Goal: Task Accomplishment & Management: Use online tool/utility

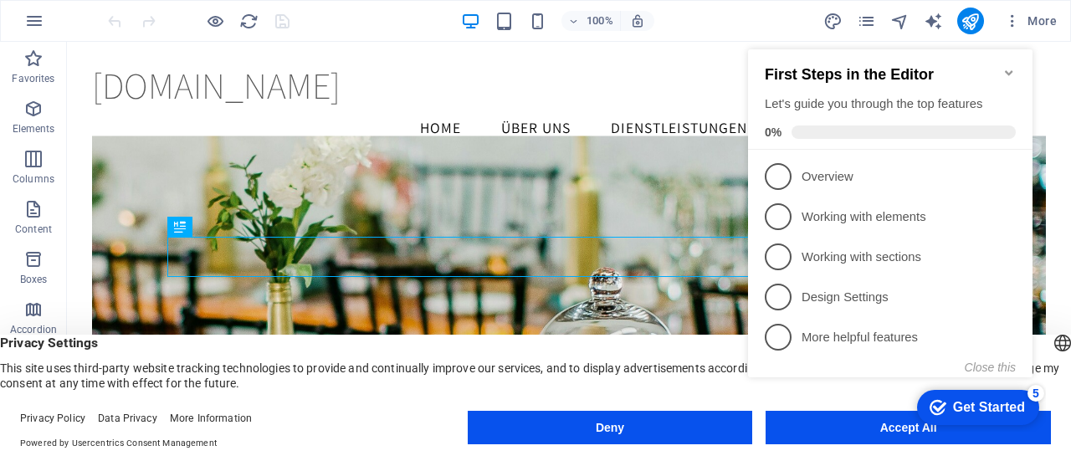
click div "checkmark Get Started 5 First Steps in the Editor Let's guide you through the t…"
click at [977, 400] on div "Get Started" at bounding box center [989, 407] width 72 height 15
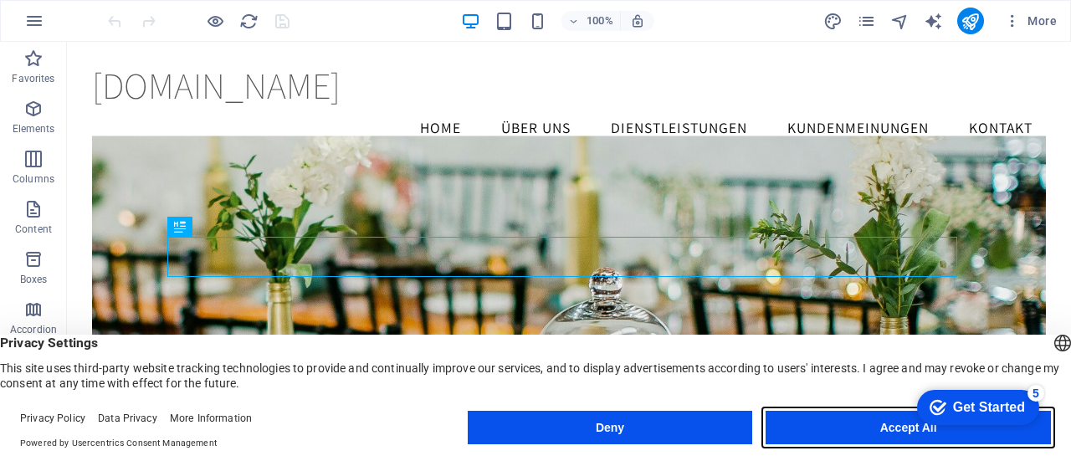
click at [815, 424] on button "Accept All" at bounding box center [907, 427] width 285 height 33
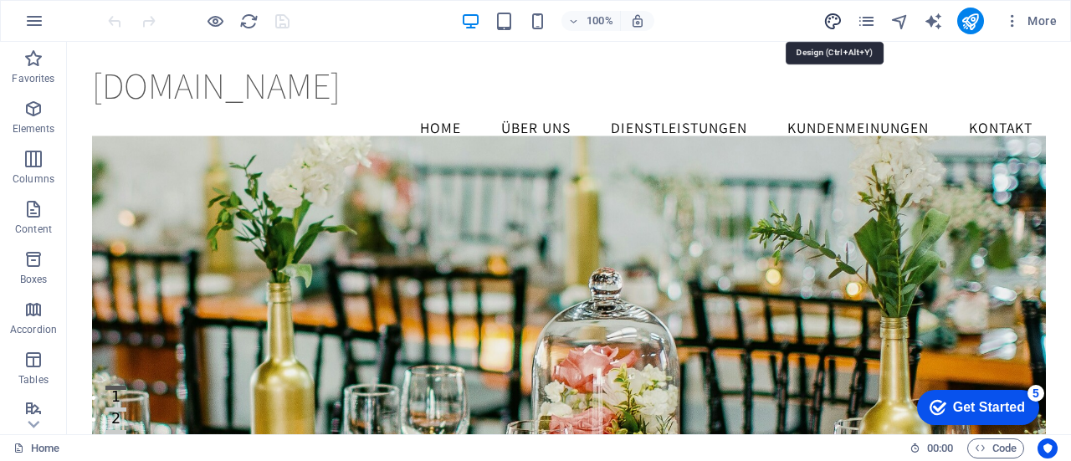
click at [836, 21] on icon "design" at bounding box center [832, 21] width 19 height 19
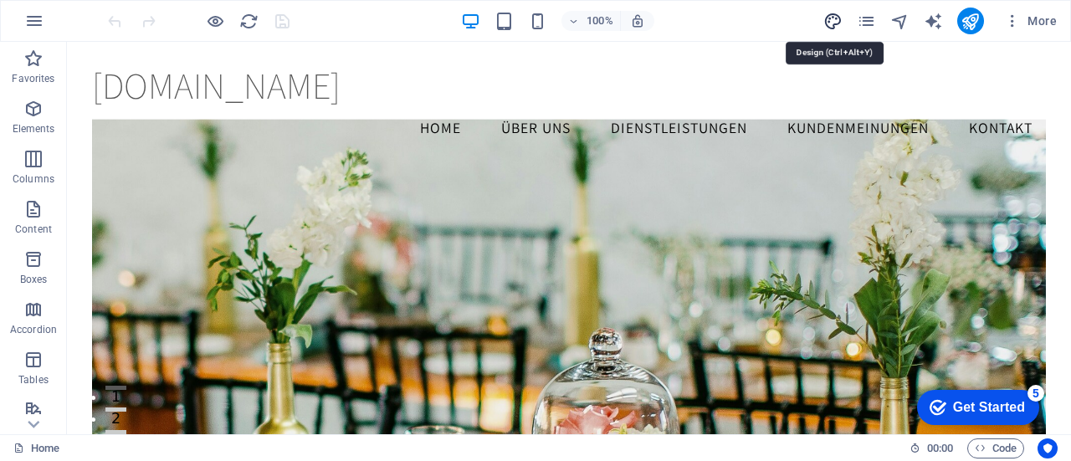
select select "rem"
select select "200"
select select "px"
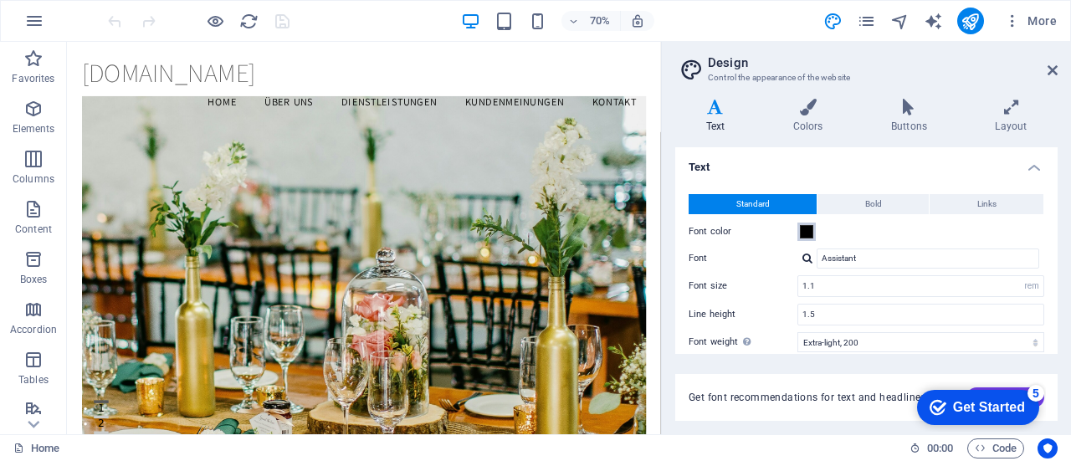
click at [800, 232] on span at bounding box center [806, 231] width 13 height 13
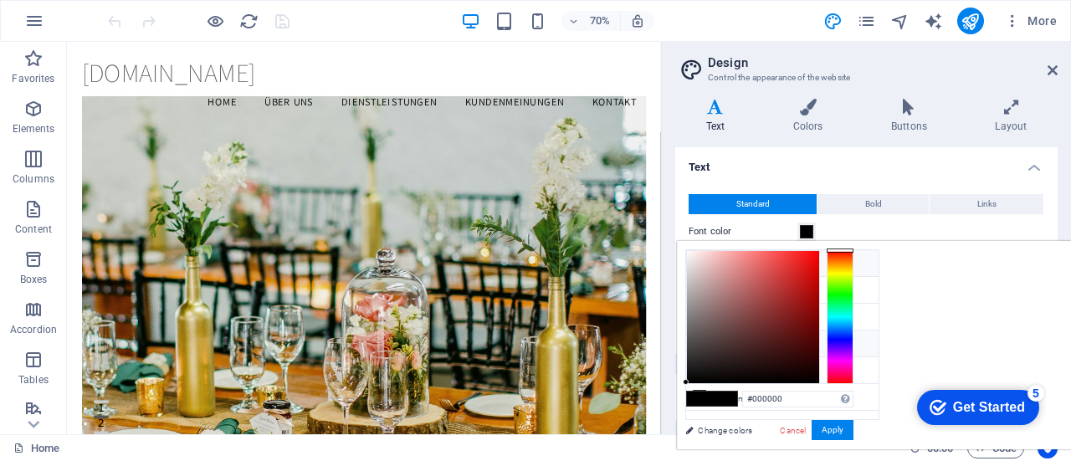
click at [748, 262] on li "Background color #ffffff" at bounding box center [782, 263] width 192 height 27
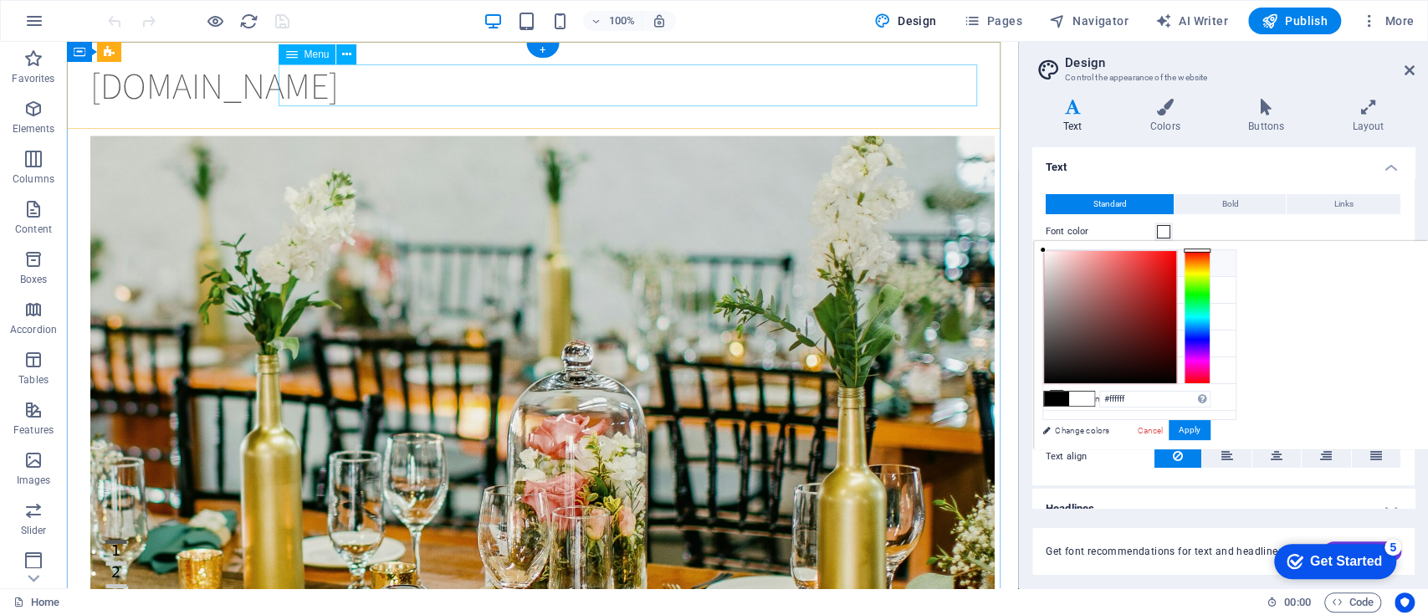
drag, startPoint x: 1092, startPoint y: 43, endPoint x: 797, endPoint y: 78, distance: 297.3
click at [797, 107] on nav "Home Über uns Dienstleistungen Kundenmeinungen Kontakt" at bounding box center [541, 128] width 903 height 42
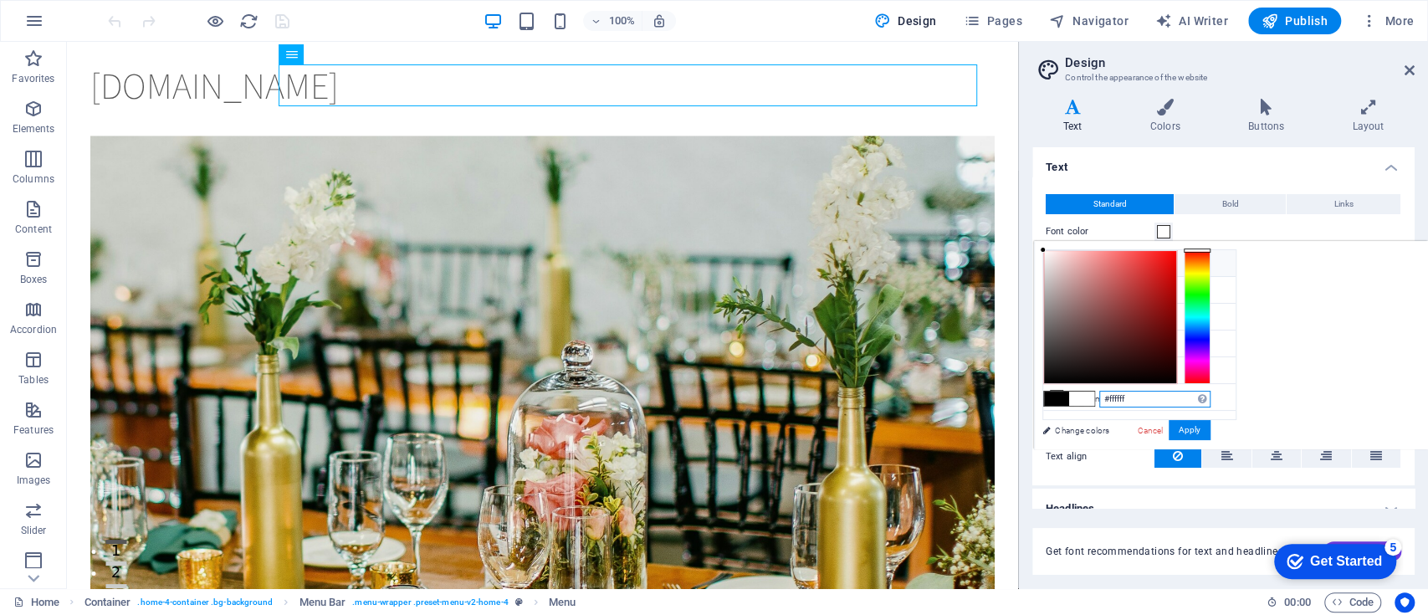
click at [1070, 398] on input "#ffffff" at bounding box center [1154, 399] width 111 height 17
type input "#"
type input "*"
type input "#000000"
click at [1070, 427] on button "Apply" at bounding box center [1189, 430] width 42 height 20
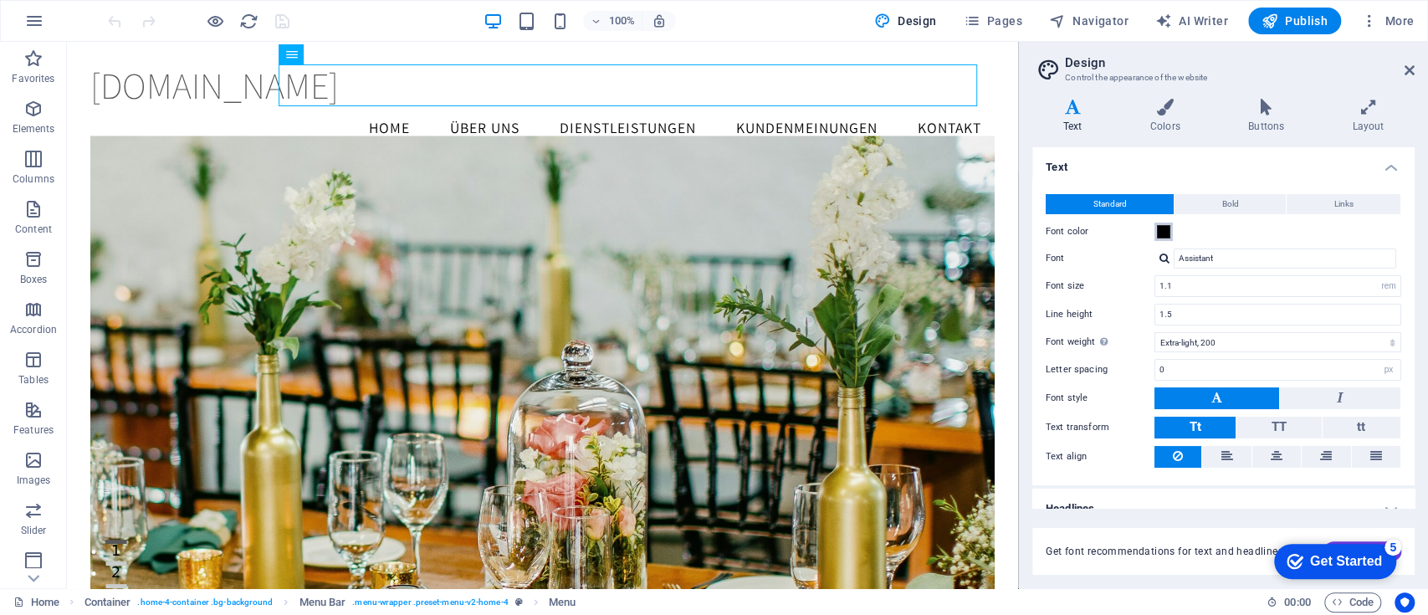
click at [1070, 232] on button "Font color" at bounding box center [1163, 231] width 18 height 18
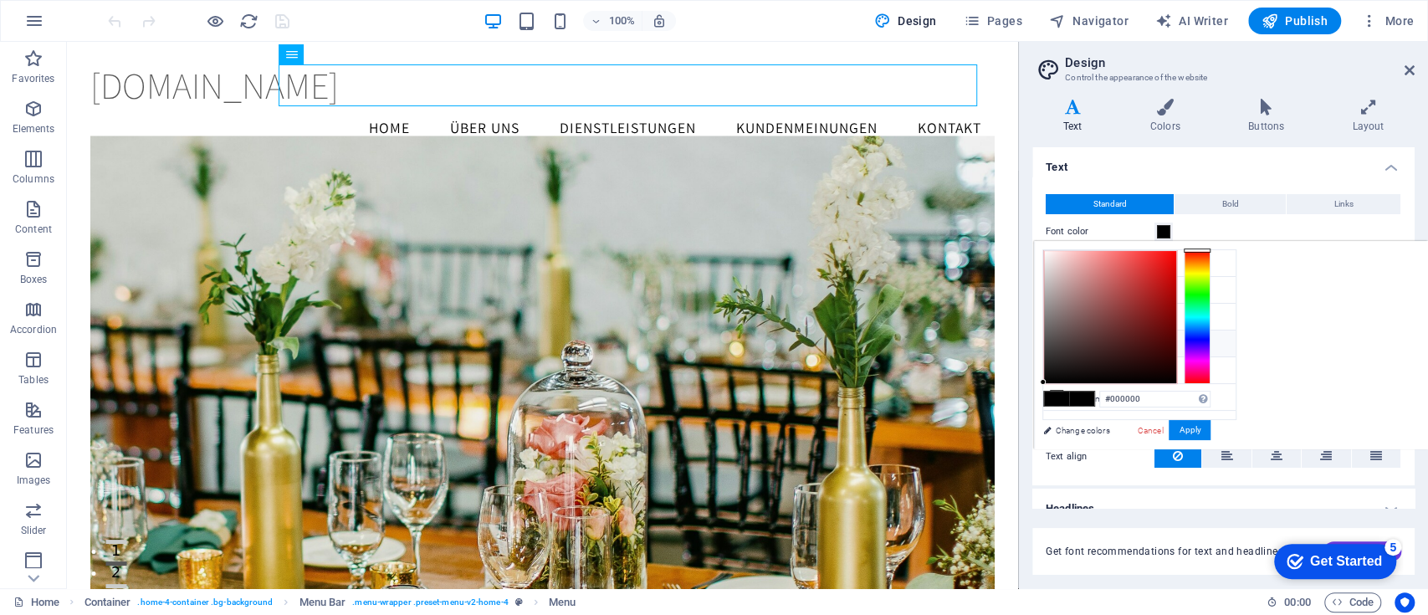
click at [1070, 230] on span at bounding box center [1163, 231] width 13 height 13
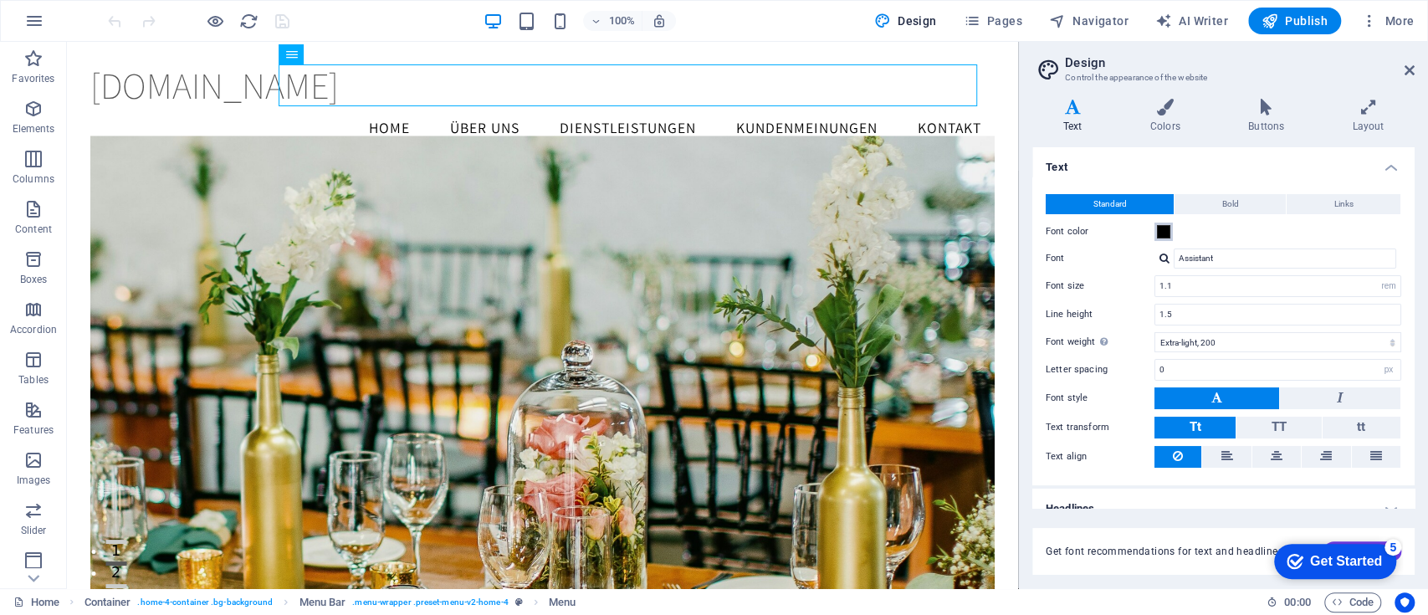
click at [1070, 230] on span at bounding box center [1163, 231] width 13 height 13
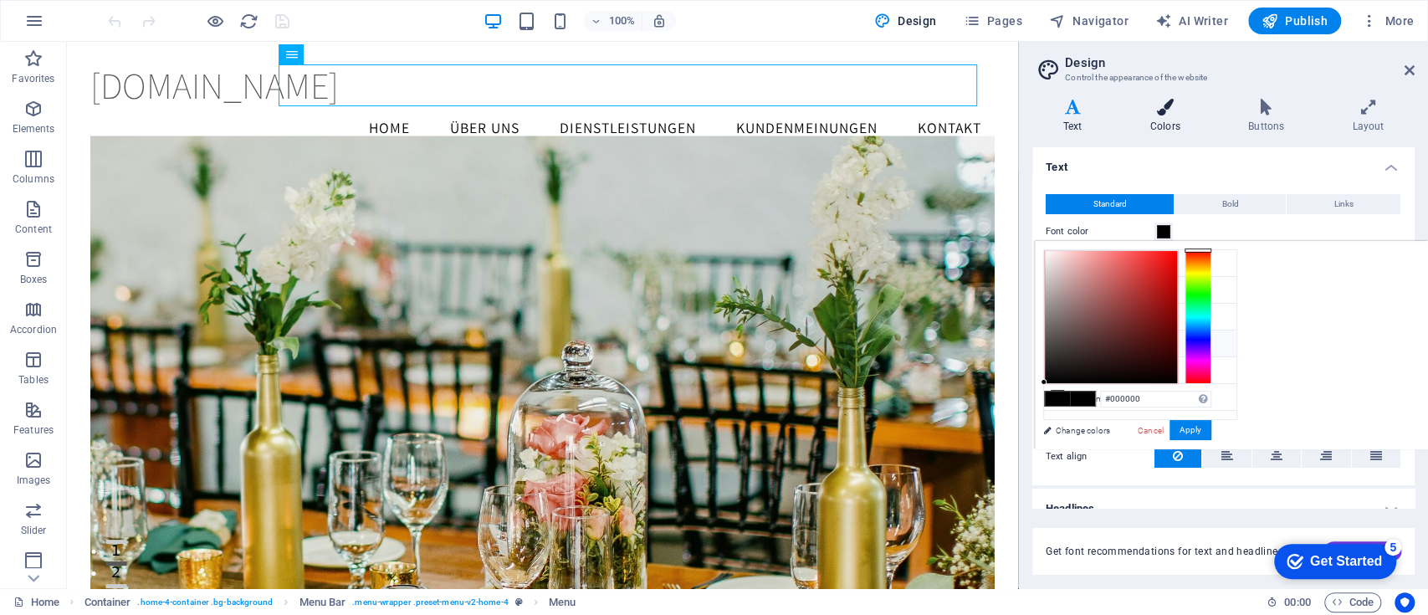
click at [1070, 110] on icon at bounding box center [1164, 107] width 91 height 17
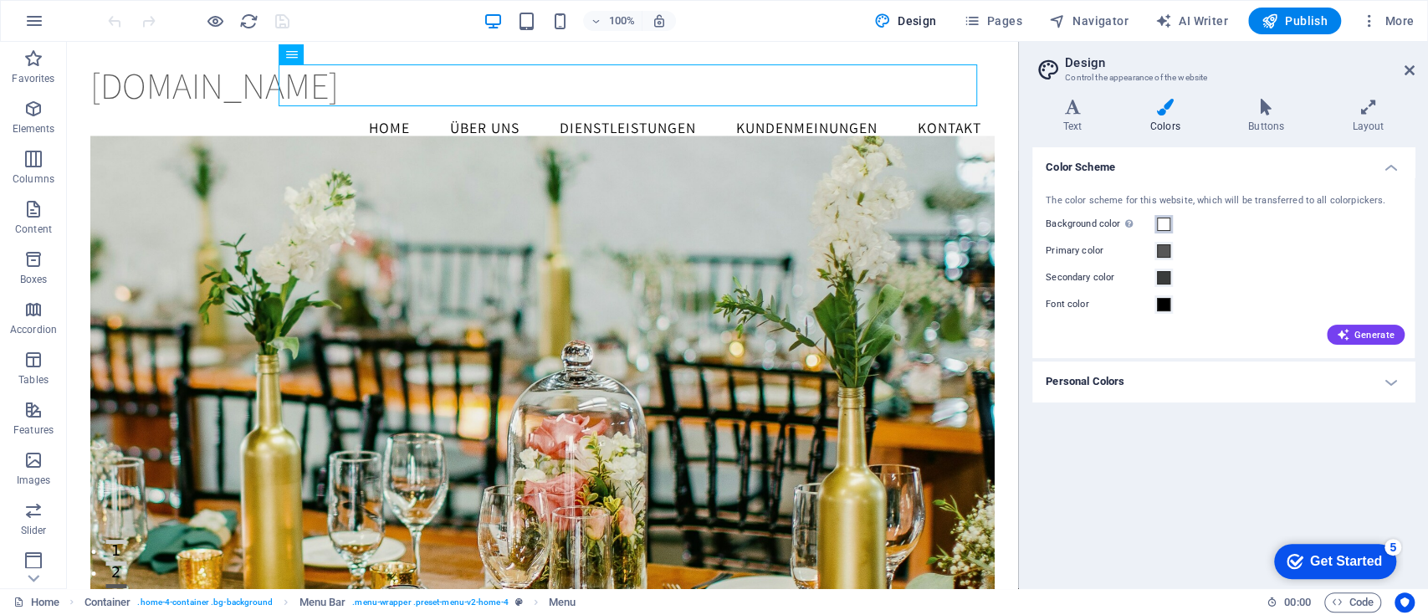
click at [1070, 223] on span at bounding box center [1163, 223] width 13 height 13
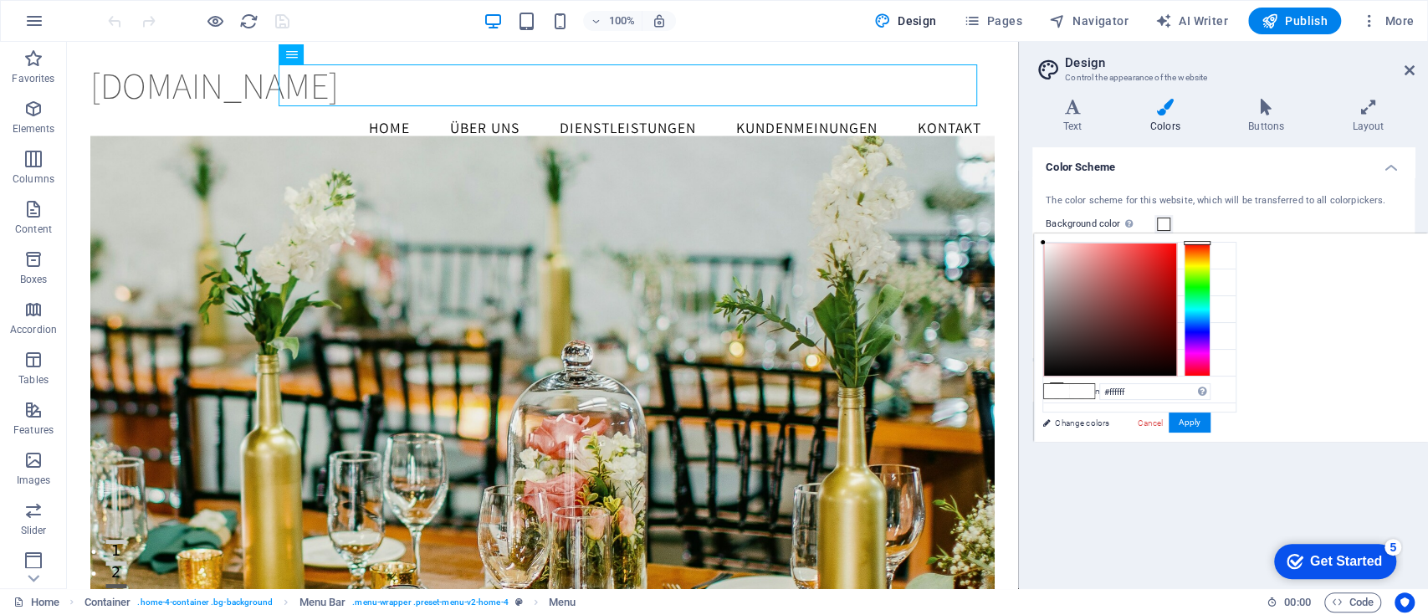
type input "#000000"
click at [1070, 376] on div at bounding box center [1110, 310] width 134 height 134
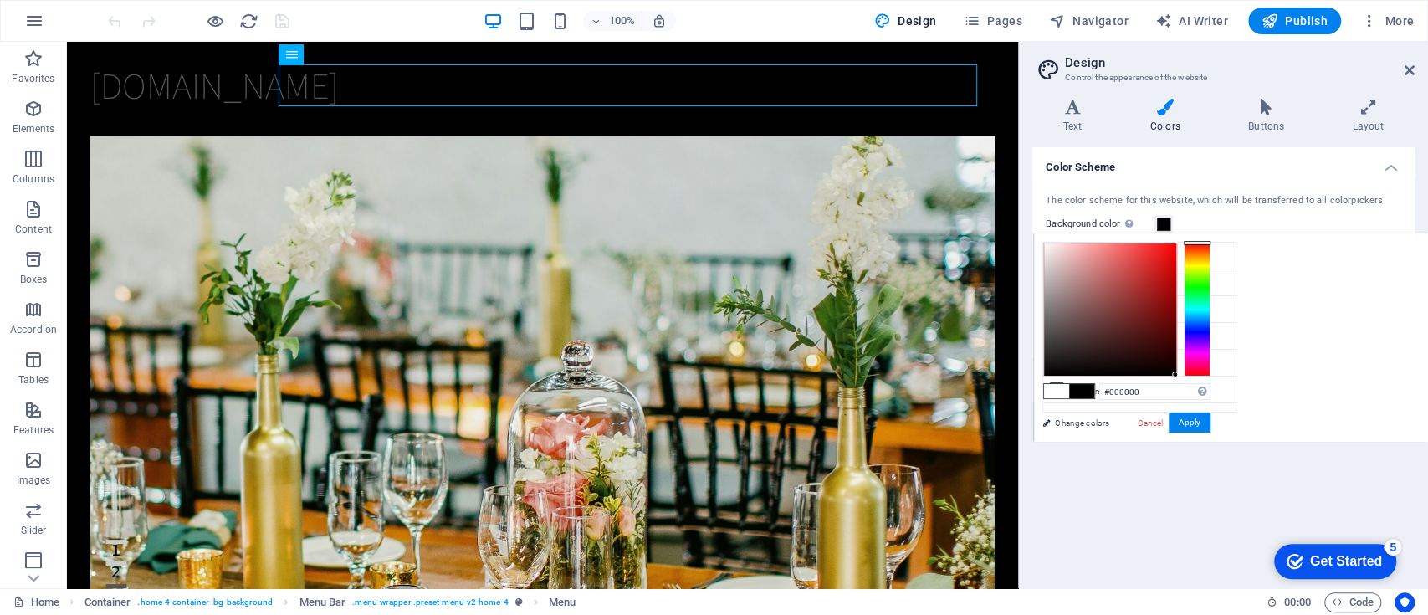
drag, startPoint x: 1173, startPoint y: 376, endPoint x: 1186, endPoint y: 376, distance: 12.6
click at [1070, 376] on div "#000000 Supported formats #0852ed rgb(8, 82, 237) rgba(8, 82, 237, 90%) hsv(221…" at bounding box center [1126, 459] width 185 height 450
click at [1070, 419] on button "Apply" at bounding box center [1189, 422] width 42 height 20
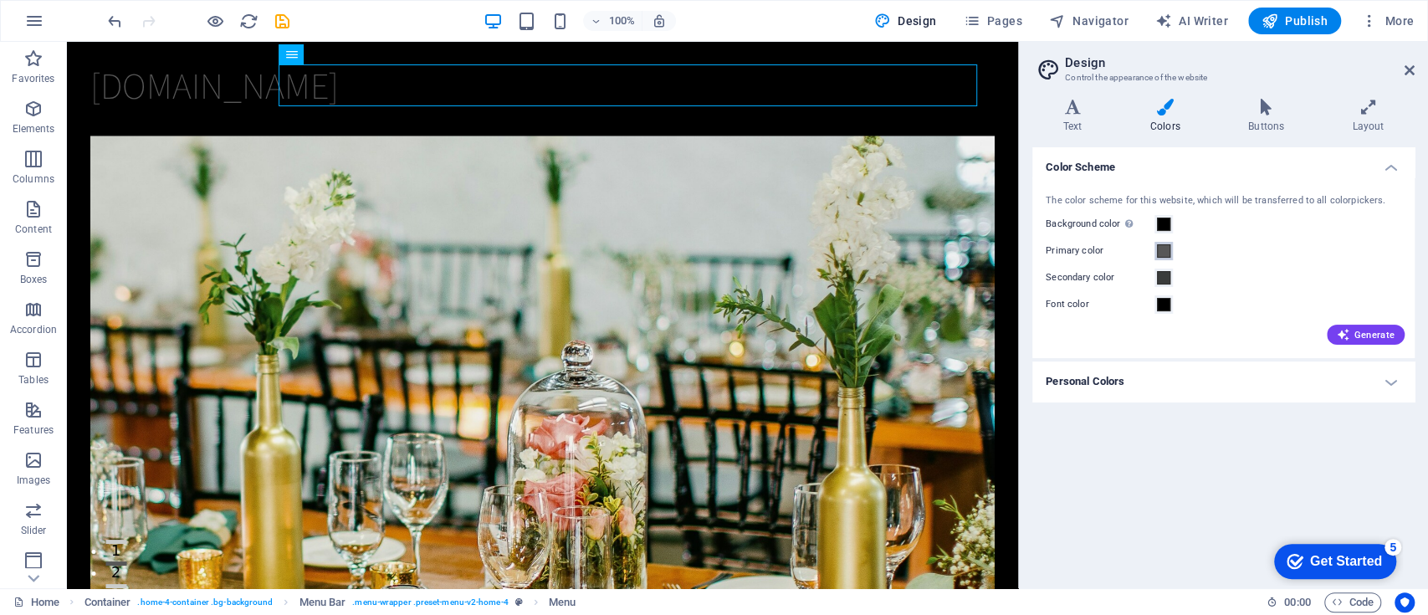
click at [1070, 253] on span at bounding box center [1163, 250] width 13 height 13
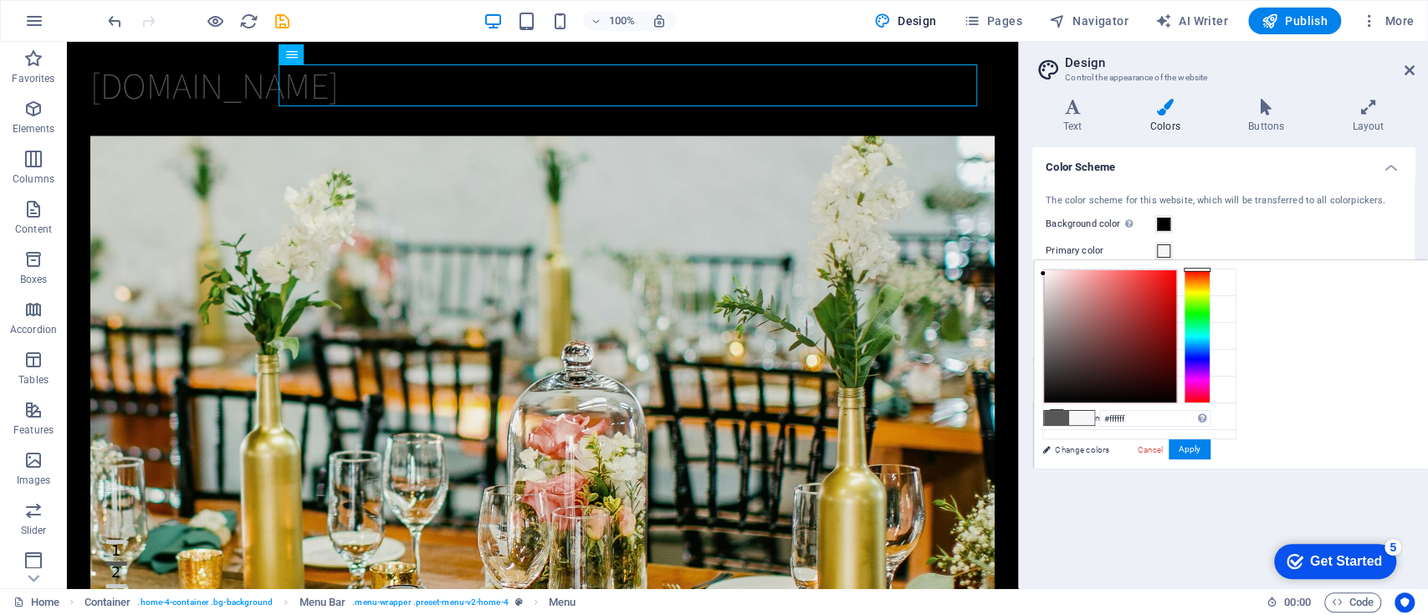
drag, startPoint x: 1042, startPoint y: 275, endPoint x: 1041, endPoint y: 262, distance: 13.4
click at [1041, 262] on div "#ffffff Supported formats #0852ed rgb(8, 82, 237) rgba(8, 82, 237, 90%) hsv(221…" at bounding box center [1126, 486] width 185 height 450
type input "#ffffff"
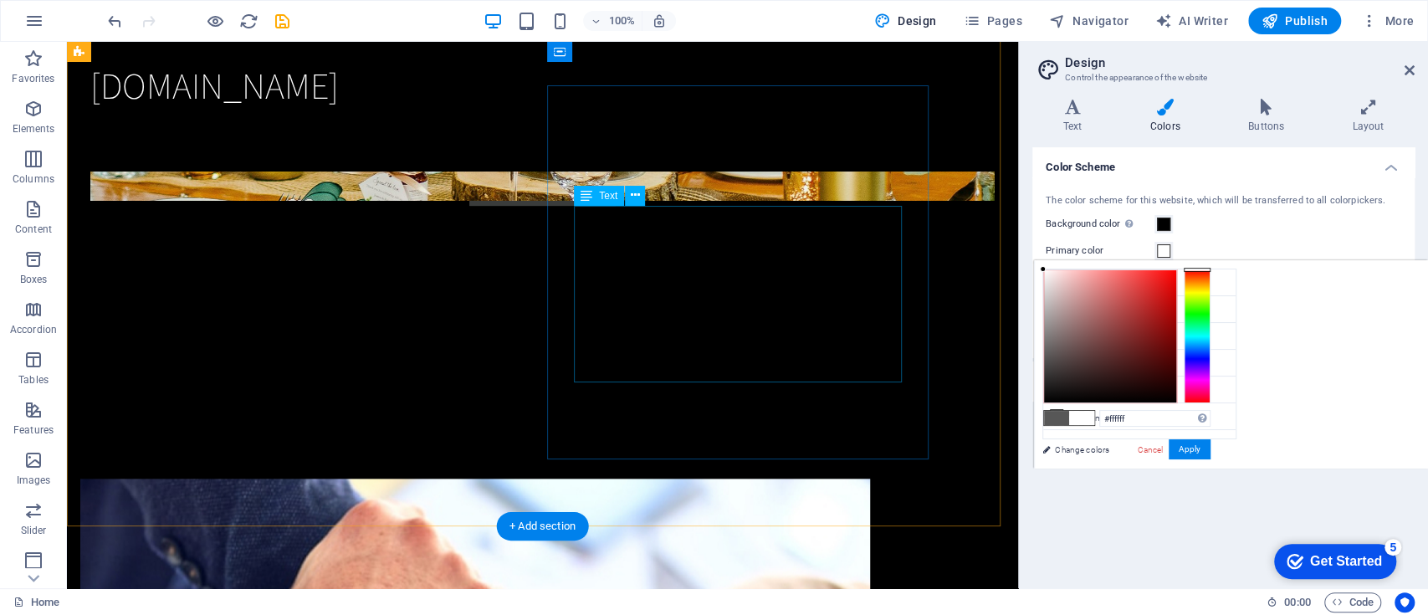
scroll to position [519, 0]
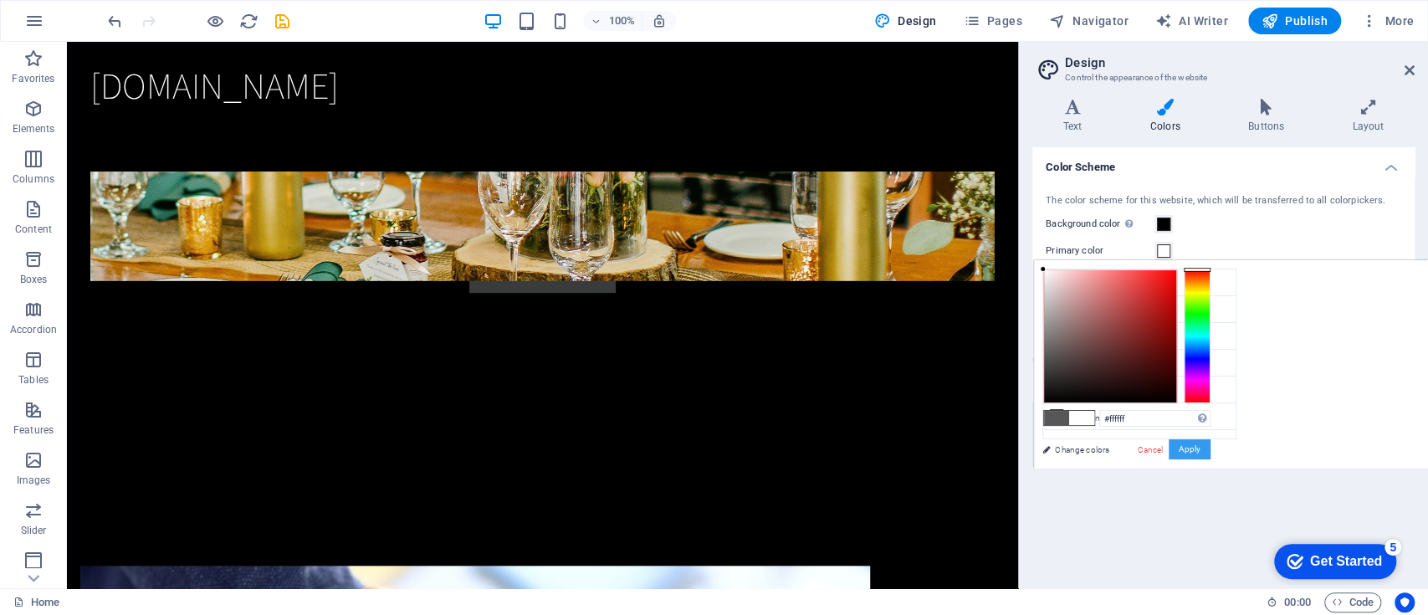
click at [1070, 453] on button "Apply" at bounding box center [1189, 449] width 42 height 20
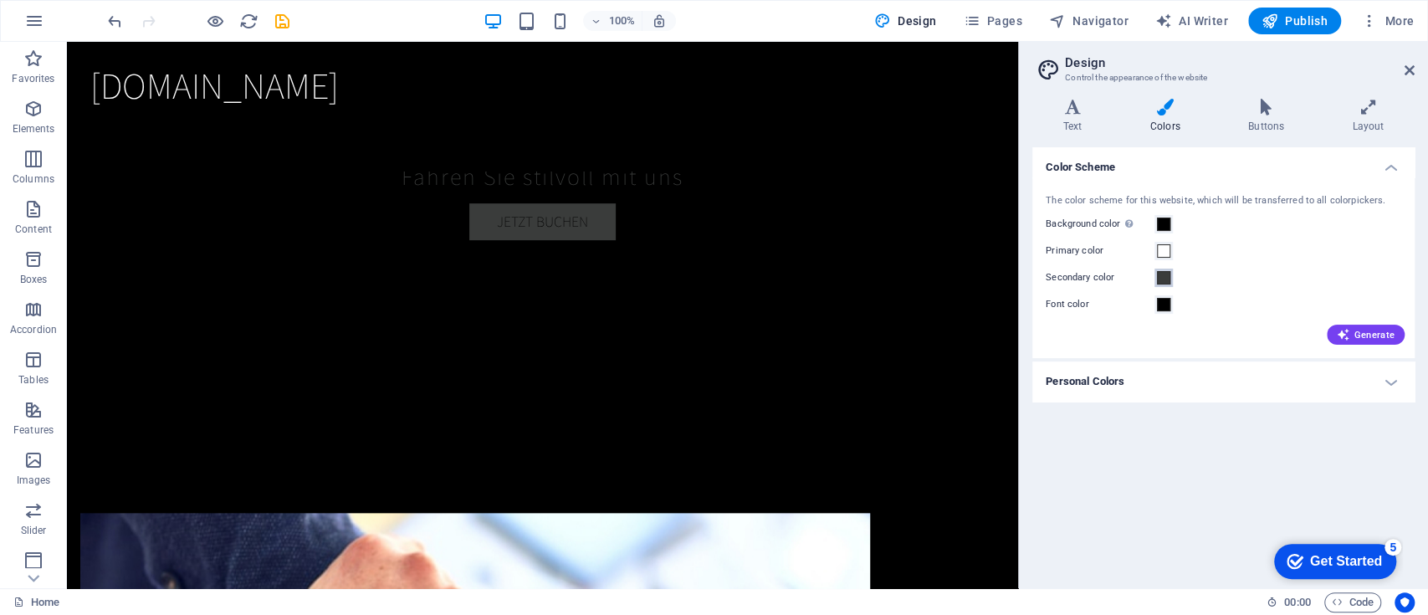
click at [1070, 280] on span at bounding box center [1163, 277] width 13 height 13
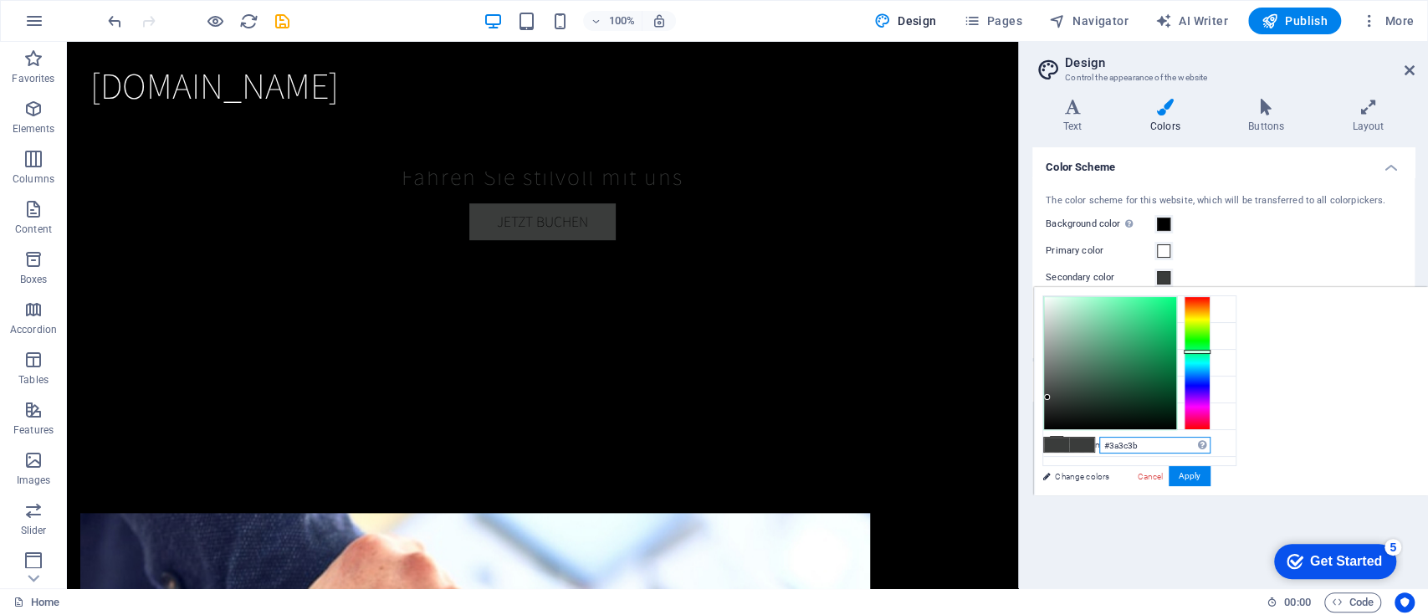
click at [1070, 446] on input "#3a3c3b" at bounding box center [1154, 445] width 111 height 17
type input "#8c7041"
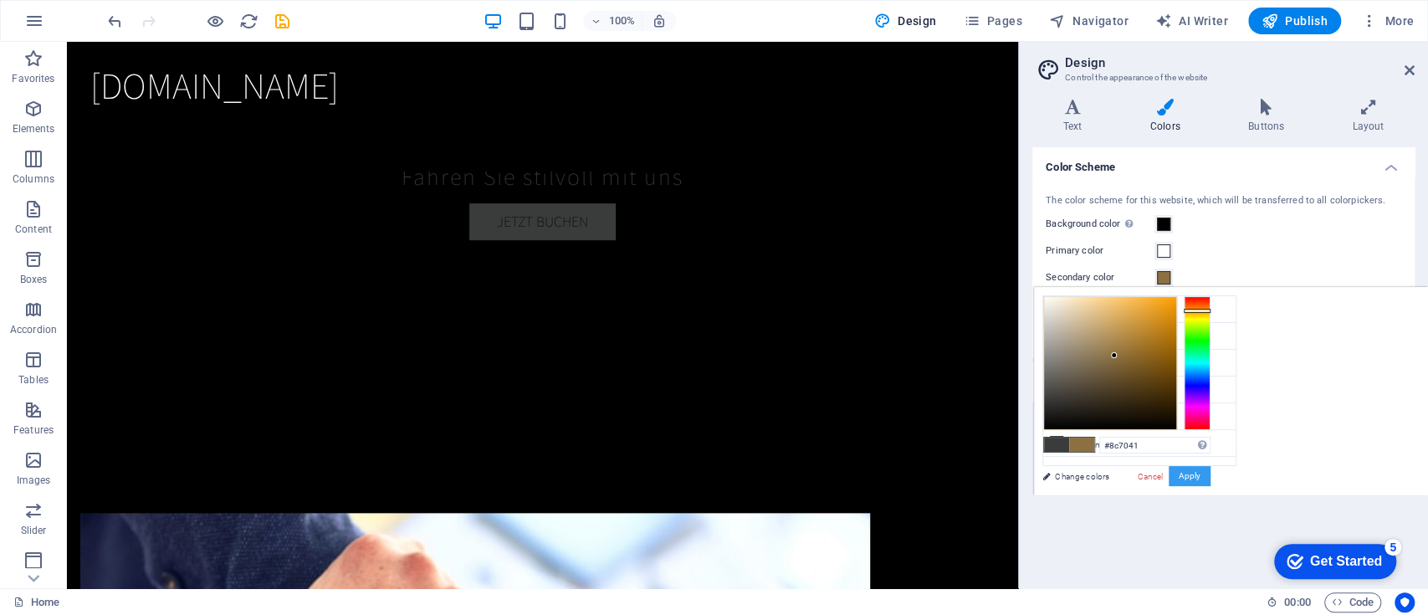
click at [1070, 460] on button "Apply" at bounding box center [1189, 476] width 42 height 20
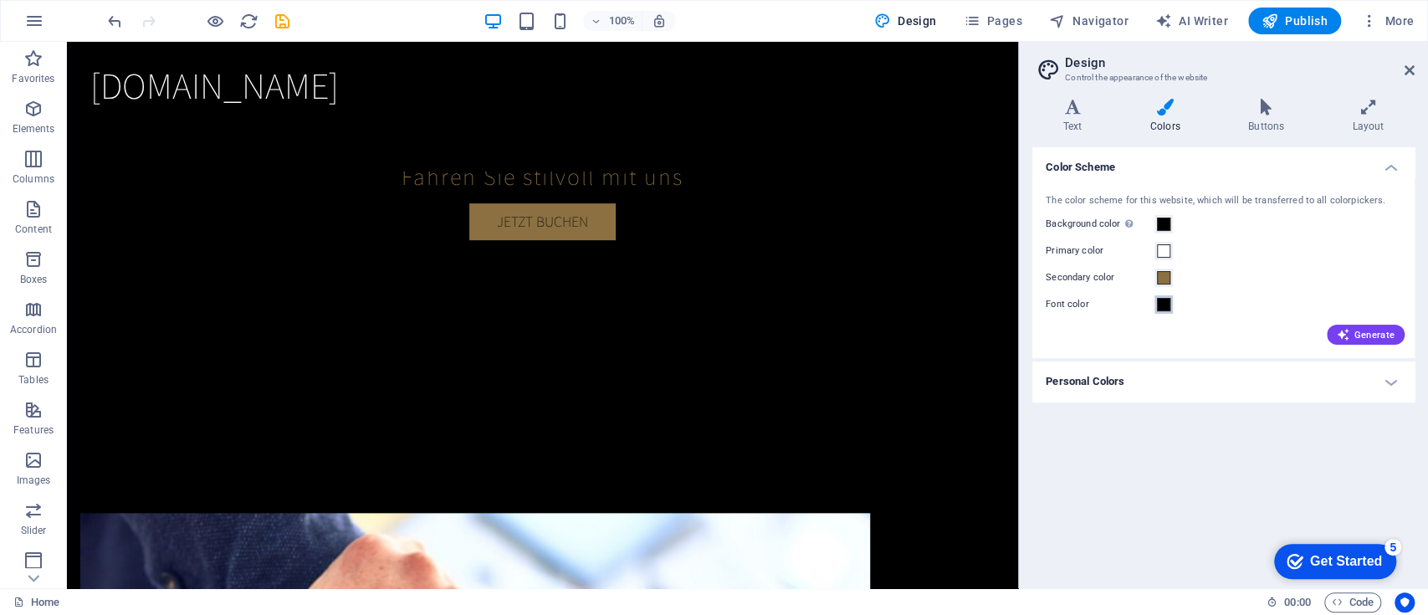
click at [1070, 309] on span at bounding box center [1163, 304] width 13 height 13
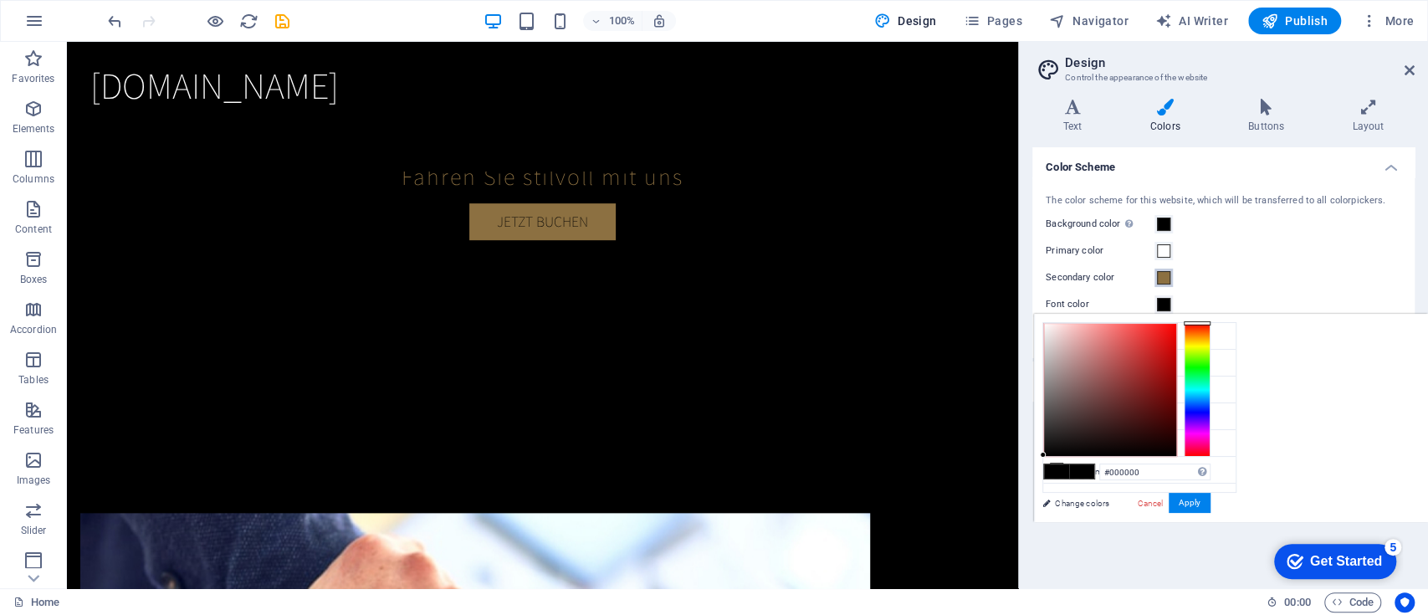
click at [1070, 278] on span at bounding box center [1163, 277] width 13 height 13
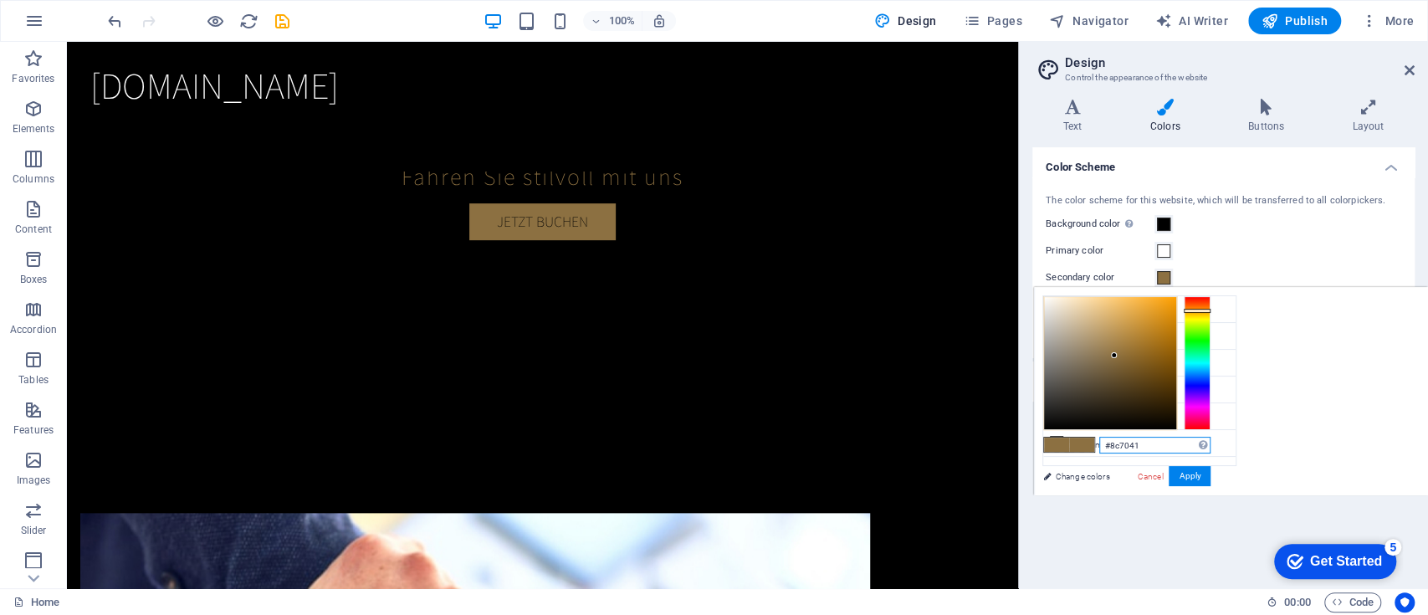
click at [1070, 446] on input "#8c7041" at bounding box center [1154, 445] width 111 height 17
click at [1070, 233] on div "Background color Only visible if it is not covered by other backgrounds." at bounding box center [1222, 224] width 355 height 20
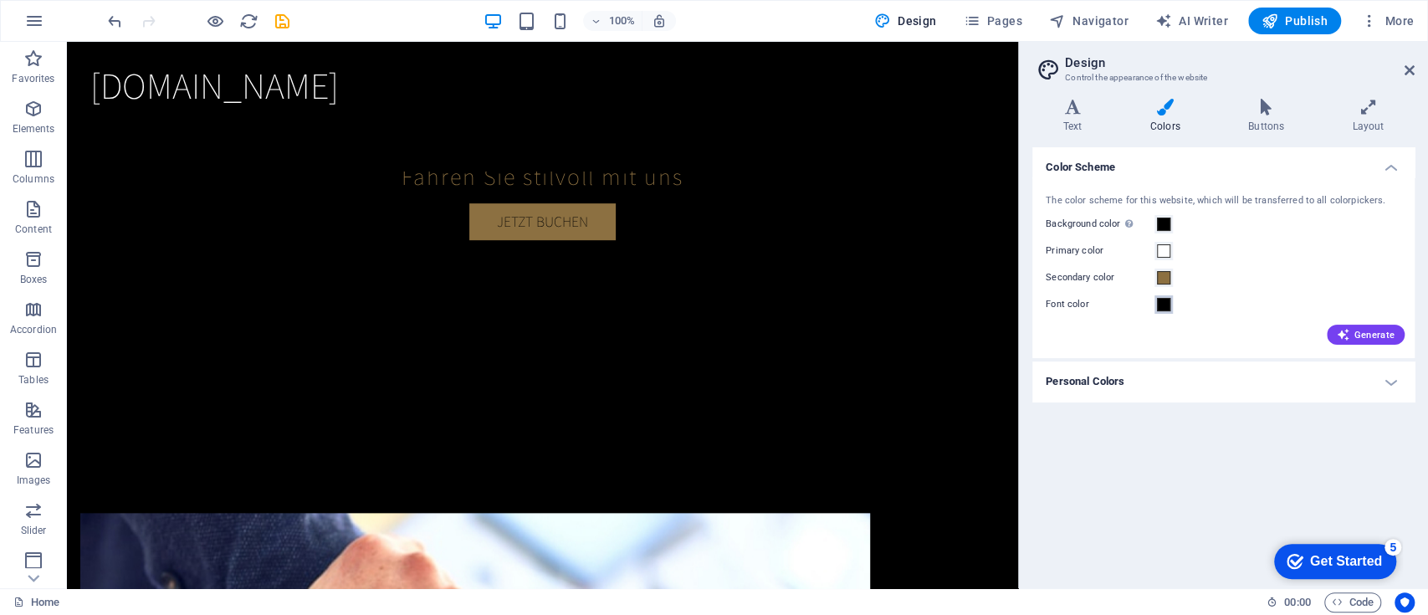
click at [1070, 310] on span at bounding box center [1163, 304] width 13 height 13
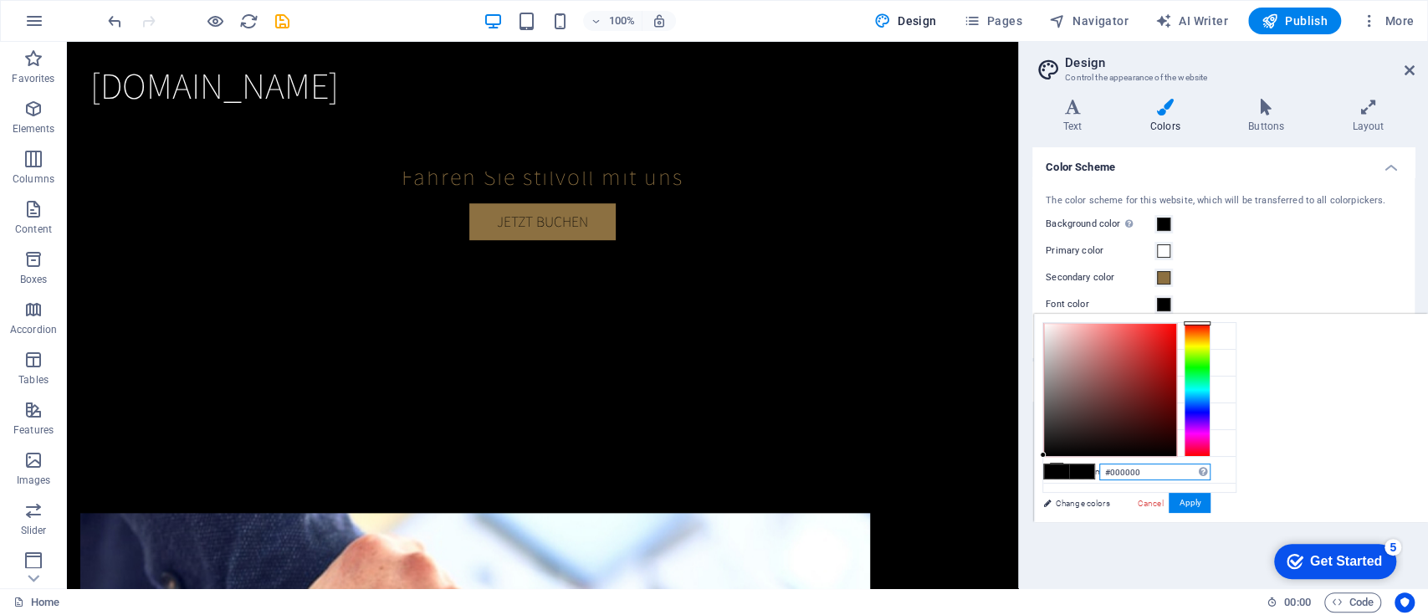
click at [1070, 460] on input "#000000" at bounding box center [1154, 471] width 111 height 17
paste input "8c7041"
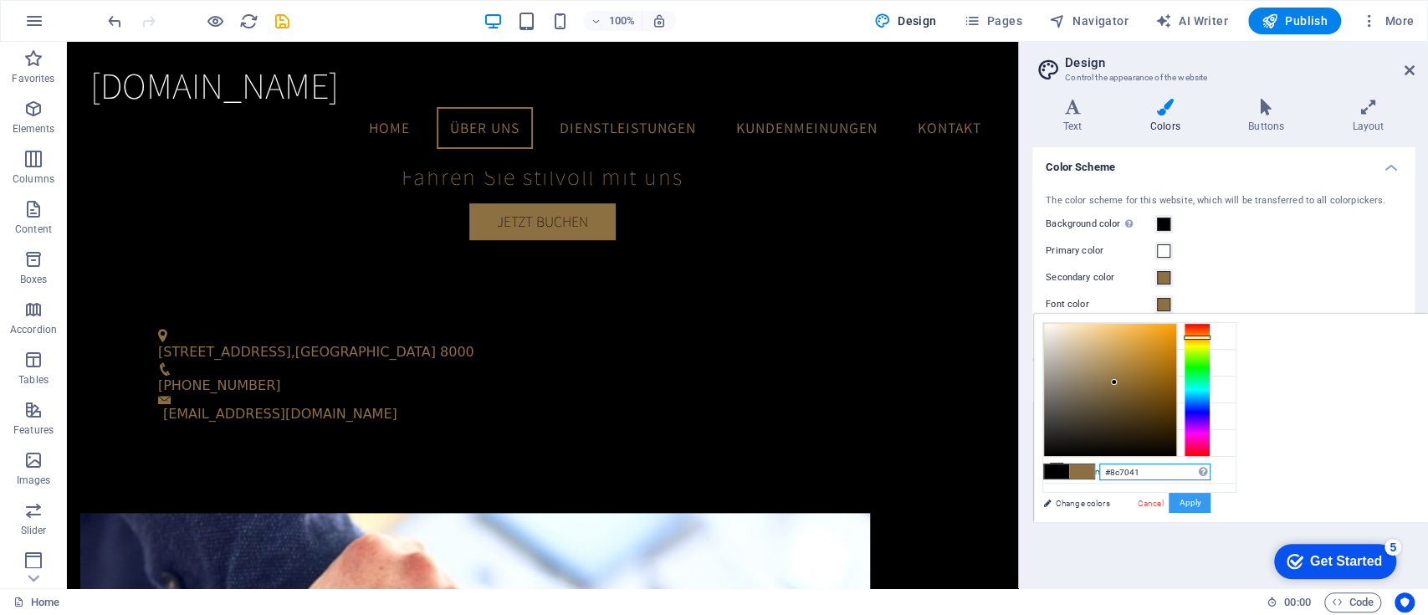
type input "#8c7041"
click at [1070, 460] on button "Apply" at bounding box center [1189, 503] width 42 height 20
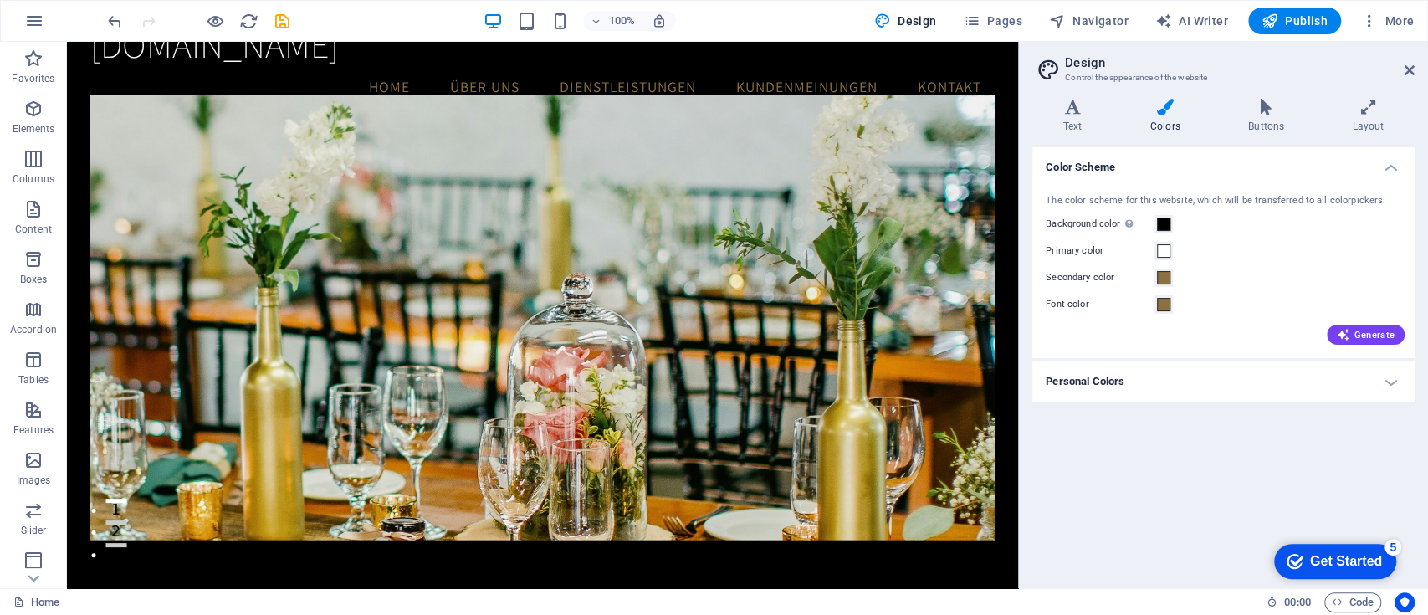
scroll to position [0, 0]
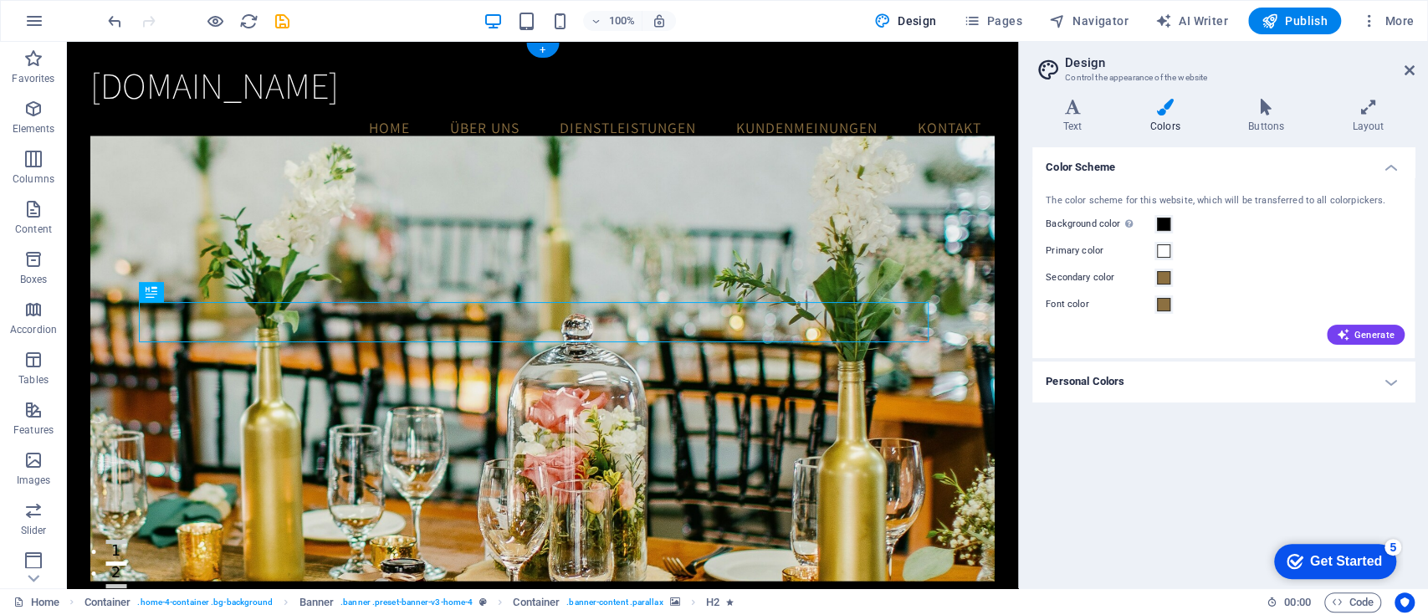
click at [522, 214] on figure at bounding box center [541, 357] width 903 height 445
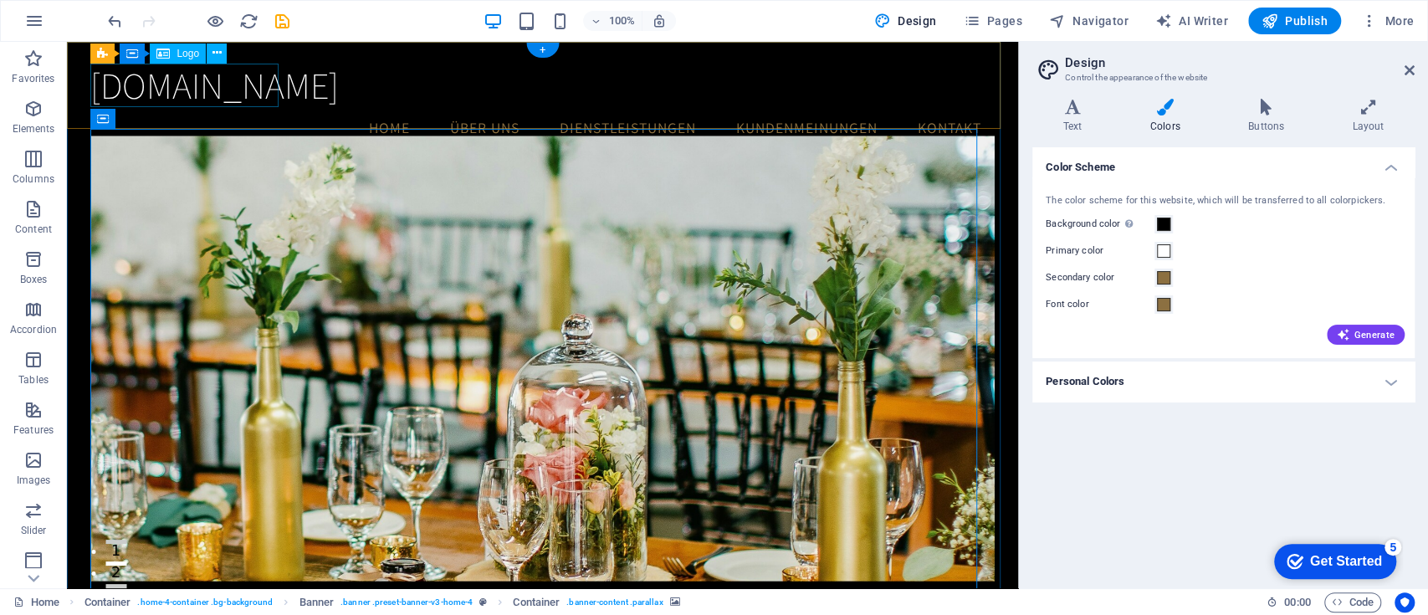
click at [187, 100] on div "[DOMAIN_NAME]" at bounding box center [541, 86] width 903 height 44
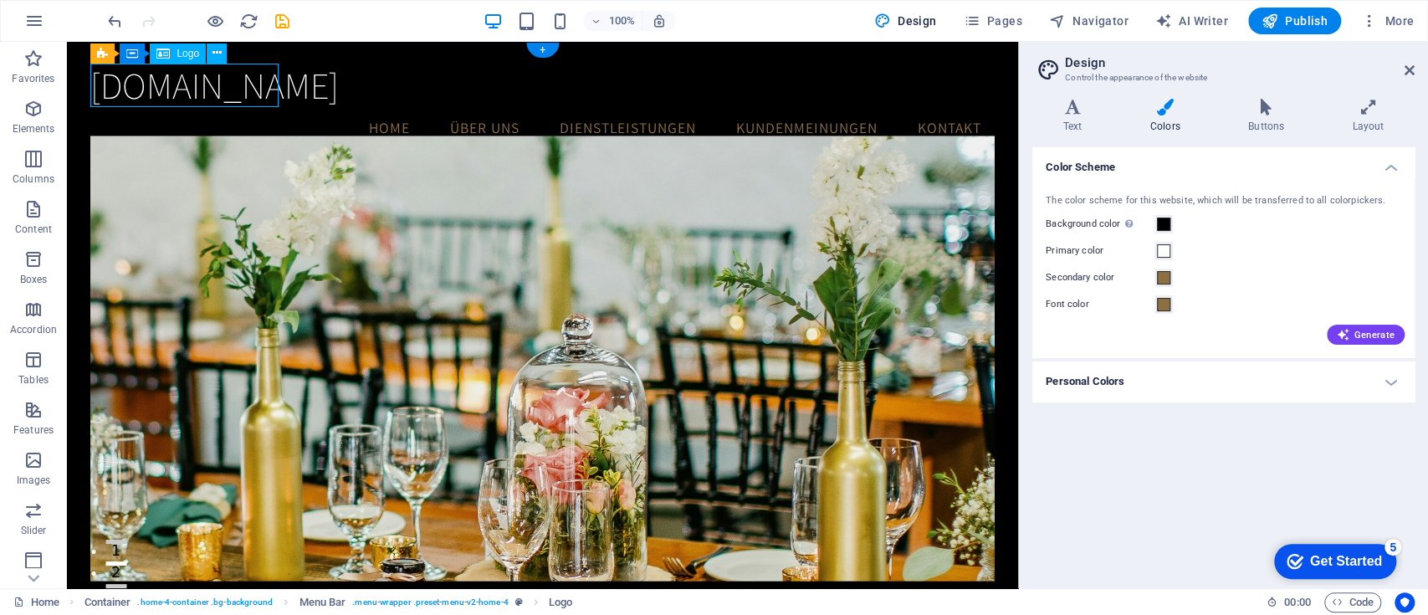
click at [209, 79] on div "[DOMAIN_NAME]" at bounding box center [541, 86] width 903 height 44
click at [277, 12] on icon "save" at bounding box center [282, 21] width 19 height 19
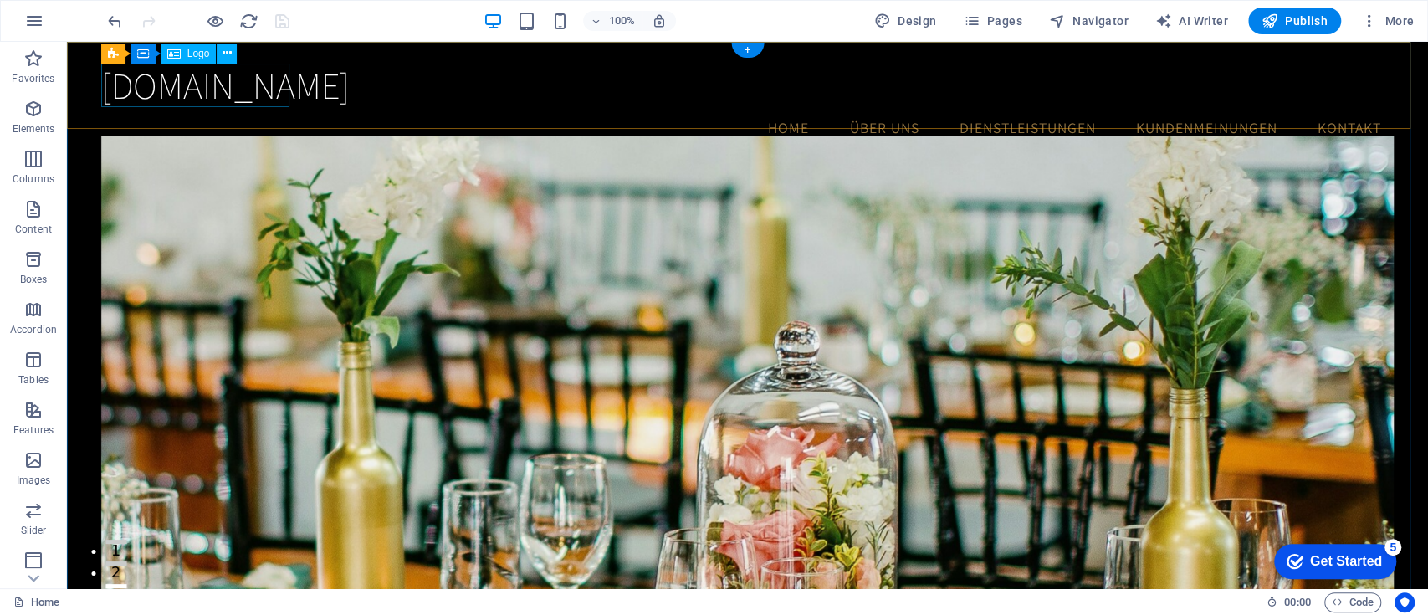
click at [206, 77] on div "[DOMAIN_NAME]" at bounding box center [747, 86] width 1293 height 44
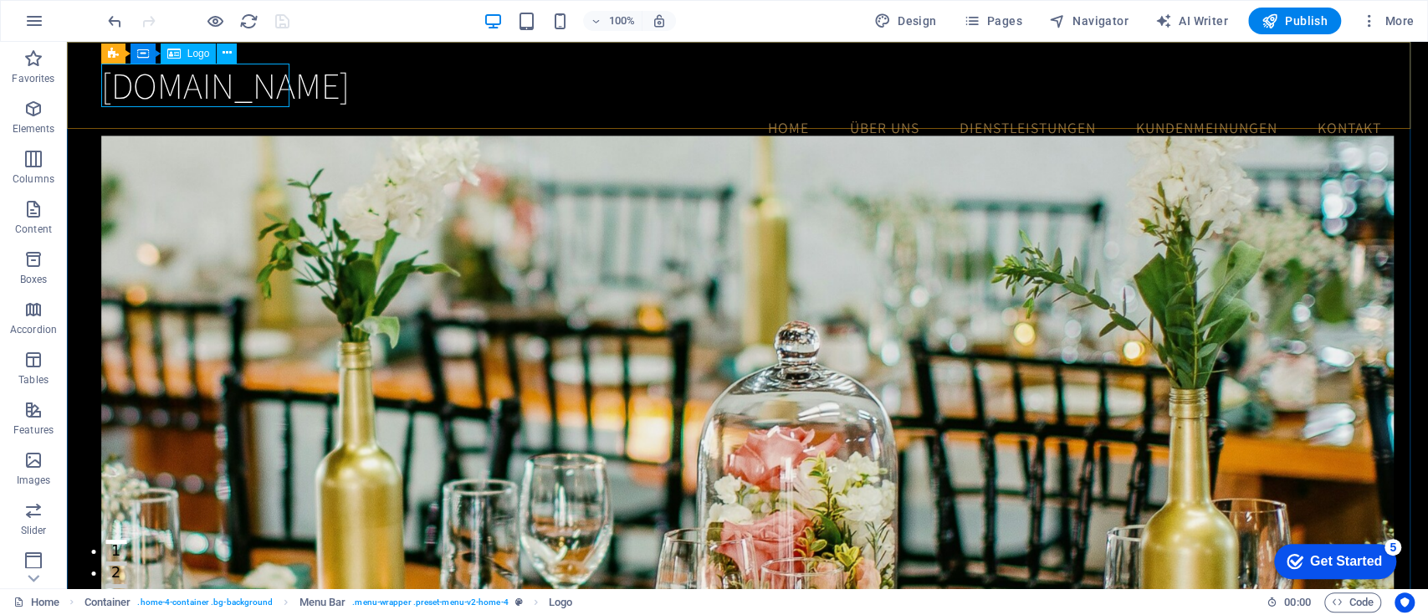
click at [187, 53] on span "Logo" at bounding box center [198, 54] width 23 height 10
click at [202, 85] on div "[DOMAIN_NAME]" at bounding box center [747, 86] width 1293 height 44
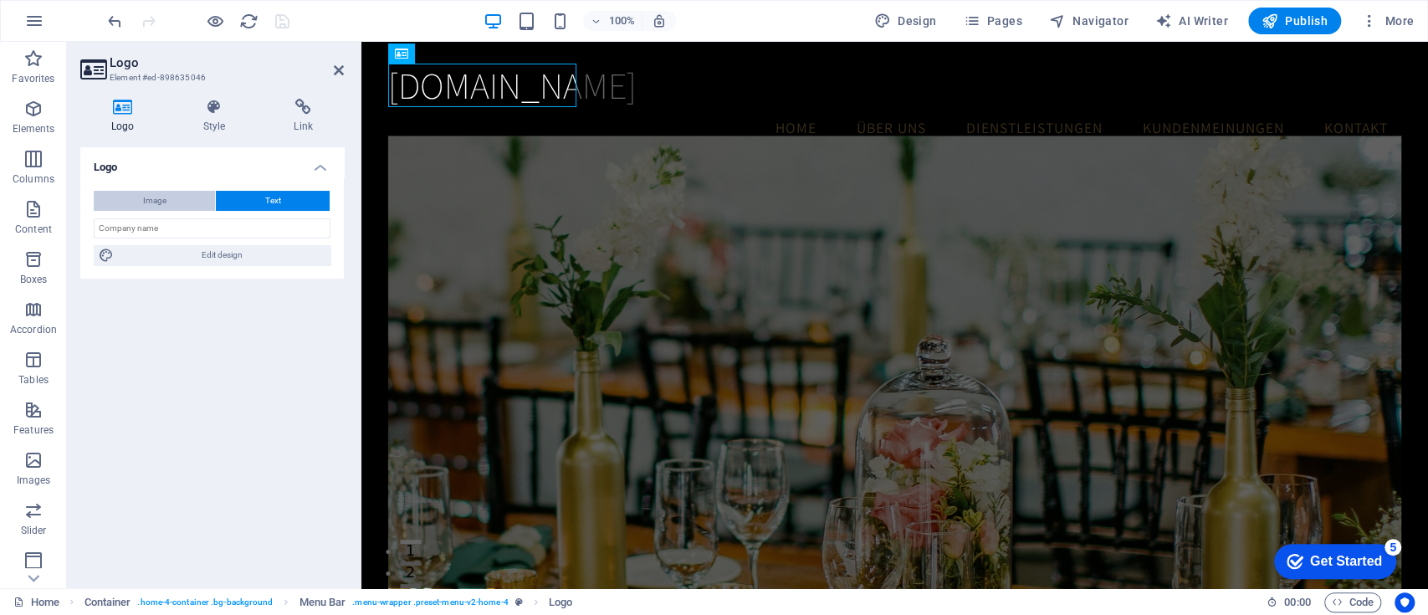
click at [161, 197] on span "Image" at bounding box center [154, 201] width 23 height 20
select select "DISABLED_OPTION_VALUE"
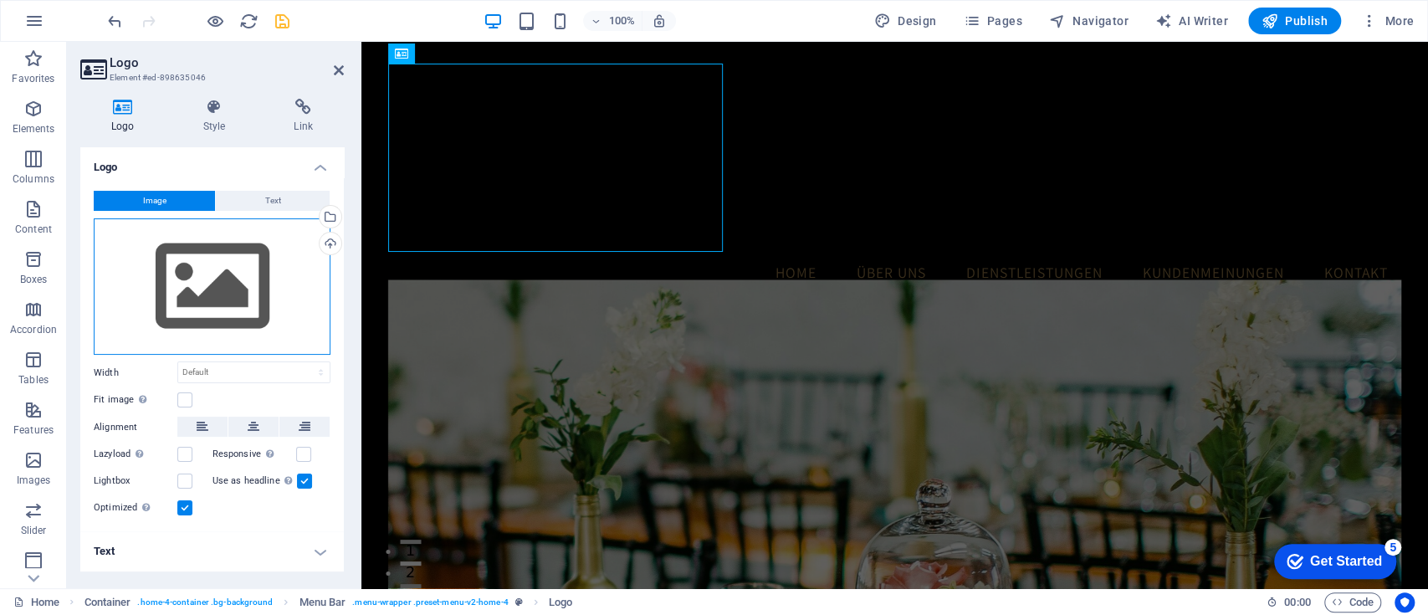
click at [230, 311] on div "Drag files here, click to choose files or select files from Files or our free s…" at bounding box center [212, 286] width 237 height 137
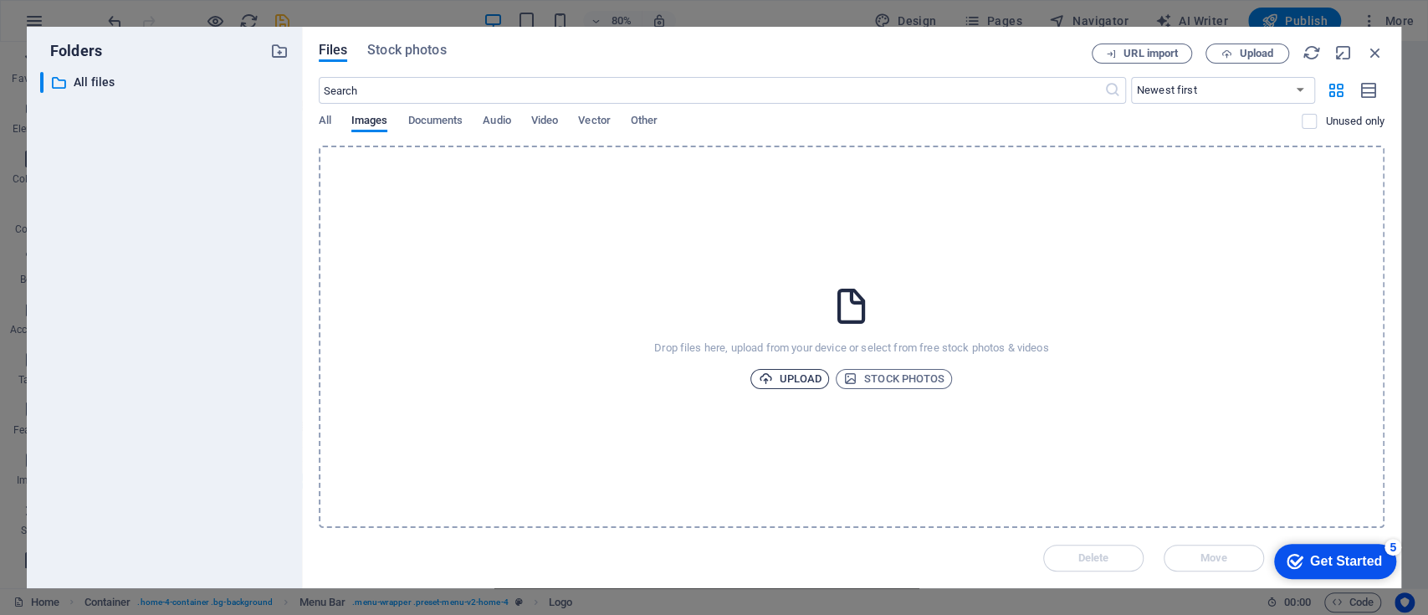
click at [792, 378] on span "Upload" at bounding box center [790, 379] width 64 height 20
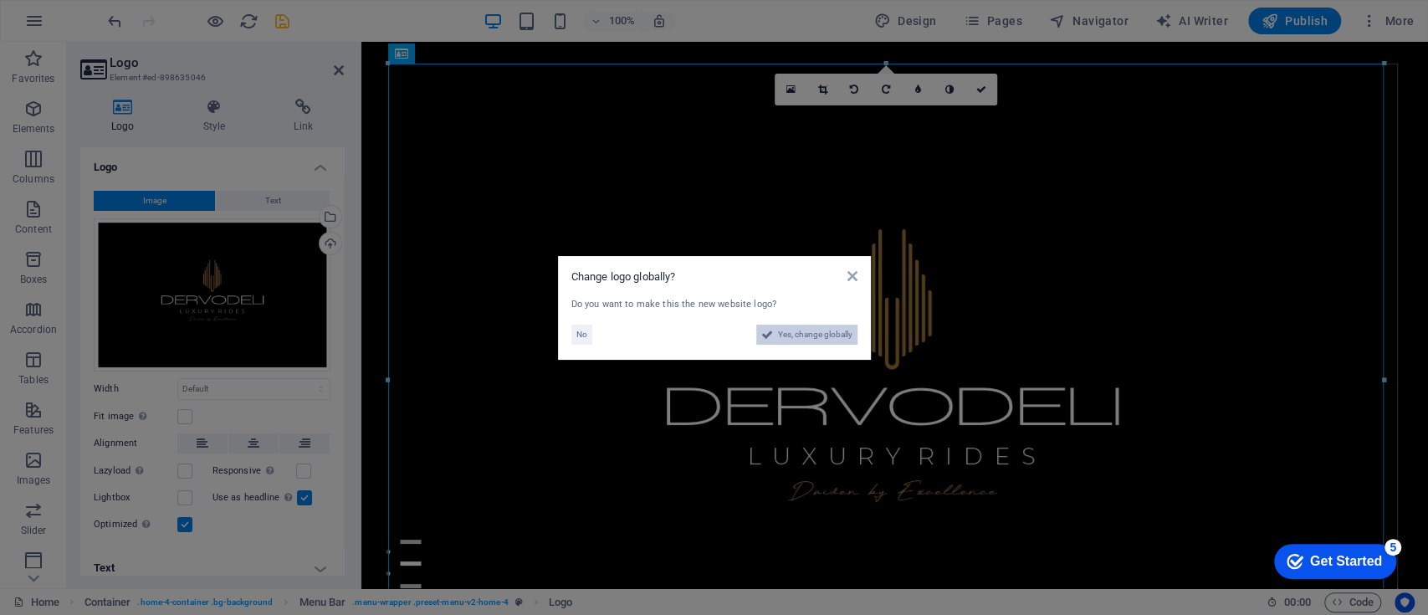
click at [826, 330] on span "Yes, change globally" at bounding box center [815, 335] width 74 height 20
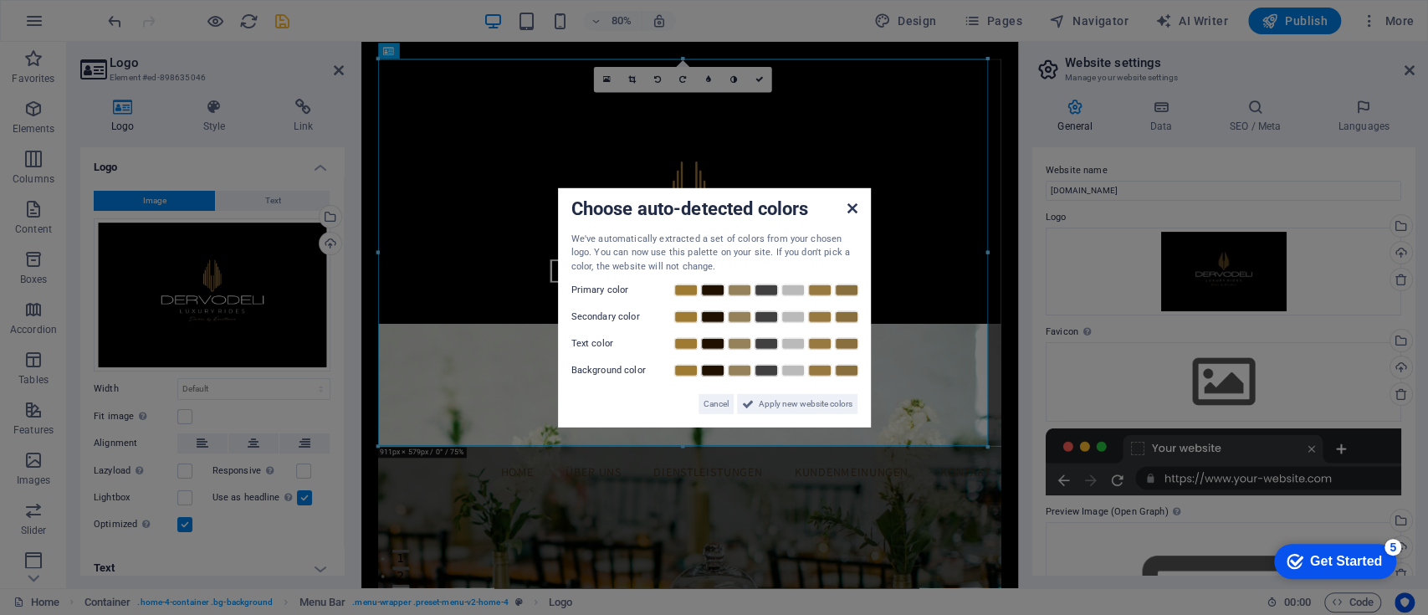
click at [853, 211] on icon at bounding box center [851, 207] width 10 height 13
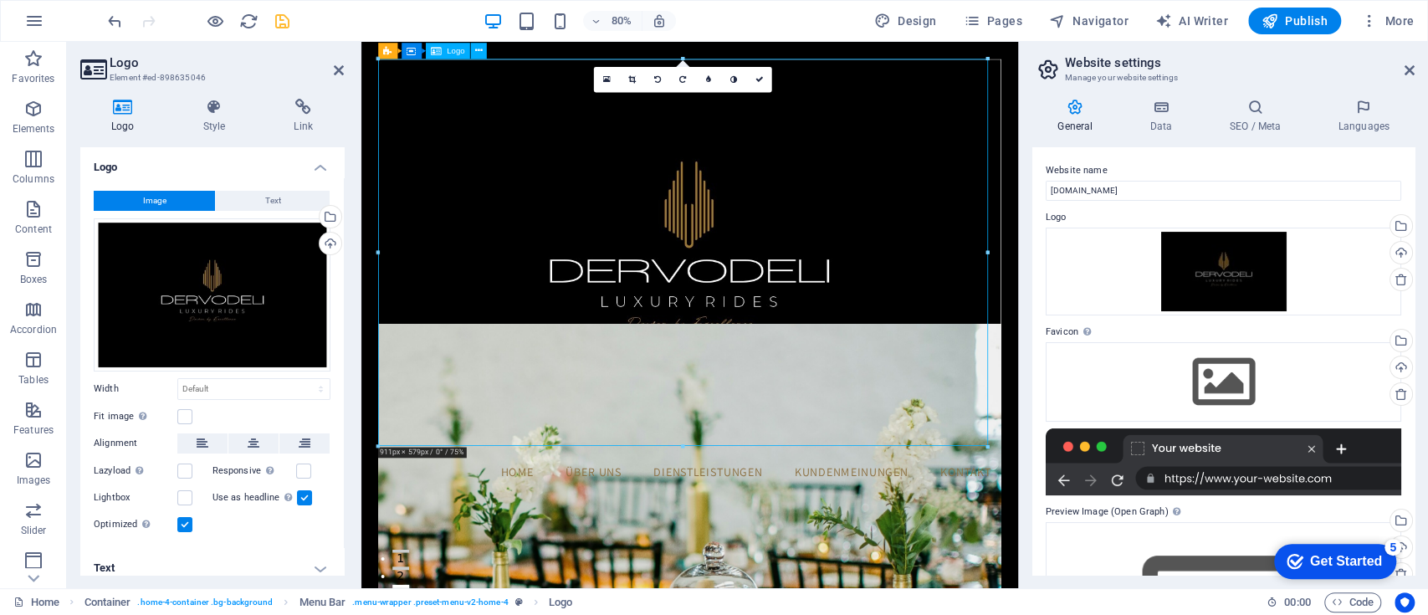
drag, startPoint x: 759, startPoint y: 543, endPoint x: 769, endPoint y: 448, distance: 95.0
click at [769, 448] on div at bounding box center [772, 311] width 780 height 495
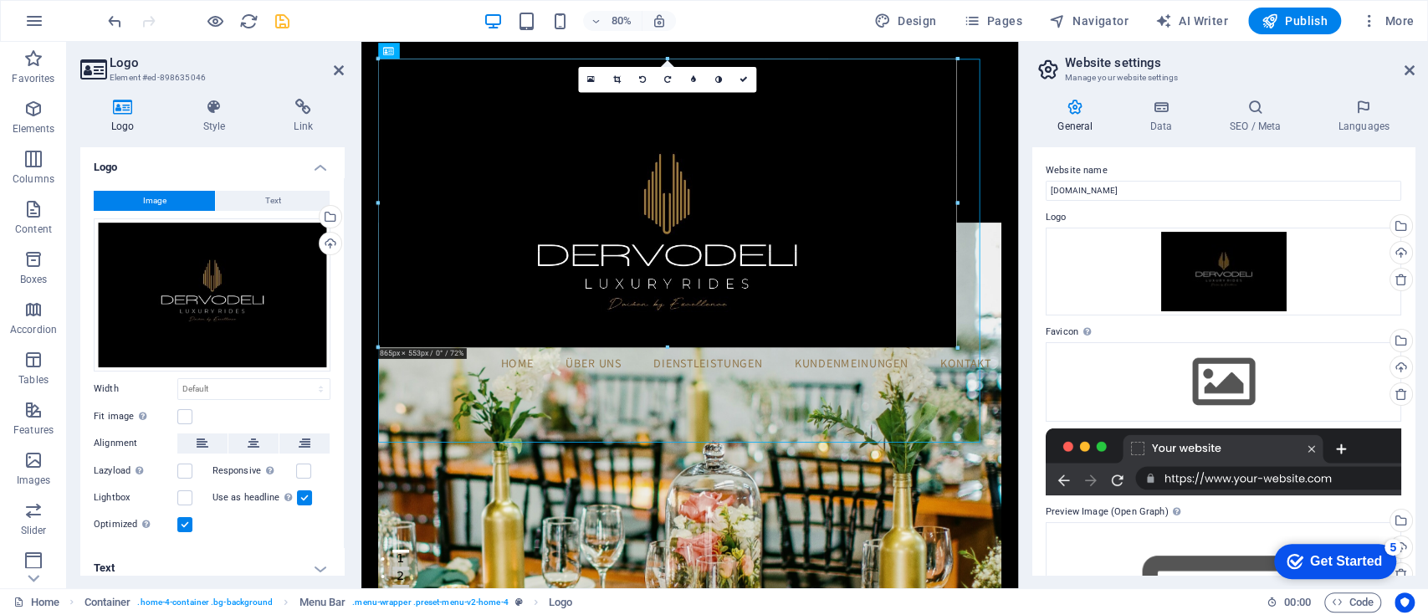
drag, startPoint x: 376, startPoint y: 55, endPoint x: 580, endPoint y: 251, distance: 282.2
type input "849"
select select "px"
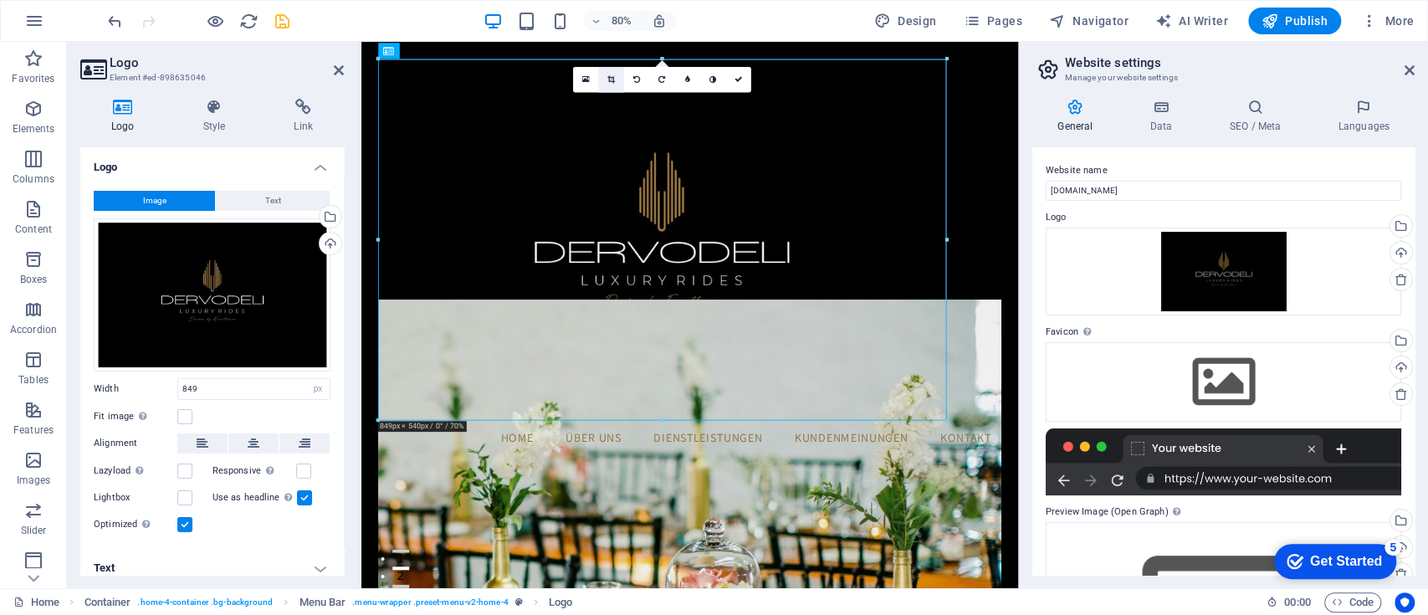
click at [609, 84] on link at bounding box center [610, 79] width 25 height 25
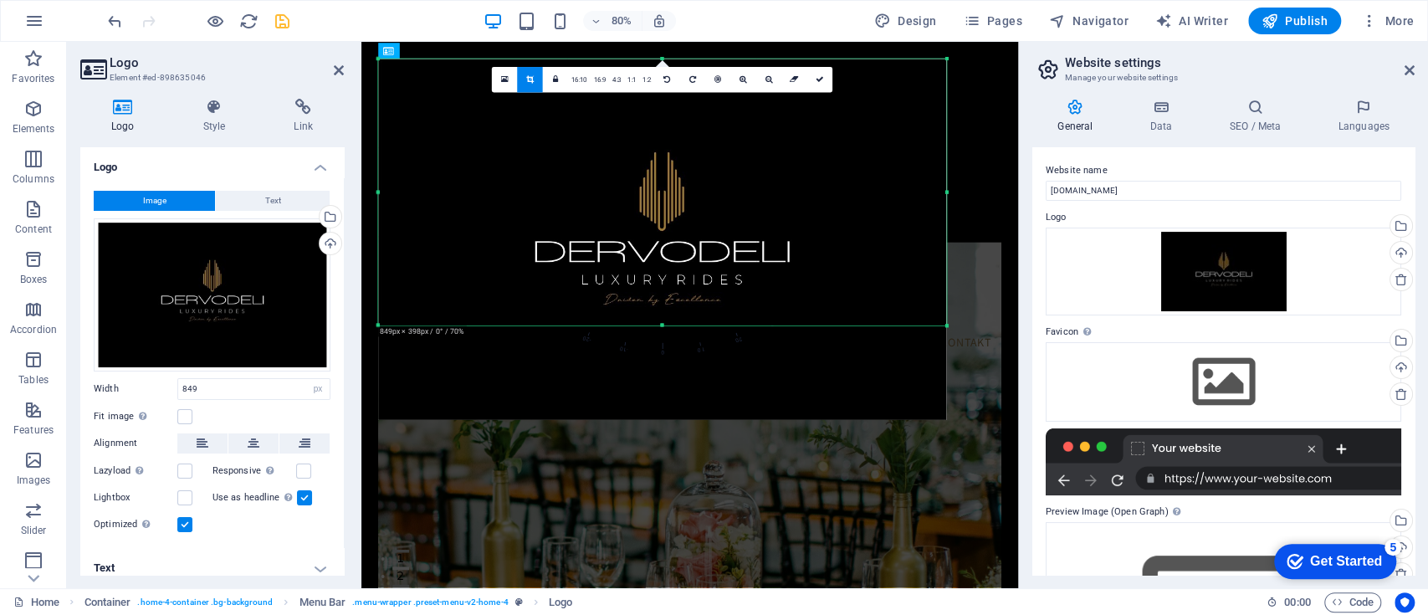
drag, startPoint x: 662, startPoint y: 422, endPoint x: 681, endPoint y: 303, distance: 120.2
click at [681, 303] on div "180 170 160 150 140 130 120 110 100 90 80 70 60 50 40 30 20 10 0 -10 -20 -30 -4…" at bounding box center [662, 192] width 568 height 266
drag, startPoint x: 375, startPoint y: 187, endPoint x: 439, endPoint y: 201, distance: 65.8
click at [439, 201] on div "180 170 160 150 140 130 120 110 100 90 80 70 60 50 40 30 20 10 0 -10 -20 -30 -4…" at bounding box center [662, 192] width 568 height 266
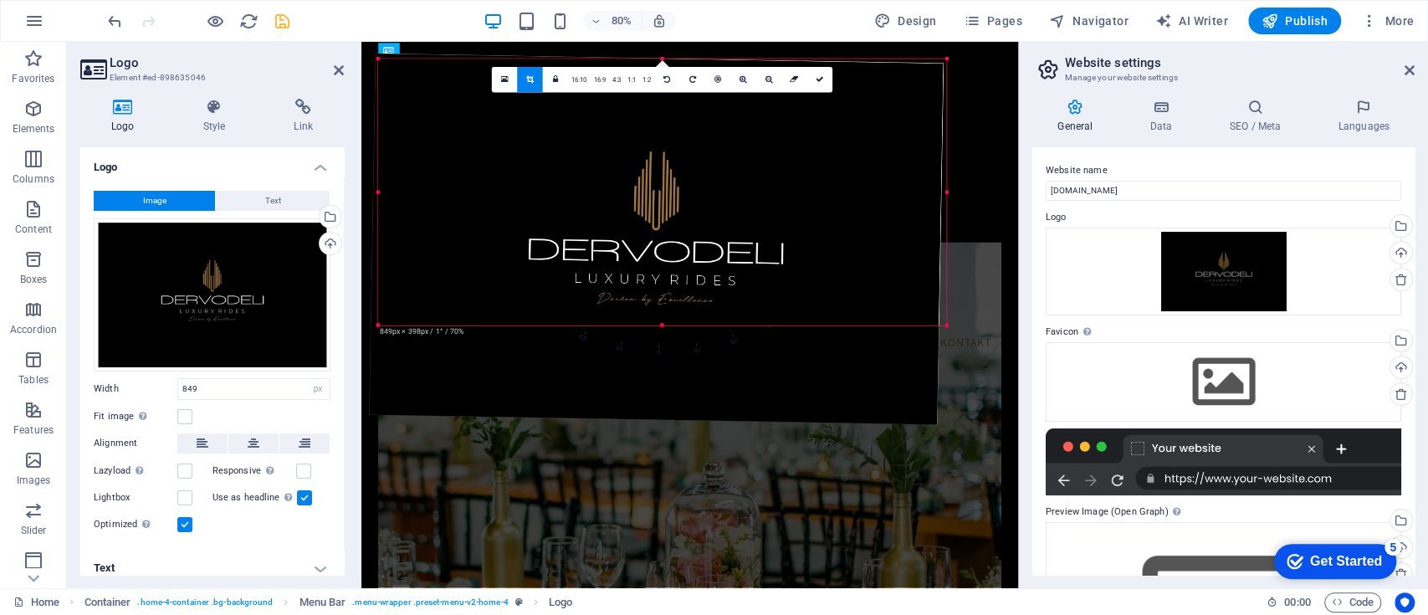
click at [414, 146] on div at bounding box center [656, 239] width 575 height 371
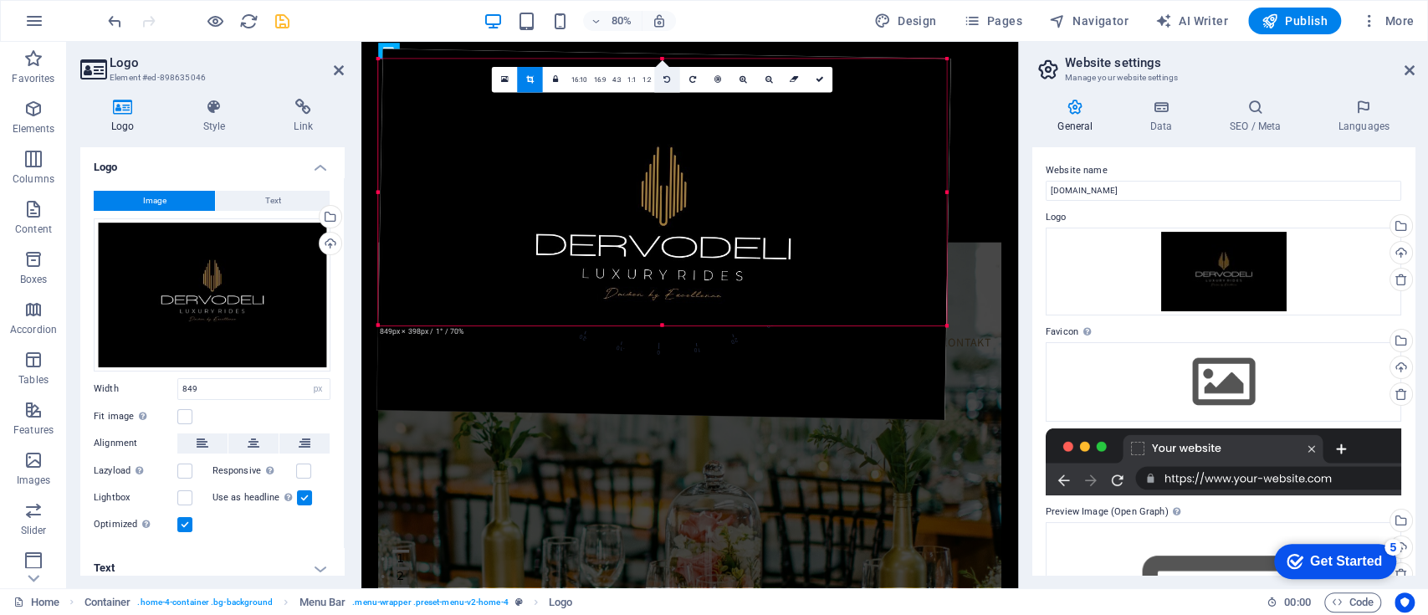
click at [670, 78] on link at bounding box center [666, 79] width 25 height 25
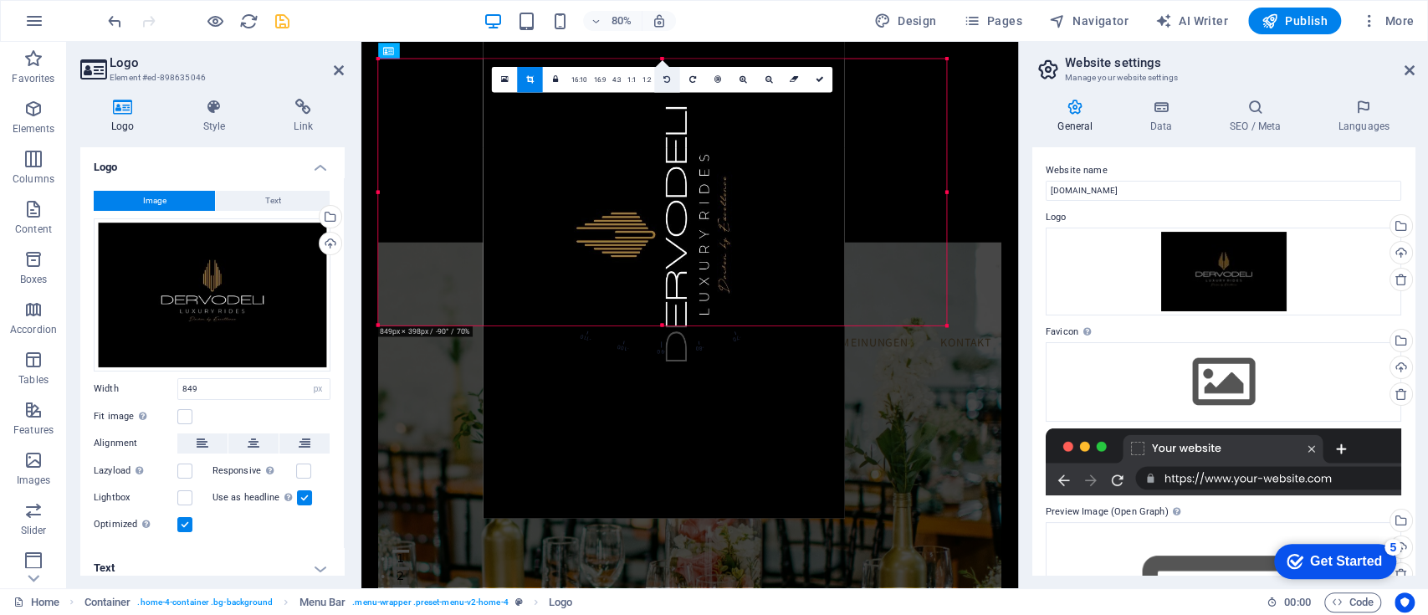
click at [670, 78] on link at bounding box center [666, 79] width 25 height 25
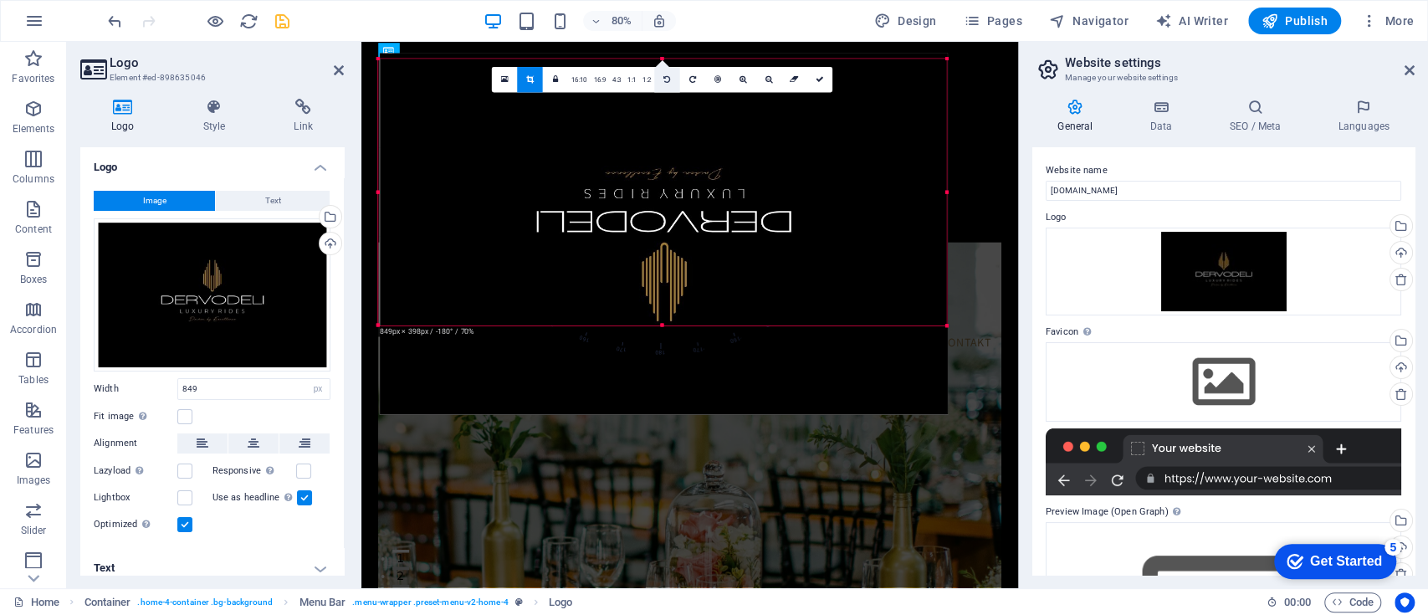
click at [670, 78] on link at bounding box center [666, 79] width 25 height 25
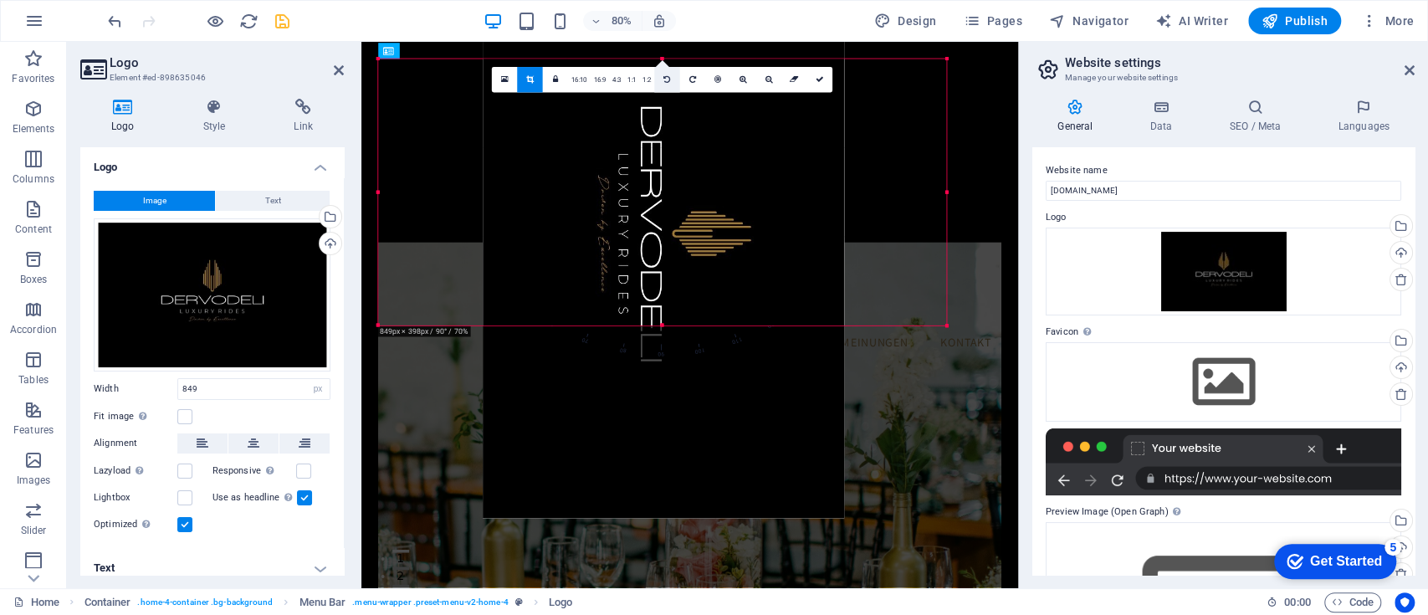
click at [670, 78] on link at bounding box center [666, 79] width 25 height 25
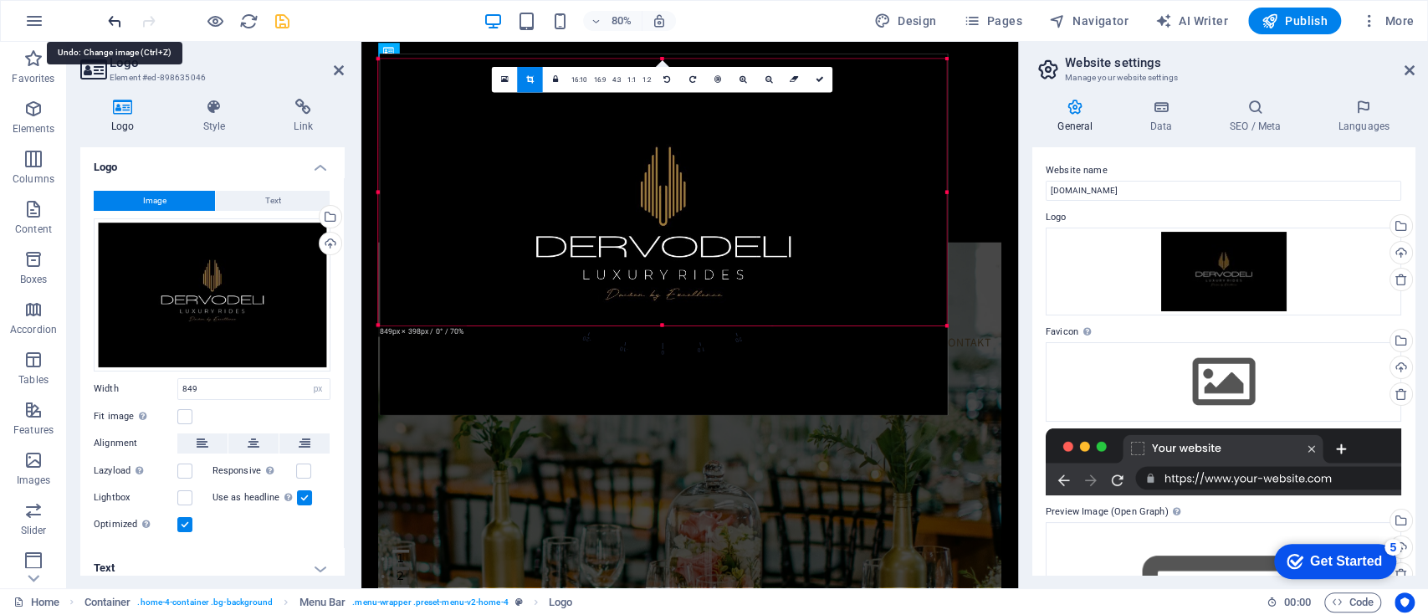
click at [113, 20] on icon "undo" at bounding box center [114, 21] width 19 height 19
select select "DISABLED_OPTION_VALUE"
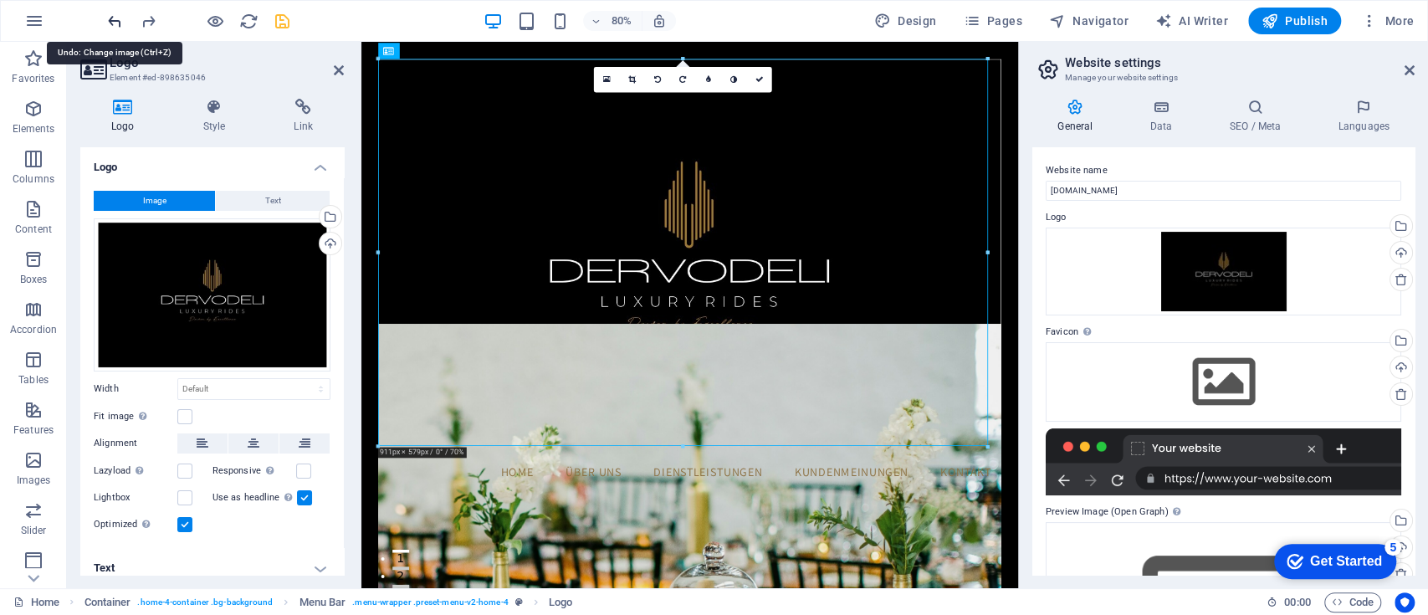
click at [113, 20] on icon "undo" at bounding box center [114, 21] width 19 height 19
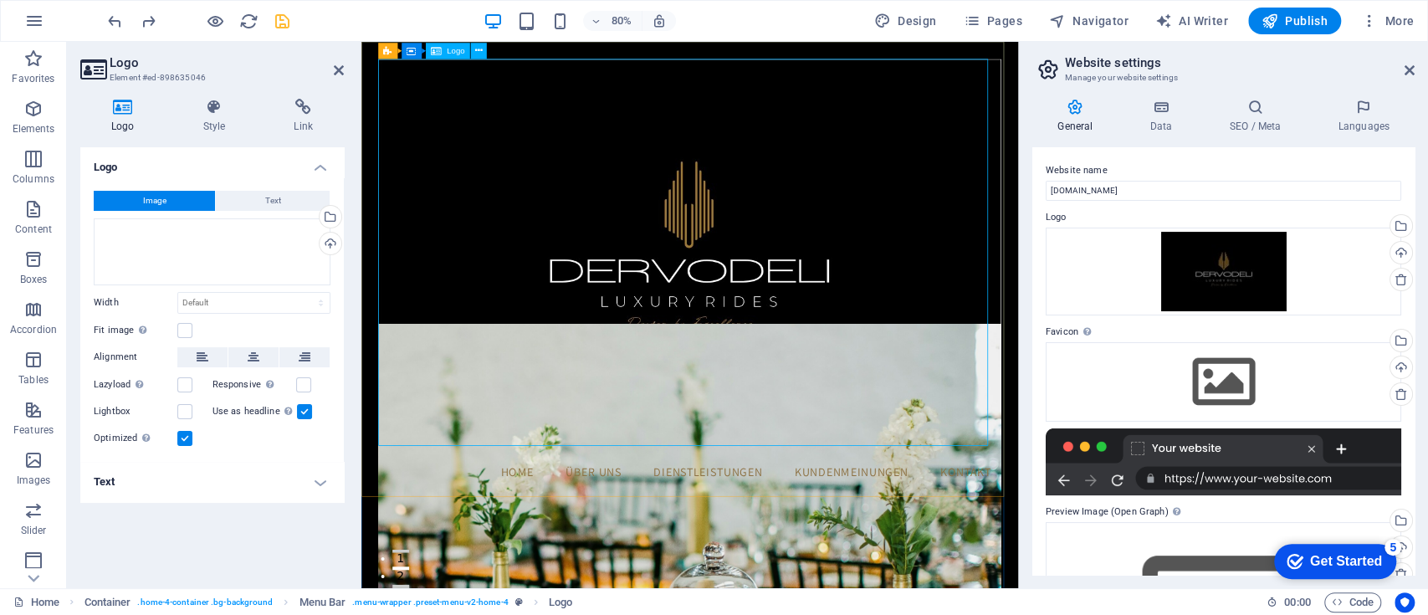
click at [516, 299] on div at bounding box center [772, 311] width 780 height 495
click at [505, 217] on div at bounding box center [772, 311] width 780 height 495
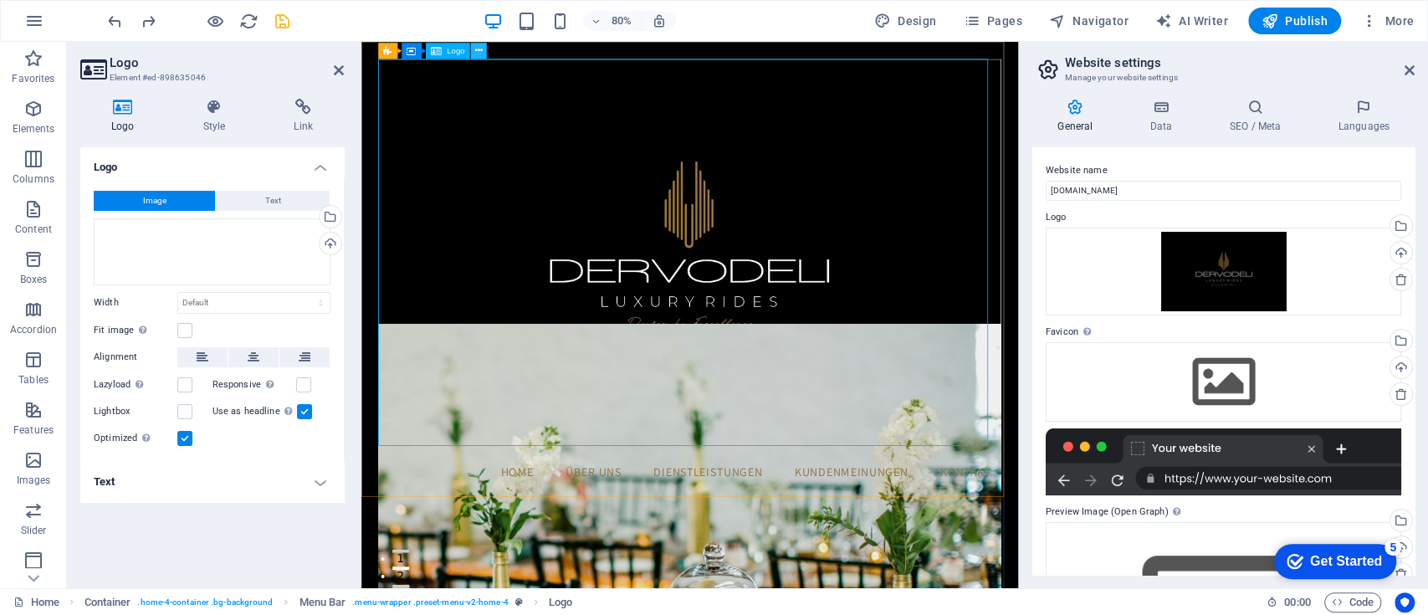
click at [478, 53] on icon at bounding box center [479, 50] width 8 height 14
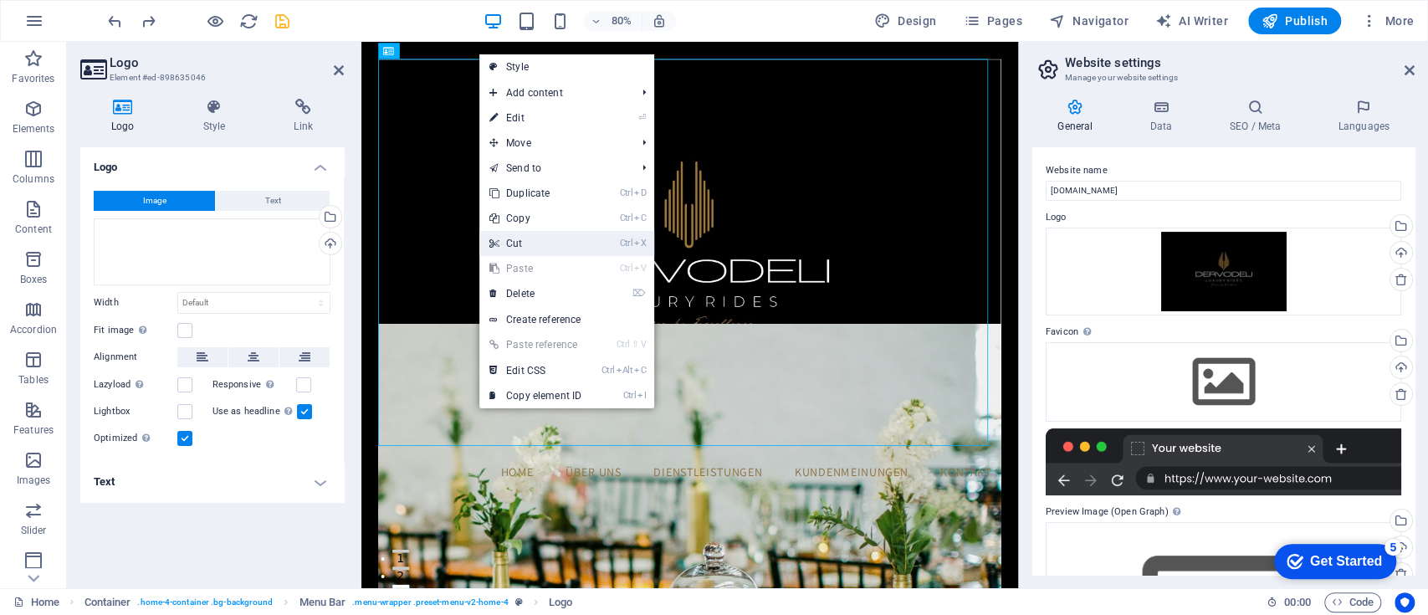
click at [535, 238] on link "Ctrl X Cut" at bounding box center [535, 243] width 112 height 25
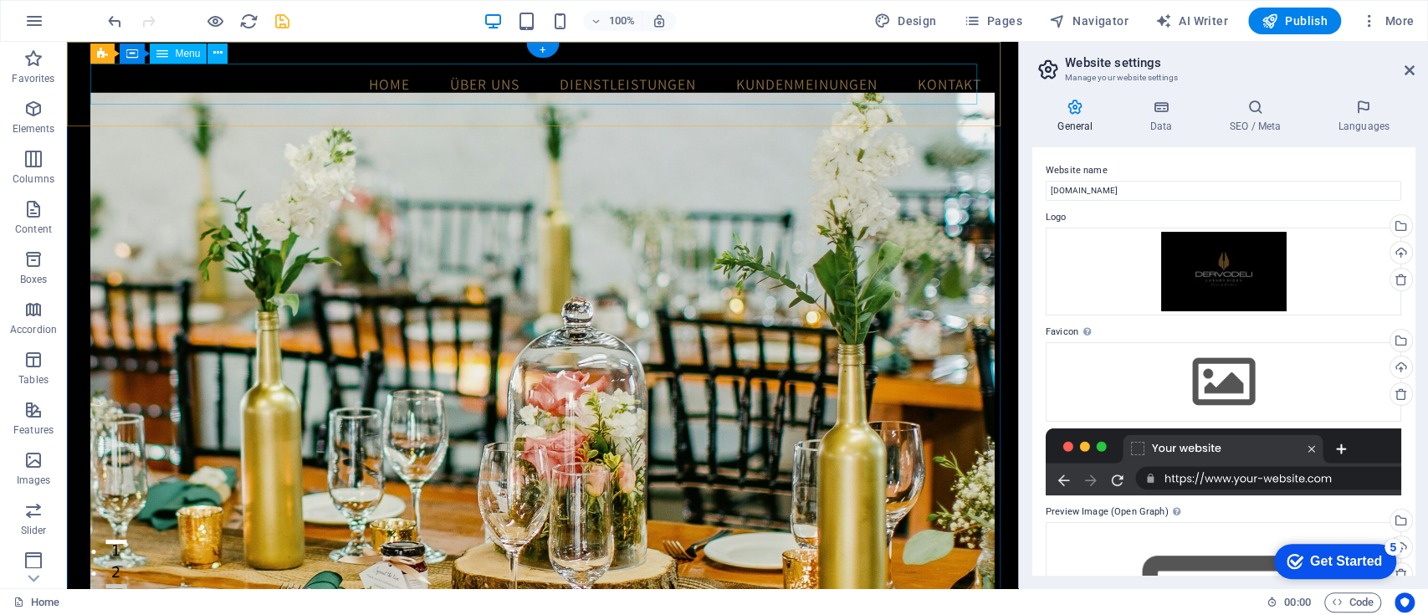
click at [236, 95] on nav "Home Über uns Dienstleistungen Kundenmeinungen Kontakt" at bounding box center [541, 85] width 903 height 42
click at [176, 89] on nav "Home Über uns Dienstleistungen Kundenmeinungen Kontakt" at bounding box center [541, 85] width 903 height 42
click at [141, 84] on nav "Home Über uns Dienstleistungen Kundenmeinungen Kontakt" at bounding box center [541, 85] width 903 height 42
drag, startPoint x: 141, startPoint y: 84, endPoint x: 207, endPoint y: 125, distance: 78.9
click at [141, 84] on nav "Home Über uns Dienstleistungen Kundenmeinungen Kontakt" at bounding box center [541, 85] width 903 height 42
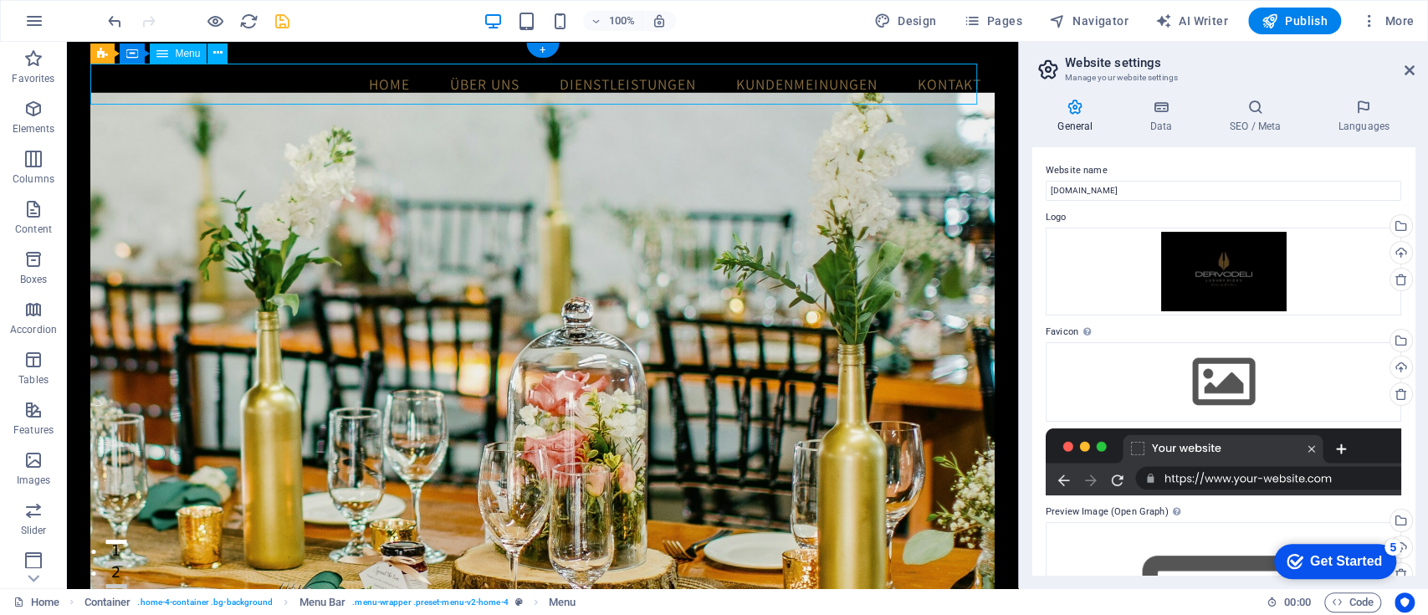
click at [141, 84] on div "Drag here to replace the existing content. Press “Ctrl” if you want to create a…" at bounding box center [542, 315] width 951 height 546
select select
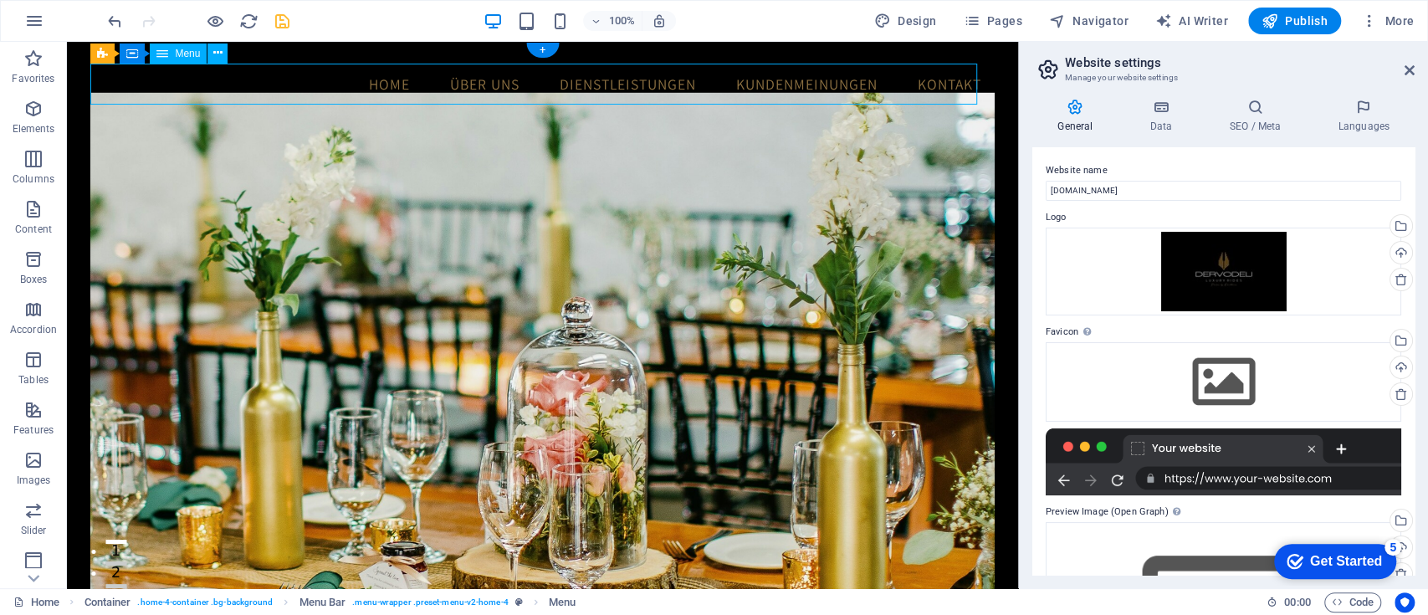
select select
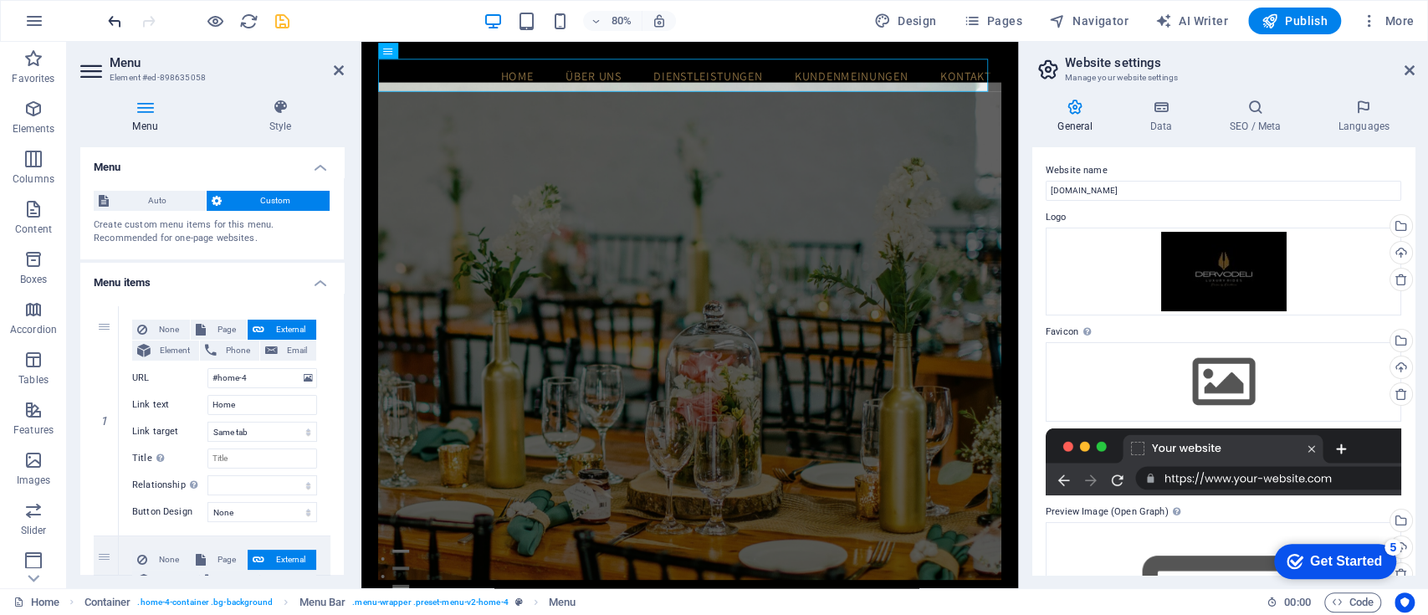
click at [120, 18] on icon "undo" at bounding box center [114, 21] width 19 height 19
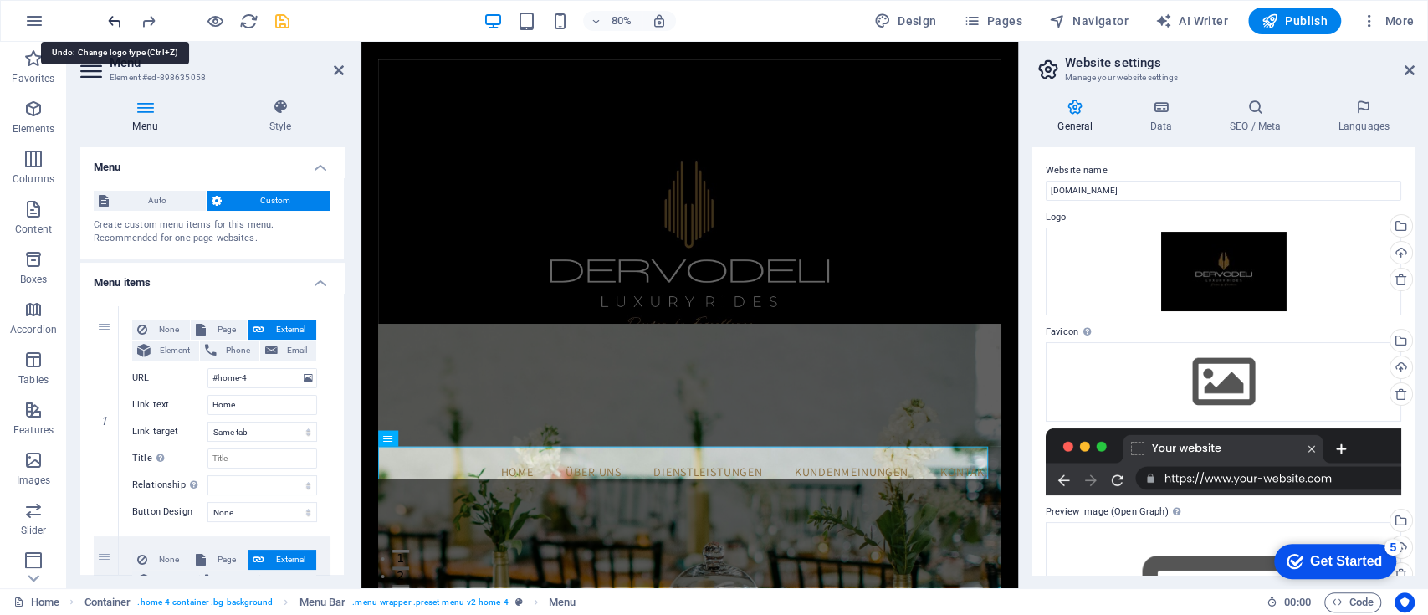
click at [120, 18] on icon "undo" at bounding box center [114, 21] width 19 height 19
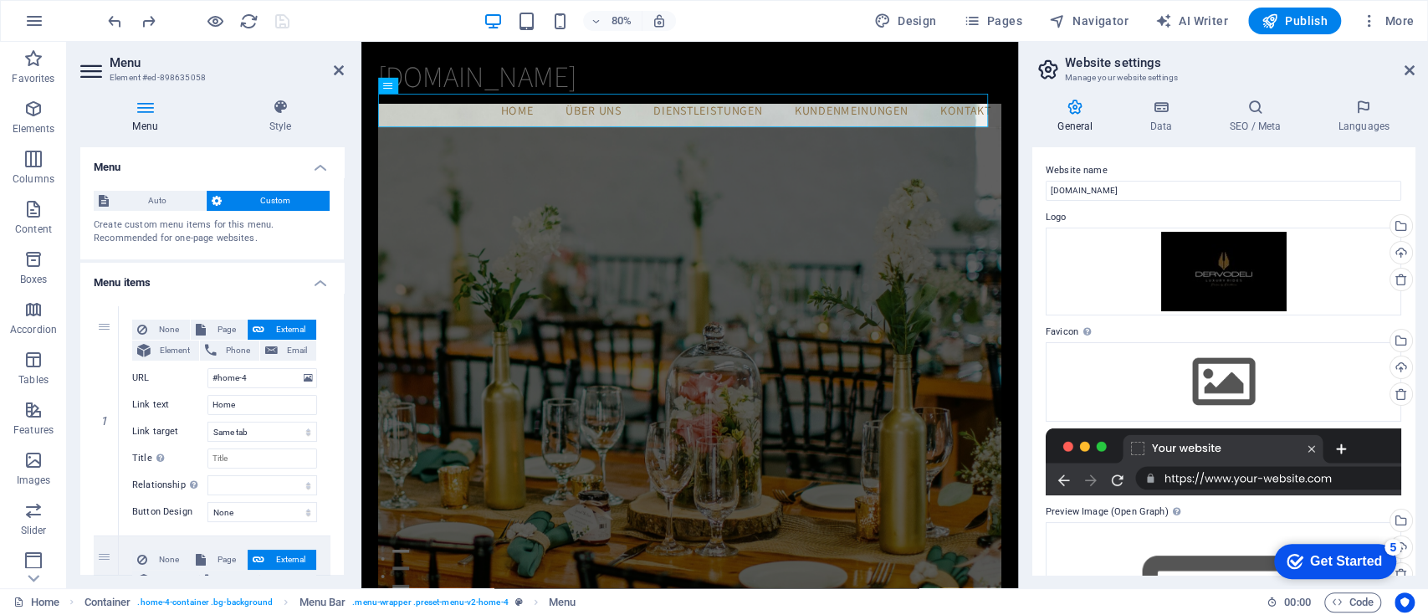
click at [418, 19] on div "80% Design Pages Navigator AI Writer Publish More" at bounding box center [763, 21] width 1316 height 27
click at [150, 15] on icon "redo" at bounding box center [148, 21] width 19 height 19
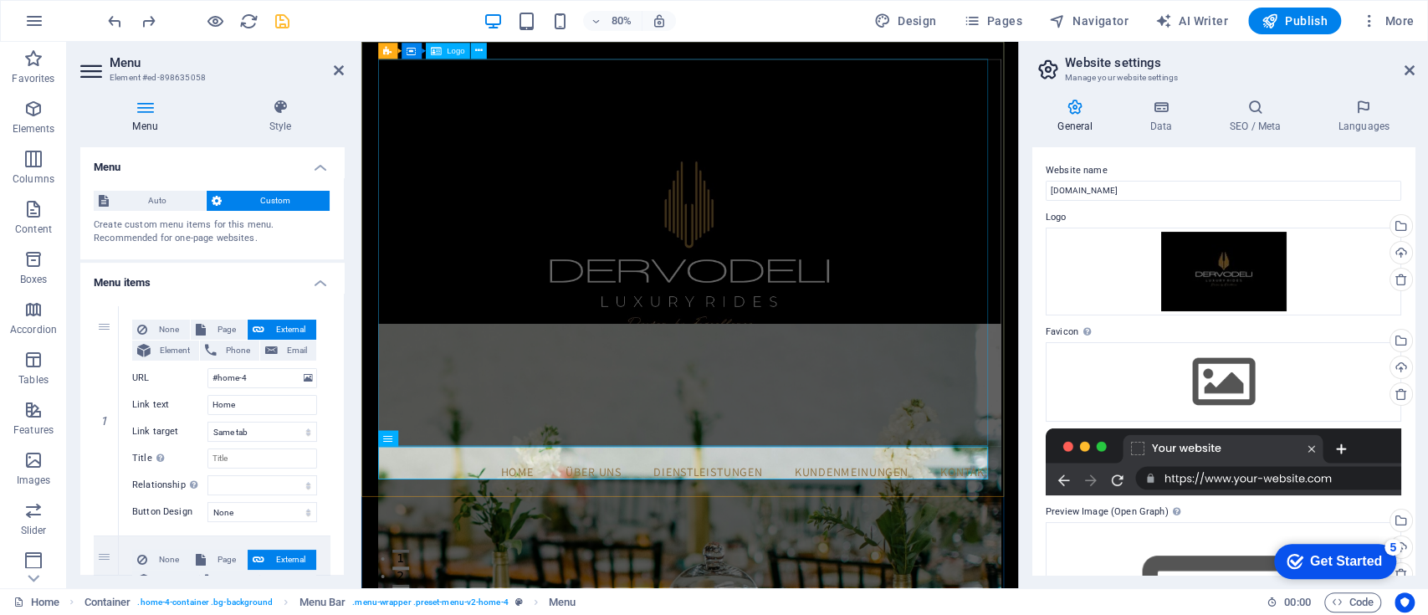
click at [759, 360] on div at bounding box center [772, 311] width 780 height 495
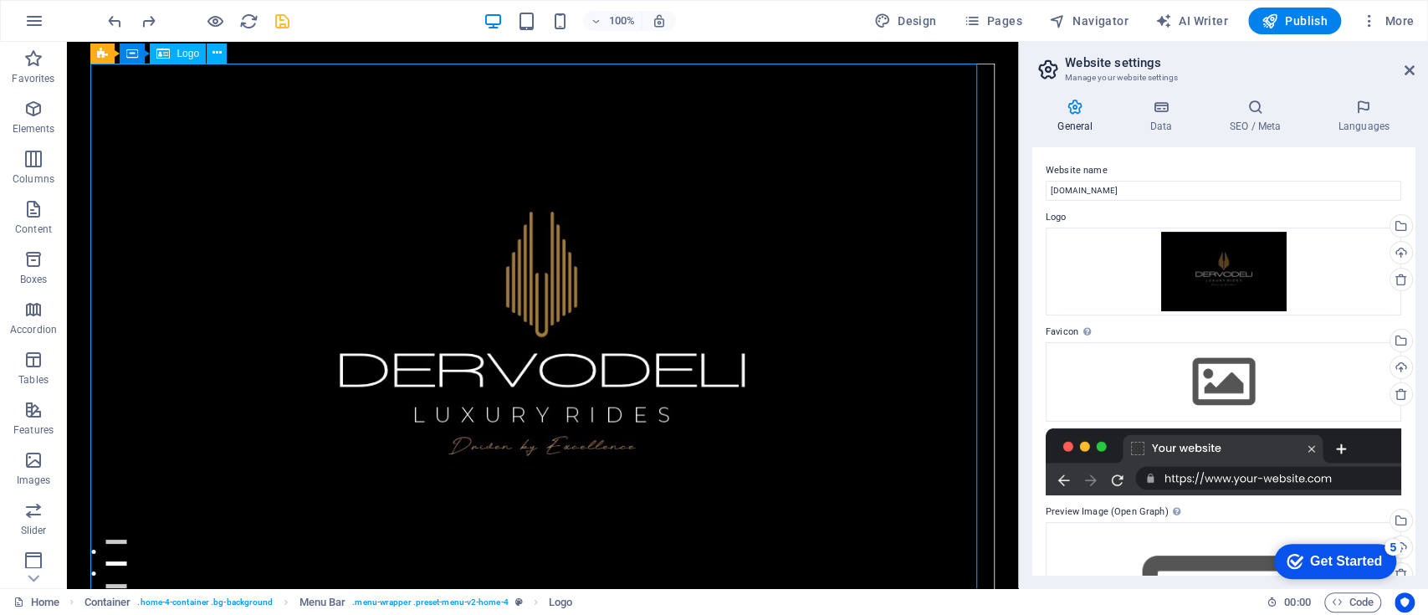
click at [524, 238] on div at bounding box center [541, 351] width 903 height 574
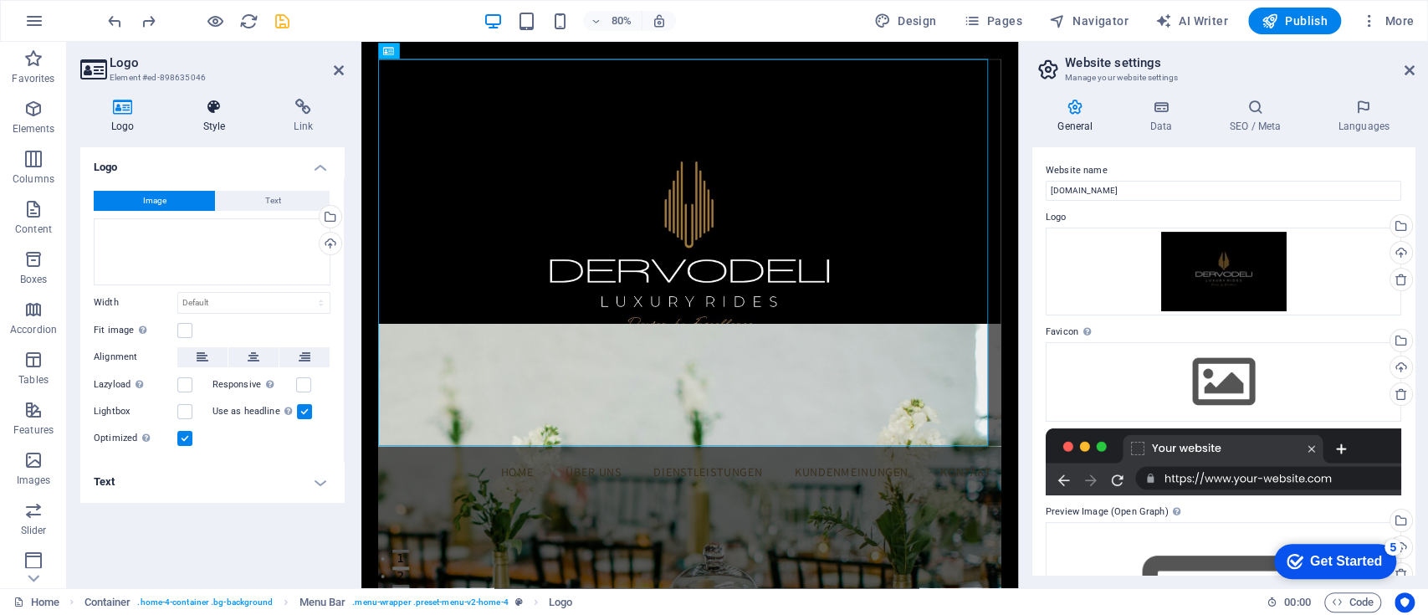
click at [214, 108] on icon at bounding box center [214, 107] width 84 height 17
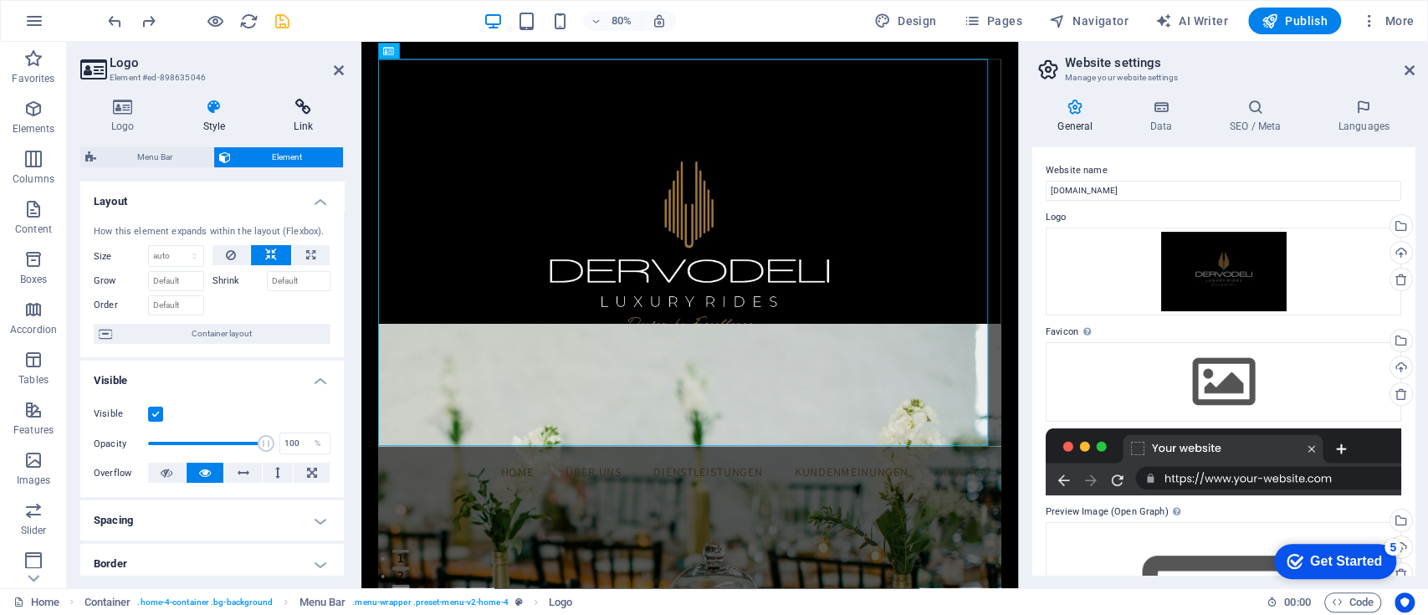
click at [303, 105] on icon at bounding box center [303, 107] width 81 height 17
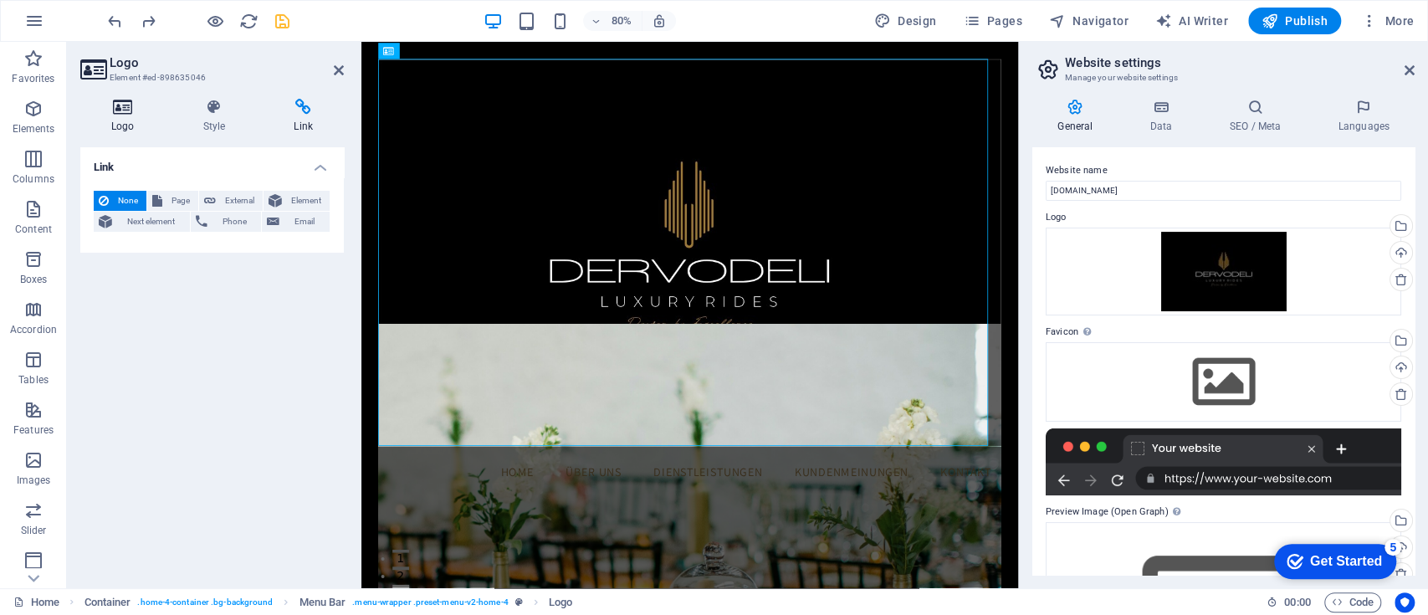
click at [126, 103] on icon at bounding box center [122, 107] width 85 height 17
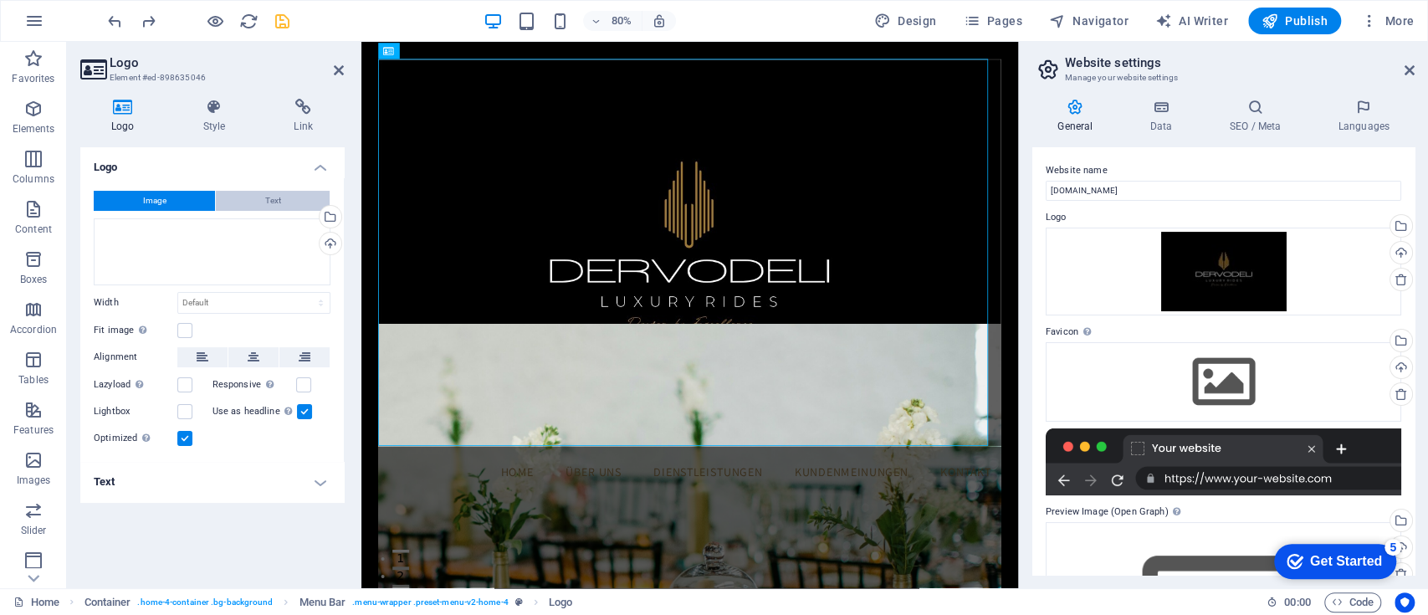
click at [248, 203] on button "Text" at bounding box center [273, 201] width 114 height 20
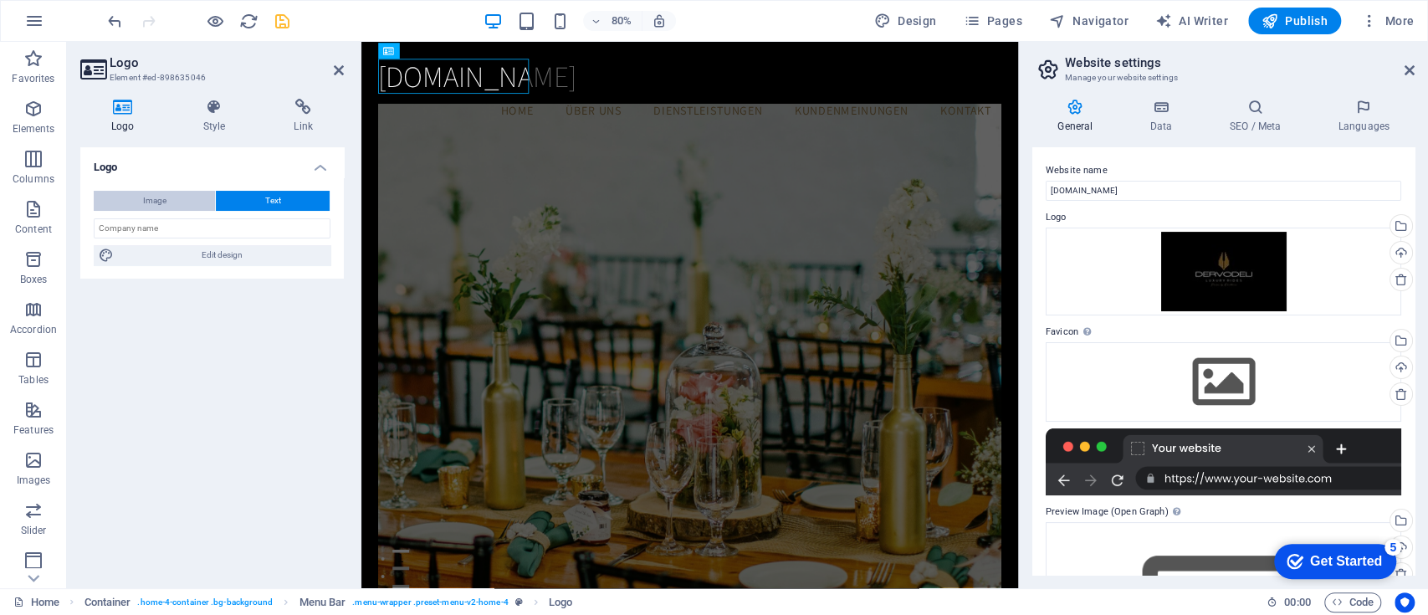
click at [179, 201] on button "Image" at bounding box center [154, 201] width 121 height 20
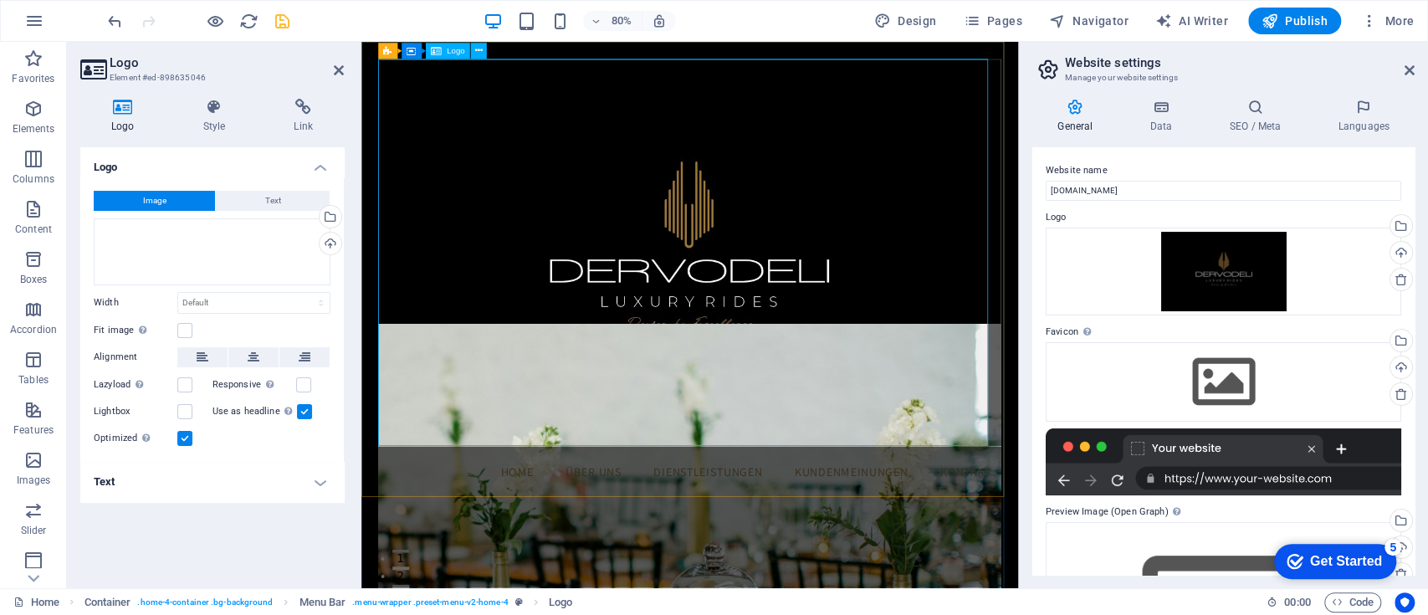
click at [588, 346] on div at bounding box center [772, 311] width 780 height 495
click at [478, 53] on icon at bounding box center [479, 50] width 8 height 14
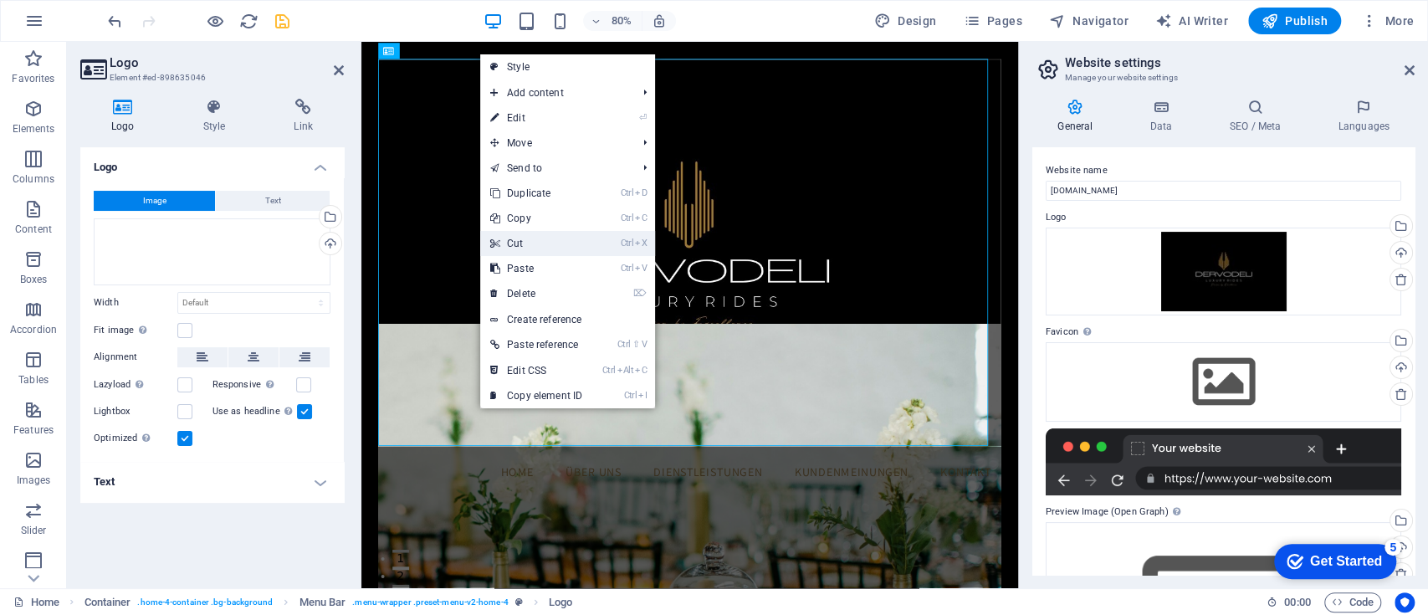
click at [570, 244] on link "Ctrl X Cut" at bounding box center [536, 243] width 112 height 25
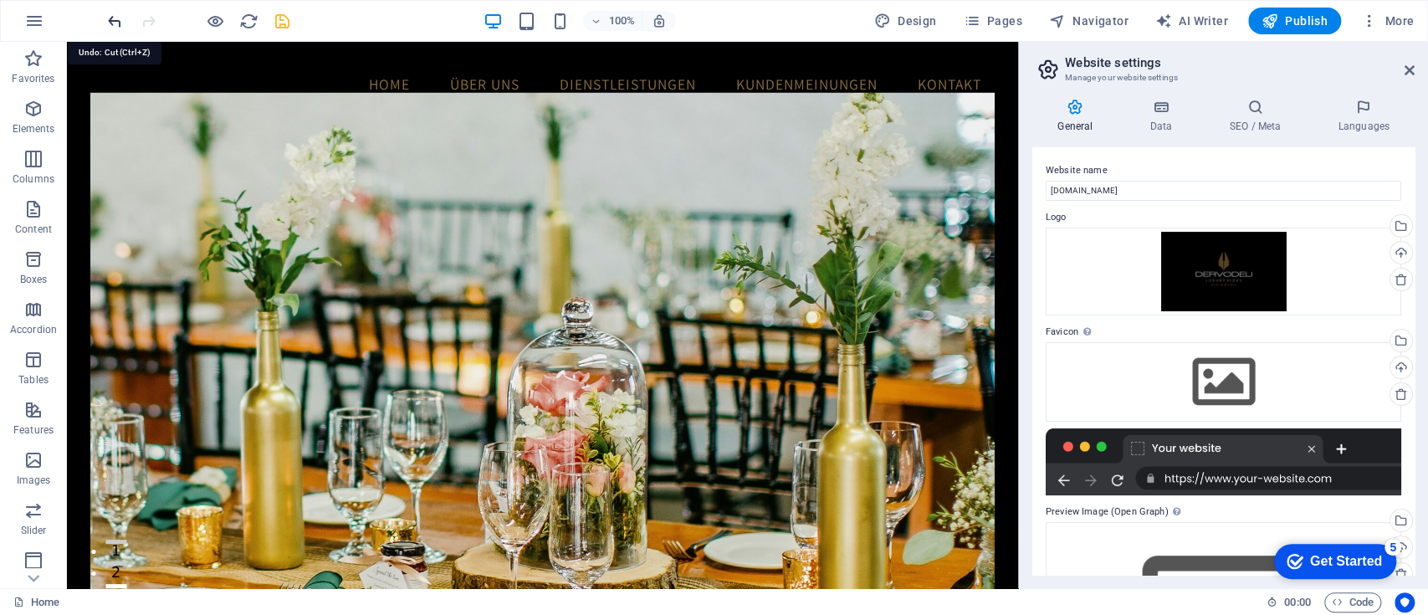
click at [117, 18] on icon "undo" at bounding box center [114, 21] width 19 height 19
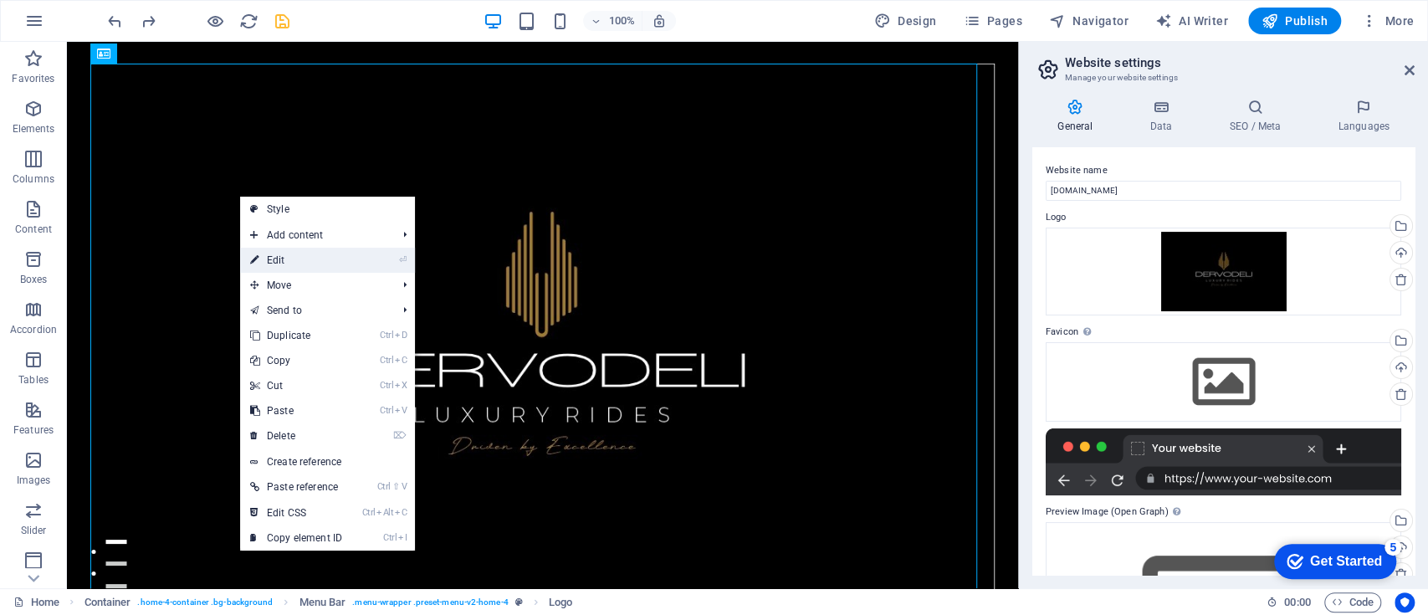
click at [286, 258] on link "⏎ Edit" at bounding box center [296, 260] width 112 height 25
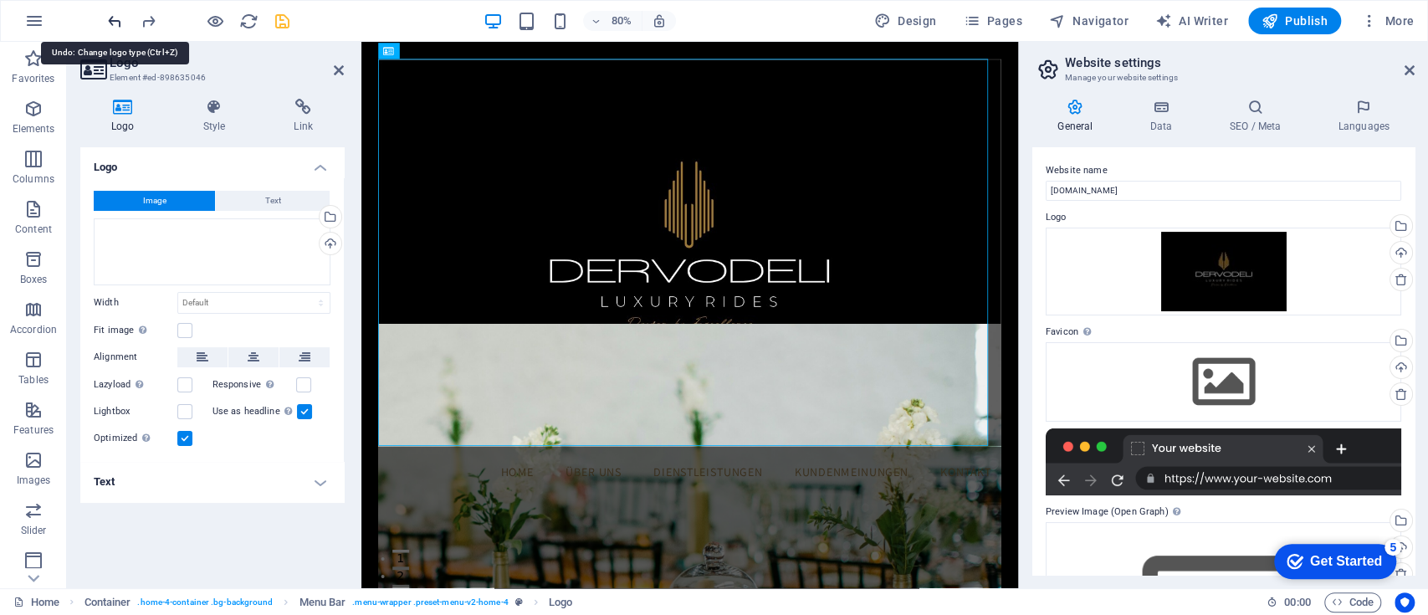
click at [116, 23] on icon "undo" at bounding box center [114, 21] width 19 height 19
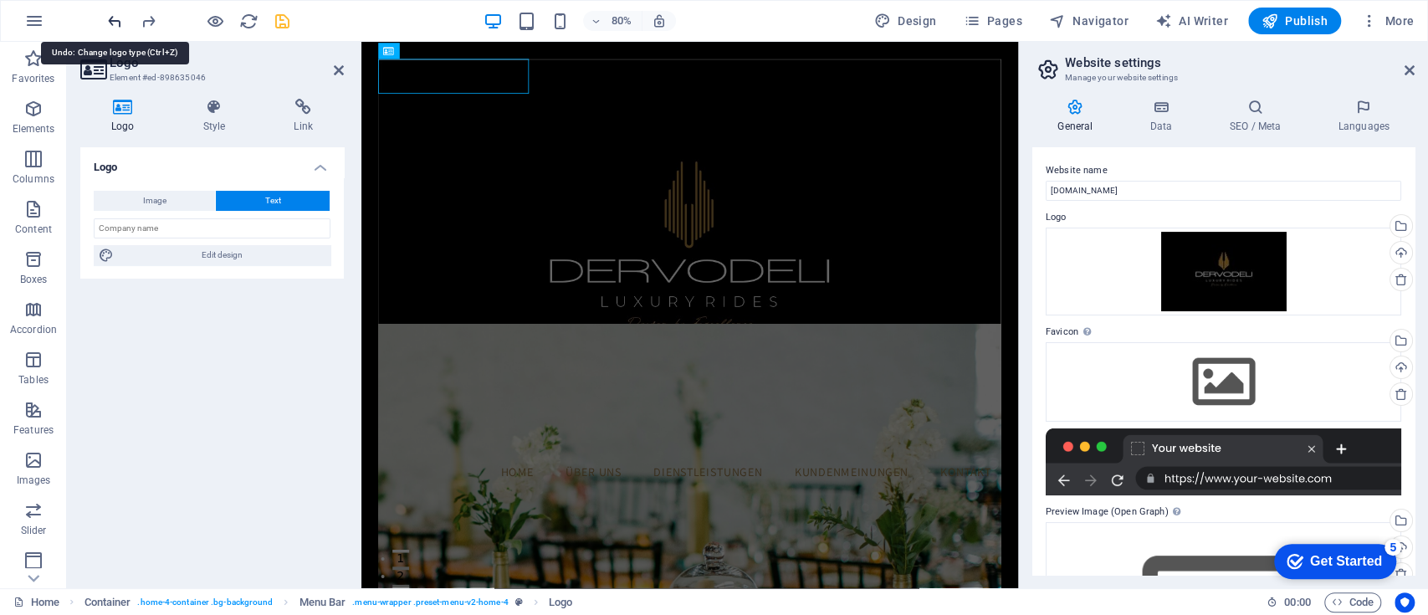
click at [116, 23] on icon "undo" at bounding box center [114, 21] width 19 height 19
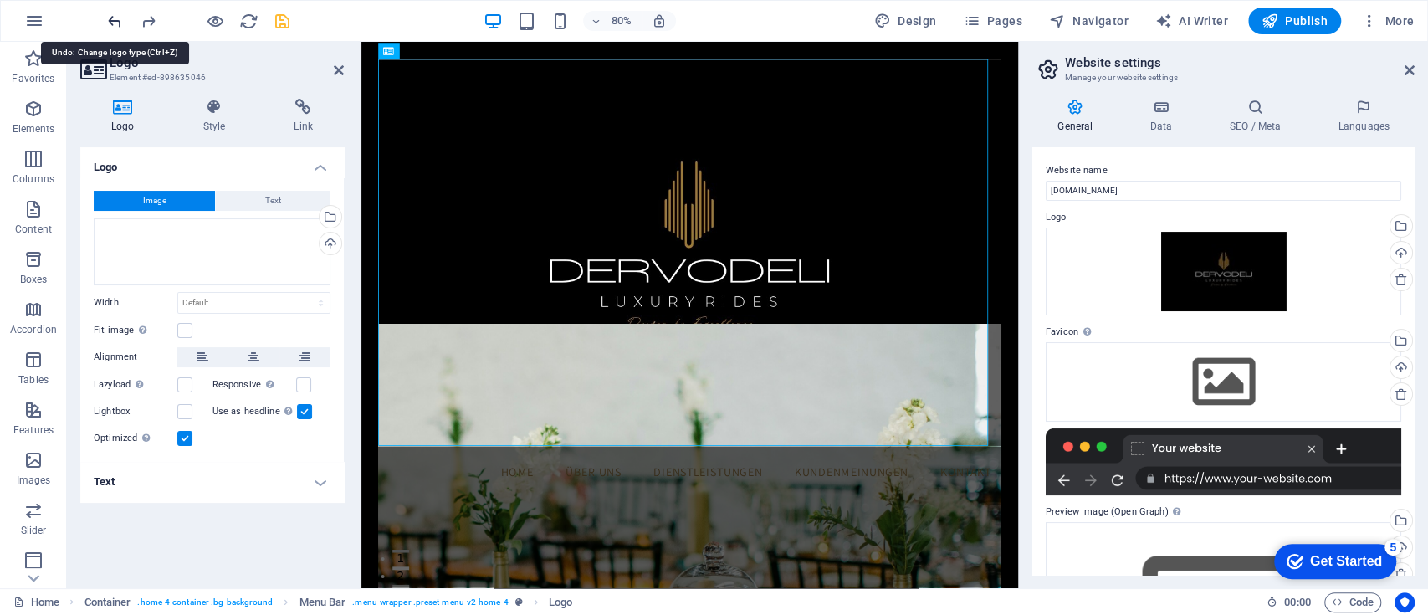
click at [116, 23] on icon "undo" at bounding box center [114, 21] width 19 height 19
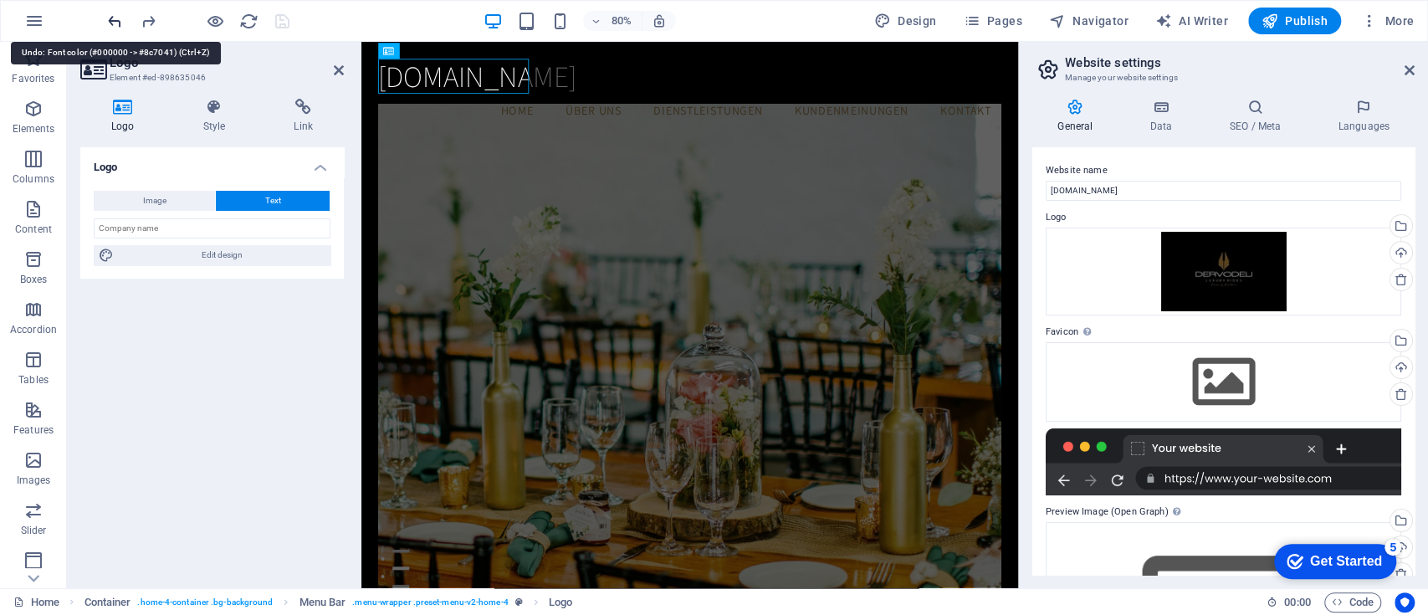
click at [116, 23] on icon "undo" at bounding box center [114, 21] width 19 height 19
click at [115, 16] on icon "undo" at bounding box center [114, 21] width 19 height 19
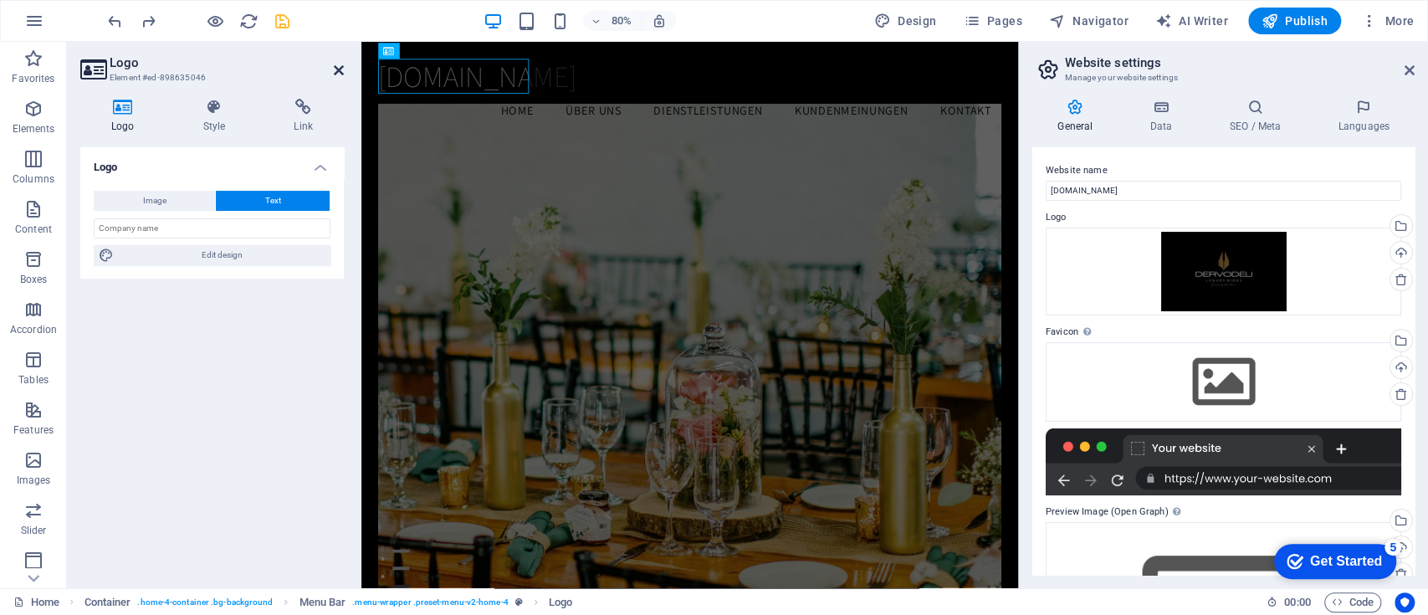
click at [335, 68] on icon at bounding box center [339, 70] width 10 height 13
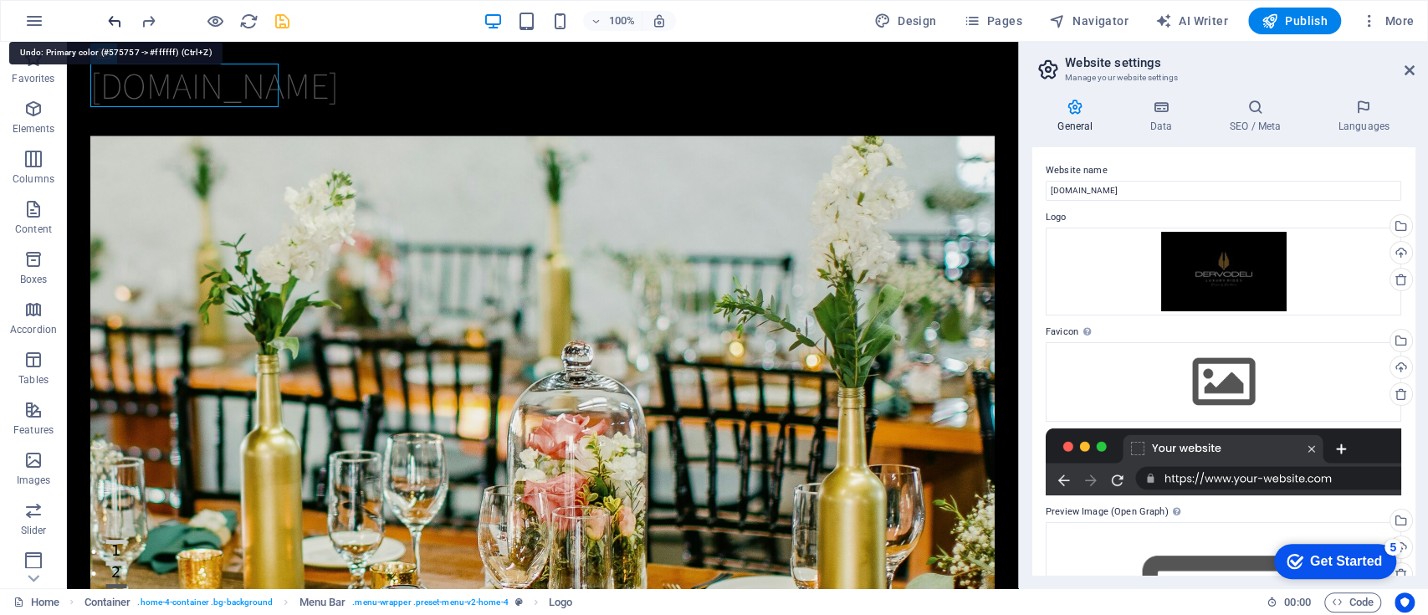
click at [116, 21] on icon "undo" at bounding box center [114, 21] width 19 height 19
drag, startPoint x: 116, startPoint y: 22, endPoint x: 111, endPoint y: 13, distance: 9.8
click at [111, 13] on icon "undo" at bounding box center [114, 21] width 19 height 19
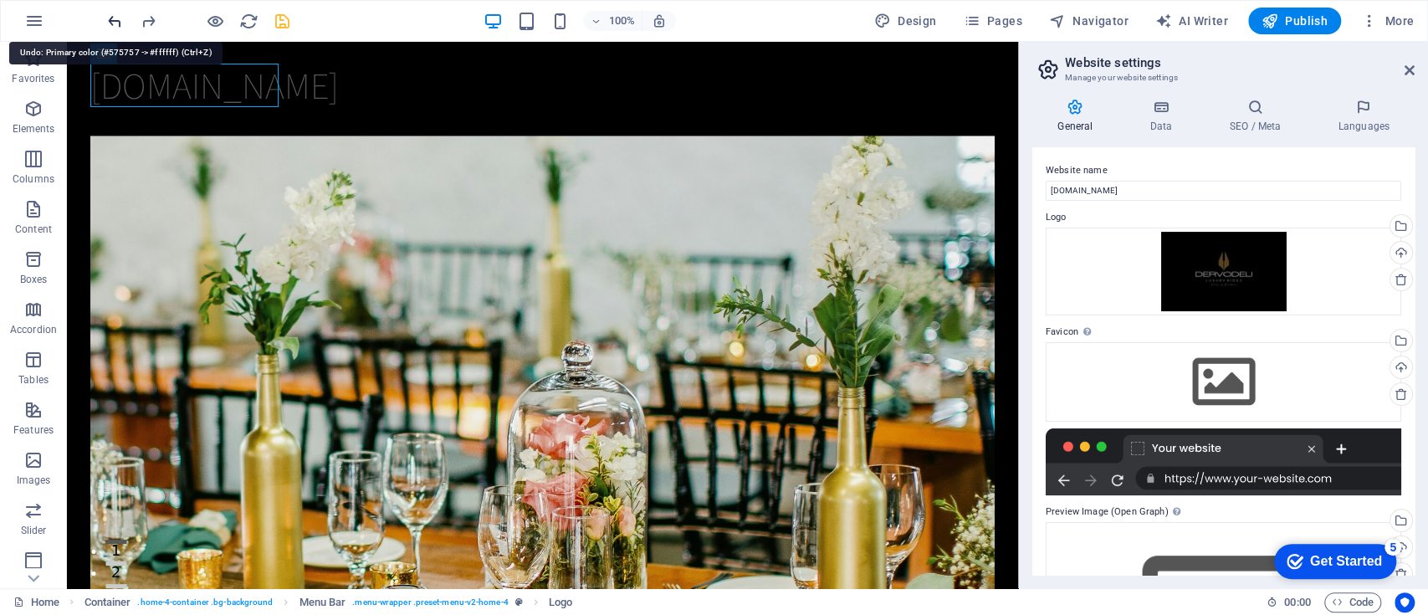
click at [111, 13] on icon "undo" at bounding box center [114, 21] width 19 height 19
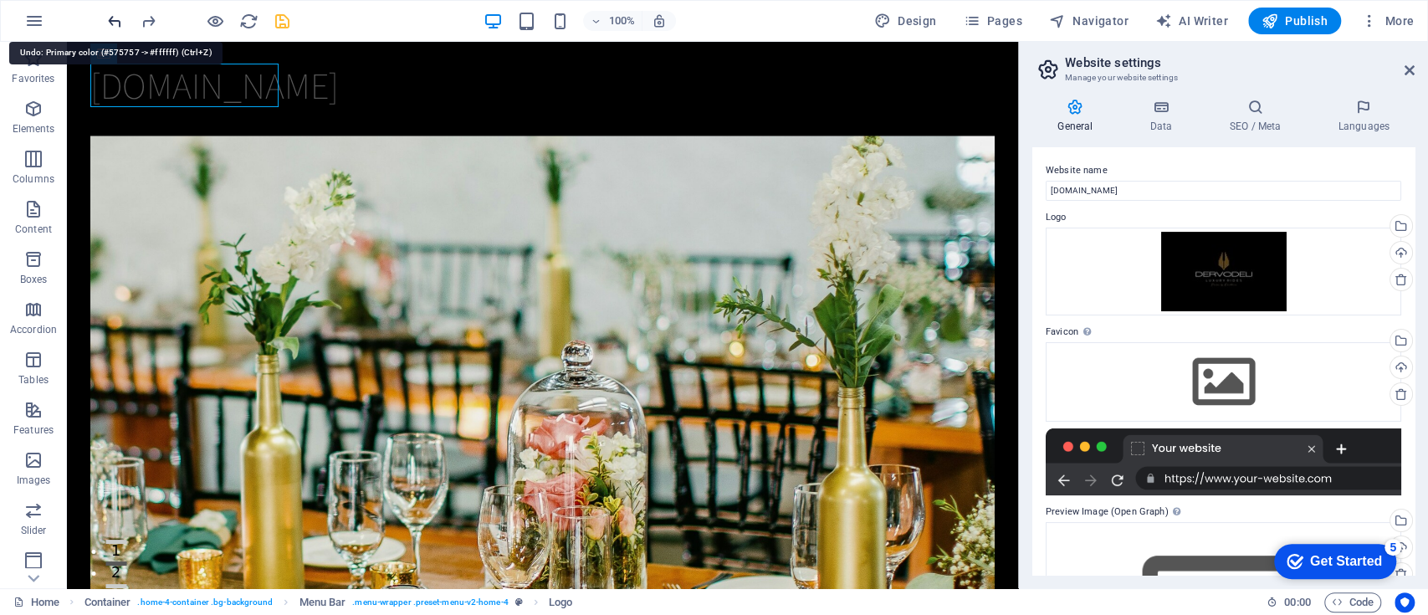
click at [114, 18] on icon "undo" at bounding box center [114, 21] width 19 height 19
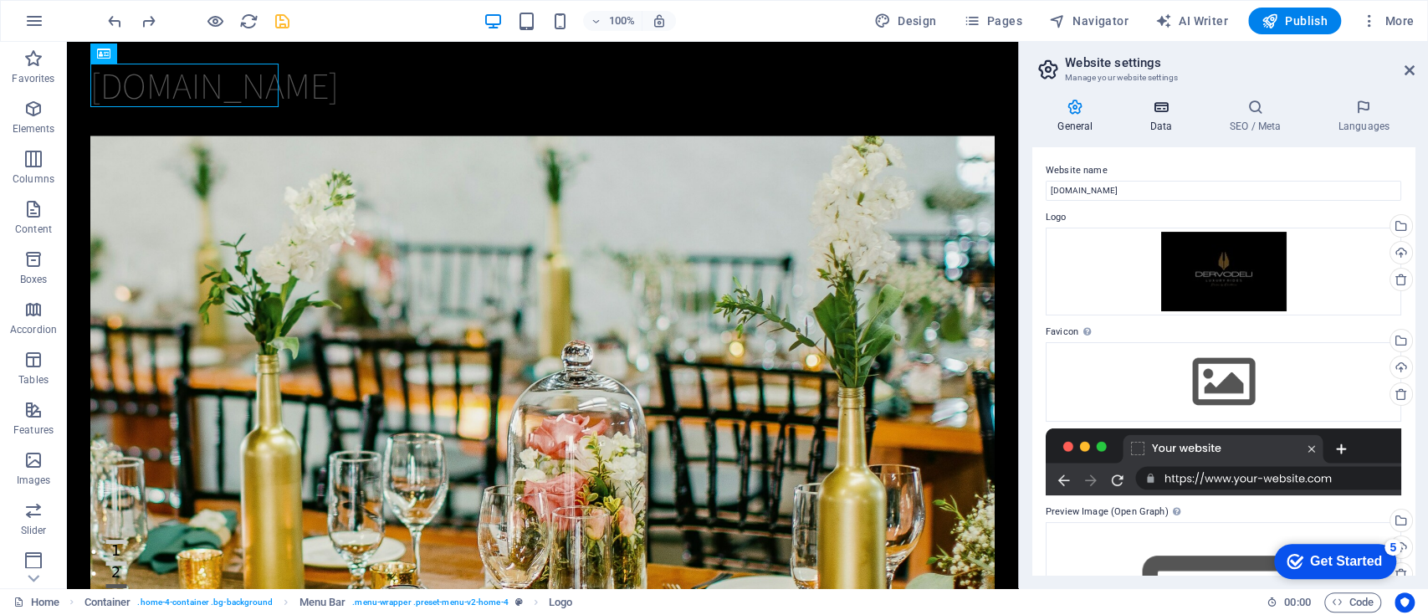
click at [1070, 104] on icon at bounding box center [1160, 107] width 73 height 17
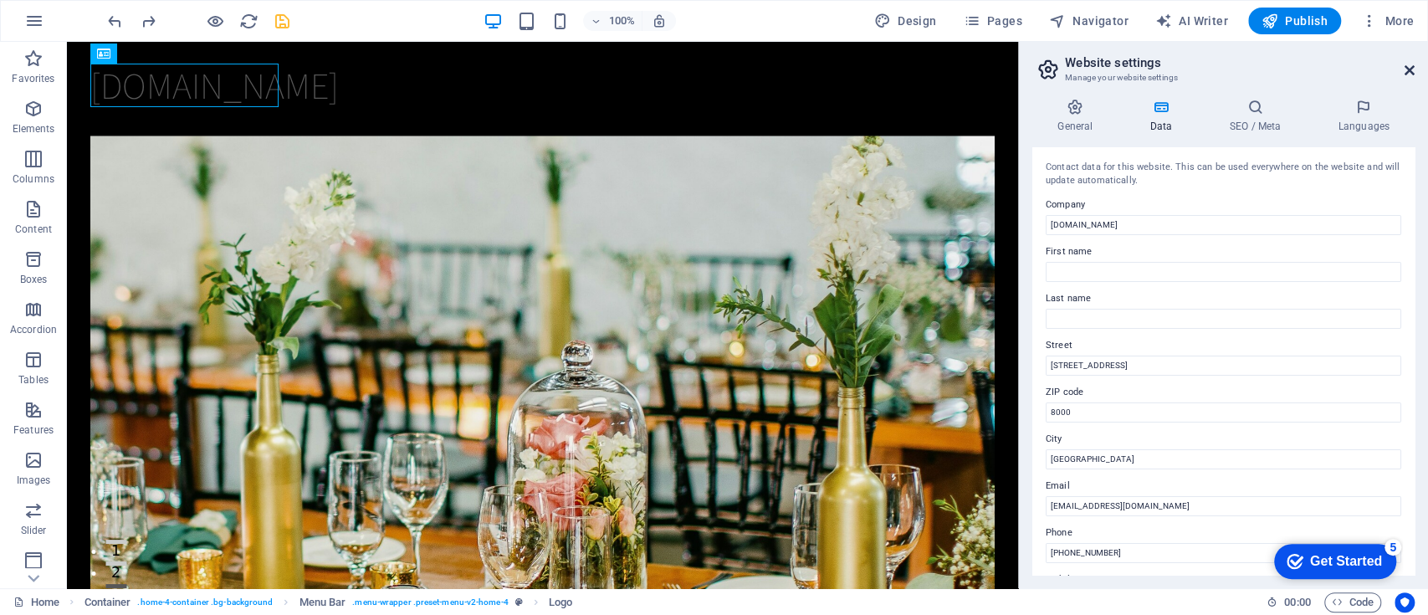
click at [1070, 76] on icon at bounding box center [1409, 70] width 10 height 13
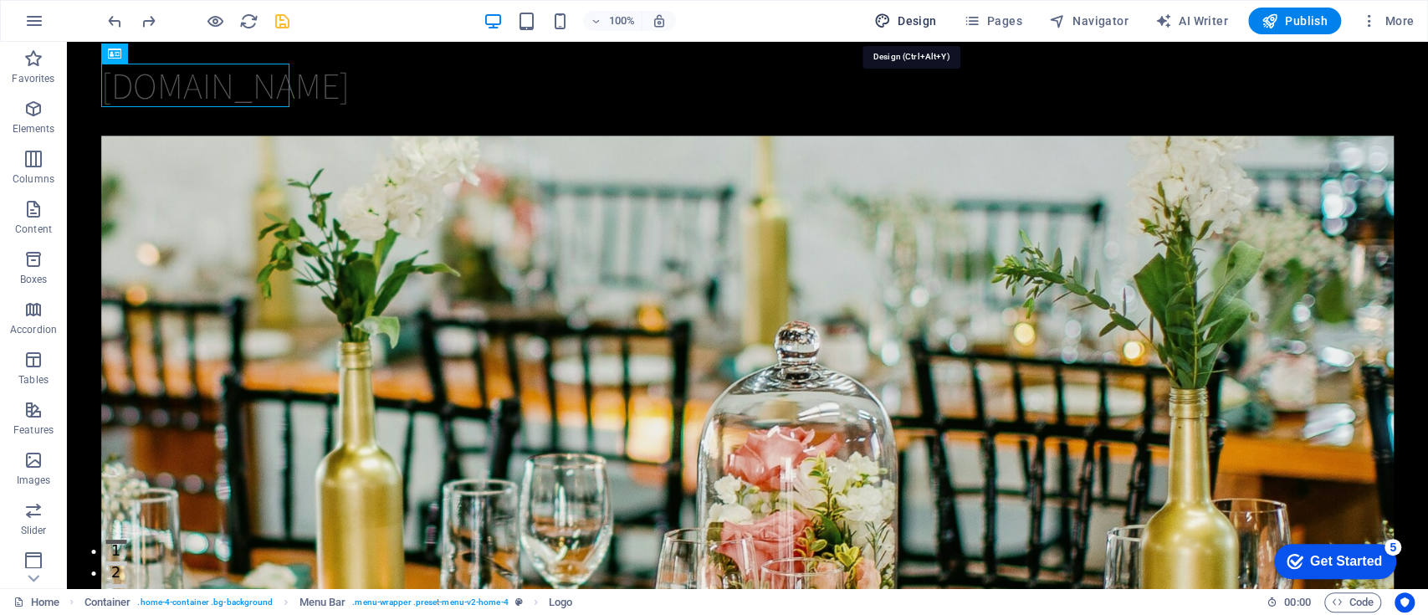
click at [900, 21] on span "Design" at bounding box center [905, 21] width 63 height 17
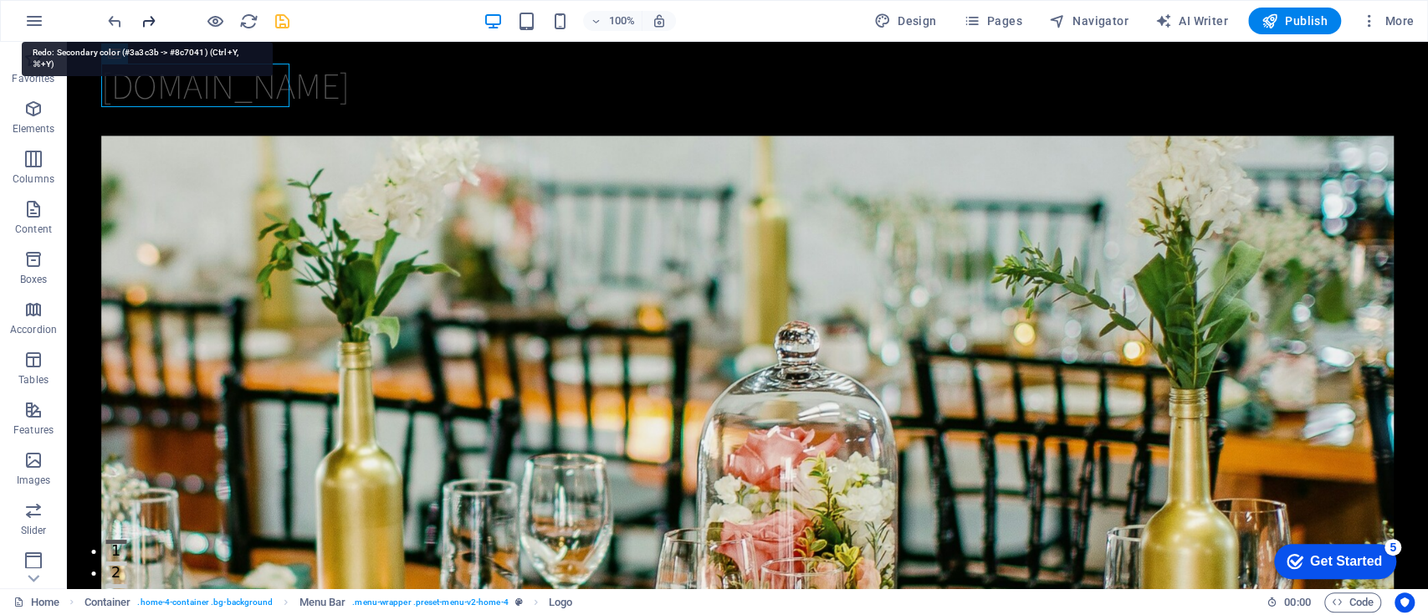
click at [139, 17] on icon "redo" at bounding box center [148, 21] width 19 height 19
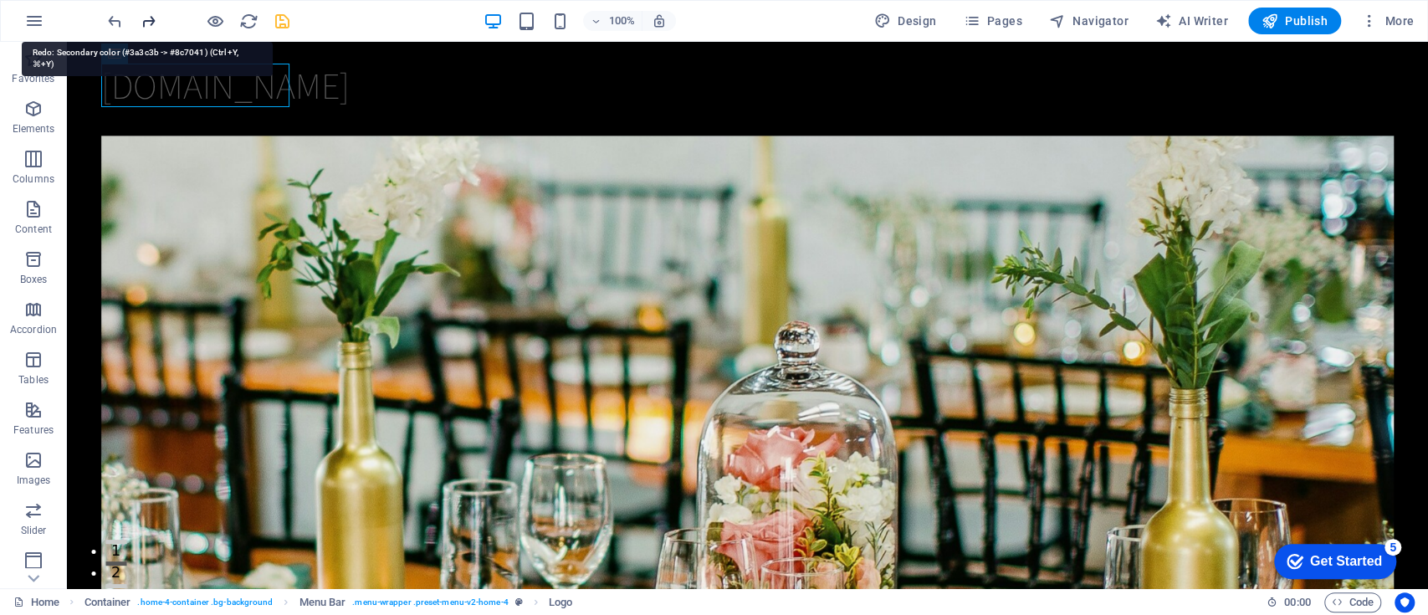
click at [139, 17] on icon "redo" at bounding box center [148, 21] width 19 height 19
click at [148, 14] on icon "redo" at bounding box center [148, 21] width 19 height 19
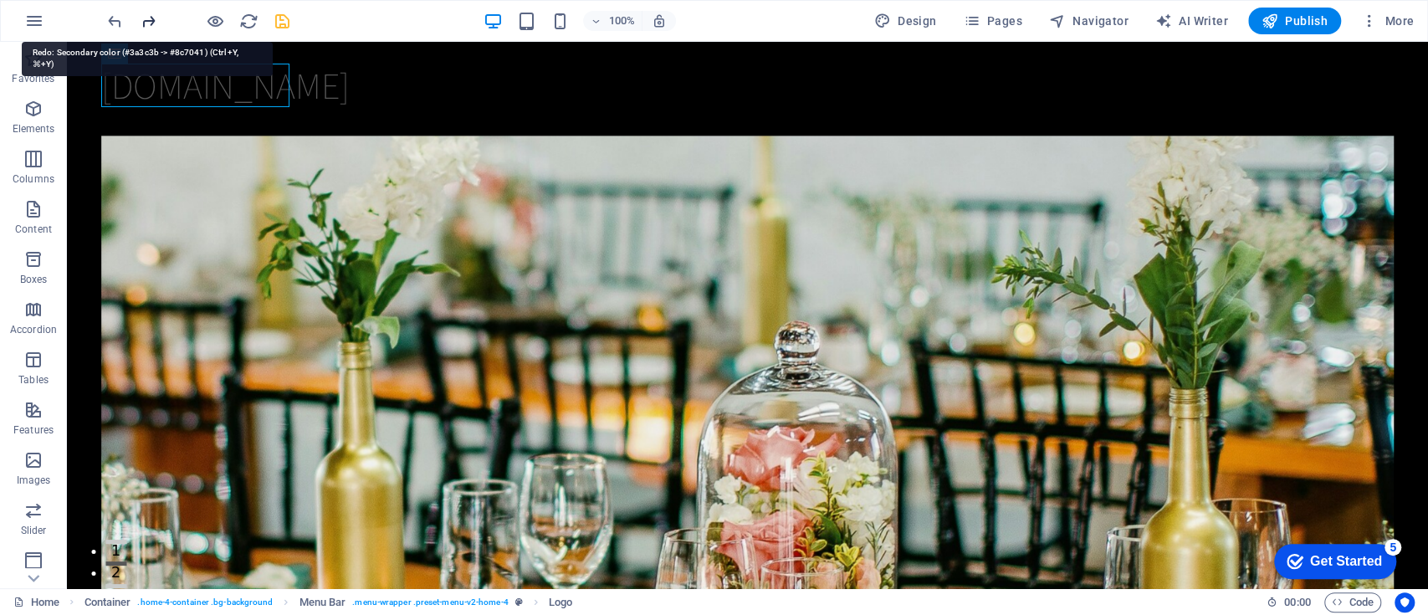
click at [148, 14] on icon "redo" at bounding box center [148, 21] width 19 height 19
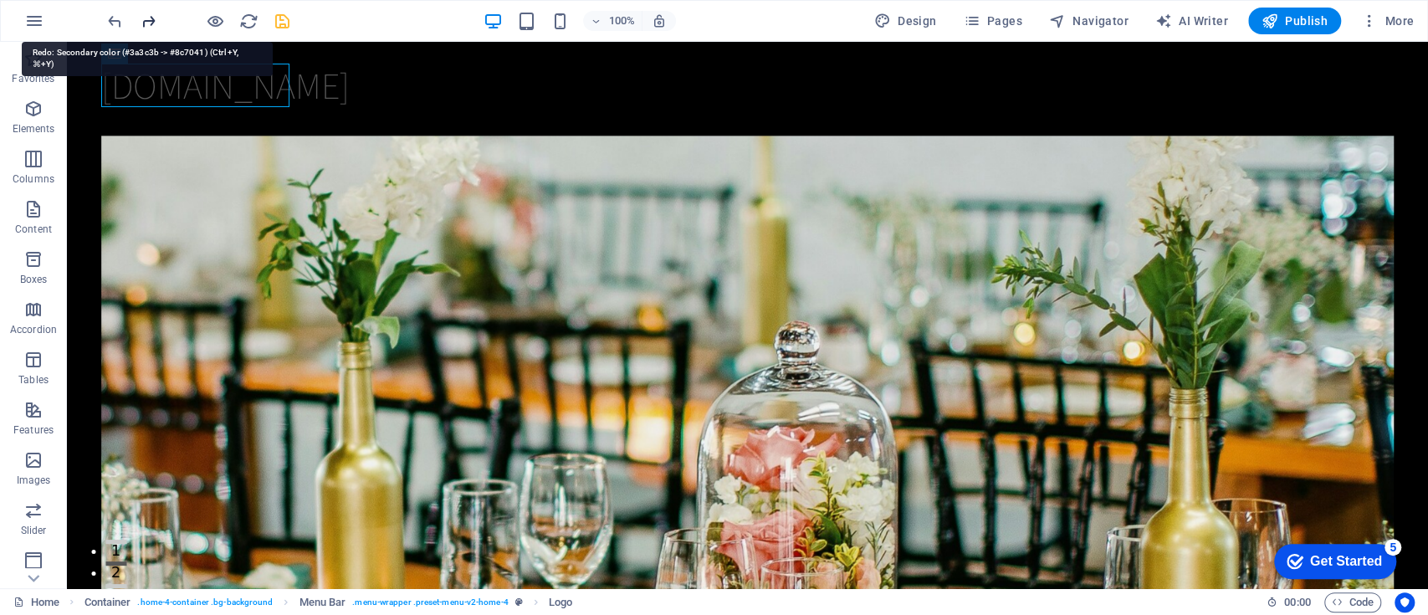
click at [148, 14] on icon "redo" at bounding box center [148, 21] width 19 height 19
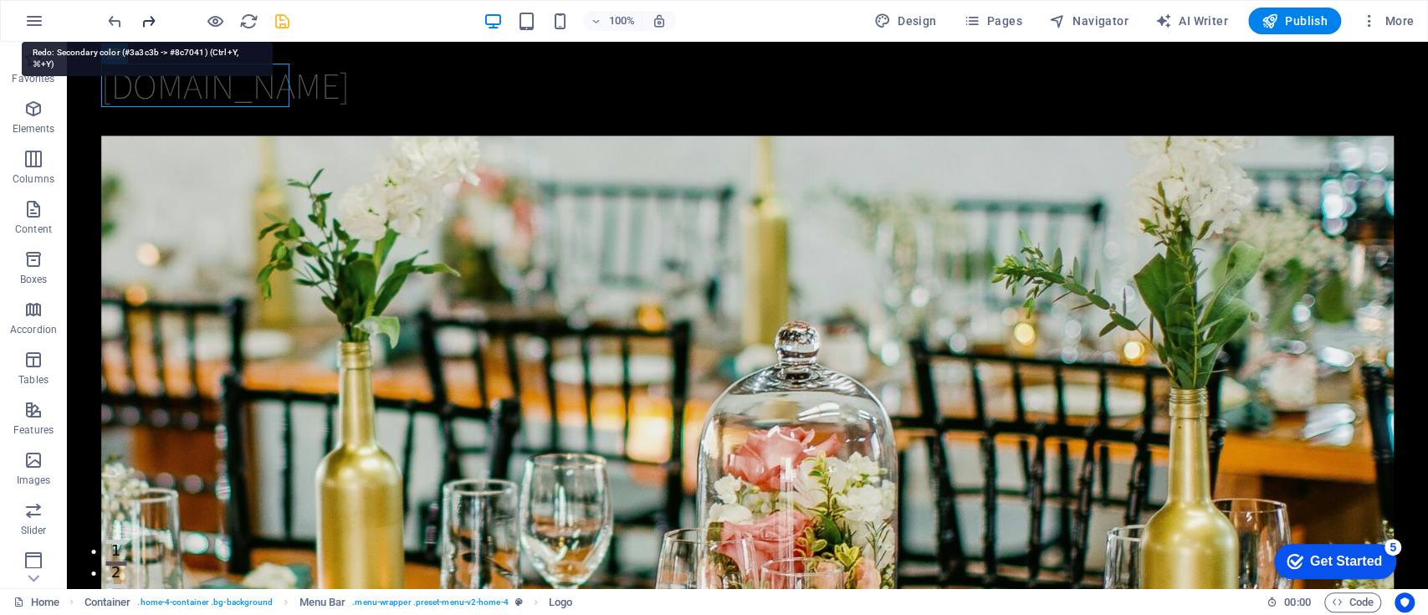
click at [148, 14] on icon "redo" at bounding box center [148, 21] width 19 height 19
drag, startPoint x: 148, startPoint y: 14, endPoint x: 147, endPoint y: 23, distance: 9.2
click at [147, 23] on icon "redo" at bounding box center [148, 21] width 19 height 19
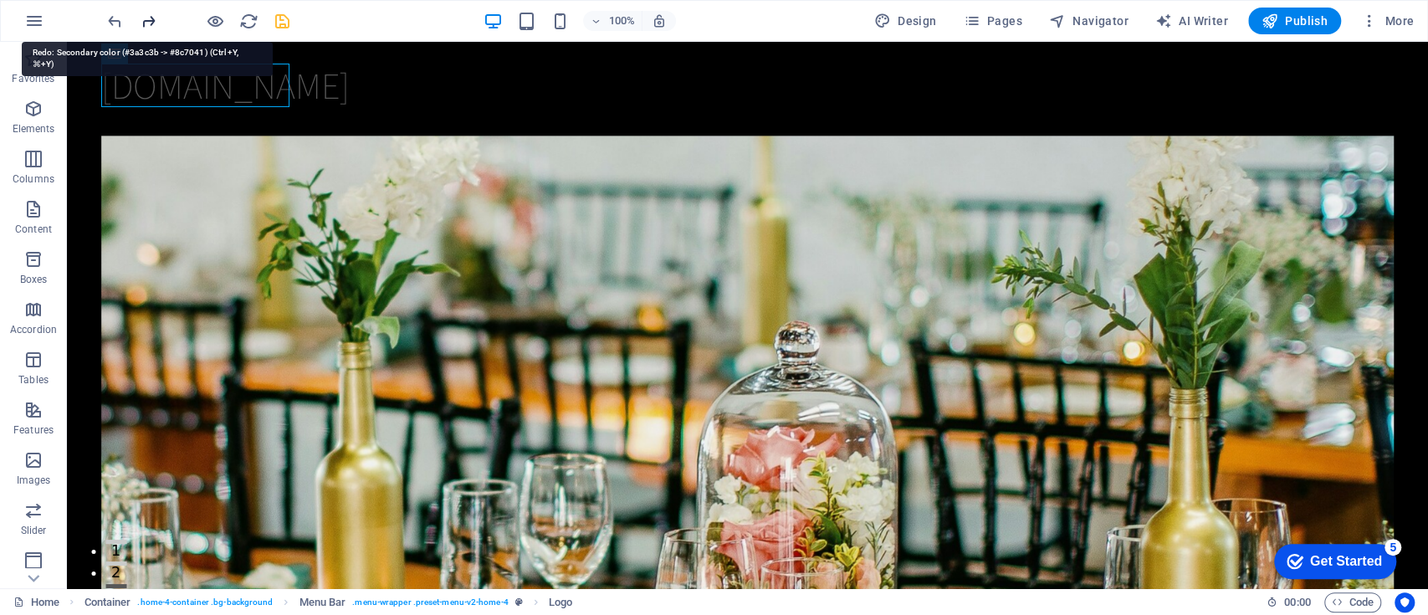
click at [147, 23] on icon "redo" at bounding box center [148, 21] width 19 height 19
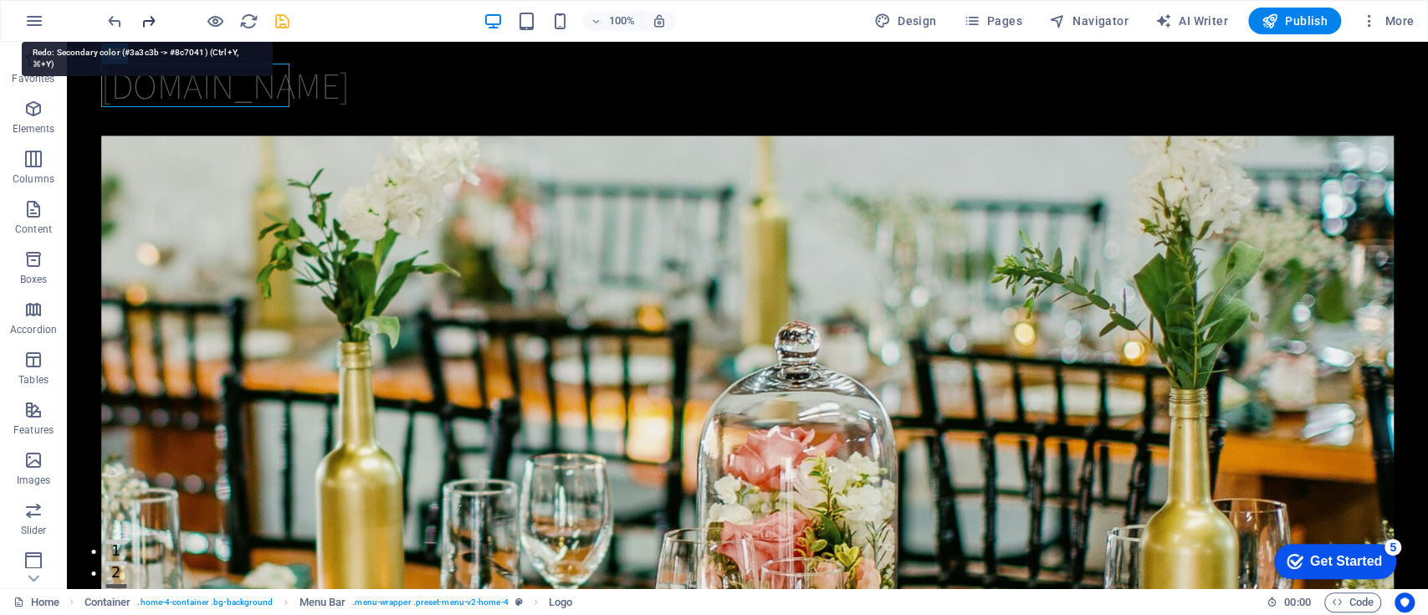
click at [147, 23] on icon "redo" at bounding box center [148, 21] width 19 height 19
click at [147, 19] on icon "redo" at bounding box center [148, 21] width 19 height 19
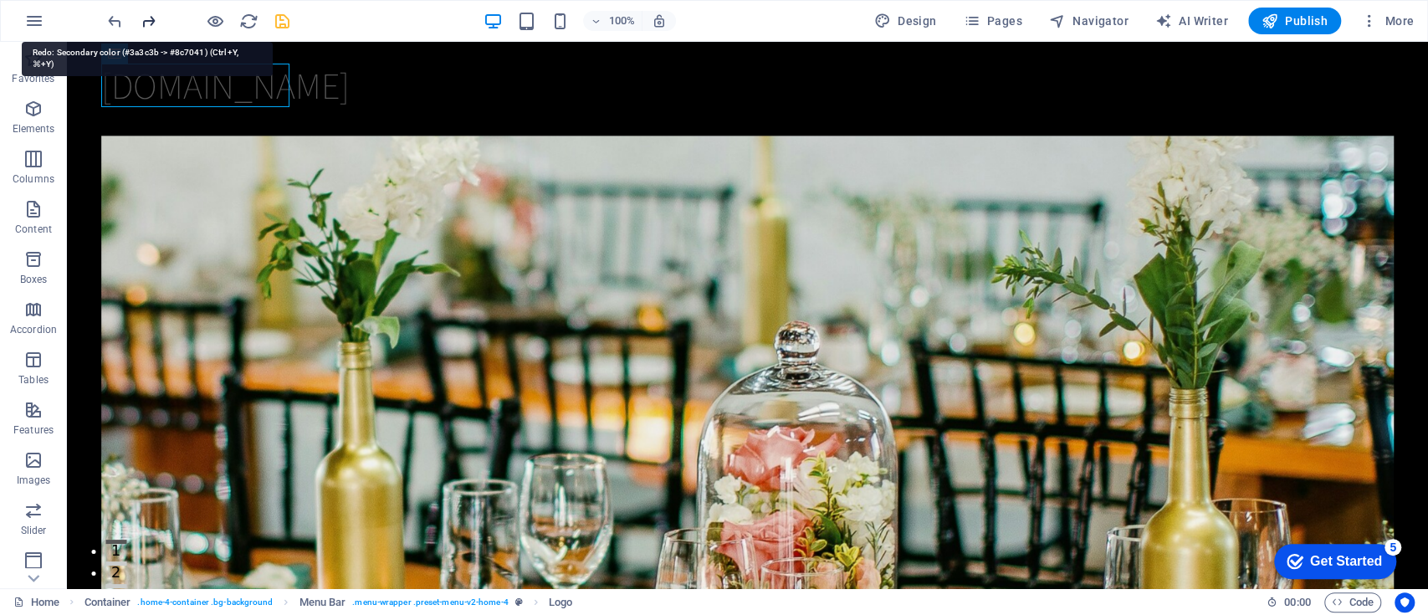
click at [147, 19] on icon "redo" at bounding box center [148, 21] width 19 height 19
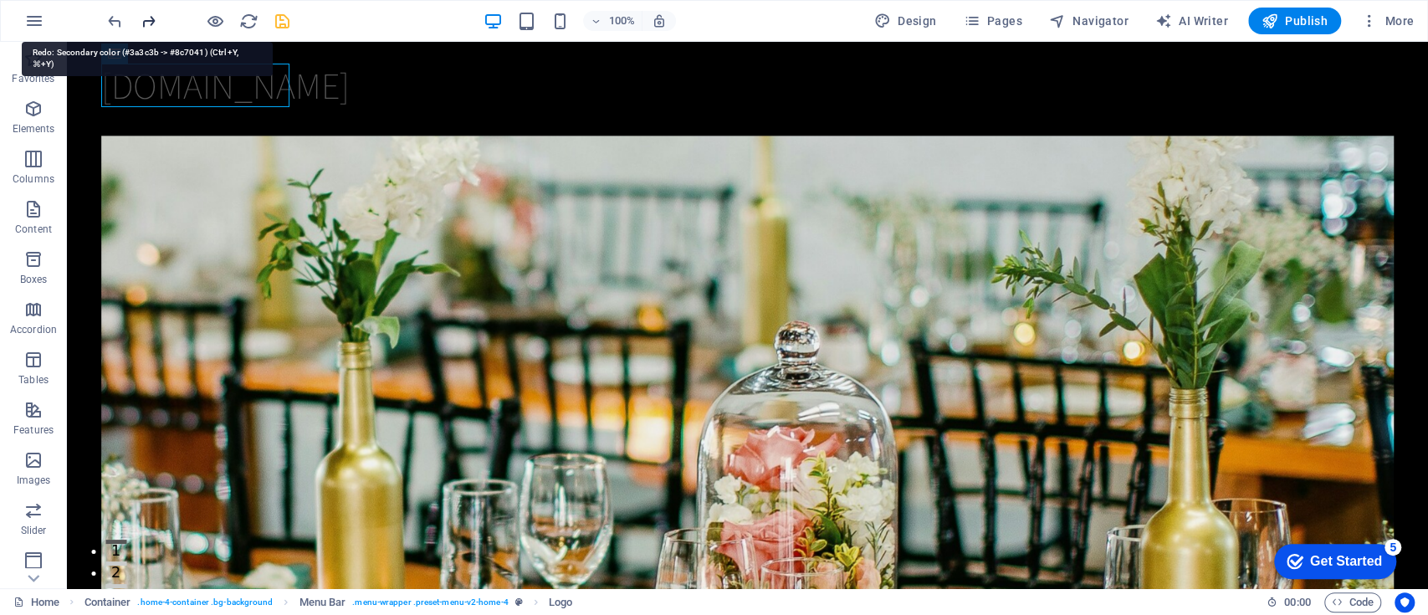
click at [147, 19] on icon "redo" at bounding box center [148, 21] width 19 height 19
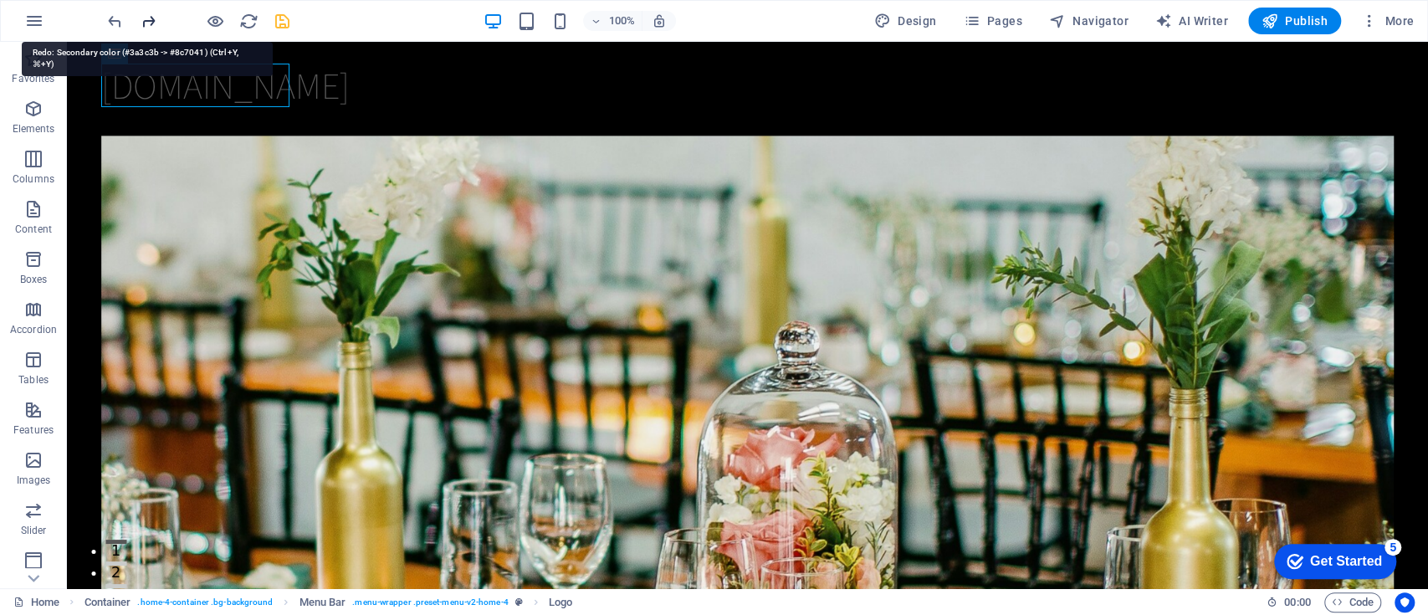
click at [147, 19] on icon "redo" at bounding box center [148, 21] width 19 height 19
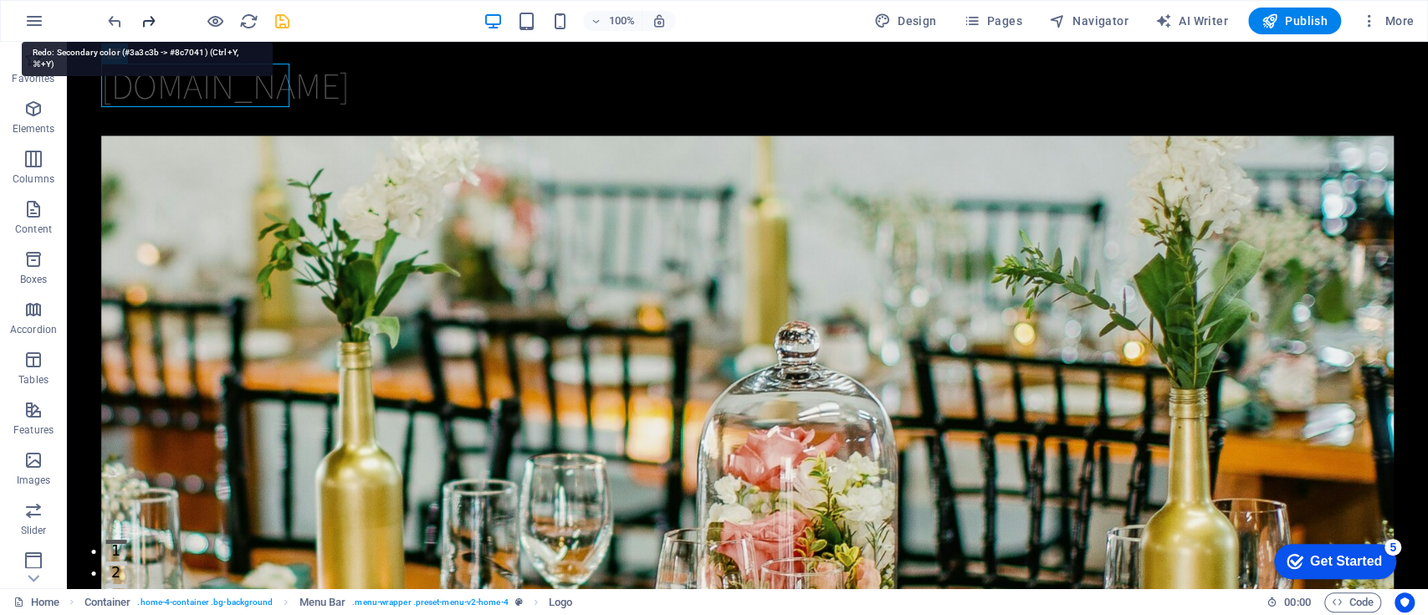
click at [147, 19] on icon "redo" at bounding box center [148, 21] width 19 height 19
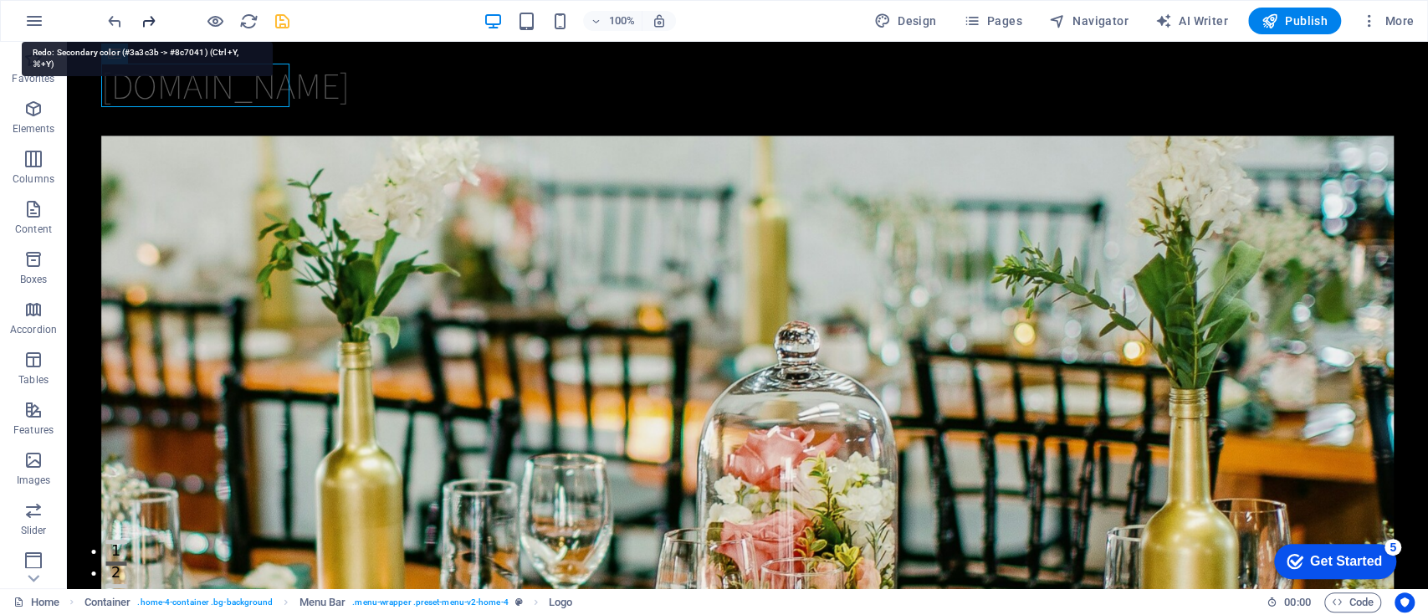
click at [147, 19] on icon "redo" at bounding box center [148, 21] width 19 height 19
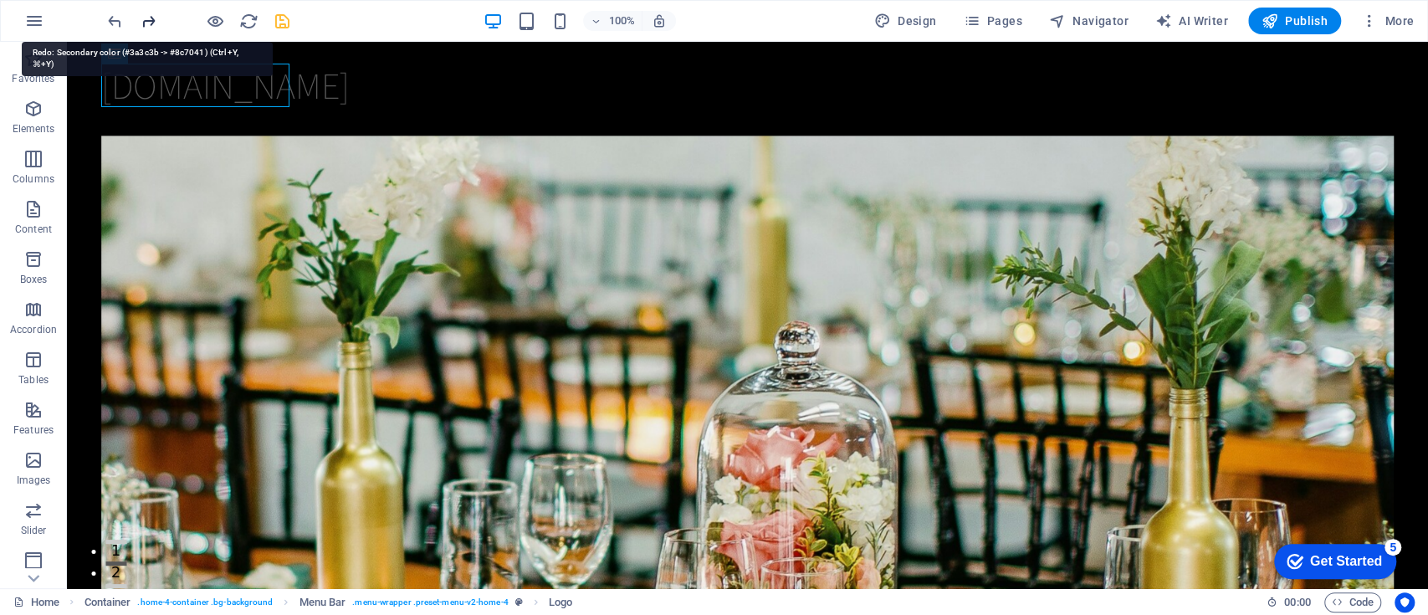
click at [147, 19] on icon "redo" at bounding box center [148, 21] width 19 height 19
click at [151, 17] on icon "redo" at bounding box center [148, 21] width 19 height 19
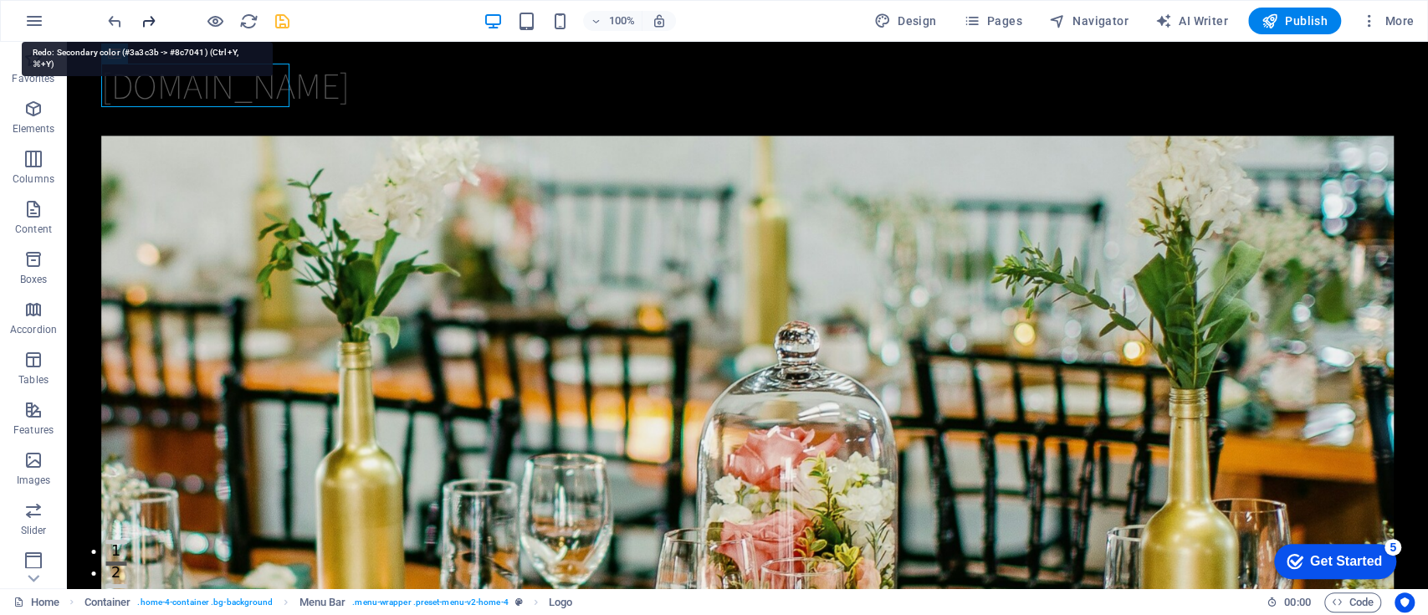
click at [151, 17] on icon "redo" at bounding box center [148, 21] width 19 height 19
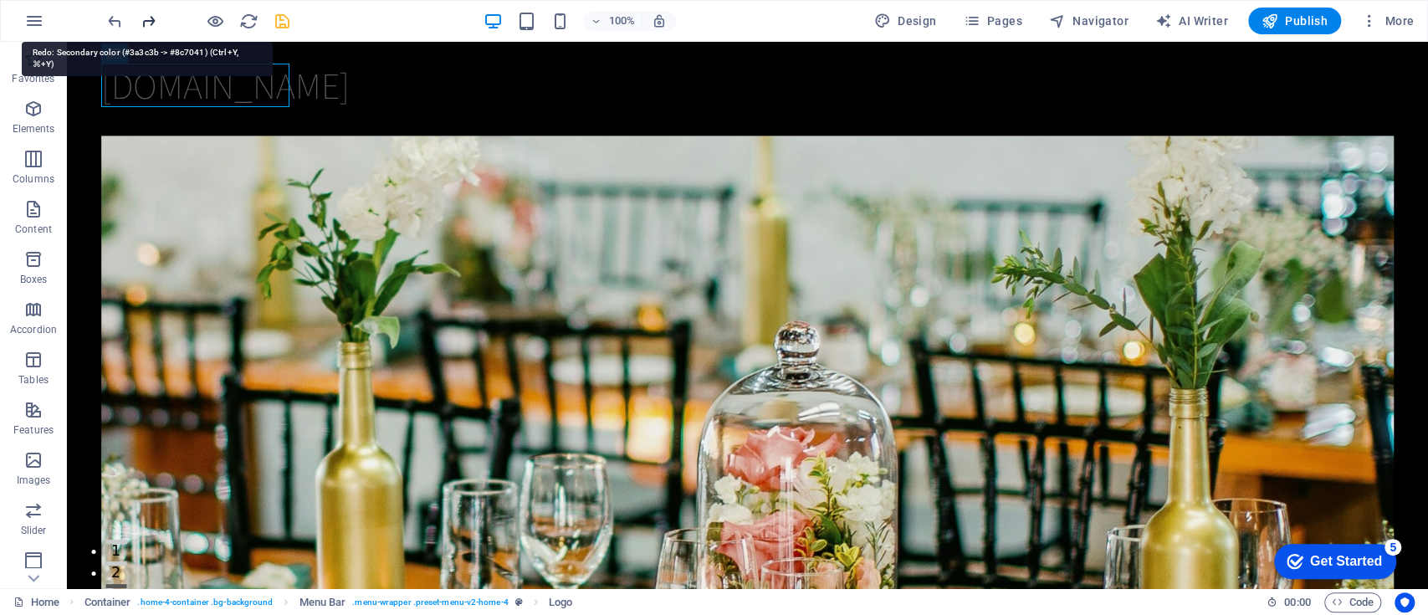
click at [151, 17] on icon "redo" at bounding box center [148, 21] width 19 height 19
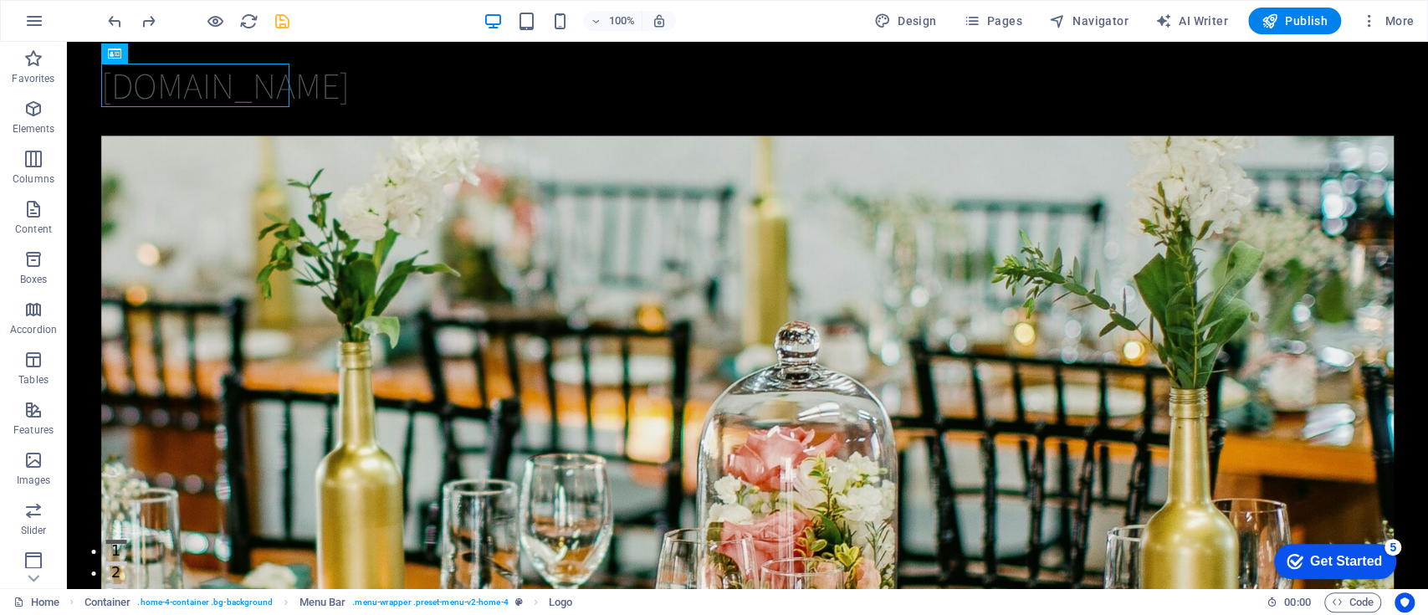
click at [902, 35] on div "100% Design Pages Navigator AI Writer Publish More" at bounding box center [714, 21] width 1426 height 40
click at [902, 17] on span "Design" at bounding box center [905, 21] width 63 height 17
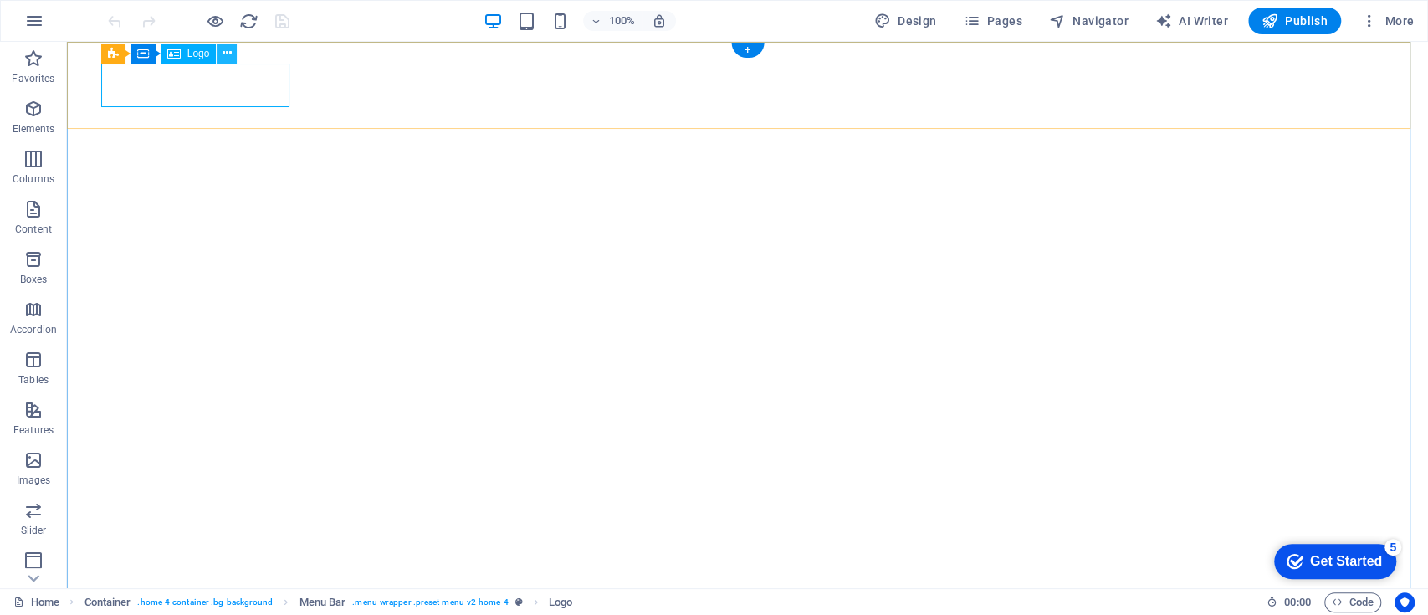
select select "px"
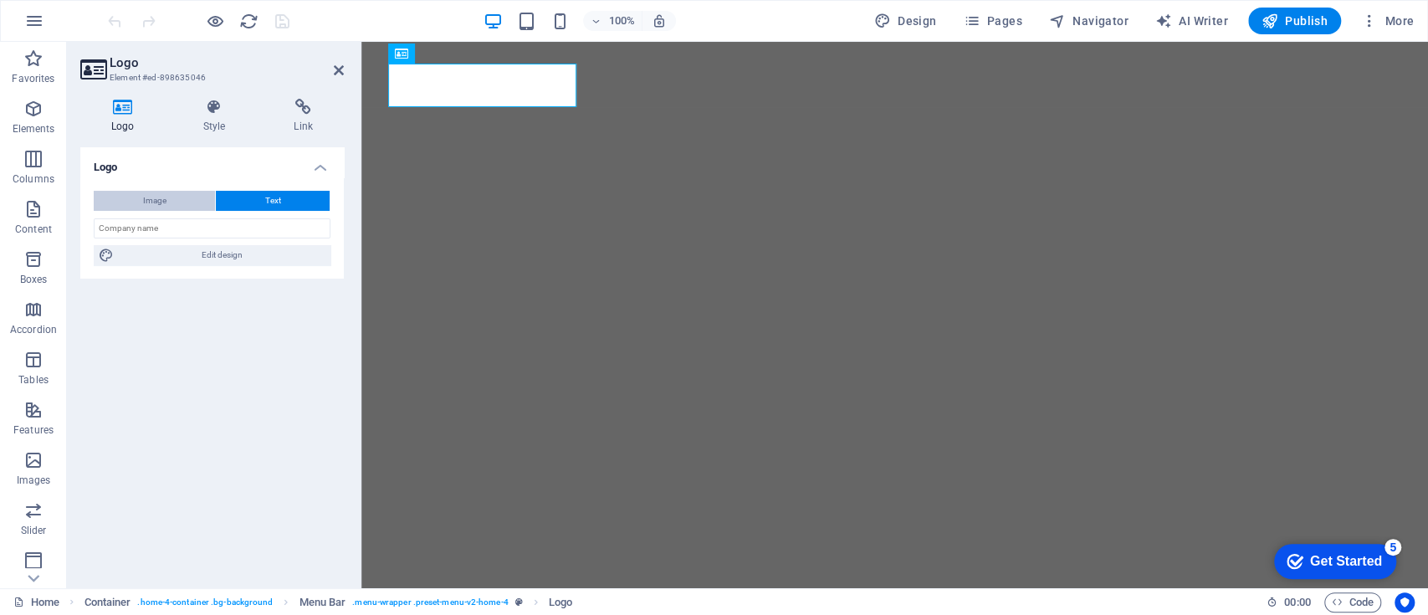
click at [181, 191] on button "Image" at bounding box center [154, 201] width 121 height 20
select select "DISABLED_OPTION_VALUE"
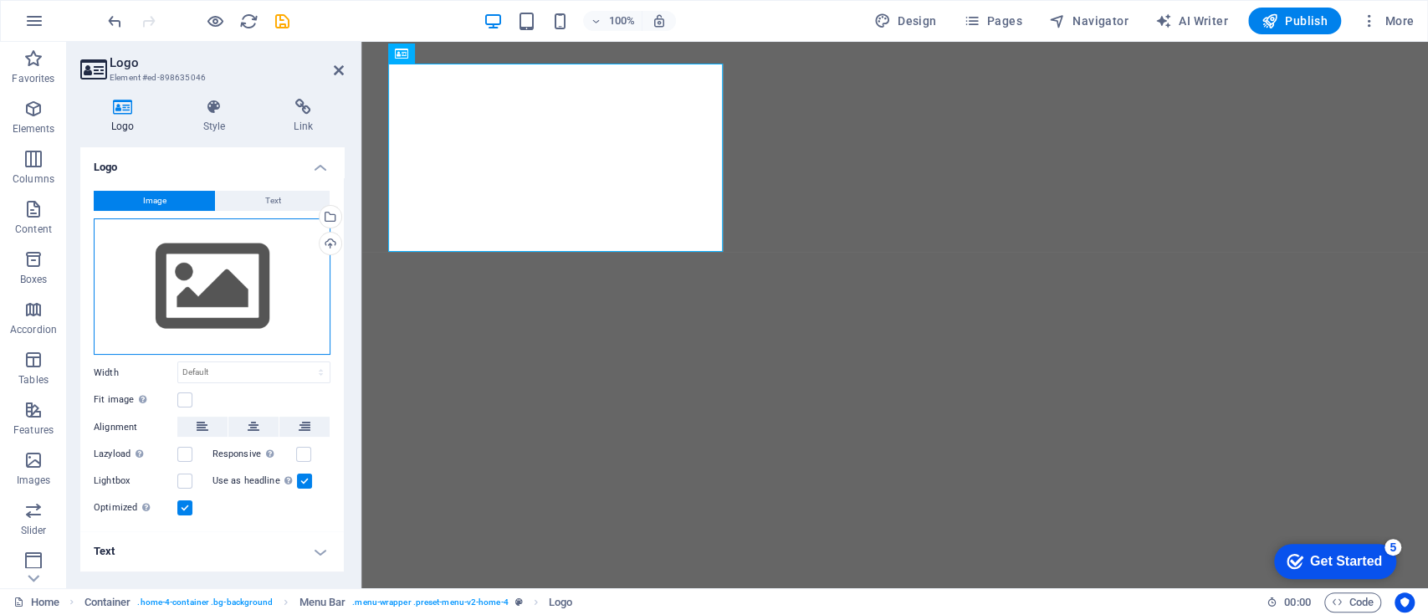
click at [226, 304] on div "Drag files here, click to choose files or select files from Files or our free s…" at bounding box center [212, 286] width 237 height 137
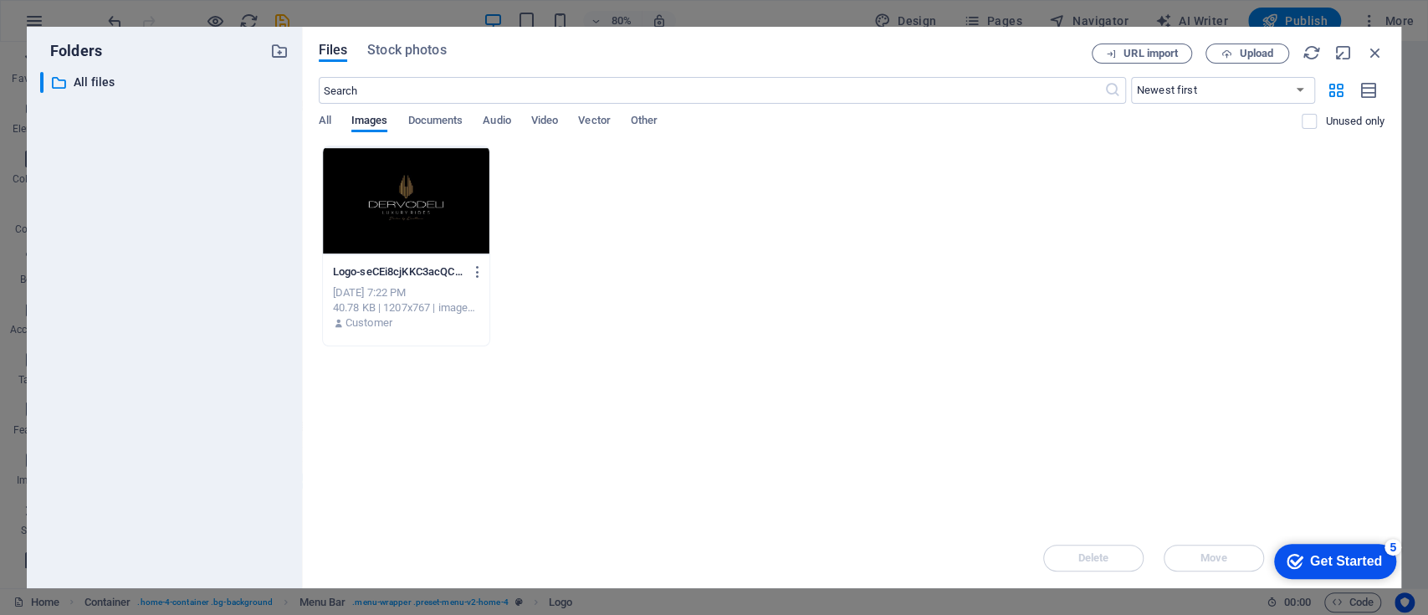
click at [388, 199] on div at bounding box center [406, 200] width 166 height 109
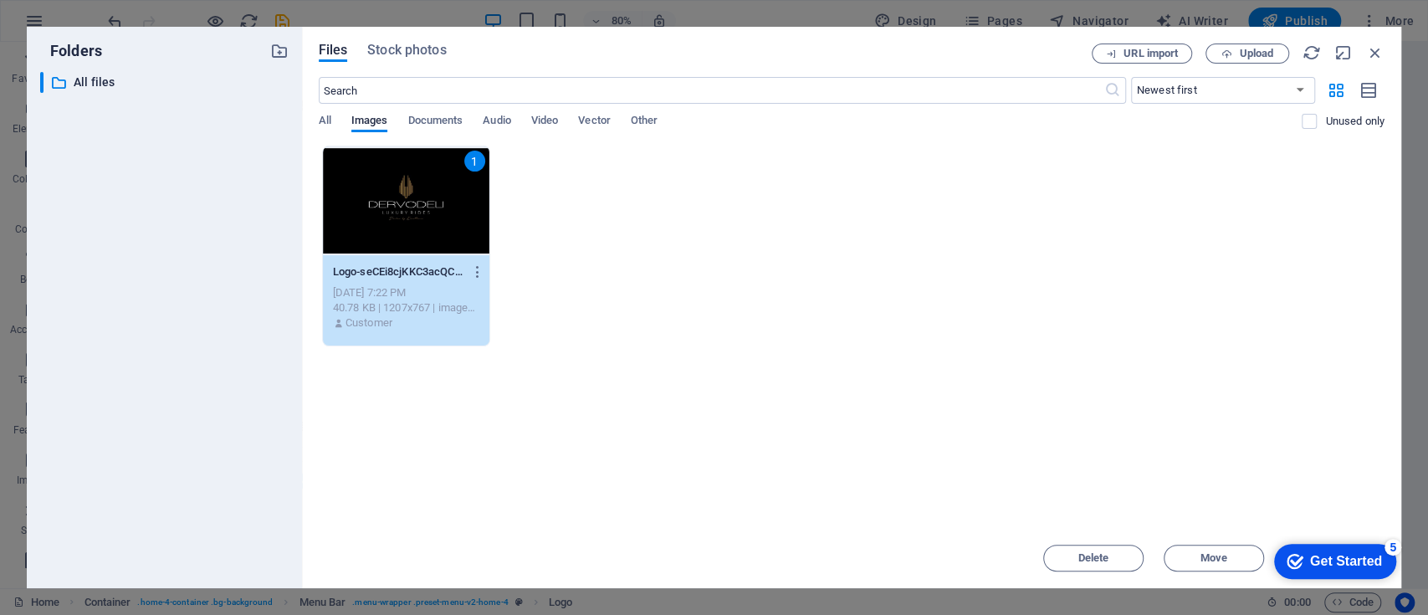
click at [1321, 554] on div "Get Started" at bounding box center [1346, 561] width 72 height 15
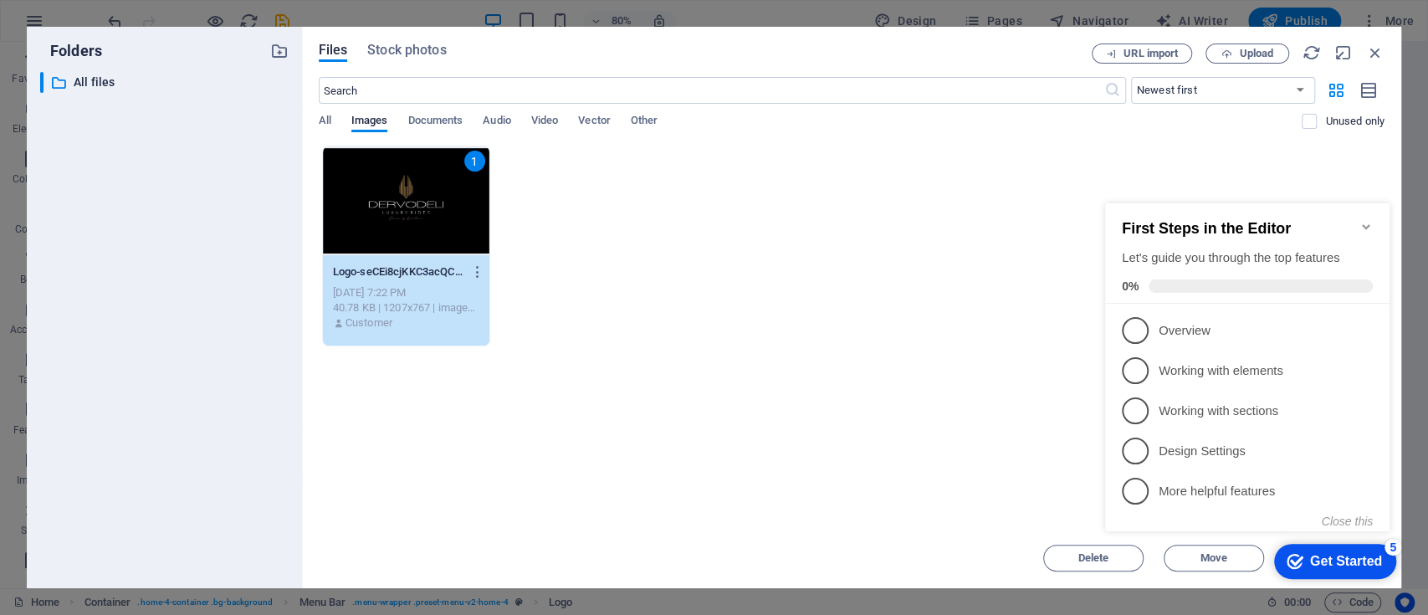
click at [975, 478] on div "Drop files here to upload them instantly 1 Logo-seCEi8cjKKC3acQCoZVSSw.jpg Logo…" at bounding box center [852, 337] width 1066 height 382
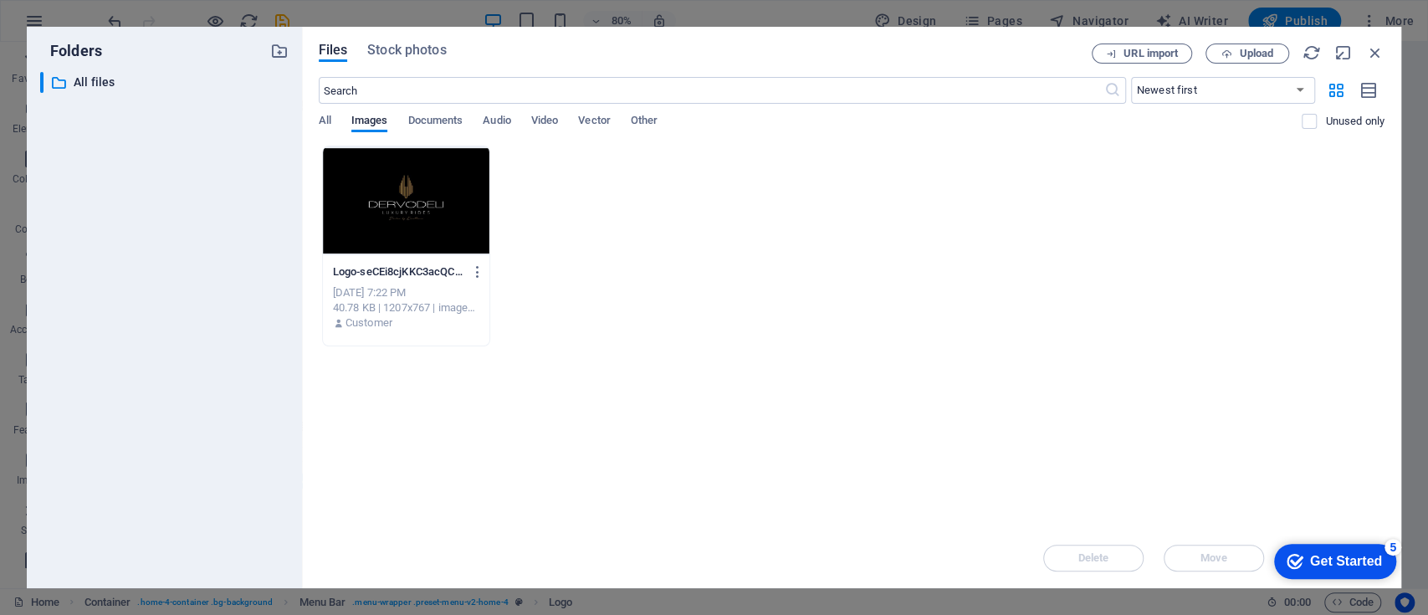
click at [447, 216] on div at bounding box center [406, 200] width 166 height 109
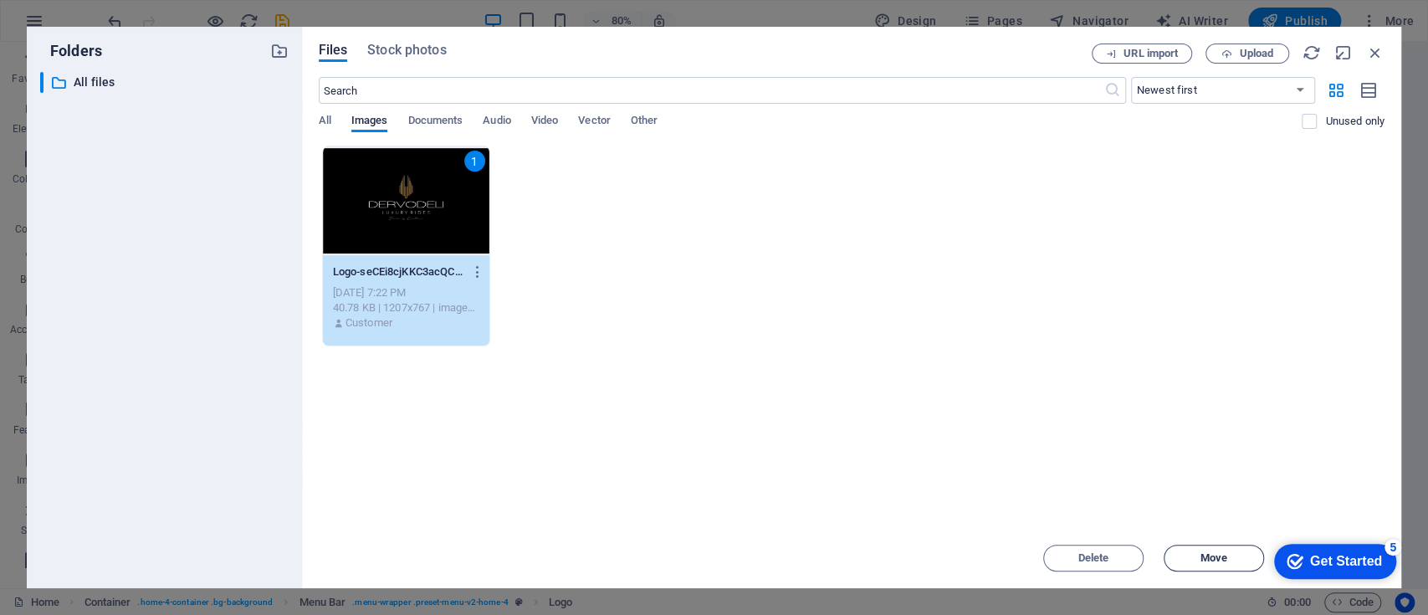
click at [1234, 565] on button "Move" at bounding box center [1213, 557] width 100 height 27
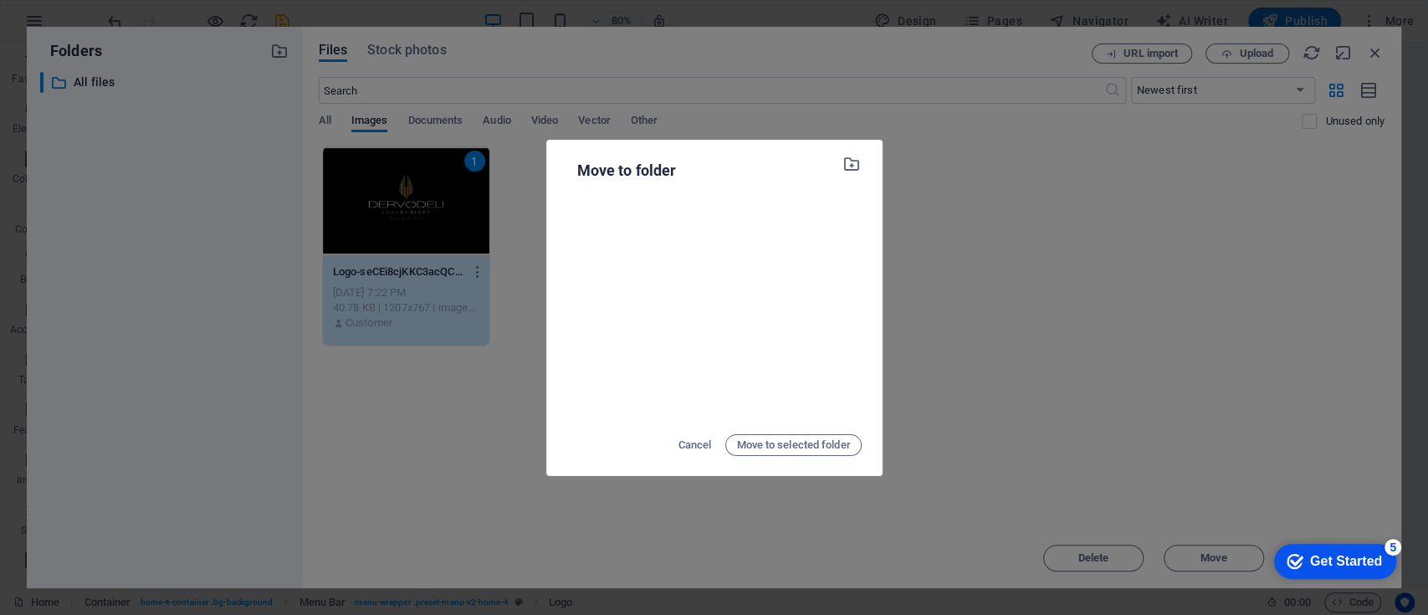
click at [957, 225] on div "Move to folder Cancel Move to selected folder" at bounding box center [714, 307] width 1428 height 615
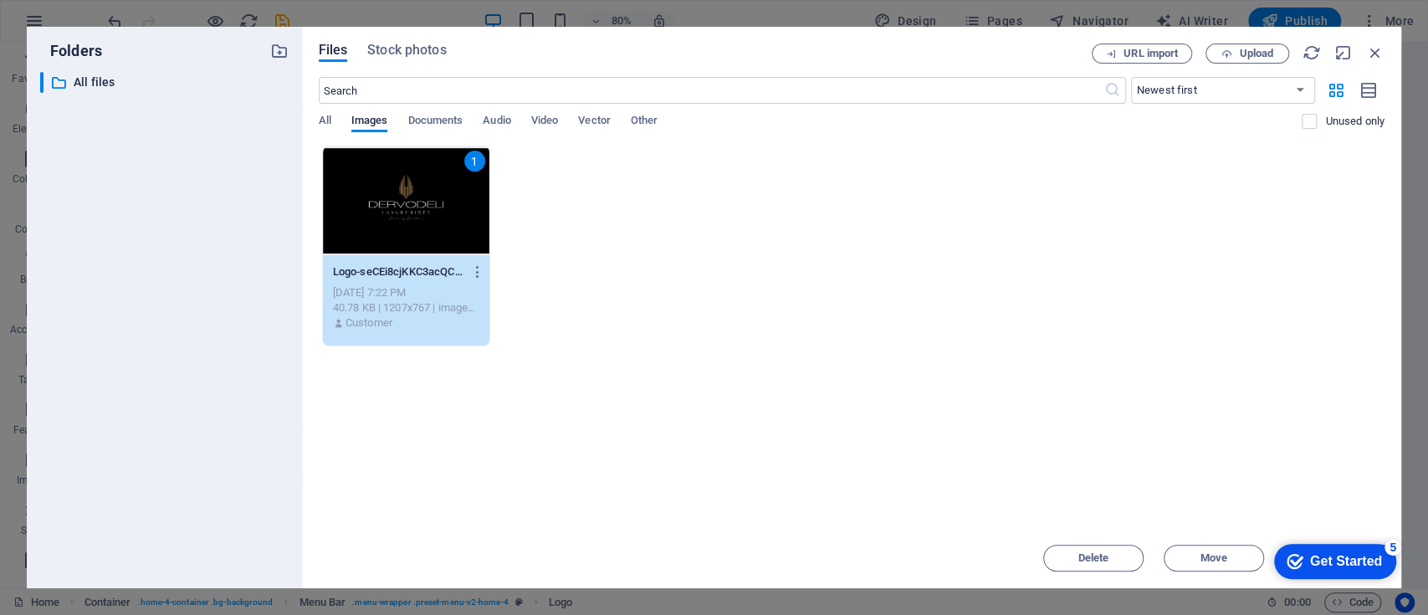
click at [1331, 560] on div "Get Started" at bounding box center [1346, 561] width 72 height 15
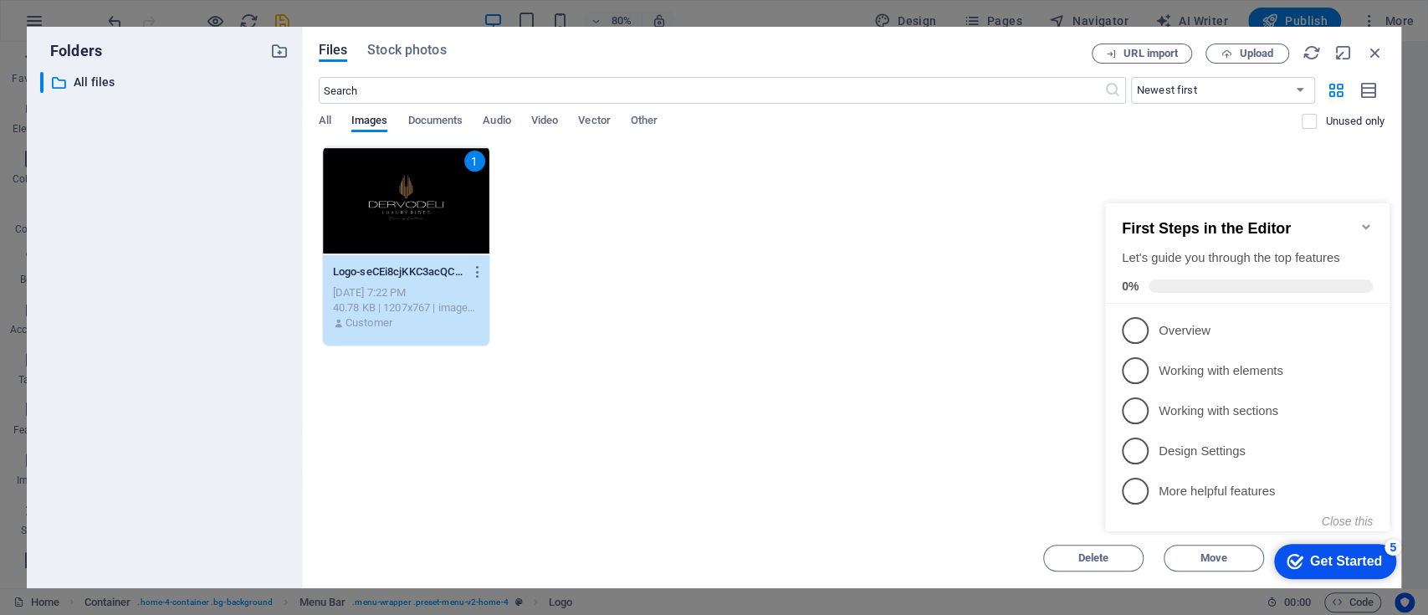
click at [1366, 220] on icon "Minimize checklist" at bounding box center [1365, 226] width 13 height 13
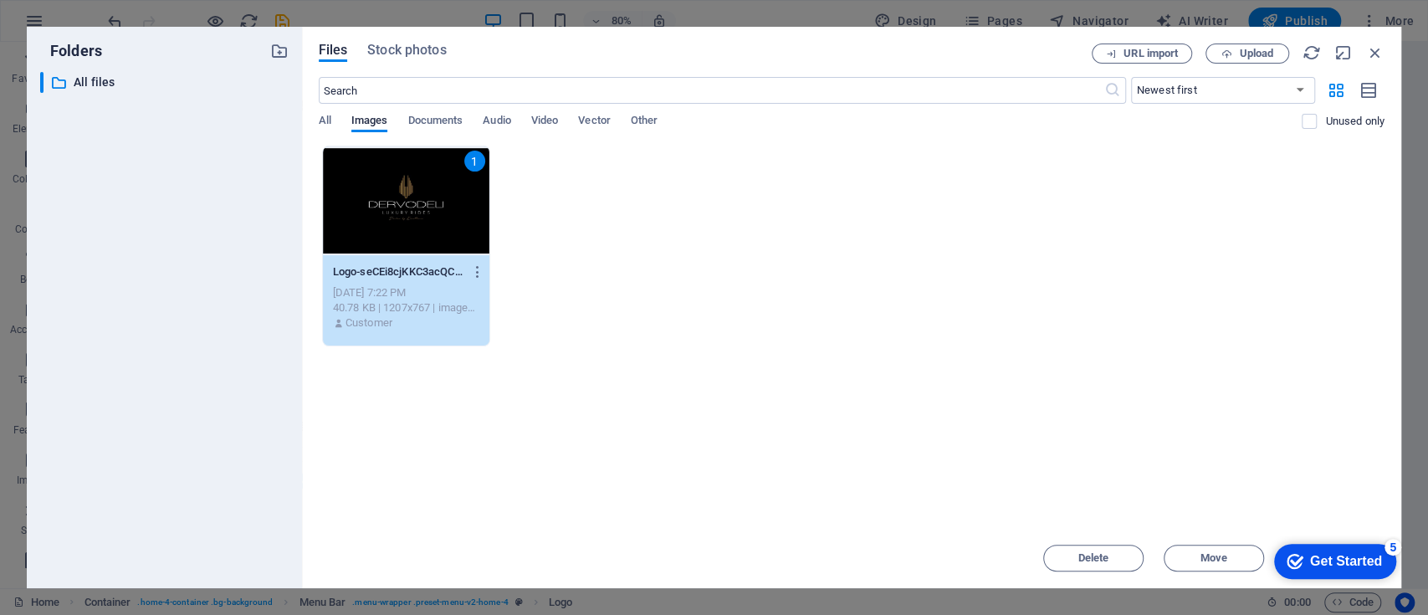
click at [365, 227] on div "1" at bounding box center [406, 200] width 166 height 109
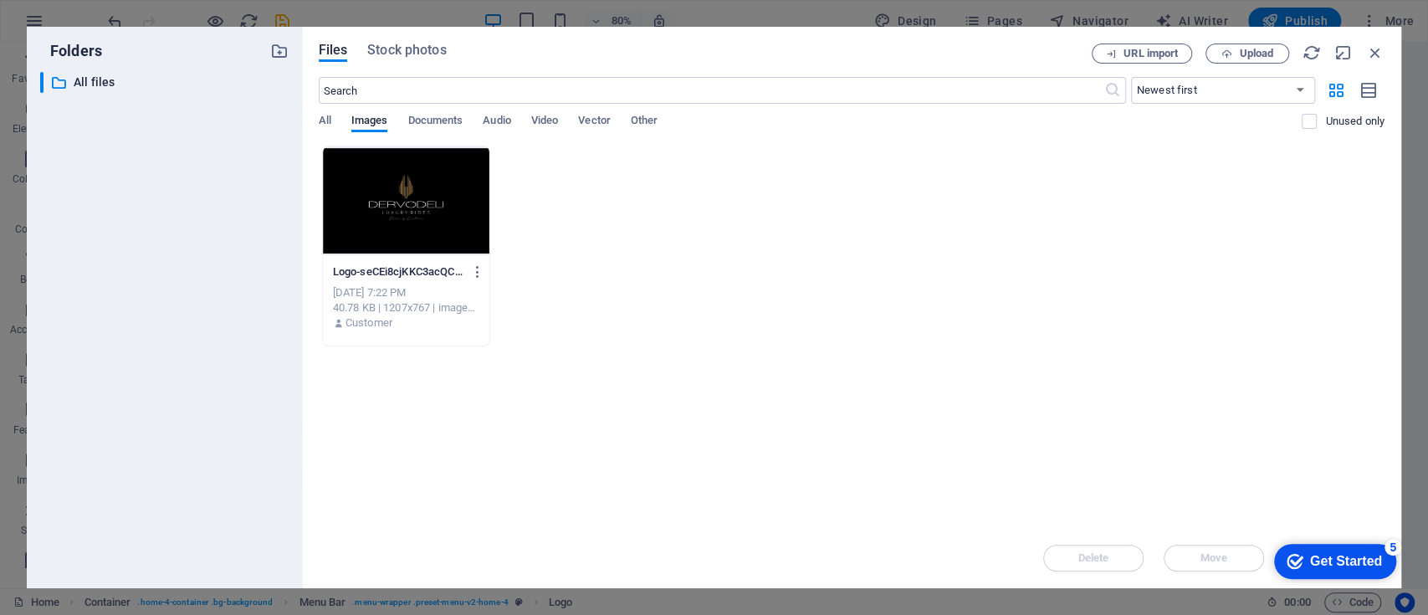
click at [365, 227] on div at bounding box center [406, 200] width 166 height 109
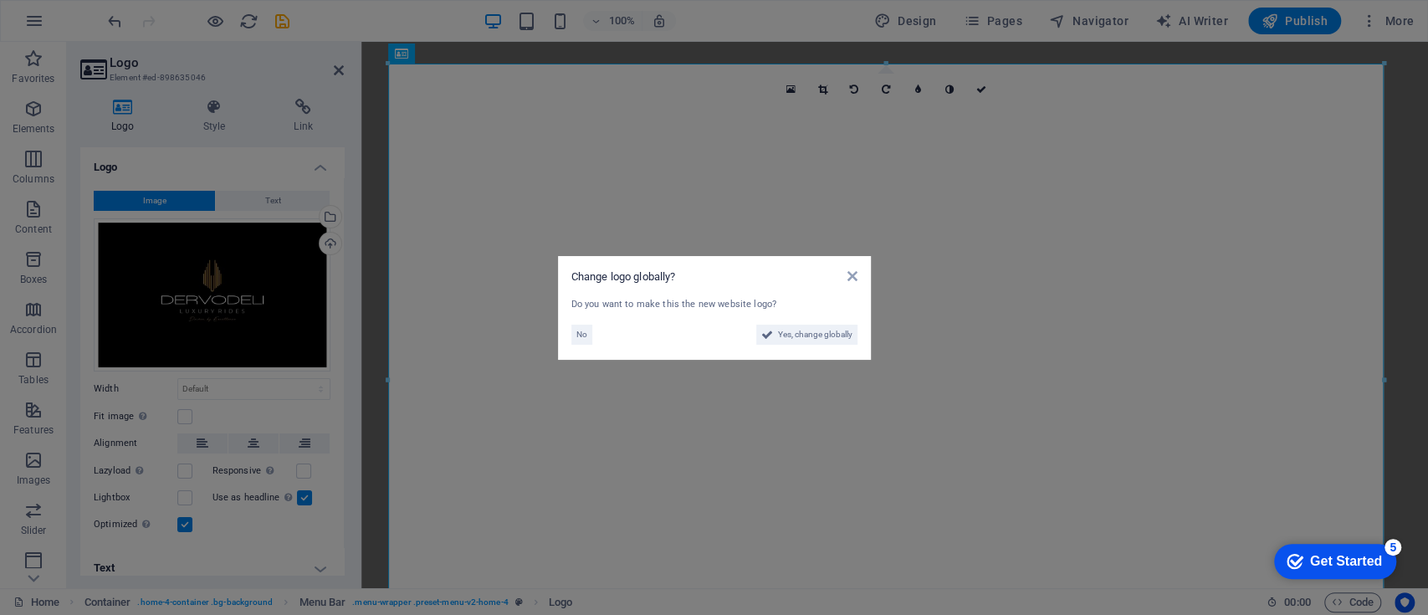
click at [365, 227] on aside "Change logo globally? Do you want to make this the new website logo? No Yes, ch…" at bounding box center [714, 307] width 1428 height 615
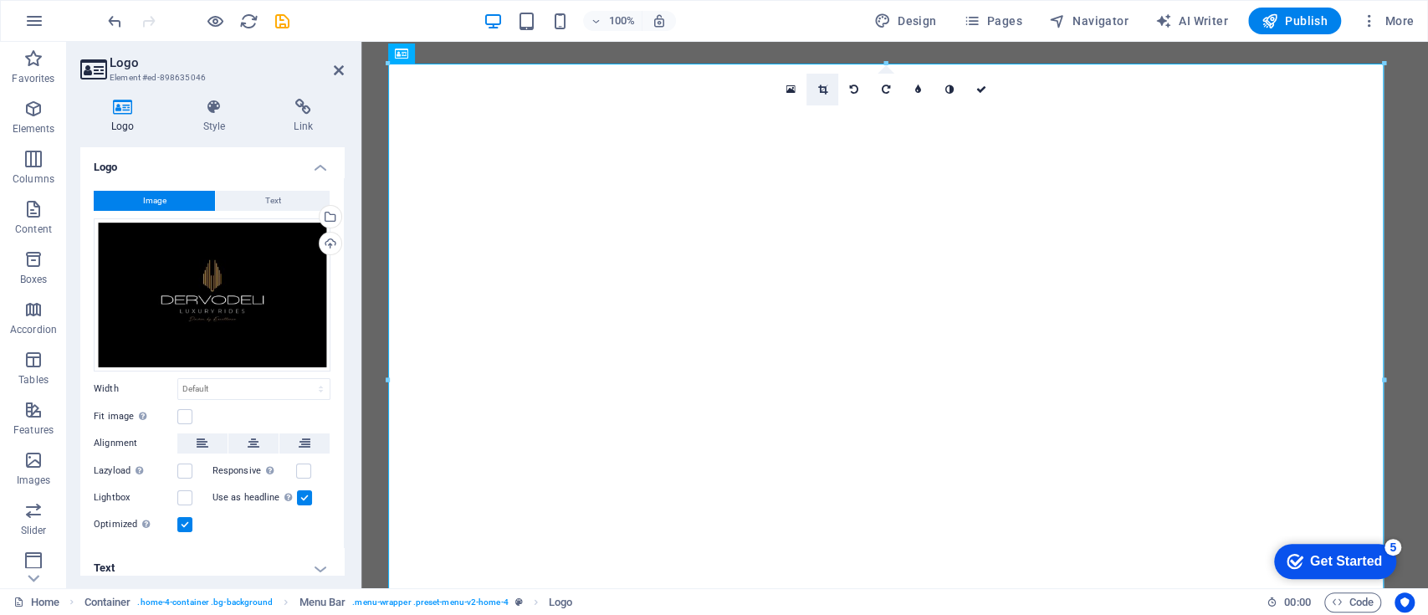
click at [827, 88] on link at bounding box center [822, 90] width 32 height 32
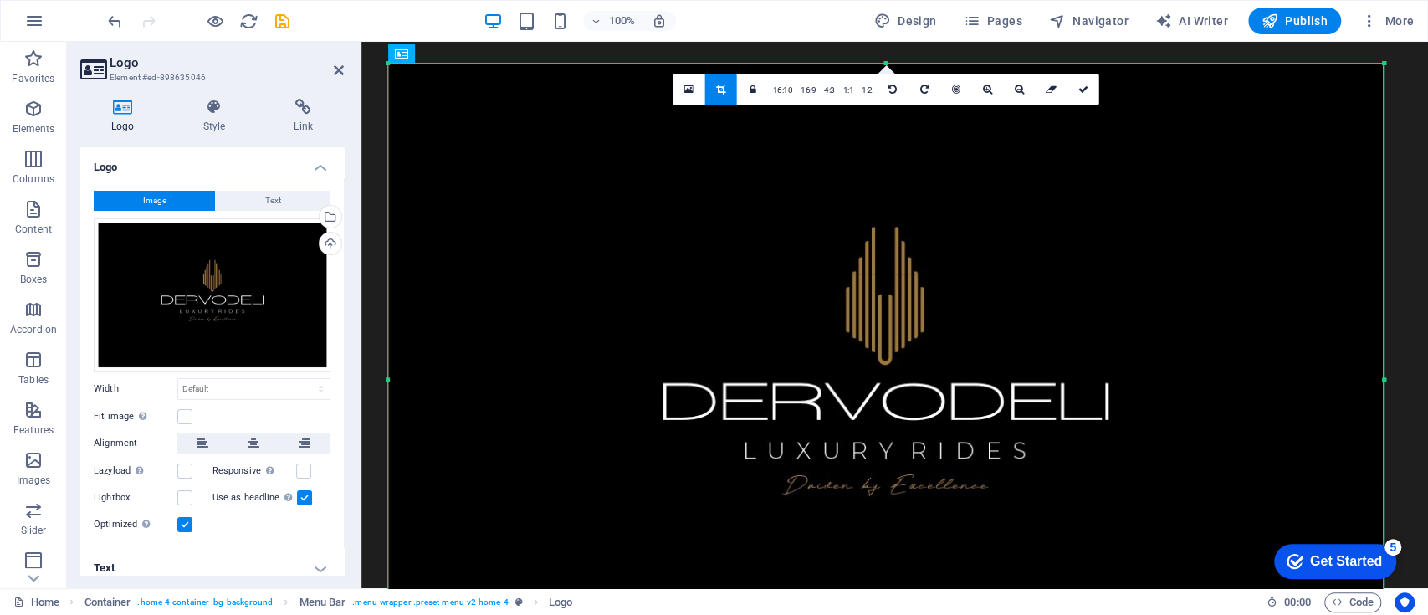
click at [887, 64] on div "180 170 160 150 140 130 120 110 100 90 80 70 60 50 40 30 20 10 0 -10 -20 -30 -4…" at bounding box center [885, 380] width 995 height 633
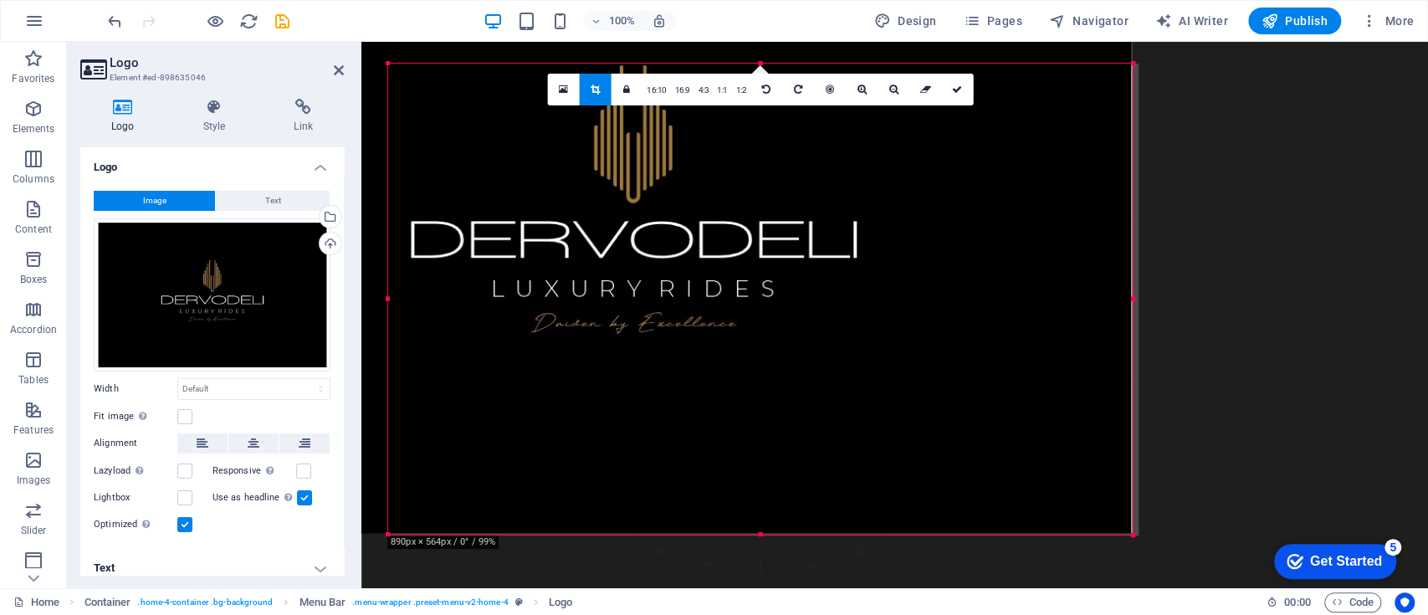
drag, startPoint x: 386, startPoint y: 60, endPoint x: 639, endPoint y: 222, distance: 299.8
click at [639, 222] on div "180 170 160 150 140 130 120 110 100 90 80 70 60 50 40 30 20 10 0 -10 -20 -30 -4…" at bounding box center [760, 300] width 744 height 472
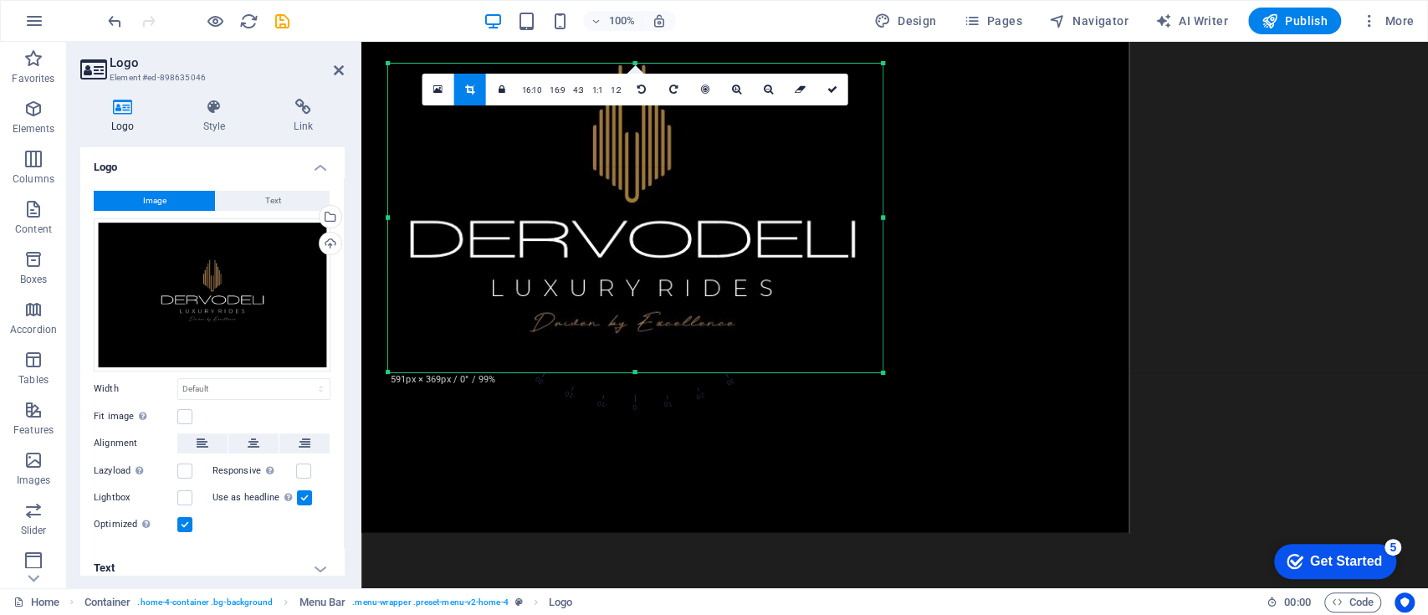
drag, startPoint x: 1130, startPoint y: 539, endPoint x: 882, endPoint y: 375, distance: 297.6
click at [882, 375] on div at bounding box center [883, 373] width 10 height 10
drag, startPoint x: 635, startPoint y: 371, endPoint x: 634, endPoint y: 345, distance: 25.9
click at [634, 345] on div at bounding box center [635, 346] width 494 height 6
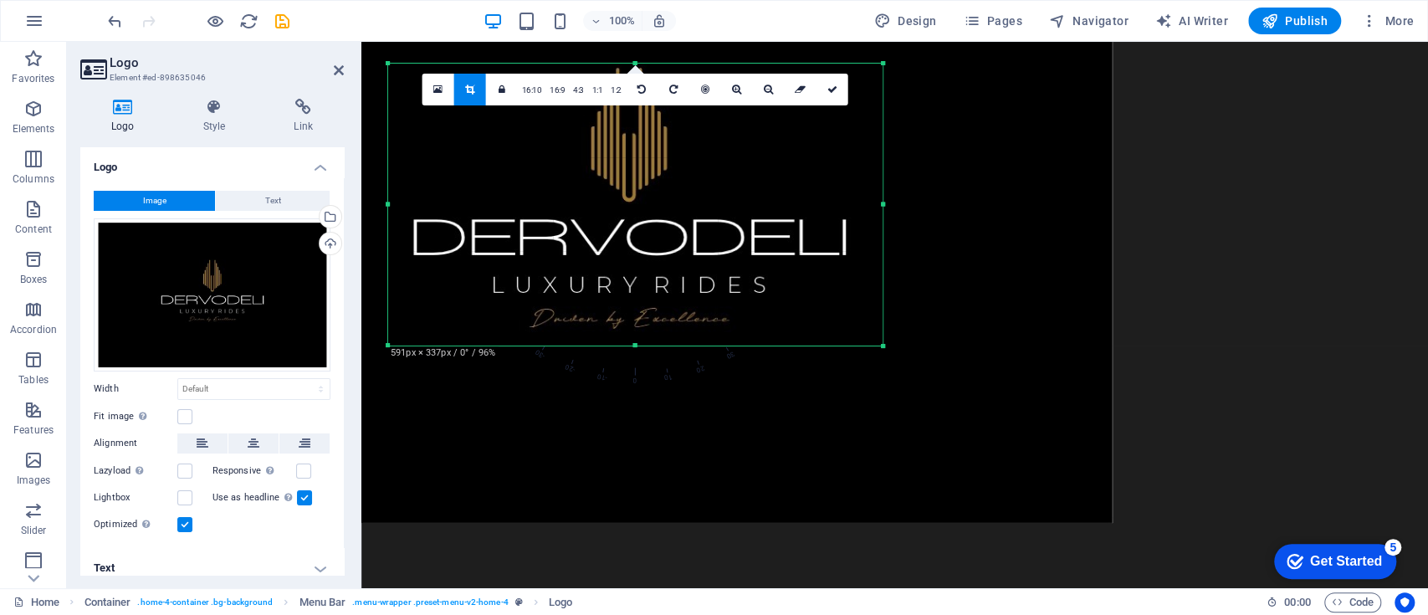
click at [636, 184] on div at bounding box center [629, 216] width 965 height 613
click at [641, 184] on div at bounding box center [630, 215] width 965 height 613
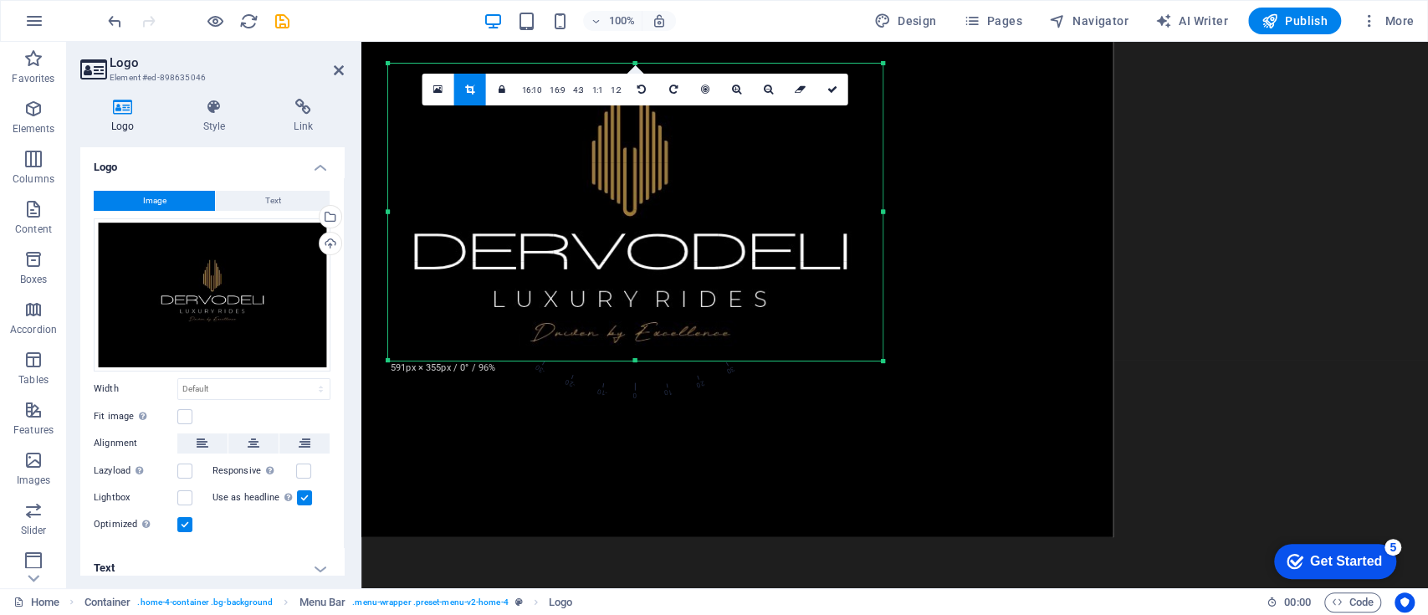
drag, startPoint x: 636, startPoint y: 61, endPoint x: 636, endPoint y: 47, distance: 14.2
click at [636, 64] on div "180 170 160 150 140 130 120 110 100 90 80 70 60 50 40 30 20 10 0 -10 -20 -30 -4…" at bounding box center [635, 212] width 494 height 297
click at [716, 171] on div at bounding box center [630, 229] width 965 height 613
click at [872, 211] on div at bounding box center [875, 212] width 6 height 296
click at [876, 211] on div at bounding box center [877, 212] width 6 height 296
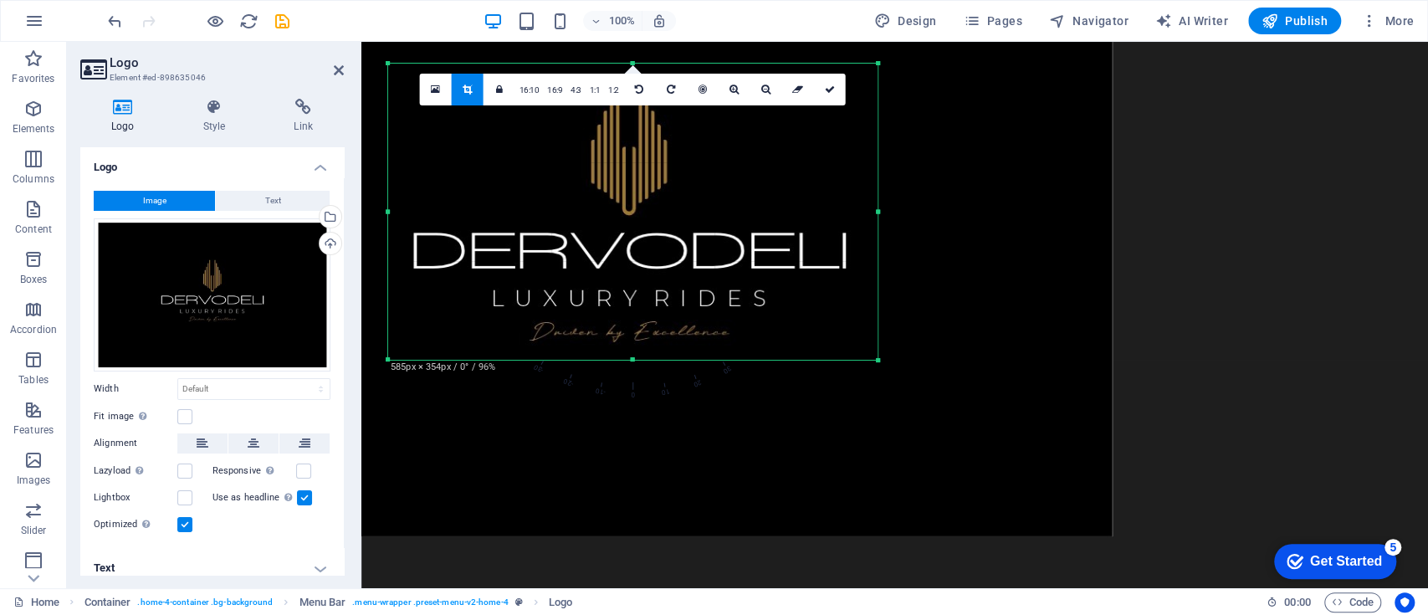
click at [660, 207] on div at bounding box center [629, 229] width 965 height 613
click at [662, 208] on div at bounding box center [631, 230] width 965 height 613
click at [657, 434] on div at bounding box center [631, 230] width 965 height 613
click at [835, 85] on link at bounding box center [830, 90] width 32 height 32
type input "584"
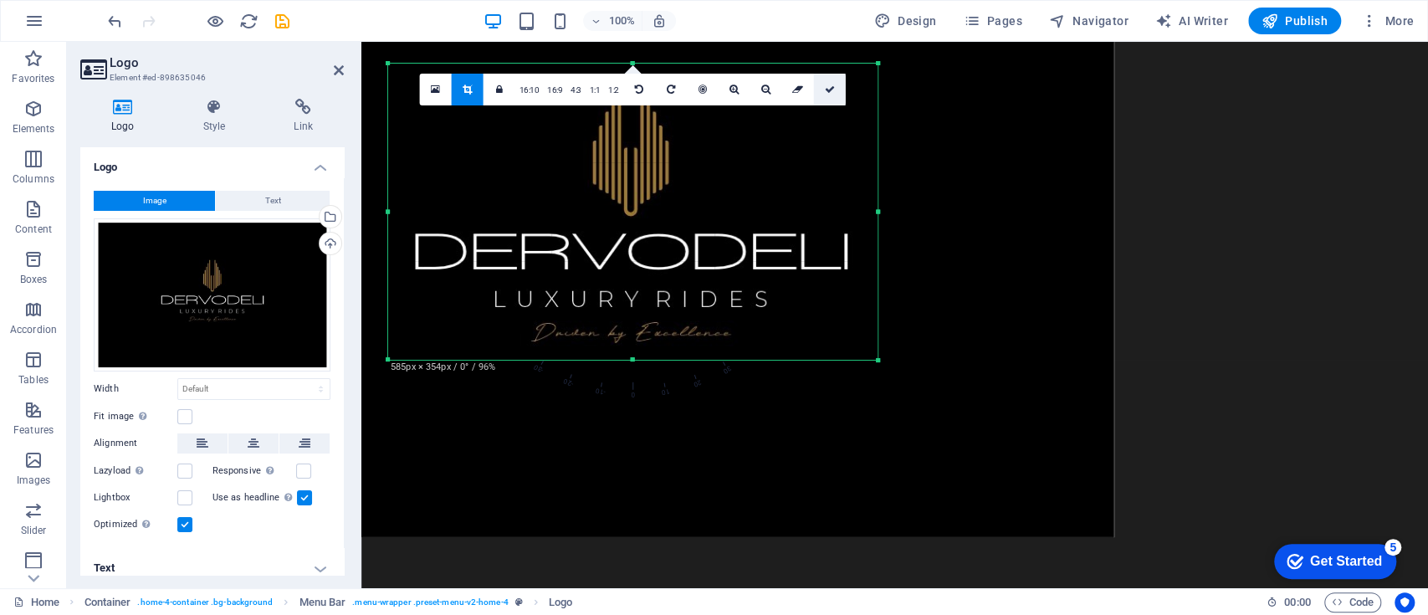
select select "px"
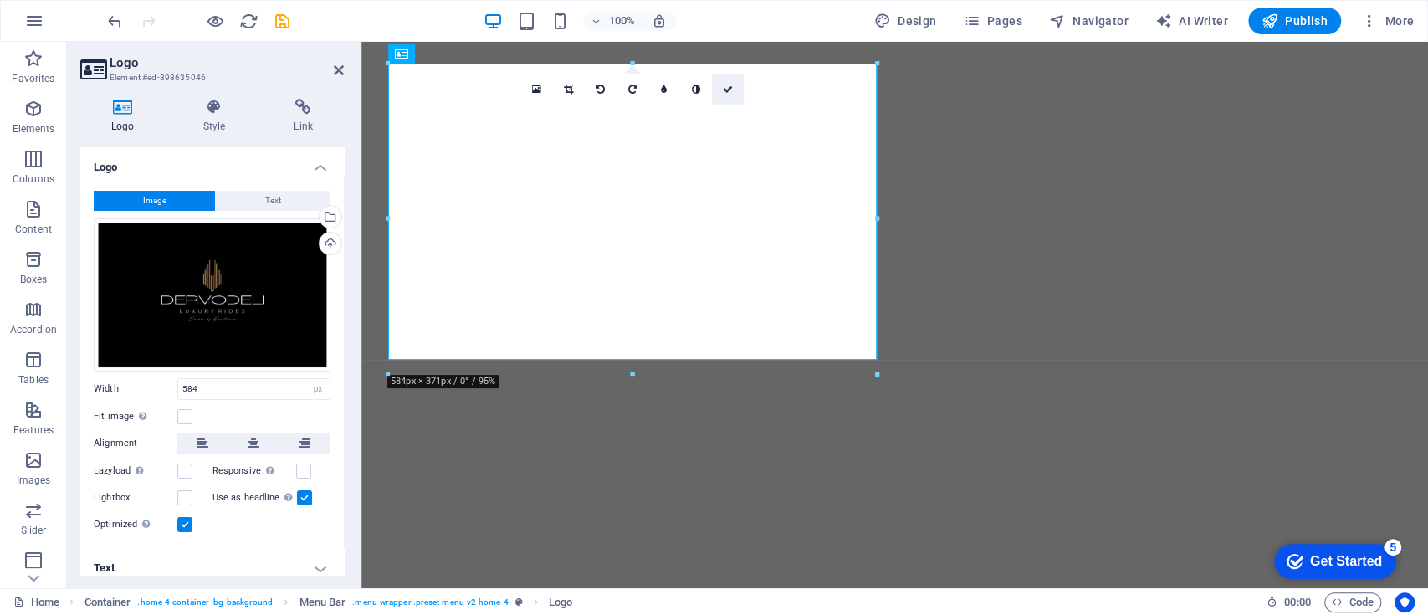
click at [727, 79] on link at bounding box center [728, 90] width 32 height 32
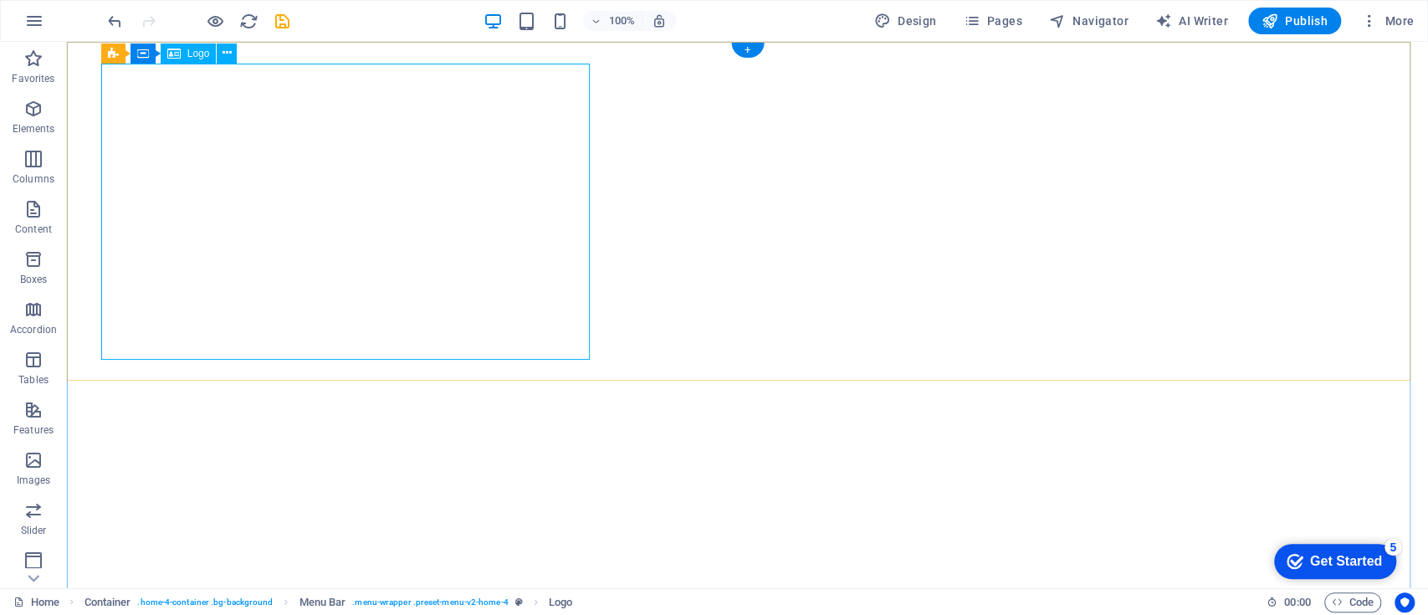
select select "px"
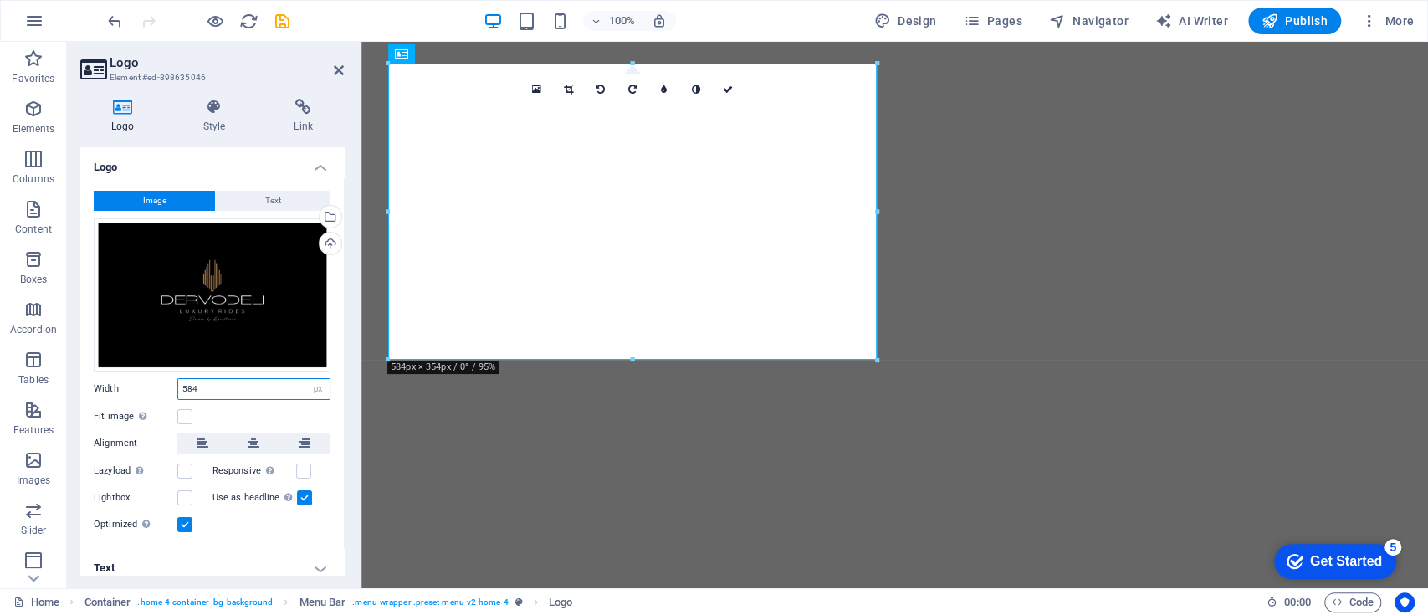
click at [219, 384] on input "584" at bounding box center [253, 389] width 151 height 20
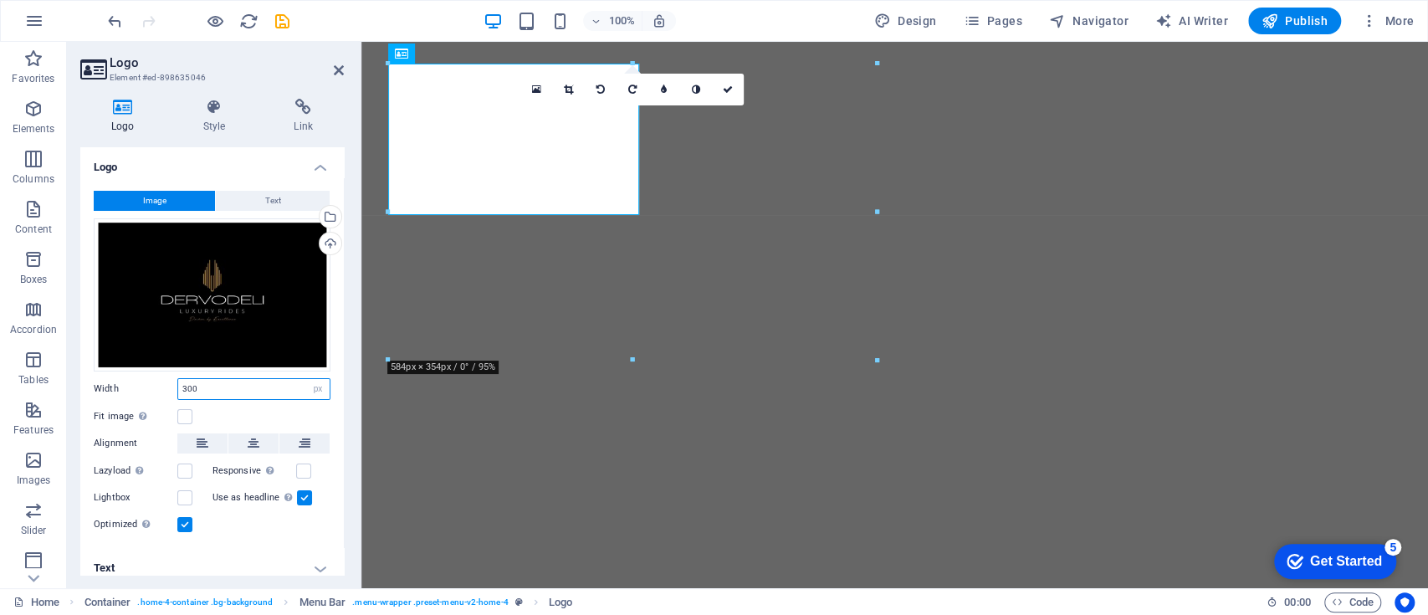
click at [221, 385] on input "300" at bounding box center [253, 389] width 151 height 20
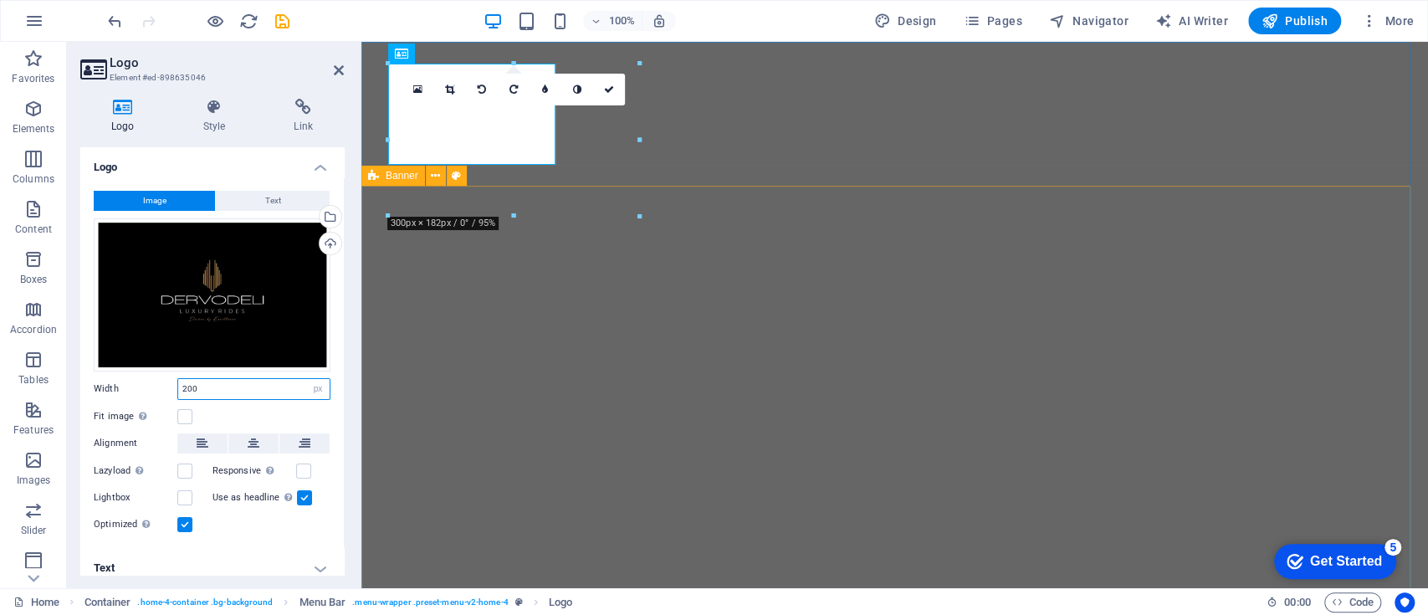
type input "200"
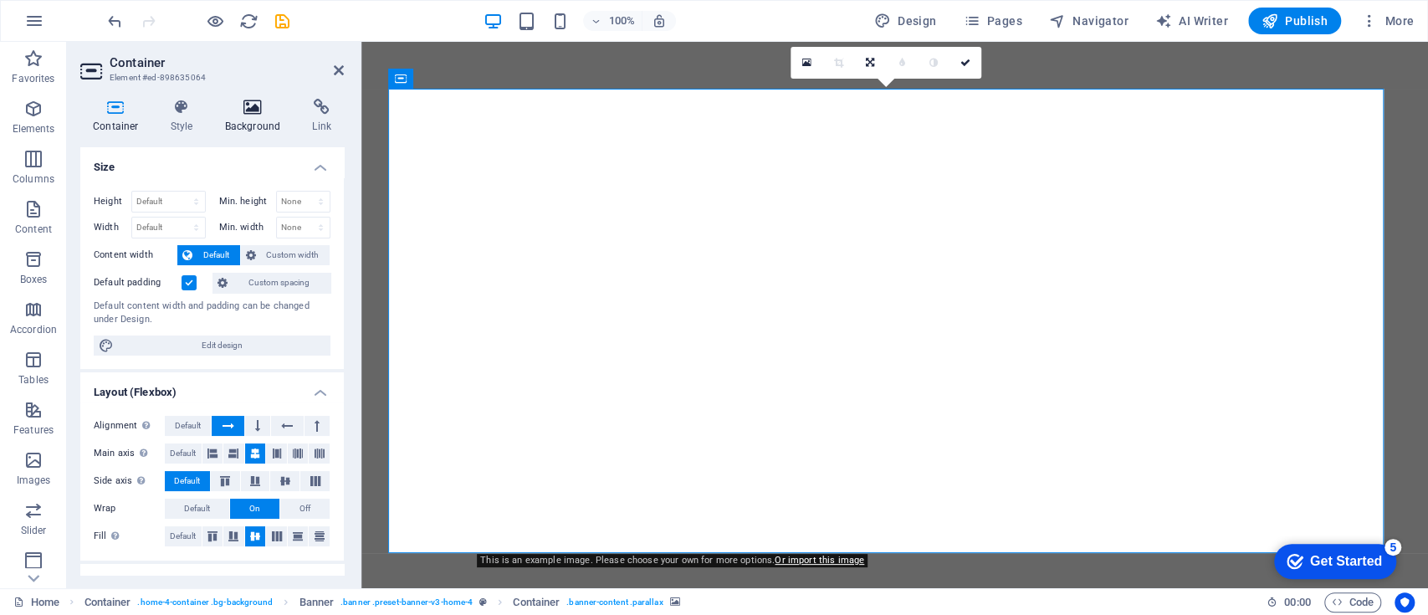
click at [247, 120] on h4 "Background" at bounding box center [256, 116] width 88 height 35
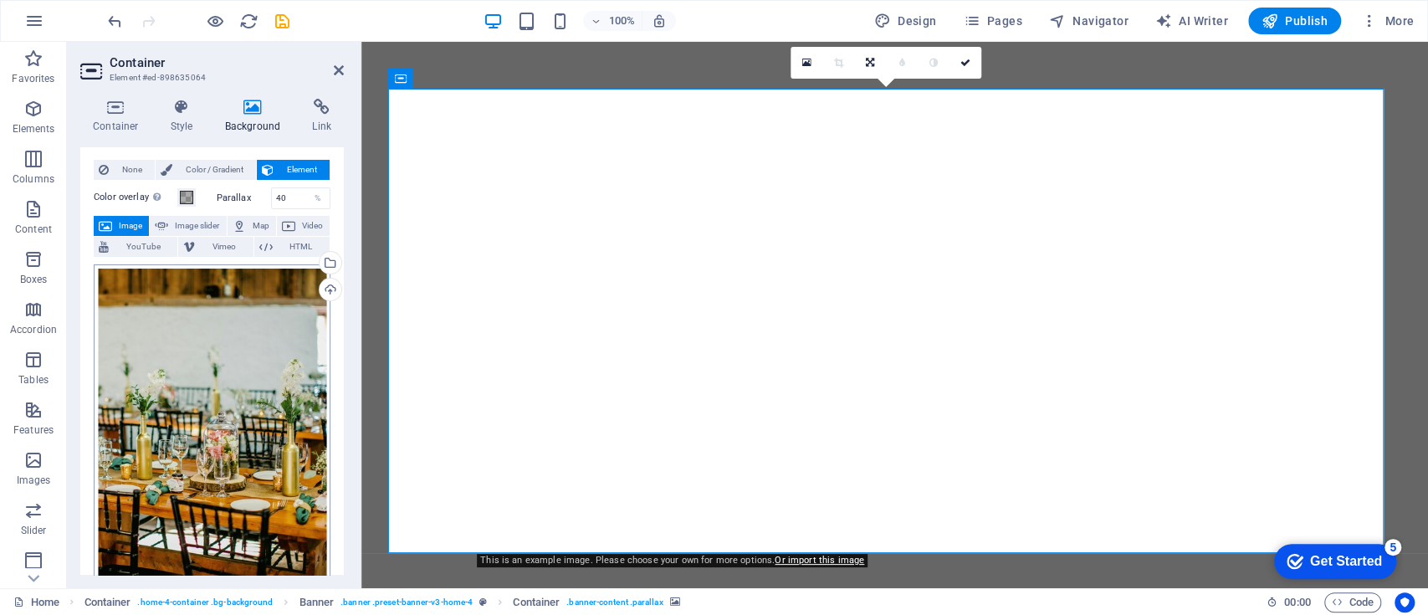
scroll to position [30, 0]
click at [183, 365] on div "Drag files here, click to choose files or select files from Files or our free s…" at bounding box center [212, 423] width 237 height 317
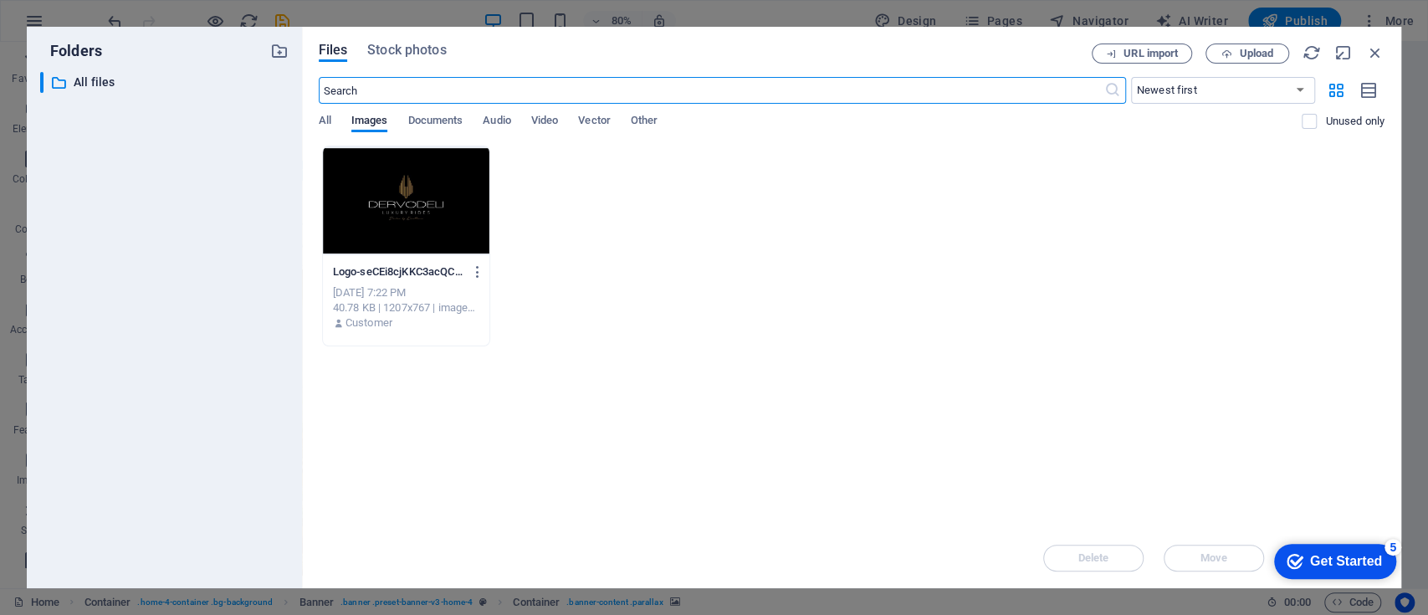
click at [183, 365] on body "dilaraajeti.ch Home Favorites Elements Columns Content Boxes Accordion Tables F…" at bounding box center [714, 307] width 1428 height 615
click at [427, 118] on span "Documents" at bounding box center [434, 121] width 55 height 23
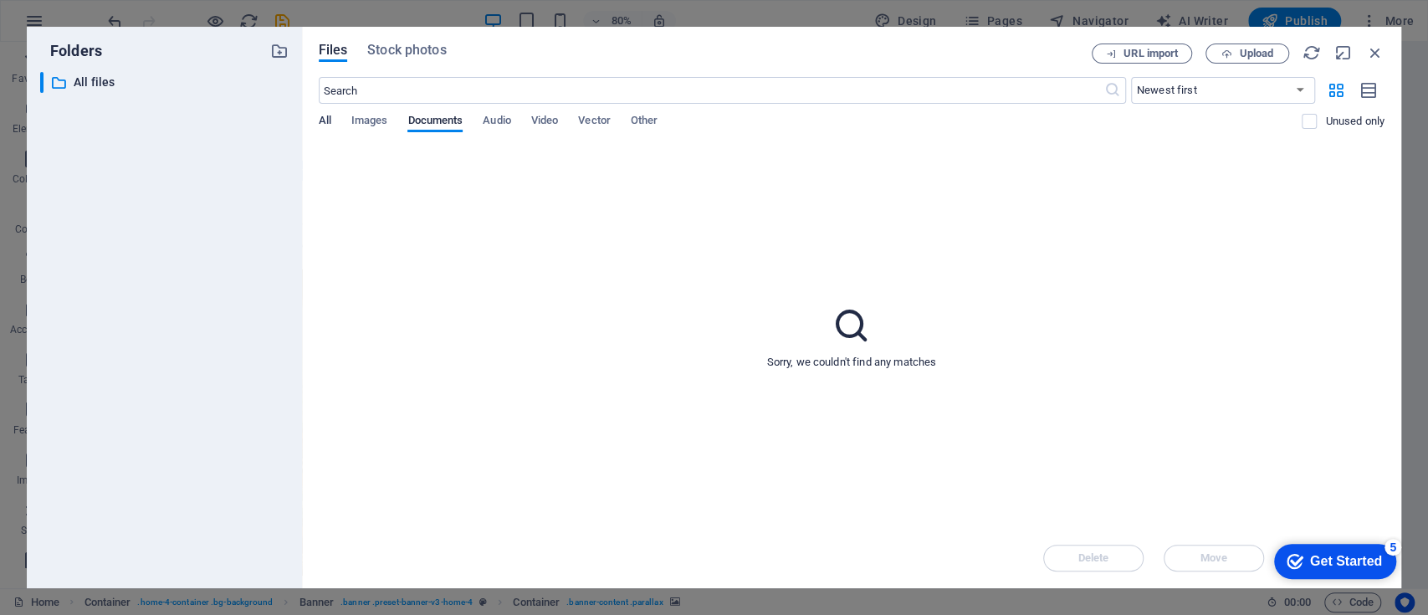
click at [327, 116] on span "All" at bounding box center [325, 121] width 13 height 23
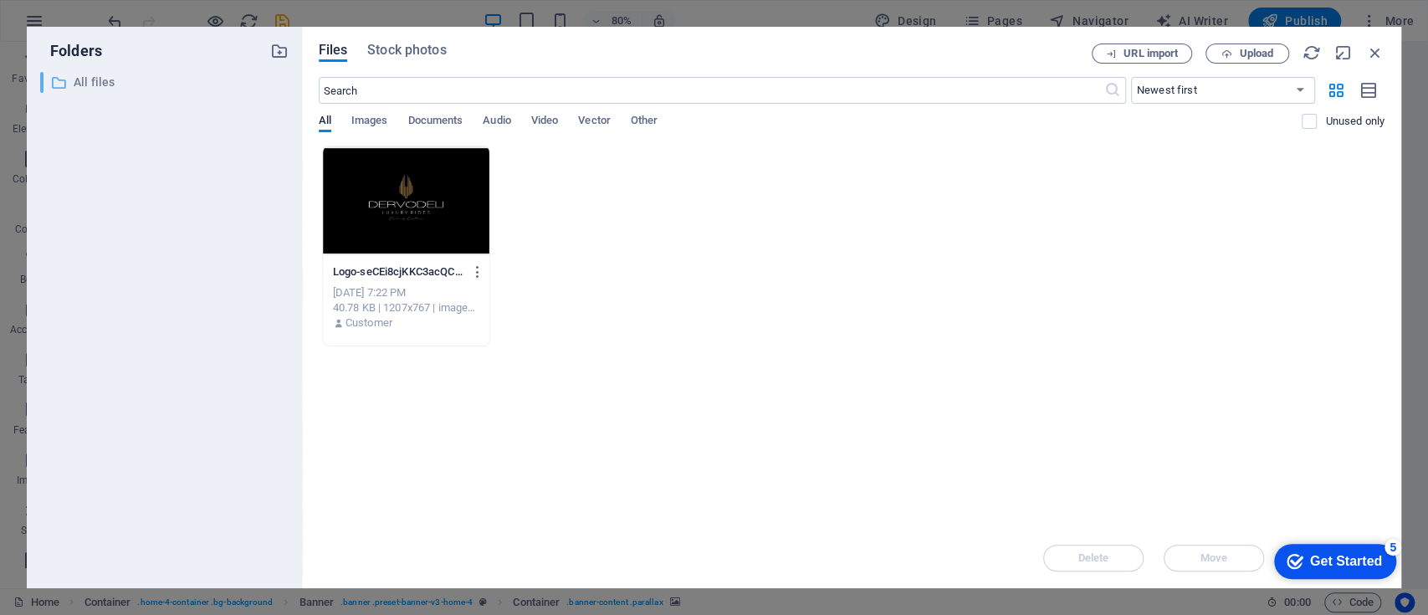
click at [148, 76] on p "All files" at bounding box center [166, 82] width 184 height 19
click at [1239, 51] on span "Upload" at bounding box center [1256, 54] width 34 height 10
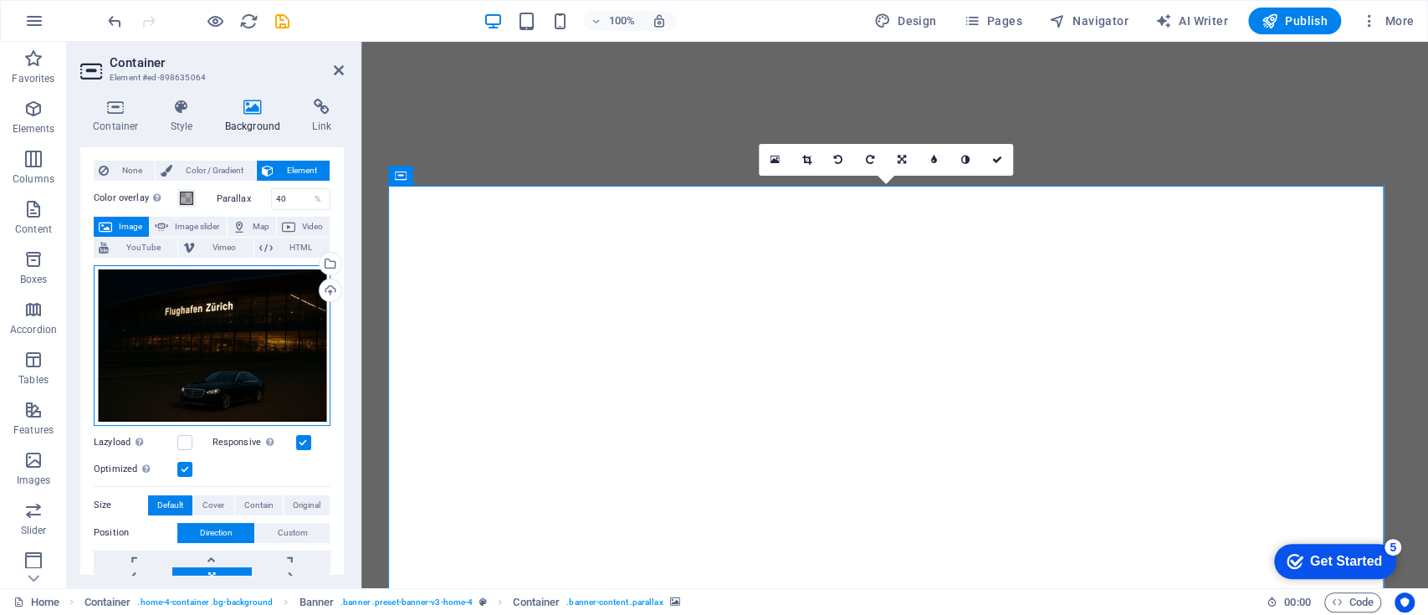
click at [208, 319] on div "Drag files here, click to choose files or select files from Files or our free s…" at bounding box center [212, 345] width 237 height 161
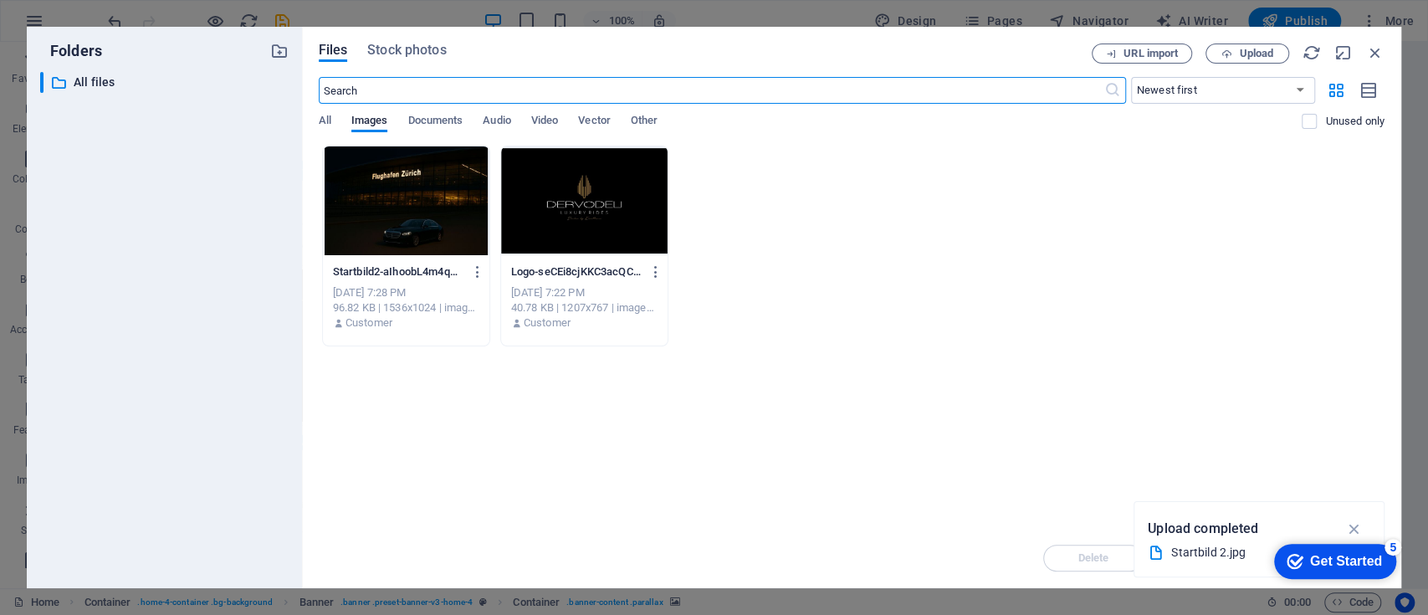
click at [208, 319] on body "dilaraajeti.ch Home Favorites Elements Columns Content Boxes Accordion Tables F…" at bounding box center [714, 307] width 1428 height 615
click at [1265, 52] on span "Upload" at bounding box center [1256, 54] width 34 height 10
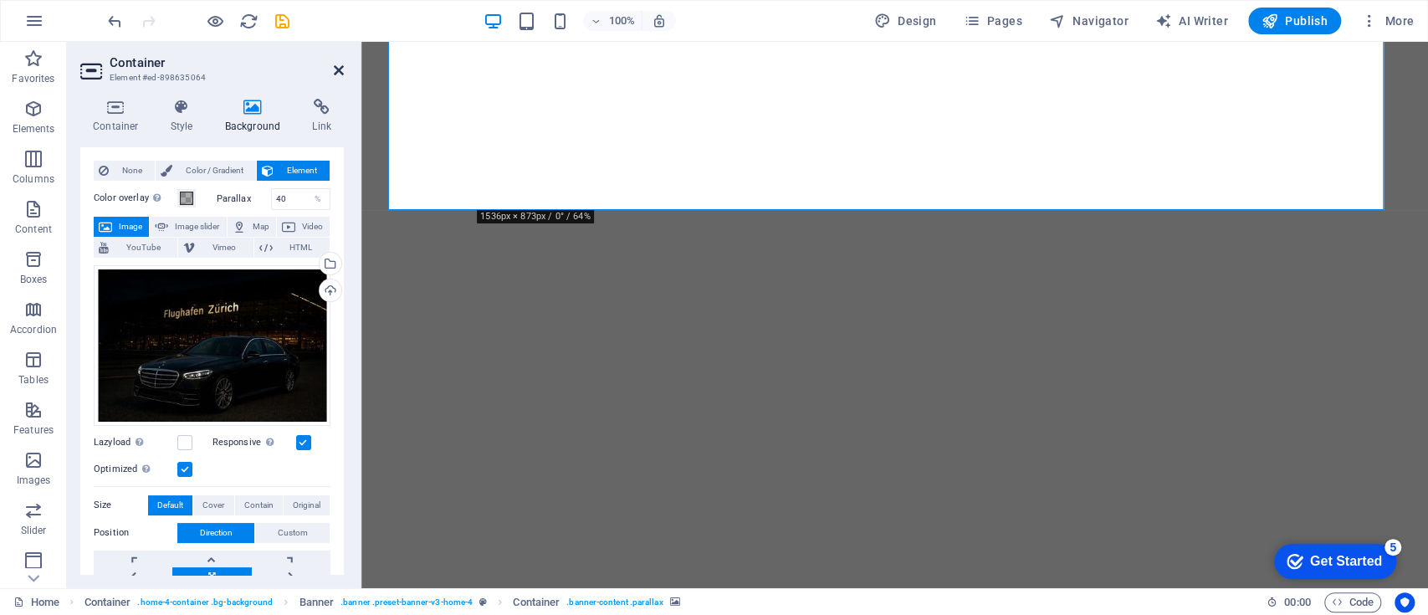
click at [341, 69] on icon at bounding box center [339, 70] width 10 height 13
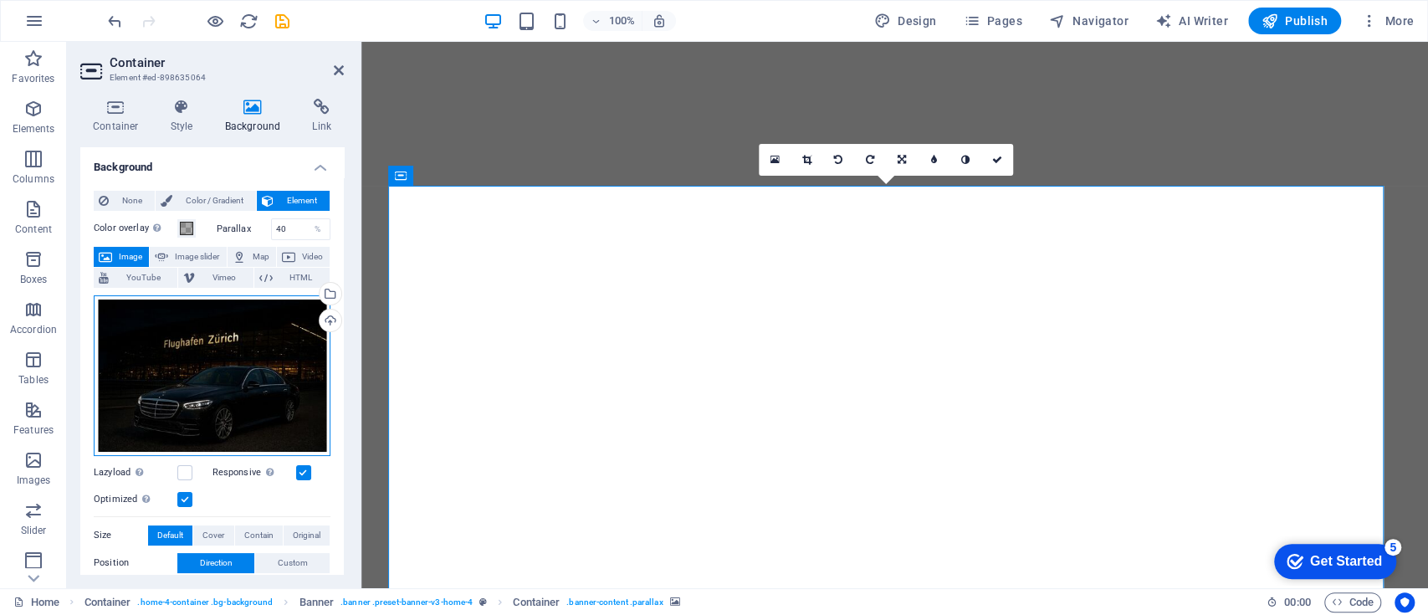
click at [256, 337] on div "Drag files here, click to choose files or select files from Files or our free s…" at bounding box center [212, 375] width 237 height 161
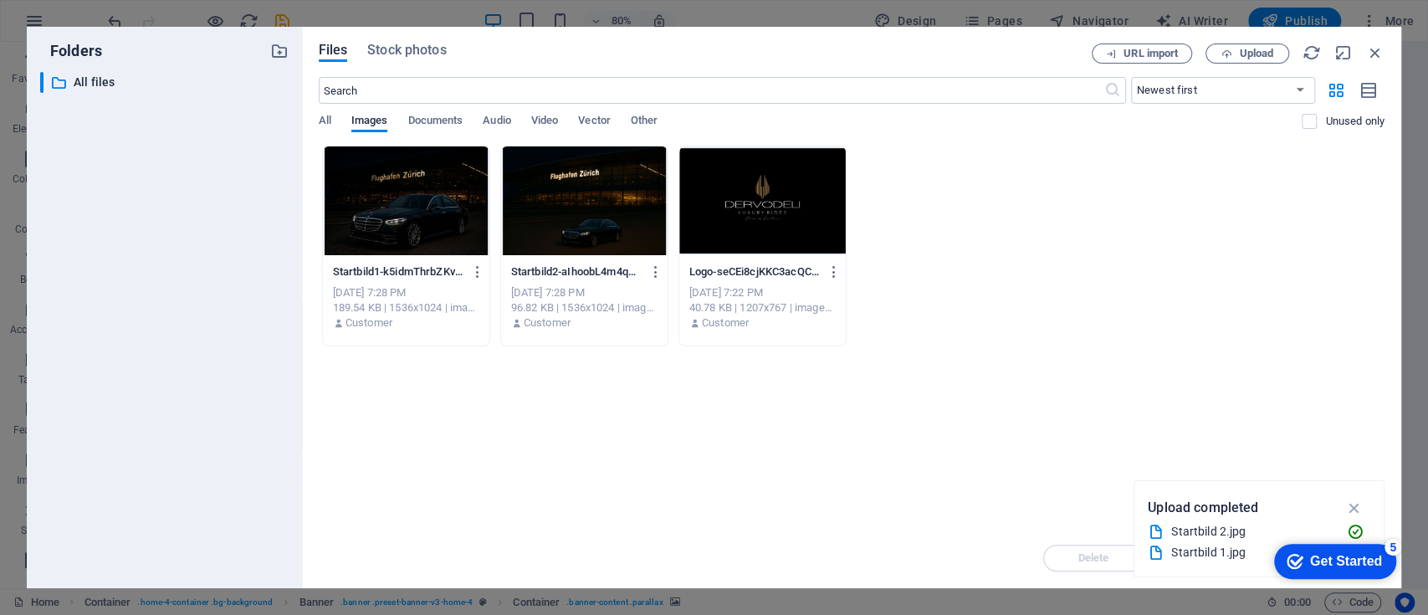
click at [583, 219] on div at bounding box center [584, 200] width 166 height 109
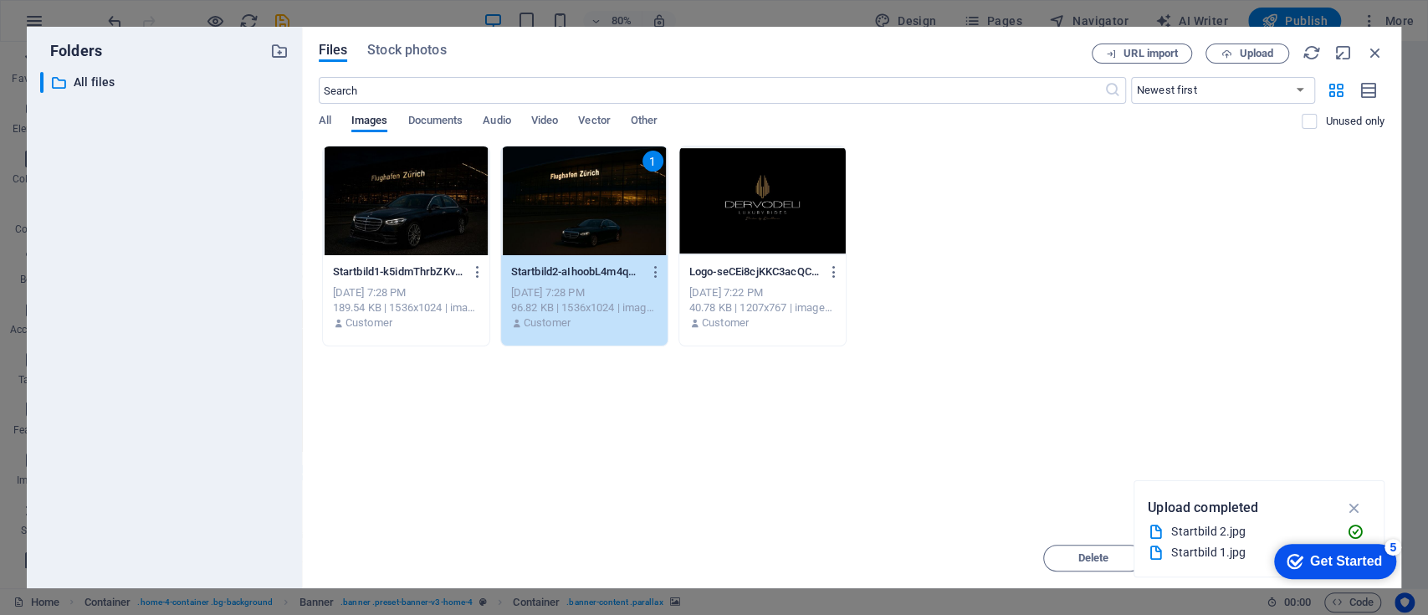
click at [598, 217] on div "1" at bounding box center [584, 200] width 166 height 109
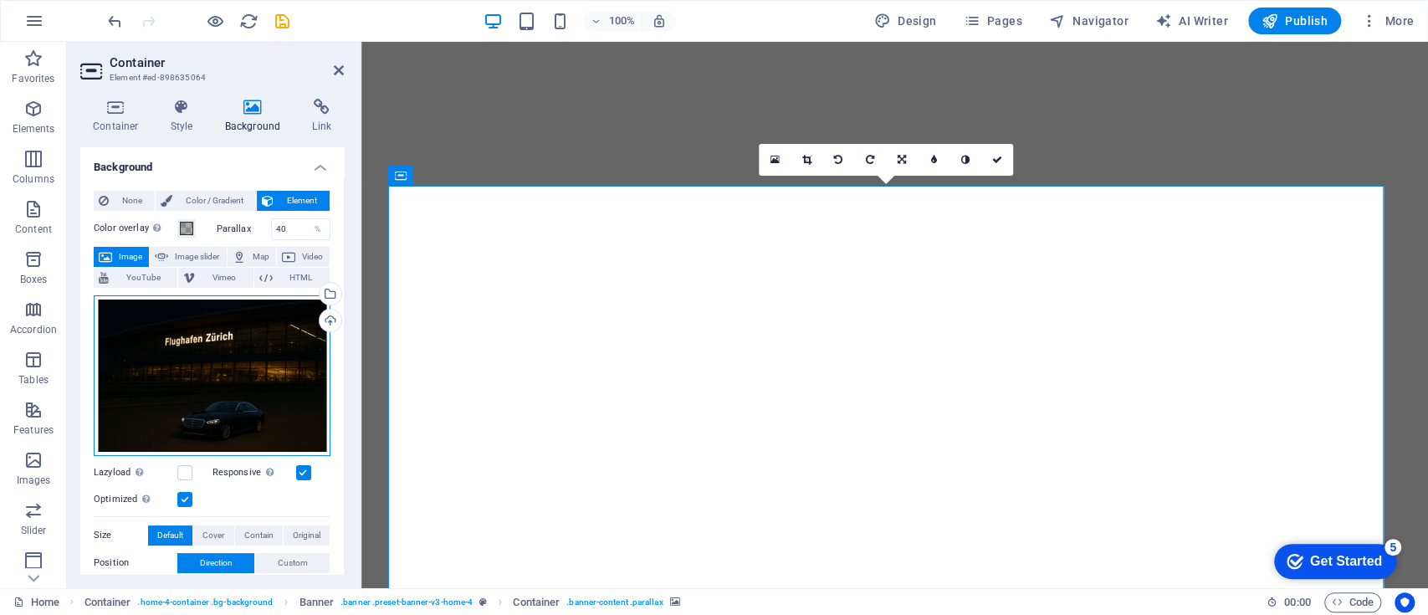
click at [186, 351] on div "Drag files here, click to choose files or select files from Files or our free s…" at bounding box center [212, 375] width 237 height 161
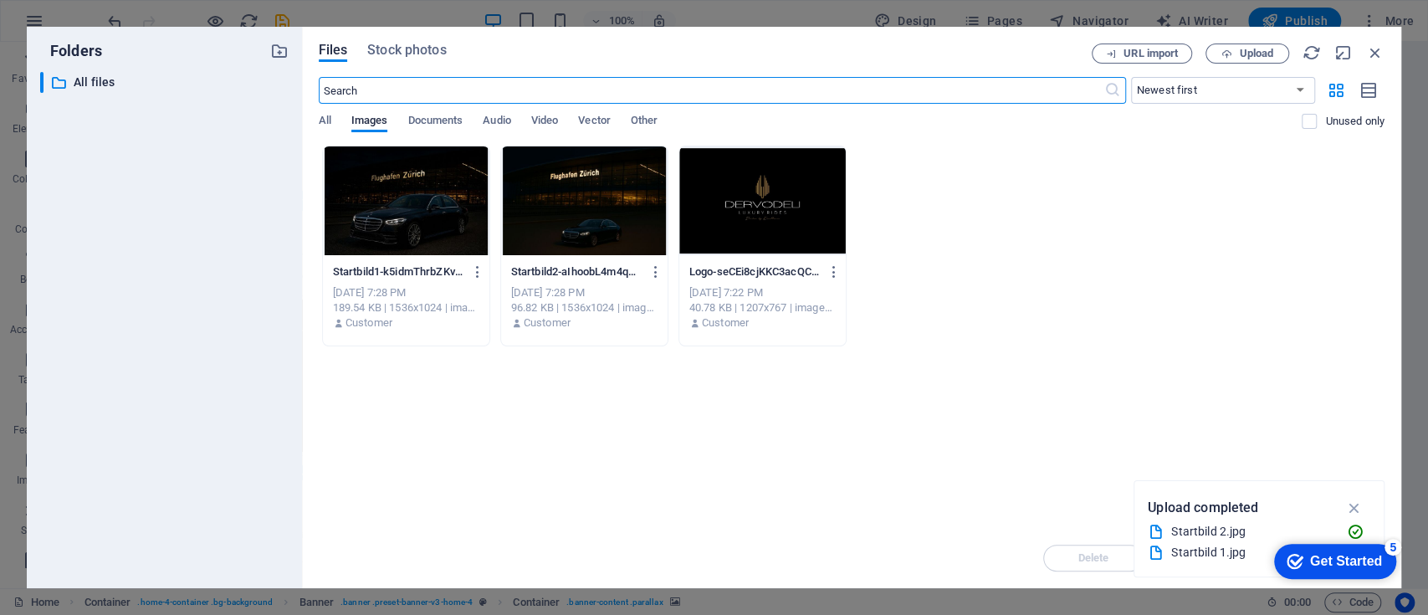
click at [186, 351] on body "dilaraajeti.ch Home Favorites Elements Columns Content Boxes Accordion Tables F…" at bounding box center [714, 307] width 1428 height 615
click at [1375, 52] on icon "button" at bounding box center [1375, 52] width 18 height 18
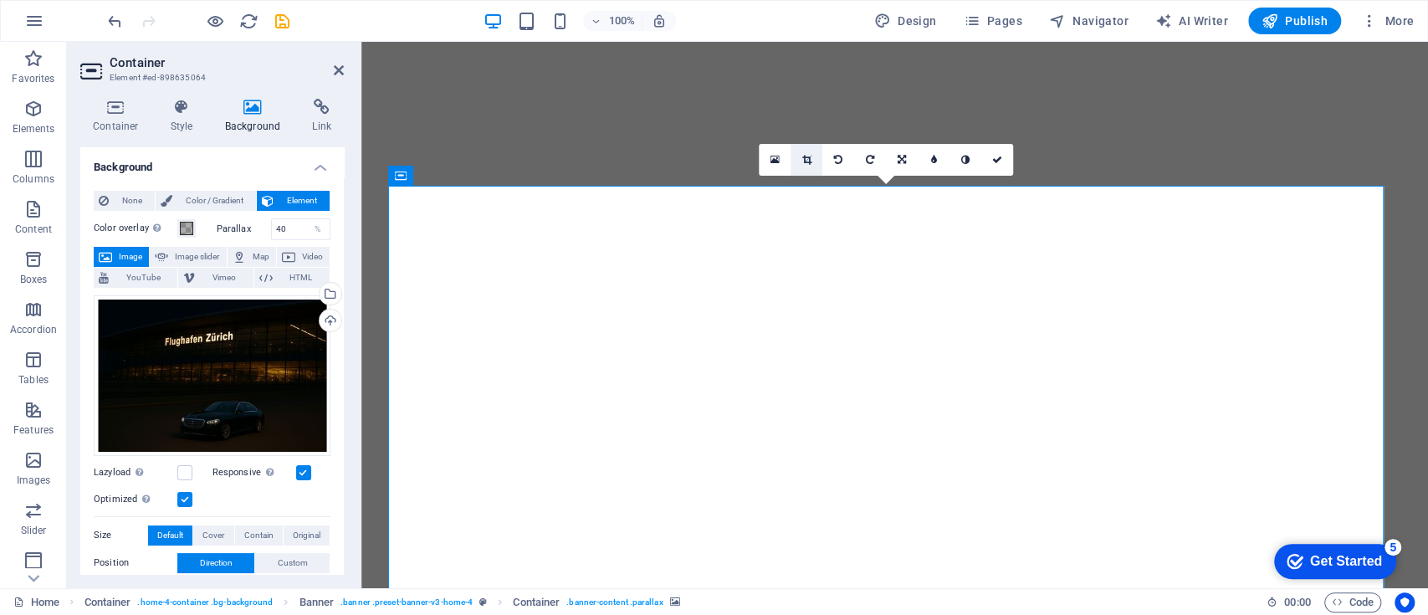
click at [806, 151] on link at bounding box center [806, 160] width 32 height 32
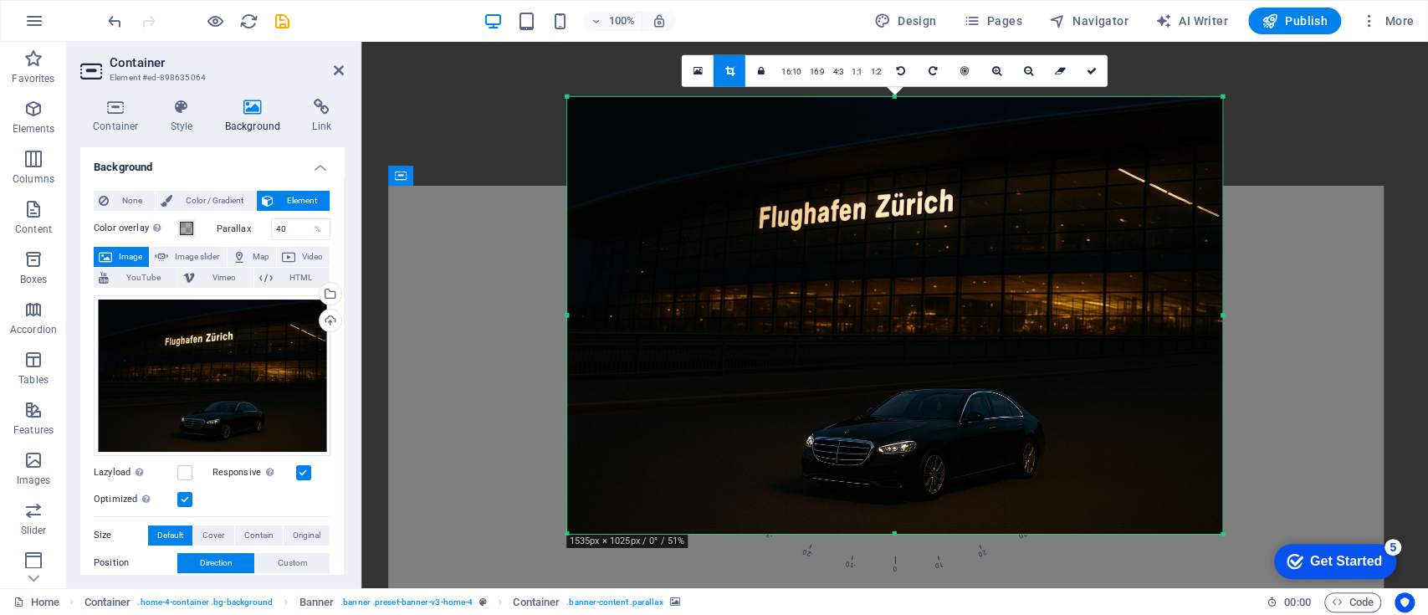
click at [565, 317] on div at bounding box center [568, 314] width 6 height 437
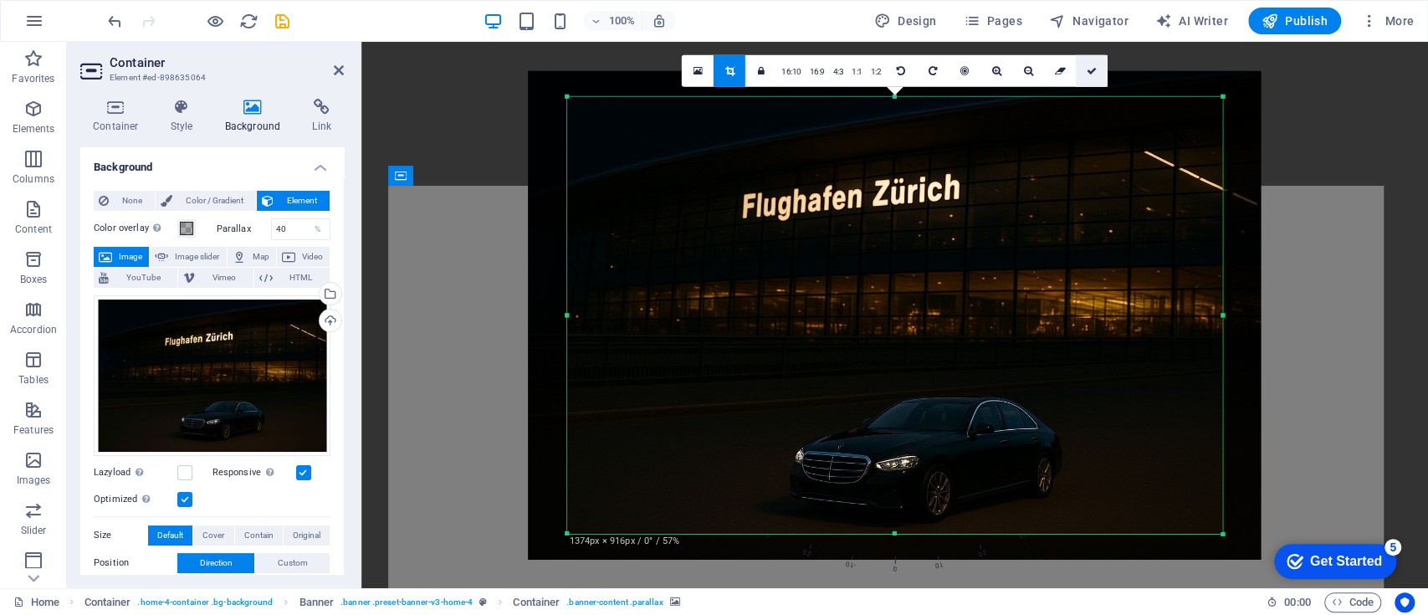
click at [1097, 60] on link at bounding box center [1092, 70] width 32 height 32
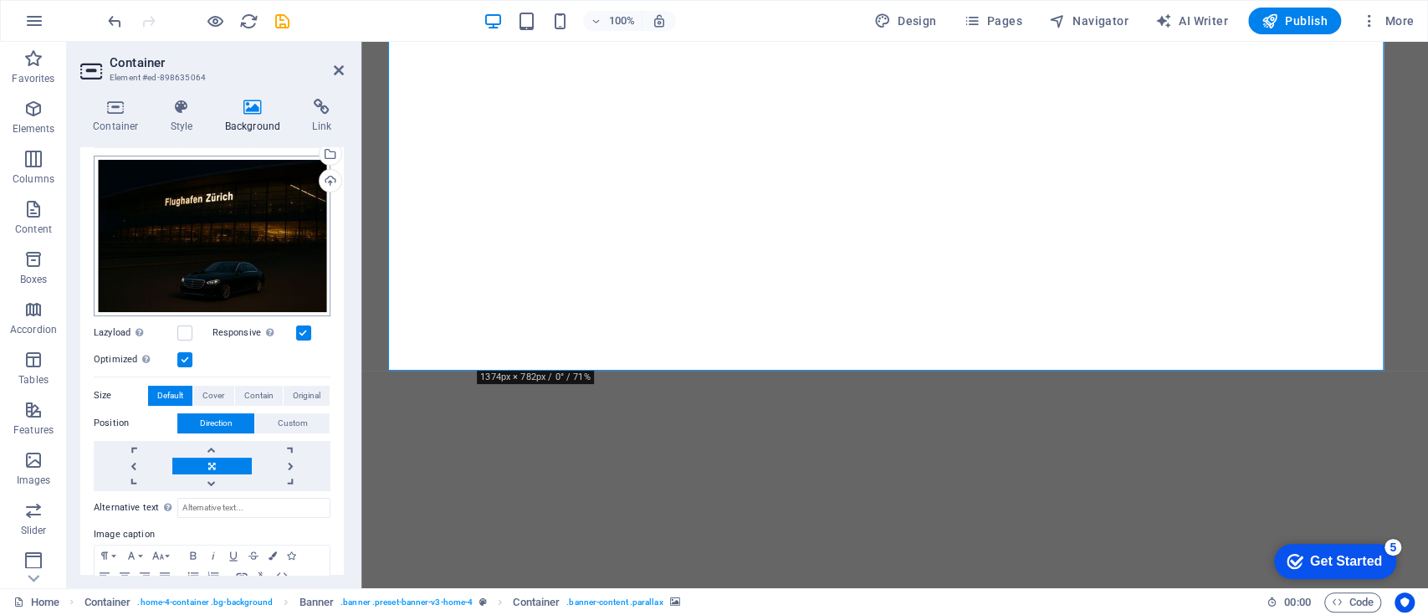
scroll to position [214, 0]
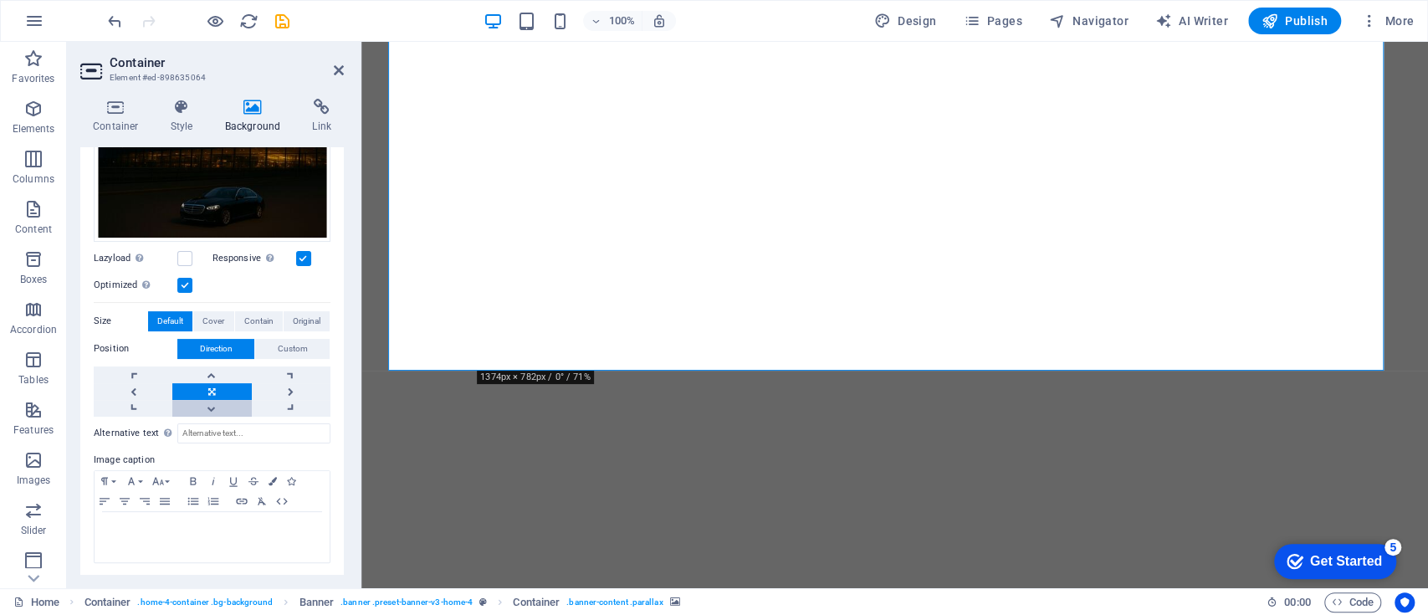
click at [216, 403] on link at bounding box center [211, 408] width 79 height 17
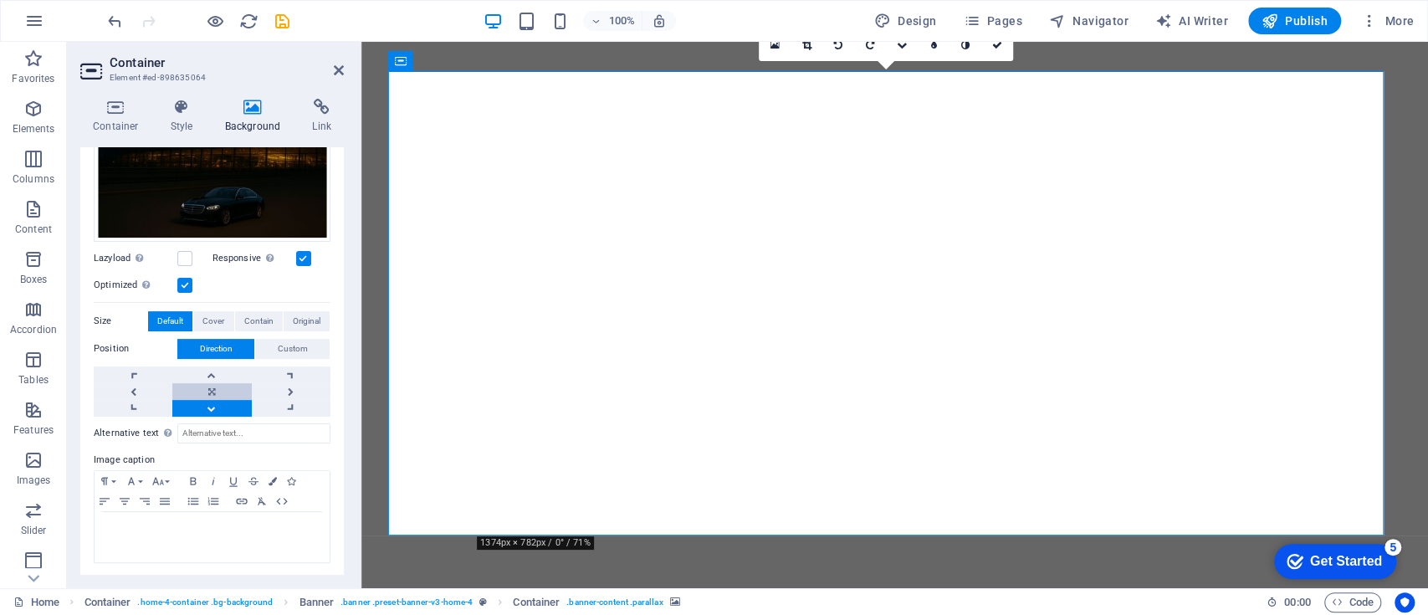
click at [221, 385] on link at bounding box center [211, 391] width 79 height 17
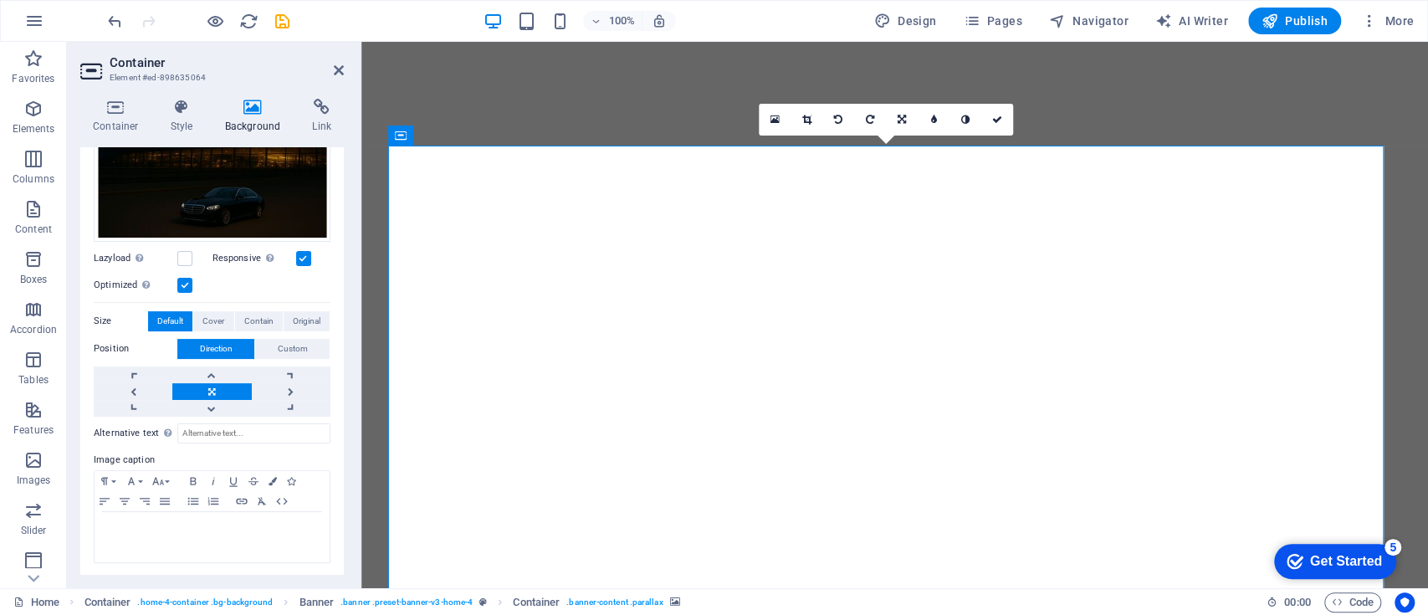
click at [341, 63] on h2 "Container" at bounding box center [227, 62] width 234 height 15
click at [340, 68] on icon at bounding box center [339, 70] width 10 height 13
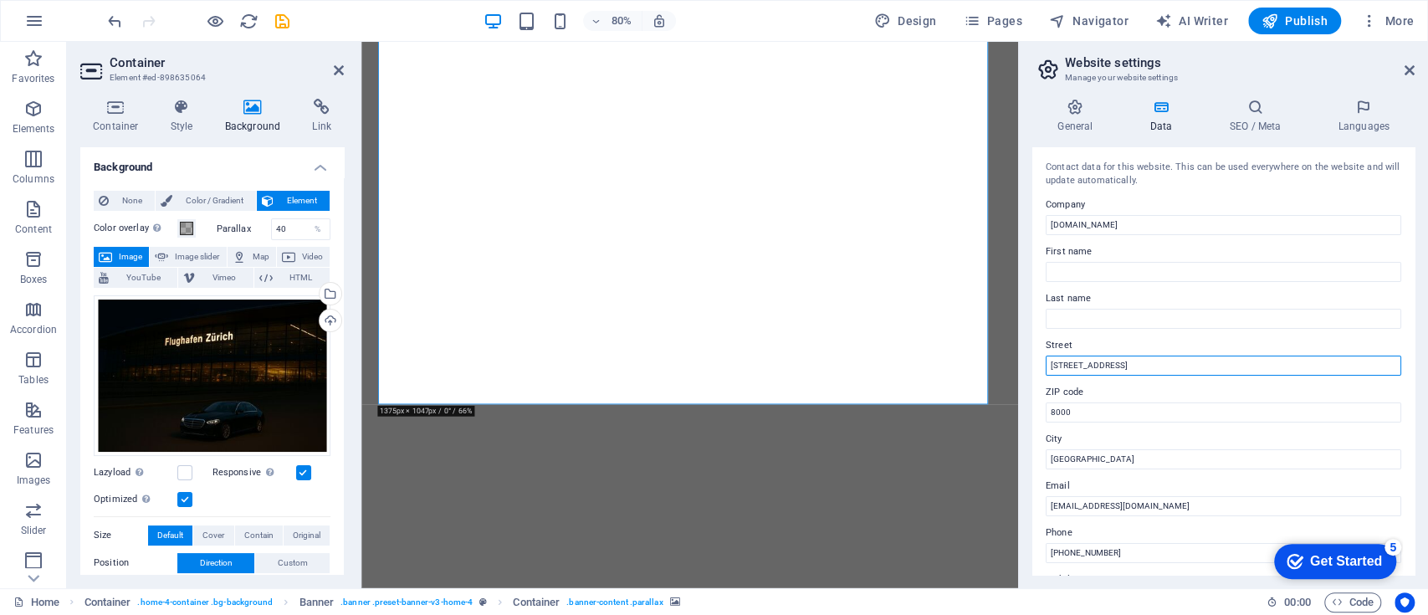
click at [1075, 360] on input "Luxusstraße 1" at bounding box center [1222, 365] width 355 height 20
type input "1"
click at [1075, 360] on input "1" at bounding box center [1222, 365] width 355 height 20
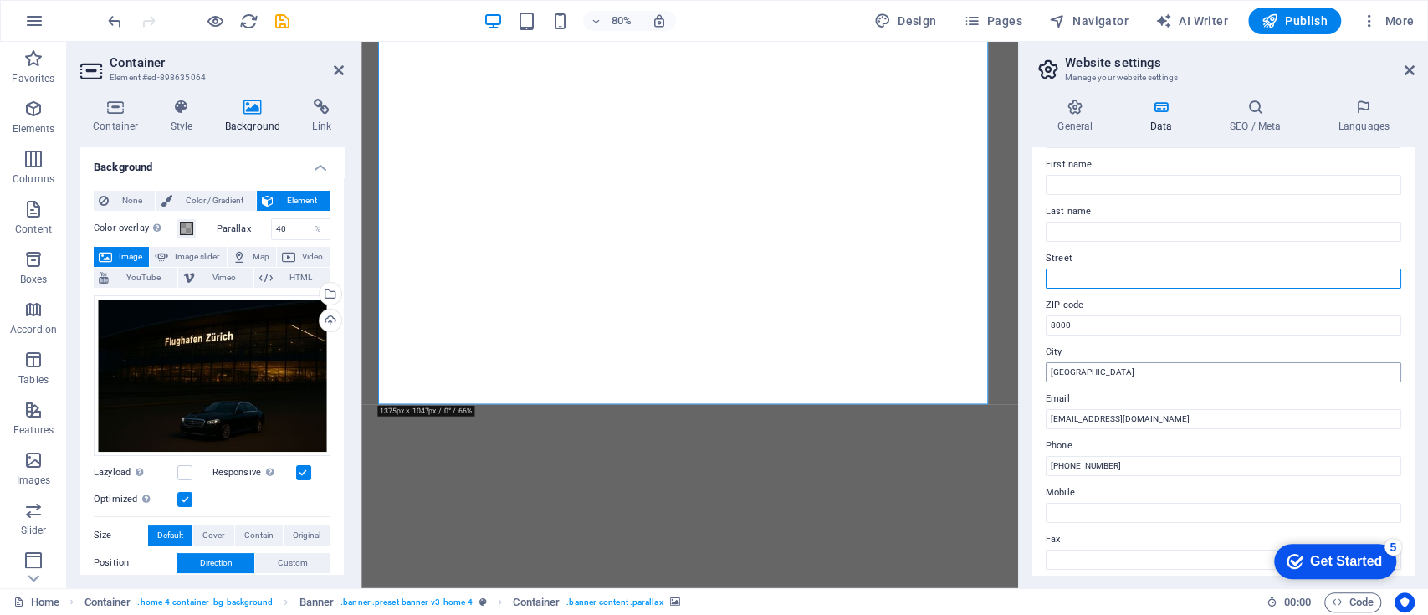
scroll to position [98, 0]
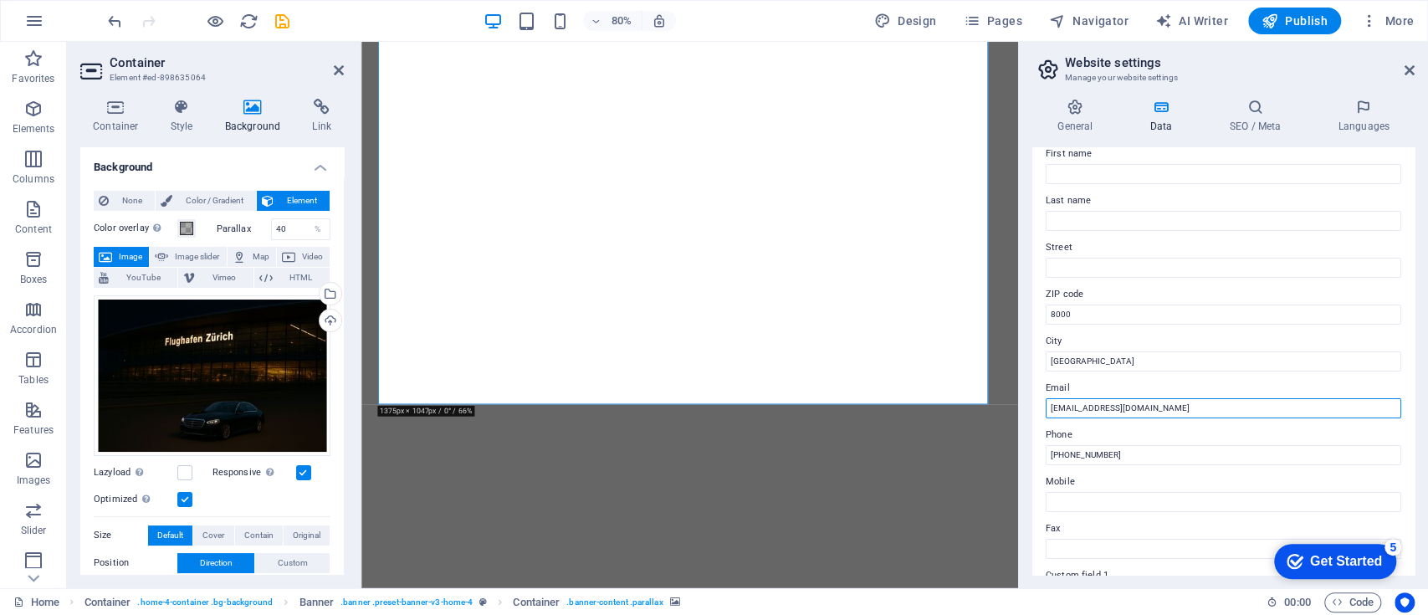
click at [1128, 408] on input "info@dilaraajeti.ch" at bounding box center [1222, 408] width 355 height 20
type input "i"
click at [1128, 408] on input "Email" at bounding box center [1222, 408] width 355 height 20
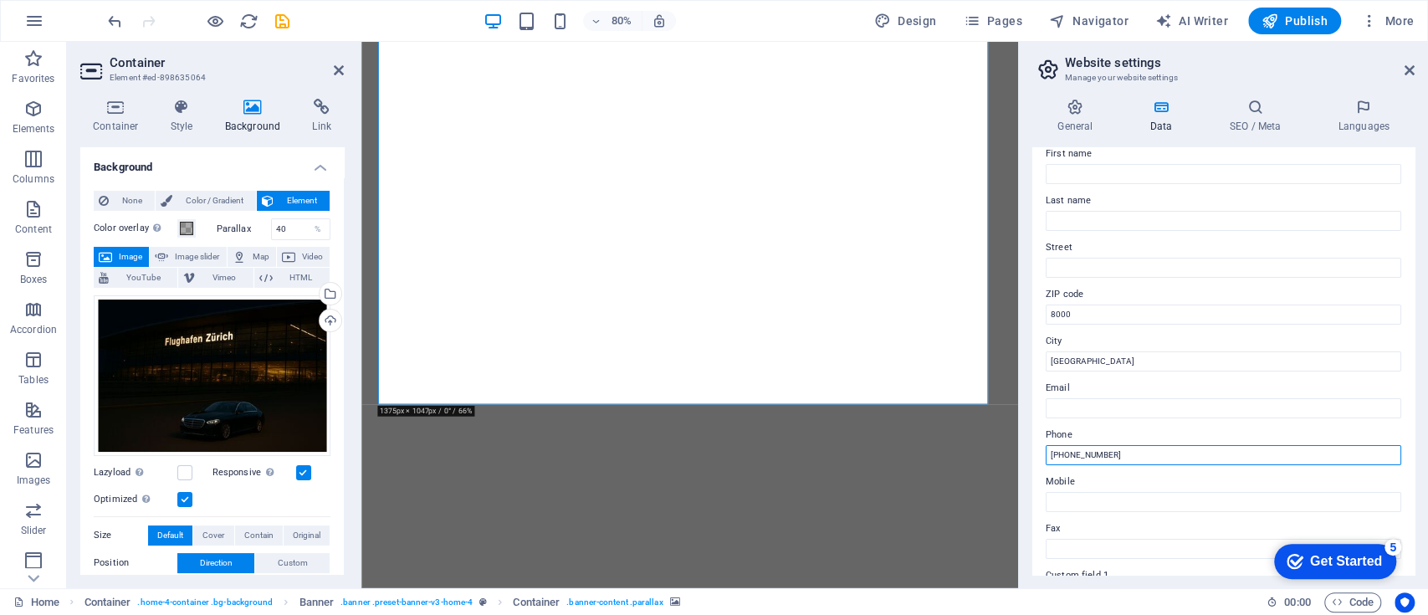
click at [1120, 452] on input "+41 44 123 45 67" at bounding box center [1222, 455] width 355 height 20
click at [1120, 452] on input "+41" at bounding box center [1222, 455] width 355 height 20
click at [1104, 449] on input "+41 76 443 0719" at bounding box center [1222, 455] width 355 height 20
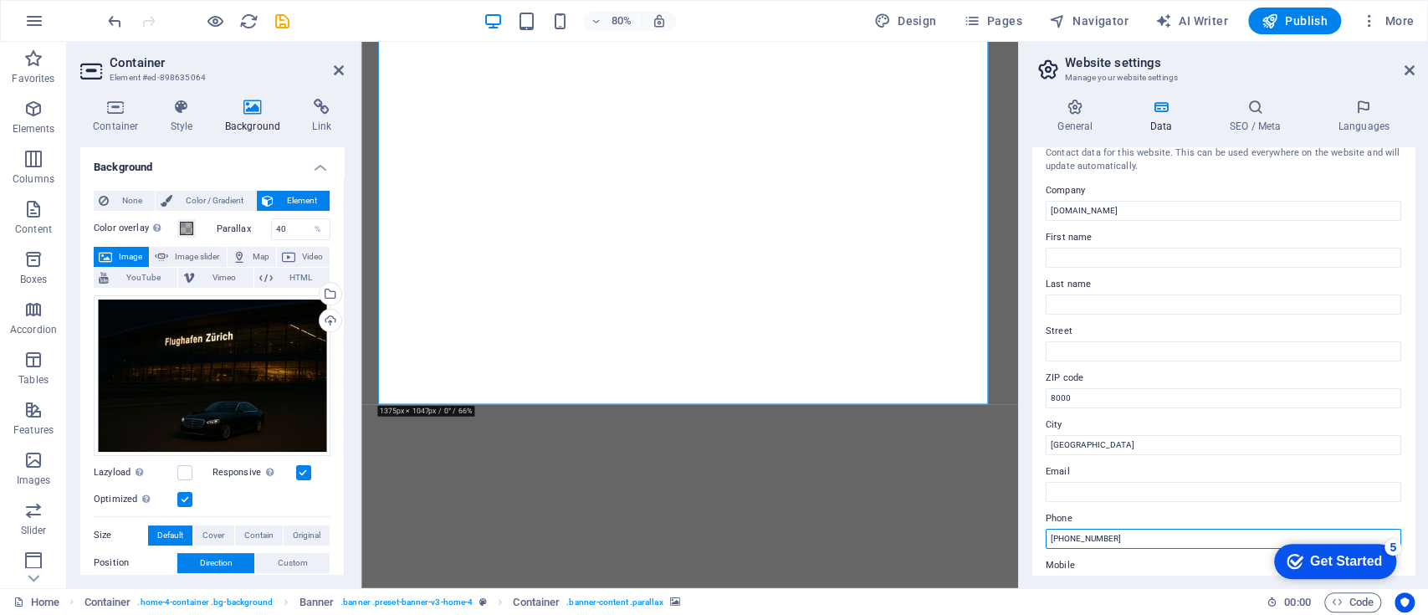
scroll to position [13, 0]
type input "[PHONE_NUMBER]"
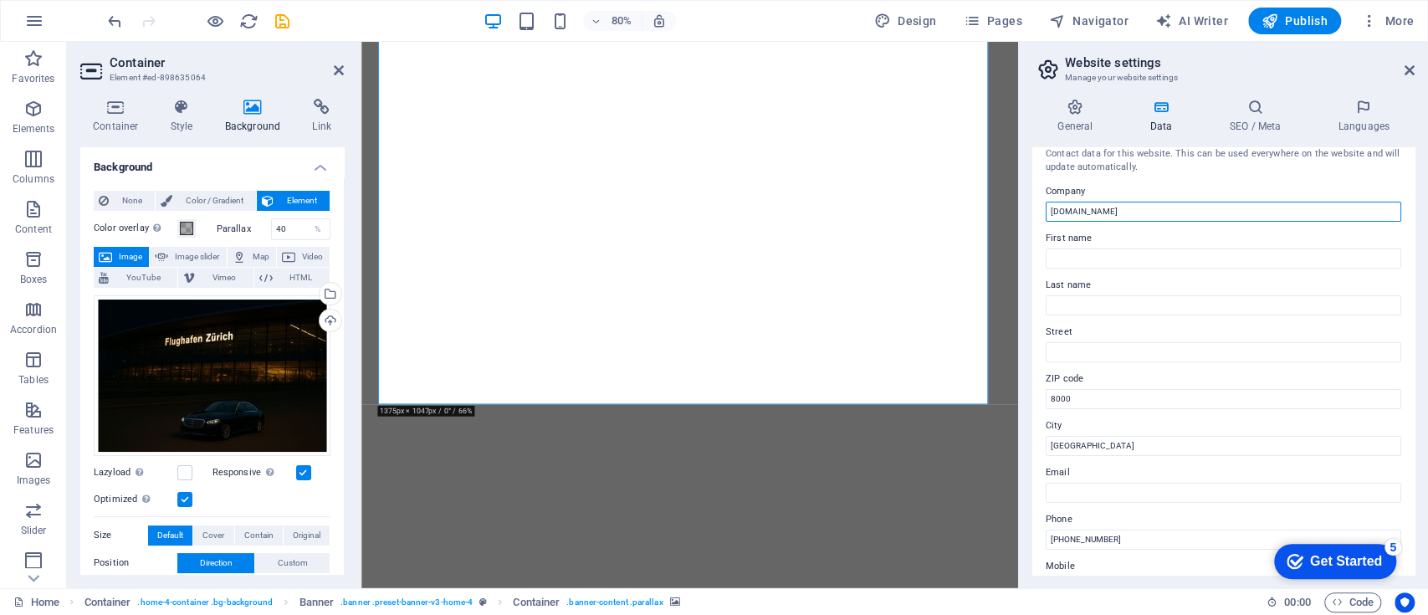
click at [1123, 217] on input "[DOMAIN_NAME]" at bounding box center [1222, 212] width 355 height 20
type input "L"
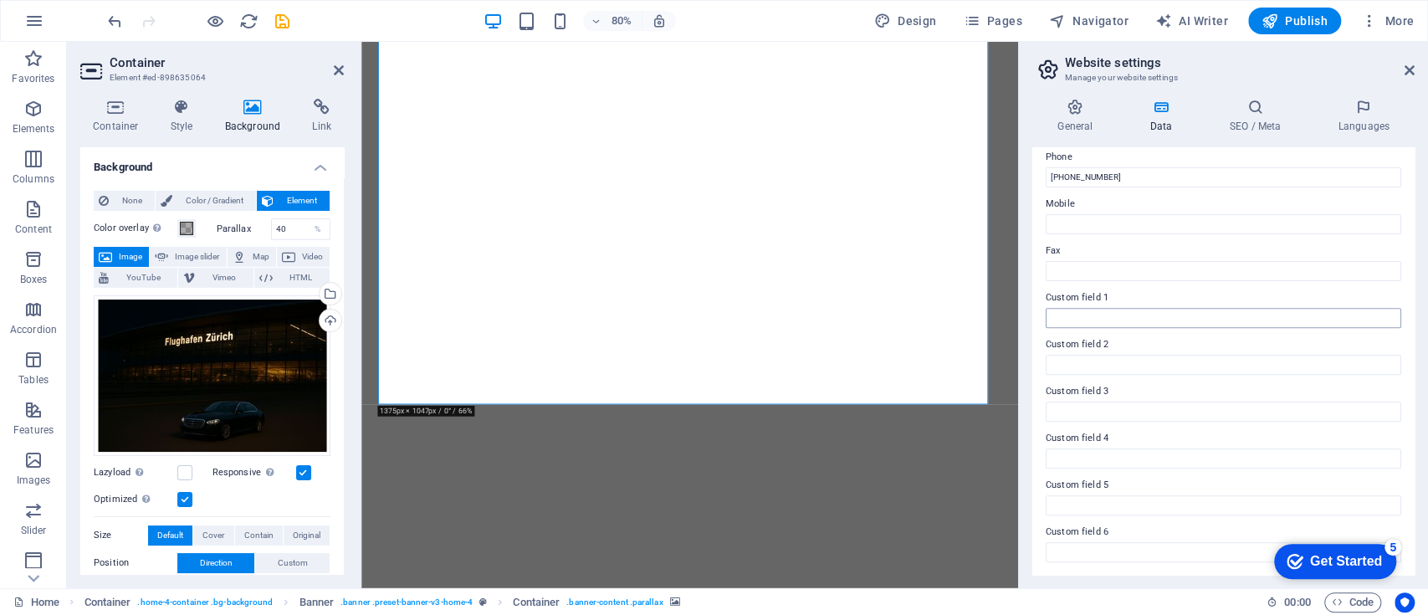
scroll to position [0, 0]
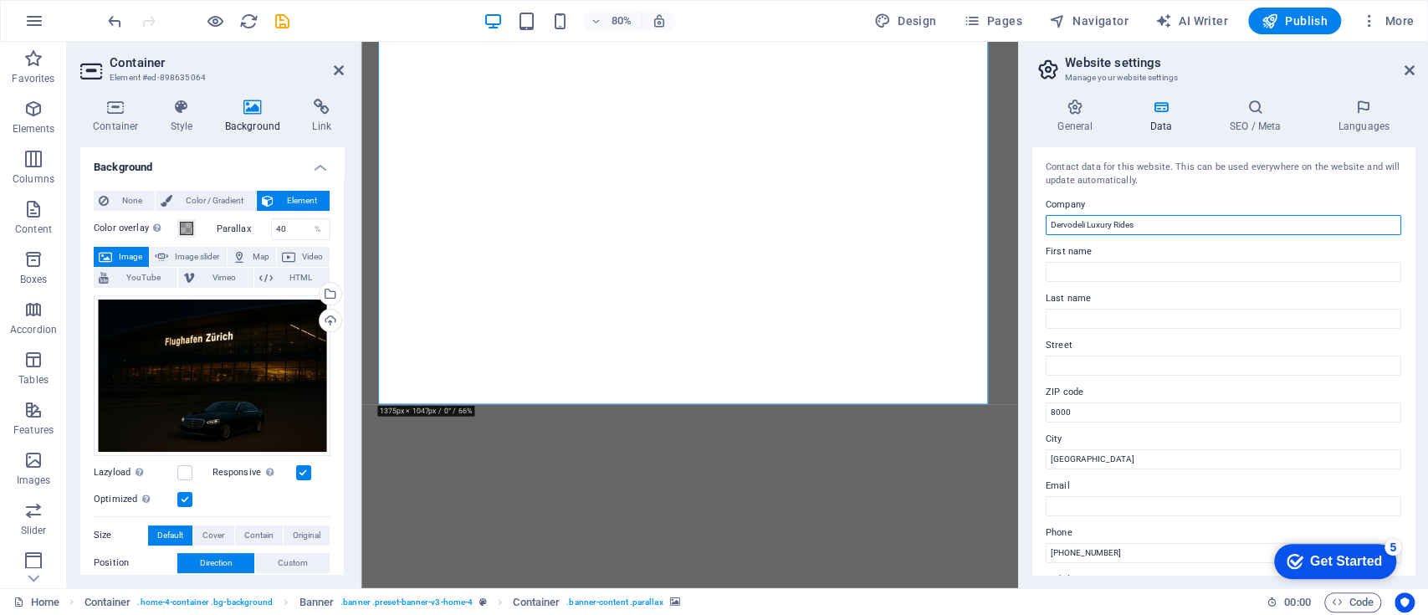
type input "Dervodeli Luxury Rides"
click at [1352, 549] on div "checkmark Get Started 5" at bounding box center [1335, 561] width 122 height 35
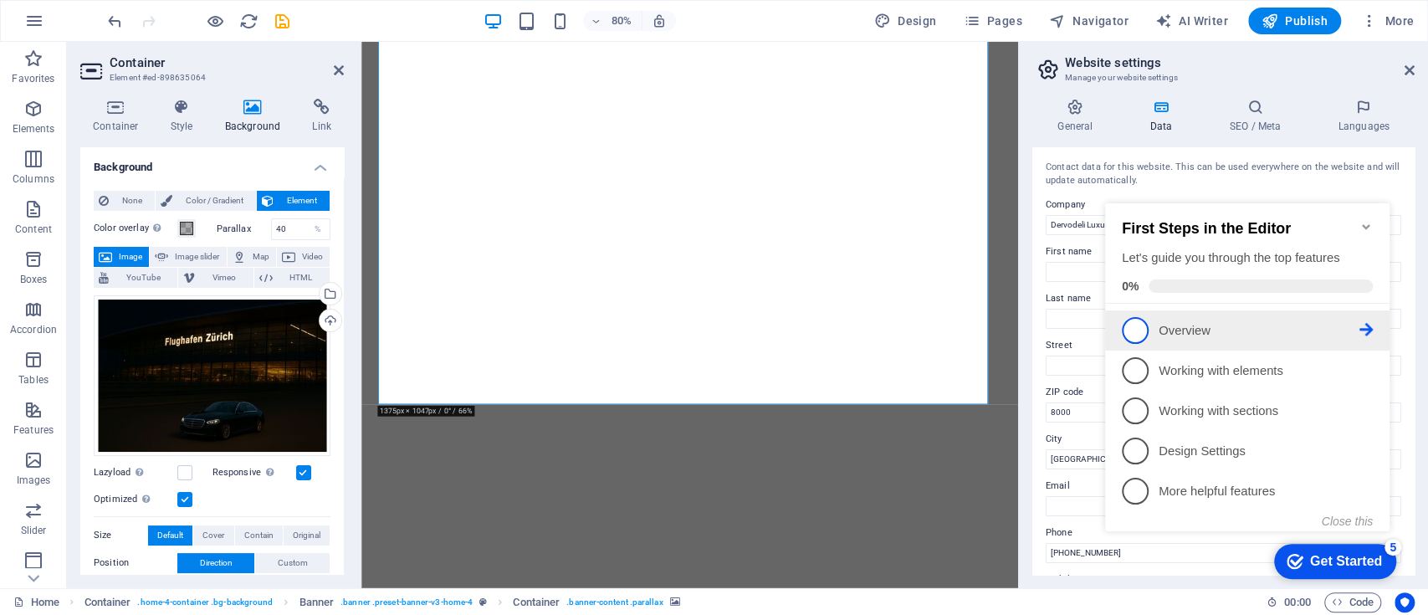
click at [1180, 325] on p "Overview - incomplete" at bounding box center [1258, 331] width 201 height 18
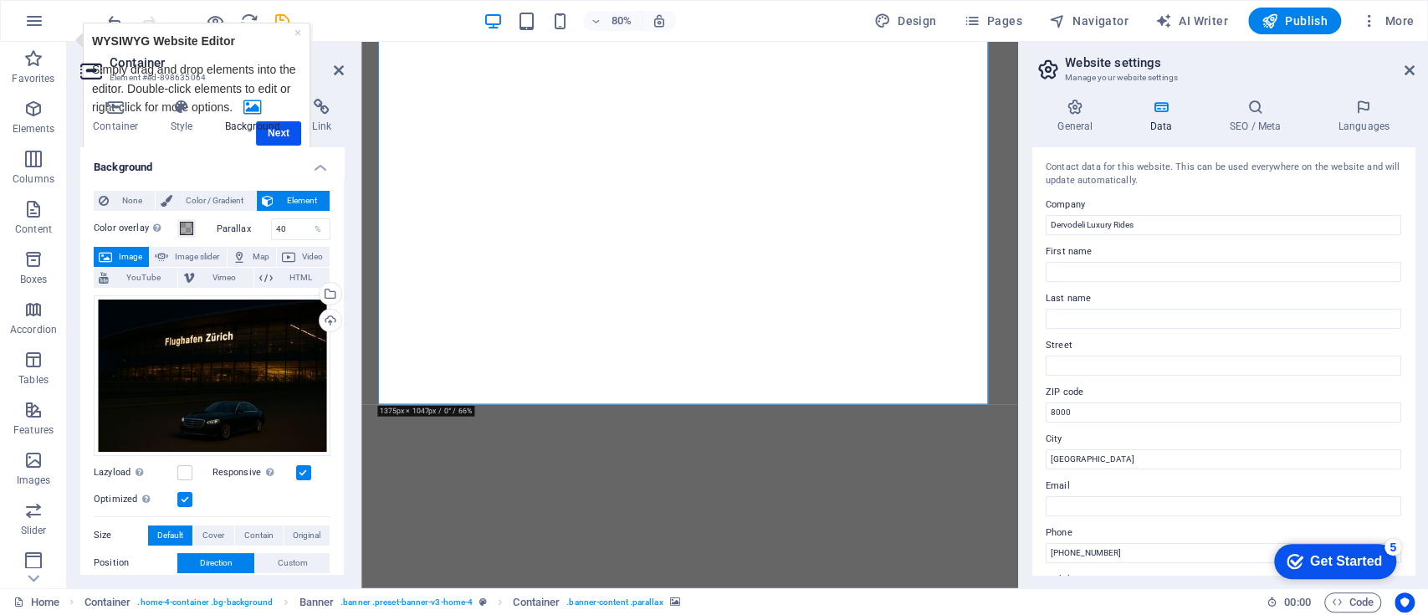
click at [1326, 556] on div "Get Started" at bounding box center [1346, 561] width 72 height 15
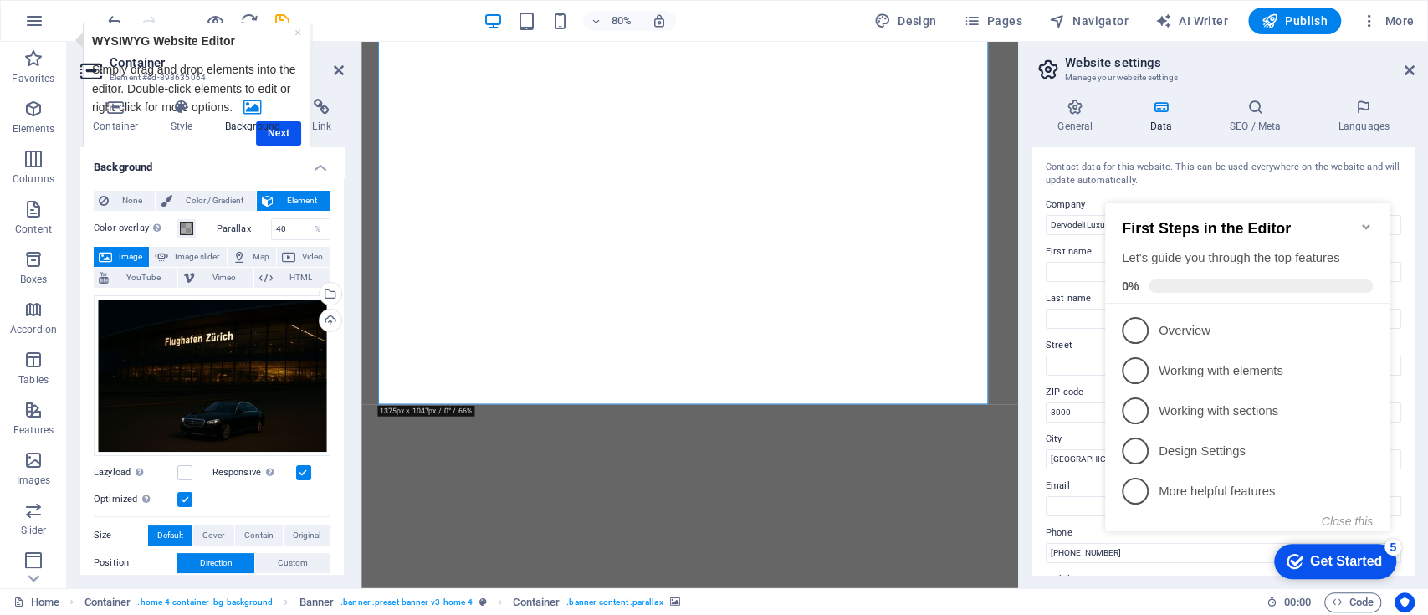
click at [1355, 220] on h2 "First Steps in the Editor" at bounding box center [1247, 229] width 251 height 18
click at [1363, 224] on icon "Minimize checklist" at bounding box center [1366, 226] width 8 height 5
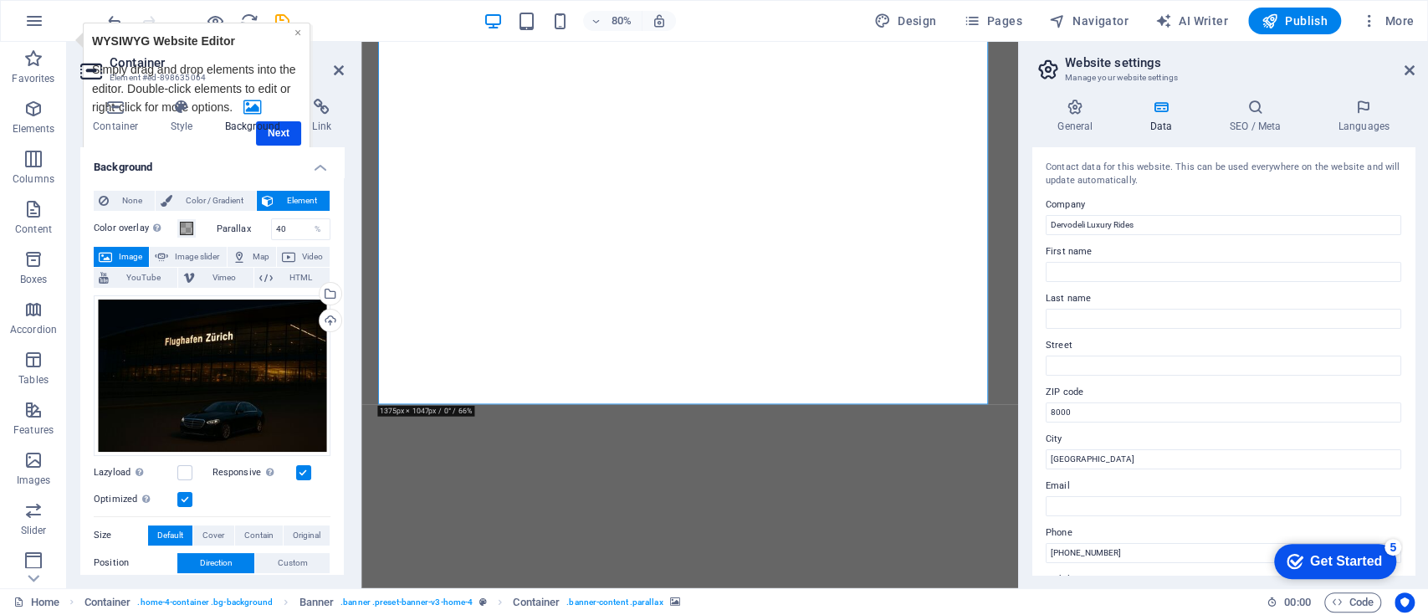
click at [298, 33] on link "×" at bounding box center [297, 31] width 7 height 13
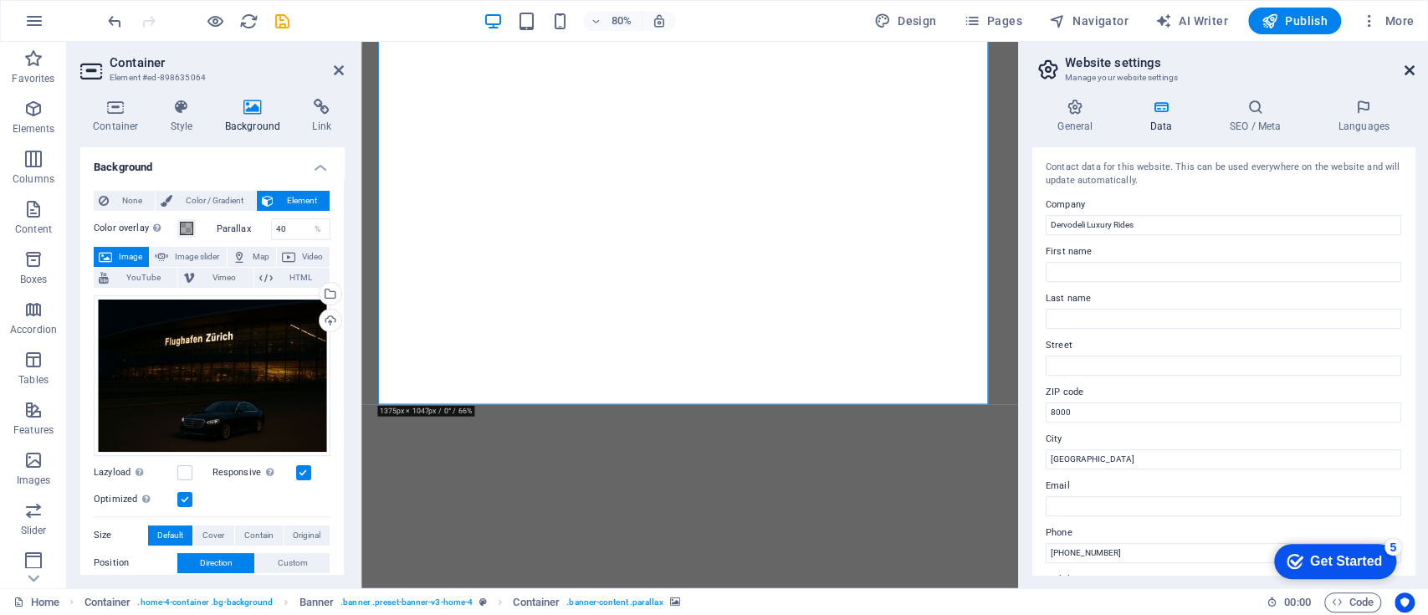
click at [1408, 70] on icon at bounding box center [1409, 70] width 10 height 13
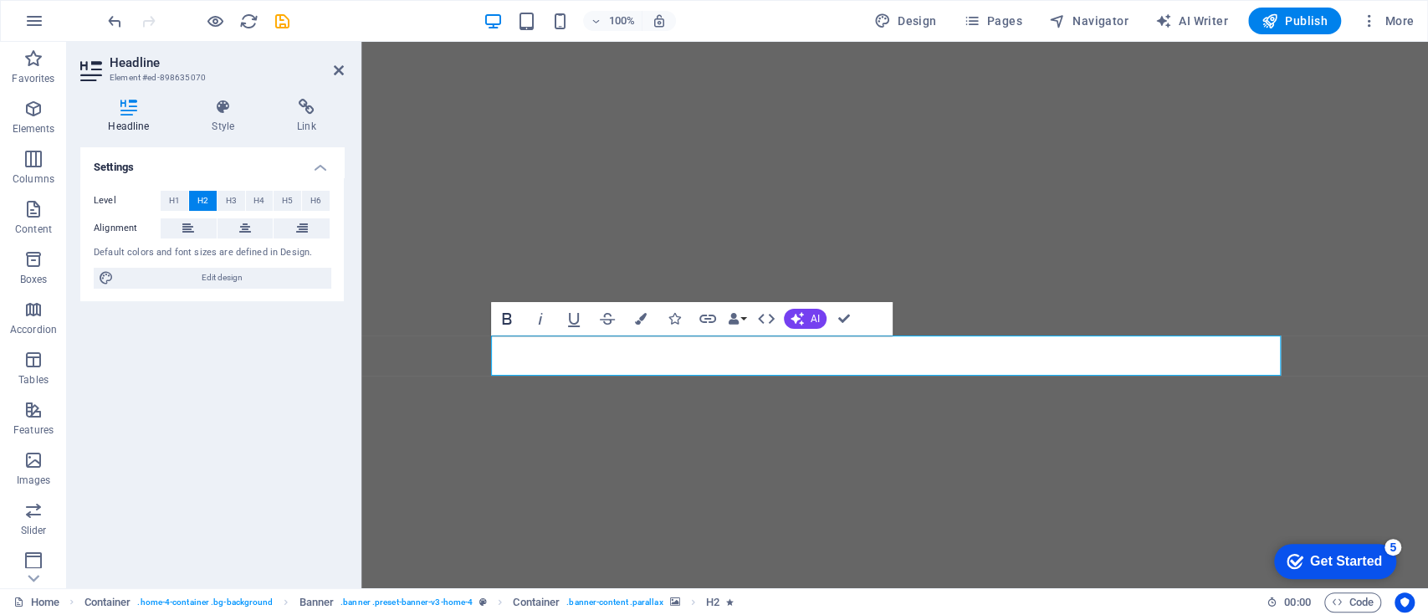
click at [505, 312] on icon "button" at bounding box center [507, 319] width 20 height 20
click at [644, 314] on icon "button" at bounding box center [641, 319] width 12 height 12
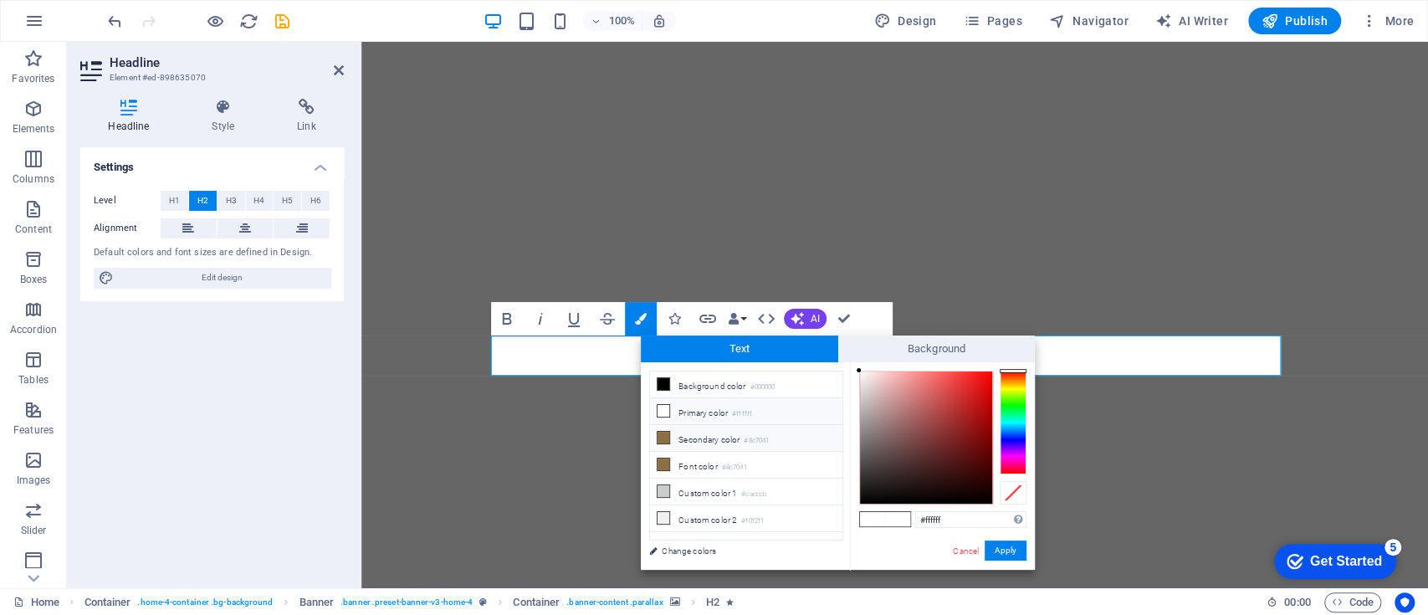
click at [733, 444] on li "Secondary color #8c7041" at bounding box center [746, 438] width 192 height 27
type input "#8c7041"
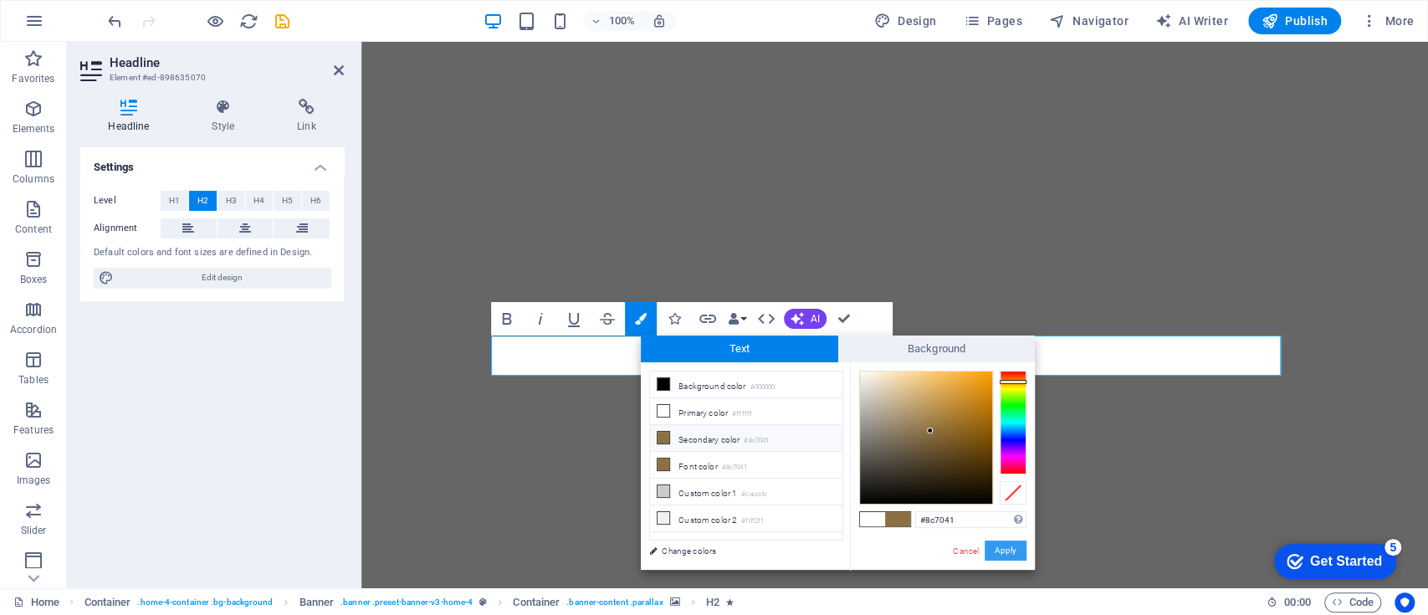
click at [1007, 551] on button "Apply" at bounding box center [1005, 550] width 42 height 20
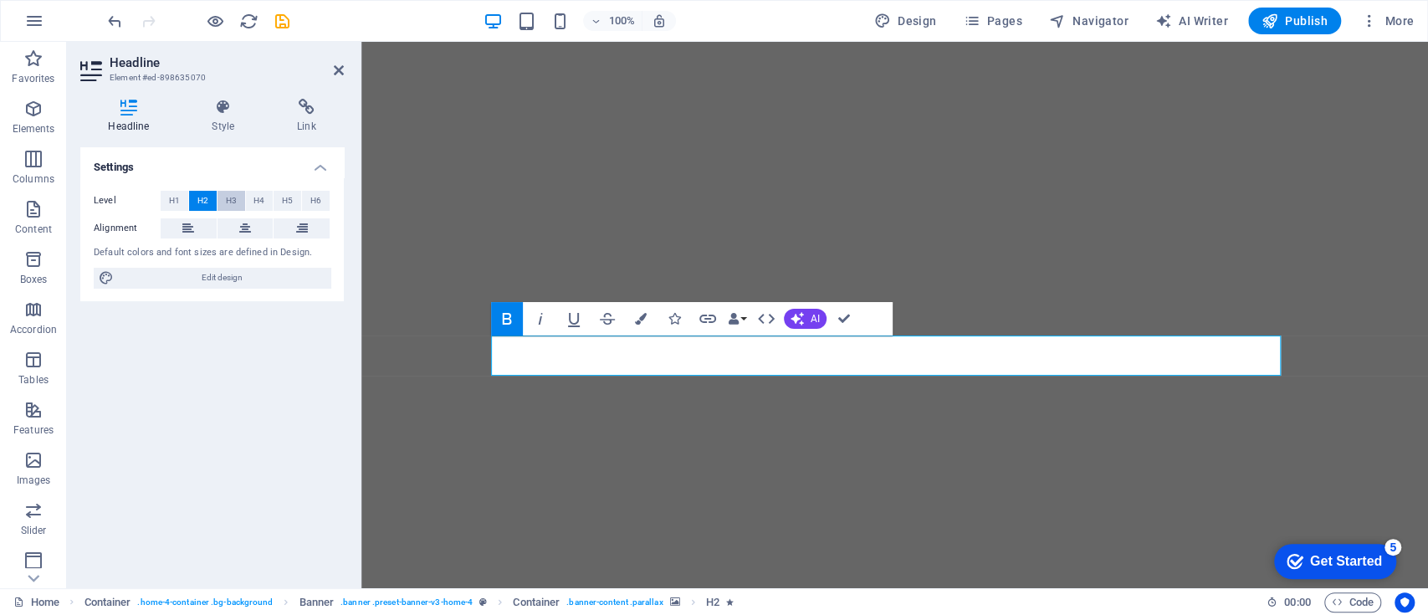
click at [229, 201] on span "H3" at bounding box center [231, 201] width 11 height 20
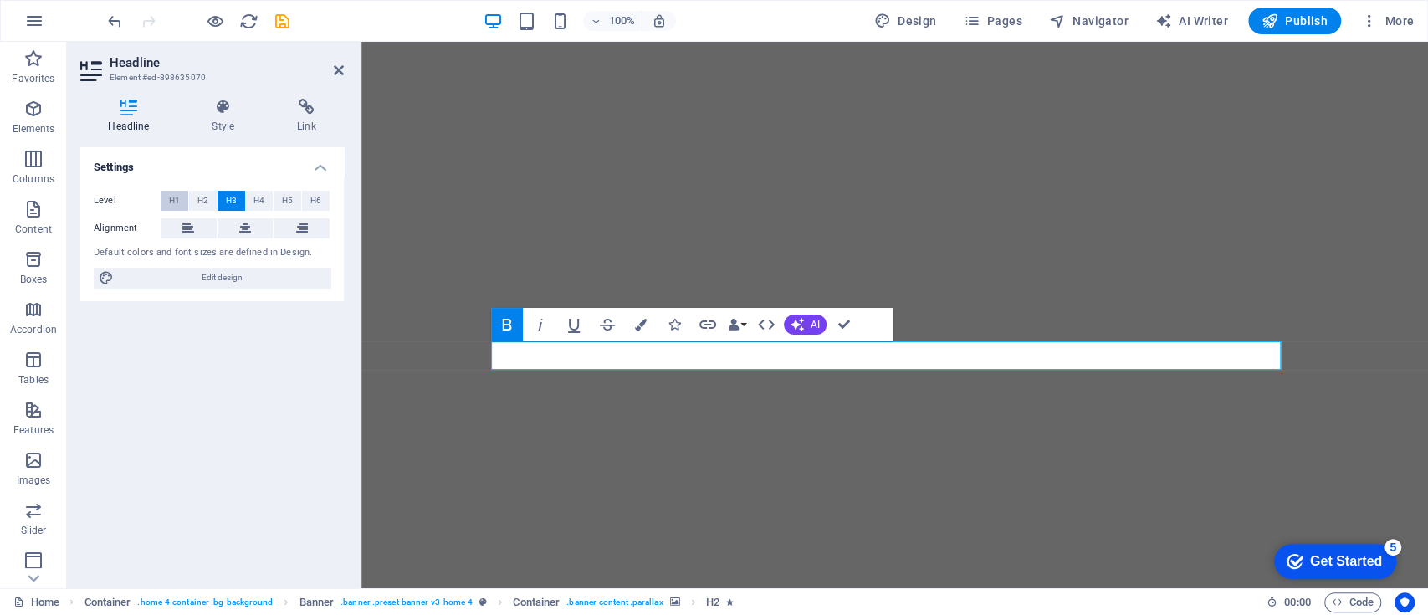
click at [179, 198] on span "H1" at bounding box center [174, 201] width 11 height 20
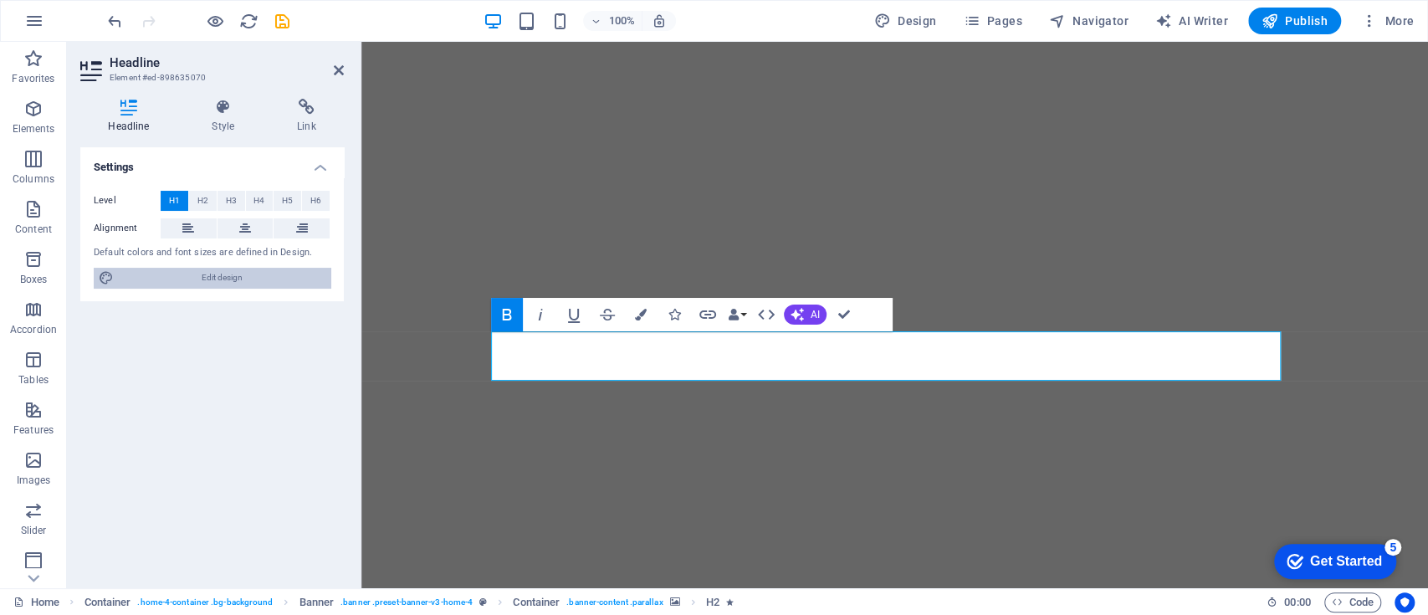
click at [236, 278] on span "Edit design" at bounding box center [222, 278] width 207 height 20
select select "rem"
select select "200"
select select "px"
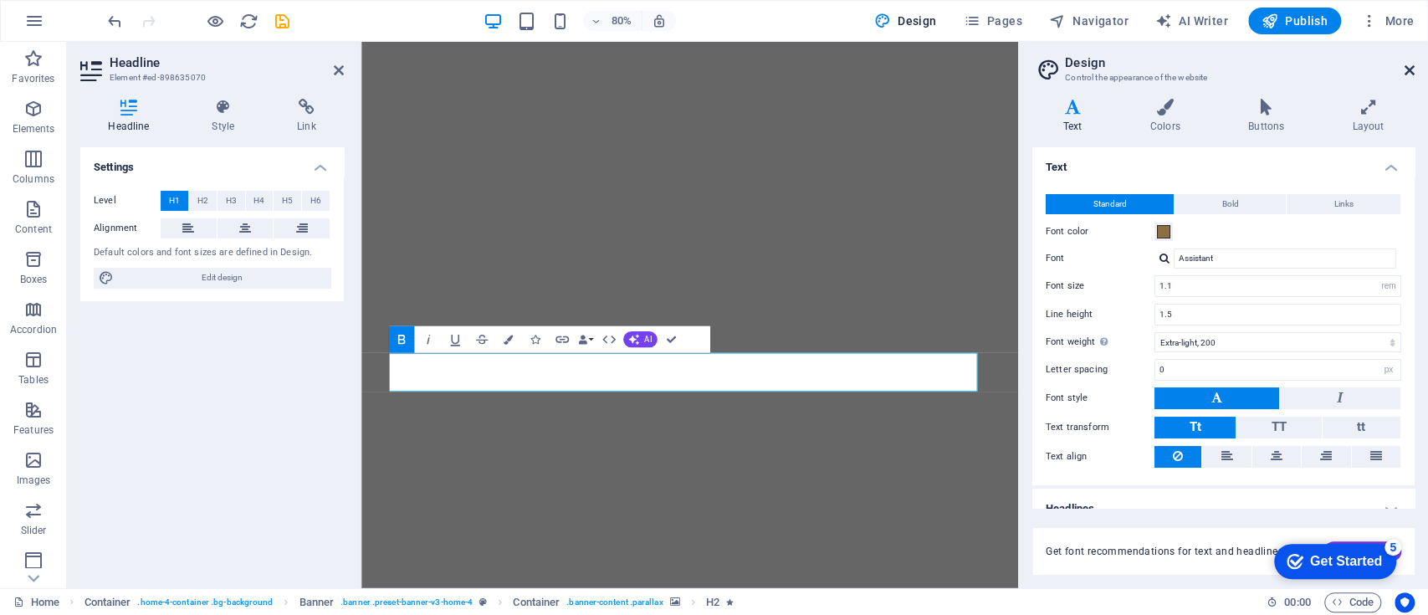
click at [1412, 69] on icon at bounding box center [1409, 70] width 10 height 13
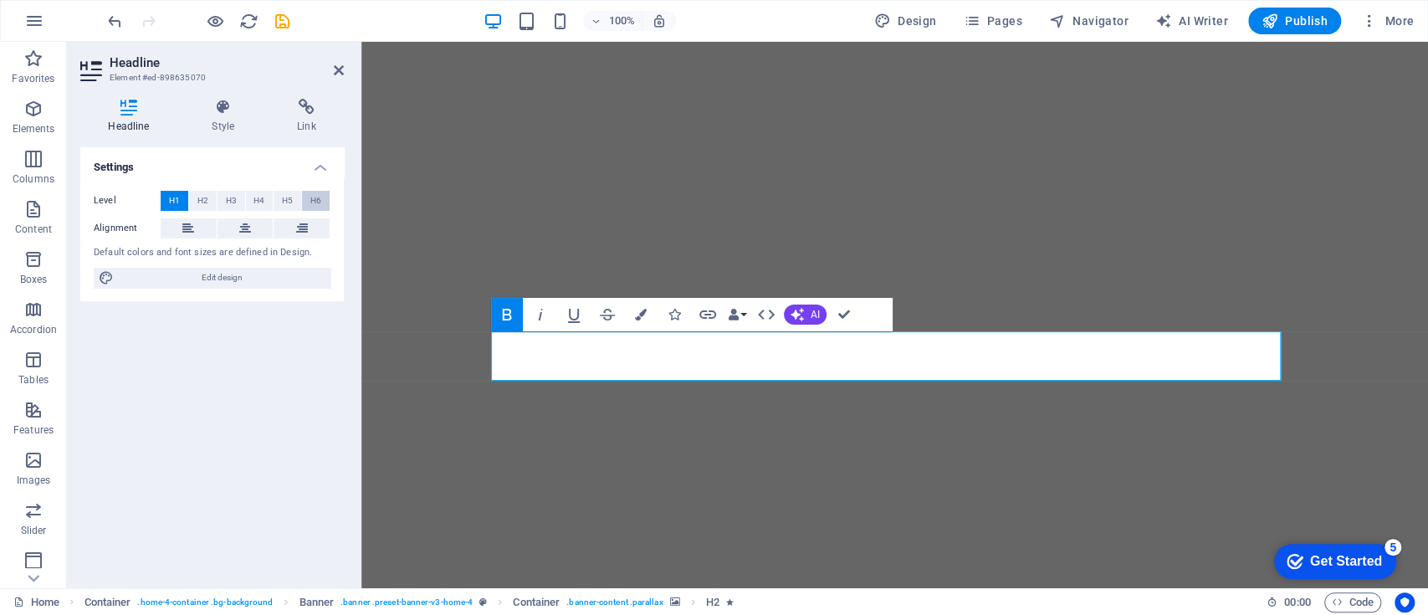
click at [319, 200] on span "H6" at bounding box center [315, 201] width 11 height 20
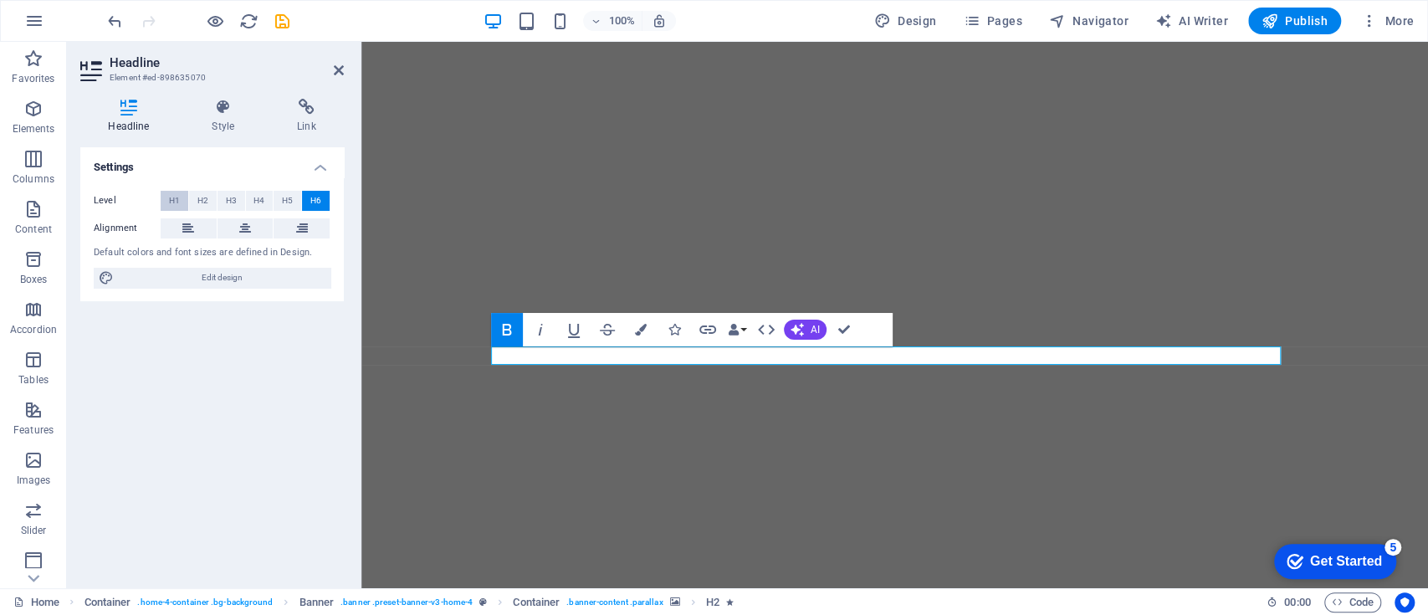
click at [177, 199] on span "H1" at bounding box center [174, 201] width 11 height 20
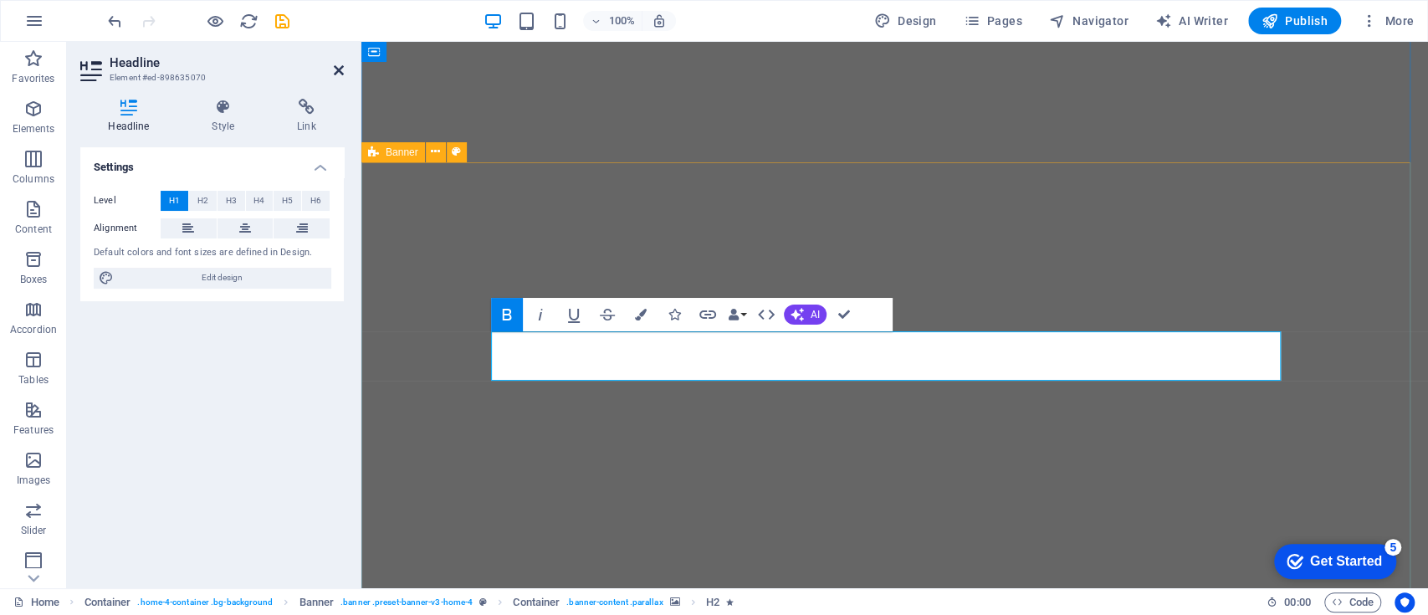
click at [335, 68] on icon at bounding box center [339, 70] width 10 height 13
click at [800, 314] on icon "button" at bounding box center [796, 314] width 13 height 13
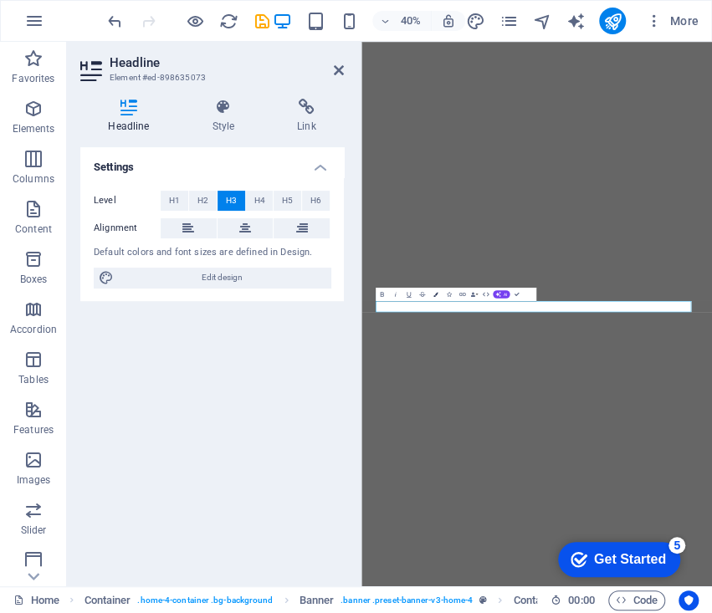
click at [438, 293] on button "Colors" at bounding box center [435, 293] width 13 height 13
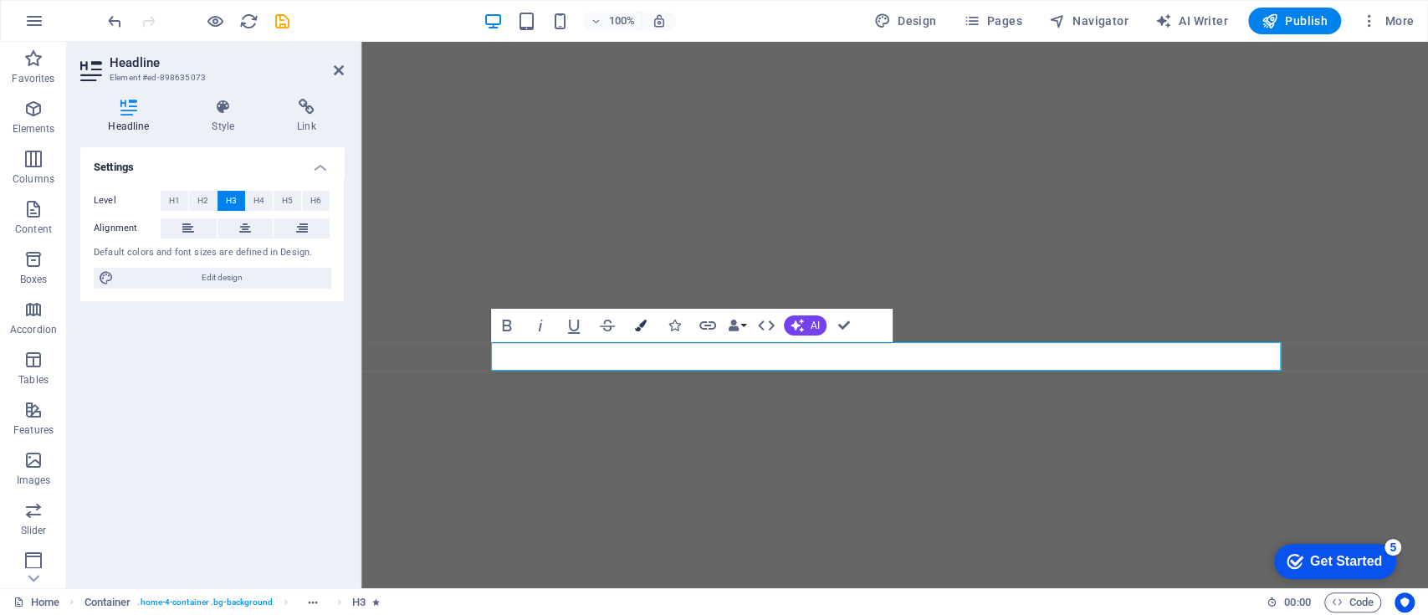
click at [636, 316] on button "Colors" at bounding box center [641, 325] width 32 height 33
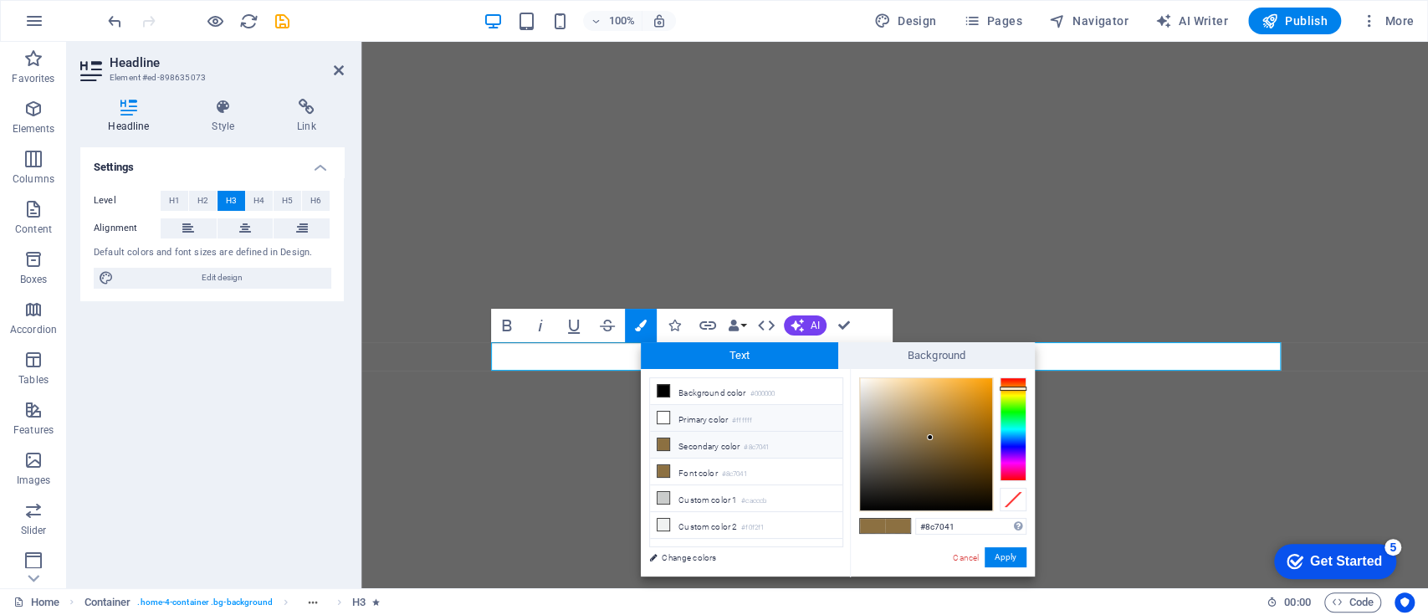
click at [703, 418] on li "Primary color #ffffff" at bounding box center [746, 418] width 192 height 27
type input "#ffffff"
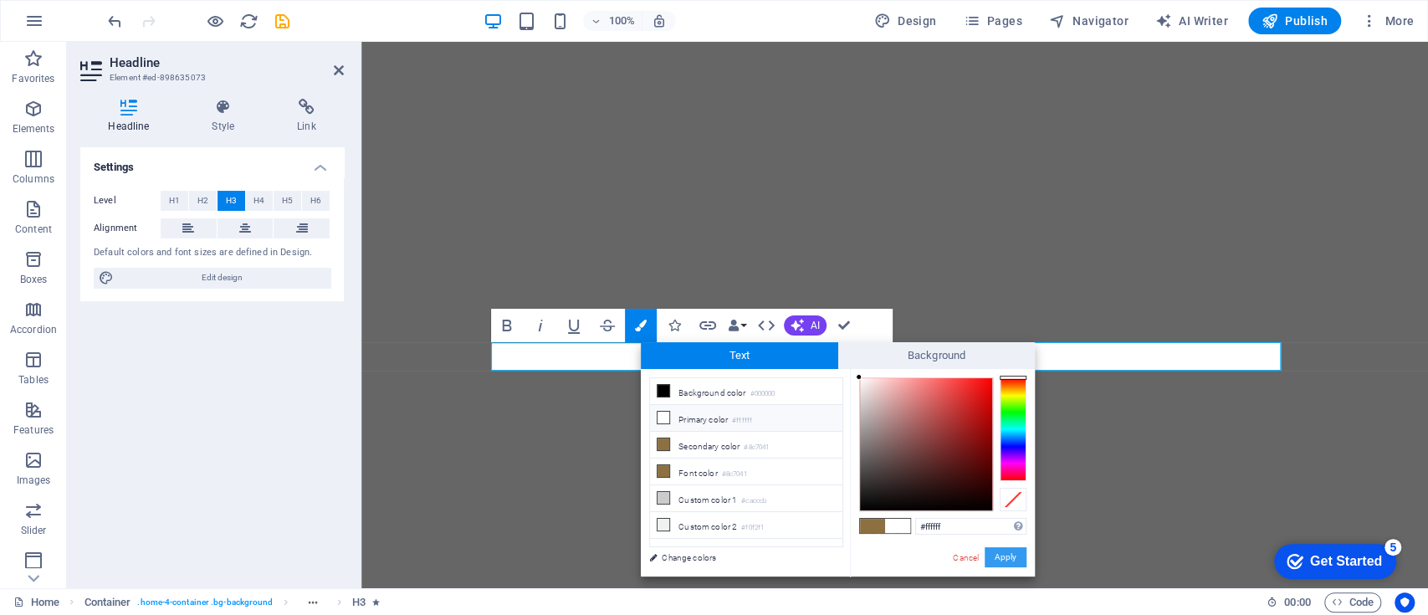
click at [1008, 555] on button "Apply" at bounding box center [1005, 557] width 42 height 20
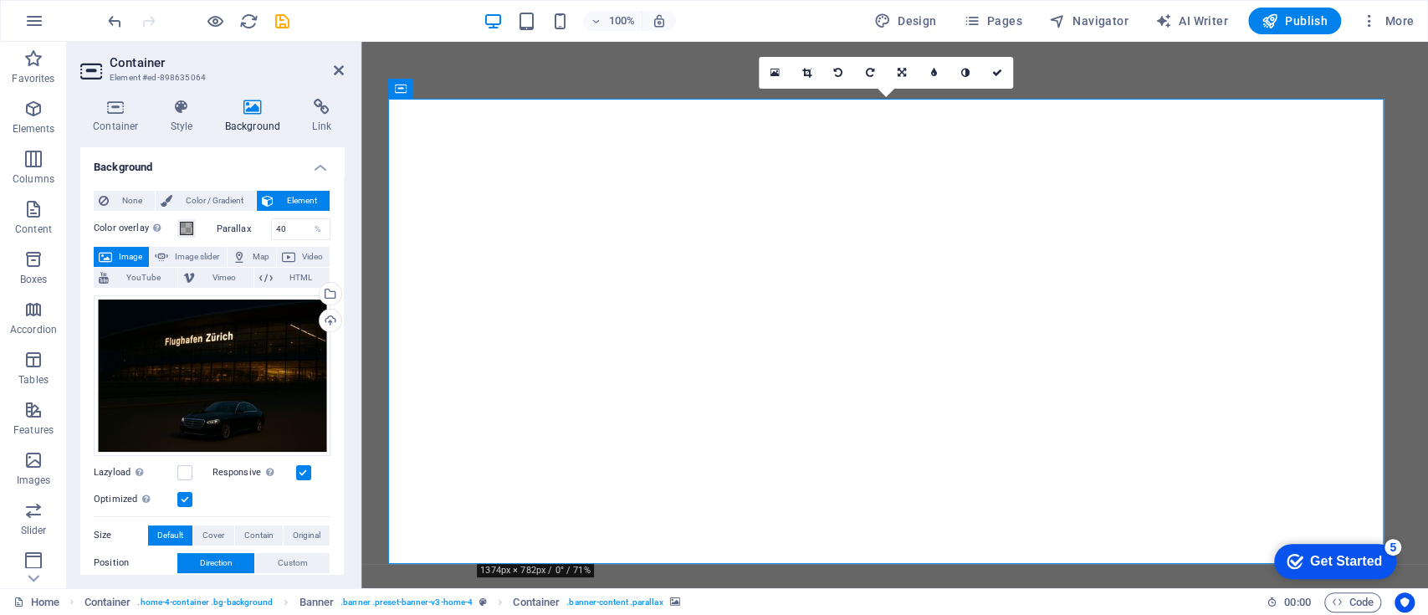
scroll to position [100, 0]
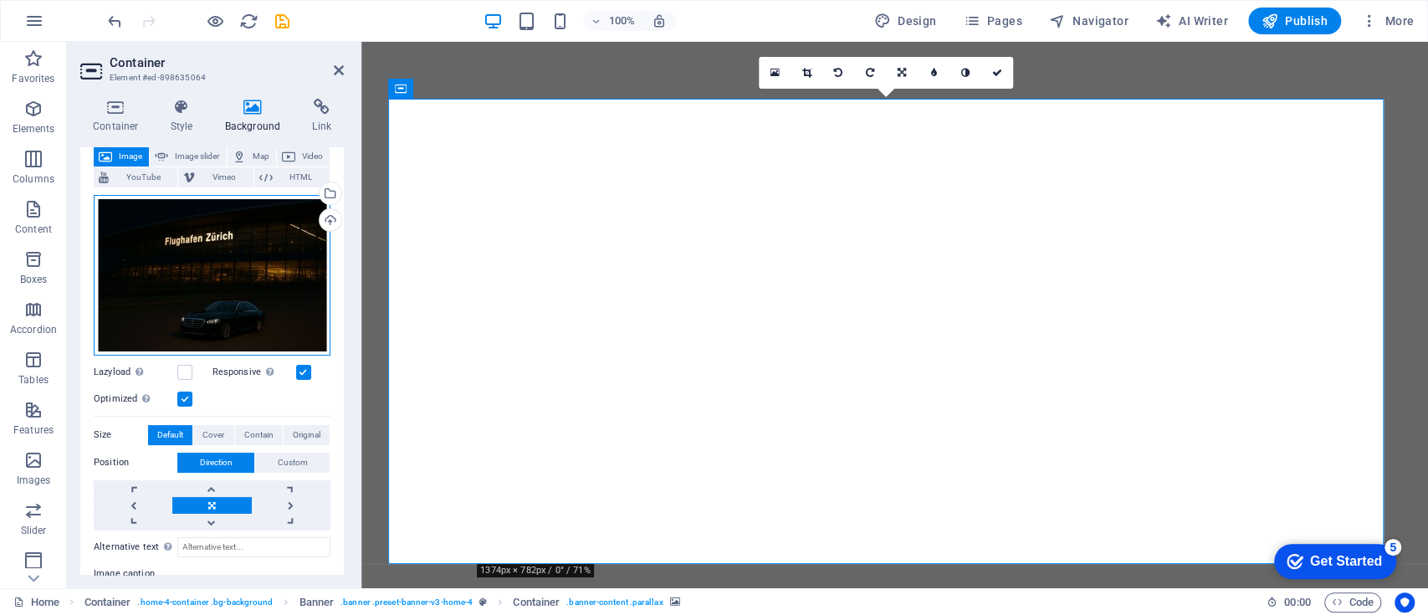
click at [210, 332] on div "Drag files here, click to choose files or select files from Files or our free s…" at bounding box center [212, 275] width 237 height 161
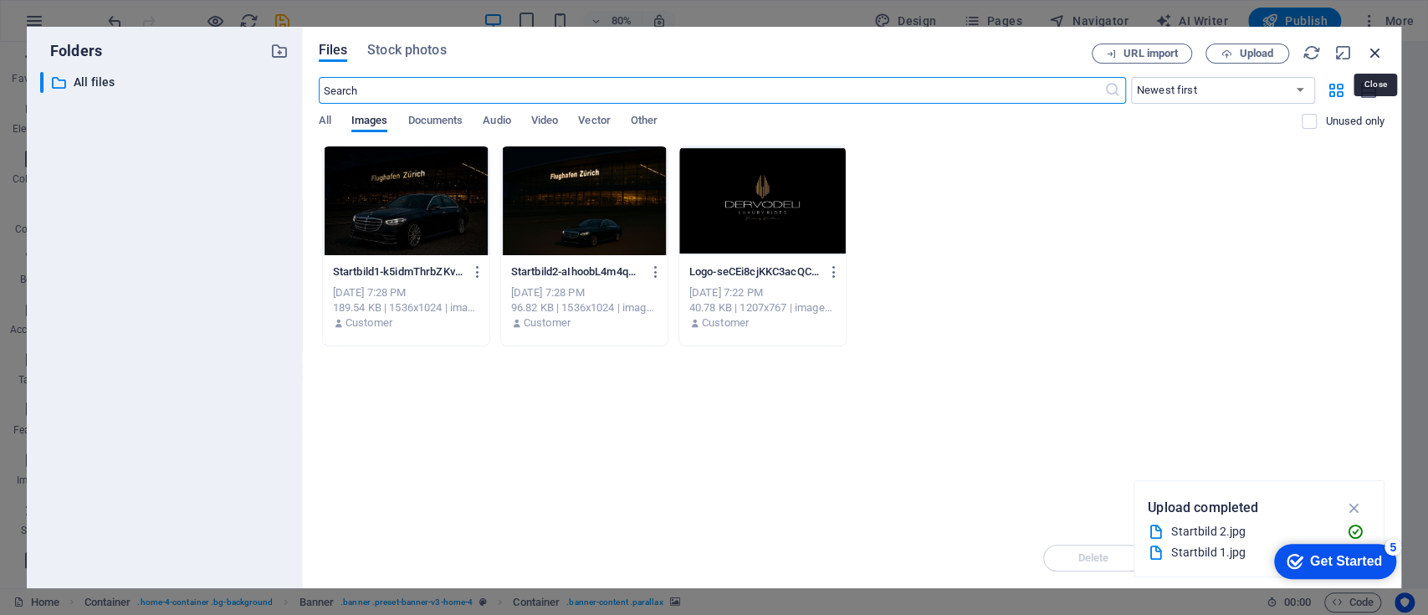
click at [1372, 50] on icon "button" at bounding box center [1375, 52] width 18 height 18
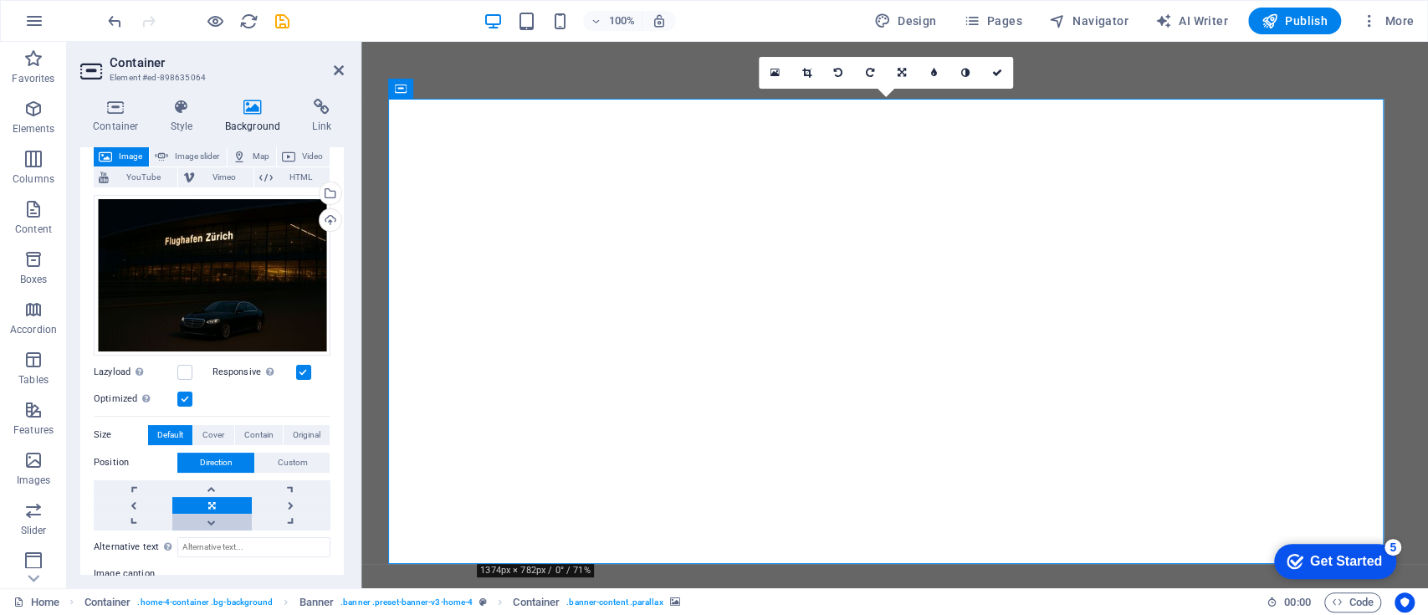
click at [207, 519] on link at bounding box center [211, 522] width 79 height 17
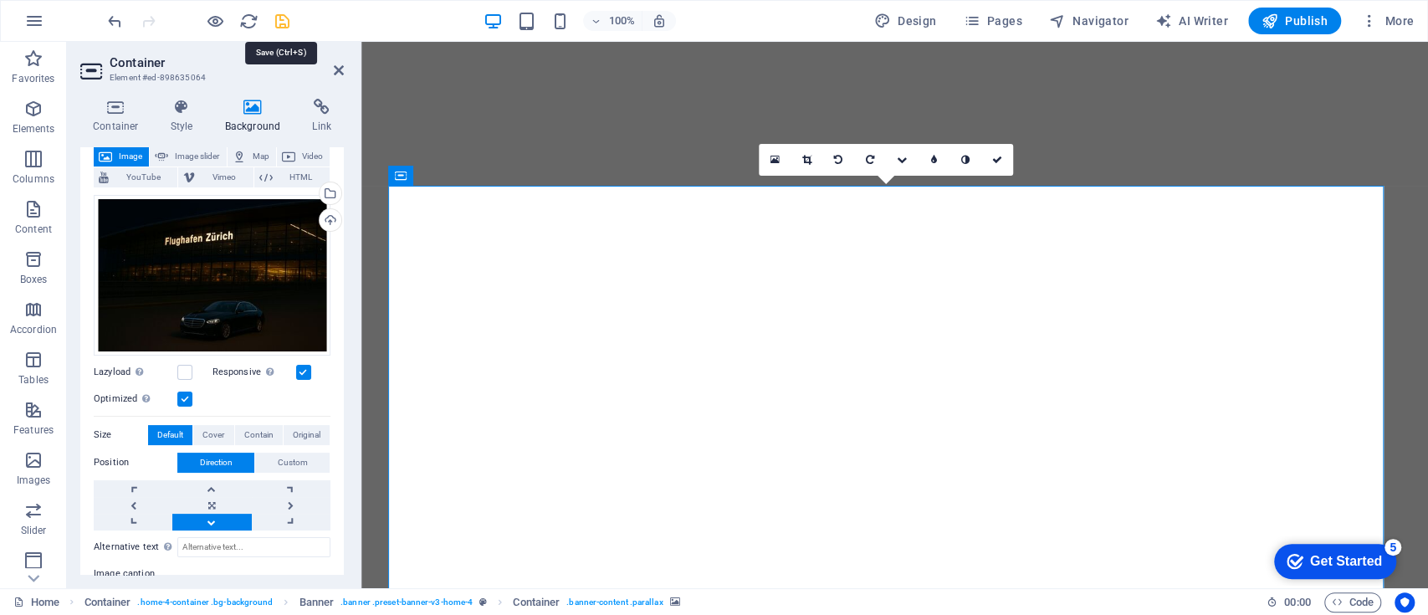
click at [284, 18] on icon "save" at bounding box center [282, 21] width 19 height 19
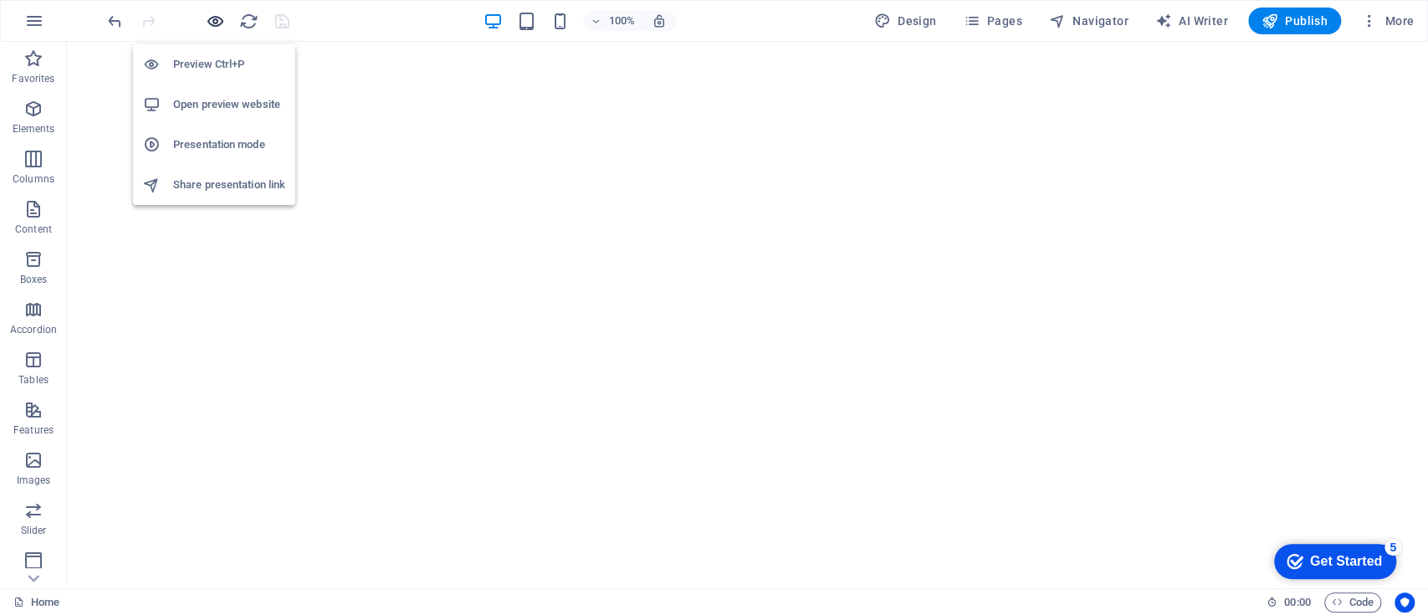
click at [215, 18] on icon "button" at bounding box center [215, 21] width 19 height 19
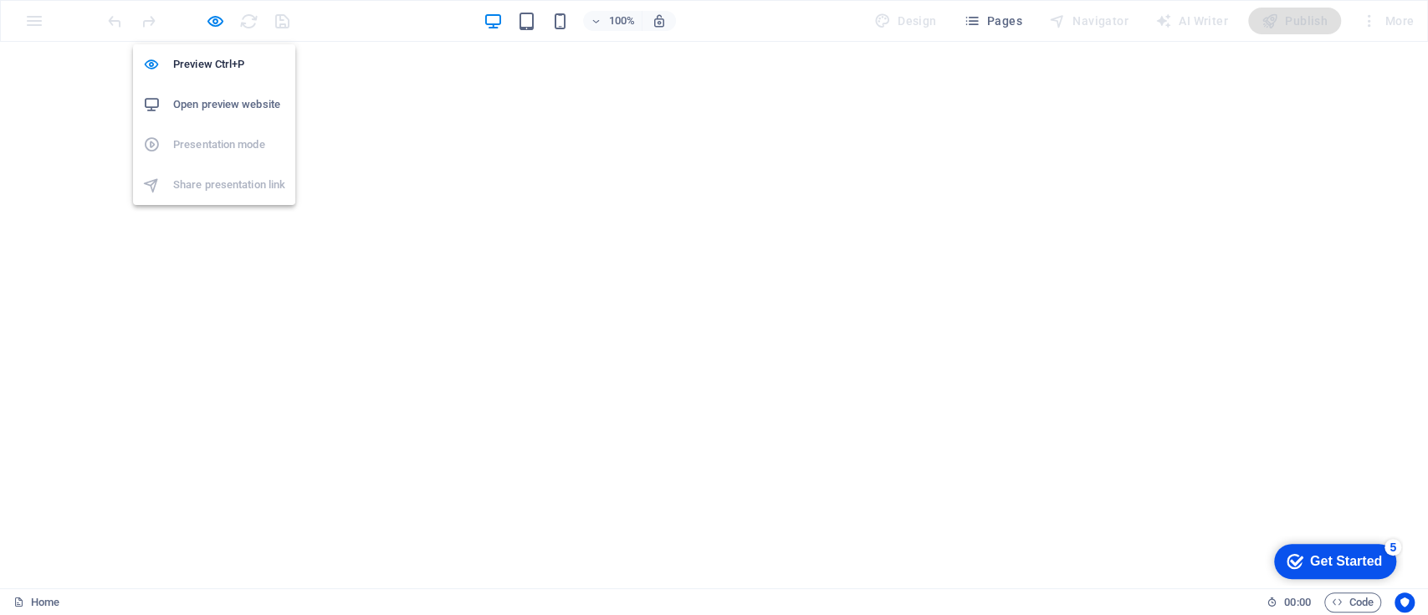
click at [225, 102] on h6 "Open preview website" at bounding box center [229, 105] width 112 height 20
click at [219, 17] on icon "button" at bounding box center [215, 21] width 19 height 19
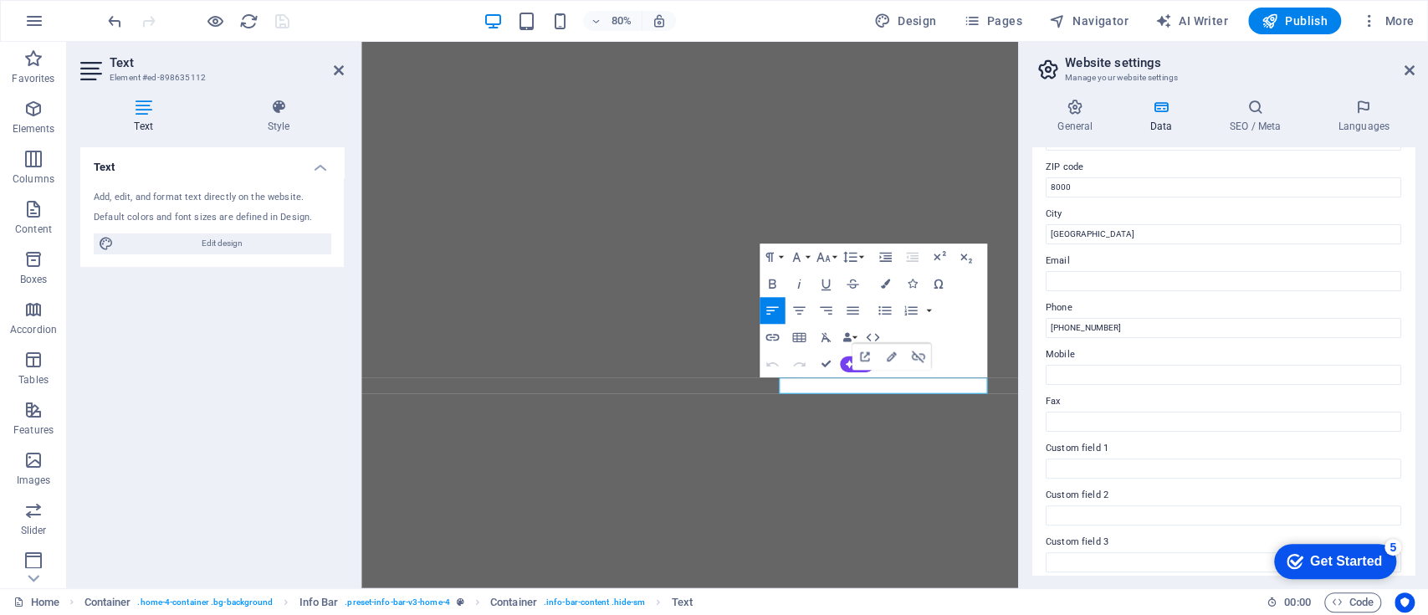
scroll to position [208, 0]
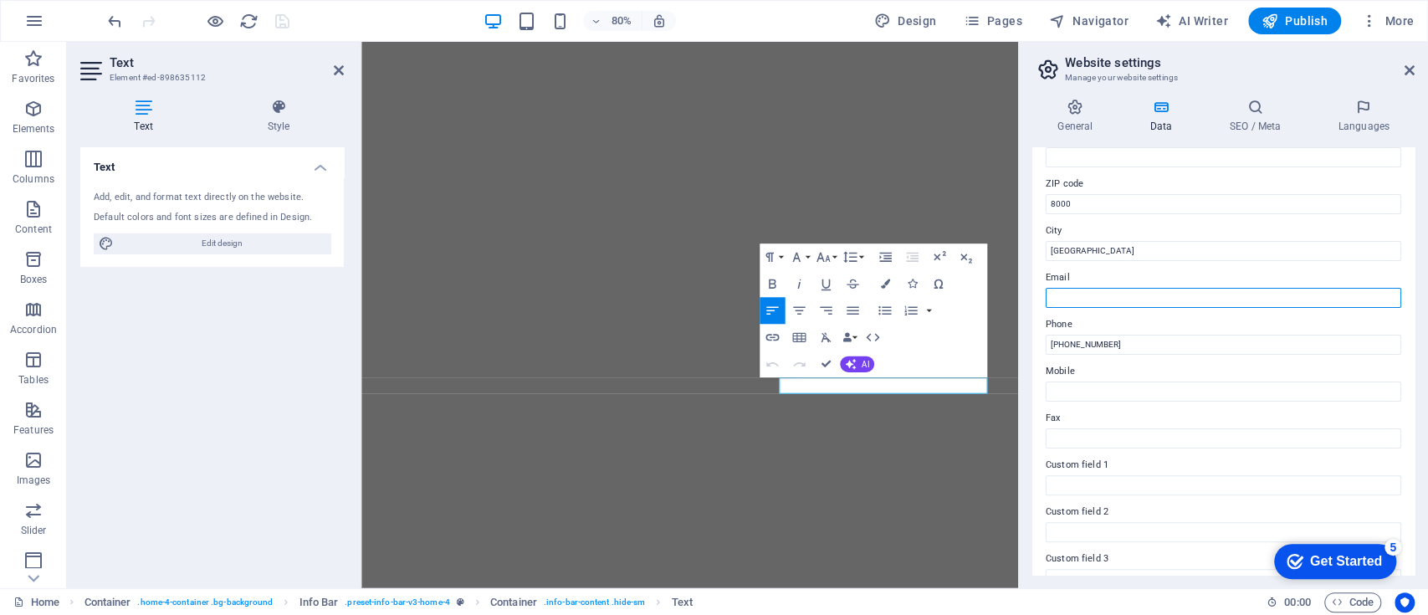
click at [1117, 299] on input "Email" at bounding box center [1222, 298] width 355 height 20
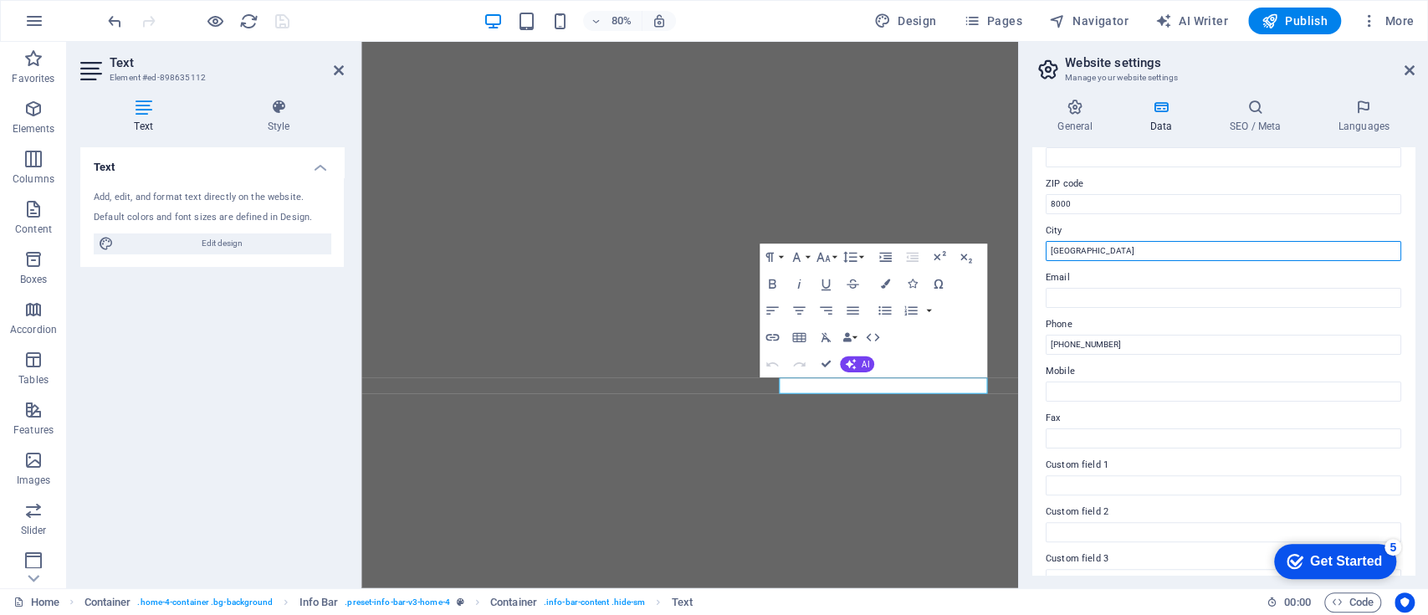
click at [1045, 244] on input "[GEOGRAPHIC_DATA]" at bounding box center [1222, 251] width 355 height 20
click at [1083, 248] on input "[GEOGRAPHIC_DATA]" at bounding box center [1222, 251] width 355 height 20
click at [1050, 250] on input "[GEOGRAPHIC_DATA]" at bounding box center [1222, 251] width 355 height 20
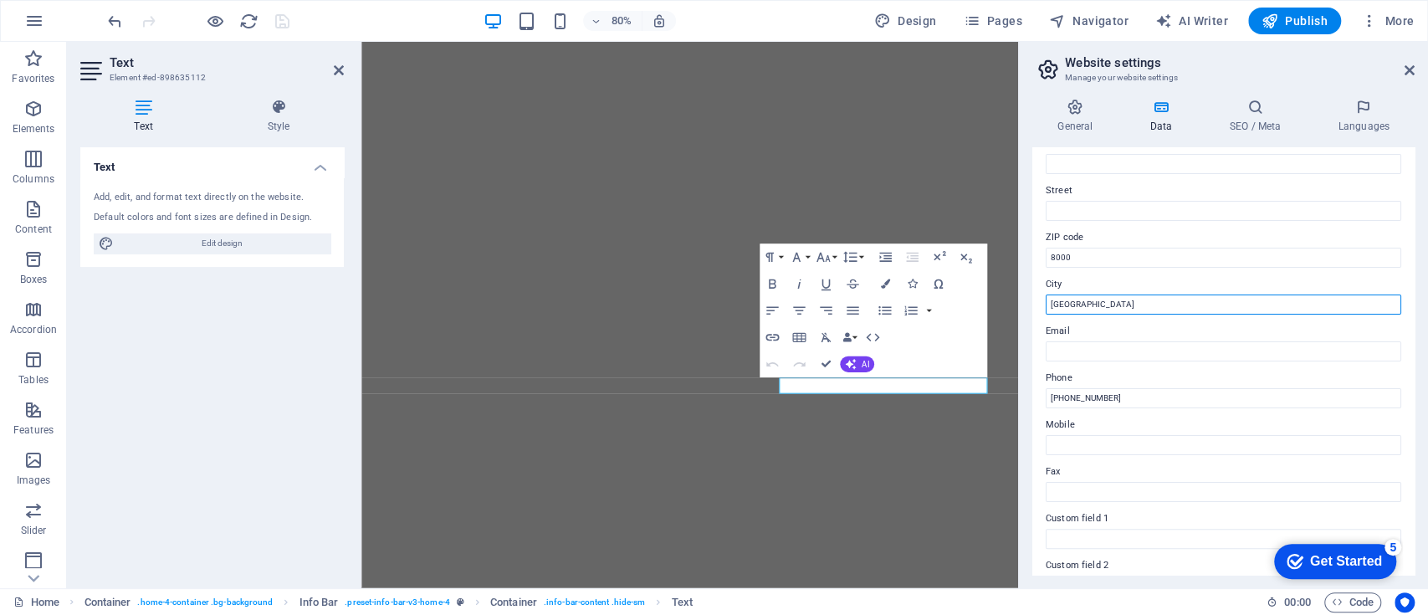
scroll to position [153, 0]
click at [1097, 303] on input "[GEOGRAPHIC_DATA]" at bounding box center [1222, 306] width 355 height 20
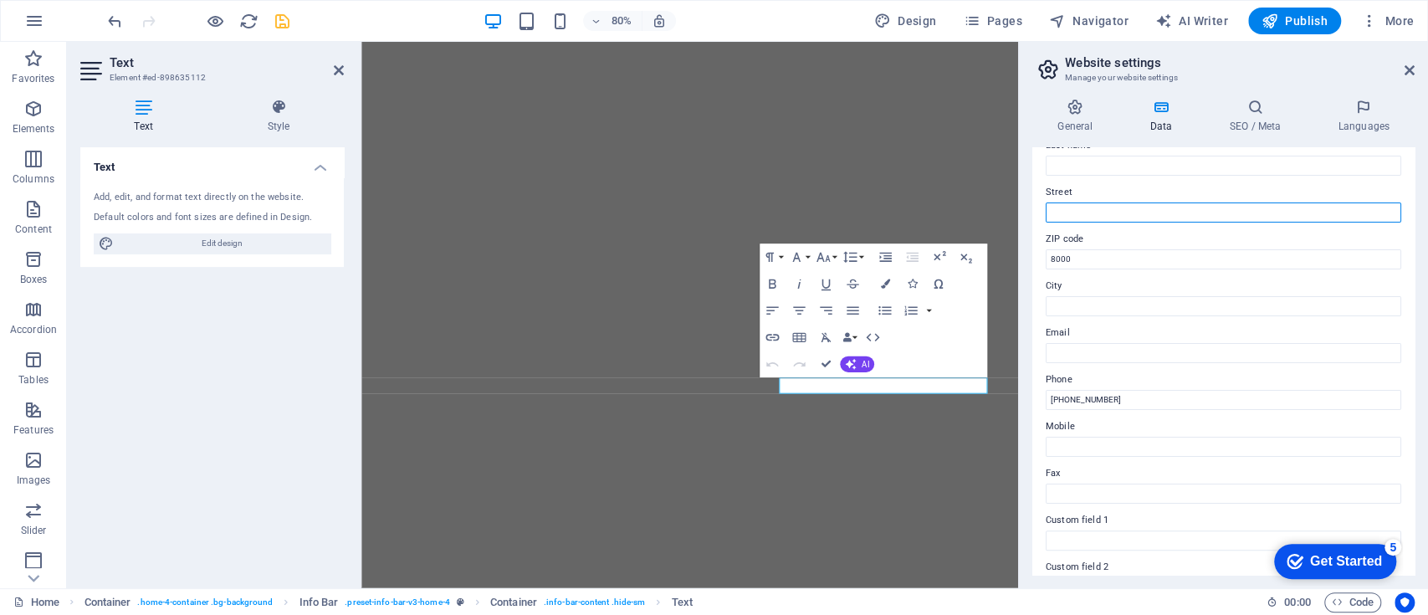
click at [1077, 212] on input "Street" at bounding box center [1222, 212] width 355 height 20
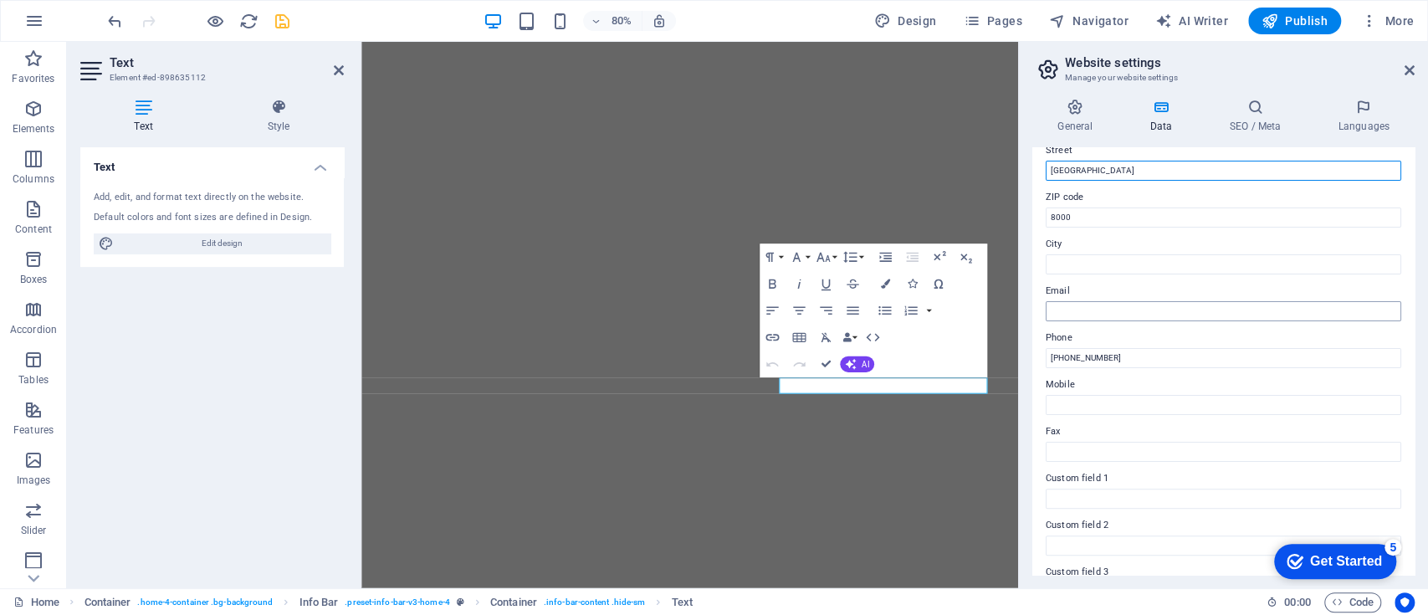
type input "[GEOGRAPHIC_DATA]"
click at [1117, 304] on input "Email" at bounding box center [1222, 311] width 355 height 20
type input "k"
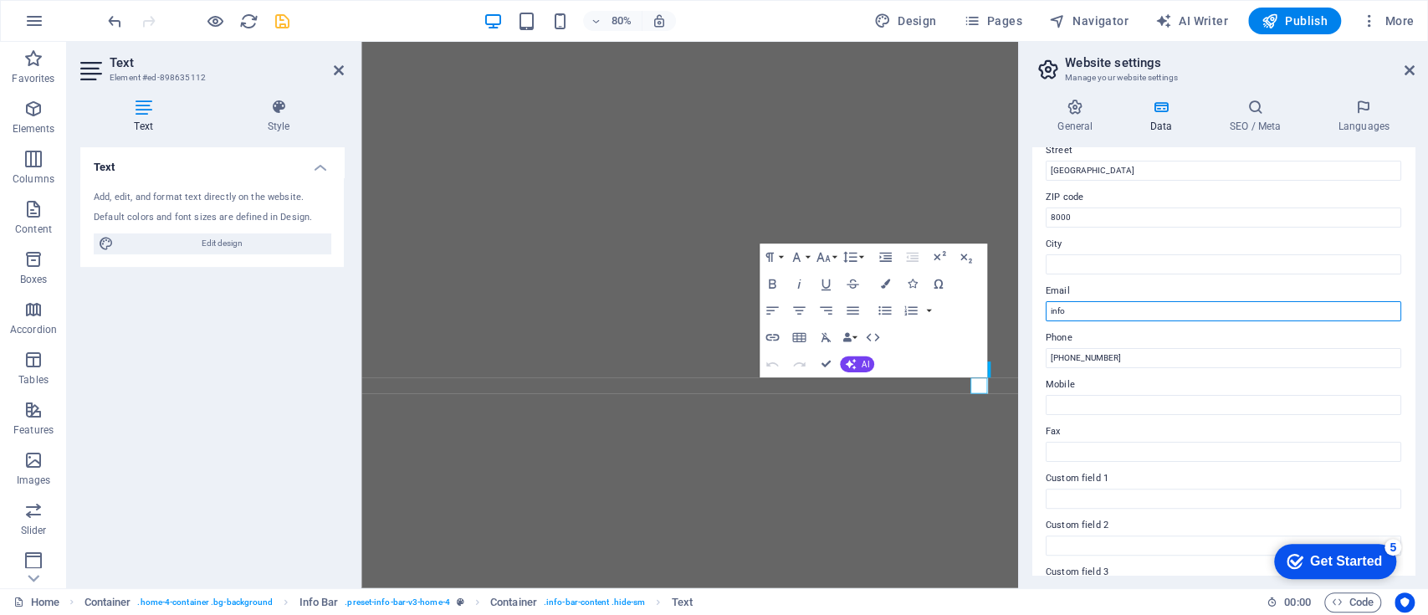
type input "info"
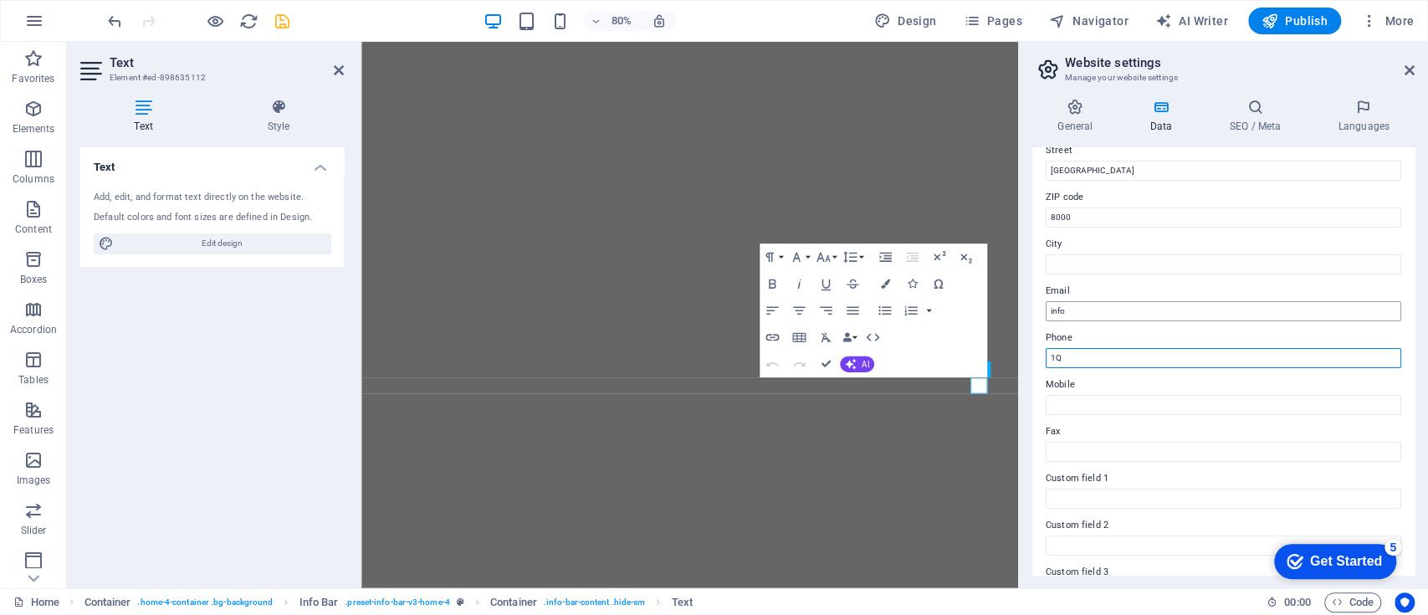
type input "1"
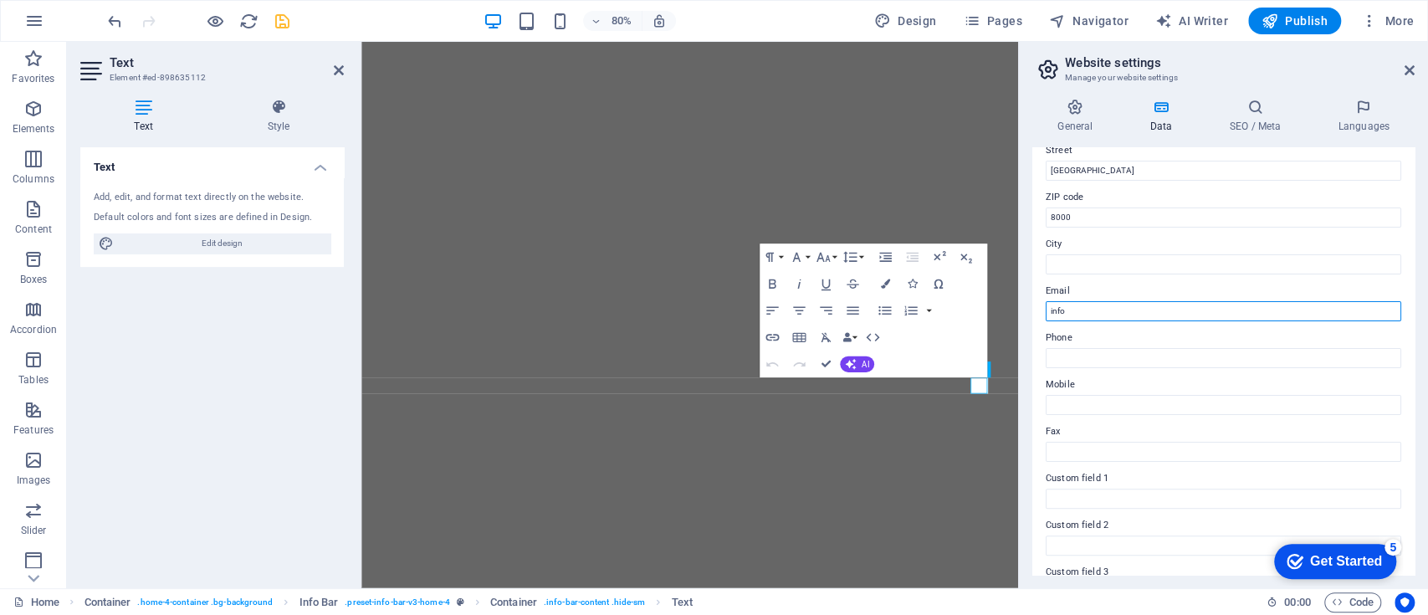
click at [1077, 311] on input "info" at bounding box center [1222, 311] width 355 height 20
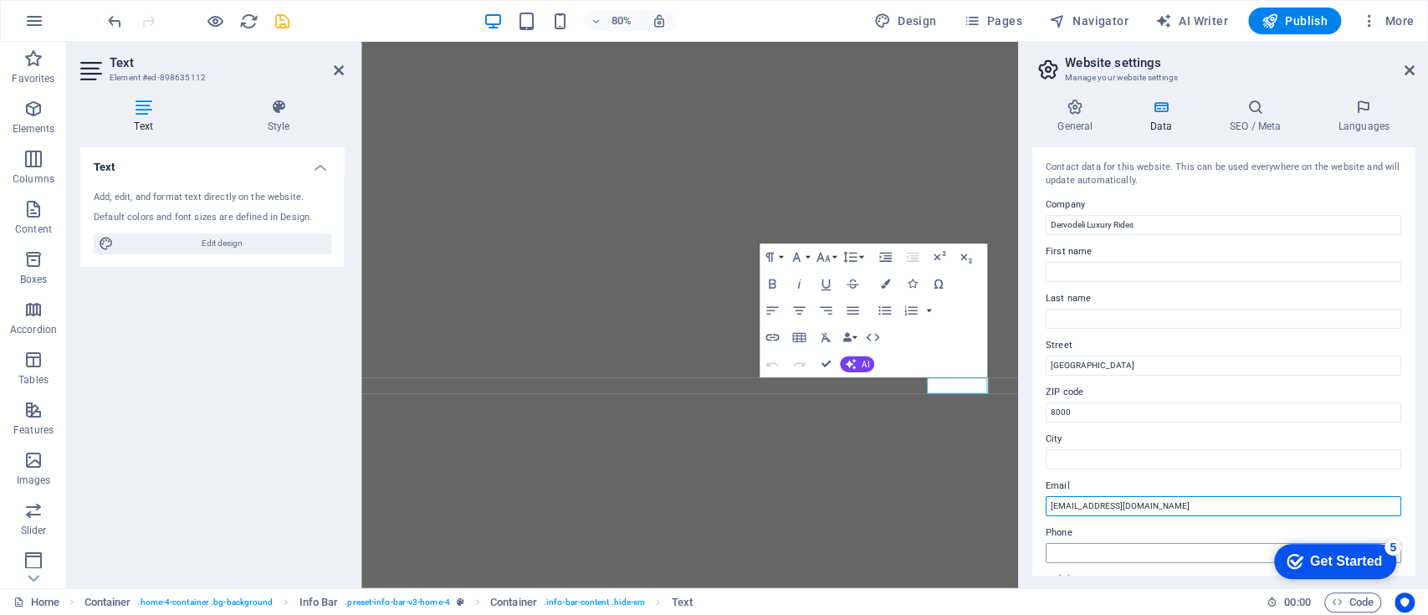
scroll to position [376, 0]
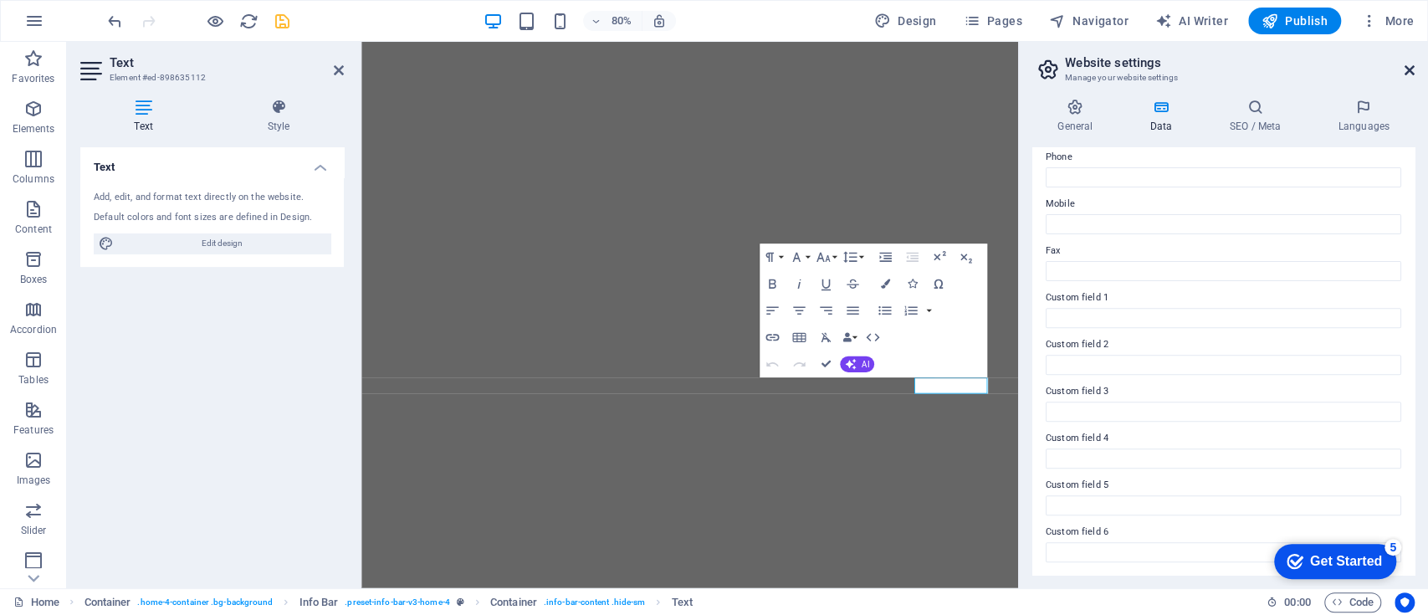
type input "[EMAIL_ADDRESS][DOMAIN_NAME]"
click at [1405, 67] on icon at bounding box center [1409, 70] width 10 height 13
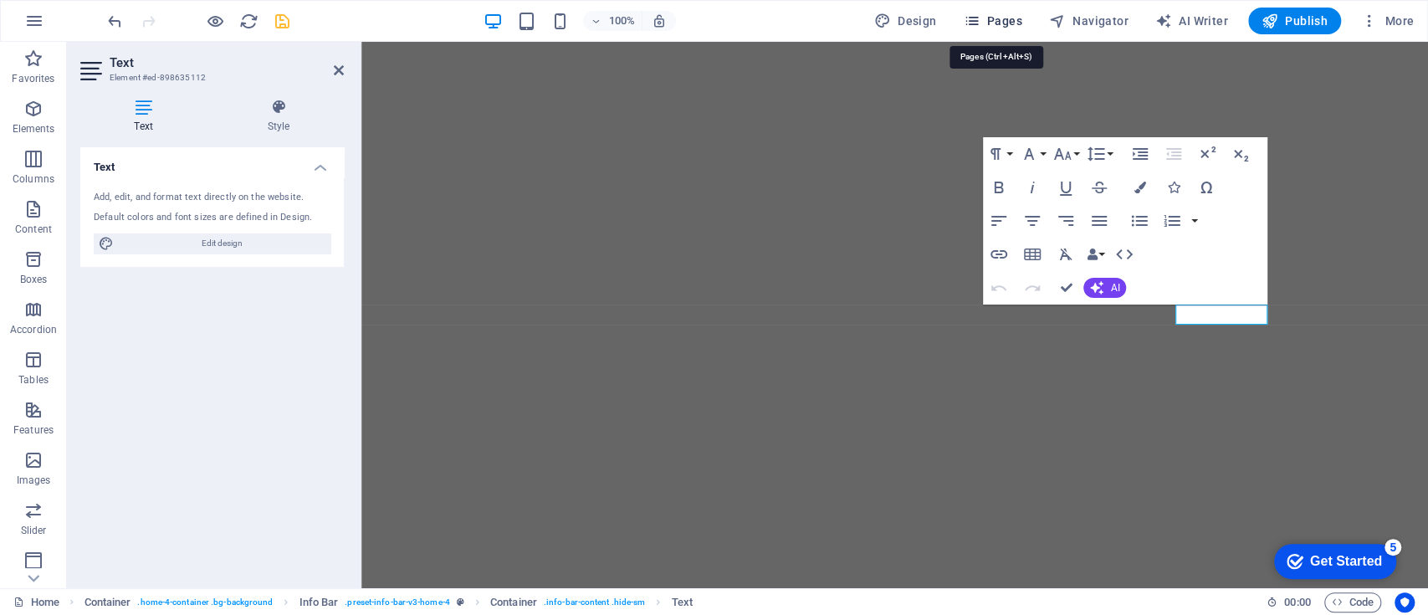
click at [979, 25] on icon "button" at bounding box center [971, 21] width 17 height 17
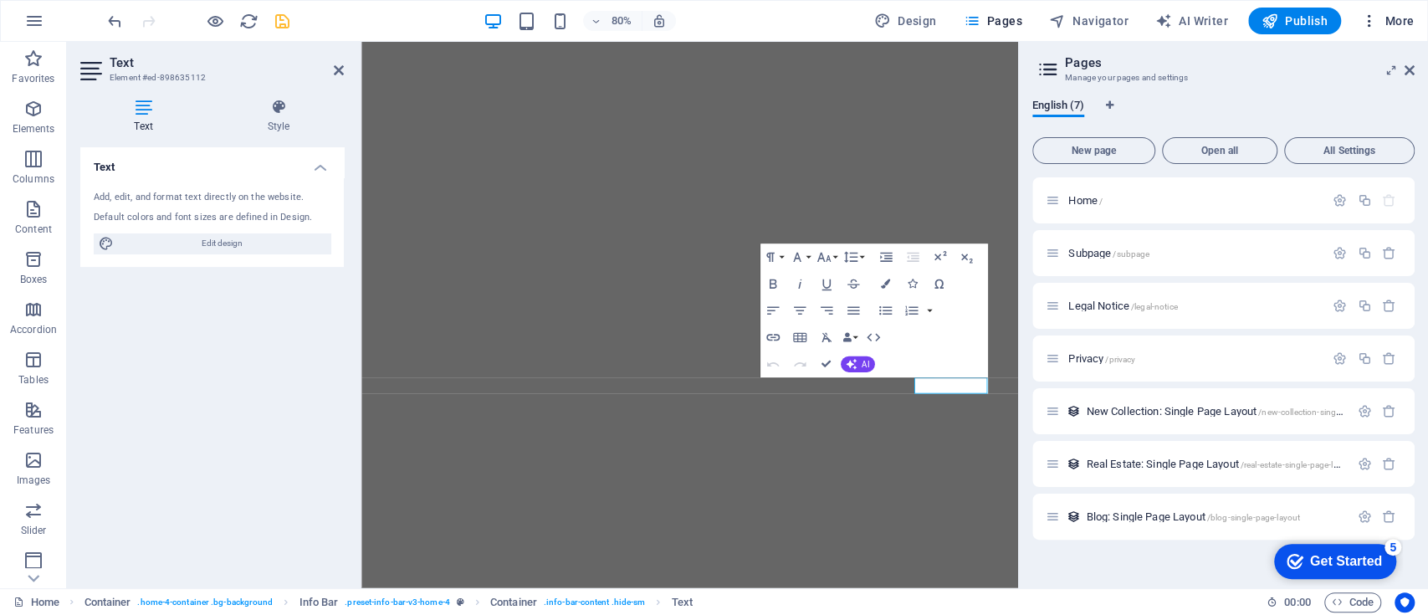
click at [1400, 24] on span "More" at bounding box center [1387, 21] width 53 height 17
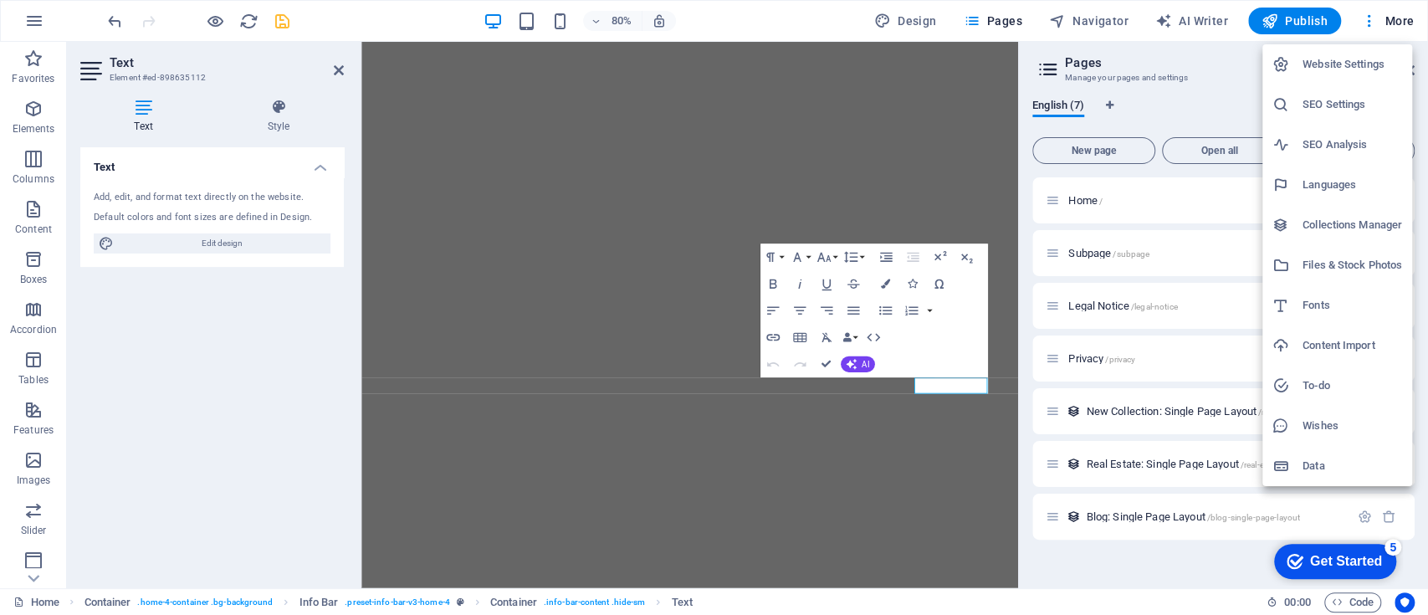
click at [1308, 69] on h6 "Website Settings" at bounding box center [1352, 64] width 100 height 20
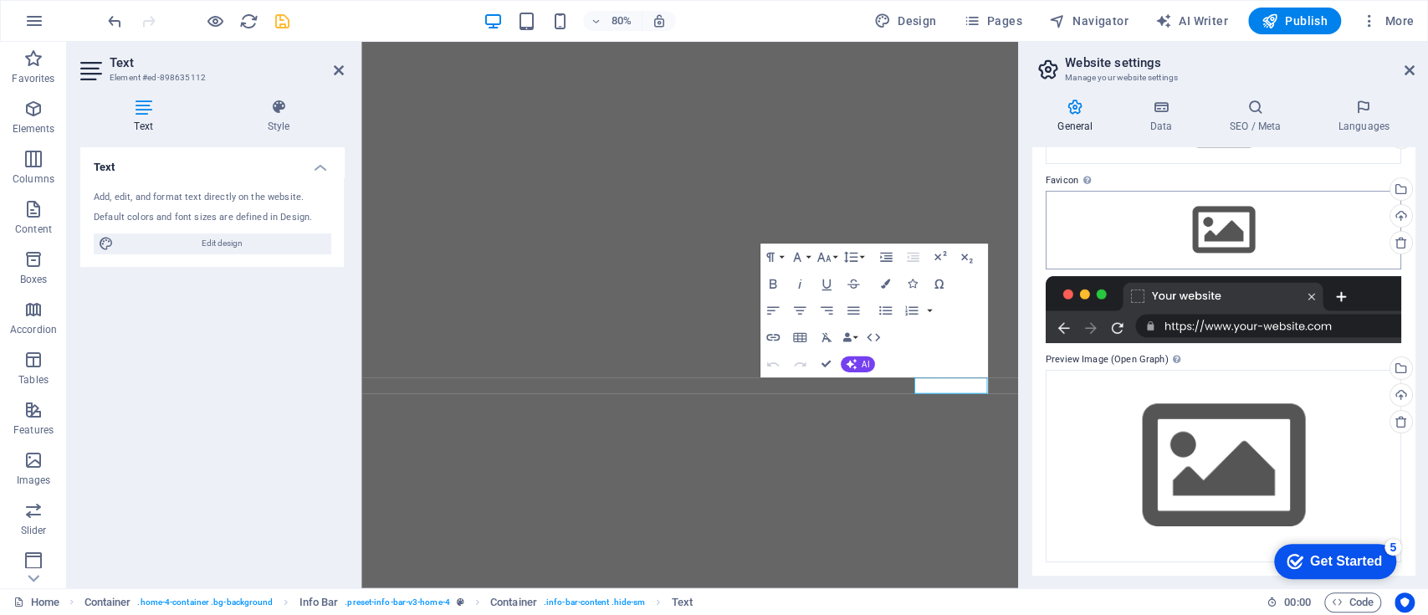
scroll to position [0, 0]
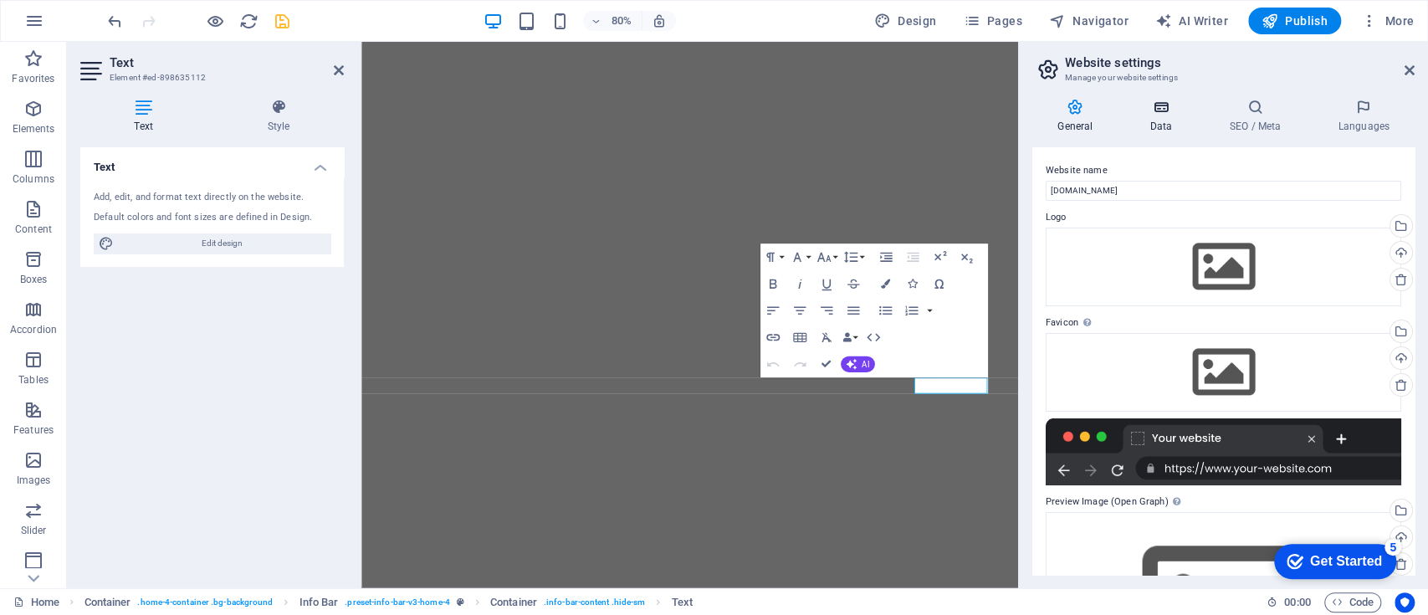
click at [1158, 113] on icon at bounding box center [1160, 107] width 73 height 17
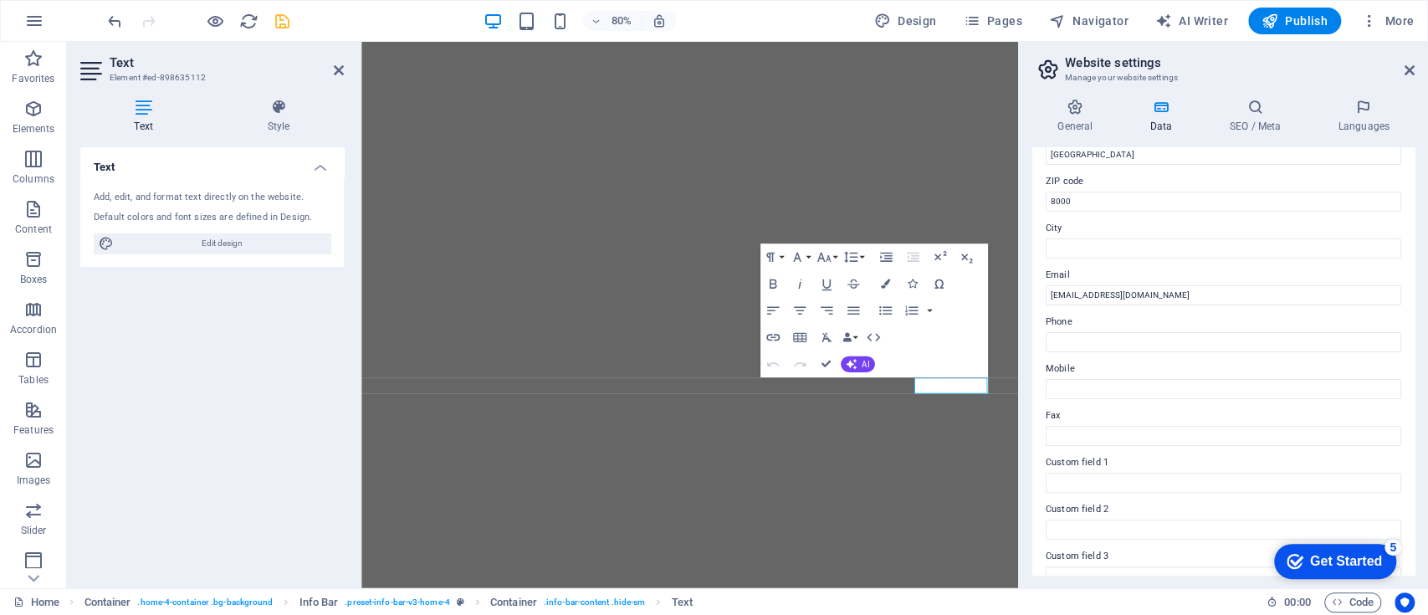
scroll to position [272, 0]
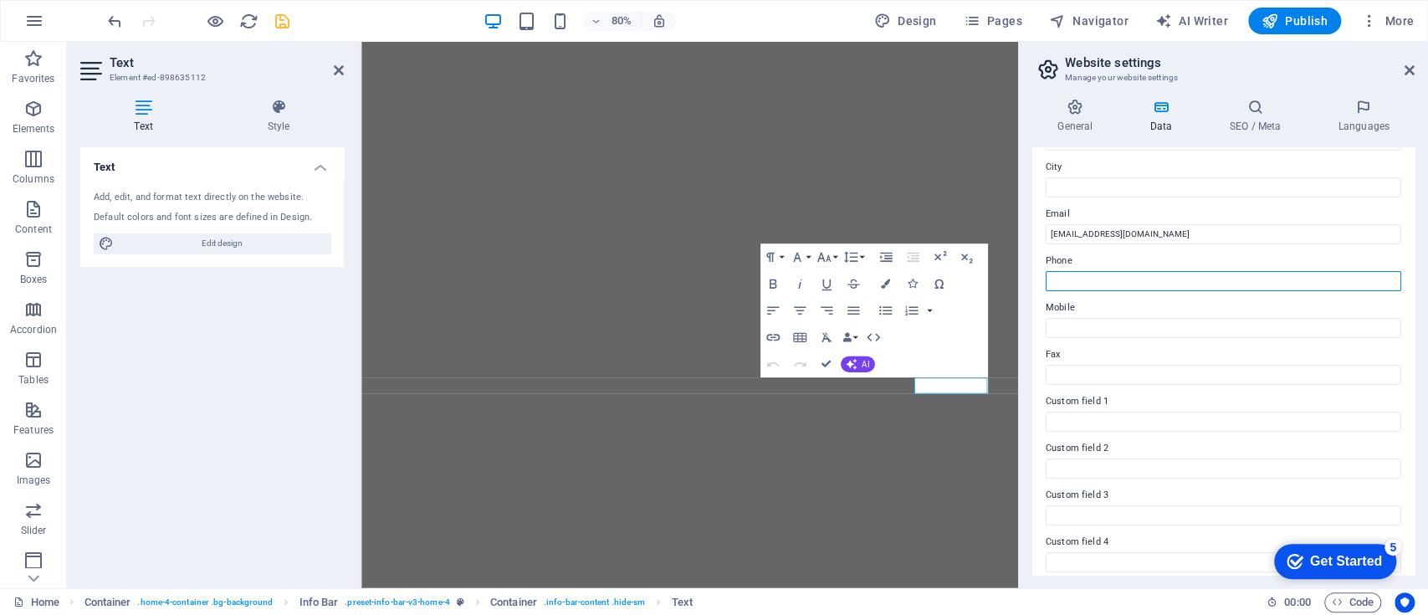
click at [1134, 276] on input "Phone" at bounding box center [1222, 281] width 355 height 20
type input "[PHONE_NUMBER]"
click at [1412, 71] on icon at bounding box center [1409, 70] width 10 height 13
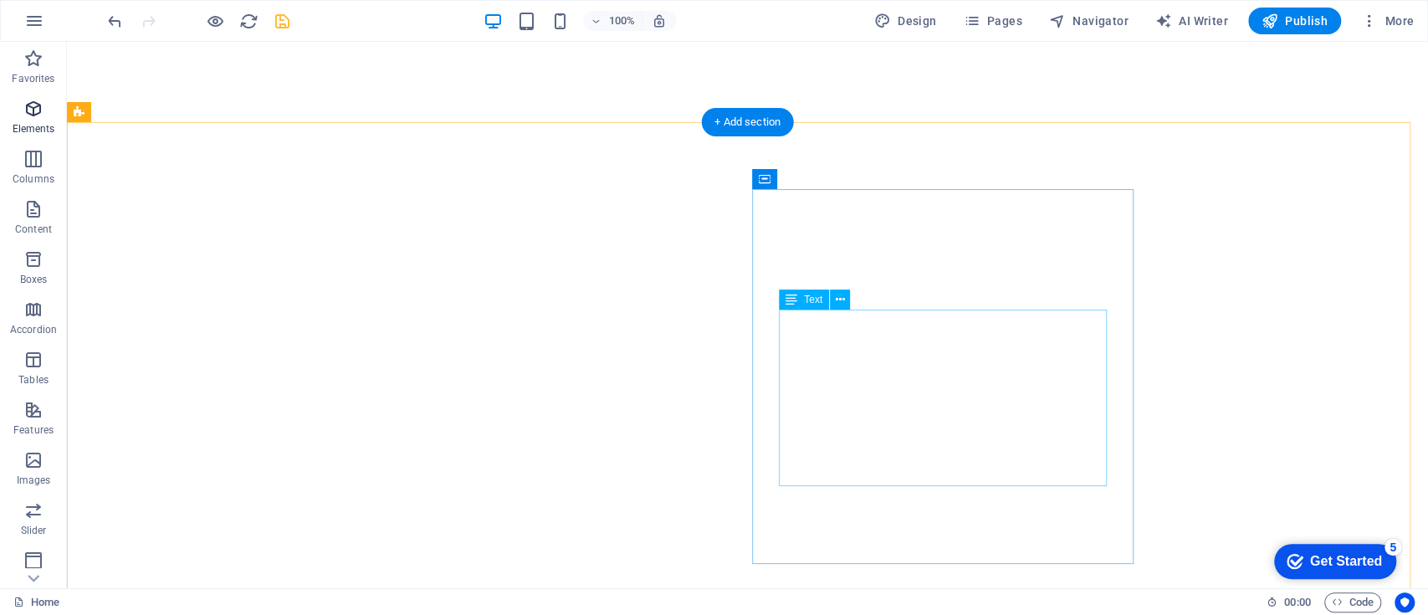
click at [56, 221] on span "Content" at bounding box center [33, 219] width 67 height 40
click at [56, 132] on span "Elements" at bounding box center [33, 119] width 67 height 40
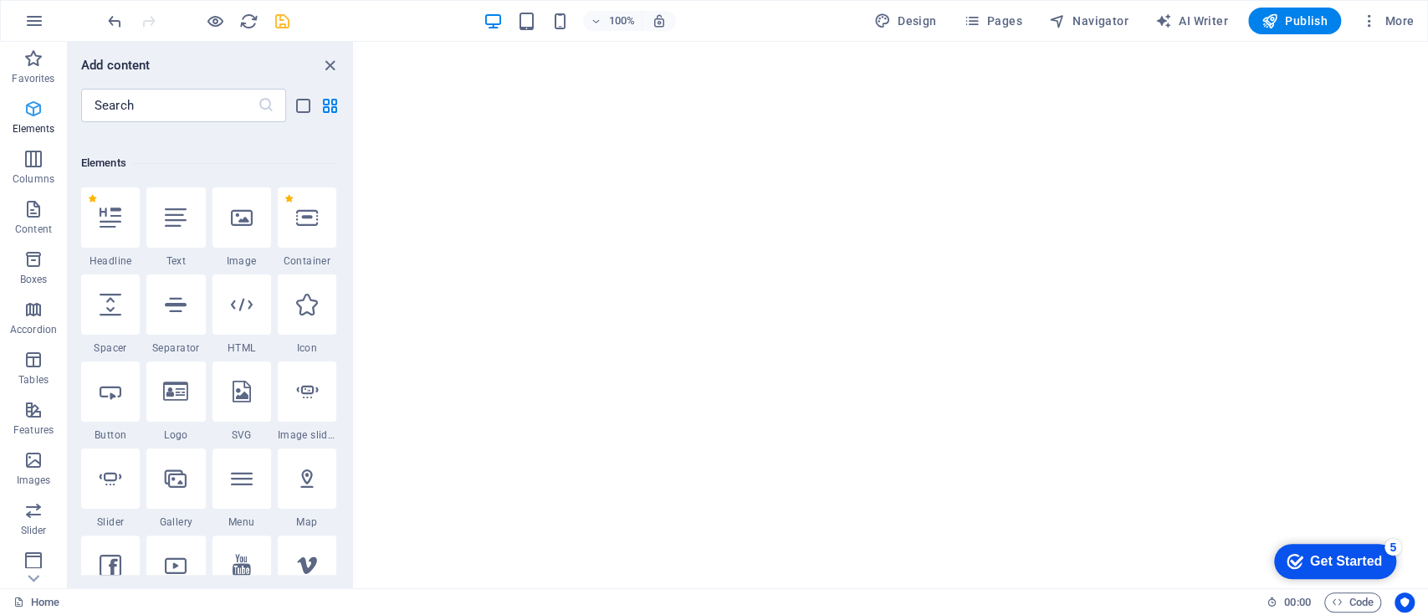
scroll to position [178, 0]
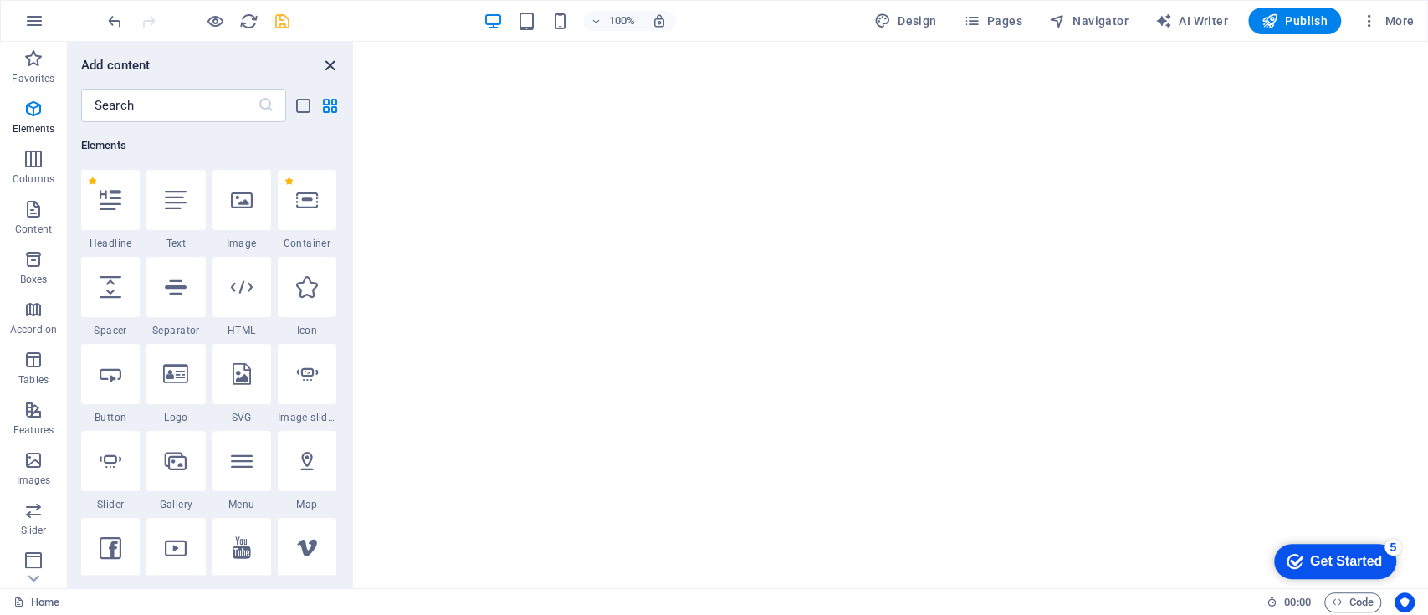
click at [328, 64] on icon "close panel" at bounding box center [329, 65] width 19 height 19
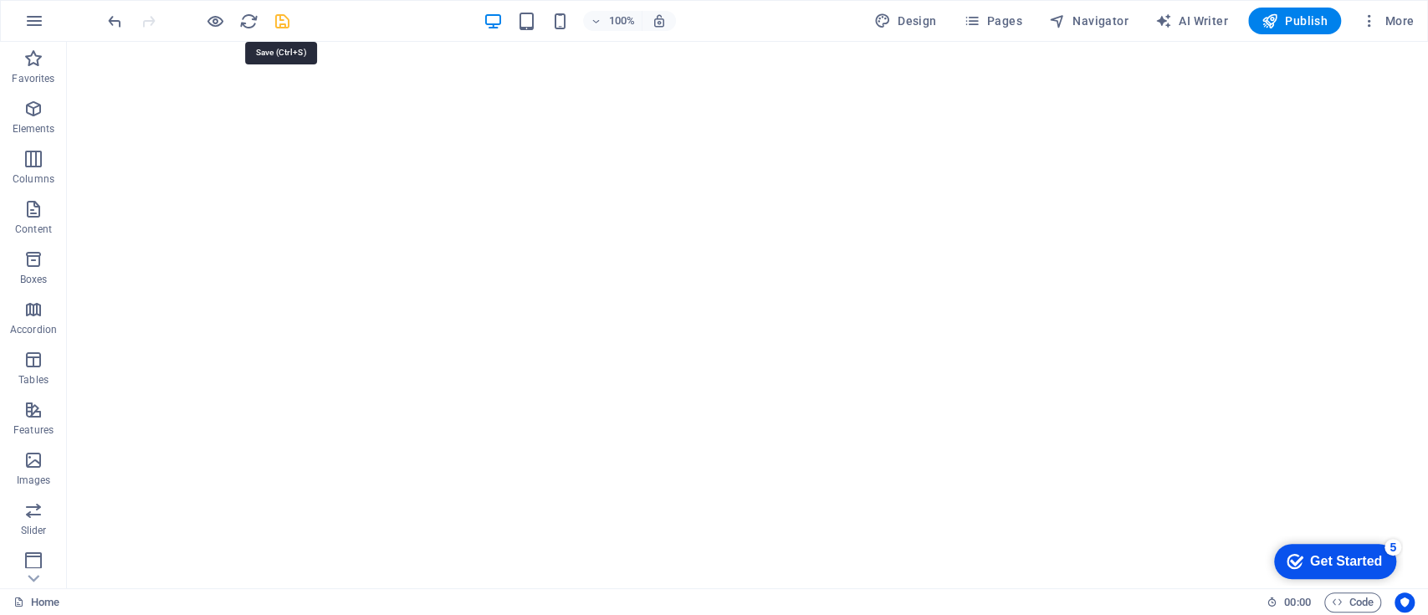
click at [279, 17] on icon "save" at bounding box center [282, 21] width 19 height 19
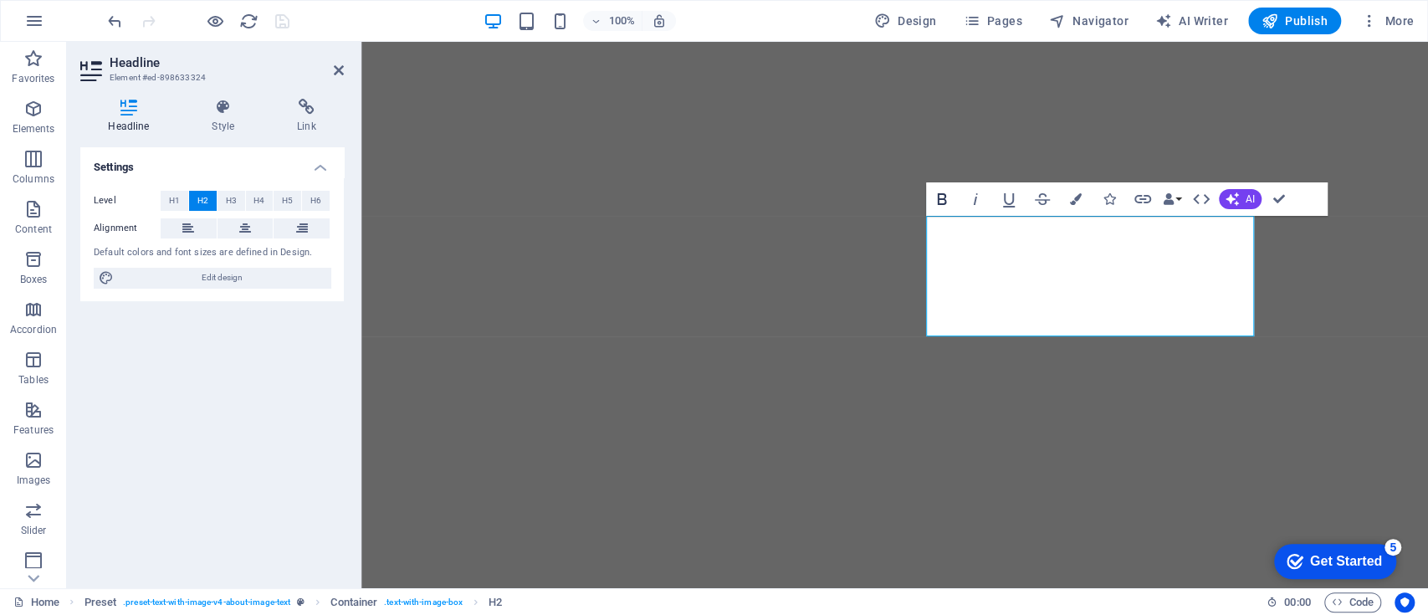
click at [937, 191] on icon "button" at bounding box center [942, 199] width 20 height 20
click at [1065, 197] on button "Colors" at bounding box center [1076, 198] width 32 height 33
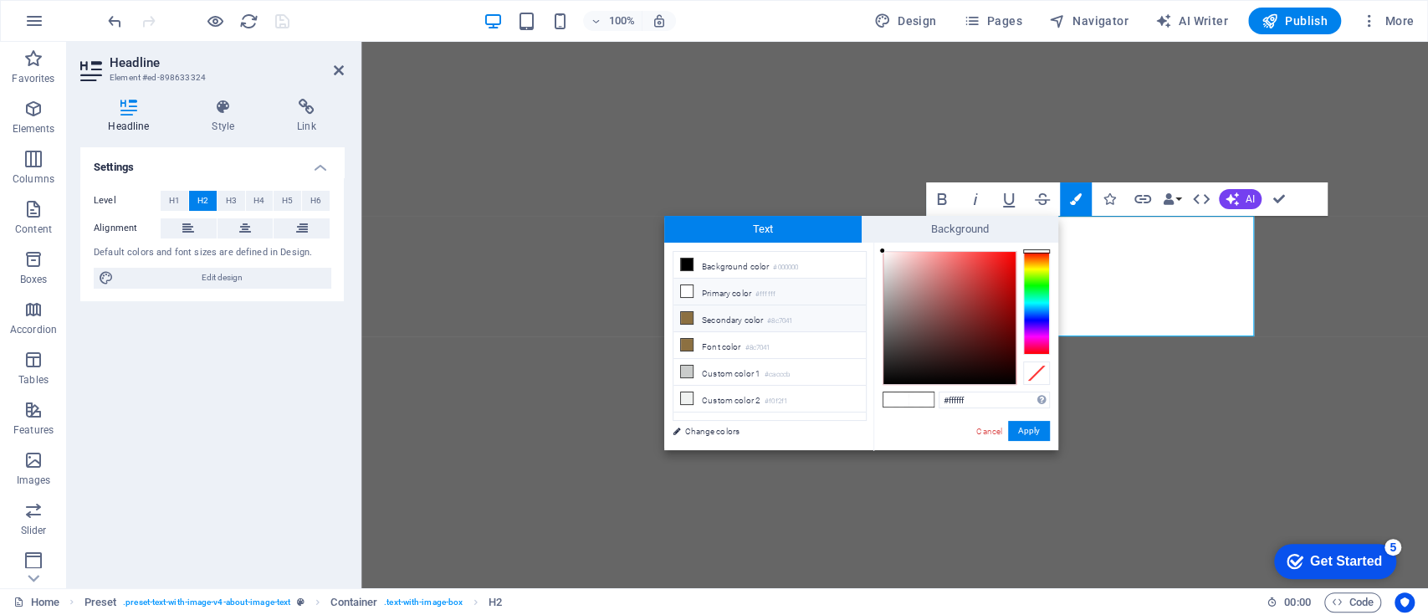
click at [743, 325] on li "Secondary color #8c7041" at bounding box center [769, 318] width 192 height 27
type input "#8c7041"
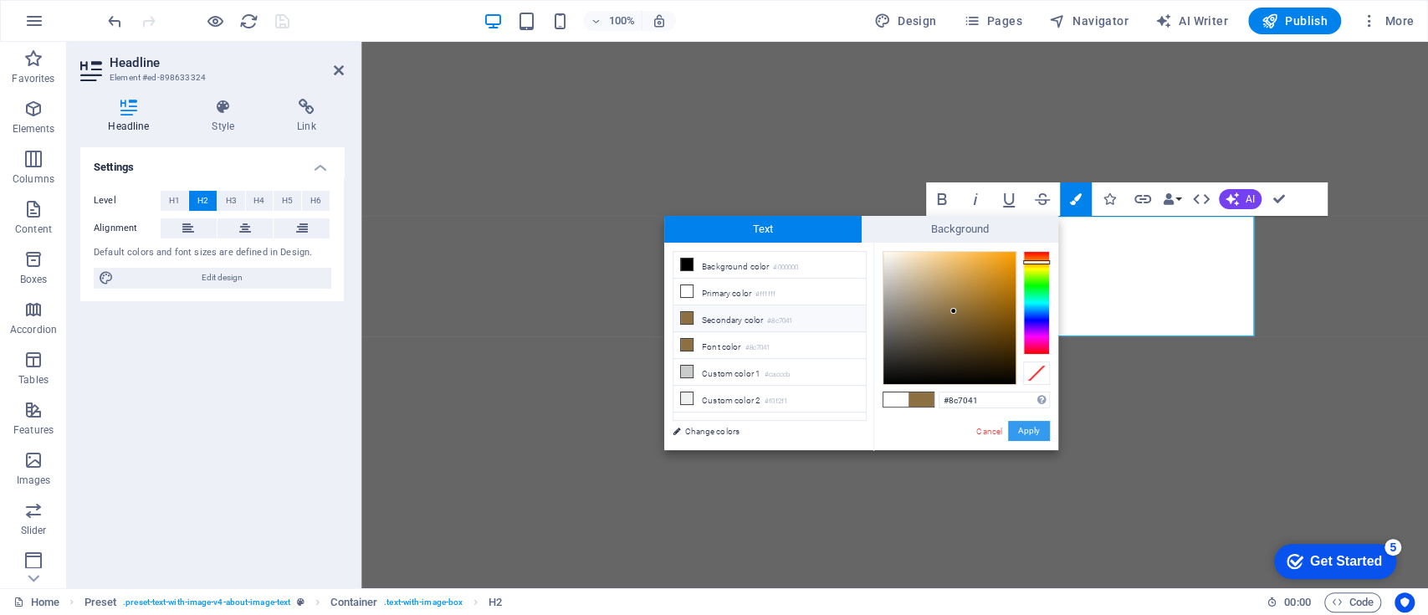
click at [1035, 432] on button "Apply" at bounding box center [1029, 431] width 42 height 20
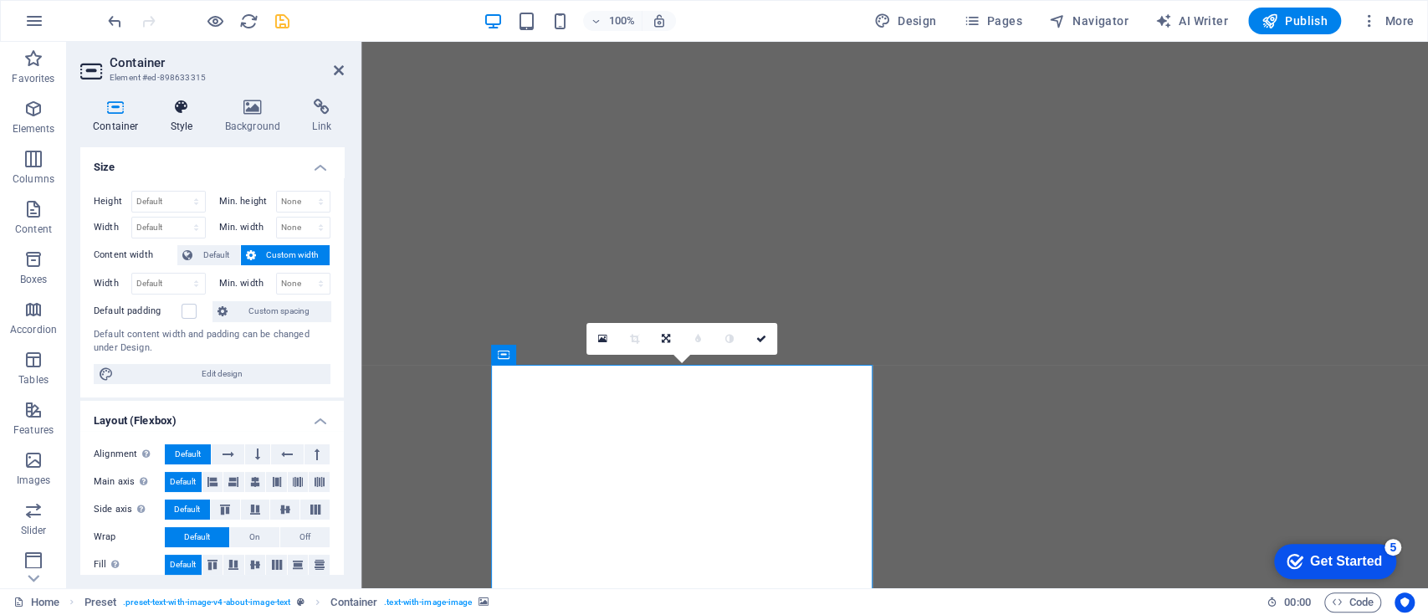
click at [175, 105] on icon at bounding box center [182, 107] width 48 height 17
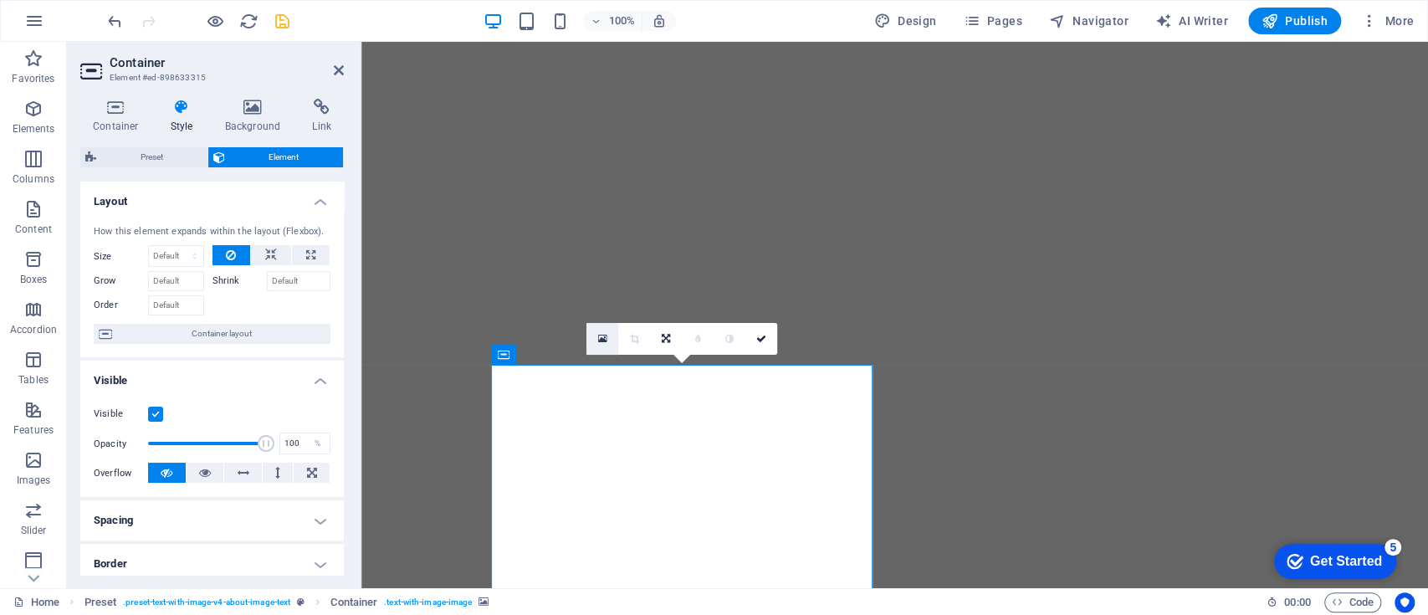
click at [609, 335] on link at bounding box center [602, 339] width 32 height 32
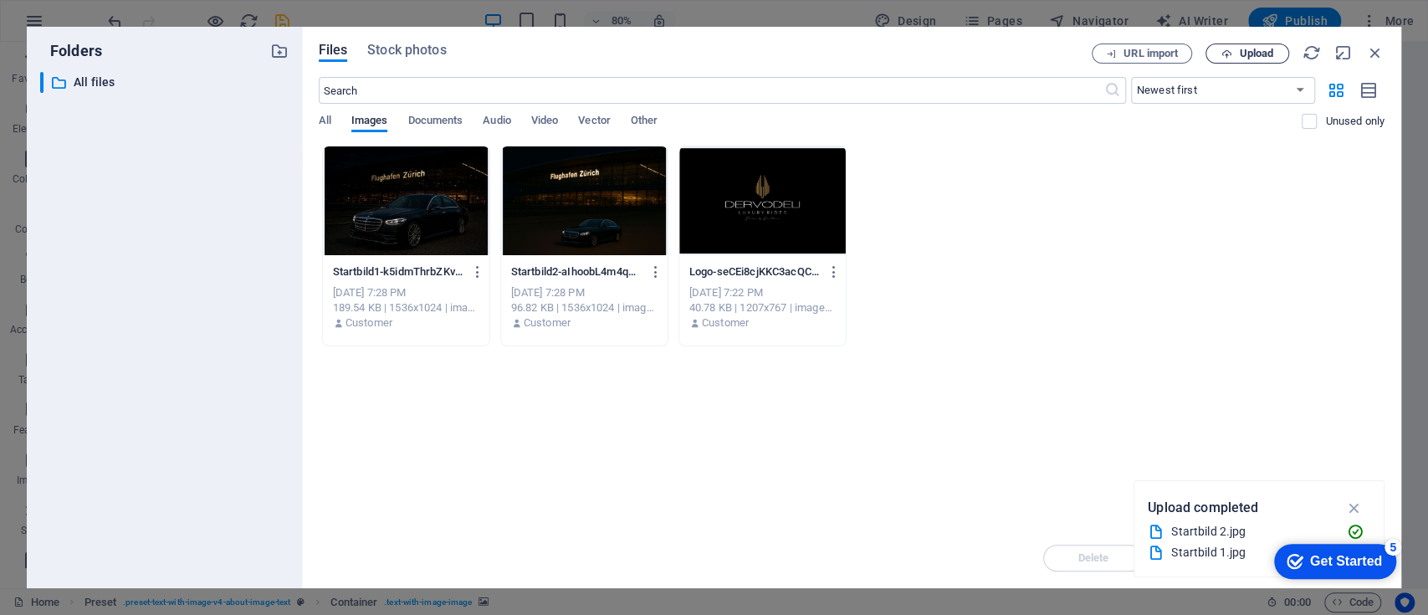
click at [1260, 53] on span "Upload" at bounding box center [1256, 54] width 34 height 10
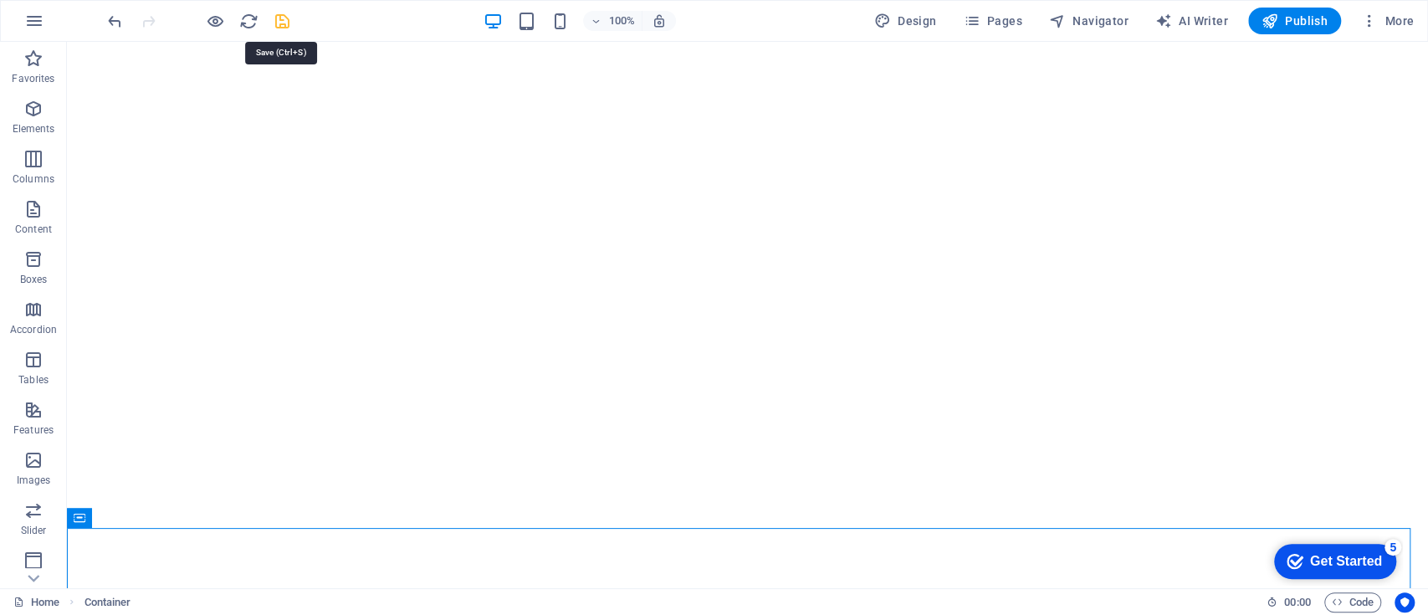
click at [281, 25] on icon "save" at bounding box center [282, 21] width 19 height 19
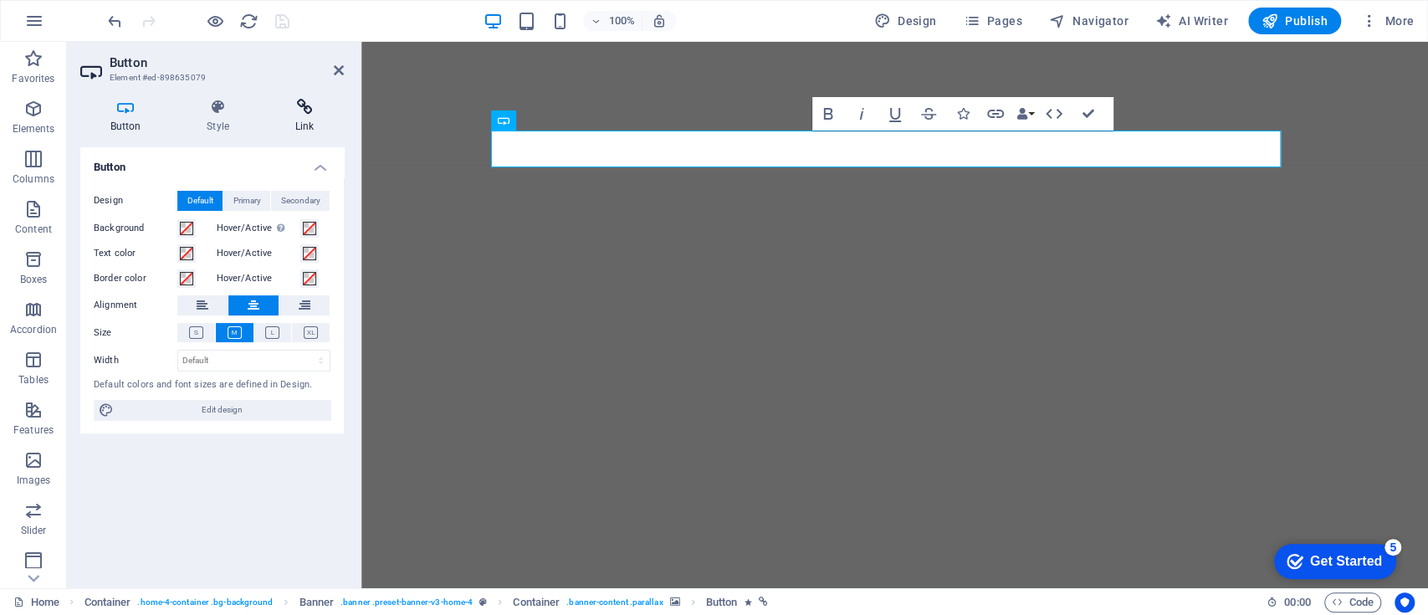
click at [297, 113] on icon at bounding box center [304, 107] width 79 height 17
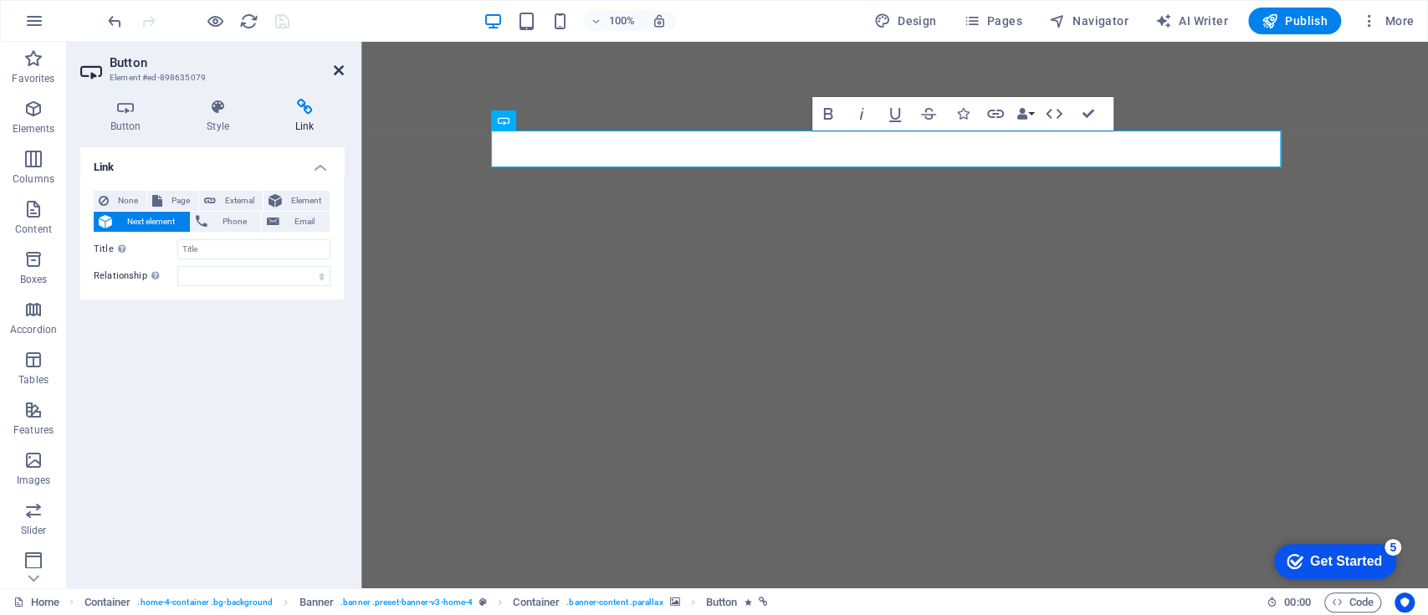
click at [335, 68] on icon at bounding box center [339, 70] width 10 height 13
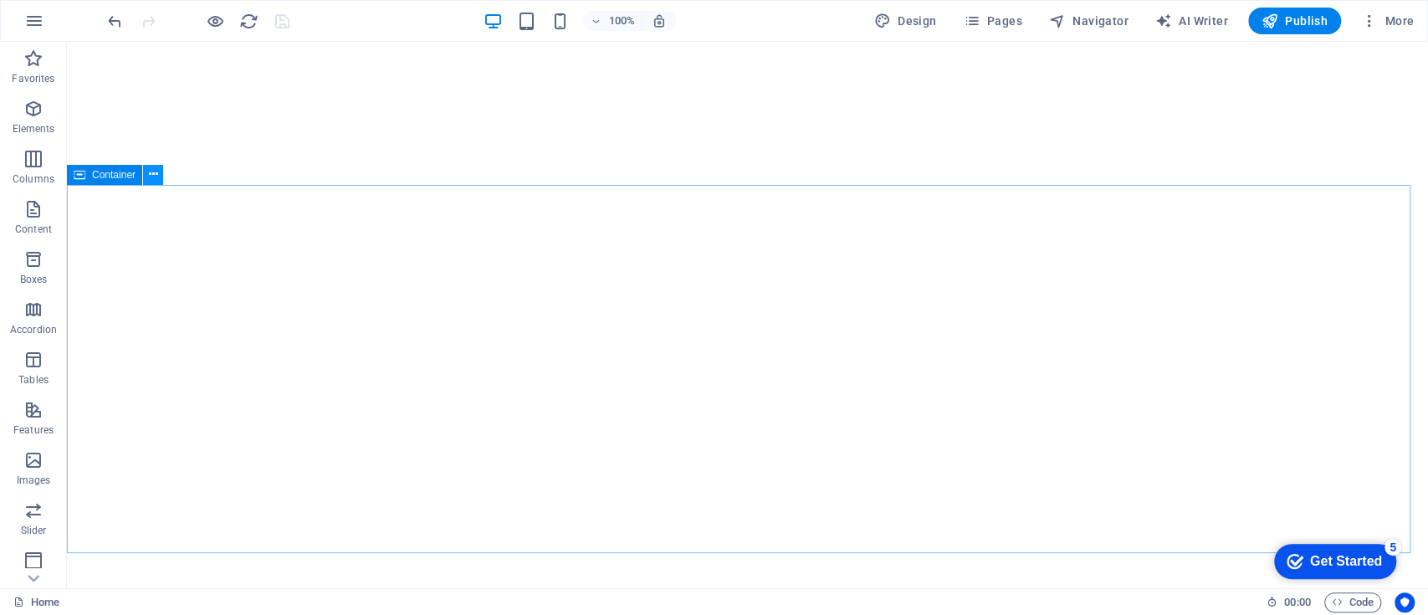
click at [153, 178] on icon at bounding box center [153, 175] width 9 height 18
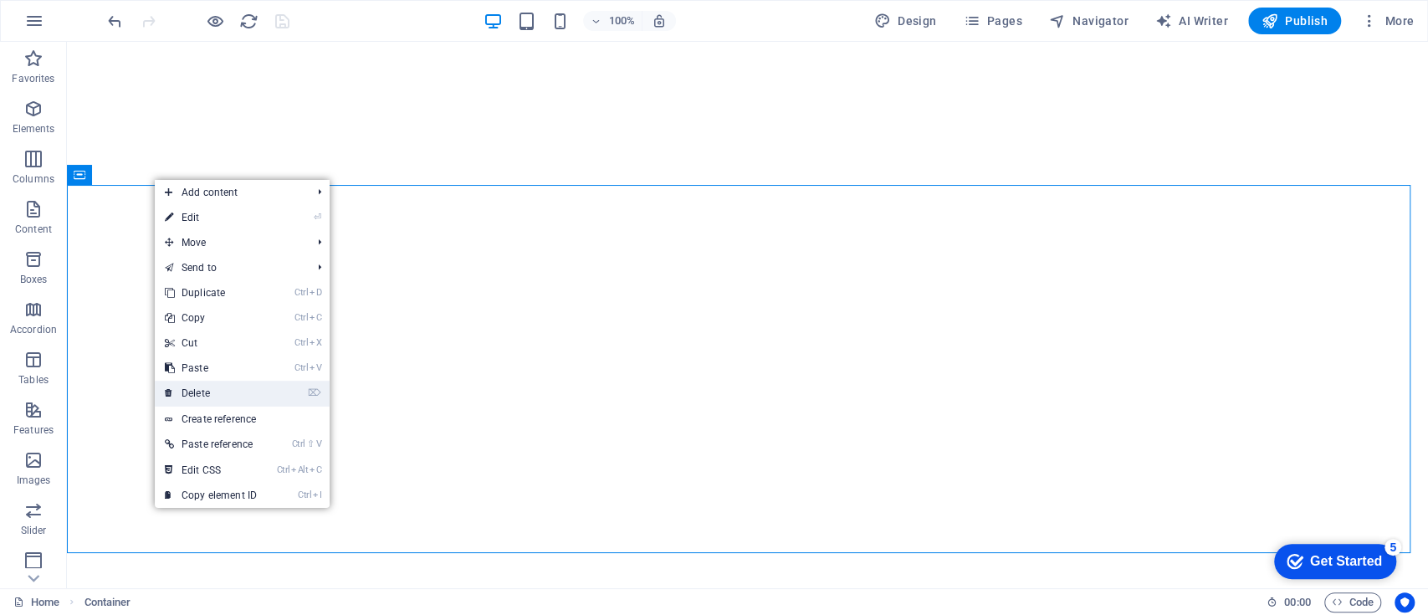
click at [242, 385] on link "⌦ Delete" at bounding box center [211, 393] width 112 height 25
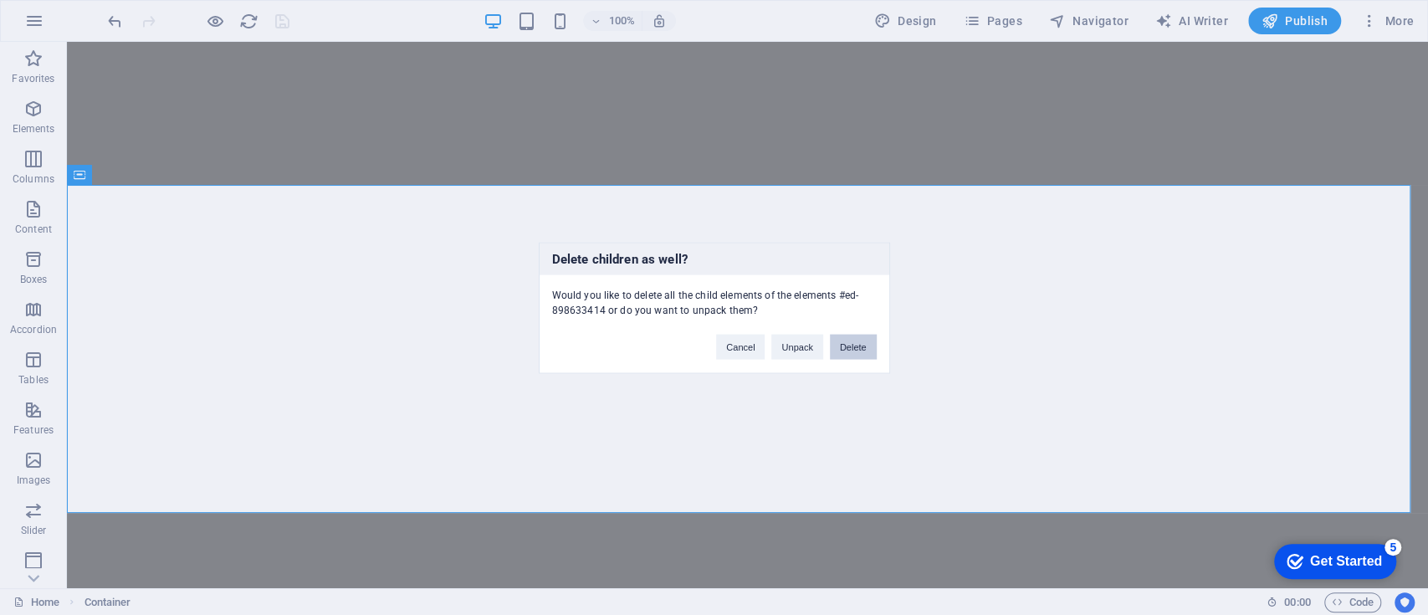
click at [843, 342] on button "Delete" at bounding box center [853, 346] width 47 height 25
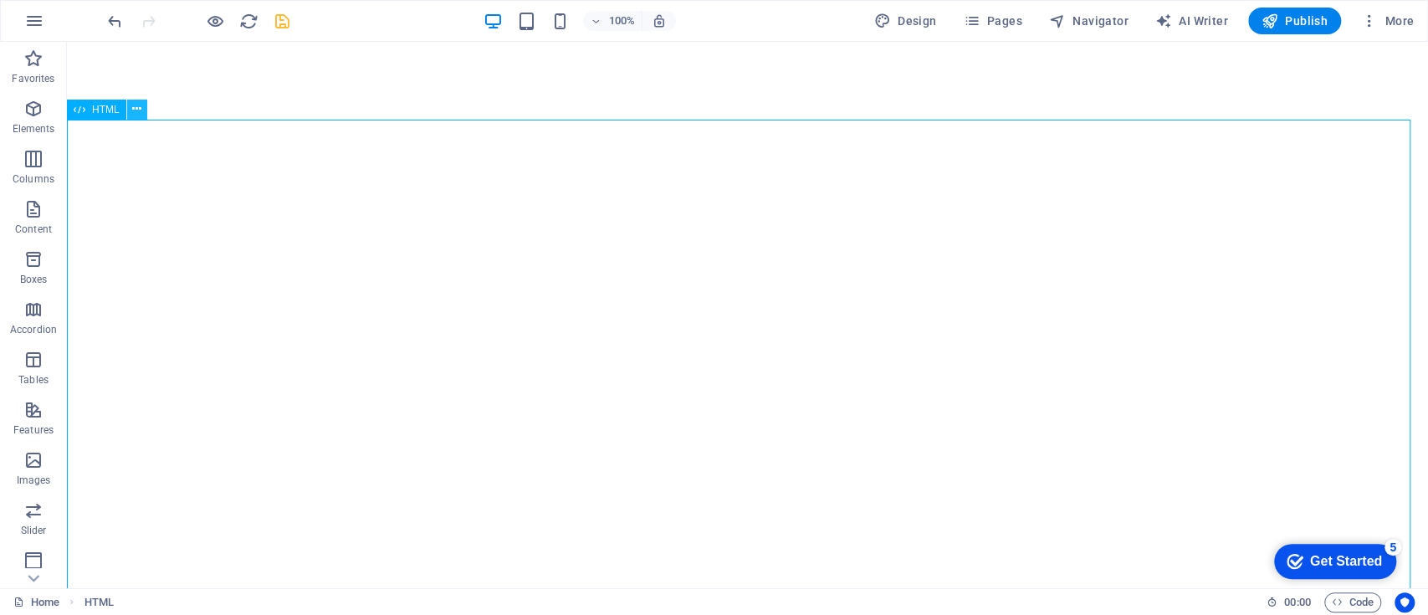
click at [135, 107] on icon at bounding box center [136, 109] width 9 height 18
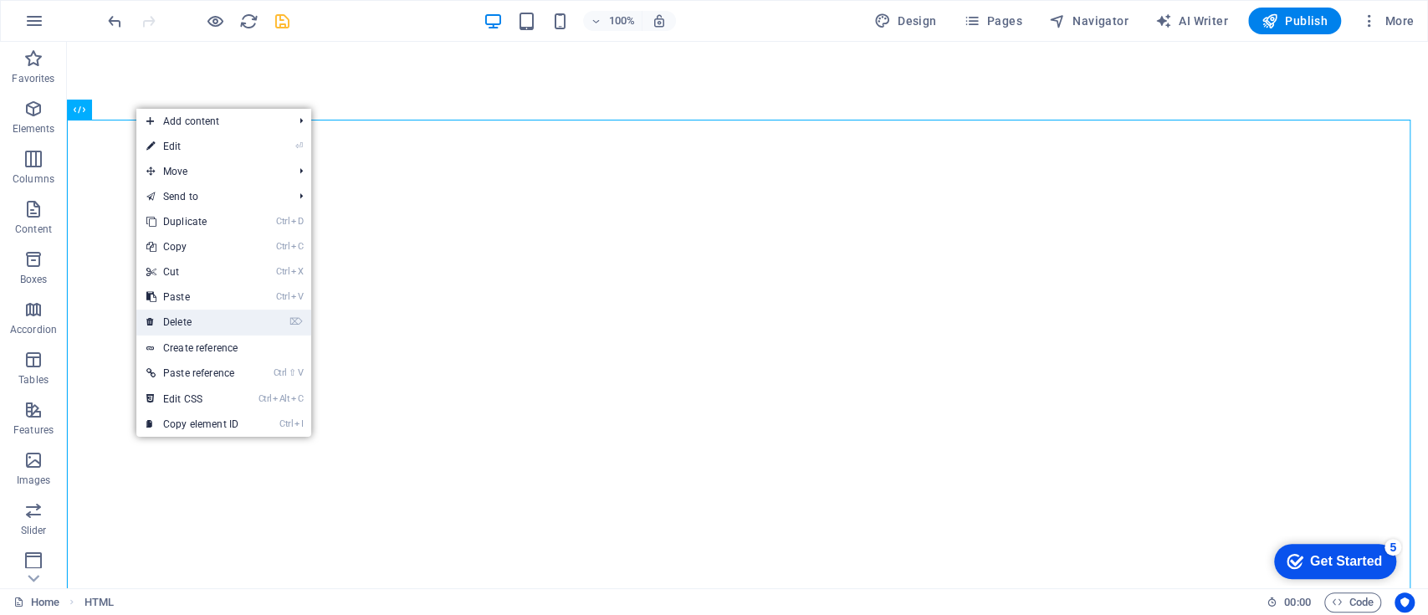
click at [241, 316] on link "⌦ Delete" at bounding box center [192, 321] width 112 height 25
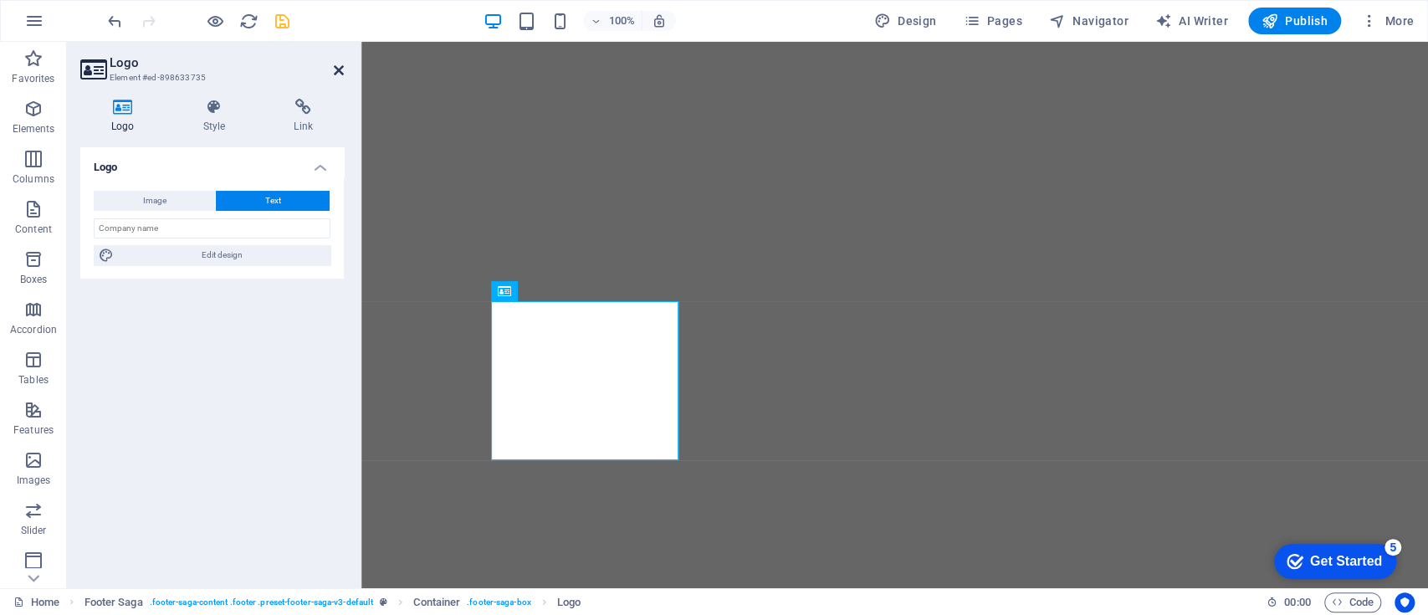
click at [342, 67] on icon at bounding box center [339, 70] width 10 height 13
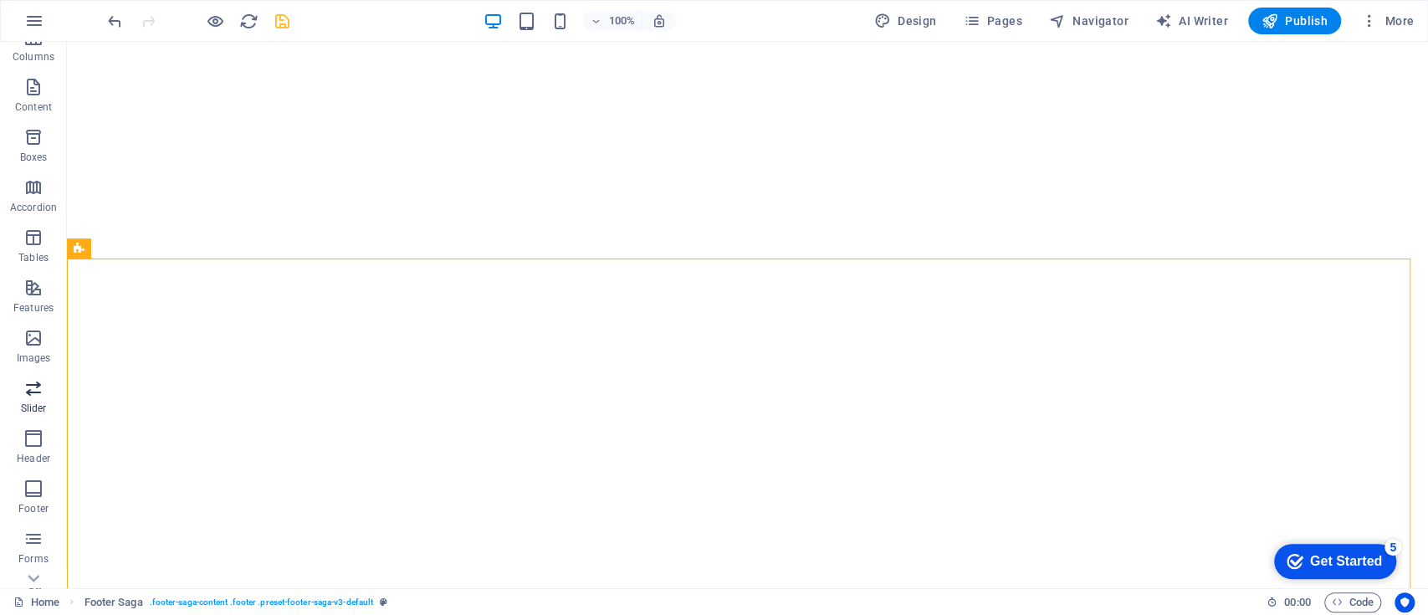
scroll to position [126, 0]
click at [38, 486] on icon "button" at bounding box center [33, 484] width 20 height 20
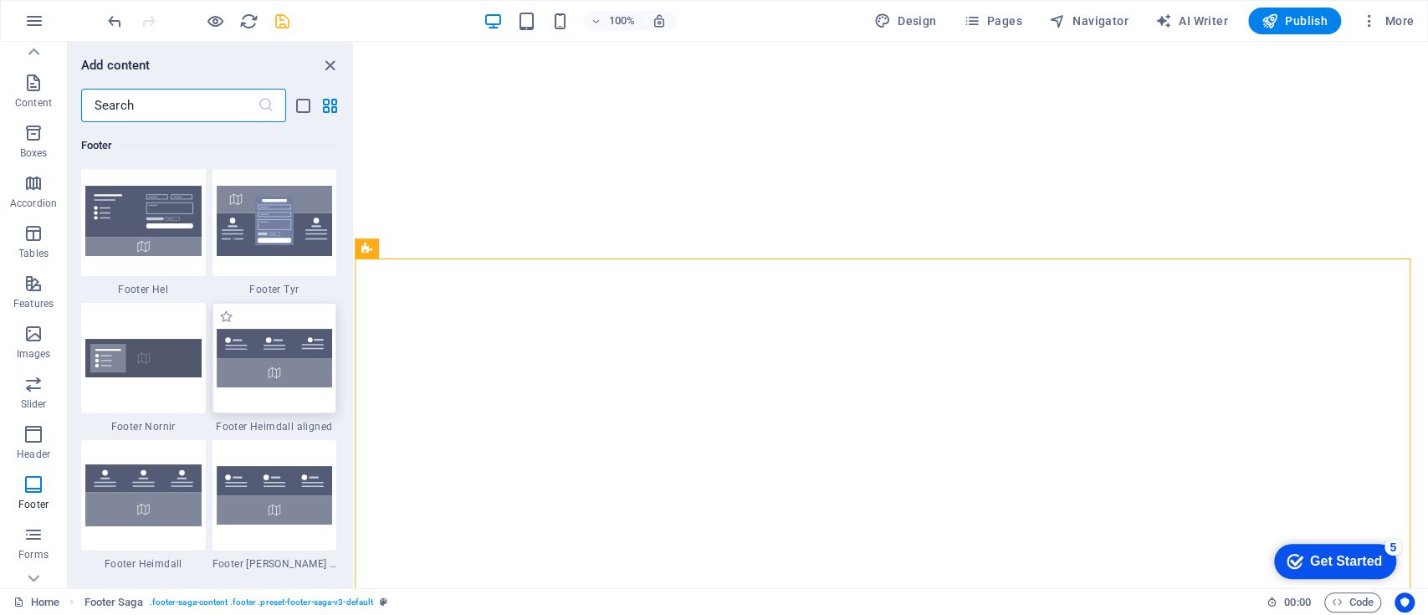
scroll to position [11074, 0]
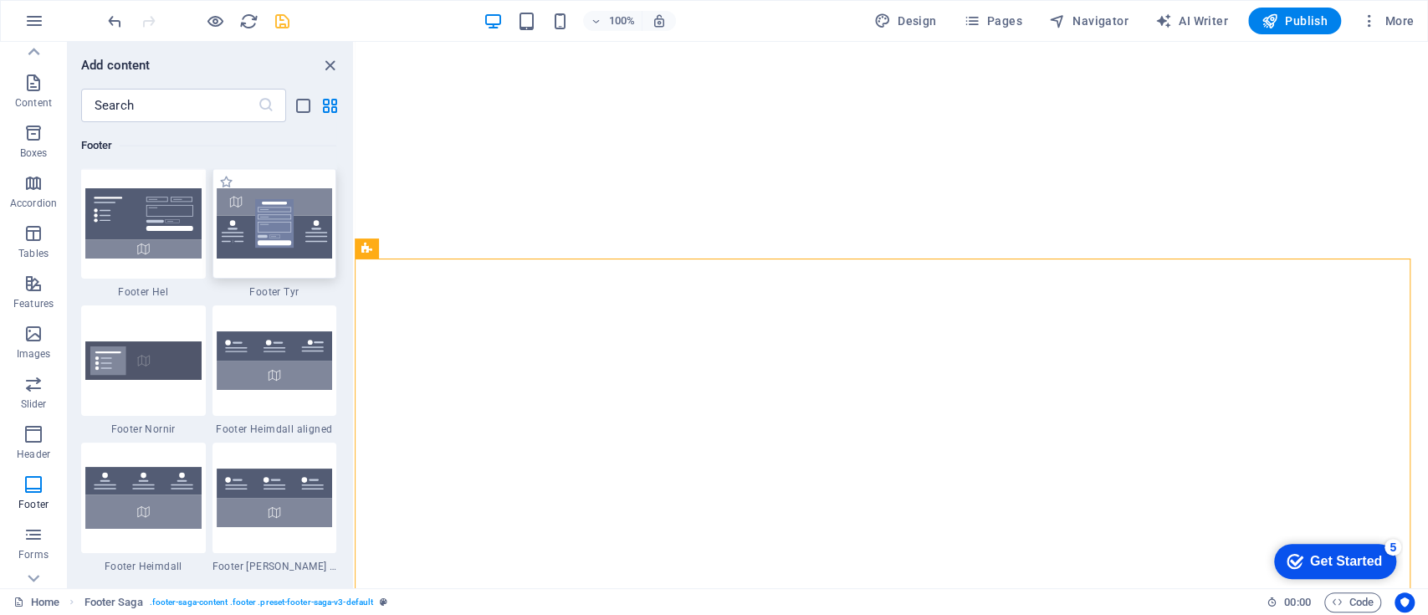
click at [284, 224] on img at bounding box center [275, 223] width 116 height 70
click at [355, 224] on div "H1 Container Banner Banner Container Menu Bar Container Logo Menu H3 Spacer But…" at bounding box center [891, 315] width 1073 height 546
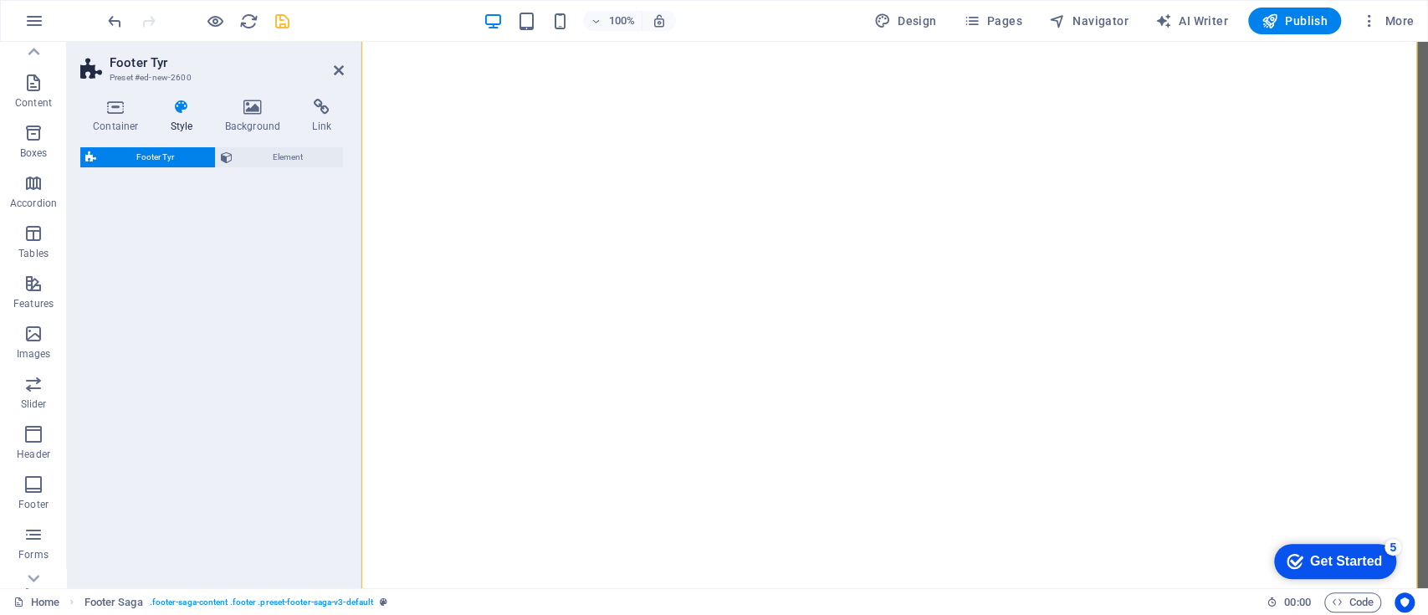
click at [284, 224] on div "Footer Tyr Element" at bounding box center [211, 360] width 263 height 427
select select "rem"
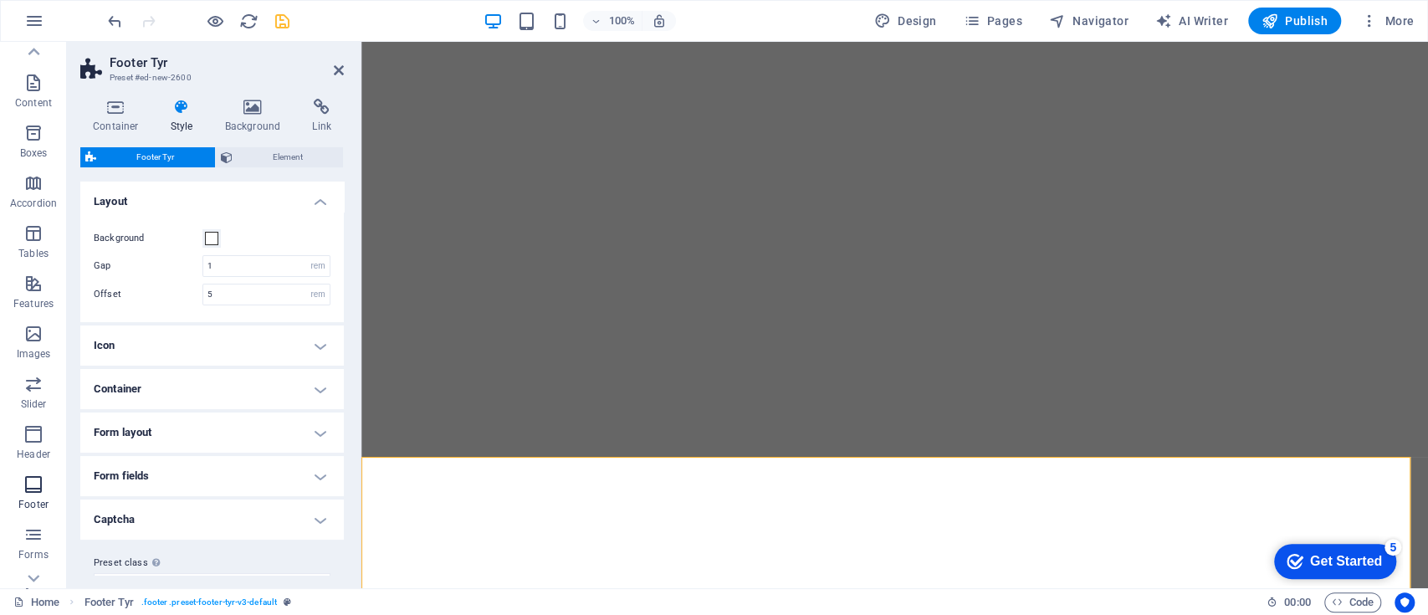
click at [37, 489] on icon "button" at bounding box center [33, 484] width 20 height 20
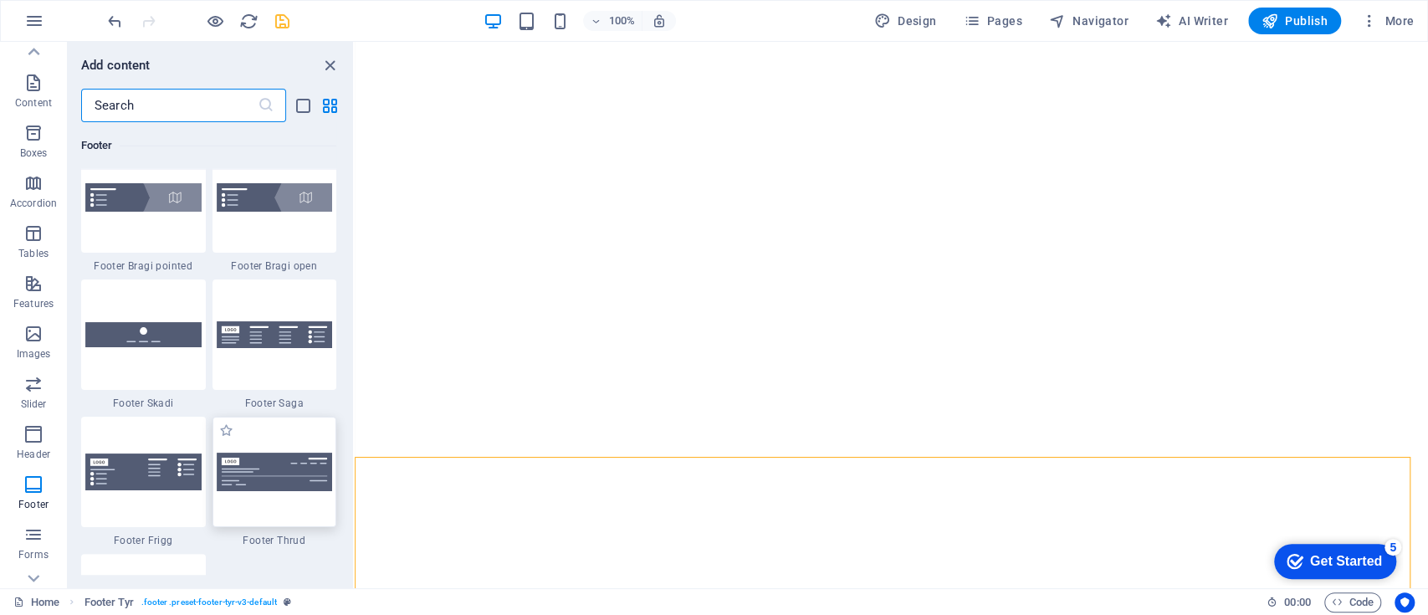
scroll to position [11648, 0]
click at [279, 353] on div at bounding box center [274, 335] width 125 height 110
click at [355, 353] on div "Drag here to replace the existing content. Press “Ctrl” if you want to create a…" at bounding box center [891, 315] width 1073 height 546
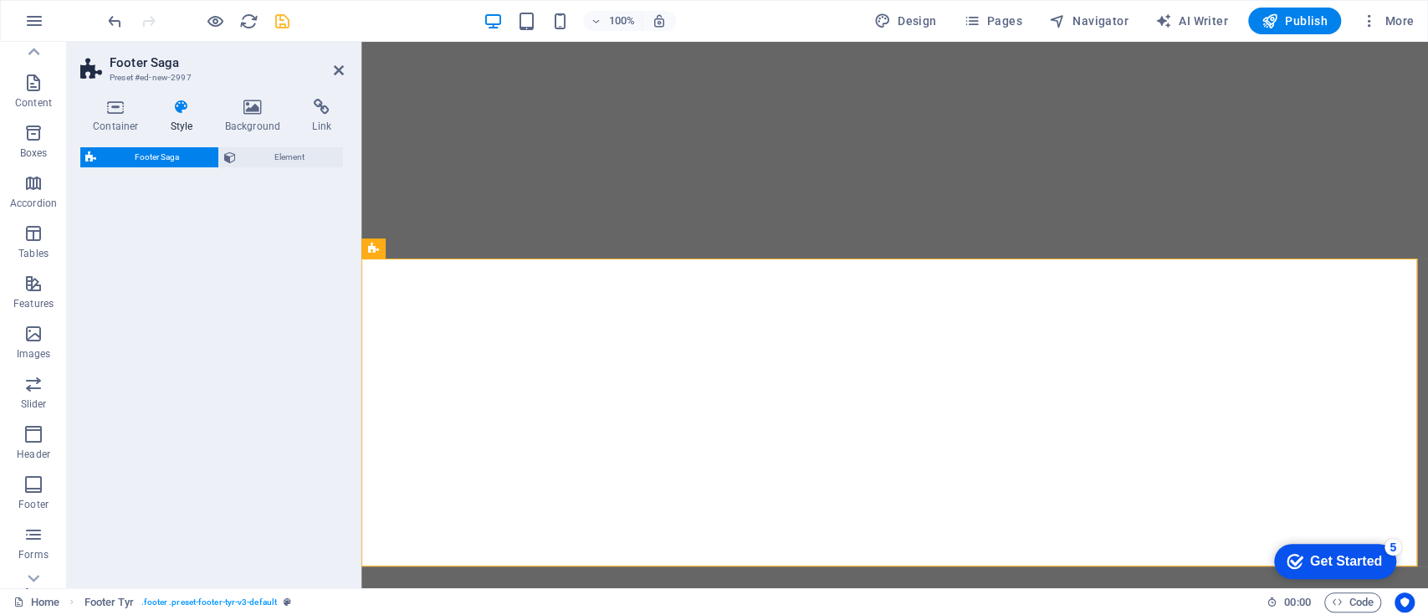
select select "rem"
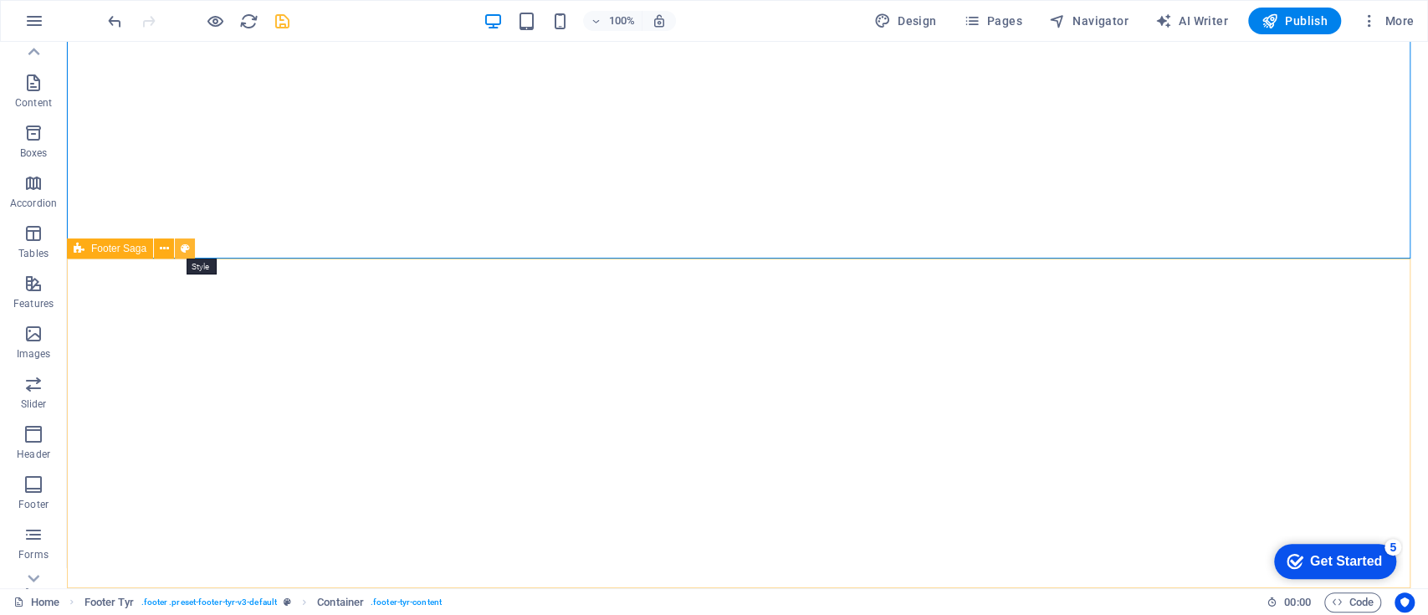
click at [188, 246] on icon at bounding box center [185, 249] width 9 height 18
select select "rem"
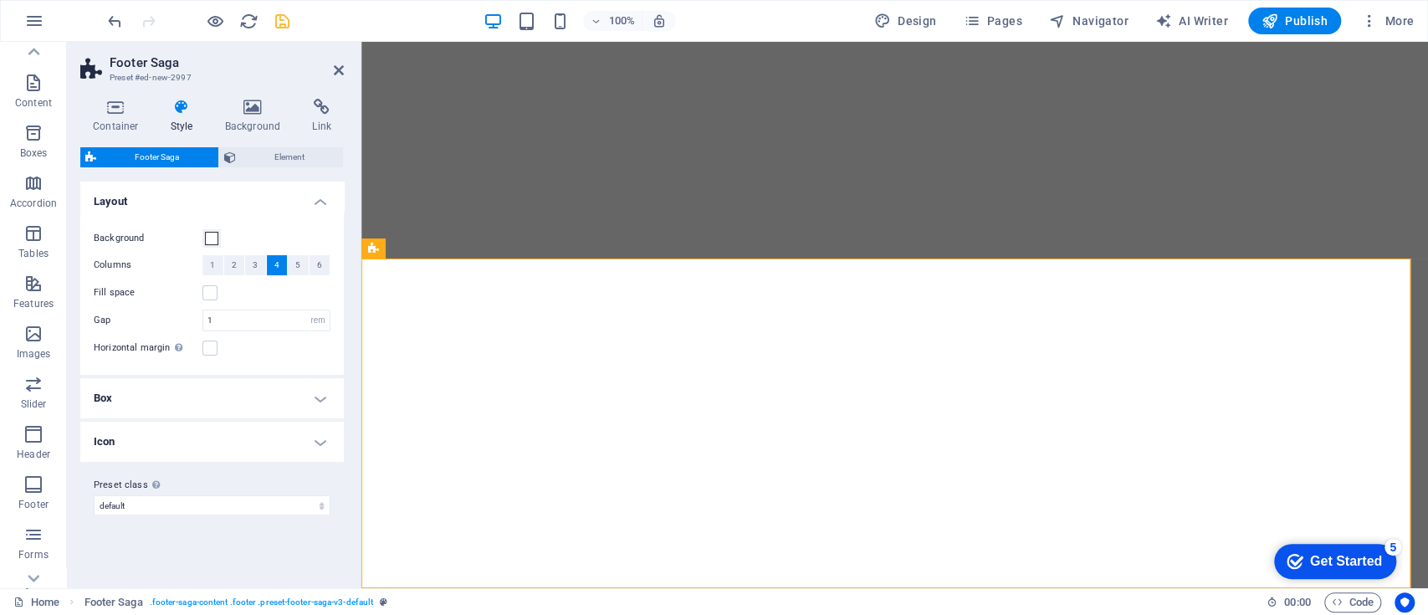
click at [246, 96] on div "Container Style Background Link Size Height Default px rem % vh vw Min. height …" at bounding box center [212, 336] width 290 height 503
click at [255, 108] on icon at bounding box center [252, 107] width 81 height 17
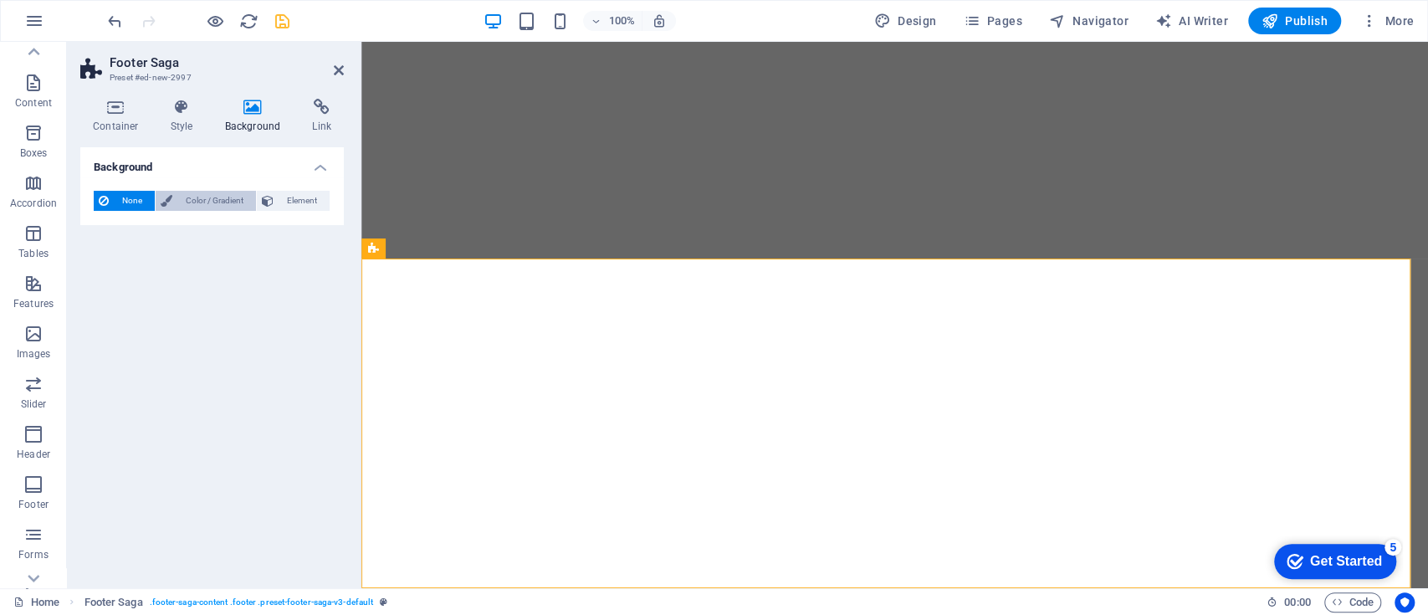
click at [205, 201] on span "Color / Gradient" at bounding box center [214, 201] width 74 height 20
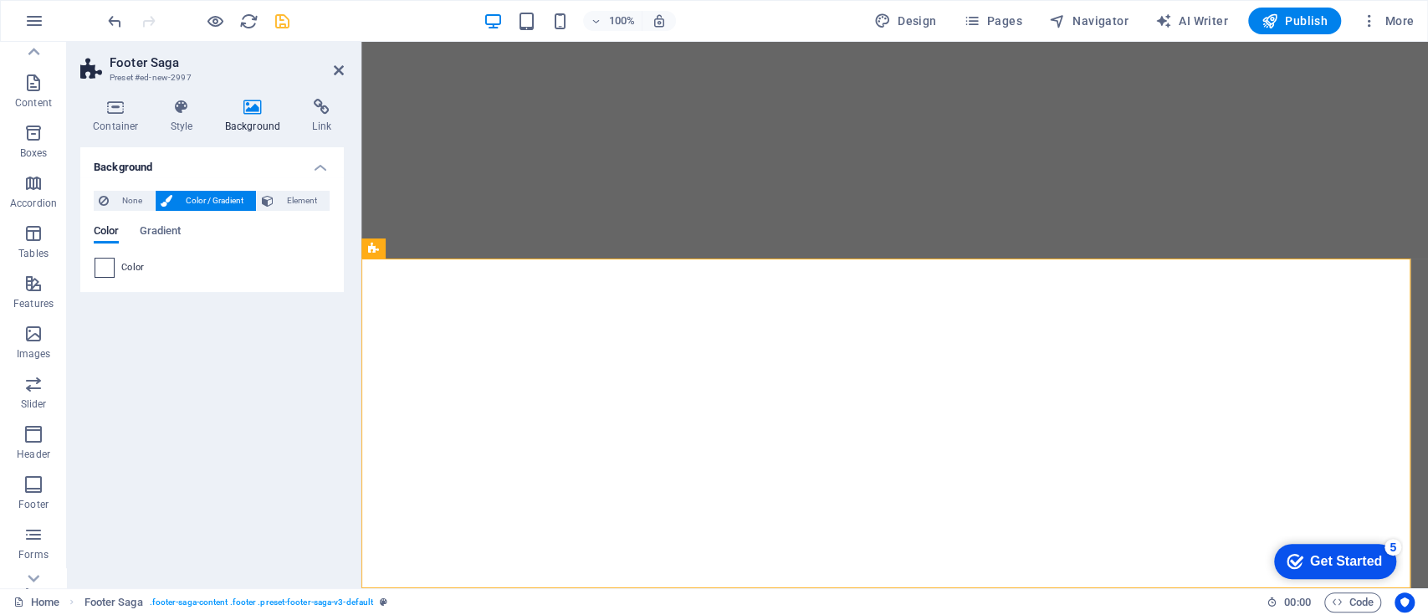
click at [100, 275] on span at bounding box center [104, 267] width 18 height 18
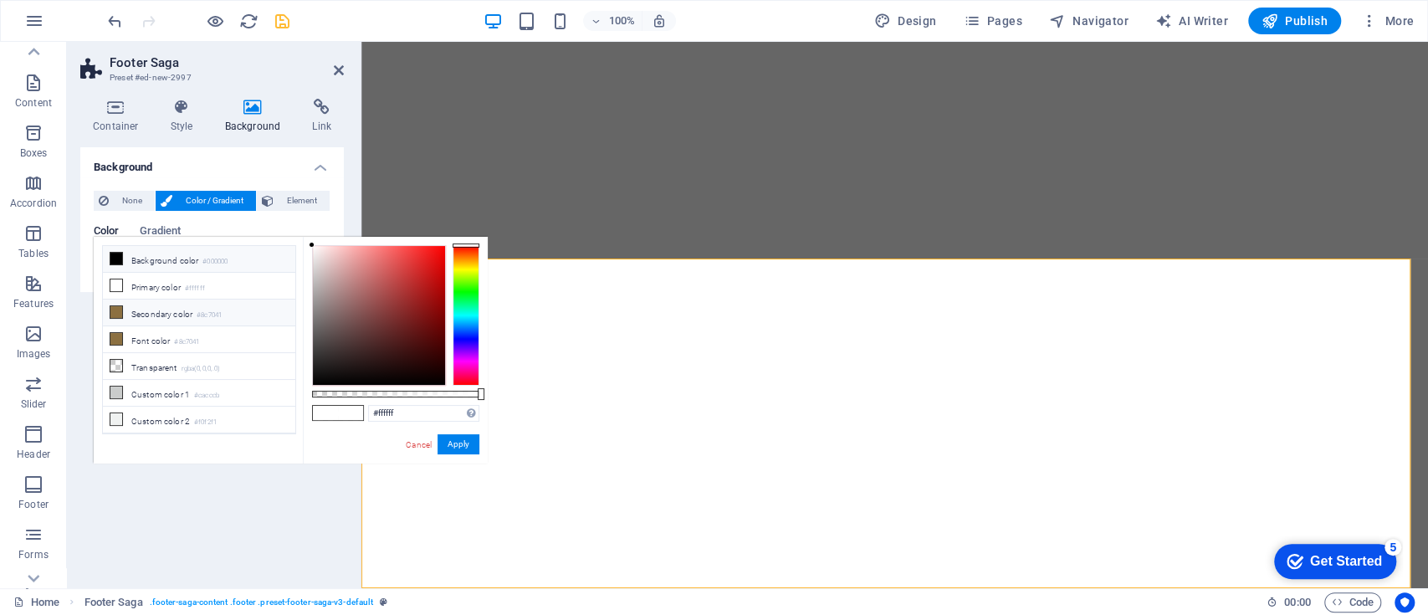
click at [152, 311] on li "Secondary color #8c7041" at bounding box center [199, 312] width 192 height 27
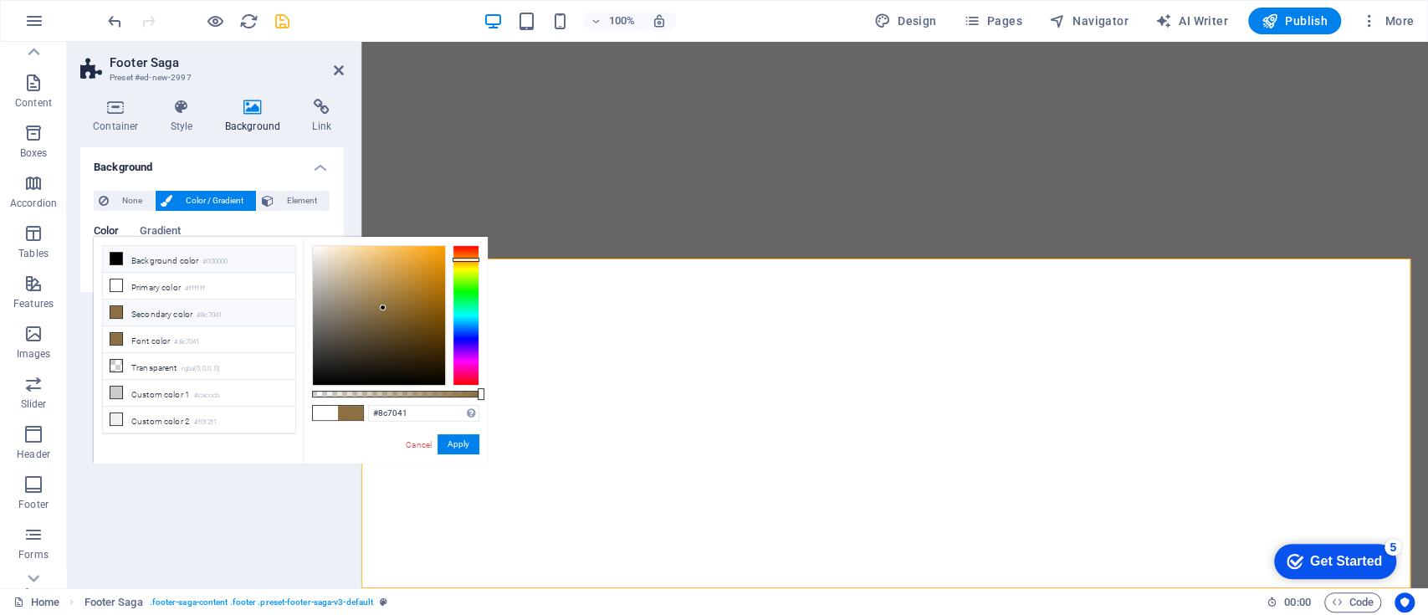
click at [203, 260] on li "Background color #000000" at bounding box center [199, 259] width 192 height 27
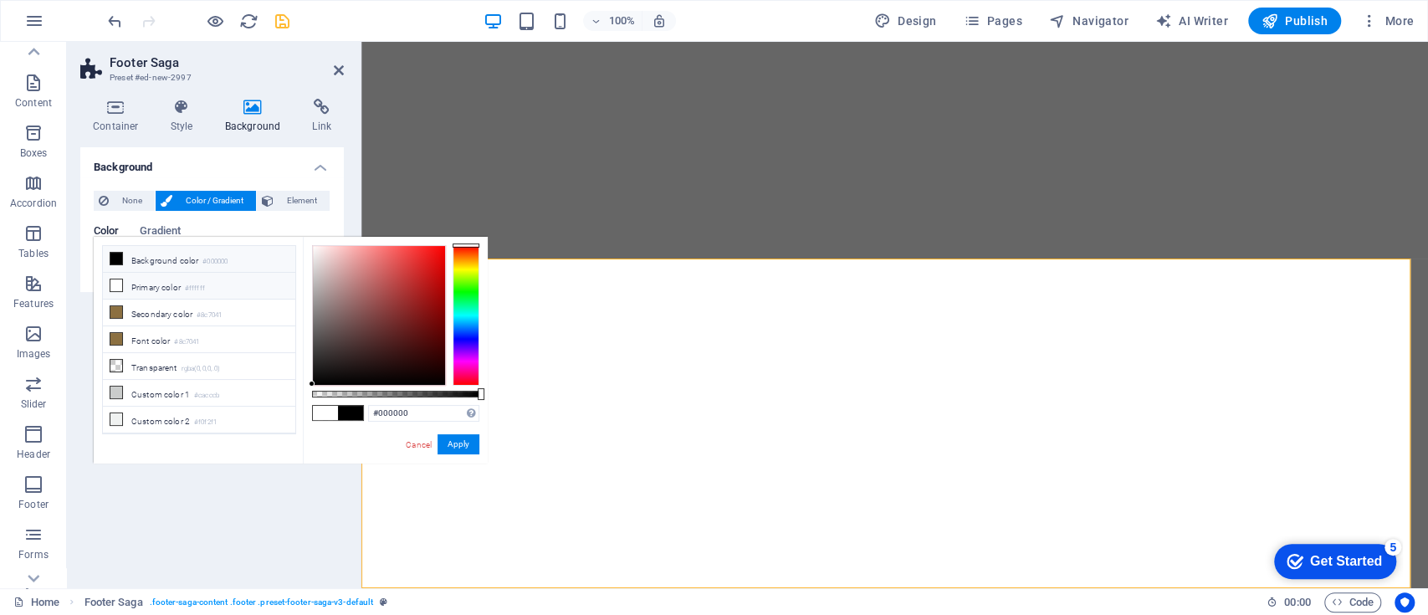
click at [194, 290] on small "#ffffff" at bounding box center [195, 289] width 20 height 12
click at [177, 365] on li "Transparent rgba(0,0,0,.0)" at bounding box center [199, 366] width 192 height 27
click at [181, 385] on li "Custom color 1 #cacccb" at bounding box center [199, 393] width 192 height 27
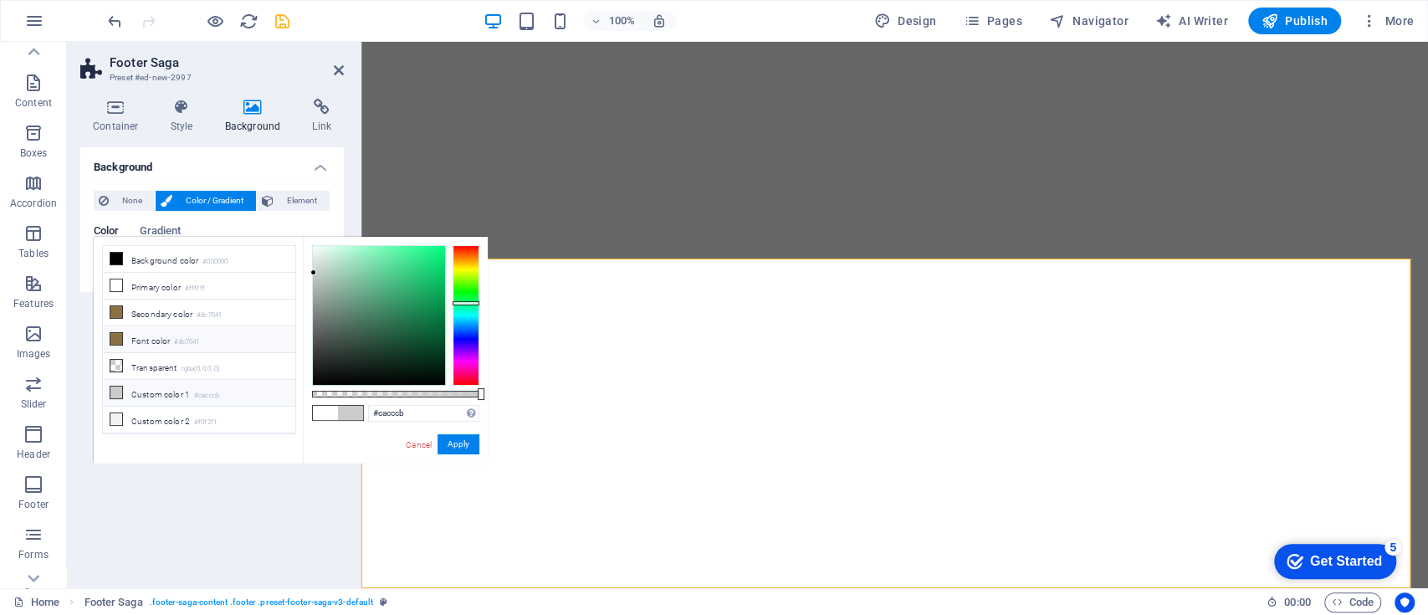
click at [191, 339] on small "#8c7041" at bounding box center [186, 342] width 25 height 12
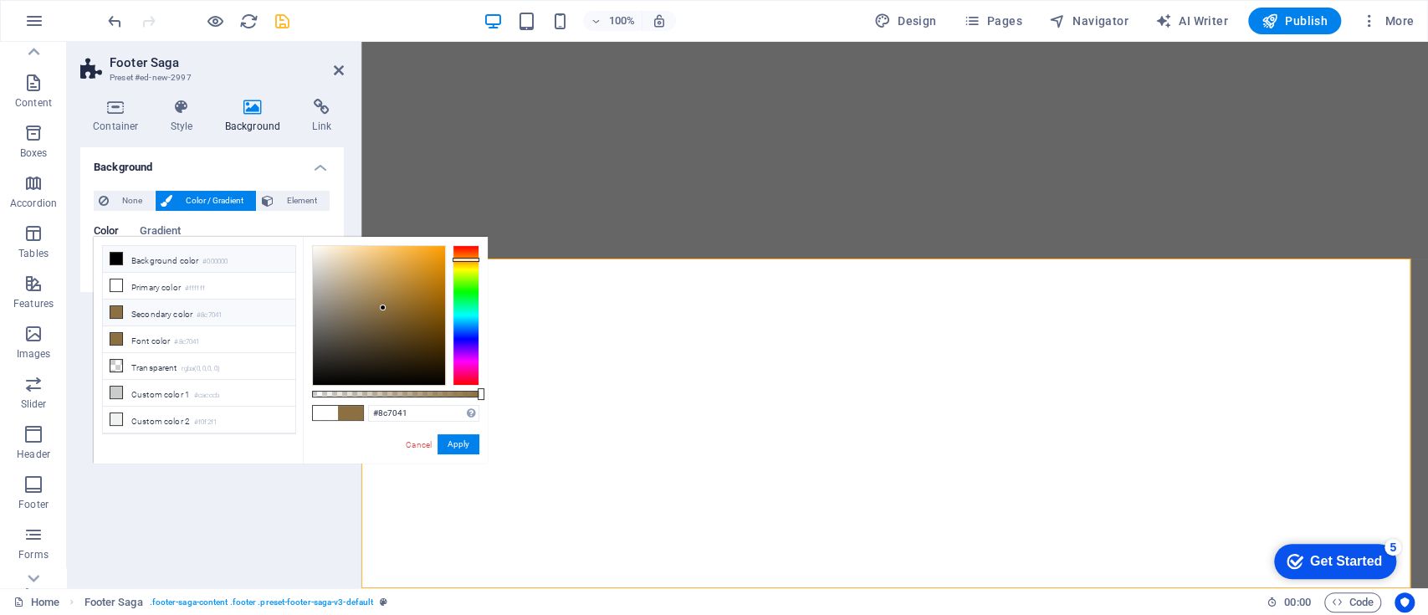
click at [188, 263] on li "Background color #000000" at bounding box center [199, 259] width 192 height 27
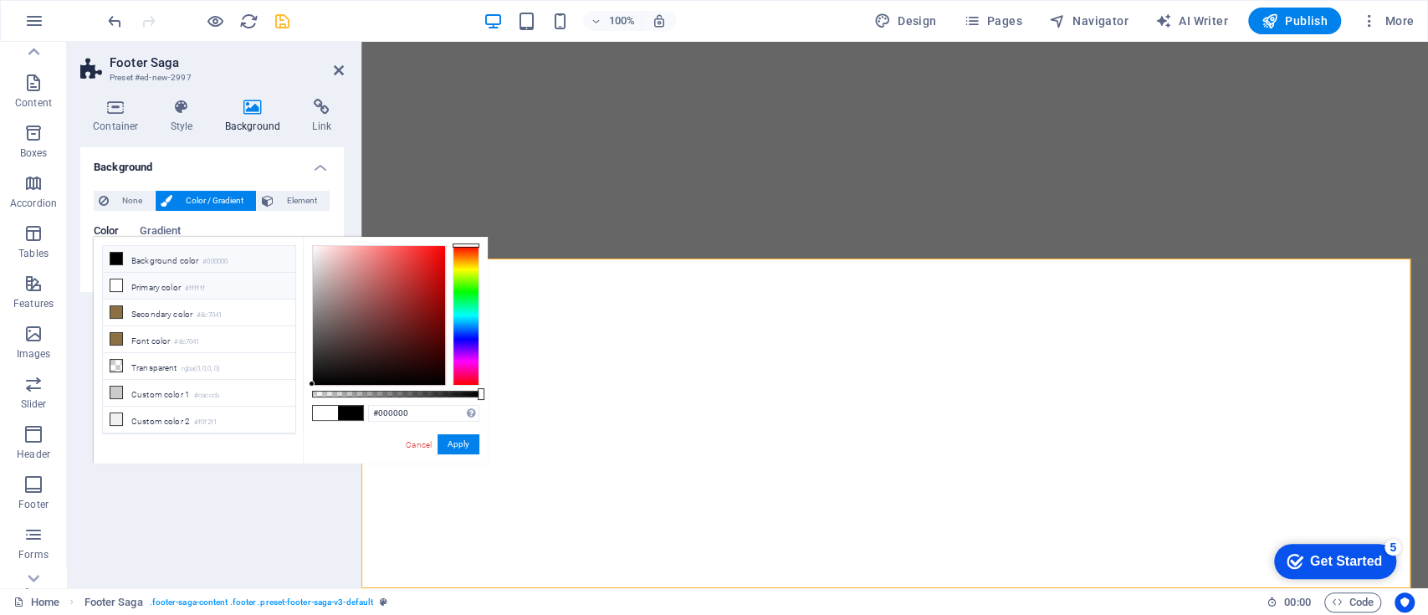
click at [191, 283] on small "#ffffff" at bounding box center [195, 289] width 20 height 12
type input "#ffffff"
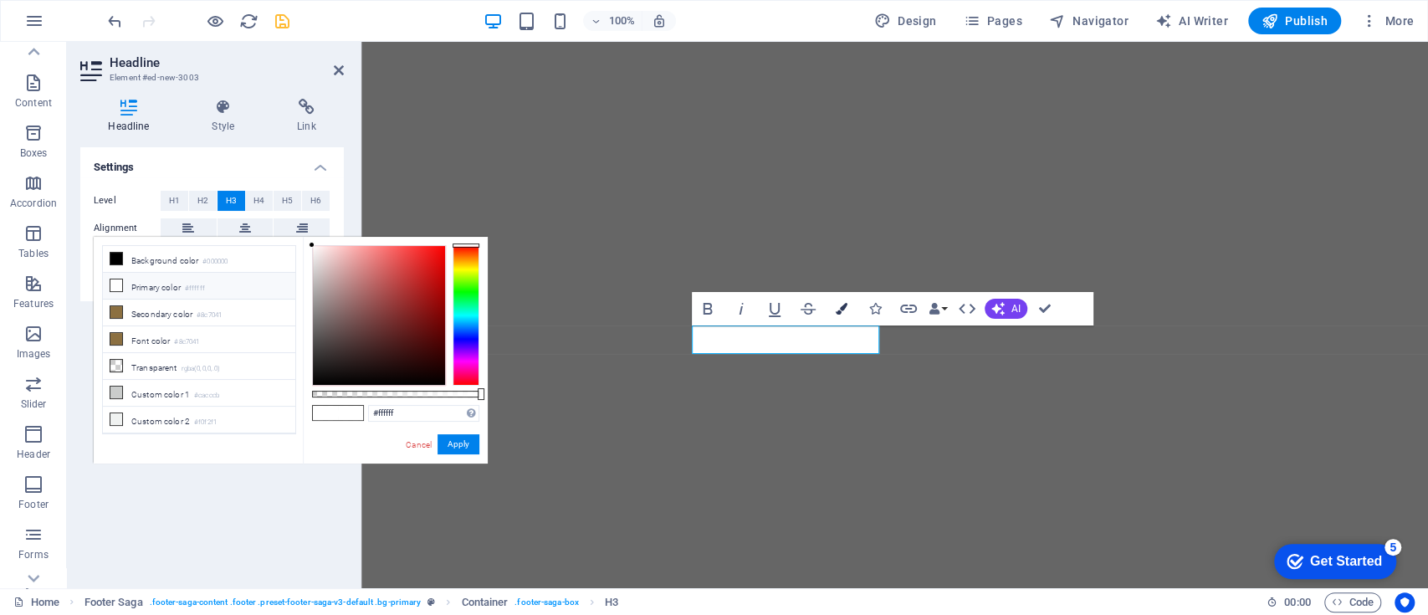
click at [842, 314] on button "Colors" at bounding box center [842, 308] width 32 height 33
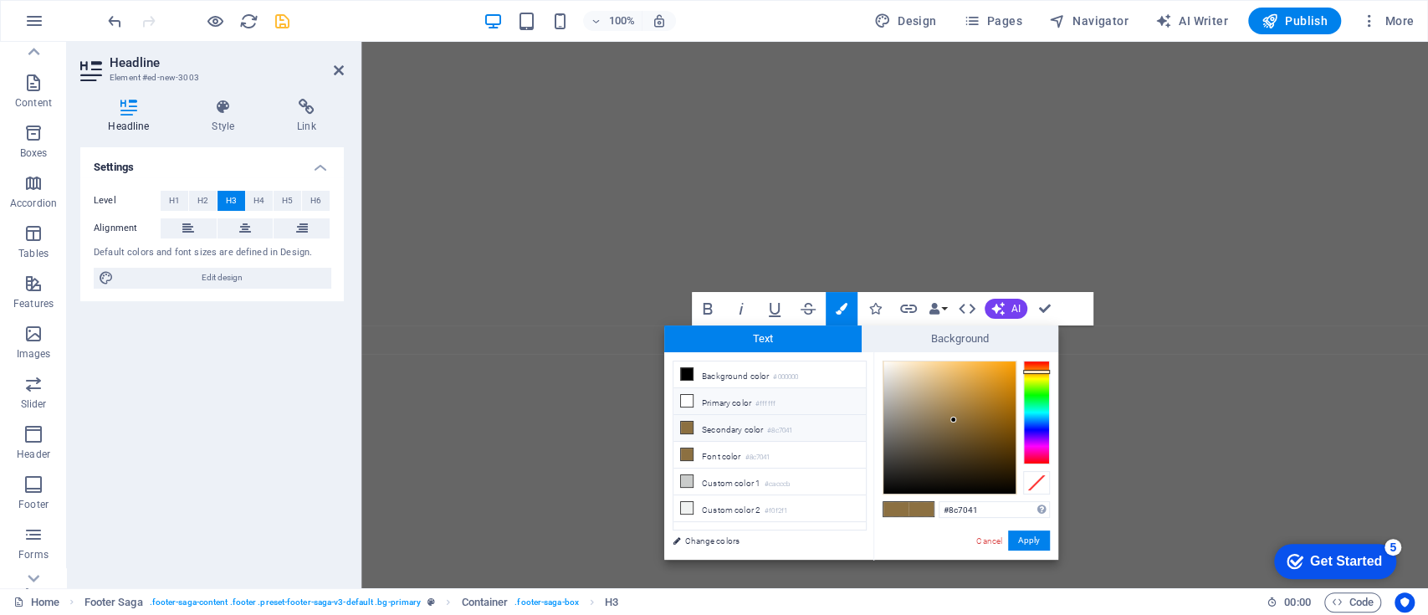
click at [754, 397] on li "Primary color #ffffff" at bounding box center [769, 401] width 192 height 27
type input "#ffffff"
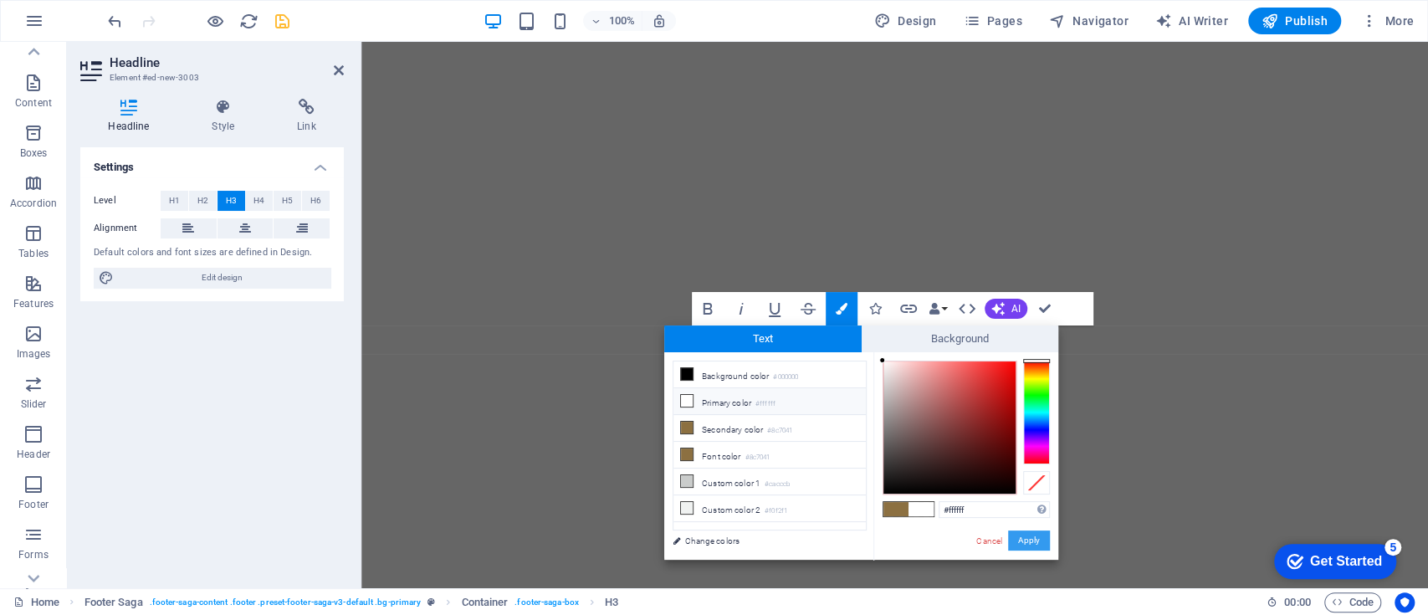
click at [1024, 543] on button "Apply" at bounding box center [1029, 540] width 42 height 20
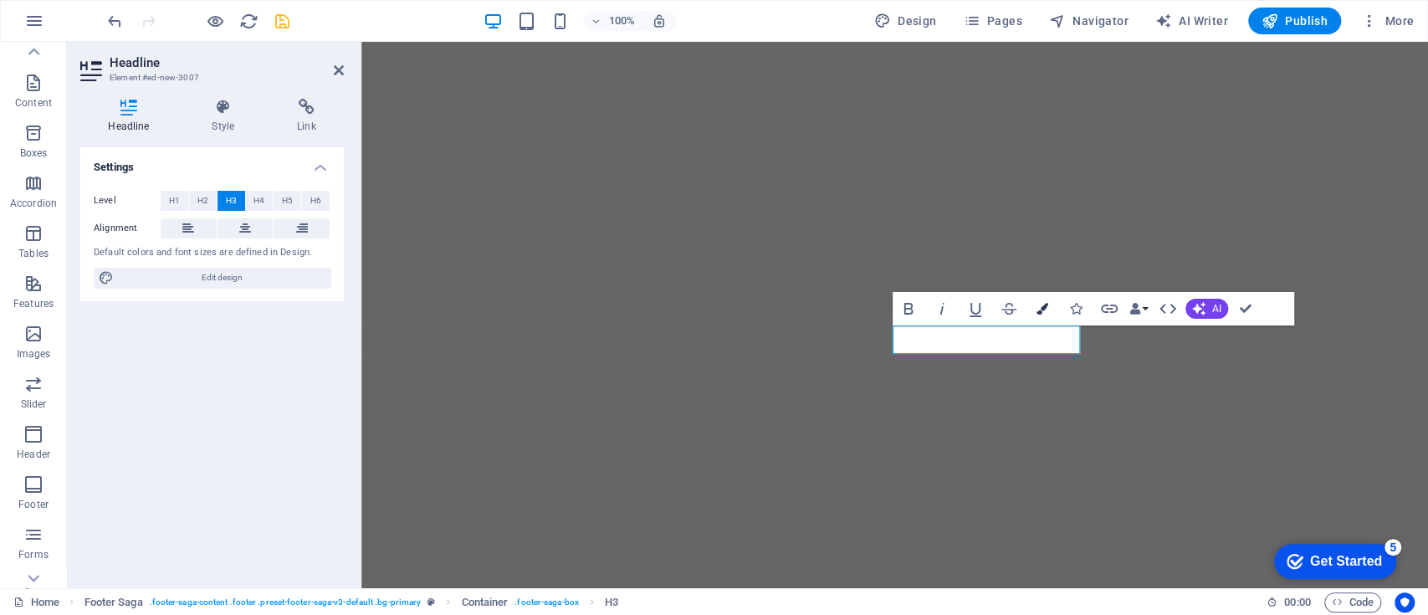
click at [1040, 311] on icon "button" at bounding box center [1042, 309] width 12 height 12
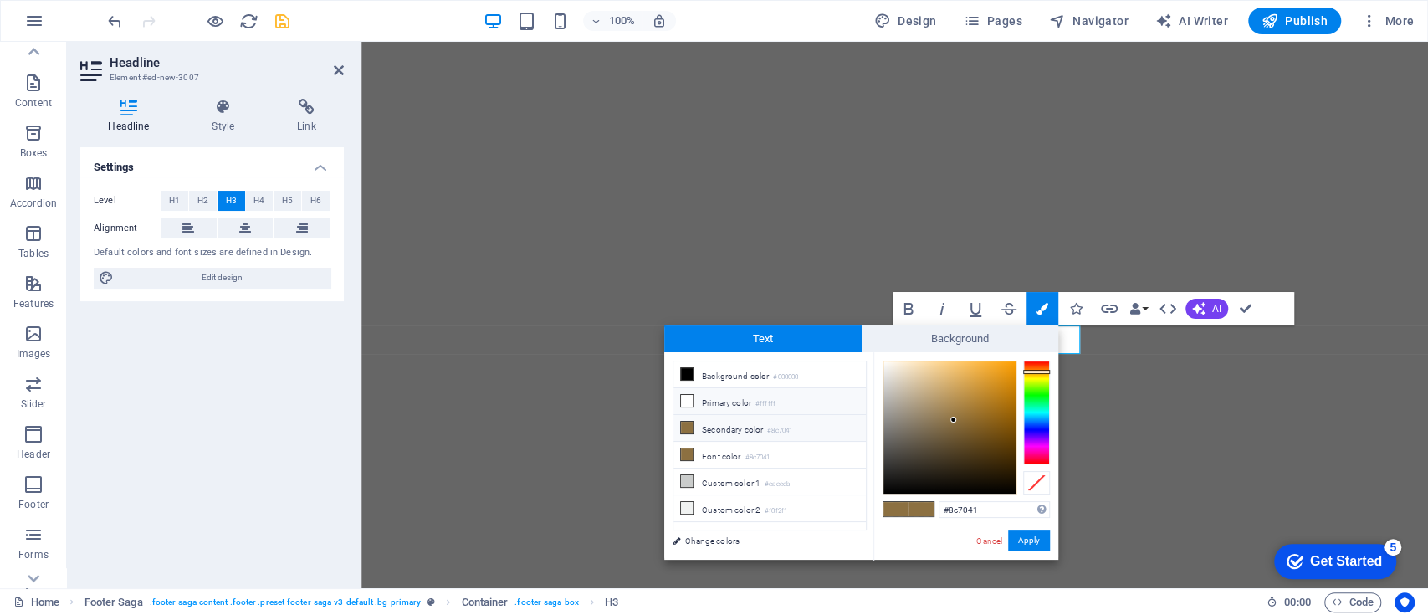
click at [745, 400] on li "Primary color #ffffff" at bounding box center [769, 401] width 192 height 27
type input "#ffffff"
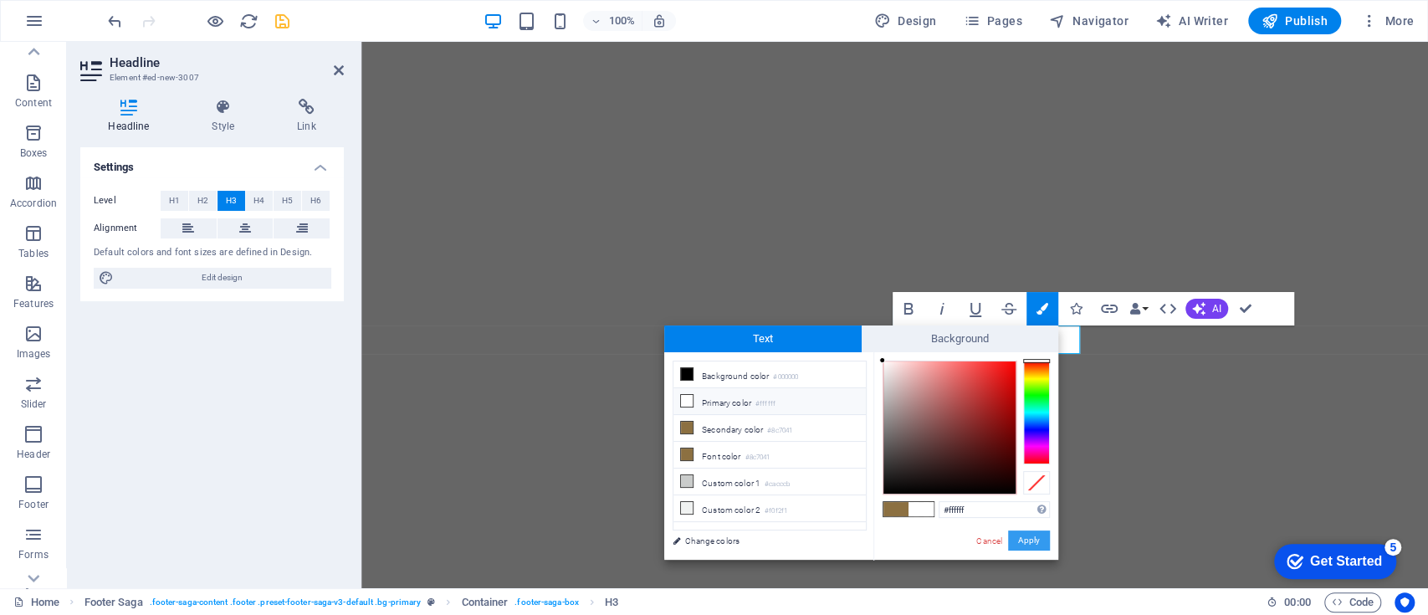
click at [1024, 534] on button "Apply" at bounding box center [1029, 540] width 42 height 20
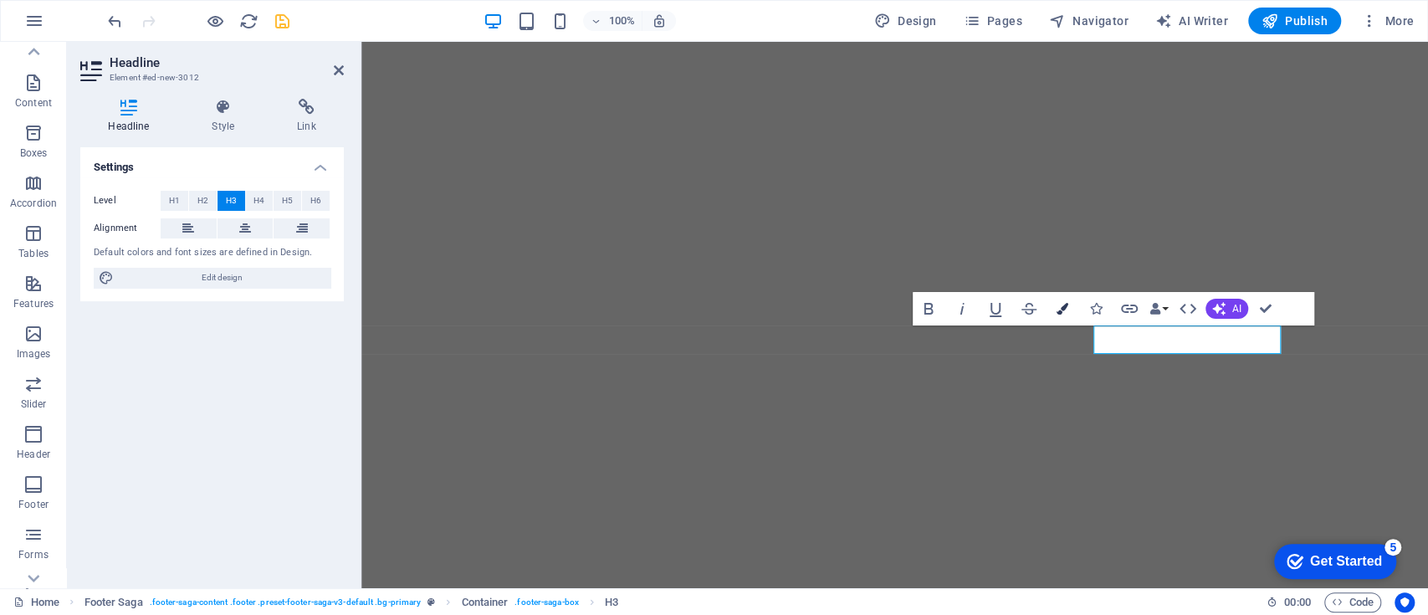
click at [1061, 303] on icon "button" at bounding box center [1062, 309] width 12 height 12
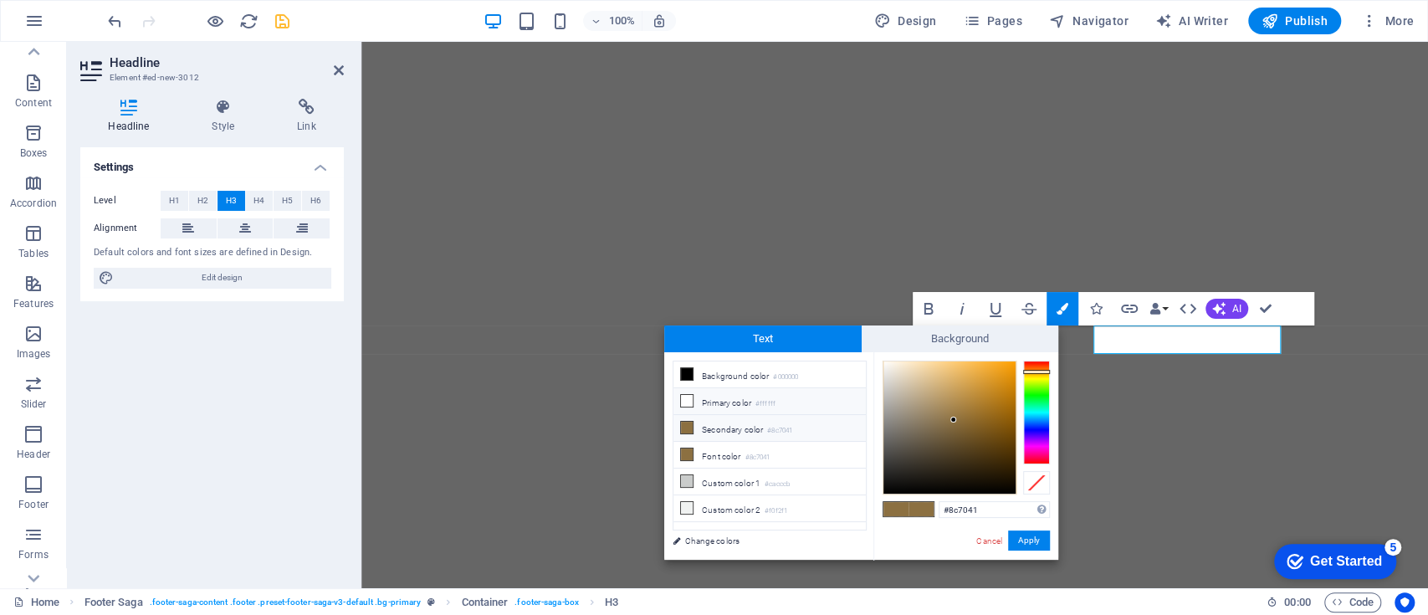
click at [763, 400] on small "#ffffff" at bounding box center [765, 404] width 20 height 12
type input "#ffffff"
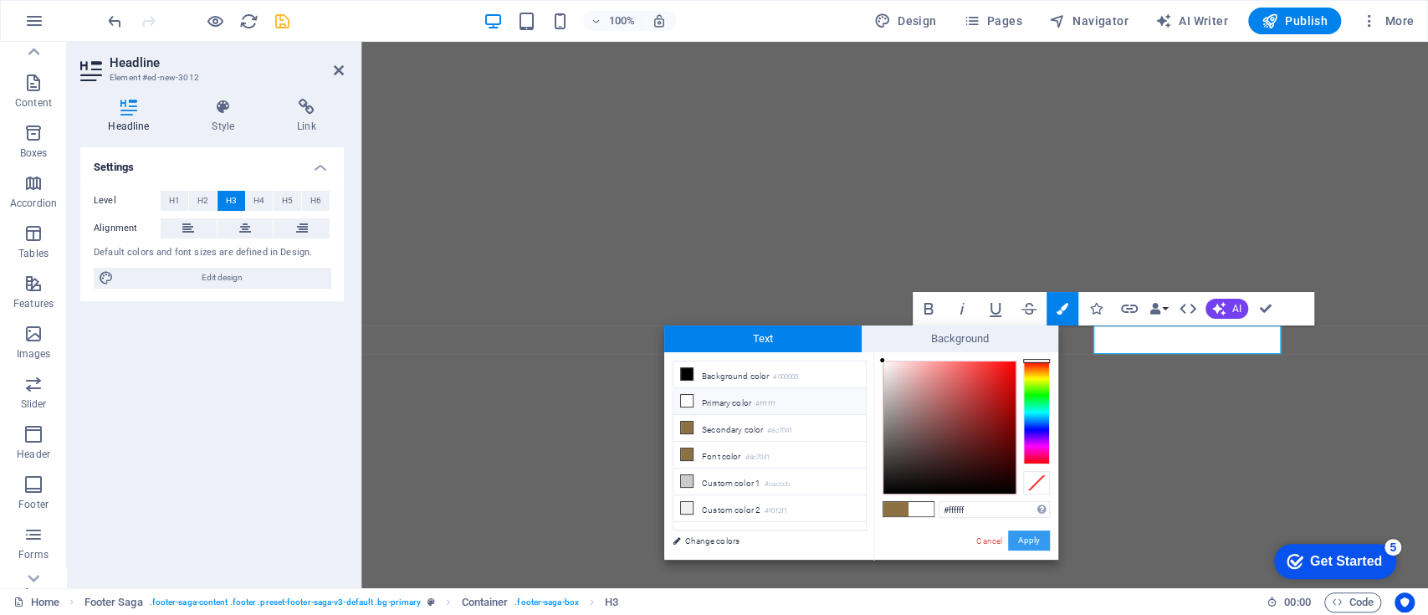
click at [1023, 535] on button "Apply" at bounding box center [1029, 540] width 42 height 20
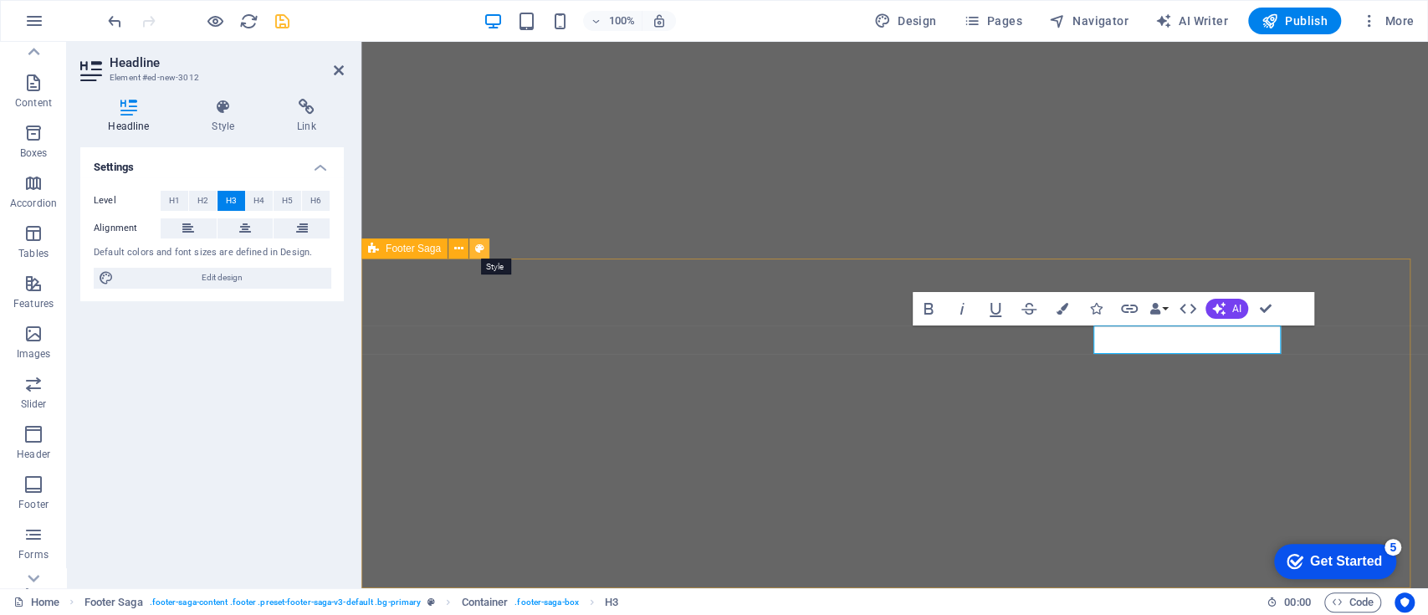
click at [475, 248] on icon at bounding box center [479, 249] width 9 height 18
select select "rem"
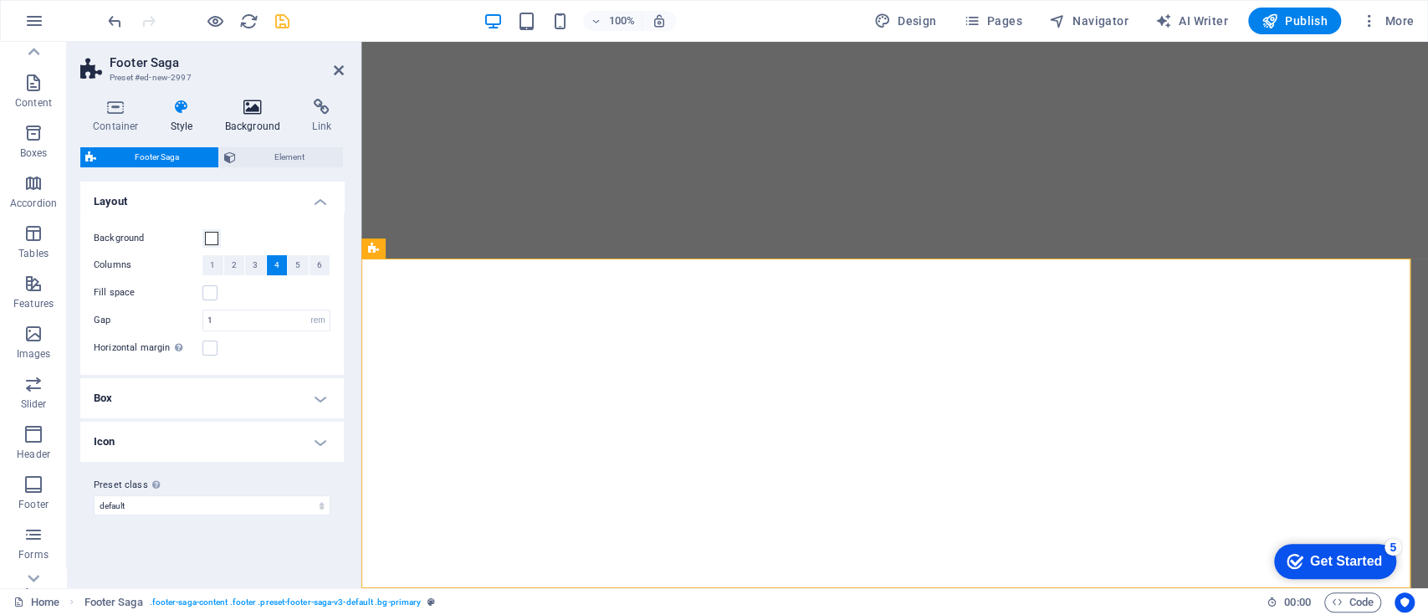
click at [249, 105] on icon at bounding box center [252, 107] width 81 height 17
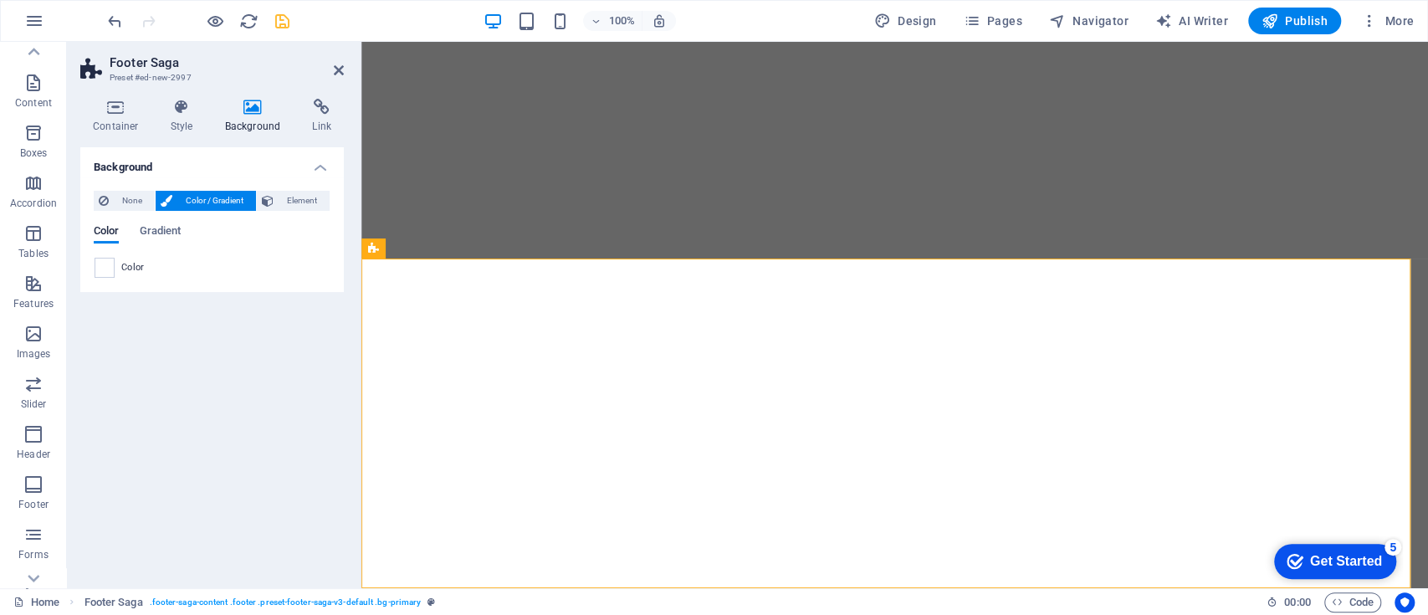
click at [121, 271] on span "Color" at bounding box center [132, 267] width 23 height 13
click at [103, 266] on span at bounding box center [104, 267] width 18 height 18
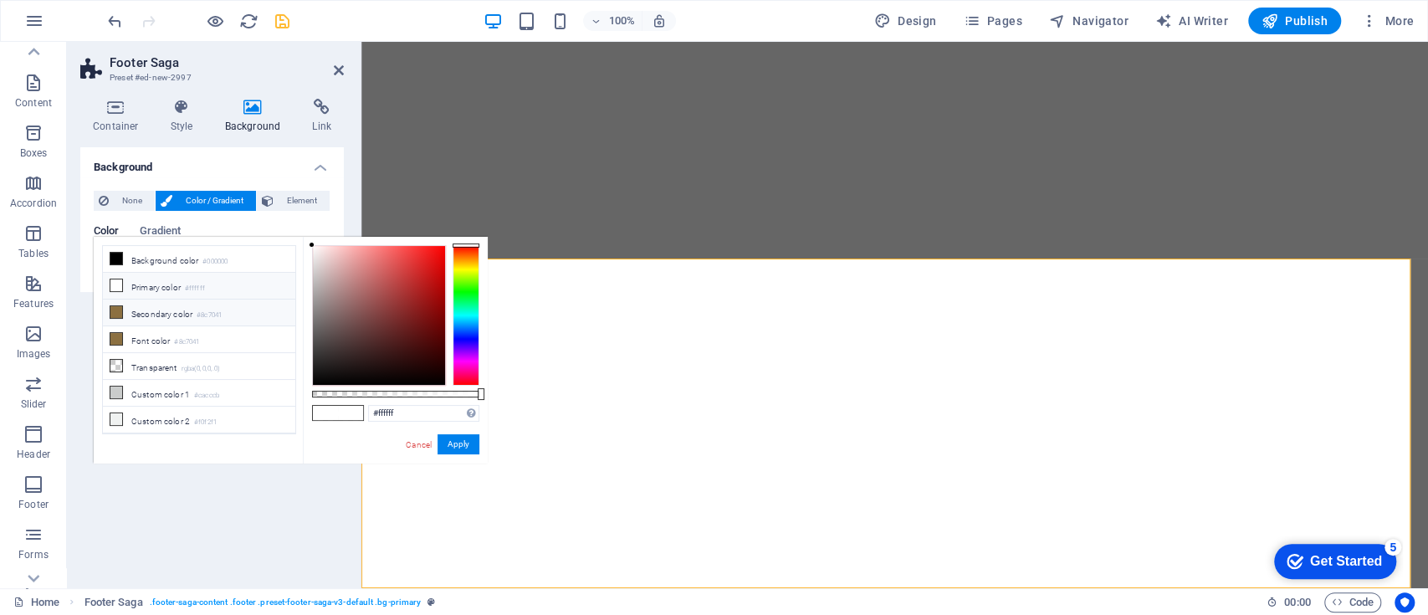
click at [181, 309] on li "Secondary color #8c7041" at bounding box center [199, 312] width 192 height 27
type input "#8c7041"
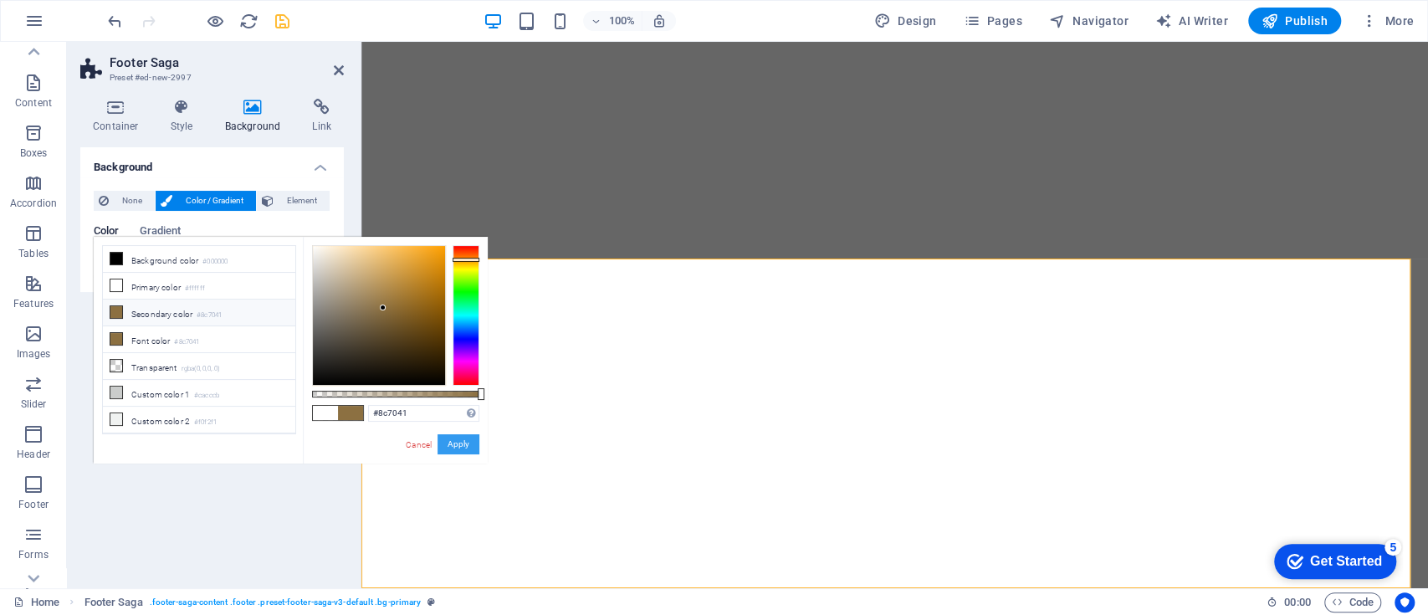
click at [457, 438] on button "Apply" at bounding box center [458, 444] width 42 height 20
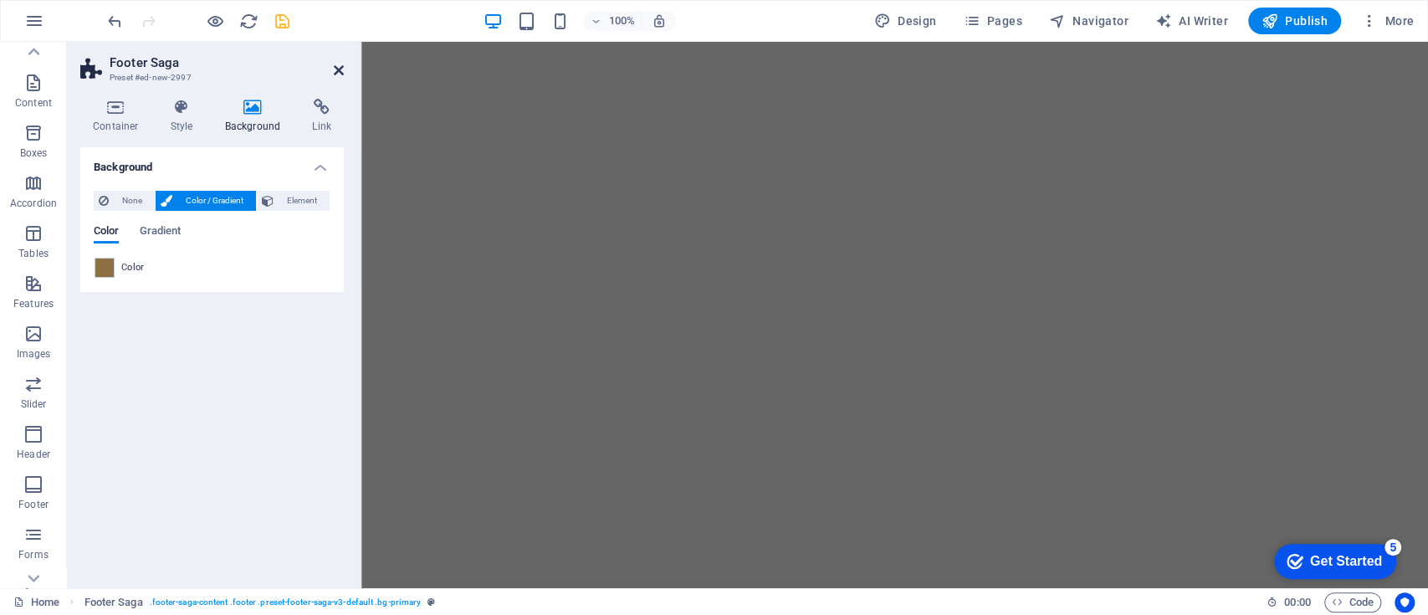
click at [342, 72] on icon at bounding box center [339, 70] width 10 height 13
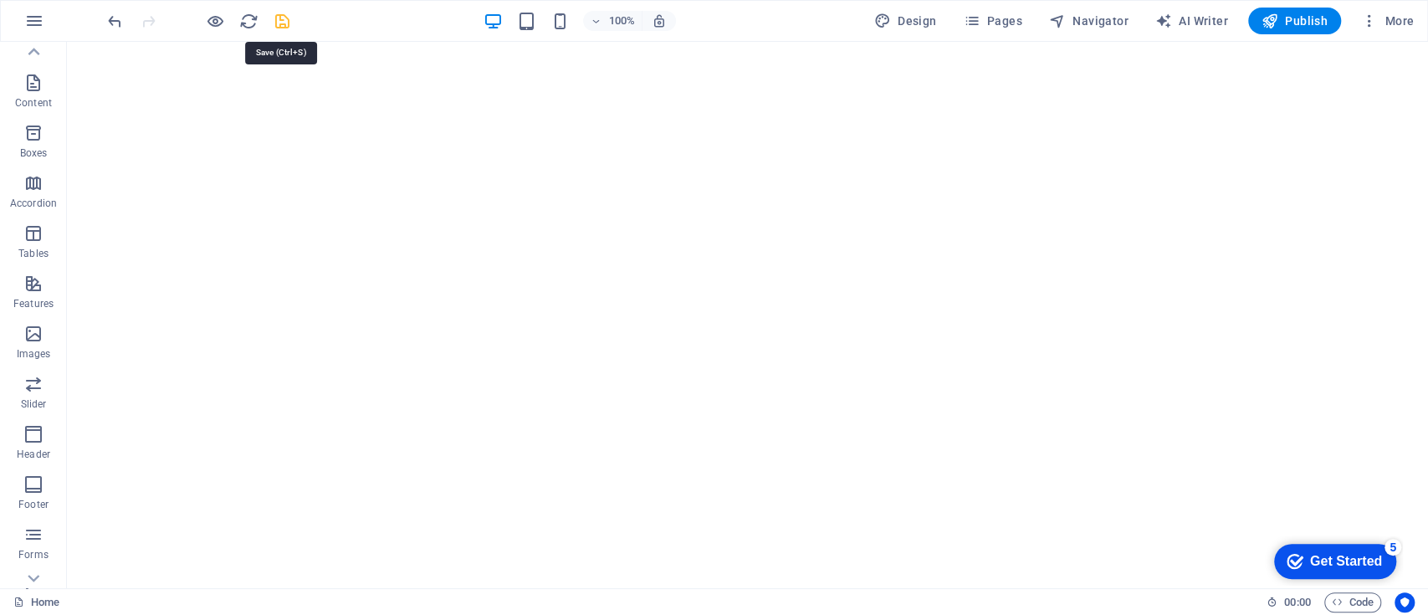
click at [285, 22] on icon "save" at bounding box center [282, 21] width 19 height 19
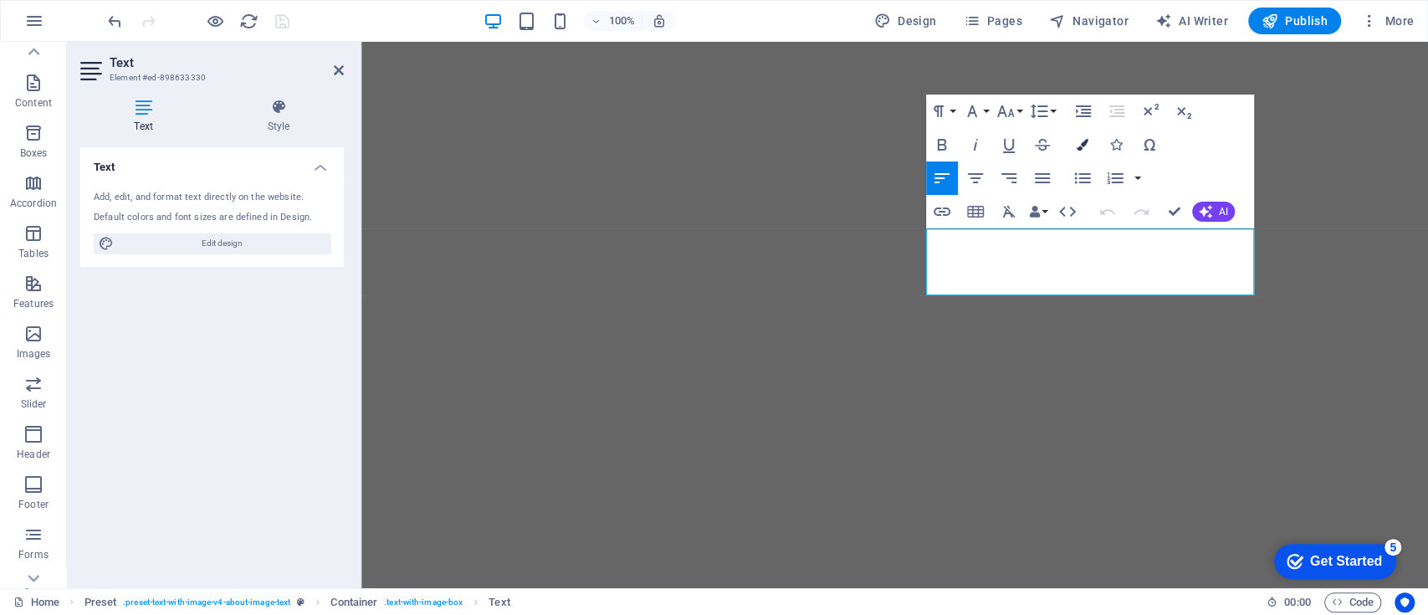
click at [1080, 140] on icon "button" at bounding box center [1082, 145] width 12 height 12
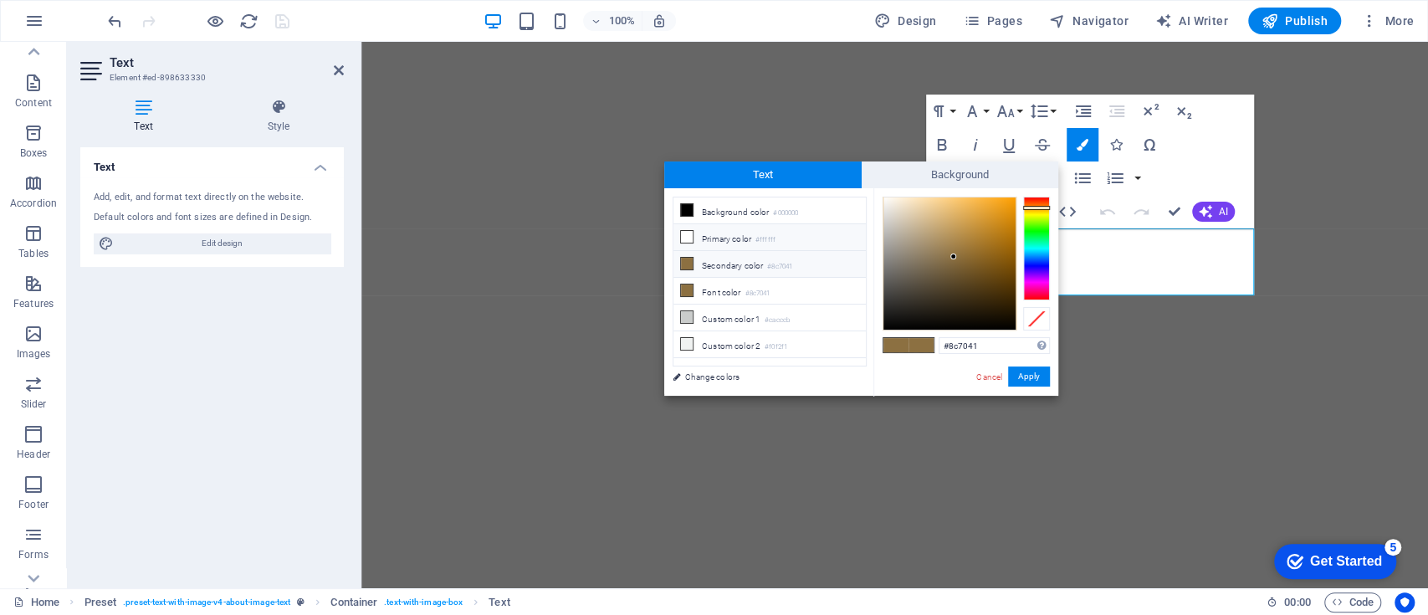
click at [769, 238] on small "#ffffff" at bounding box center [765, 240] width 20 height 12
type input "#ffffff"
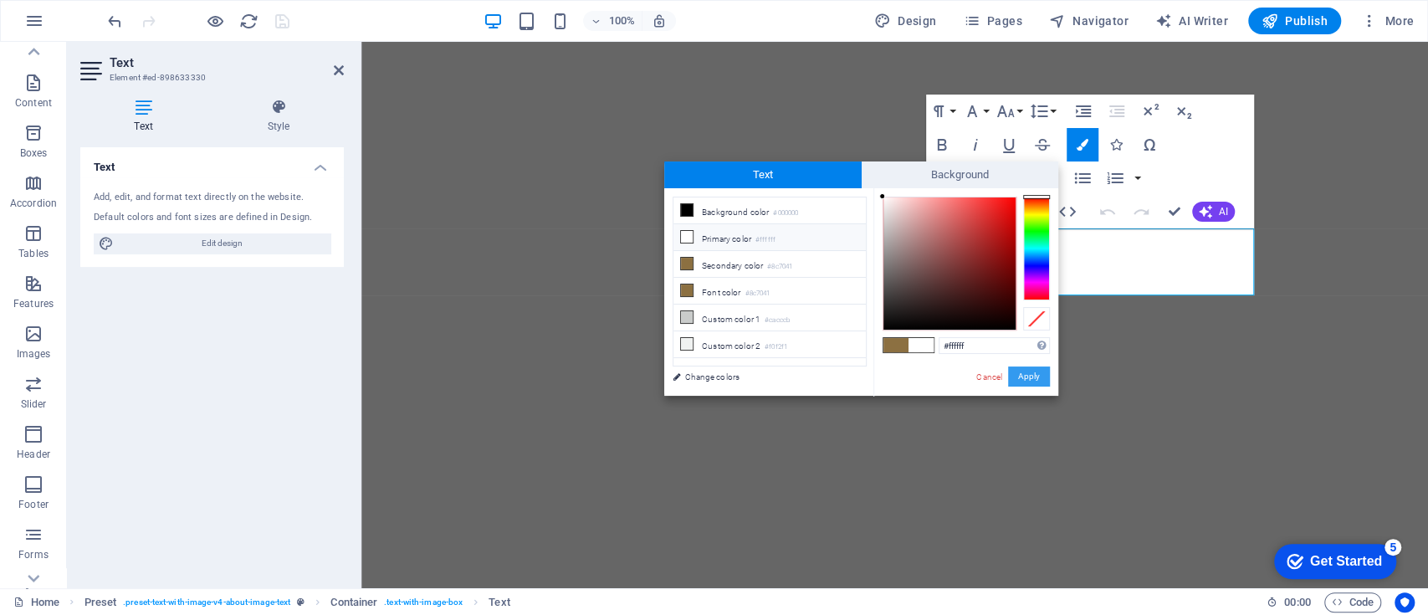
click at [1038, 379] on button "Apply" at bounding box center [1029, 376] width 42 height 20
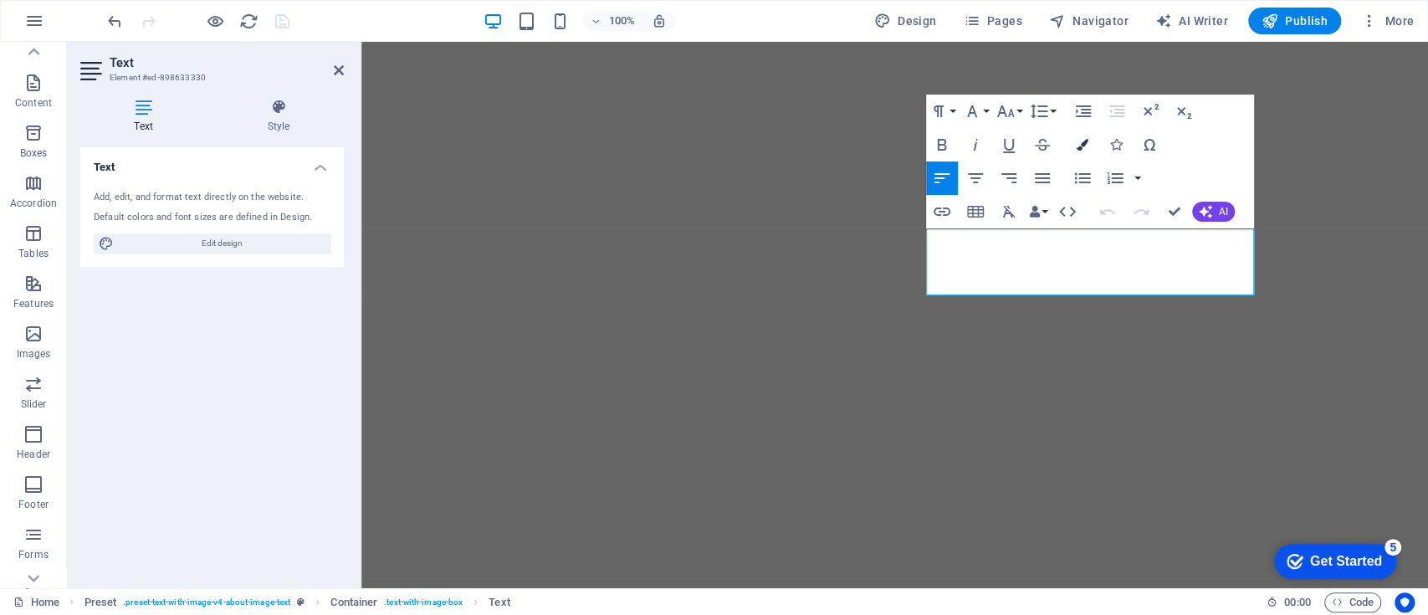
click at [1081, 144] on icon "button" at bounding box center [1082, 145] width 12 height 12
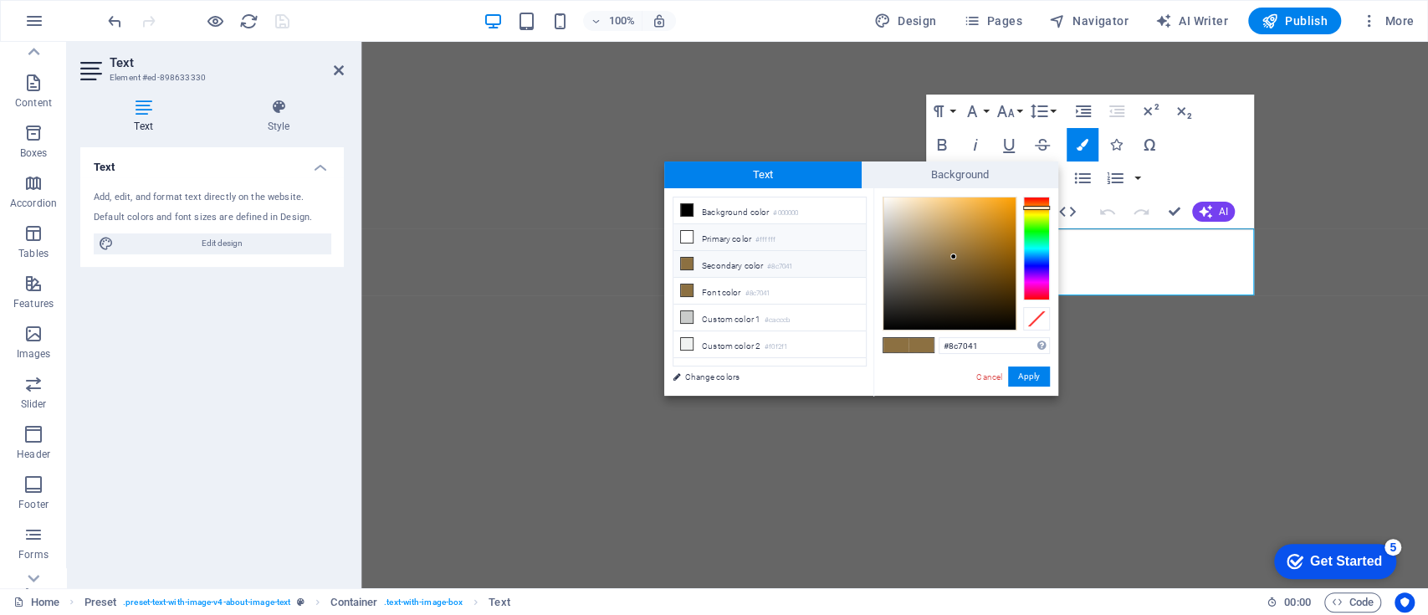
click at [743, 241] on li "Primary color #ffffff" at bounding box center [769, 237] width 192 height 27
type input "#ffffff"
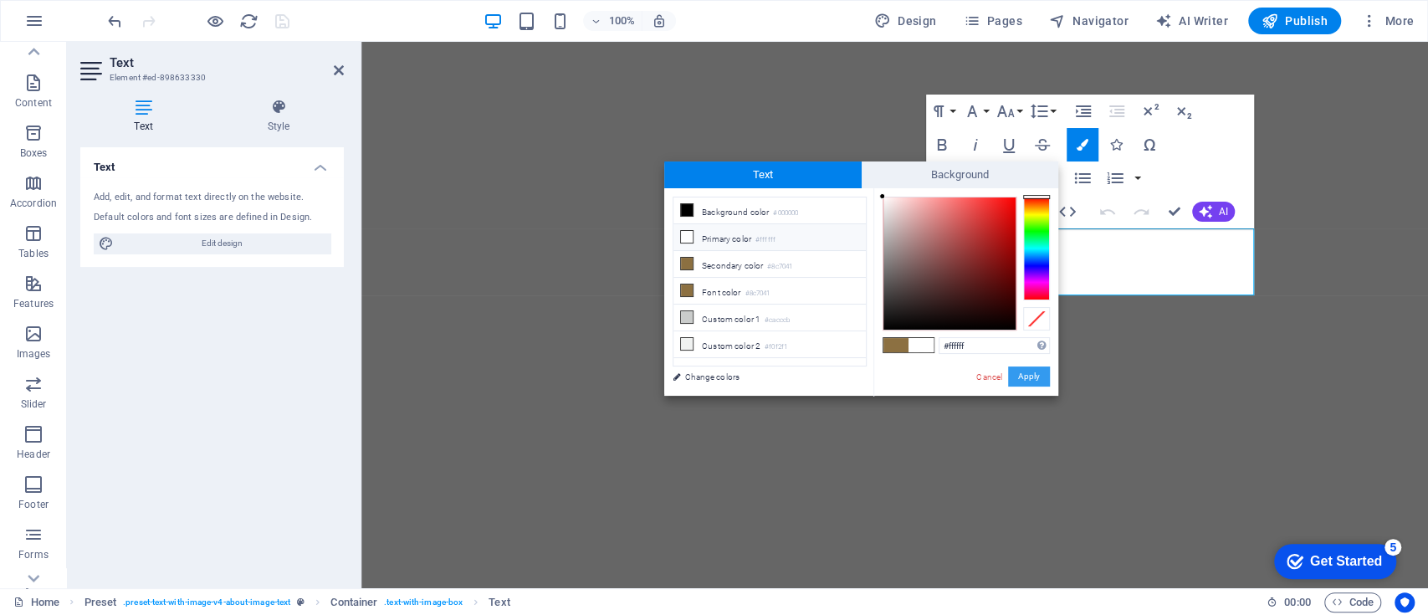
click at [1025, 375] on button "Apply" at bounding box center [1029, 376] width 42 height 20
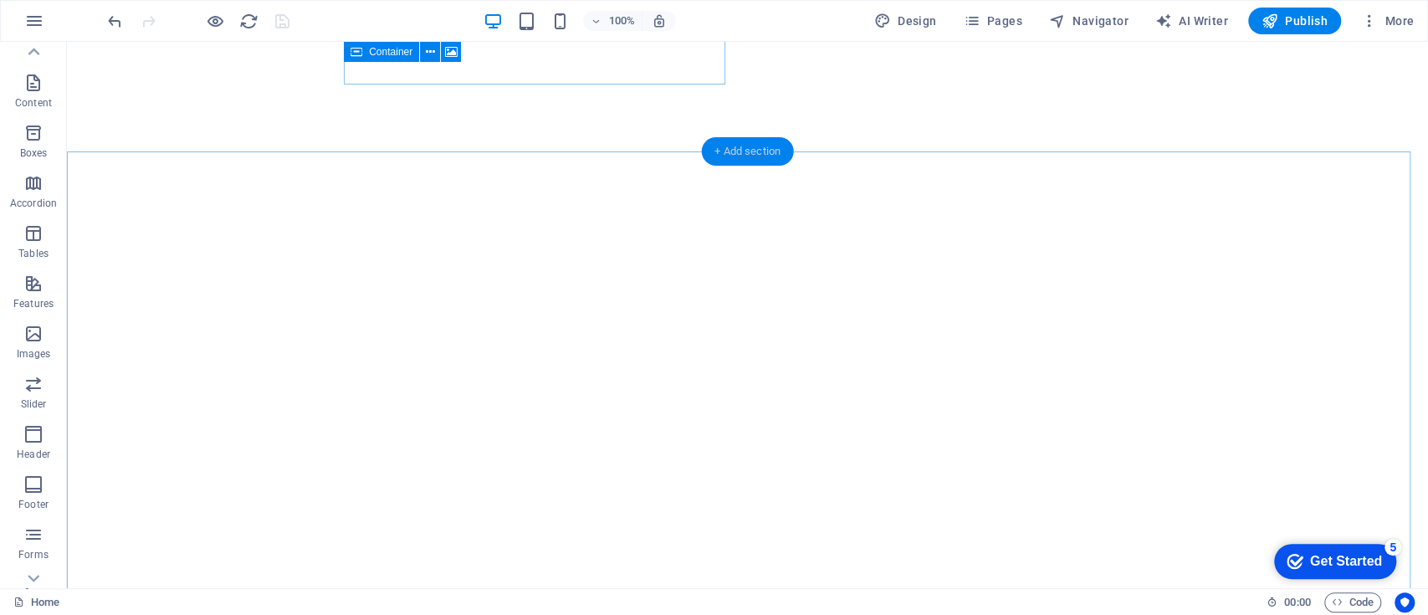
click at [732, 151] on div "+ Add section" at bounding box center [747, 151] width 93 height 28
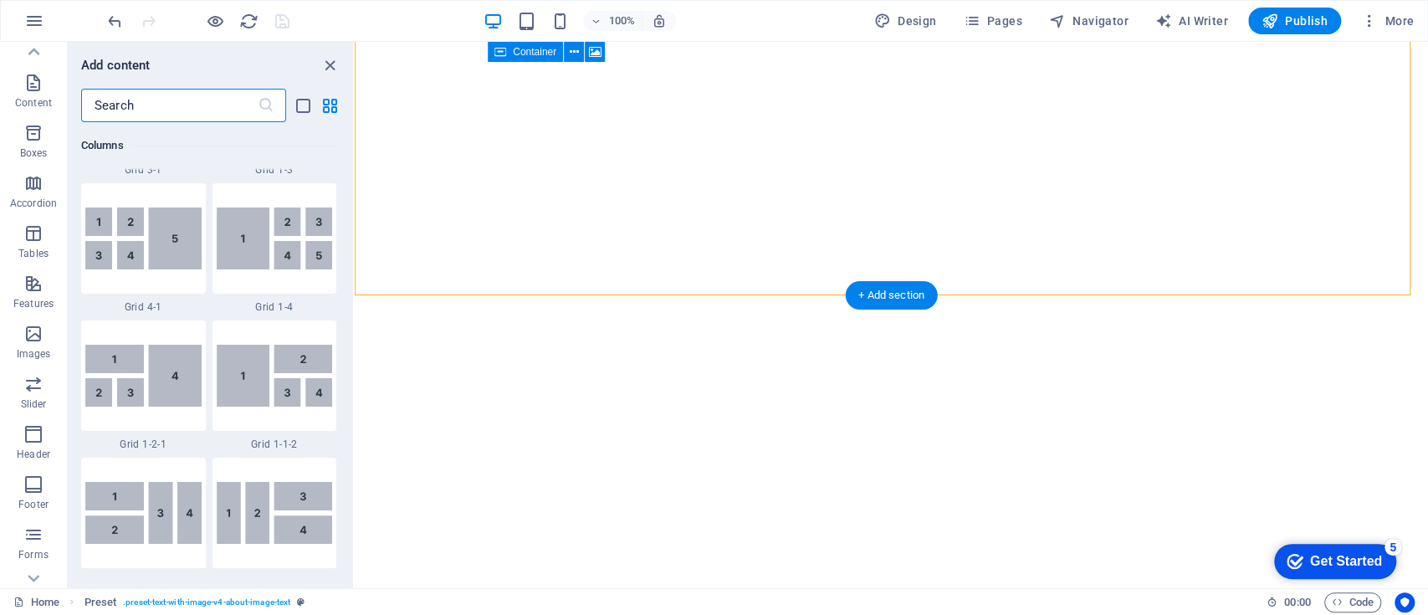
scroll to position [2926, 0]
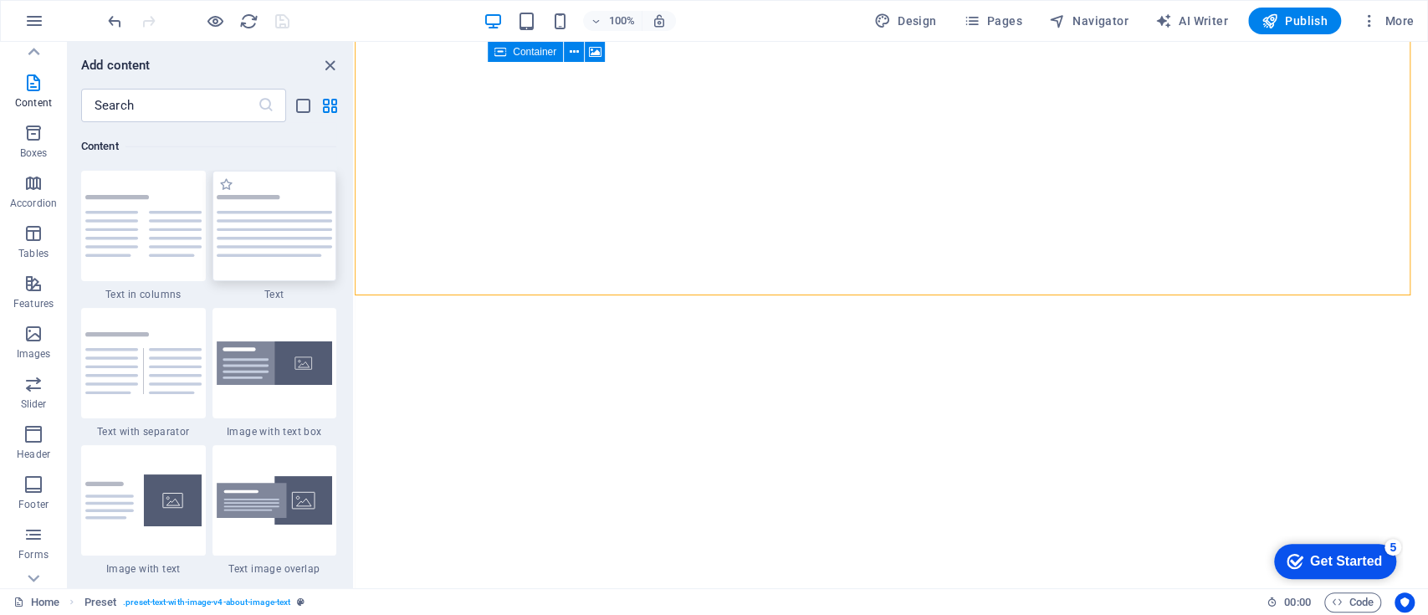
click at [268, 270] on div at bounding box center [274, 226] width 125 height 110
click at [355, 270] on div "Drag here to replace the existing content. Press “Ctrl” if you want to create a…" at bounding box center [891, 315] width 1073 height 546
drag, startPoint x: 268, startPoint y: 270, endPoint x: 259, endPoint y: 243, distance: 28.3
click at [355, 270] on div "Drag here to replace the existing content. Press “Ctrl” if you want to create a…" at bounding box center [891, 315] width 1073 height 546
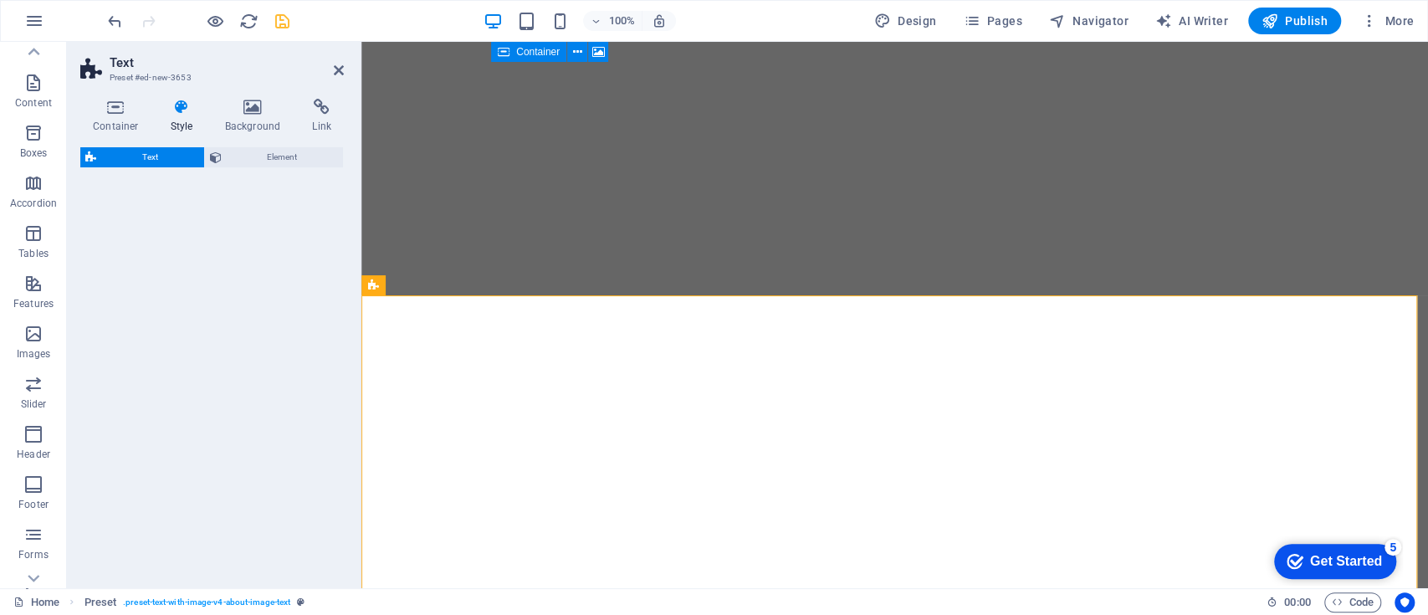
select select "preset-text-v2-default"
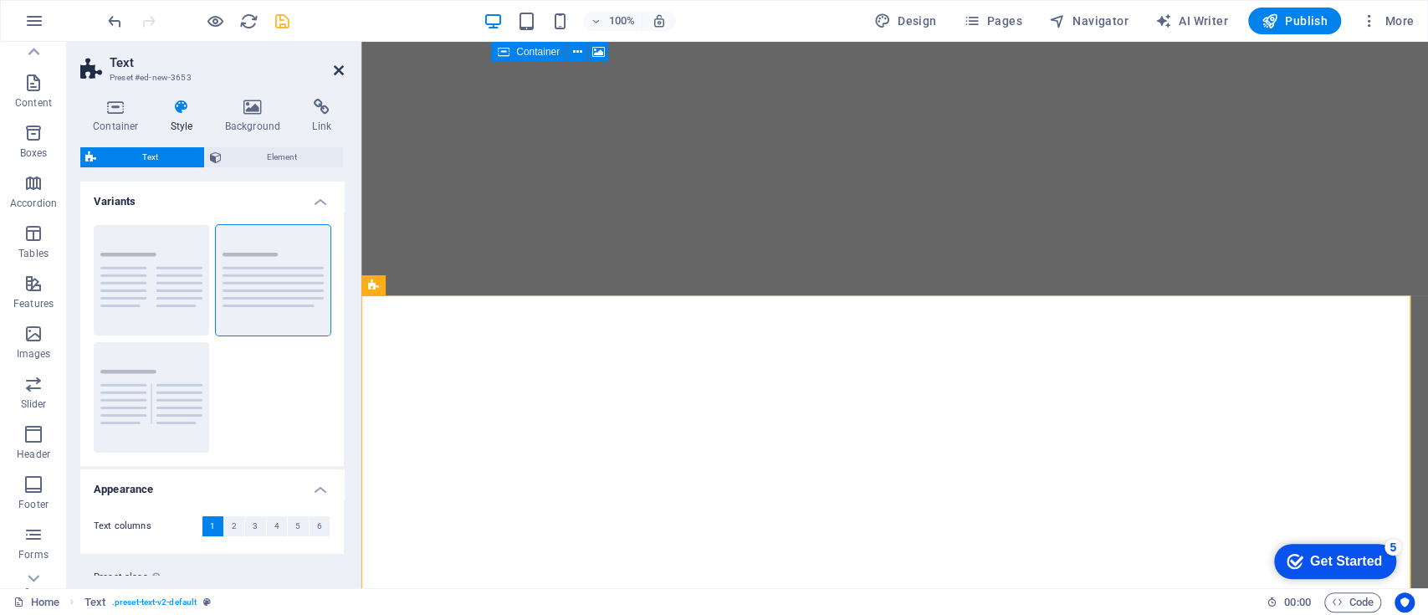
click at [335, 76] on icon at bounding box center [339, 70] width 10 height 13
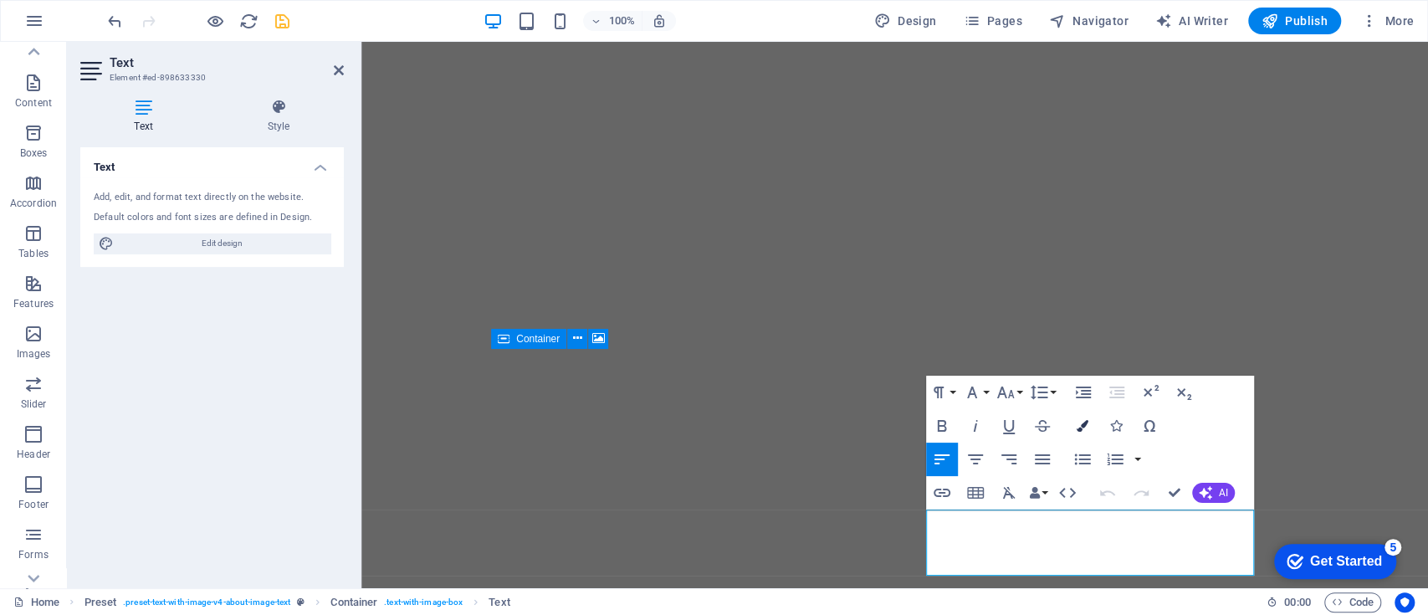
click at [1081, 422] on icon "button" at bounding box center [1082, 426] width 12 height 12
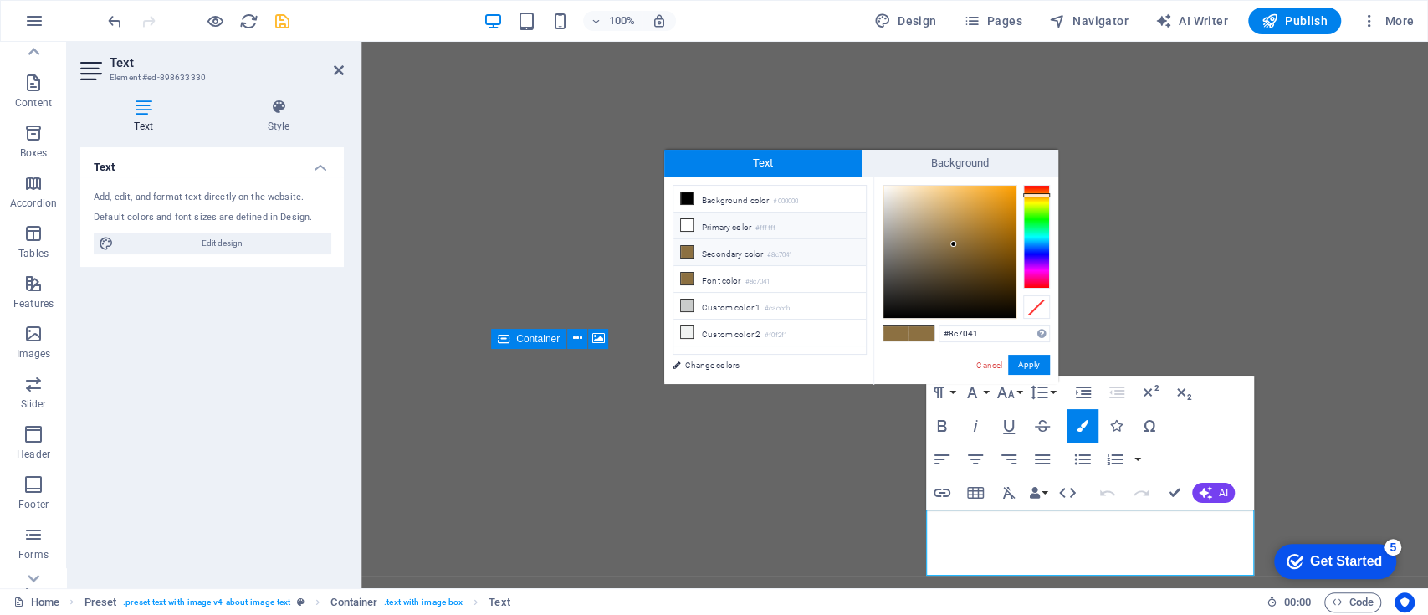
click at [728, 227] on li "Primary color #ffffff" at bounding box center [769, 225] width 192 height 27
type input "#ffffff"
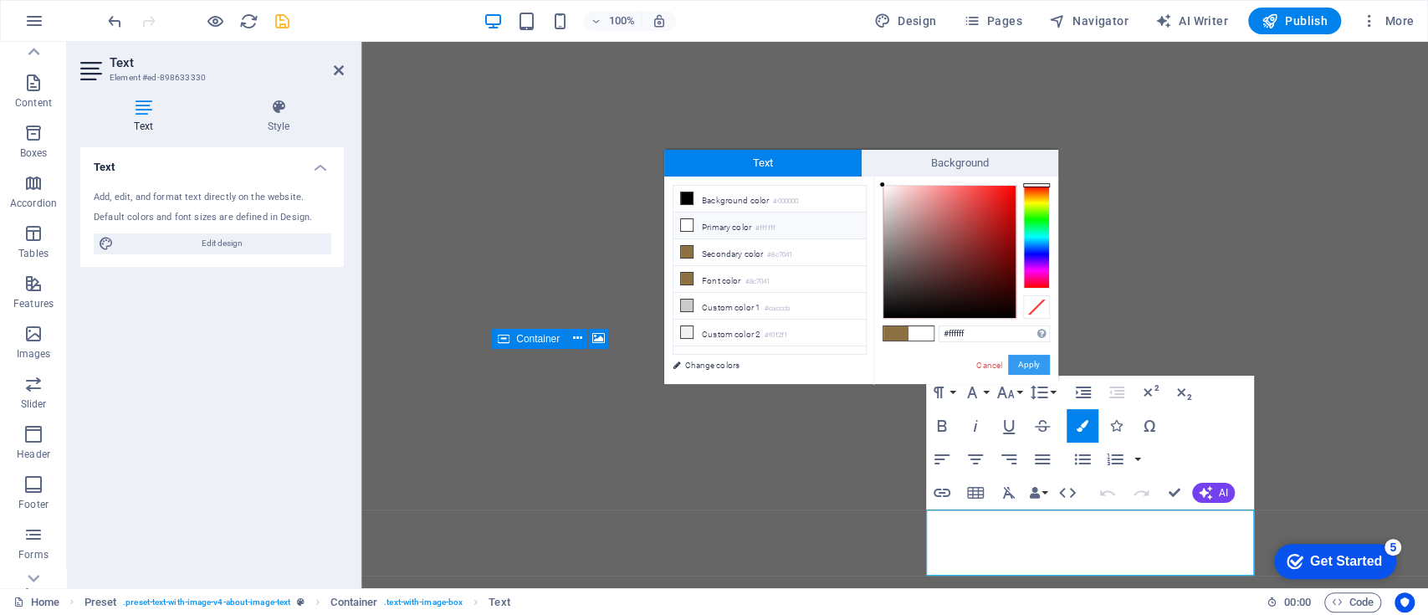
click at [1032, 362] on button "Apply" at bounding box center [1029, 365] width 42 height 20
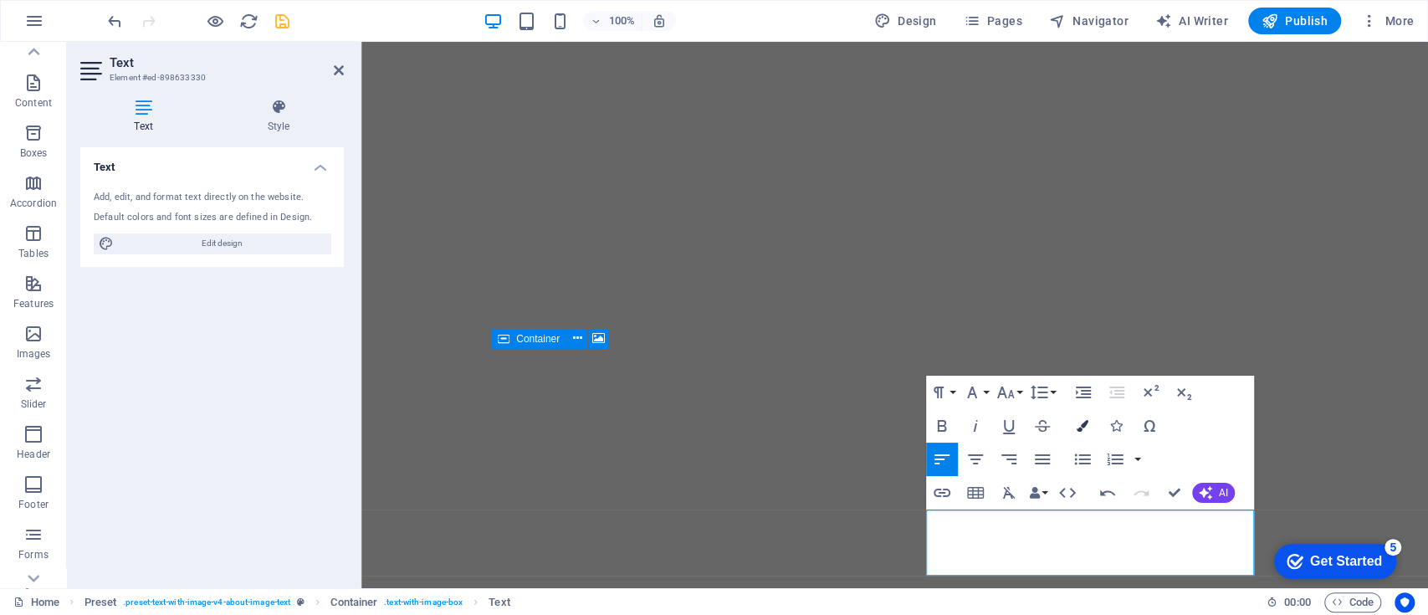
click at [1078, 422] on icon "button" at bounding box center [1082, 426] width 12 height 12
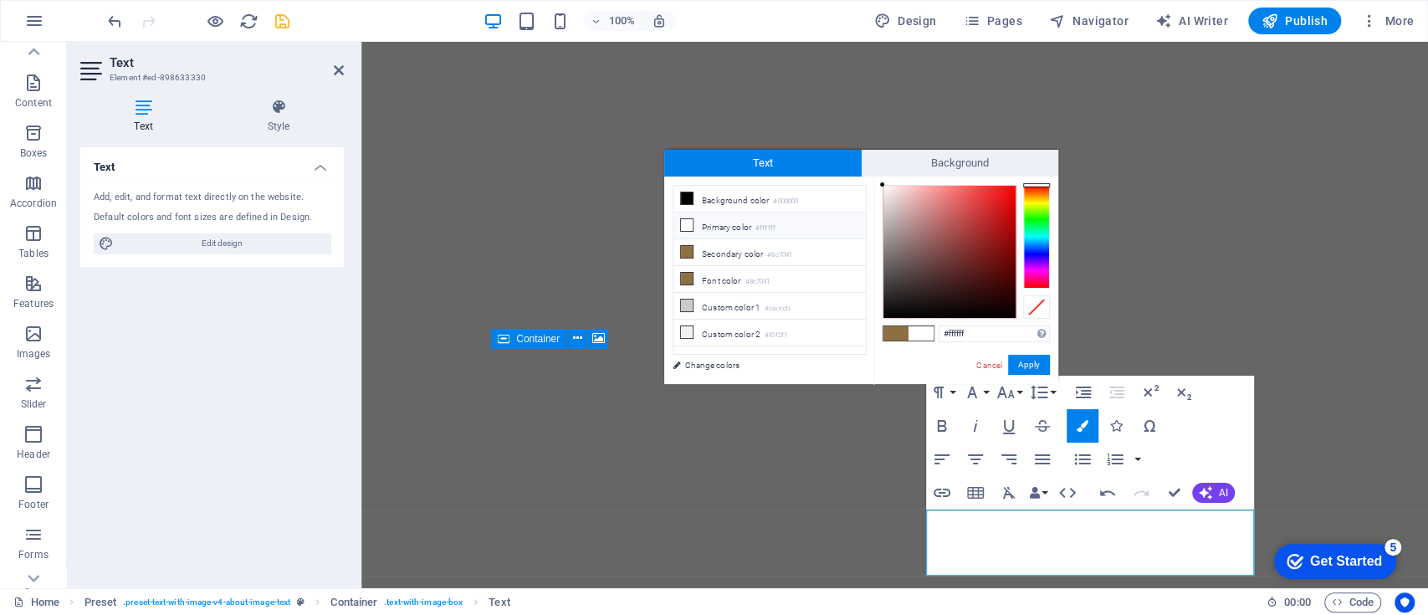
click at [773, 227] on small "#ffffff" at bounding box center [765, 228] width 20 height 12
click at [1030, 360] on button "Apply" at bounding box center [1029, 365] width 42 height 20
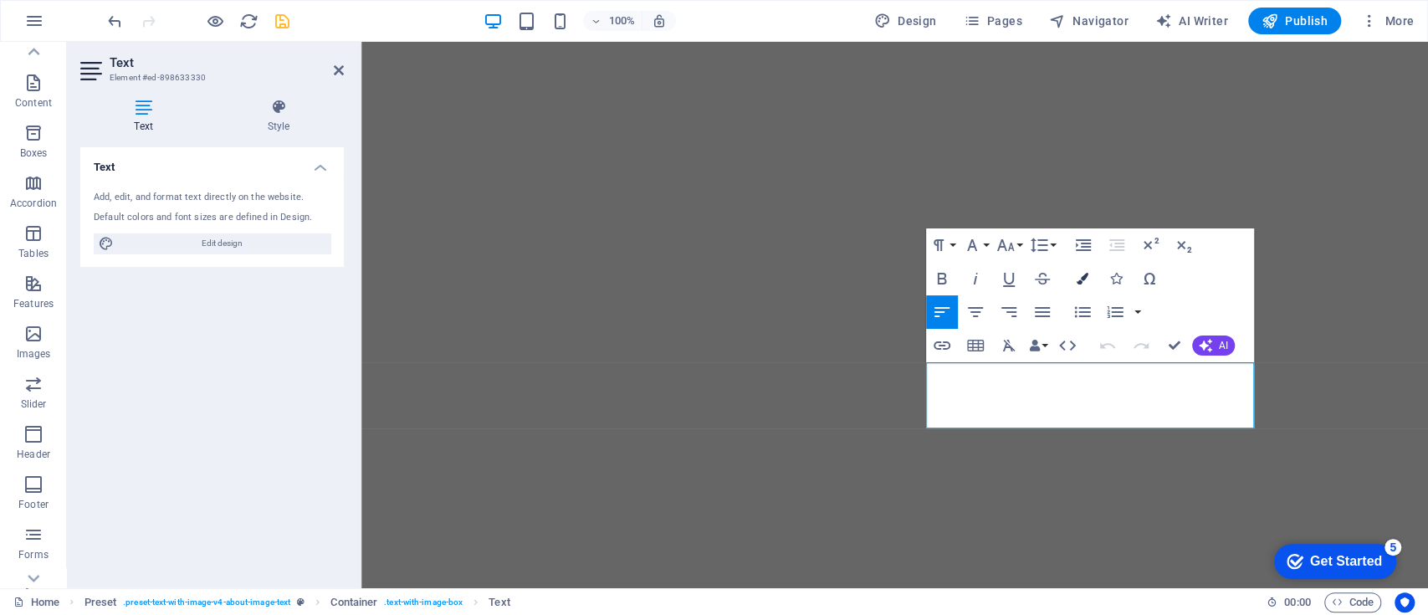
click at [1083, 278] on icon "button" at bounding box center [1082, 279] width 12 height 12
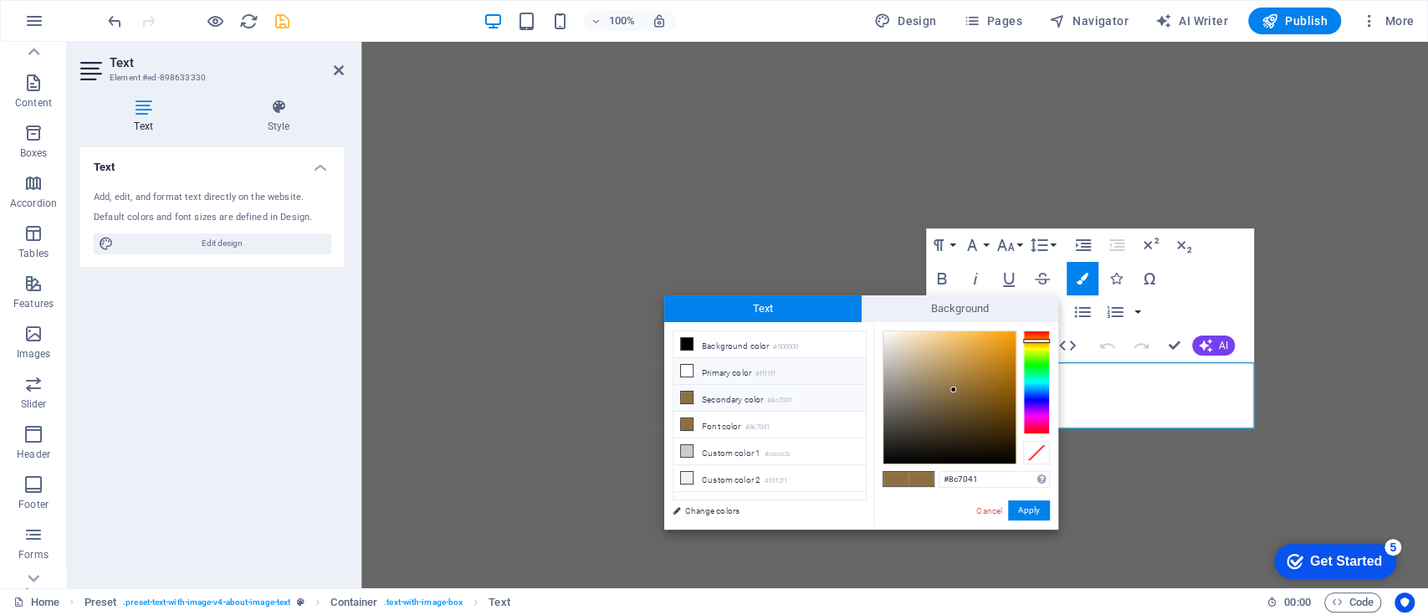
click at [780, 377] on li "Primary color #ffffff" at bounding box center [769, 371] width 192 height 27
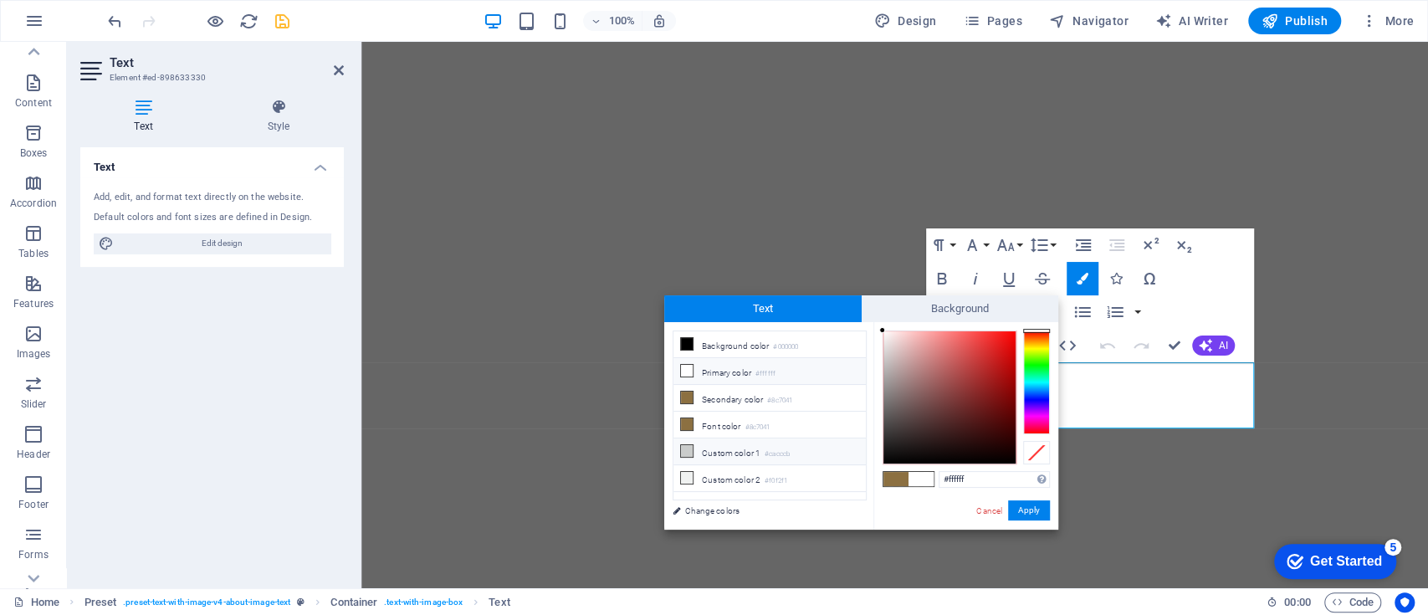
click at [761, 444] on li "Custom color 1 #cacccb" at bounding box center [769, 451] width 192 height 27
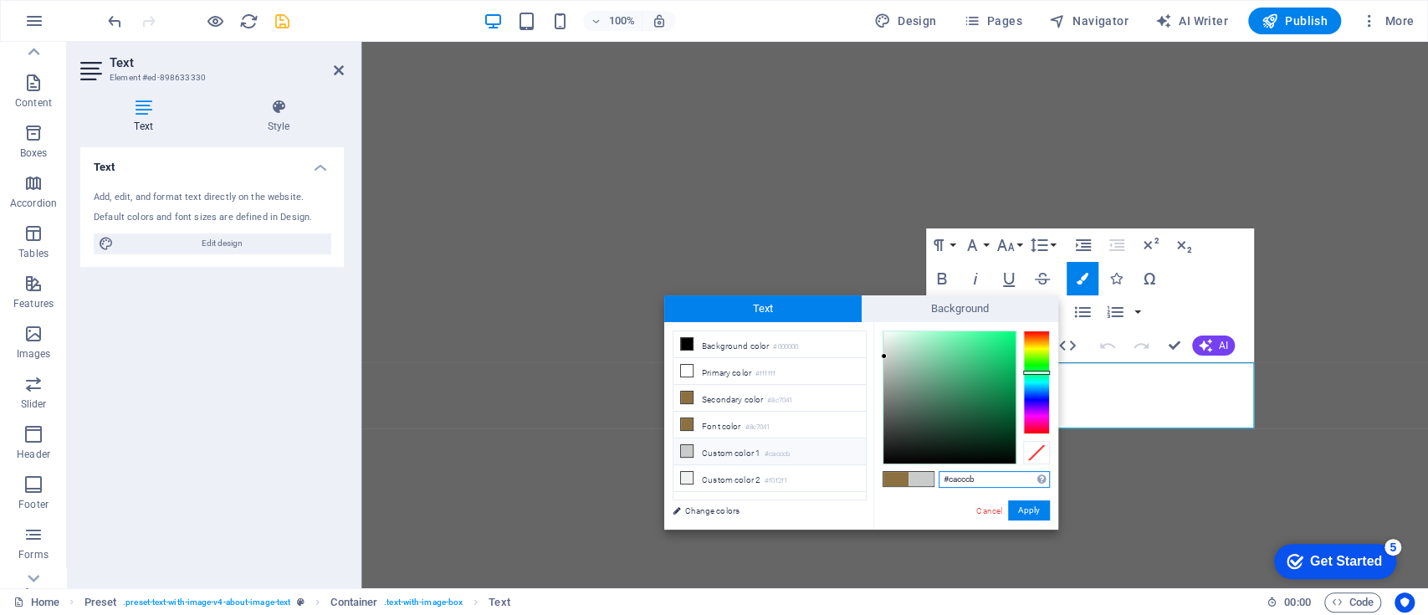
click at [985, 486] on input "#cacccb" at bounding box center [993, 479] width 111 height 17
type input "#fffff"
click at [1035, 511] on button "Apply" at bounding box center [1029, 510] width 42 height 20
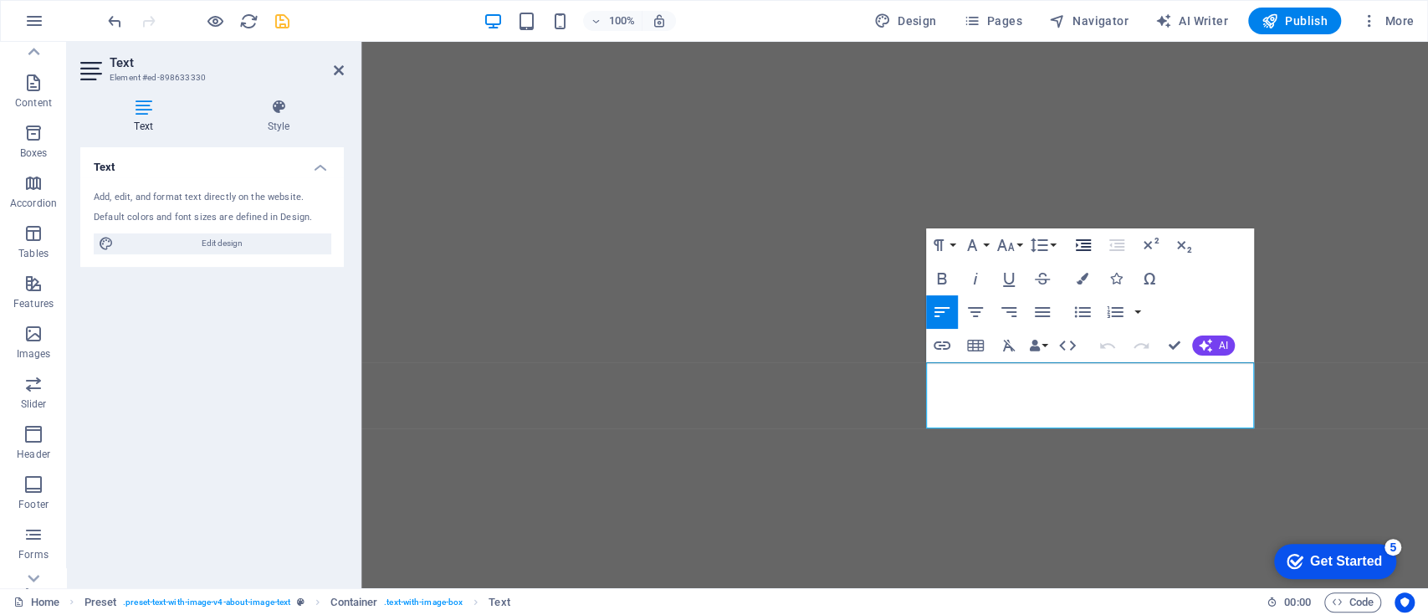
click at [1086, 260] on button "Increase Indent" at bounding box center [1083, 244] width 32 height 33
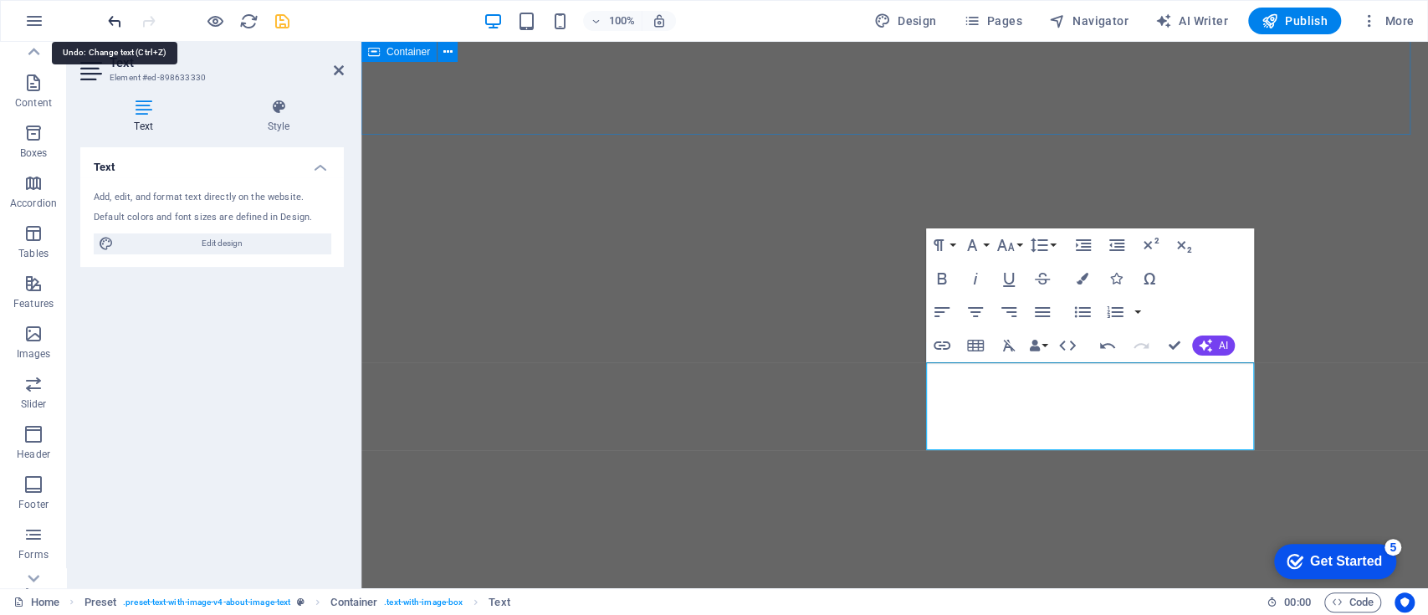
click at [111, 14] on icon "undo" at bounding box center [114, 21] width 19 height 19
drag, startPoint x: 111, startPoint y: 14, endPoint x: 109, endPoint y: 23, distance: 8.7
click at [109, 23] on icon "undo" at bounding box center [114, 21] width 19 height 19
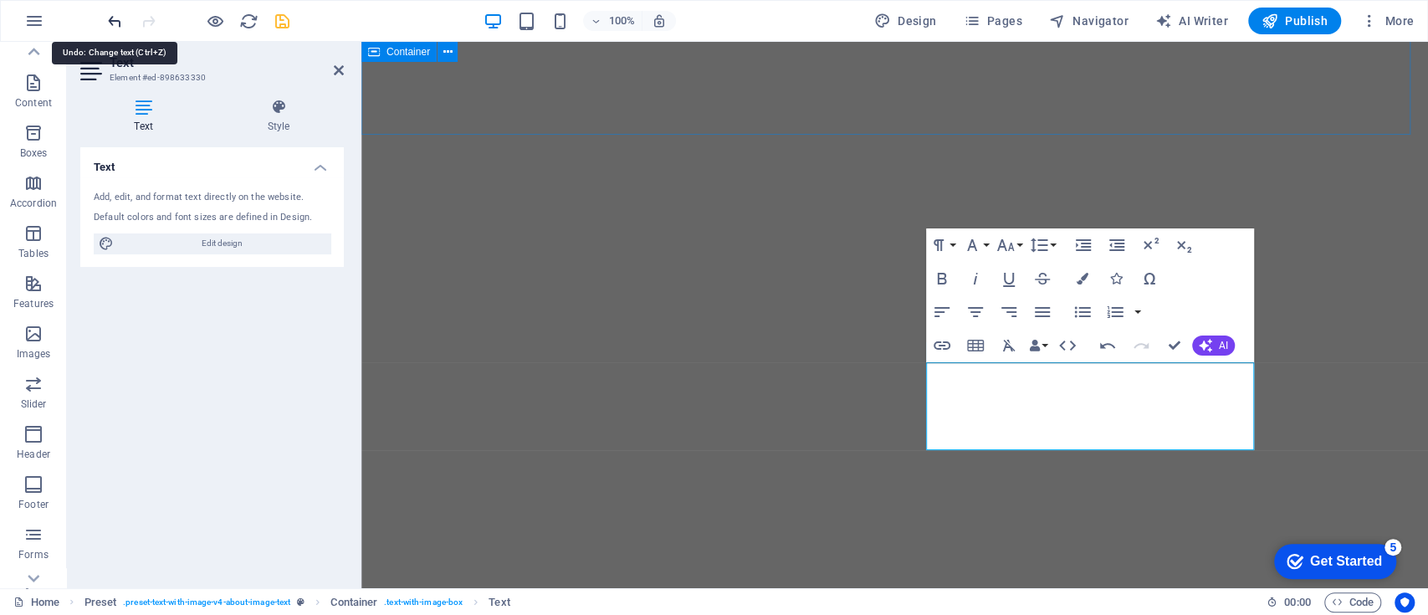
click at [116, 19] on icon "undo" at bounding box center [114, 21] width 19 height 19
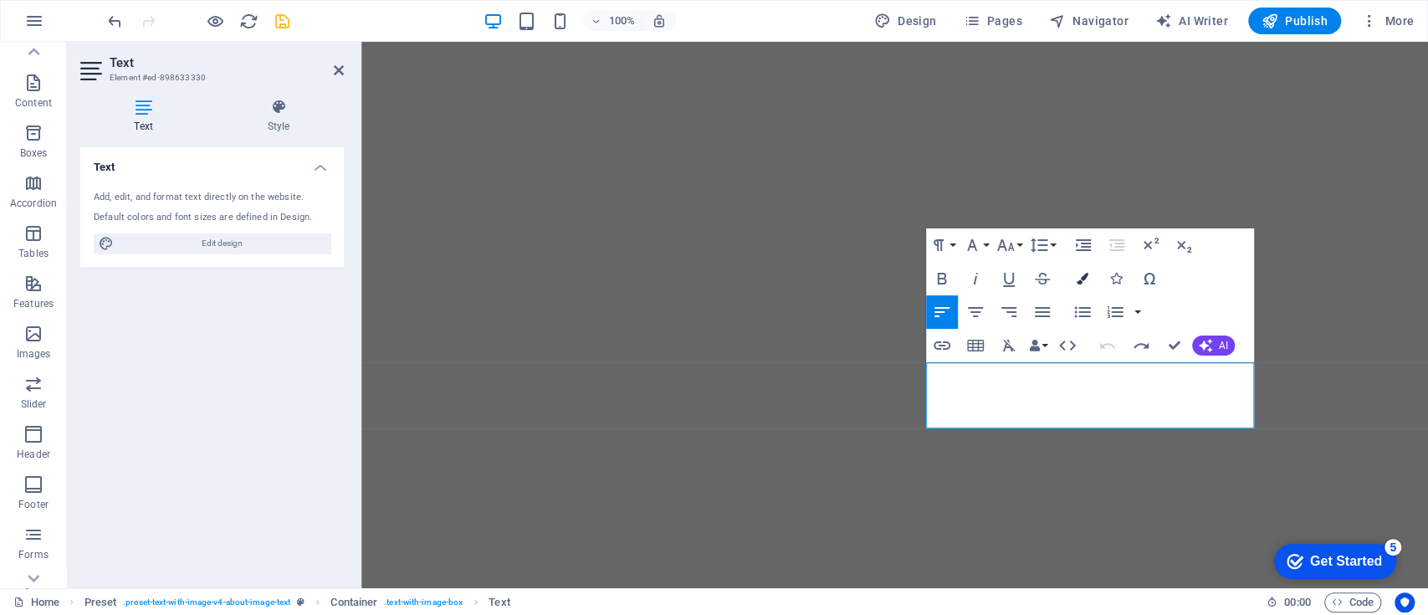
click at [1083, 270] on button "Colors" at bounding box center [1082, 278] width 32 height 33
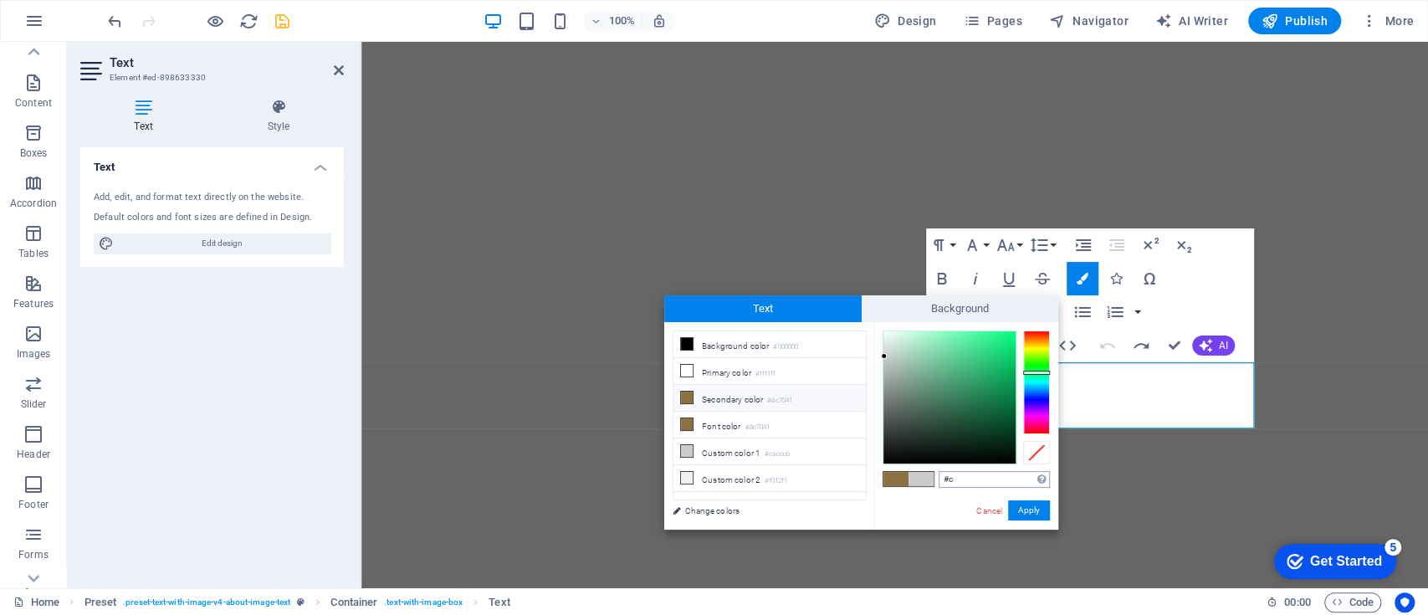
type input "#"
click at [975, 483] on input "#fffff" at bounding box center [993, 479] width 111 height 17
type input "#fff"
click at [1027, 514] on button "Apply" at bounding box center [1029, 510] width 42 height 20
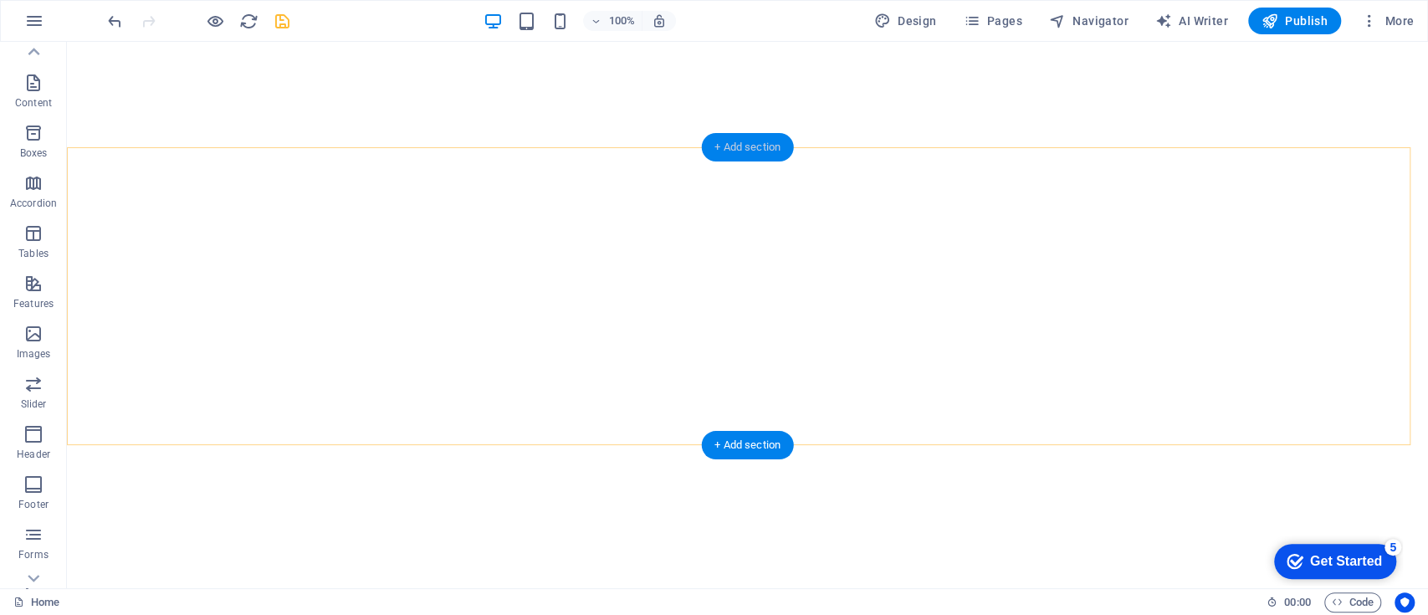
click at [741, 141] on div "+ Add section" at bounding box center [747, 147] width 93 height 28
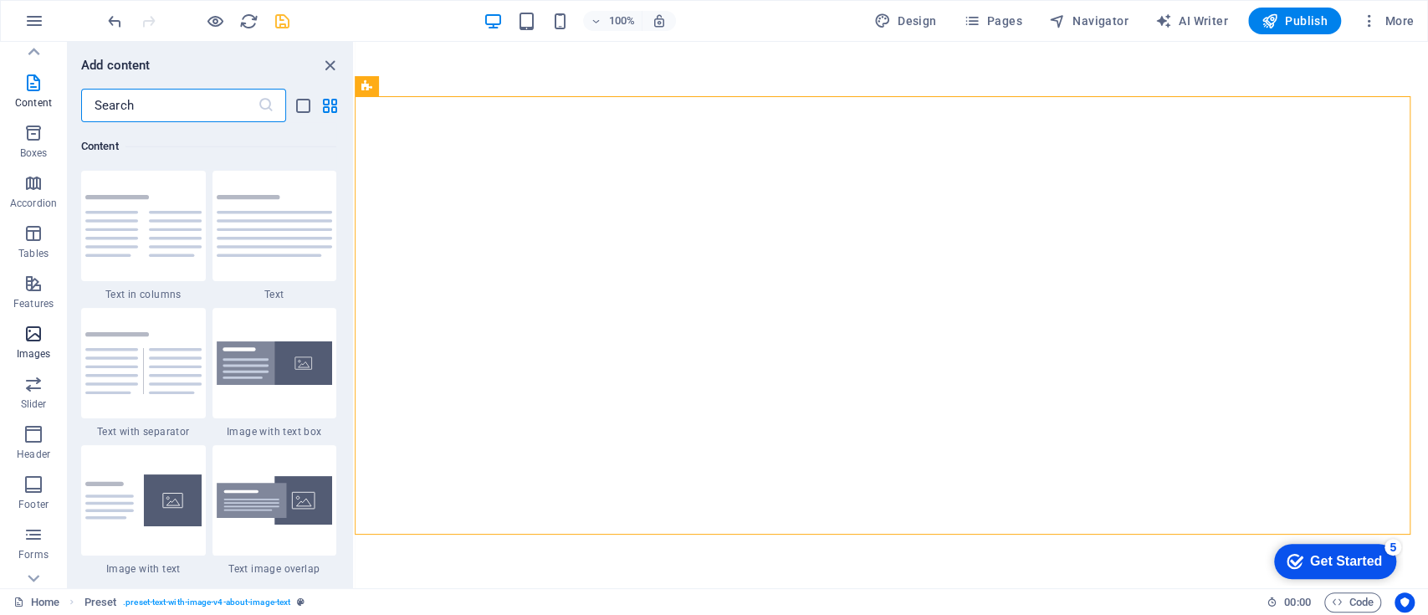
scroll to position [207, 0]
click at [33, 512] on icon "button" at bounding box center [33, 504] width 20 height 20
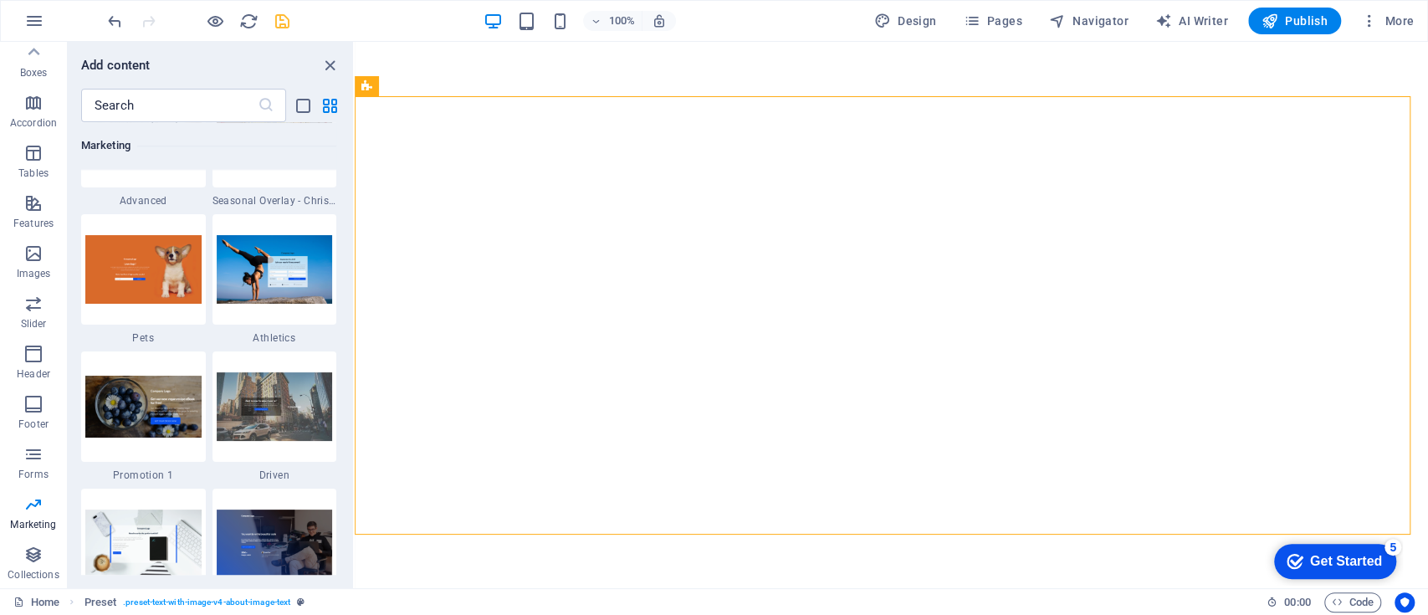
scroll to position [14265, 0]
click at [294, 271] on img at bounding box center [275, 269] width 116 height 68
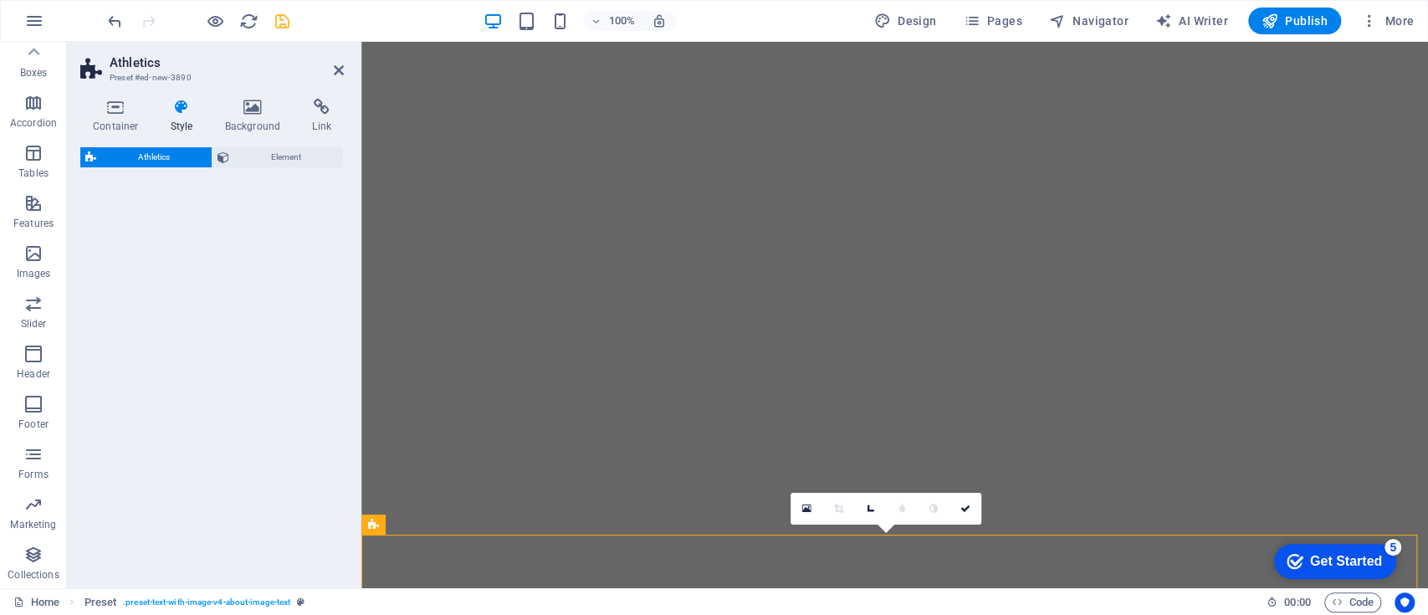
select select "%"
select select "rem"
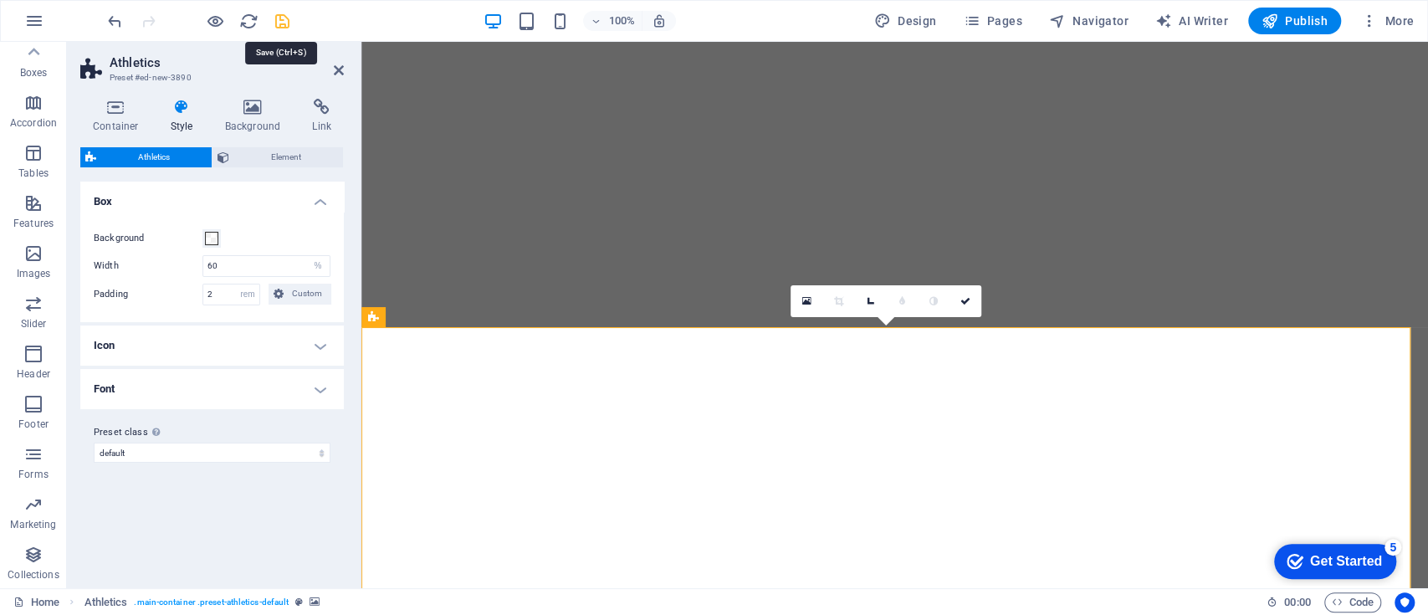
click at [284, 19] on icon "save" at bounding box center [282, 21] width 19 height 19
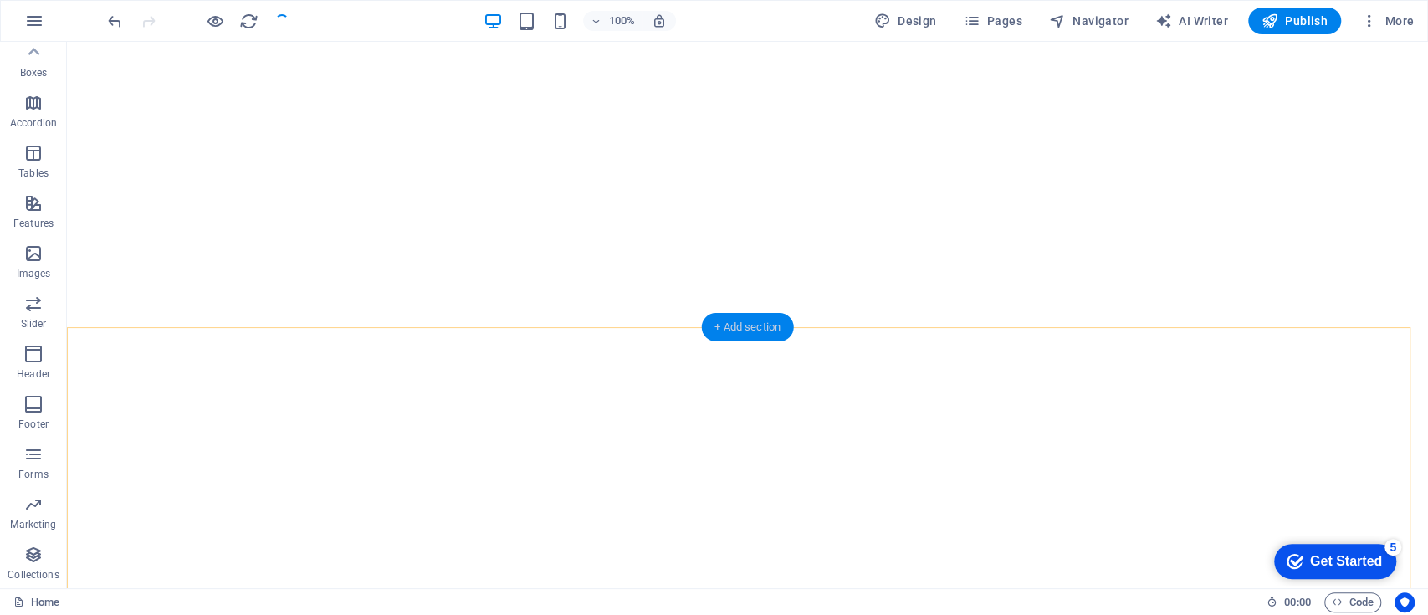
click at [742, 327] on div "+ Add section" at bounding box center [747, 327] width 93 height 28
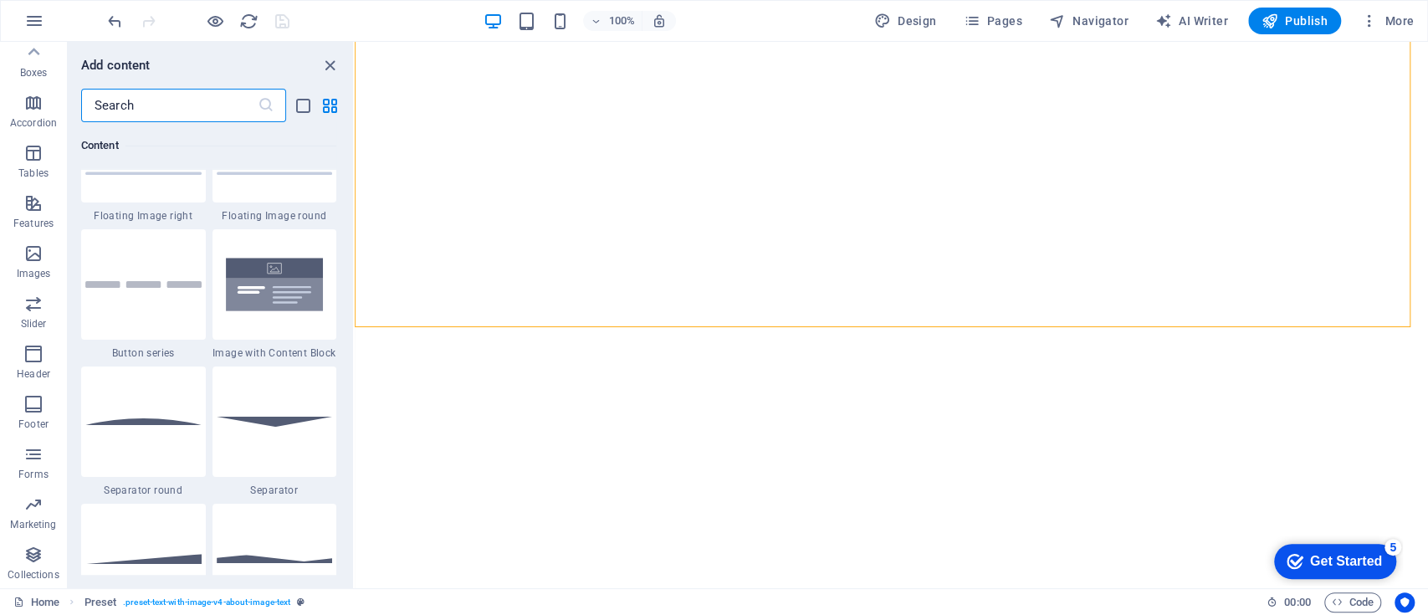
scroll to position [4340, 0]
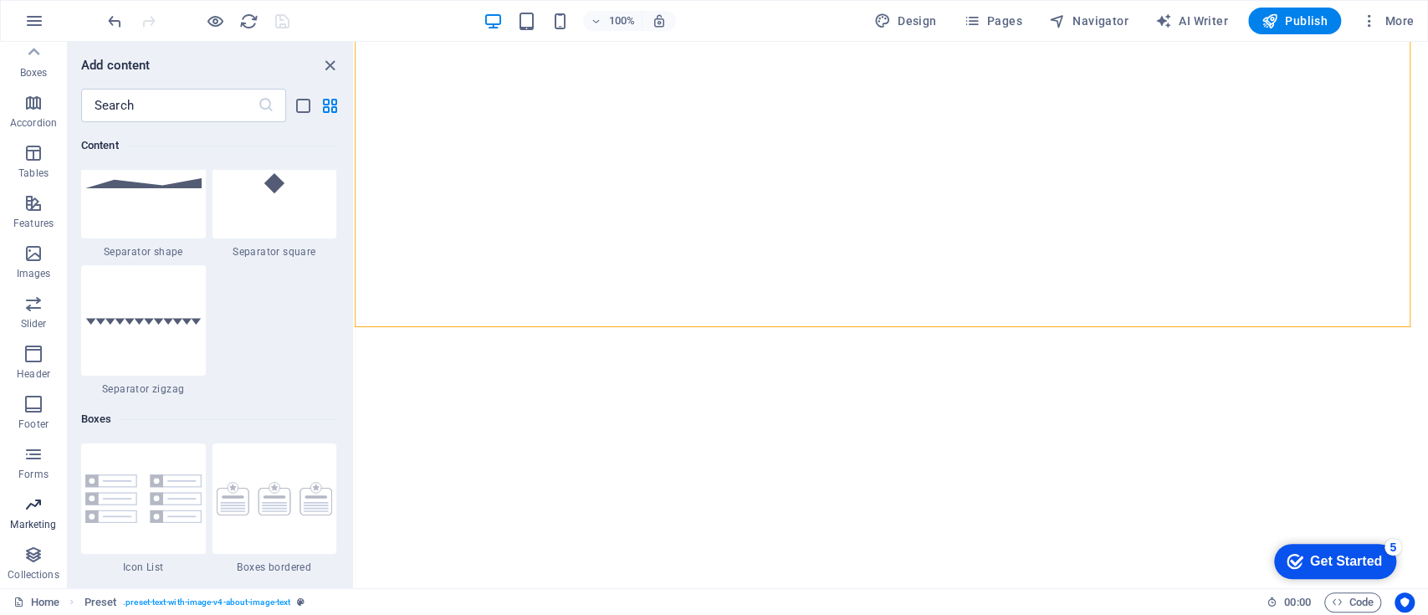
click at [37, 522] on p "Marketing" at bounding box center [33, 524] width 46 height 13
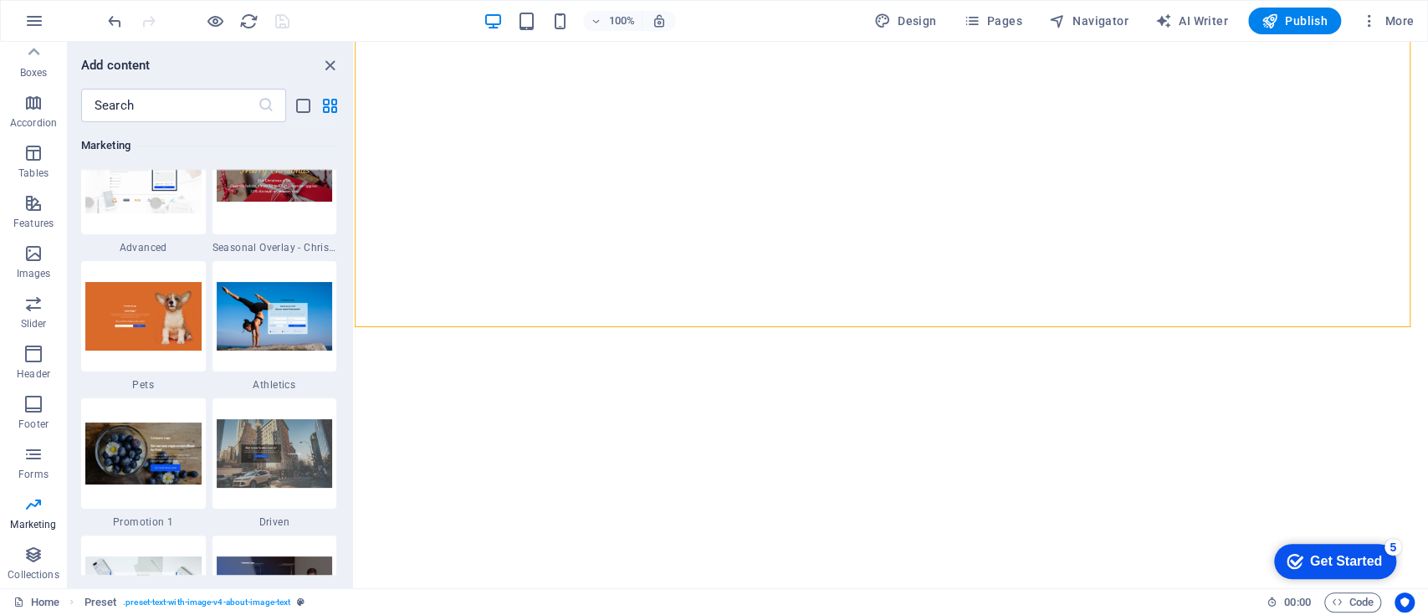
scroll to position [14274, 0]
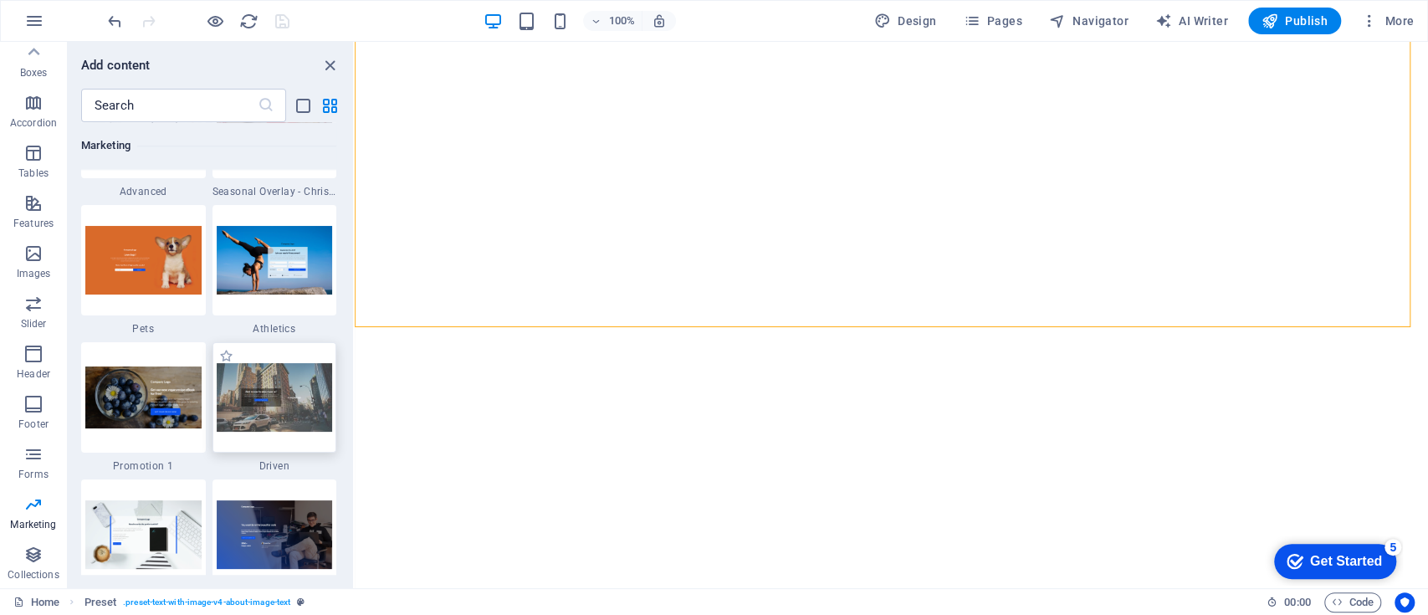
click at [283, 404] on img at bounding box center [275, 397] width 116 height 68
click at [355, 404] on div "Drag here to replace the existing content. Press “Ctrl” if you want to create a…" at bounding box center [891, 315] width 1073 height 546
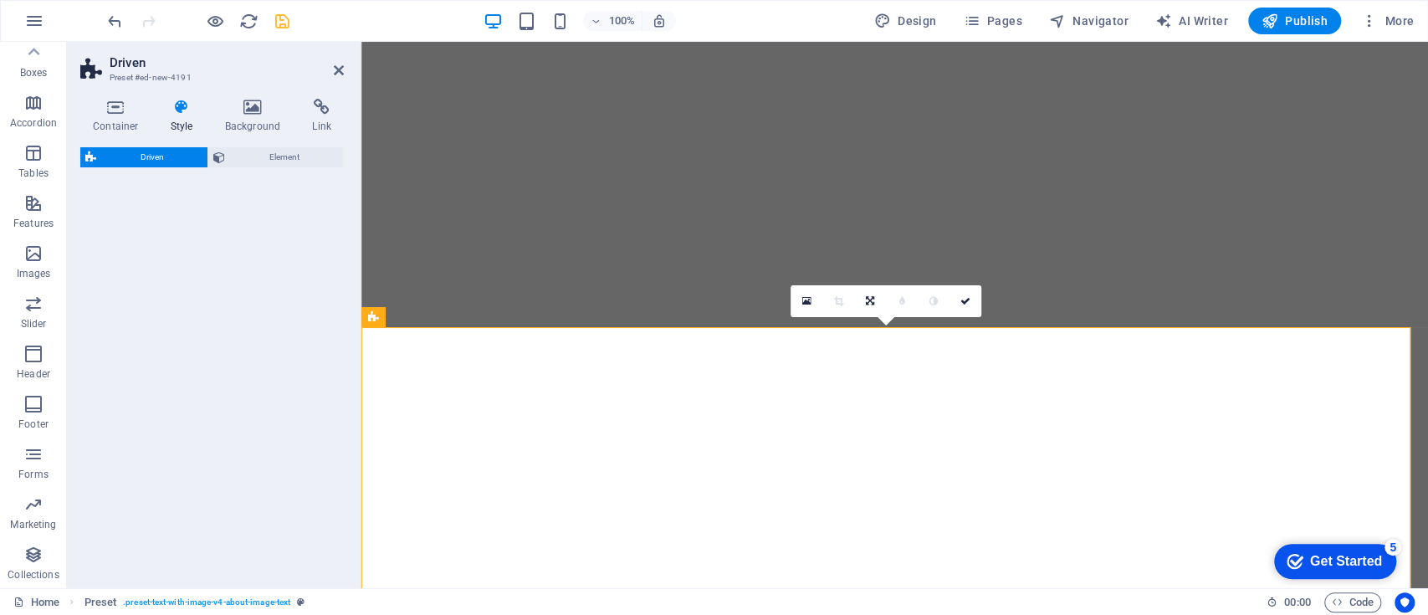
select select "%"
select select "rem"
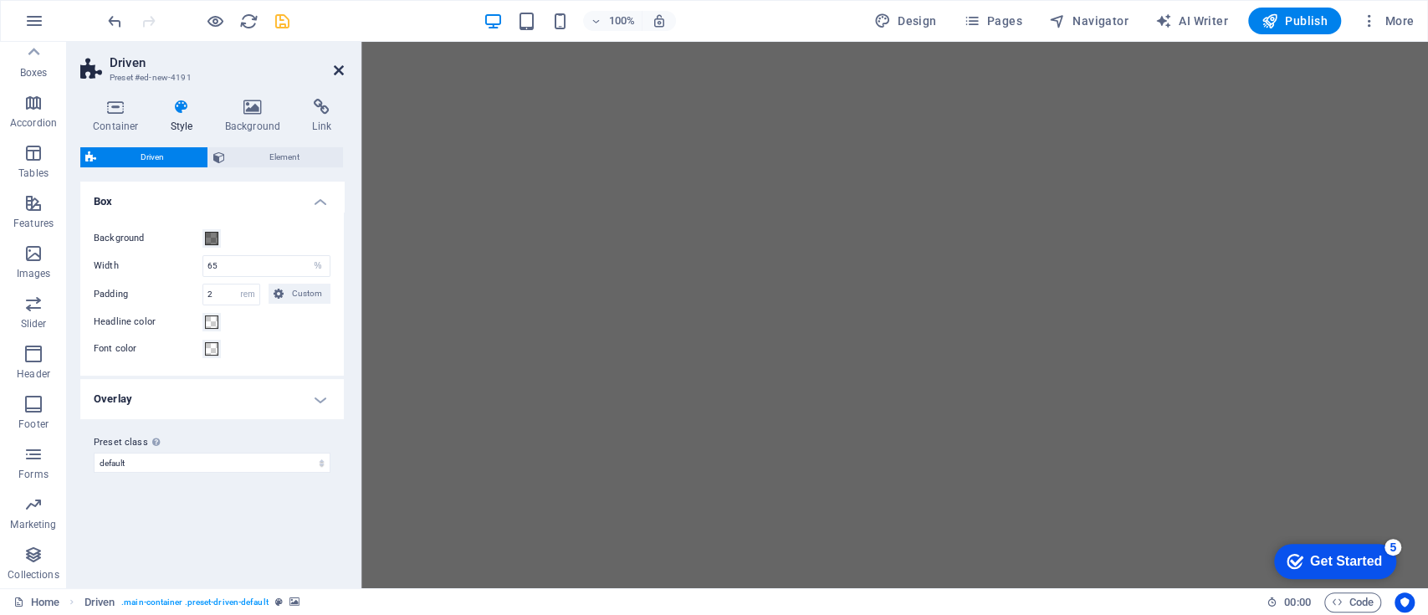
click at [343, 70] on icon at bounding box center [339, 70] width 10 height 13
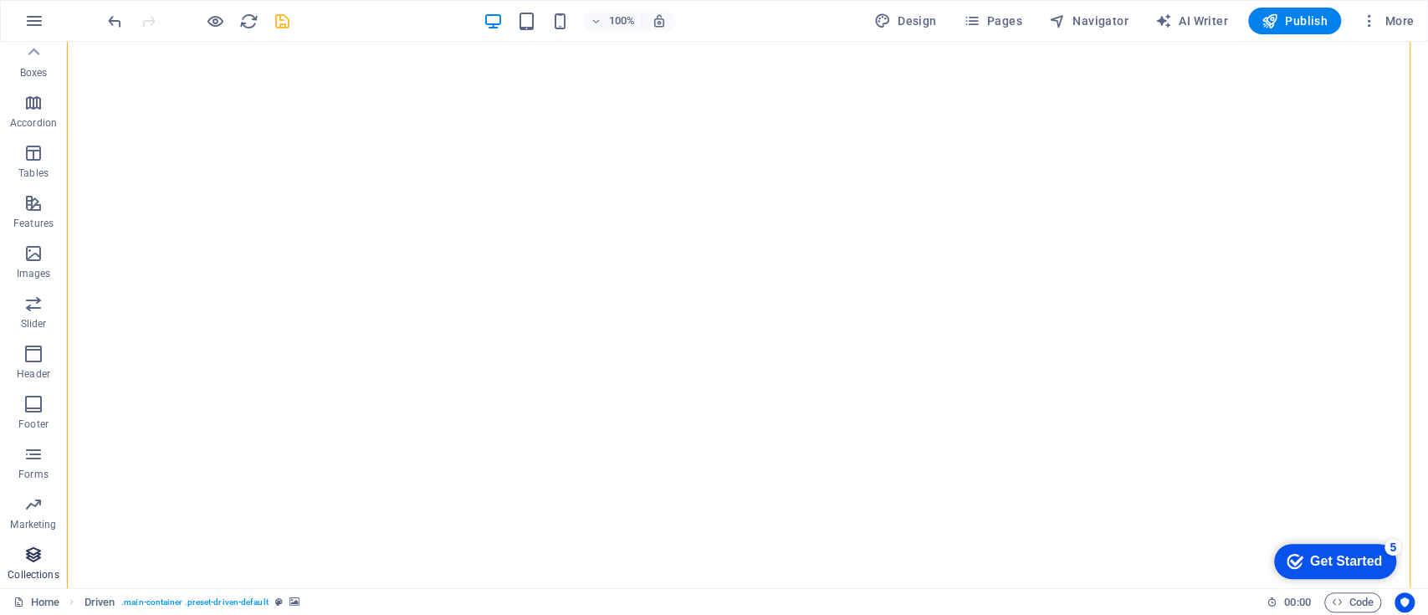
click at [38, 549] on icon "button" at bounding box center [33, 554] width 20 height 20
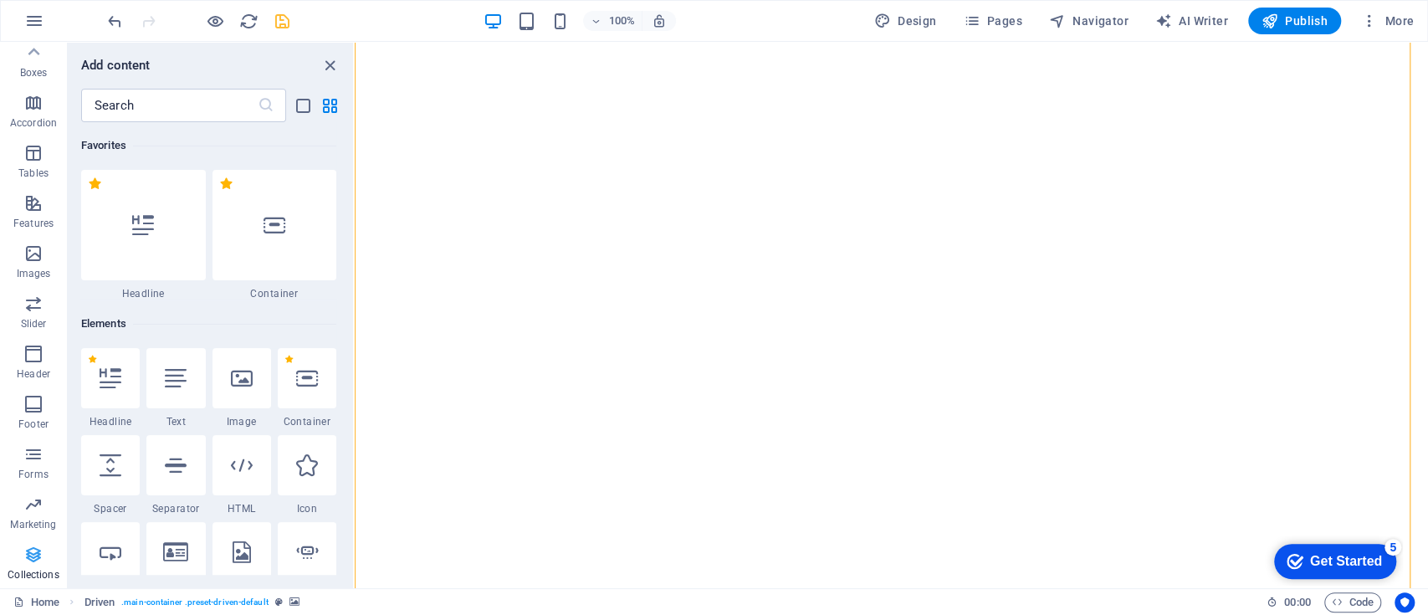
click at [38, 549] on icon "button" at bounding box center [33, 554] width 20 height 20
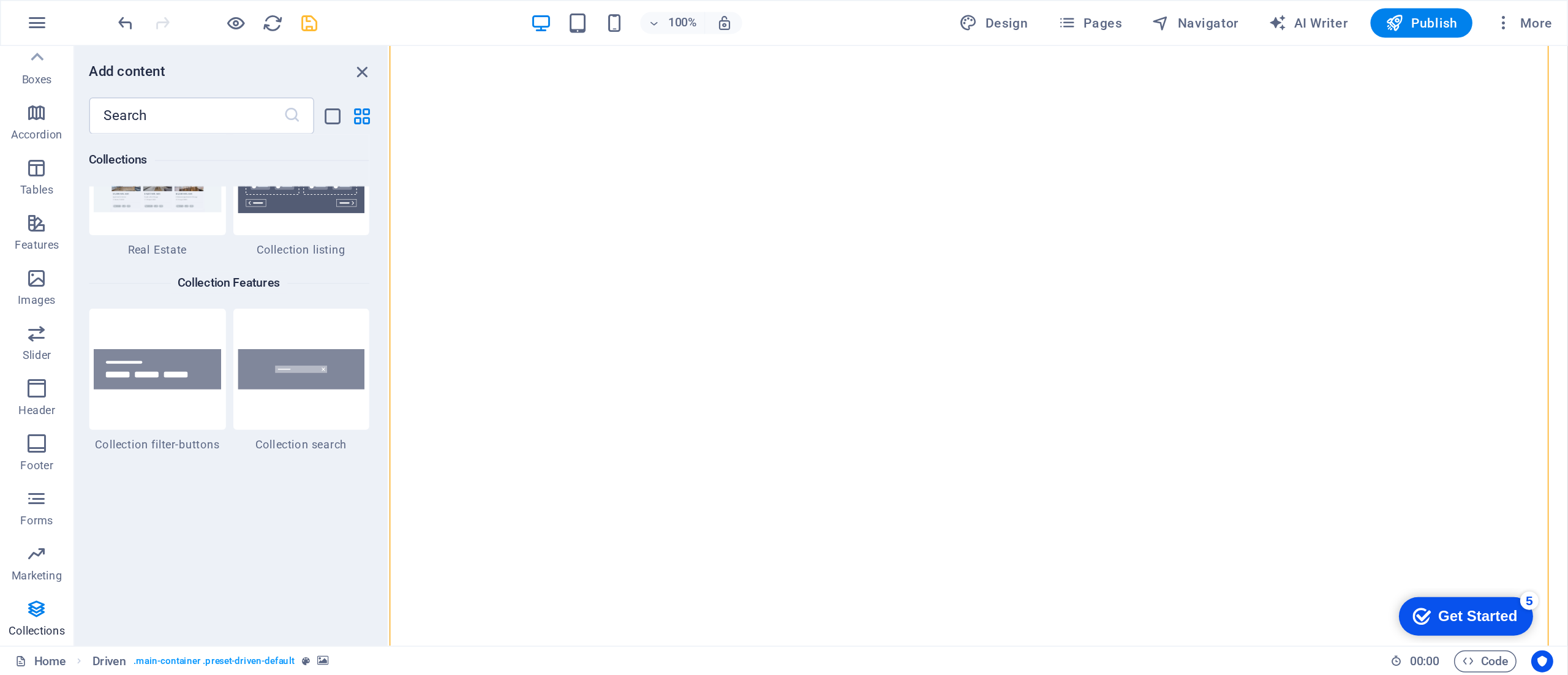
scroll to position [11589, 0]
click at [103, 248] on img at bounding box center [105, 245] width 85 height 28
click at [260, 248] on div "Drag here to replace the existing content. Press “Ctrl” if you want to create a…" at bounding box center [653, 231] width 786 height 400
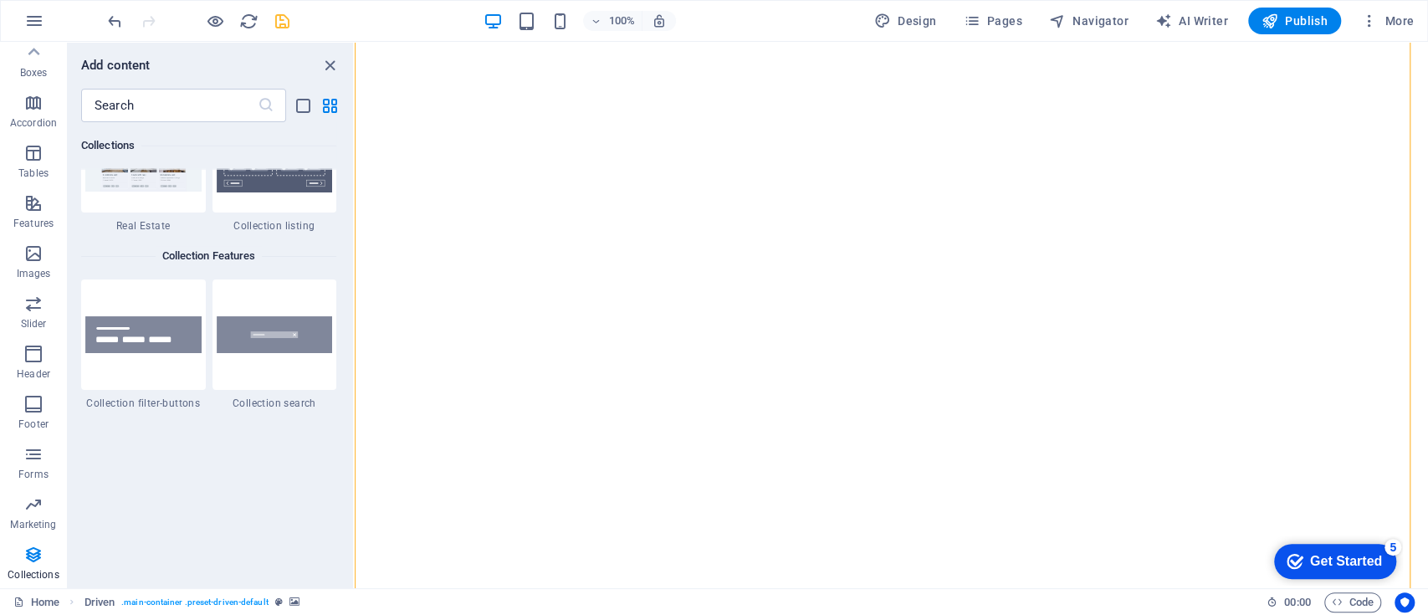
click at [355, 339] on div "Drag here to replace the existing content. Press “Ctrl” if you want to create a…" at bounding box center [891, 315] width 1073 height 546
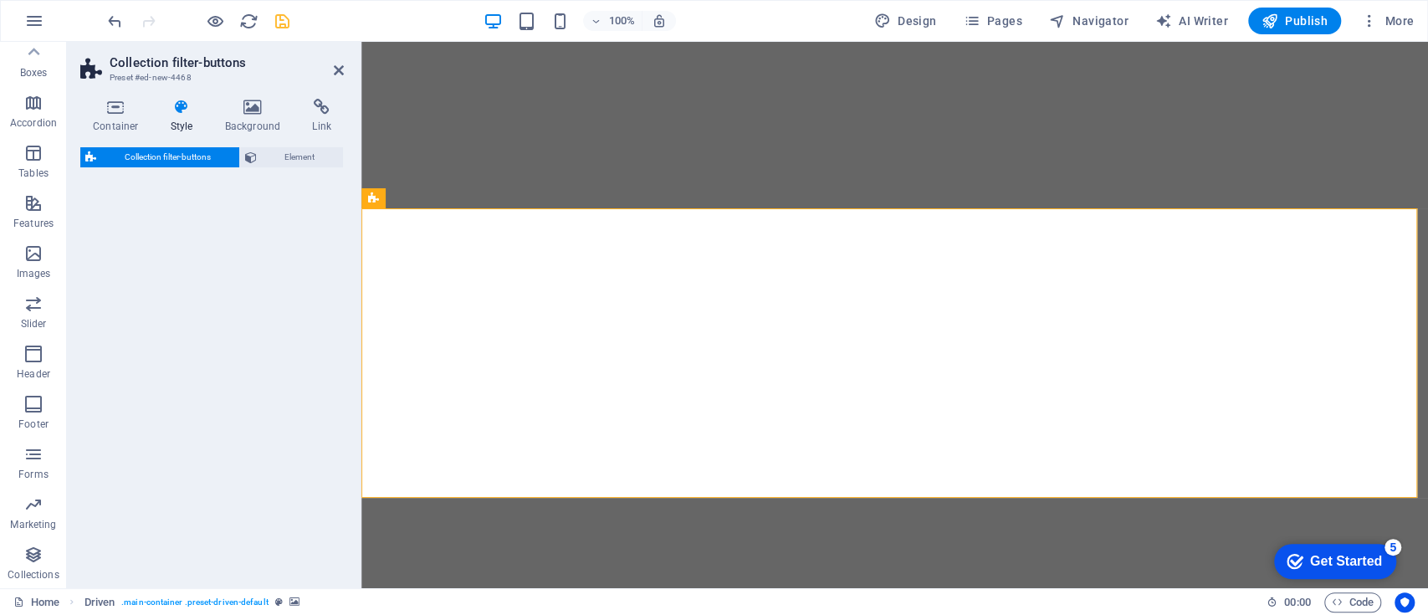
click at [140, 339] on div "Collection filter-buttons Element" at bounding box center [211, 360] width 263 height 427
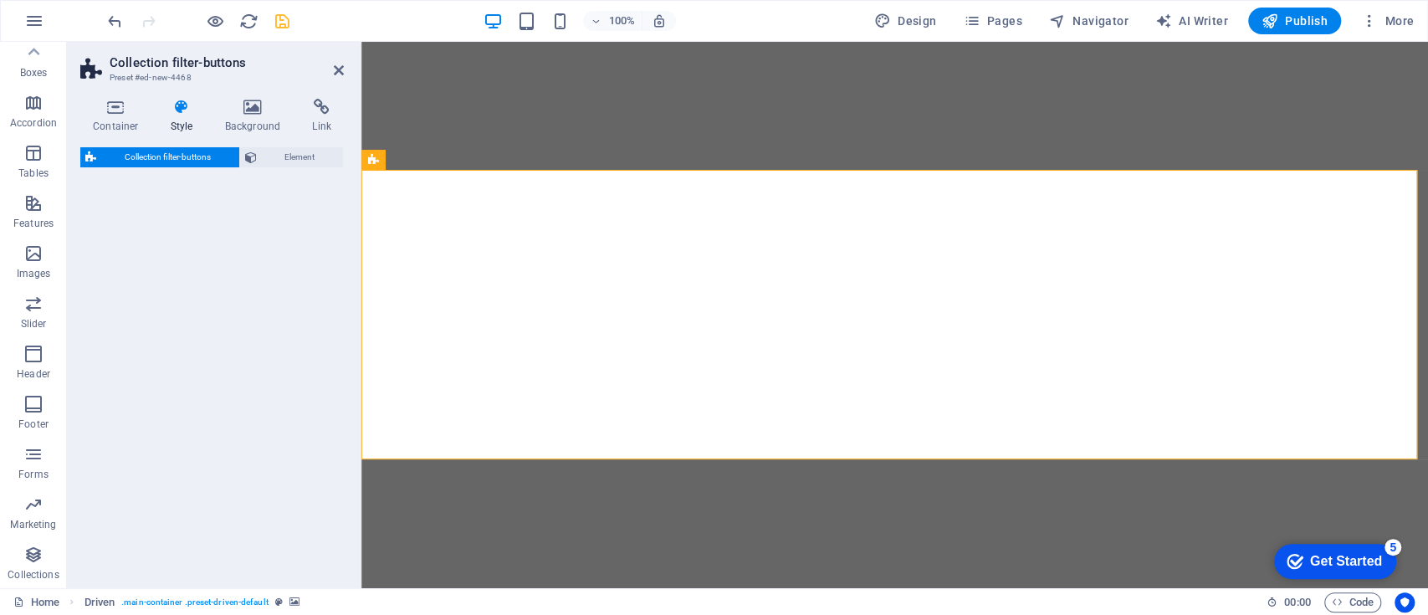
select select "rem"
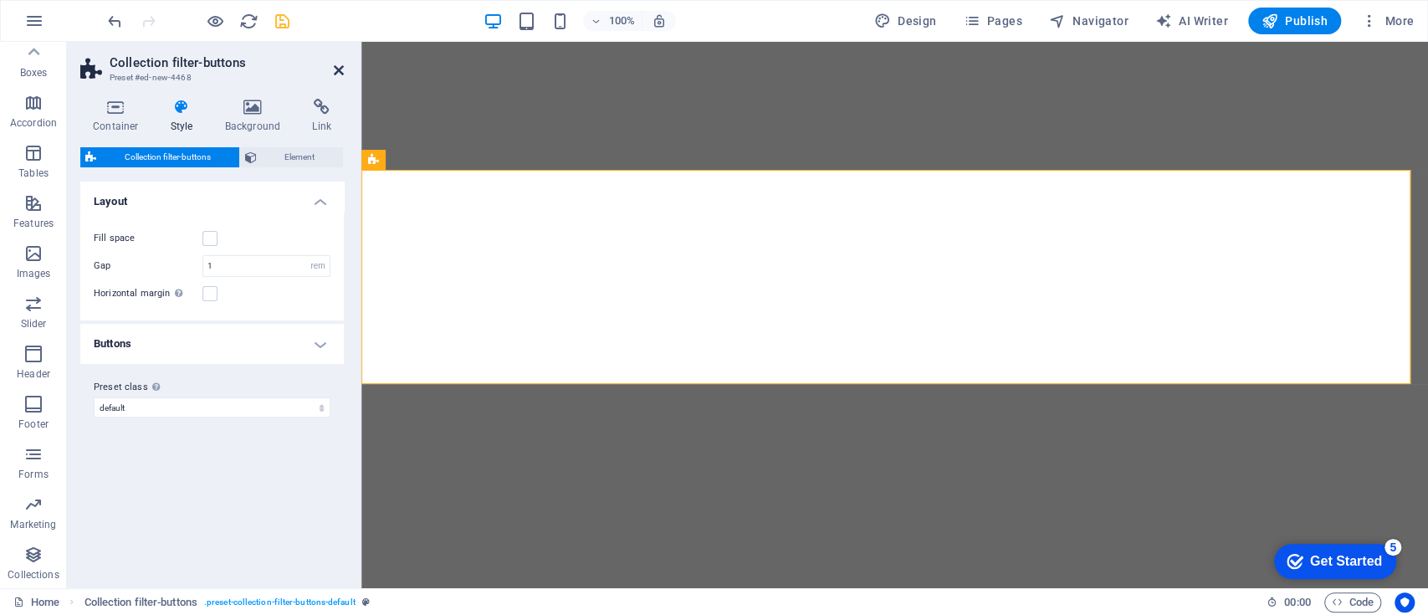
click at [339, 71] on icon at bounding box center [339, 70] width 10 height 13
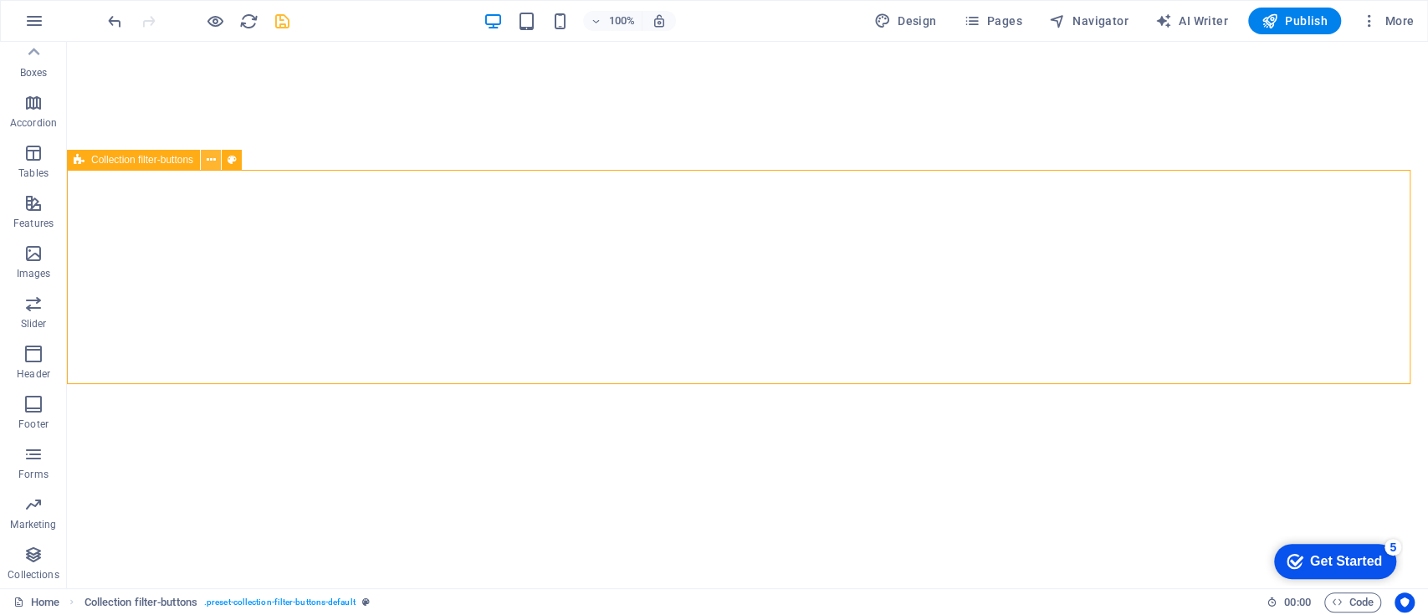
click at [213, 162] on icon at bounding box center [211, 160] width 9 height 18
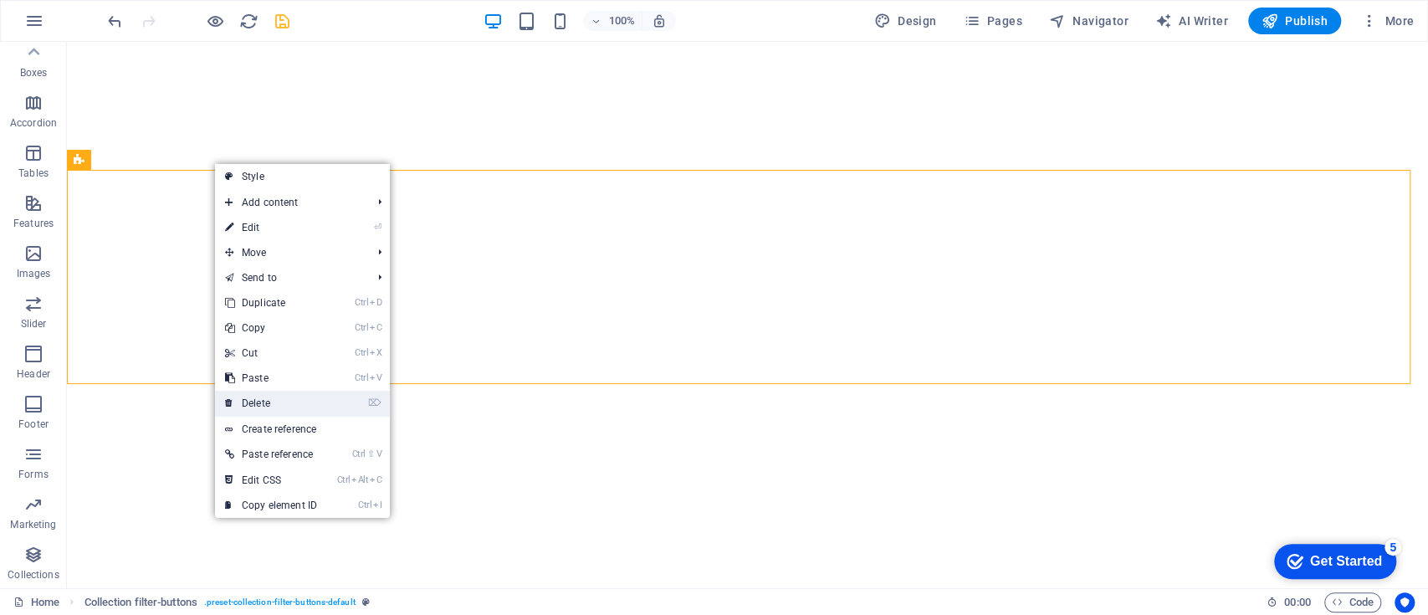
click at [314, 401] on link "⌦ Delete" at bounding box center [271, 403] width 112 height 25
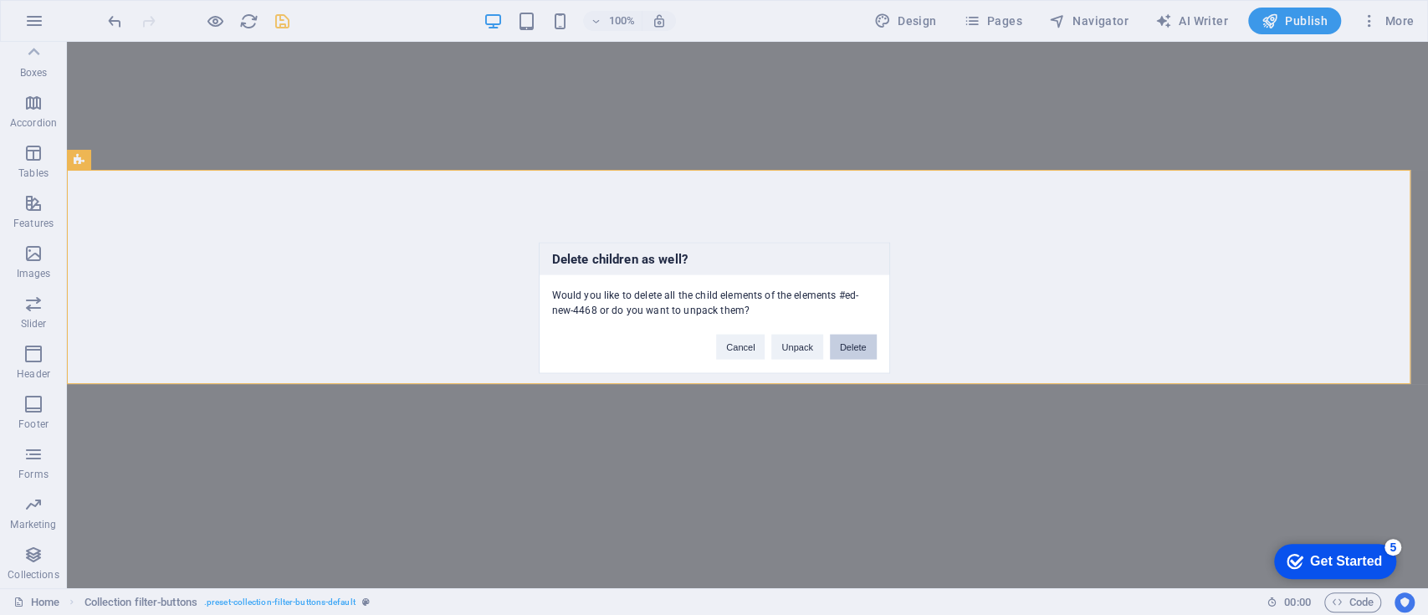
click at [847, 340] on button "Delete" at bounding box center [853, 346] width 47 height 25
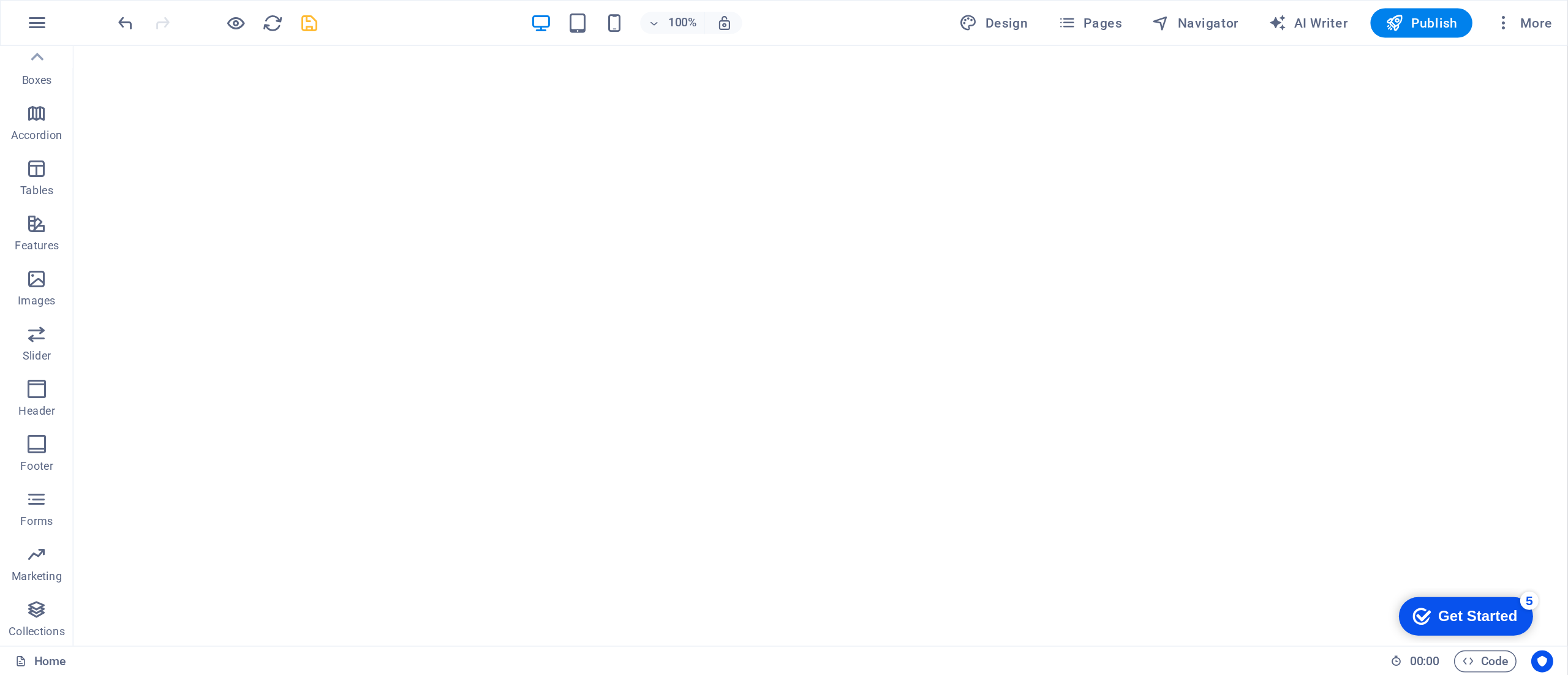
scroll to position [0, 0]
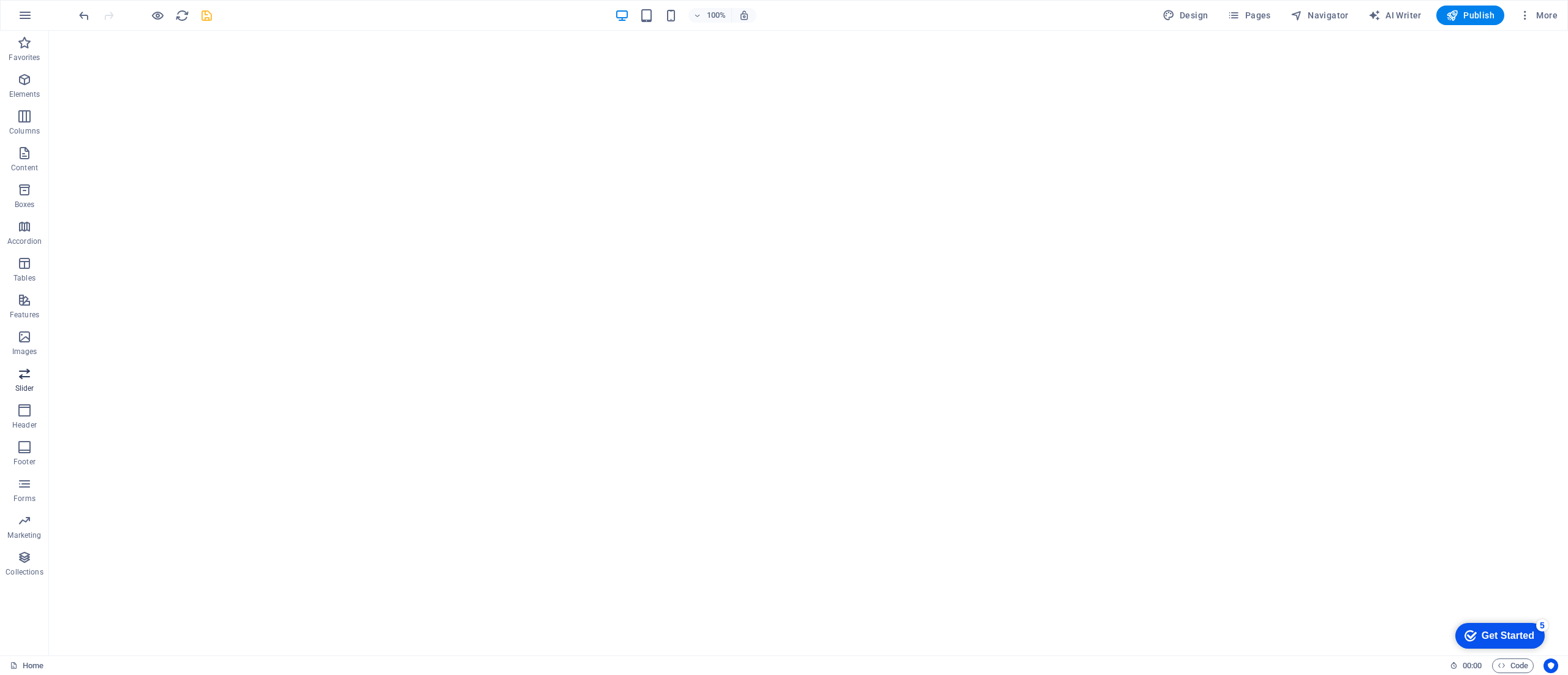
click at [23, 373] on icon "button" at bounding box center [24, 373] width 15 height 15
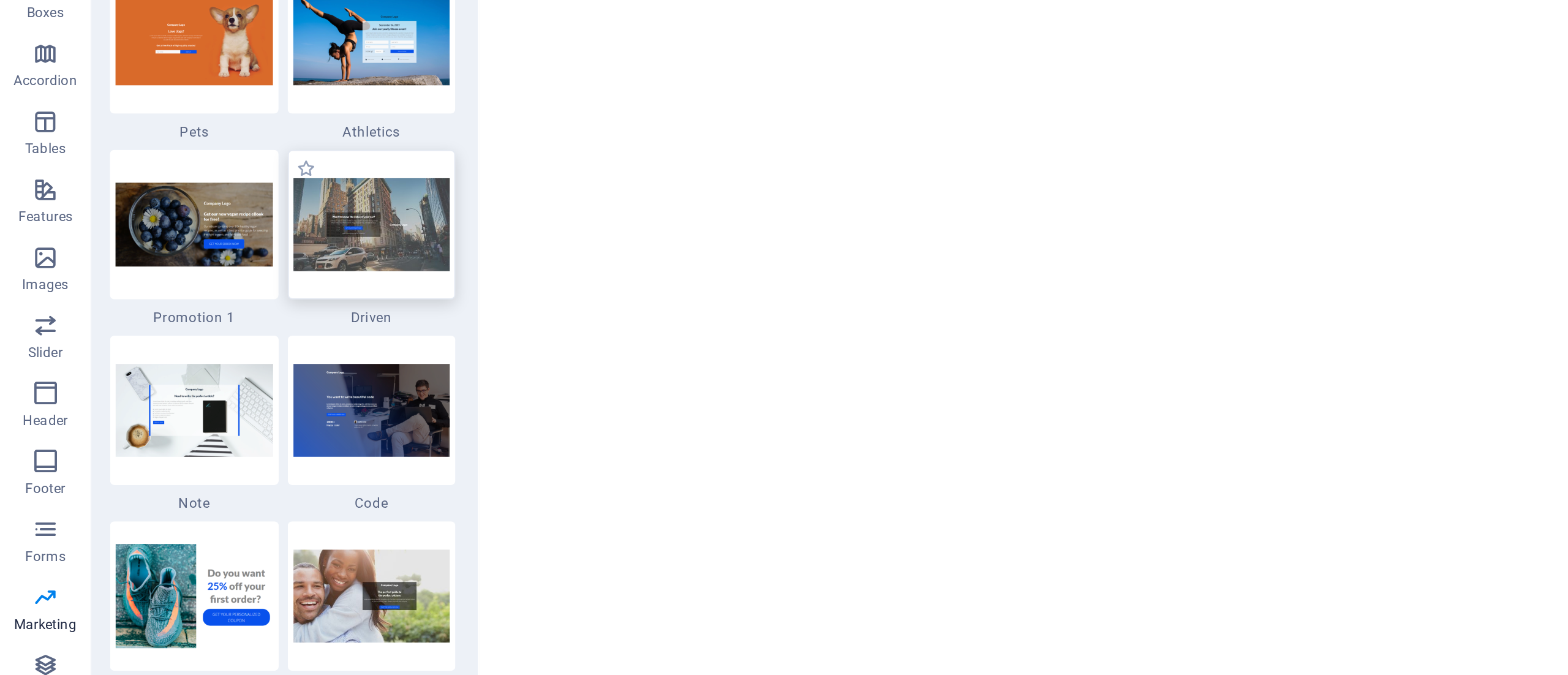
scroll to position [10423, 0]
click at [178, 450] on div at bounding box center [201, 419] width 92 height 81
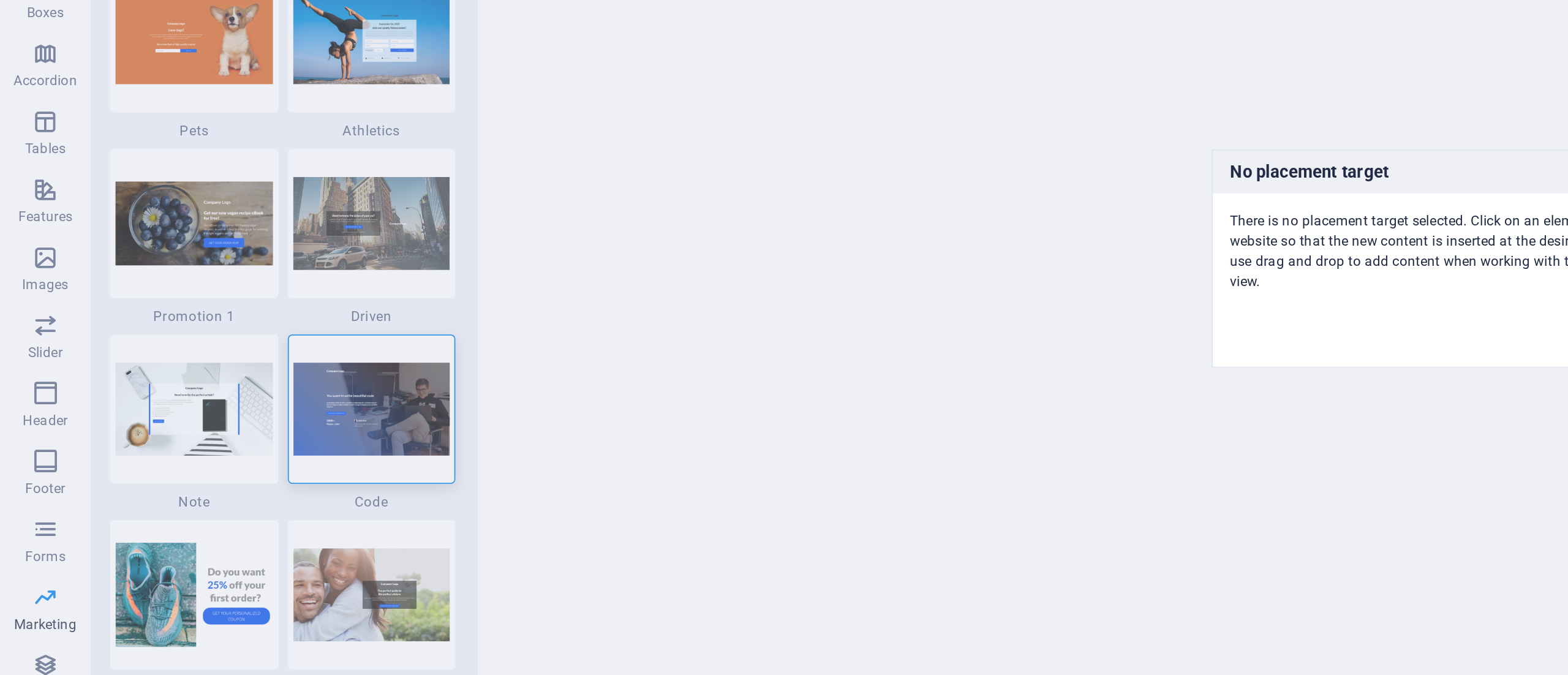
scroll to position [10503, 0]
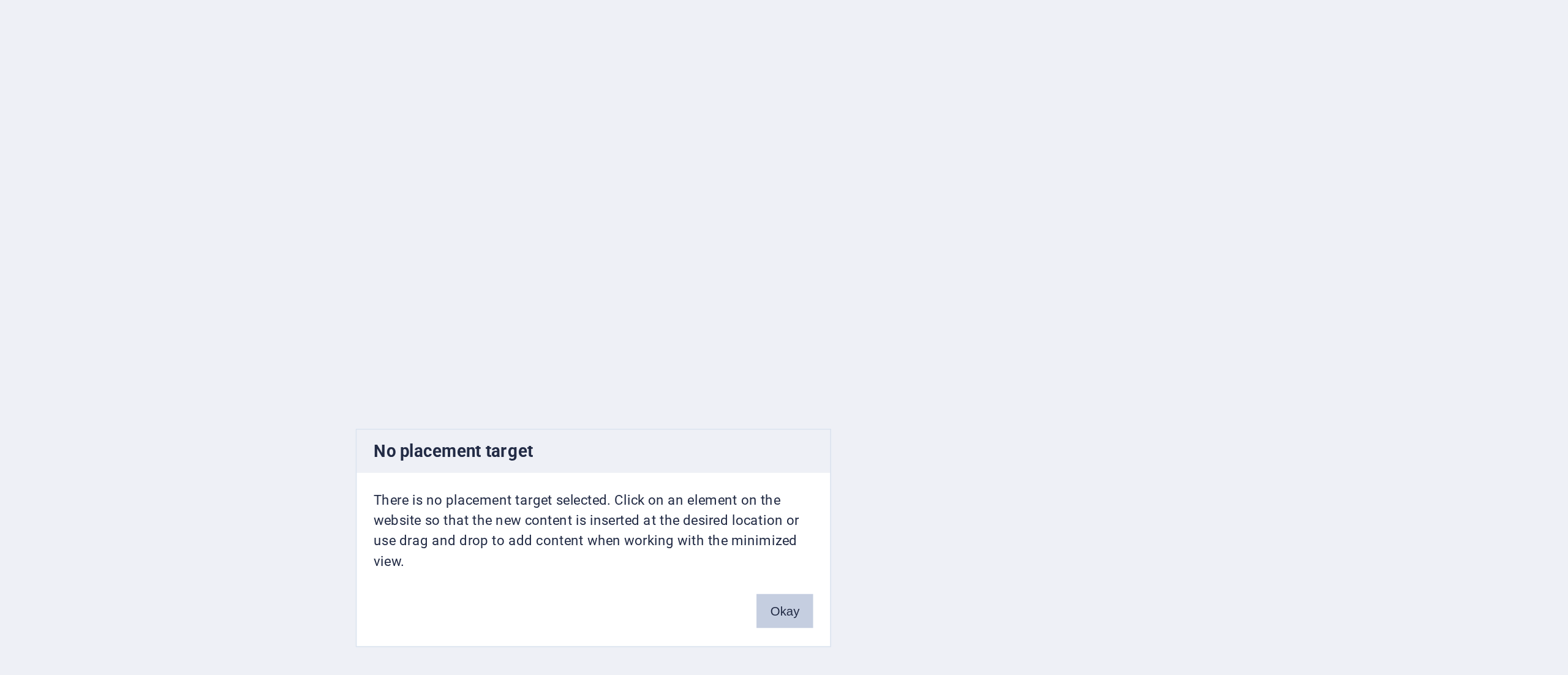
click at [888, 370] on button "Okay" at bounding box center [888, 377] width 31 height 18
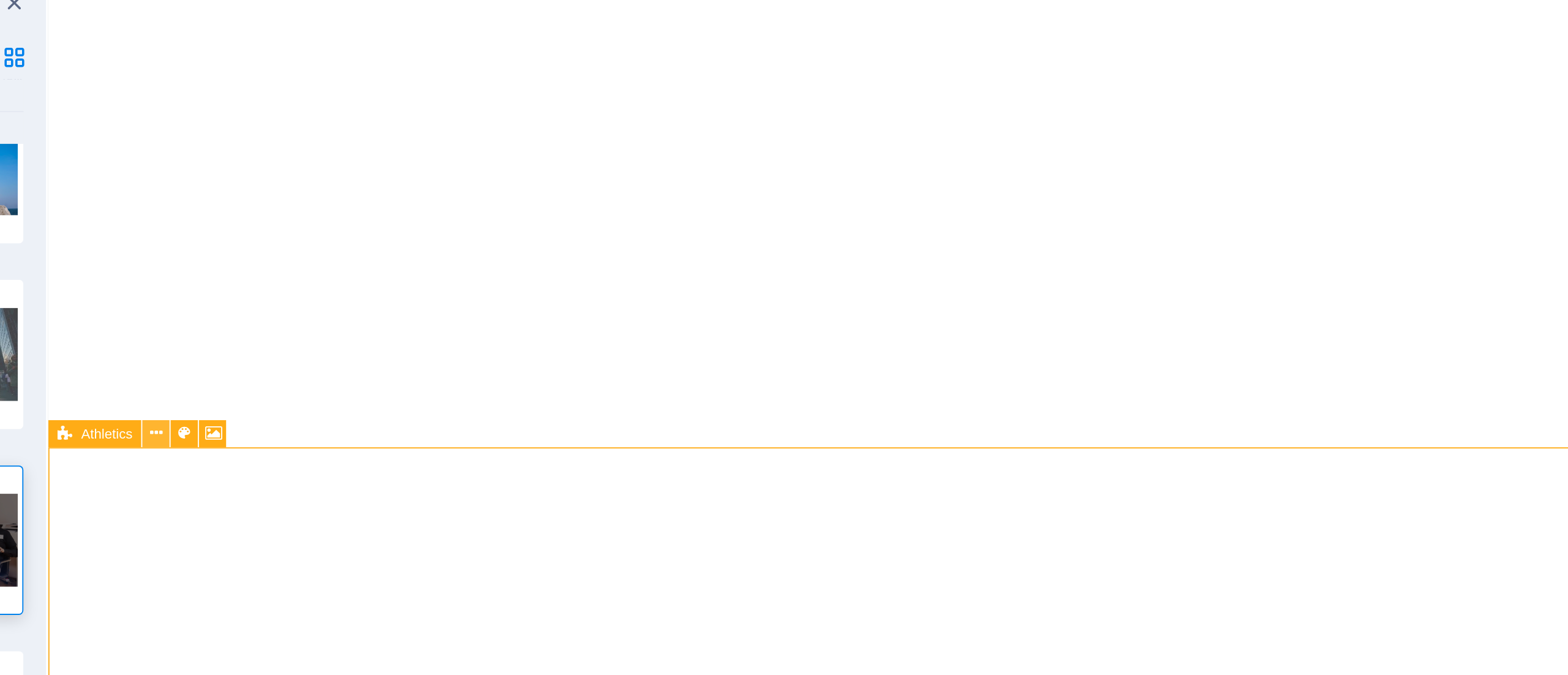
click at [321, 283] on icon at bounding box center [318, 281] width 7 height 13
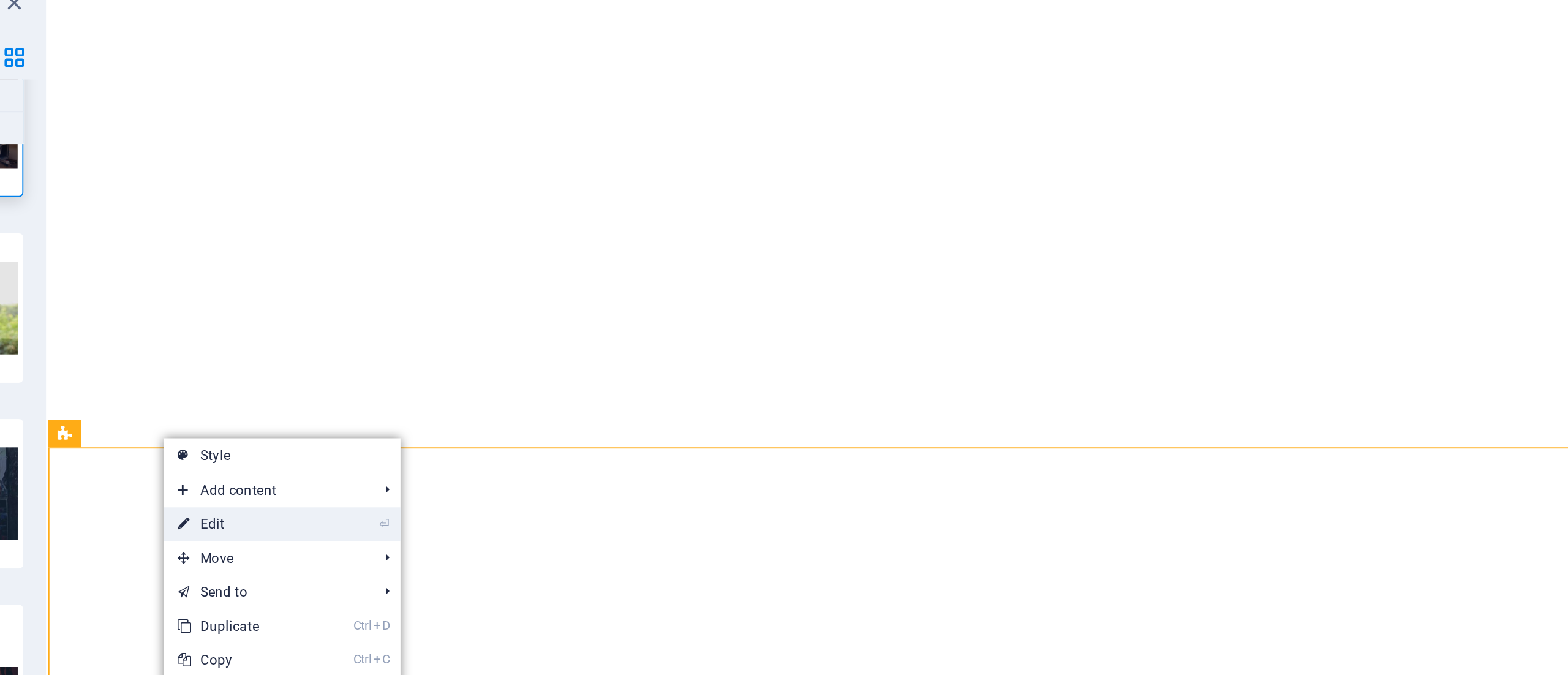
scroll to position [10731, 0]
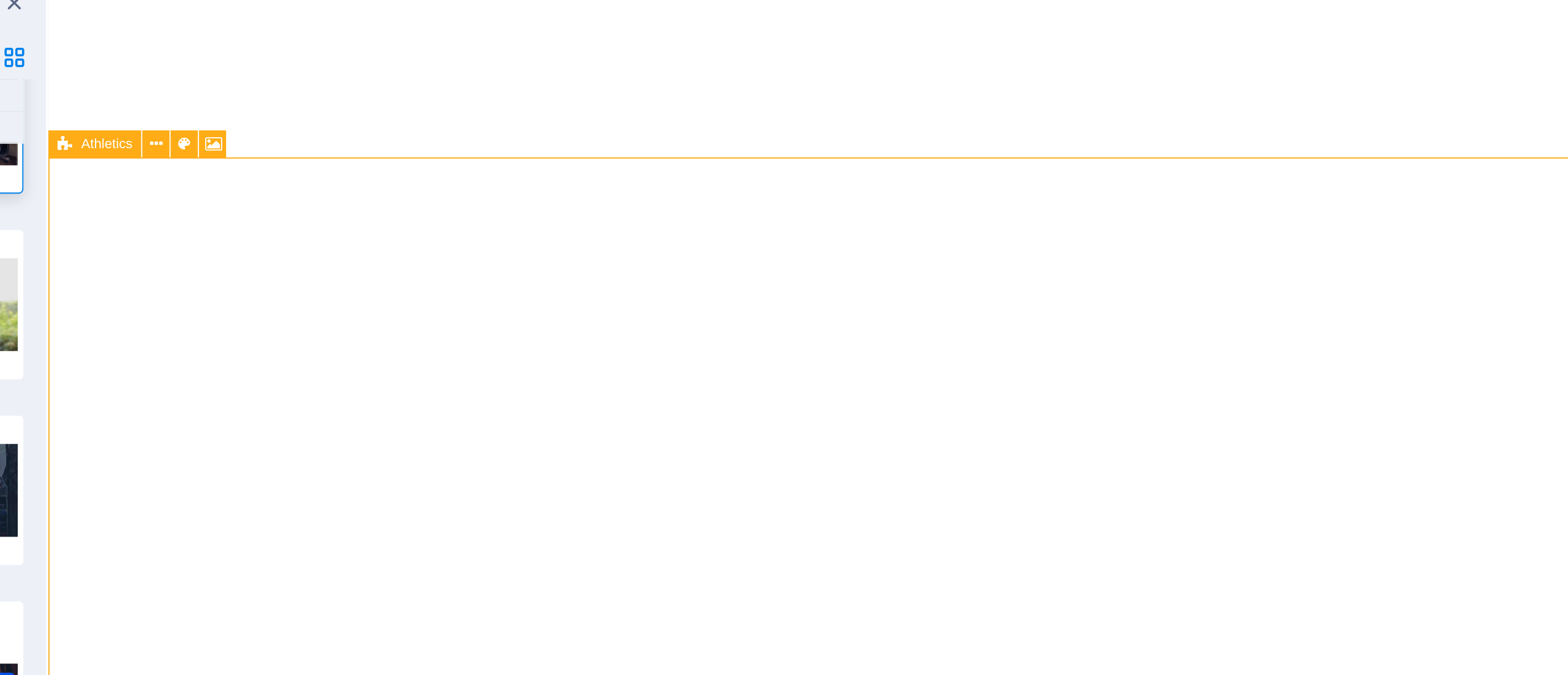
click at [267, 124] on icon at bounding box center [268, 124] width 8 height 15
click at [322, 125] on button at bounding box center [318, 124] width 15 height 15
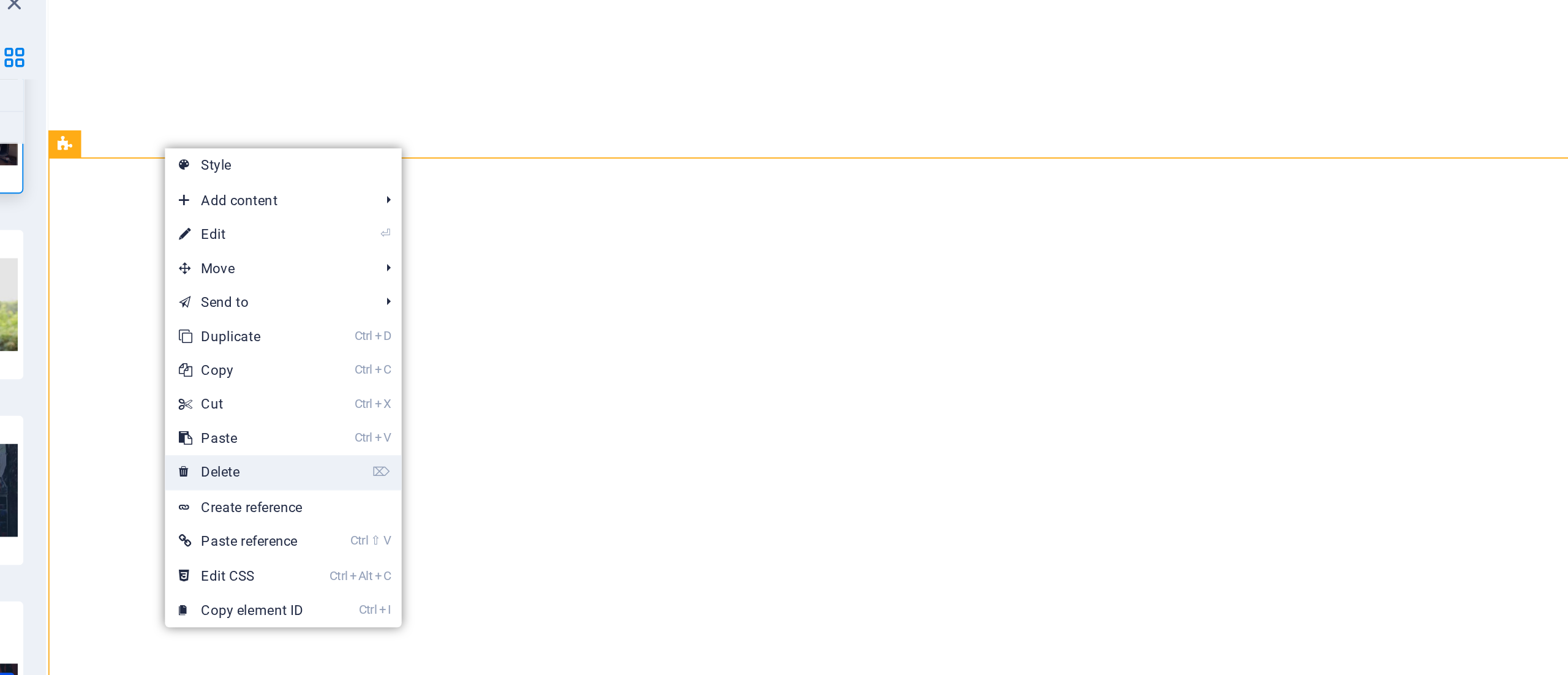
click at [403, 297] on link "⌦ Delete" at bounding box center [364, 302] width 82 height 18
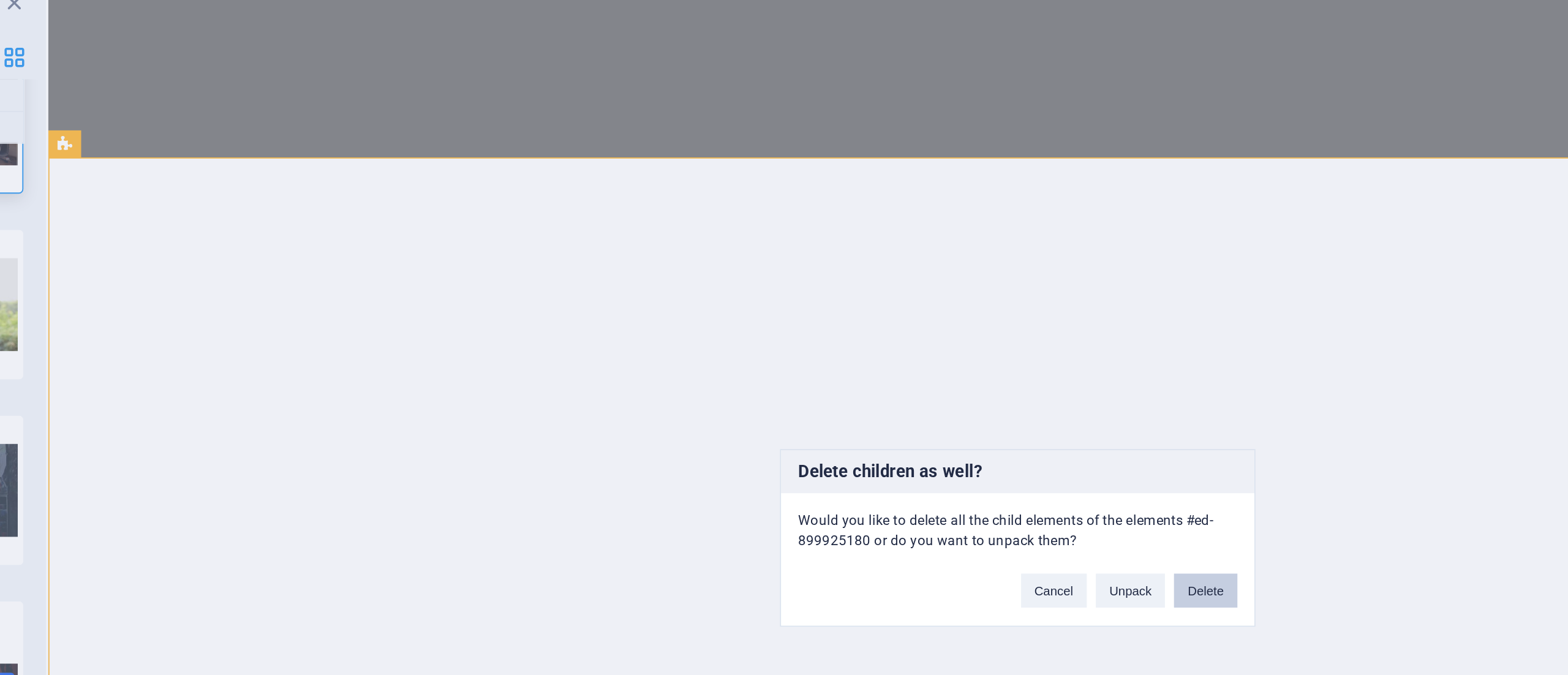
click at [886, 365] on button "Delete" at bounding box center [885, 366] width 34 height 18
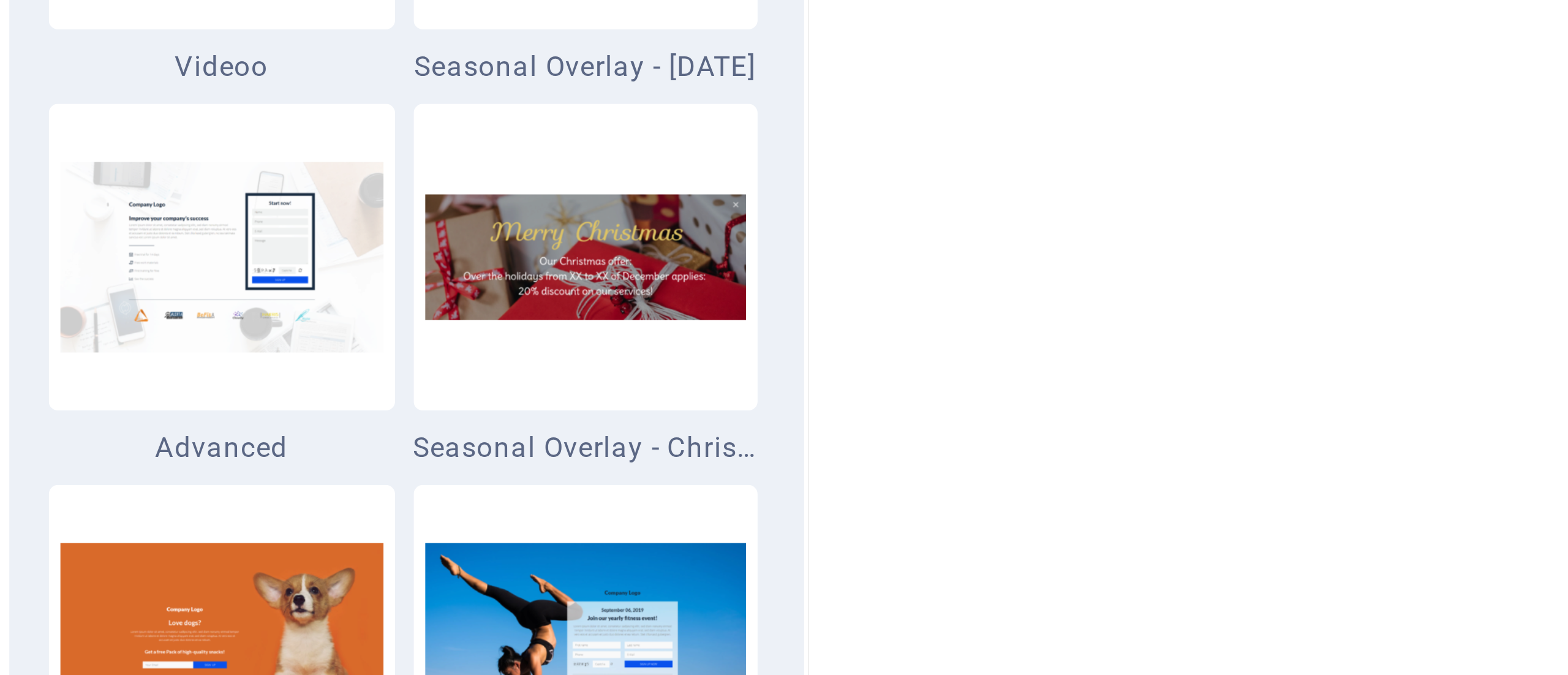
scroll to position [10106, 0]
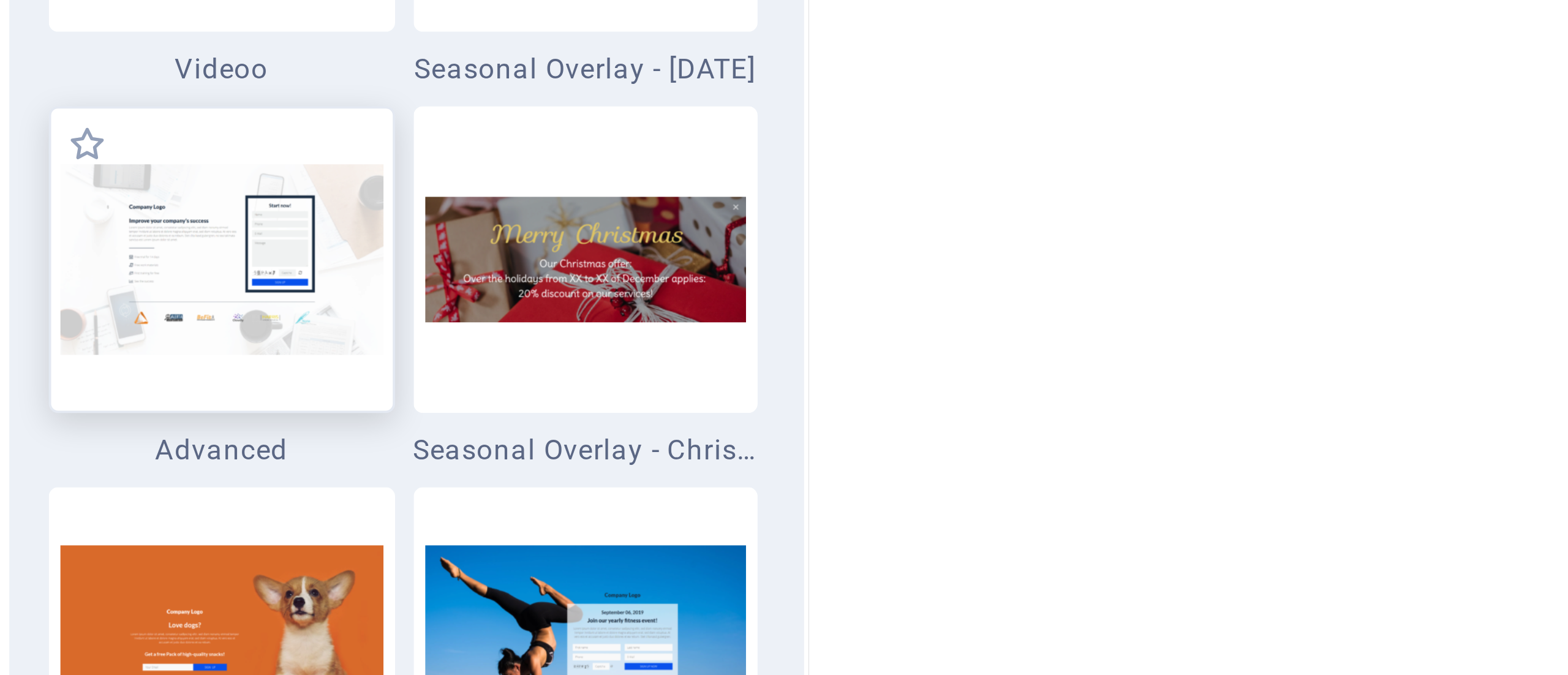
click at [88, 435] on img at bounding box center [105, 434] width 85 height 50
click at [88, 439] on img at bounding box center [105, 434] width 85 height 50
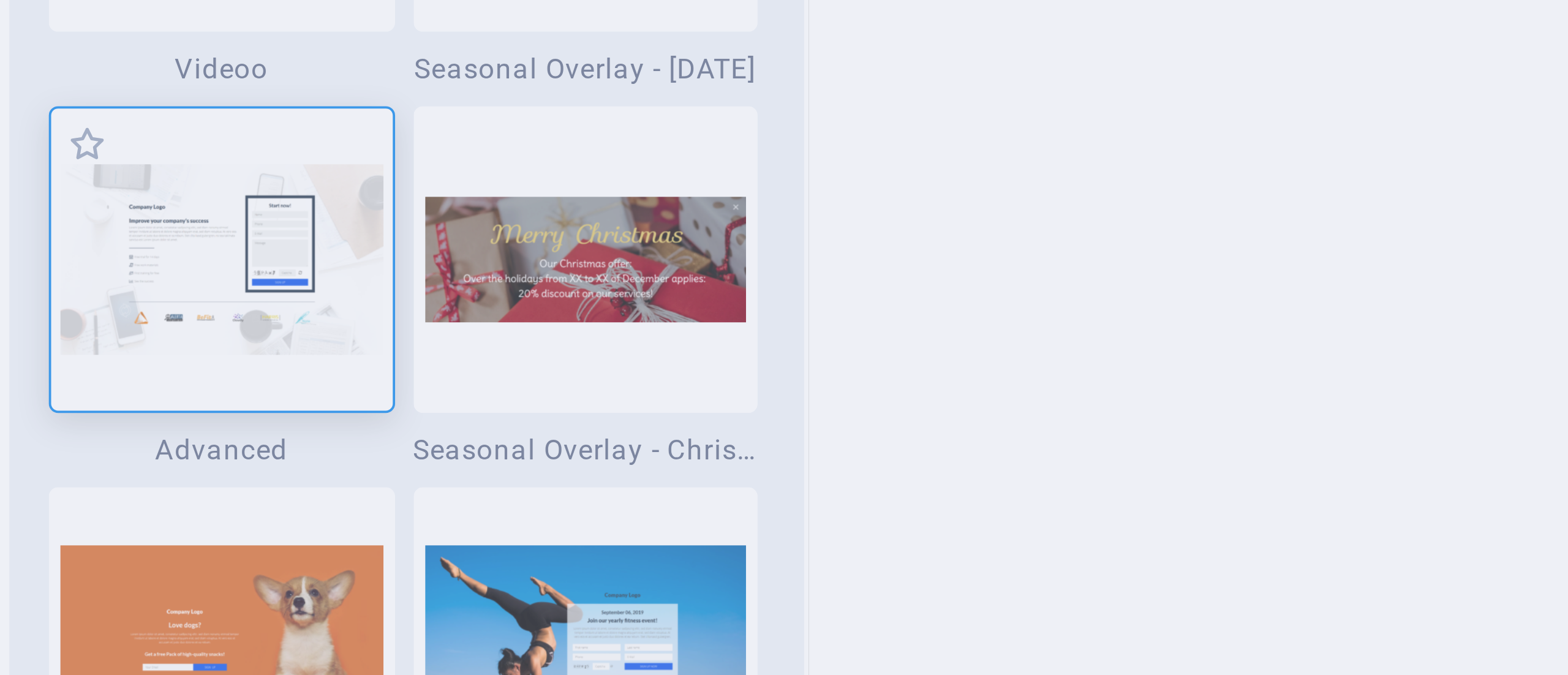
scroll to position [10107, 0]
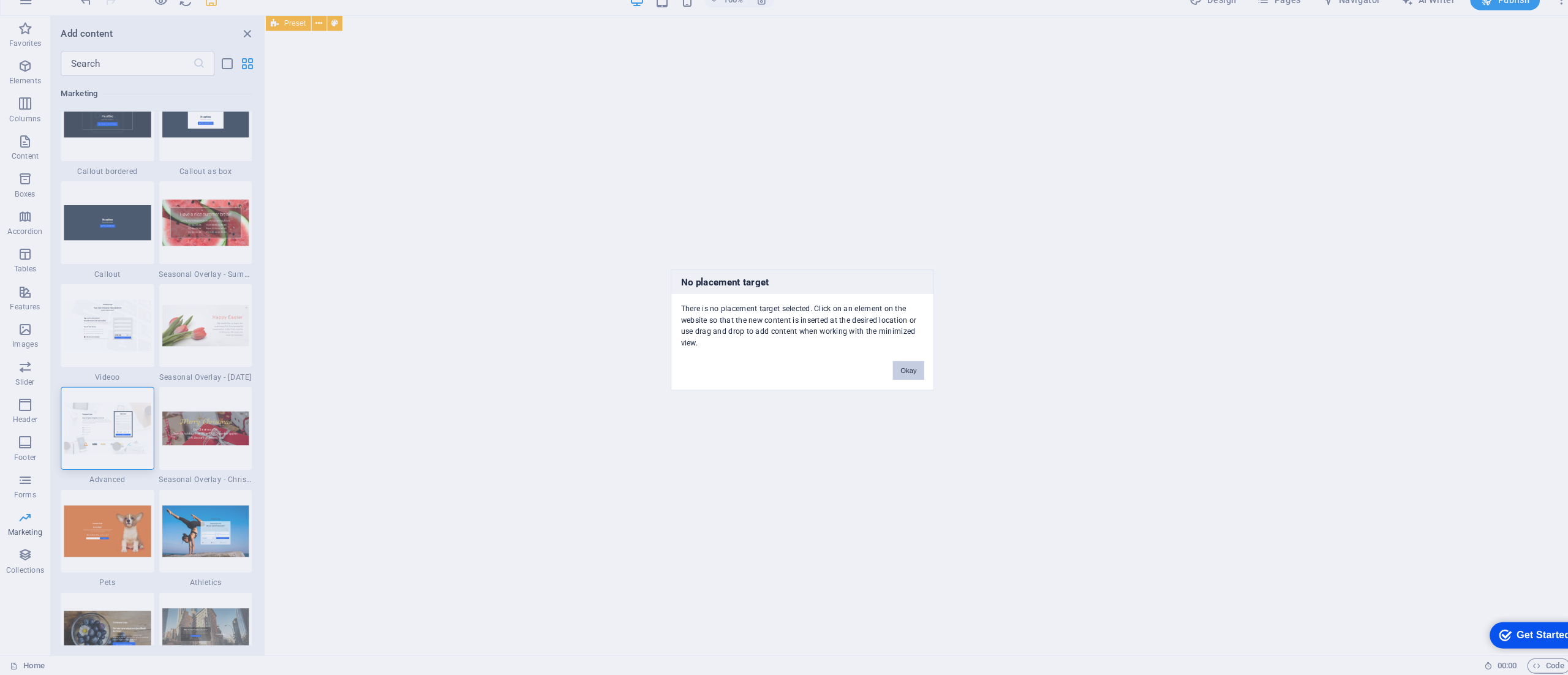
click at [882, 373] on button "Okay" at bounding box center [888, 377] width 31 height 18
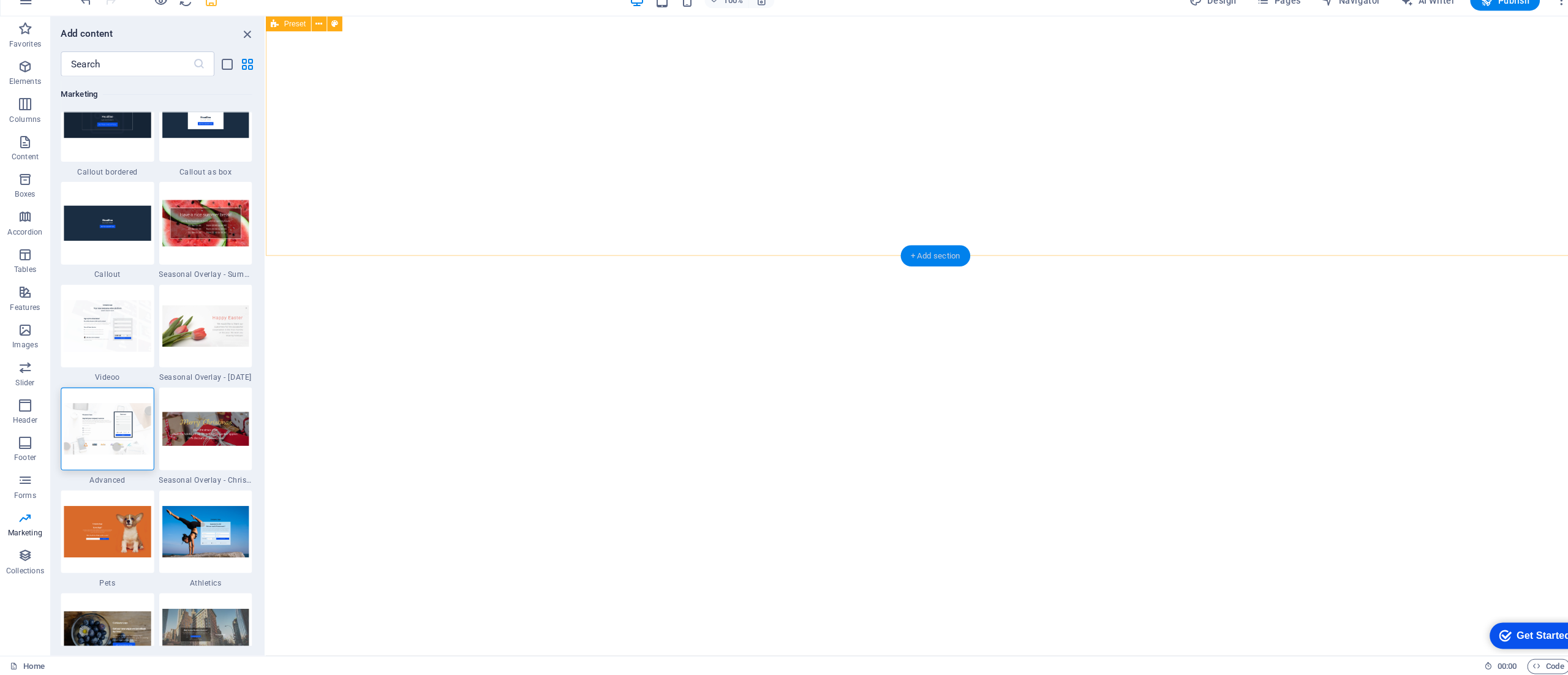
click at [915, 263] on div "+ Add section" at bounding box center [914, 264] width 68 height 20
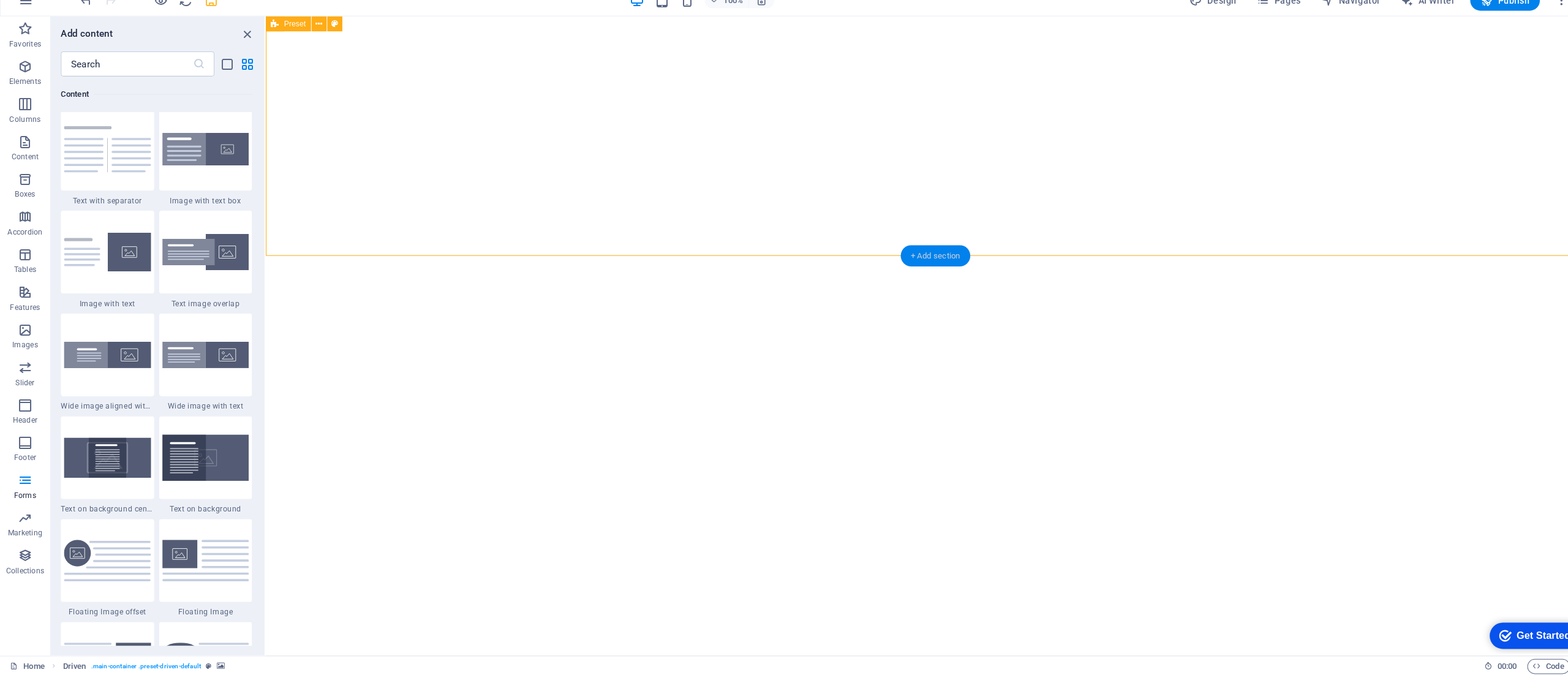
scroll to position [2142, 0]
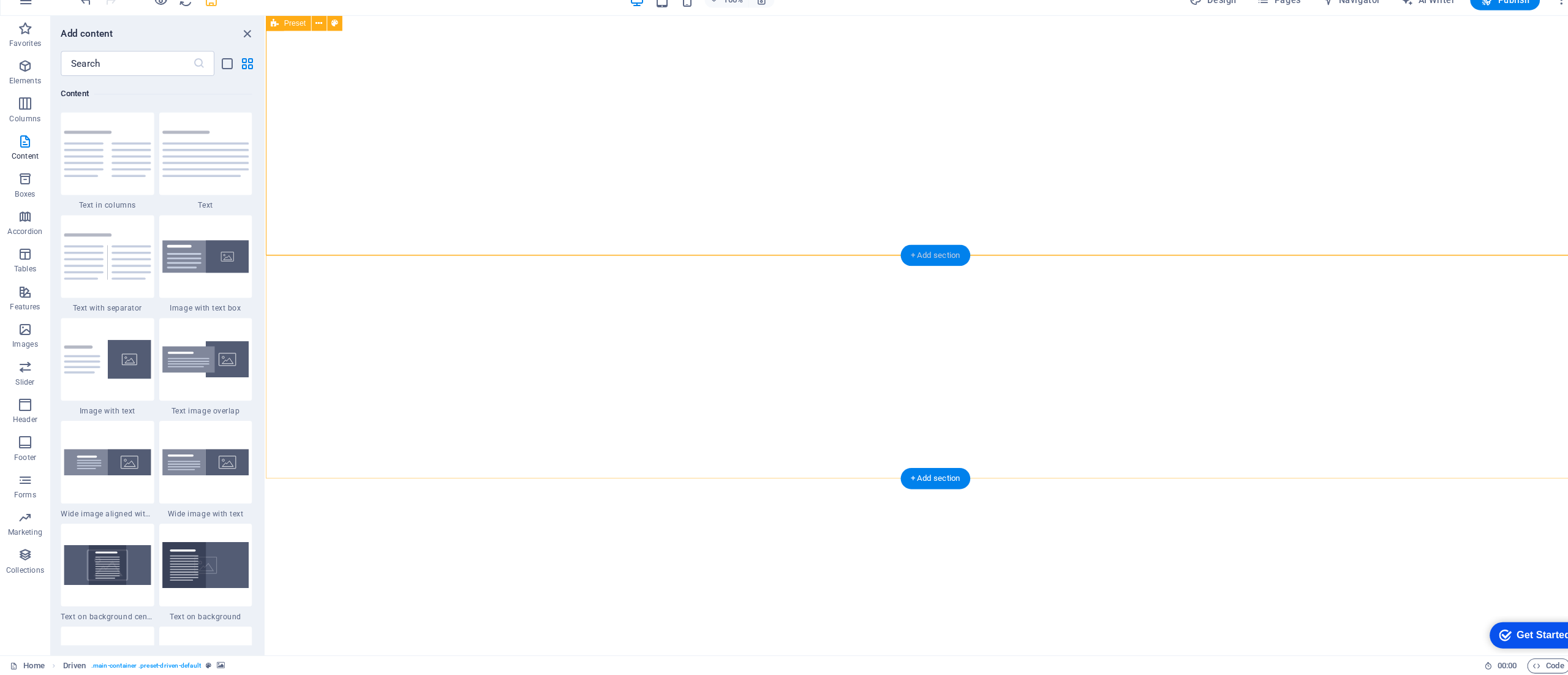
click at [919, 269] on div "+ Add section" at bounding box center [914, 264] width 68 height 20
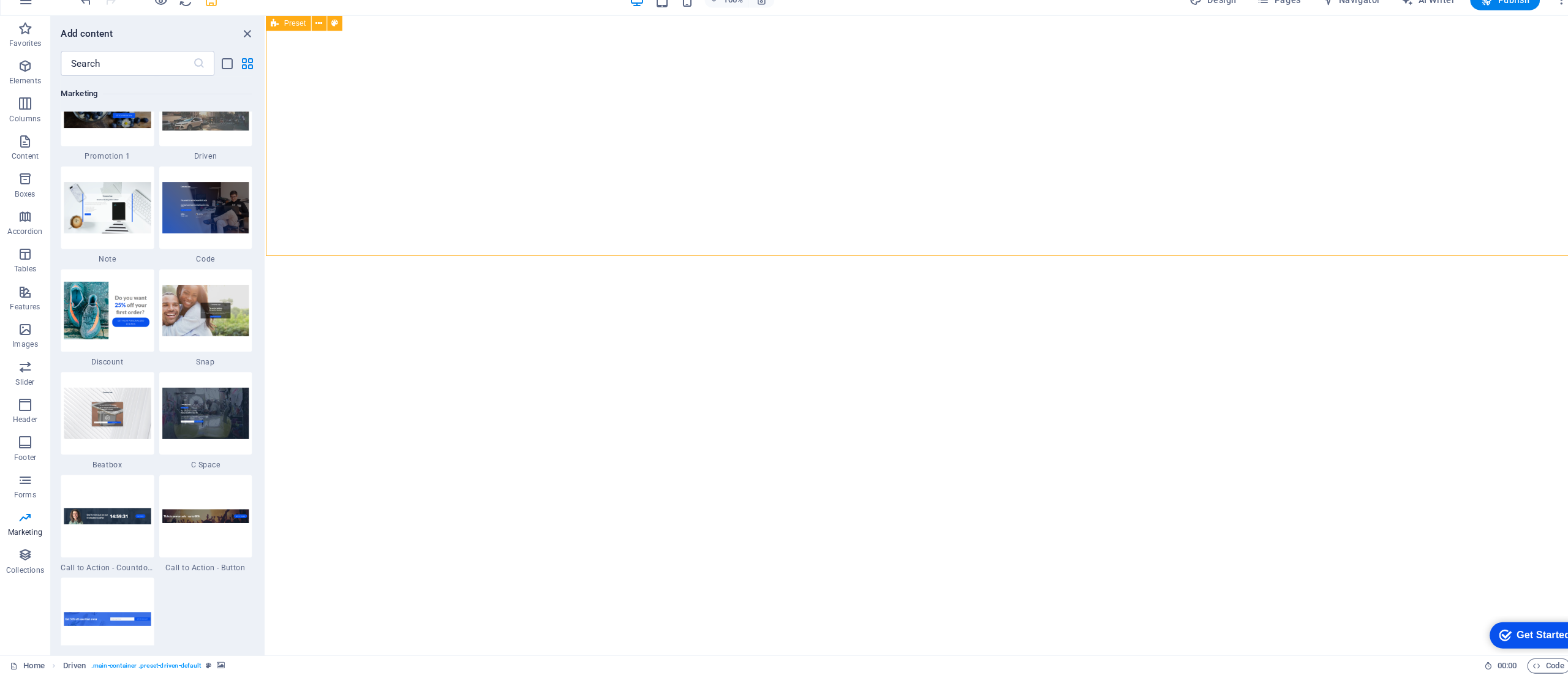
scroll to position [10467, 0]
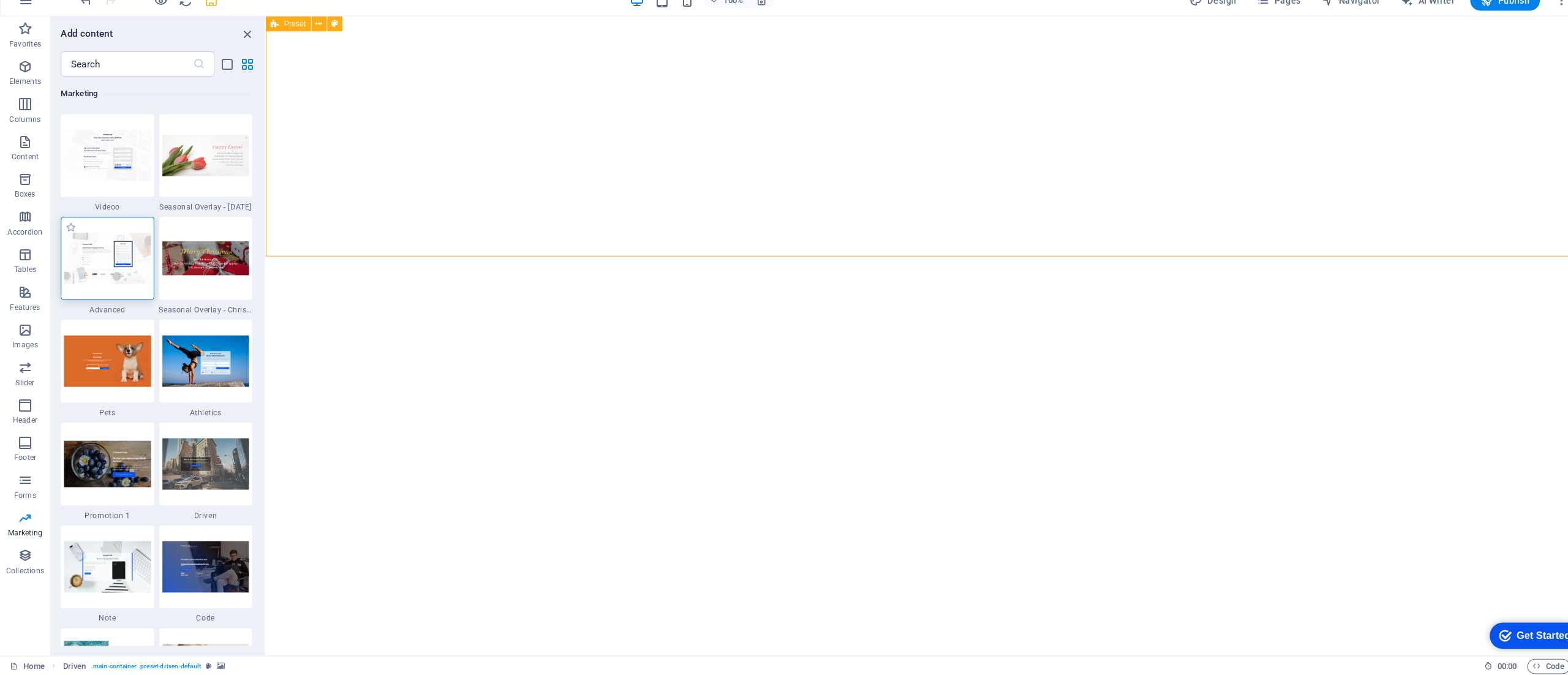
click at [92, 268] on img at bounding box center [105, 266] width 85 height 50
click at [260, 268] on div "Drag here to replace the existing content. Press “Ctrl” if you want to create a…" at bounding box center [914, 343] width 1309 height 624
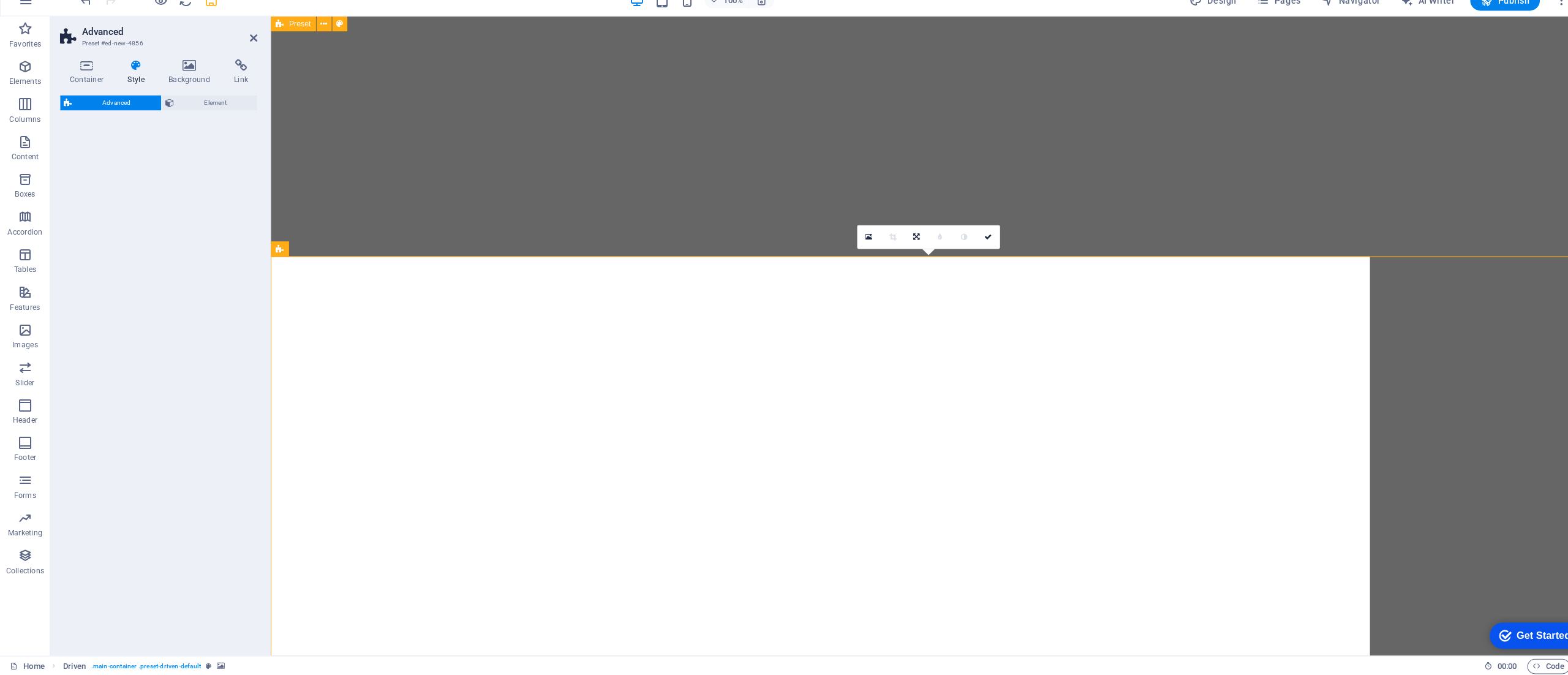
select select "%"
select select "rem"
select select "px"
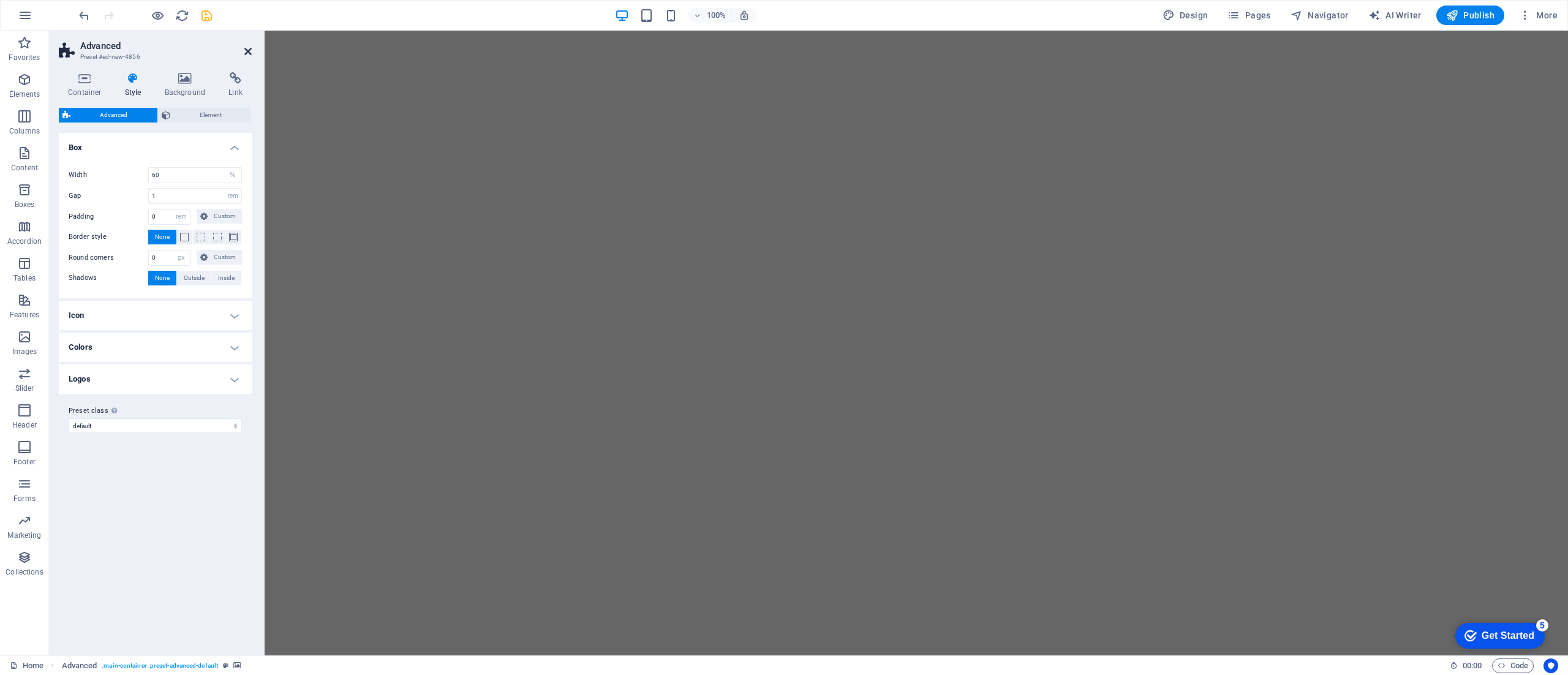
click at [248, 47] on icon at bounding box center [248, 51] width 7 height 10
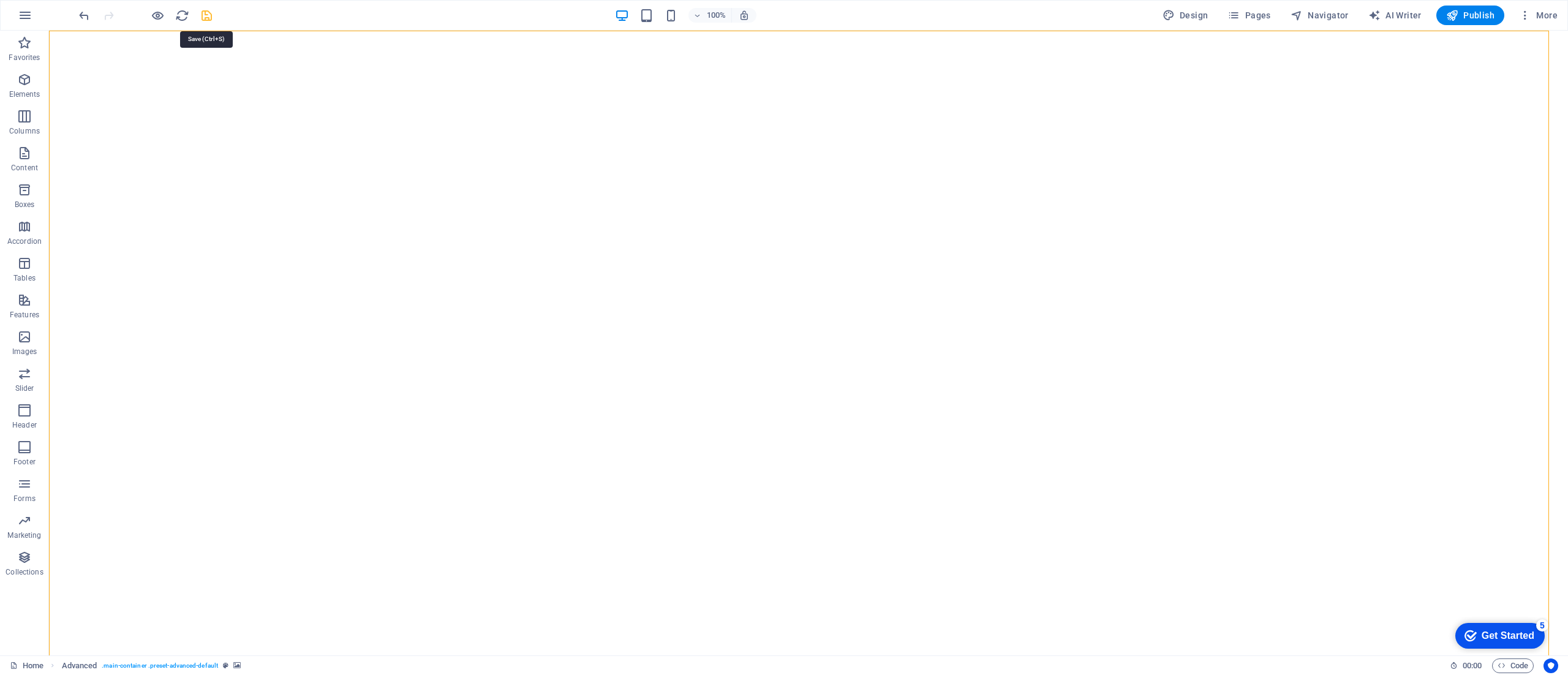
click at [207, 12] on icon "save" at bounding box center [207, 15] width 14 height 14
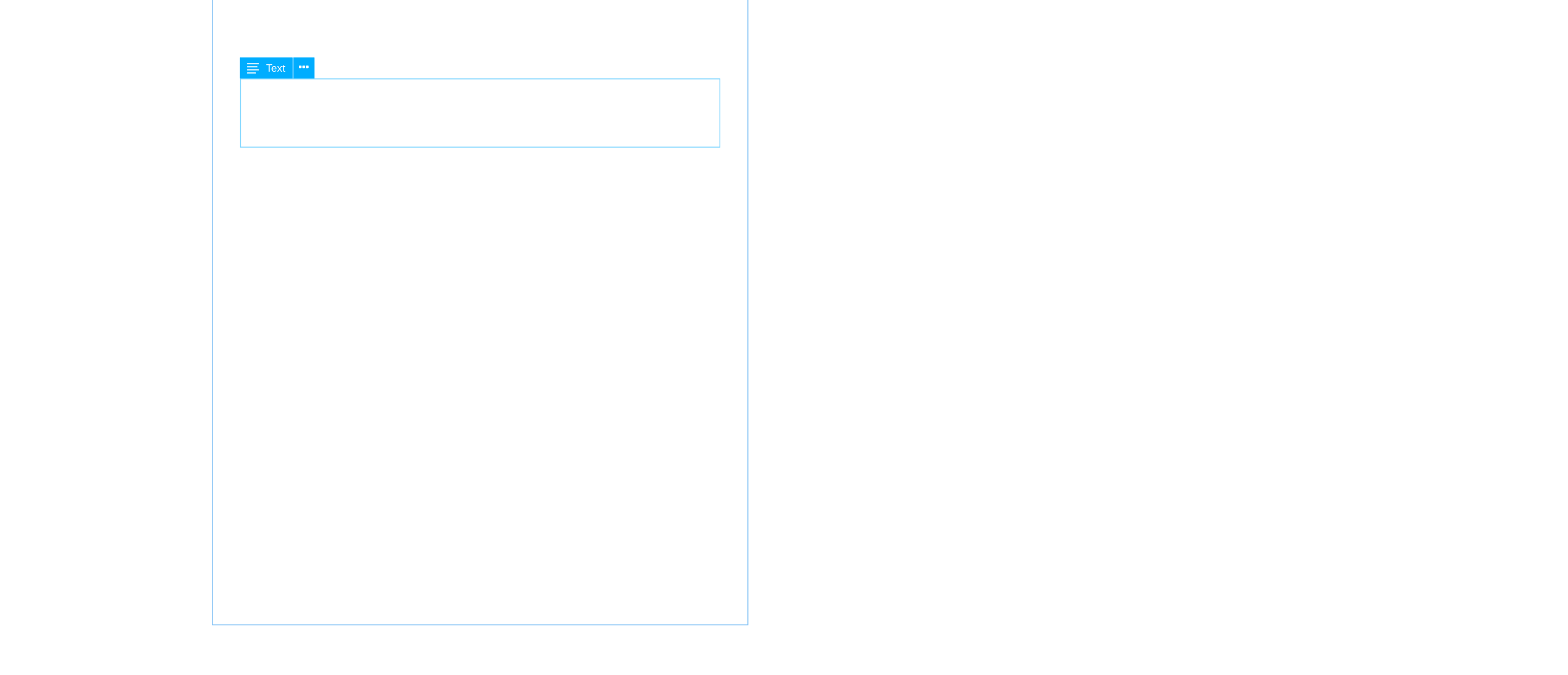
scroll to position [0, 0]
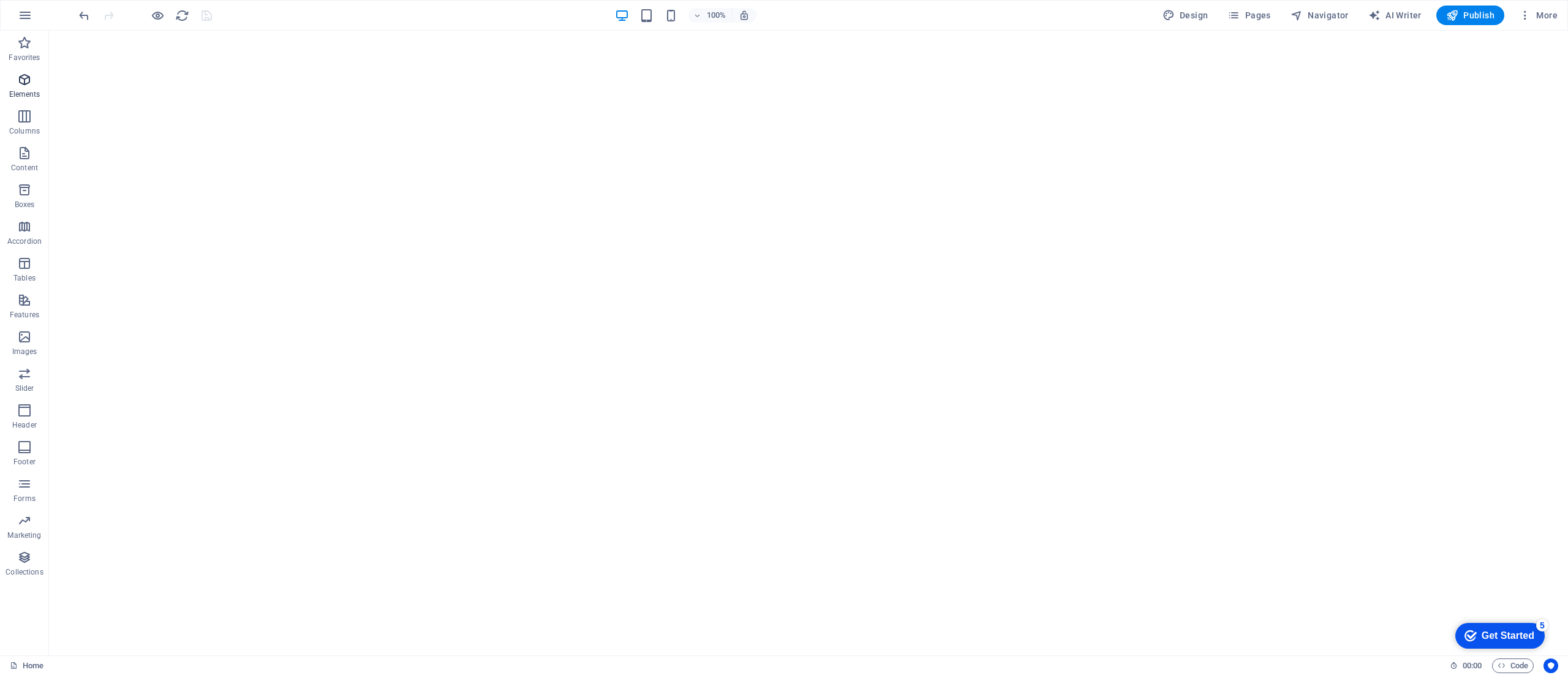
click at [16, 88] on span "Elements" at bounding box center [24, 87] width 49 height 29
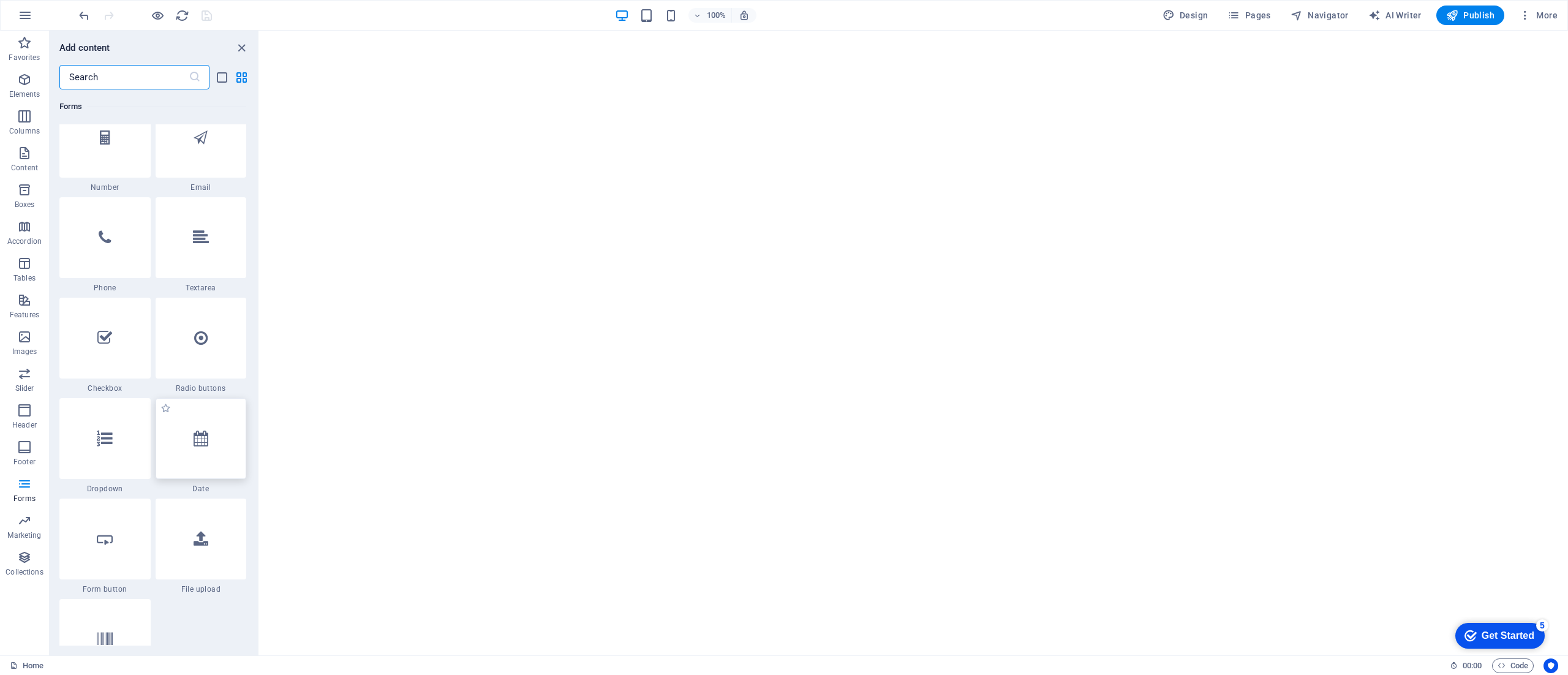
scroll to position [9391, 0]
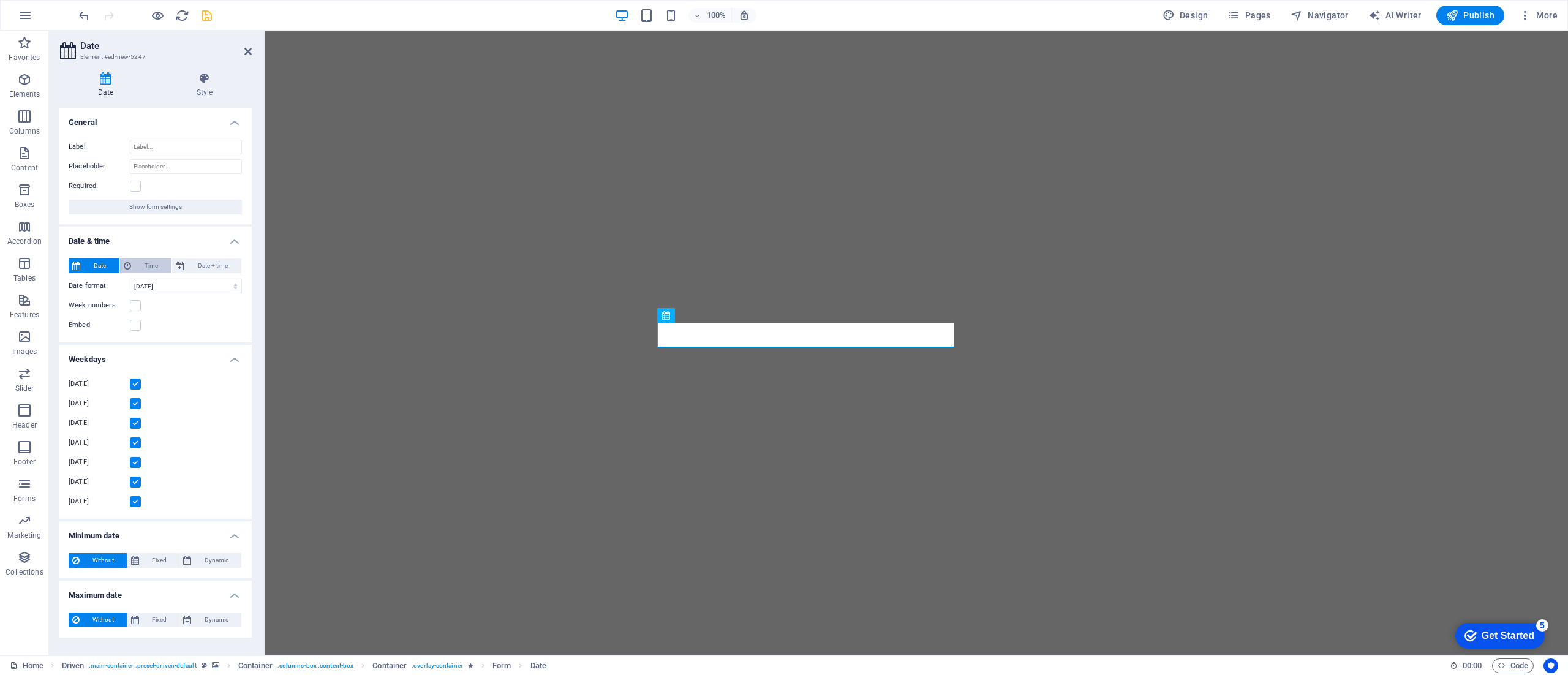
click at [143, 262] on span "Time" at bounding box center [151, 266] width 33 height 15
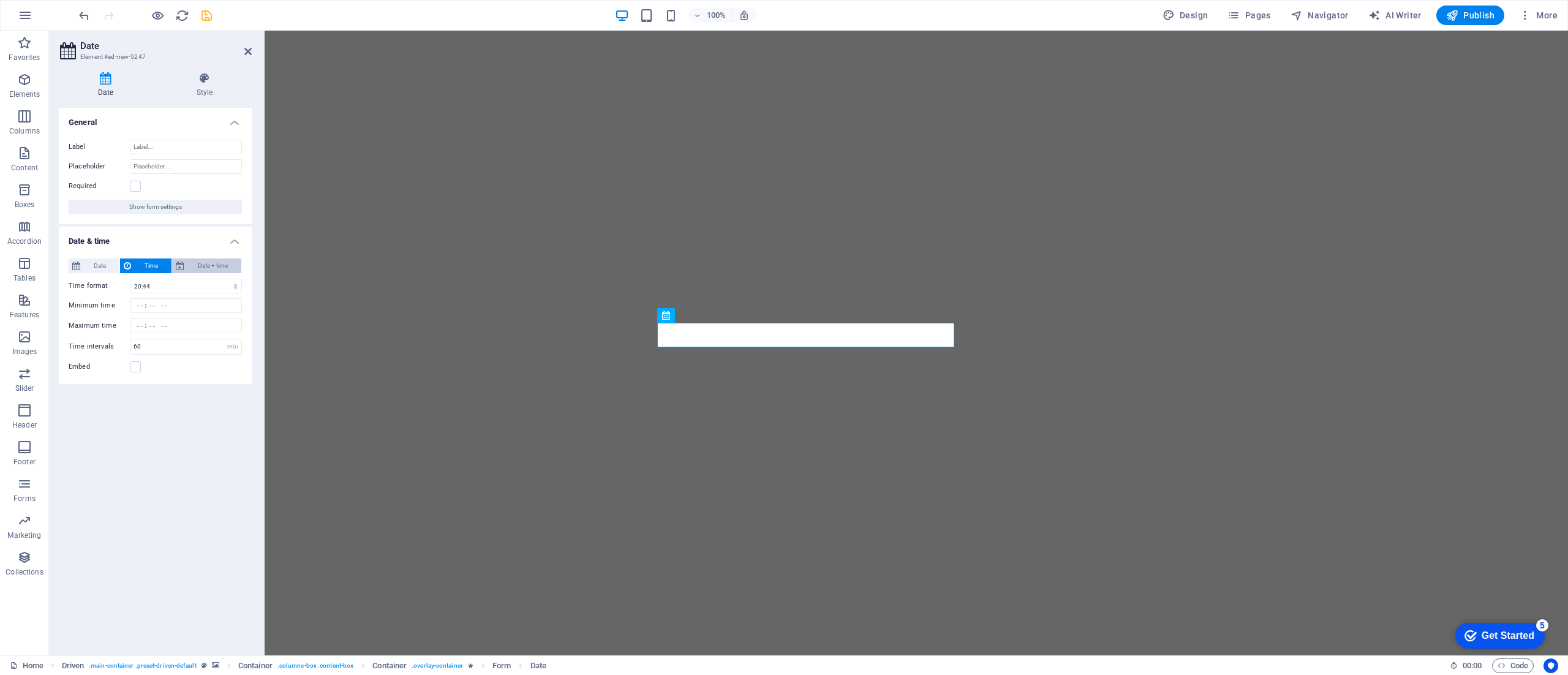
click at [209, 264] on span "Date + time" at bounding box center [213, 266] width 50 height 15
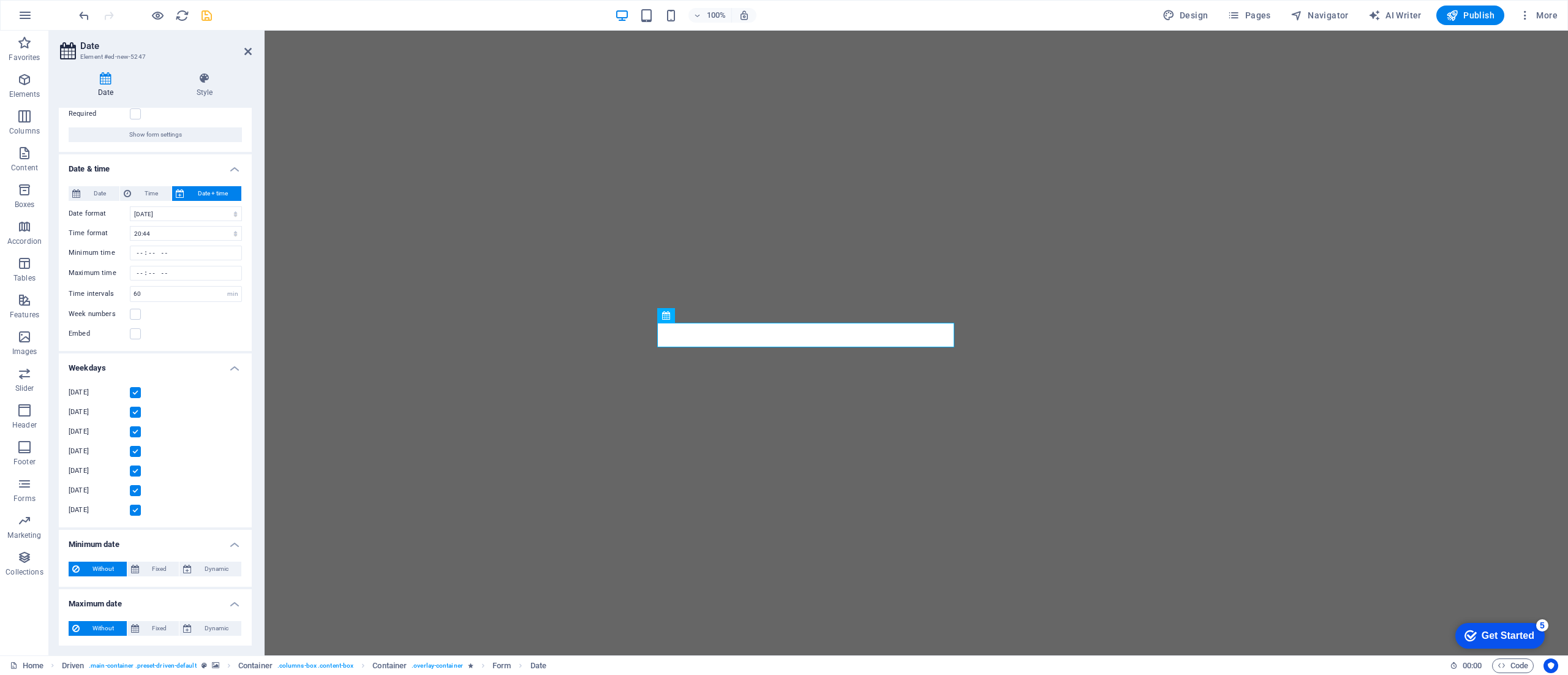
scroll to position [72, 0]
click at [249, 56] on icon at bounding box center [248, 51] width 7 height 10
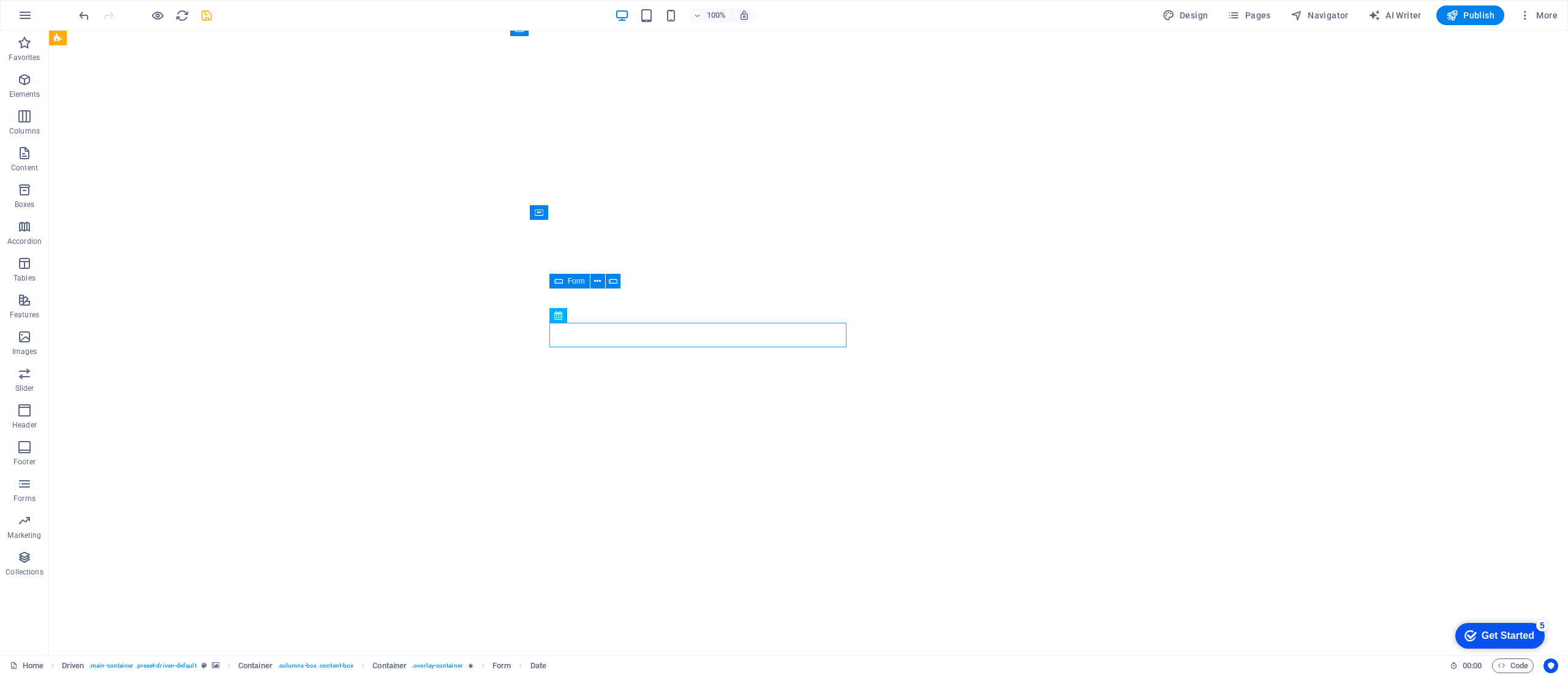
click at [214, 18] on div "100% Design Pages Navigator AI Writer Publish More" at bounding box center [820, 15] width 1486 height 20
click at [209, 18] on icon "save" at bounding box center [207, 15] width 14 height 14
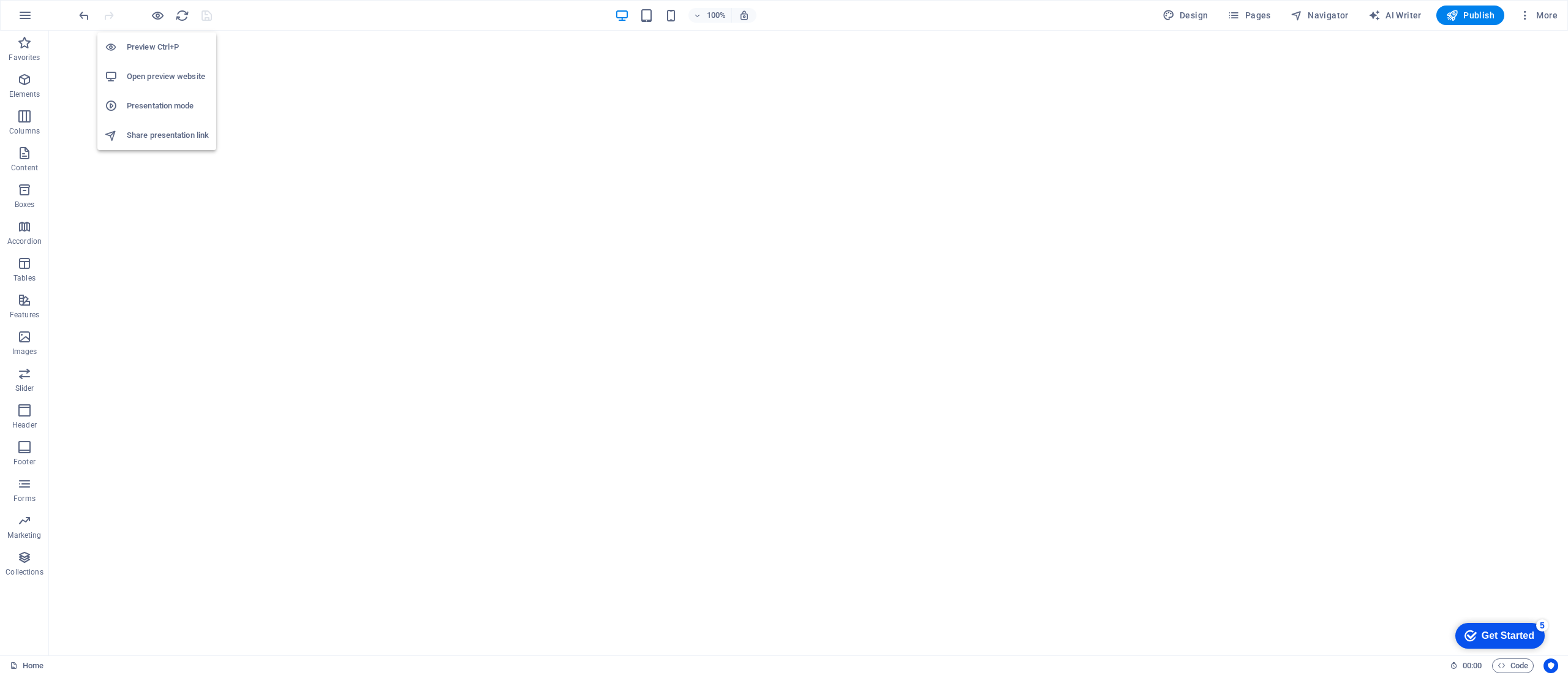
click at [170, 72] on h6 "Open preview website" at bounding box center [168, 77] width 82 height 15
click at [170, 71] on h6 "Open preview website" at bounding box center [168, 77] width 82 height 15
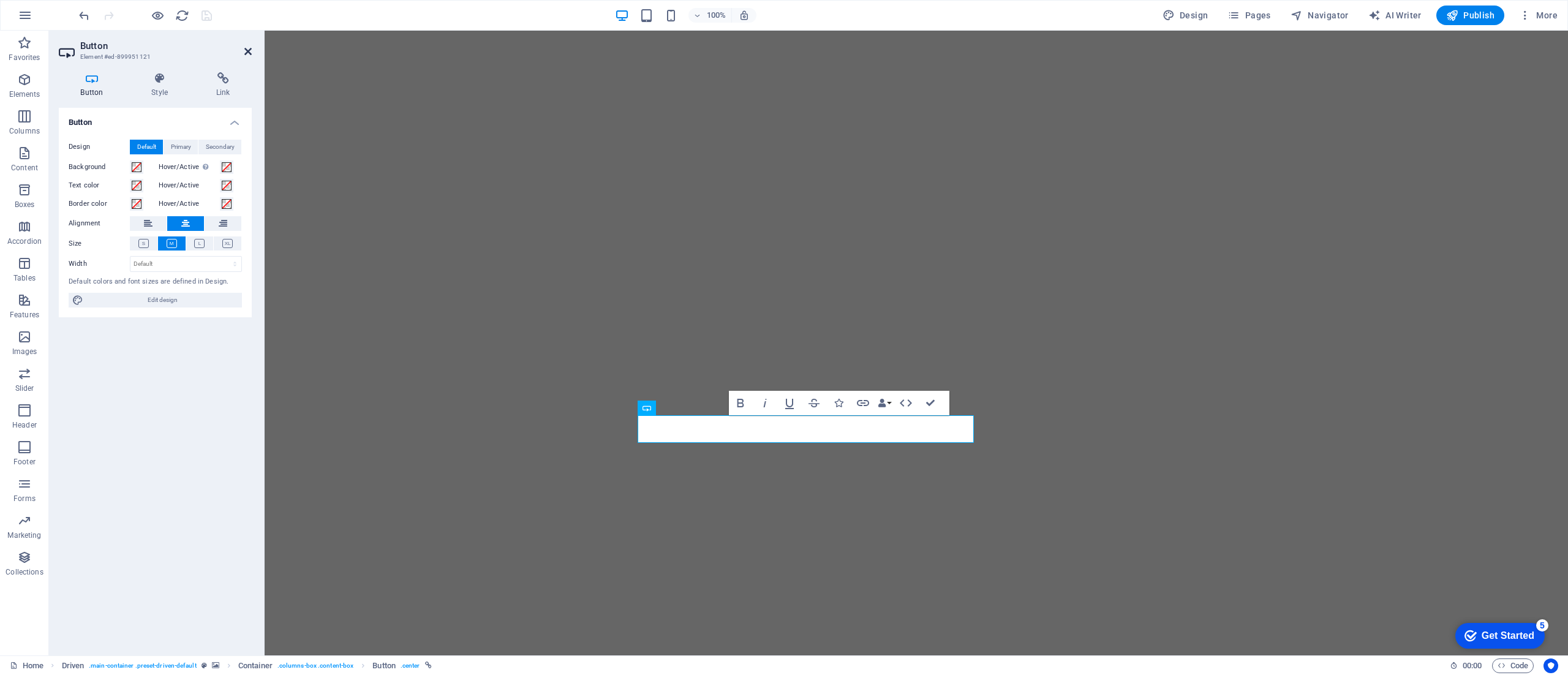
click at [248, 53] on icon at bounding box center [248, 51] width 7 height 10
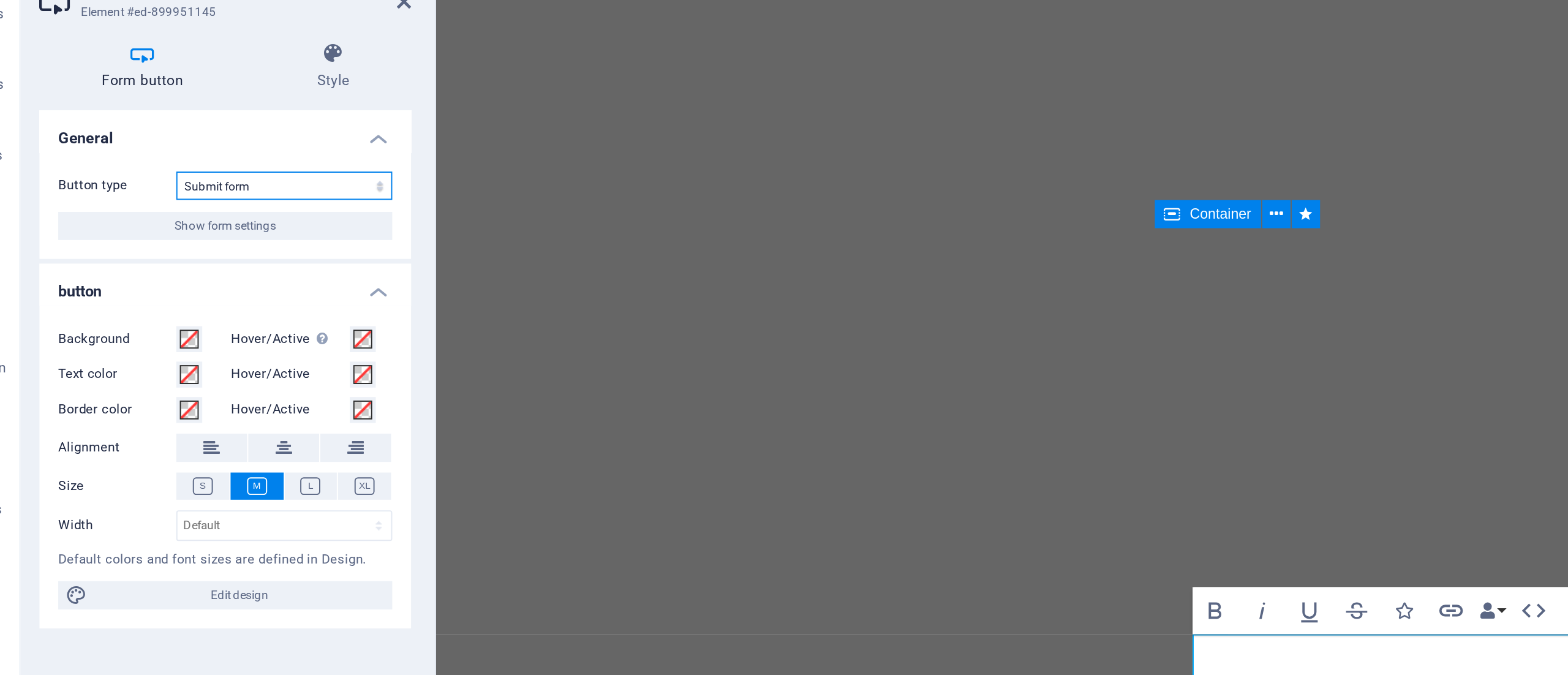
click at [178, 146] on select "Submit form Reset form No action" at bounding box center [185, 147] width 112 height 15
click at [171, 124] on h4 "General" at bounding box center [155, 119] width 193 height 22
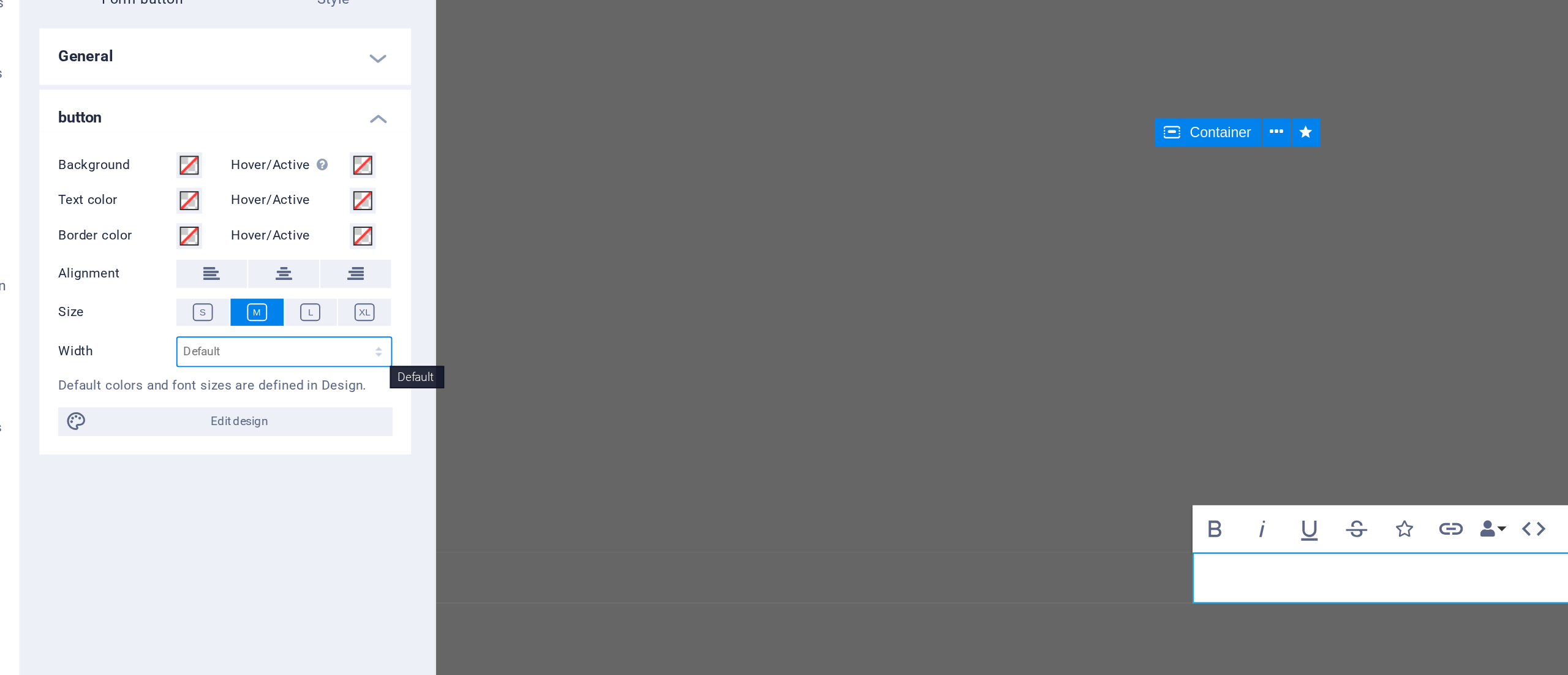
click at [185, 277] on select "Default px rem % em vh vw" at bounding box center [185, 275] width 111 height 15
click at [70, 377] on div "General Button type Submit form Reset form No action Show form settings button …" at bounding box center [155, 376] width 193 height 537
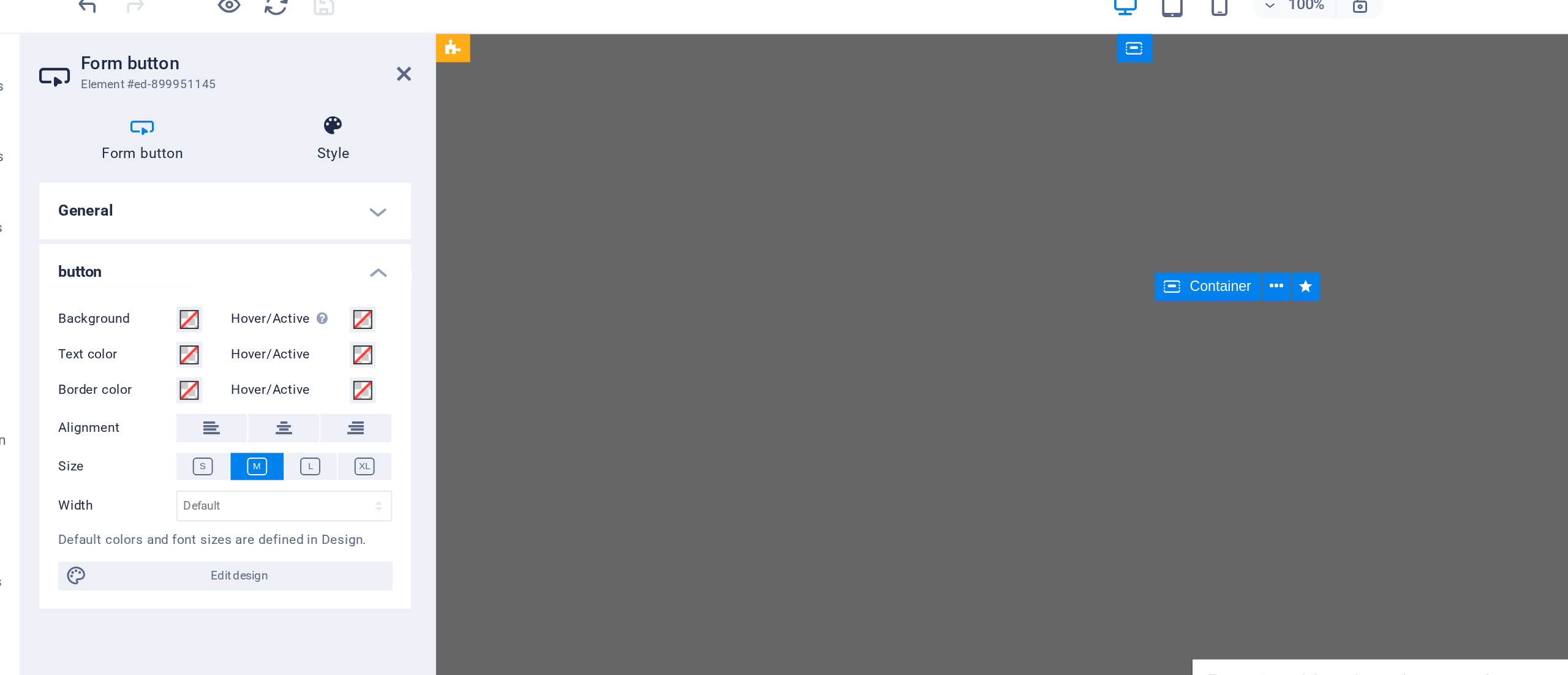
click at [209, 84] on h4 "Style" at bounding box center [211, 85] width 81 height 26
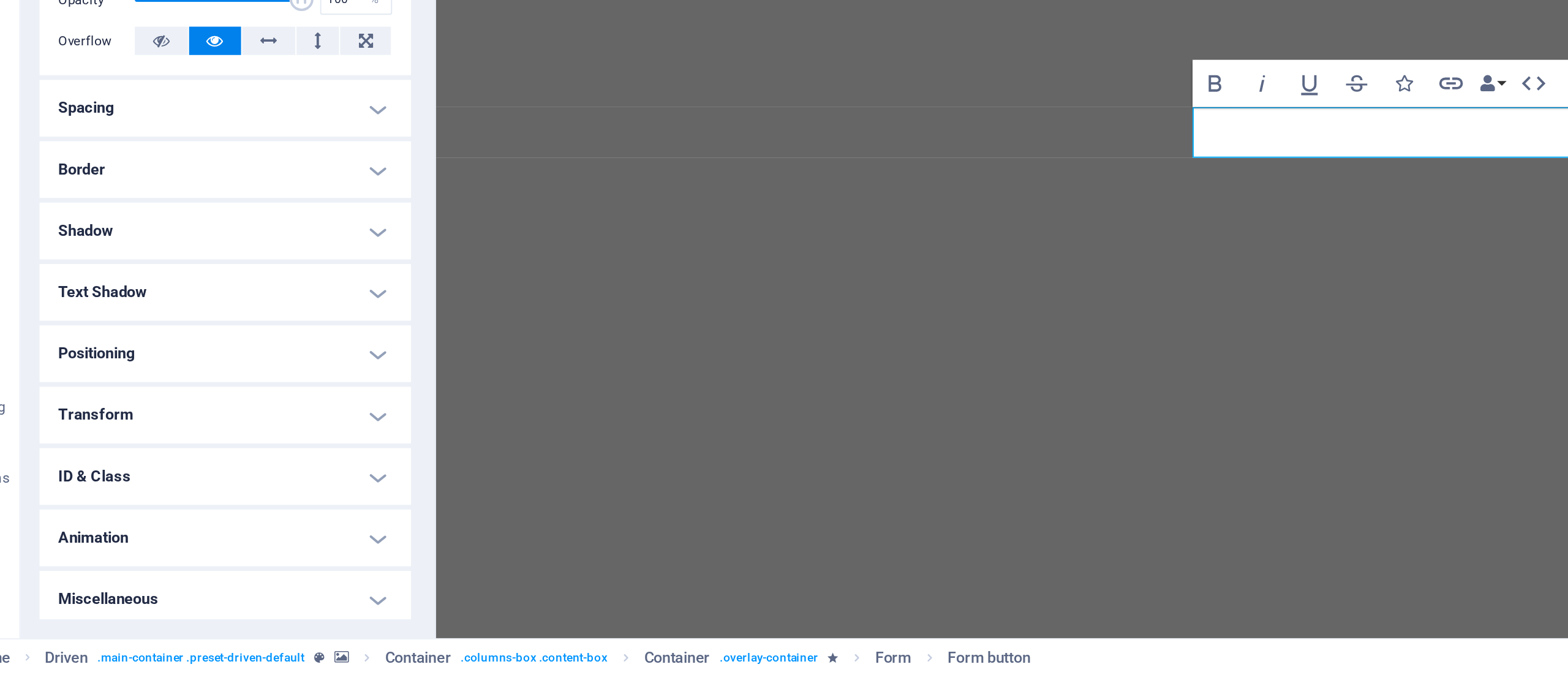
scroll to position [0, 0]
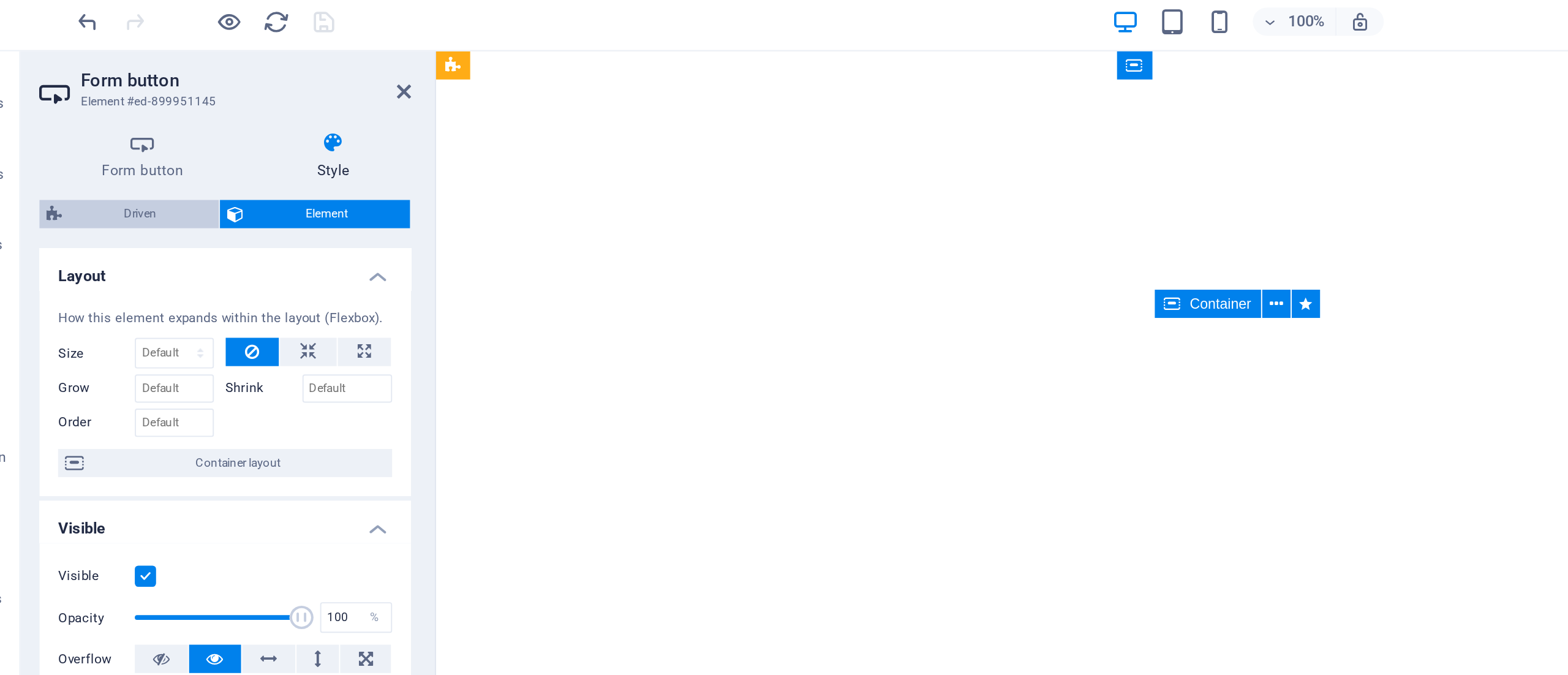
click at [118, 112] on span "Driven" at bounding box center [111, 115] width 74 height 15
select select "%"
select select "rem"
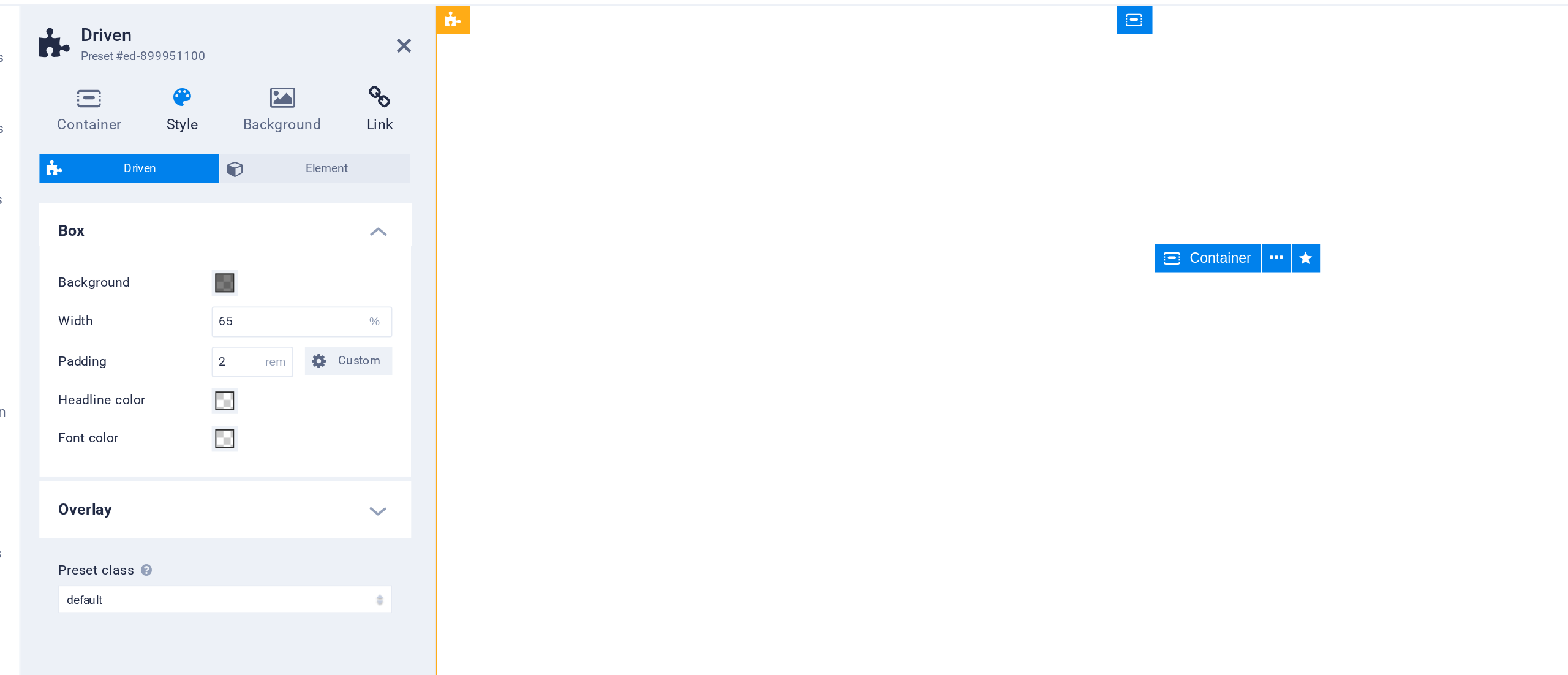
click at [234, 76] on icon at bounding box center [235, 78] width 32 height 12
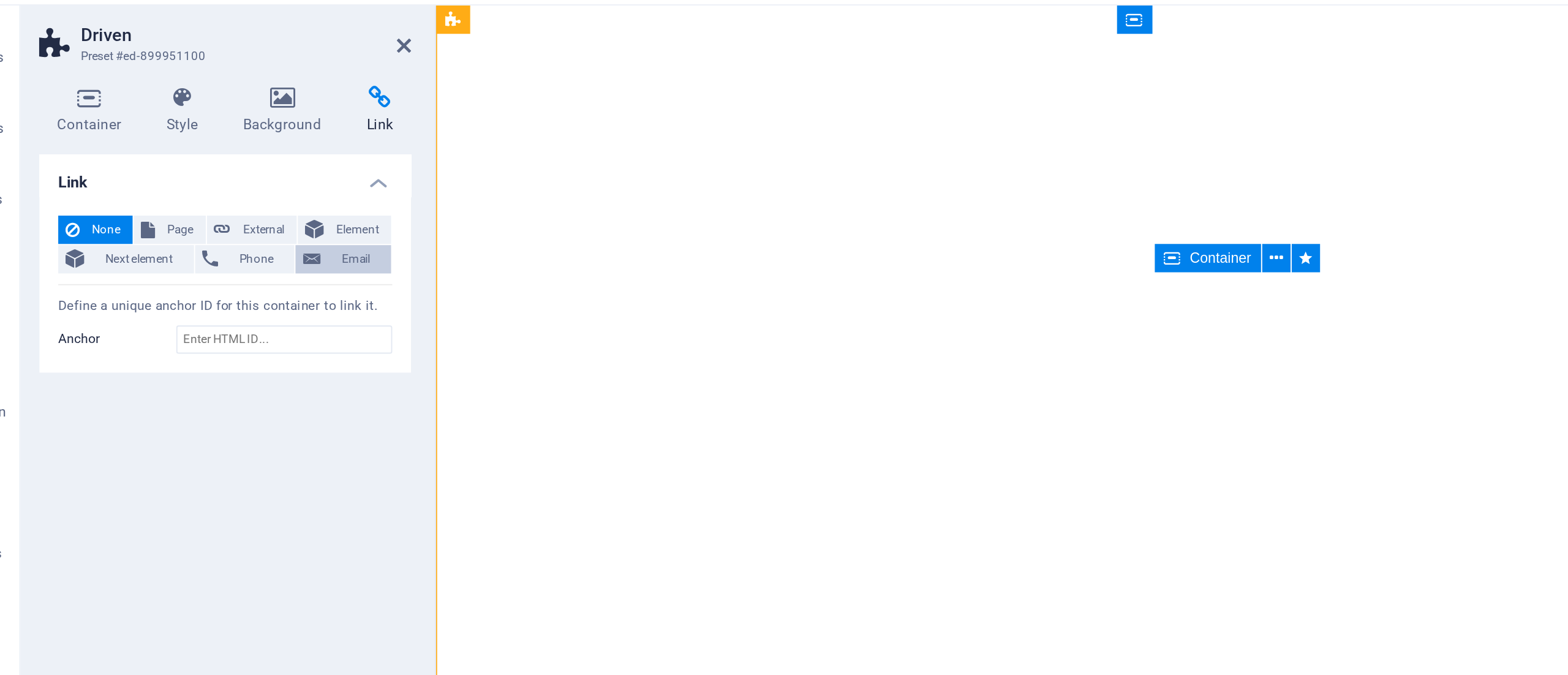
click at [211, 161] on span "Email" at bounding box center [223, 163] width 29 height 15
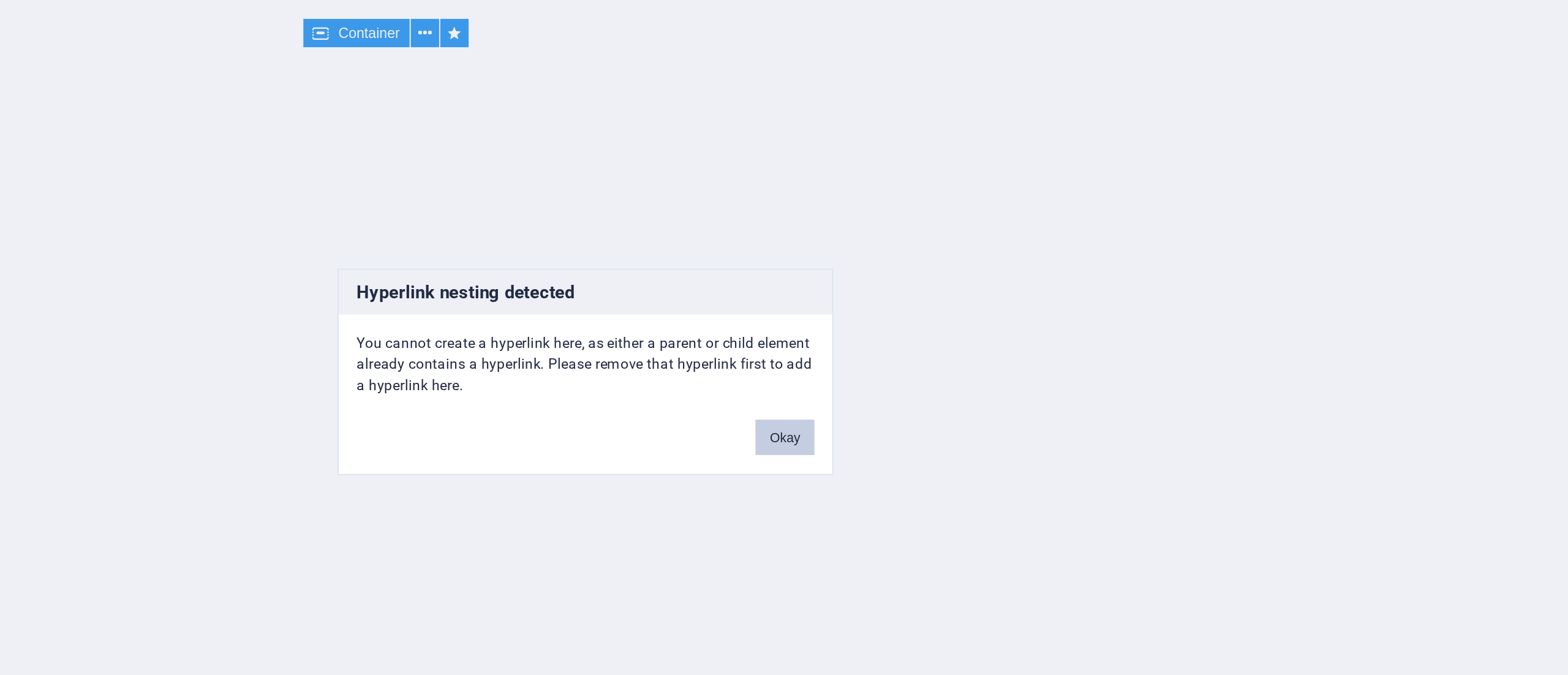
click at [885, 369] on button "Okay" at bounding box center [888, 371] width 31 height 18
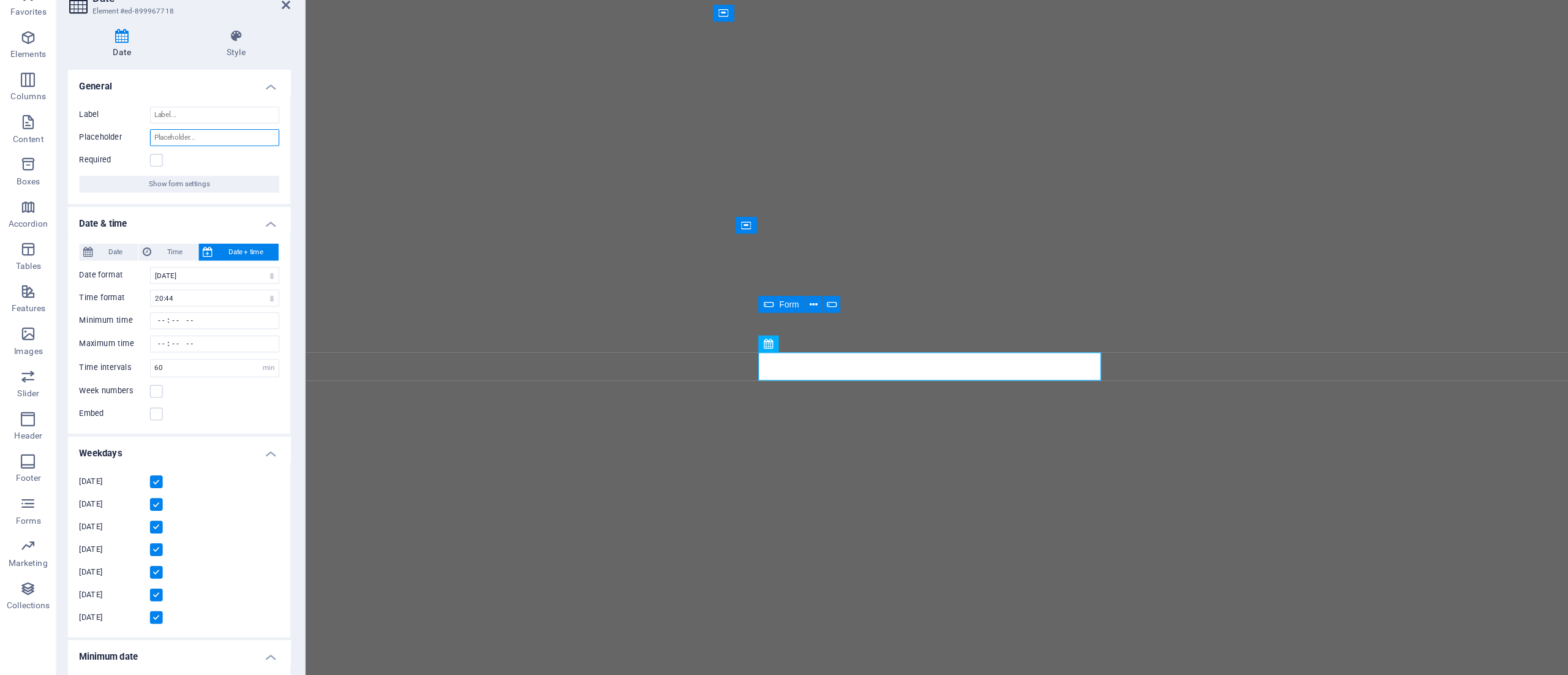
click at [170, 163] on input "Placeholder" at bounding box center [185, 166] width 112 height 15
type input "Datum & Zeit"
click at [247, 54] on icon at bounding box center [248, 51] width 7 height 10
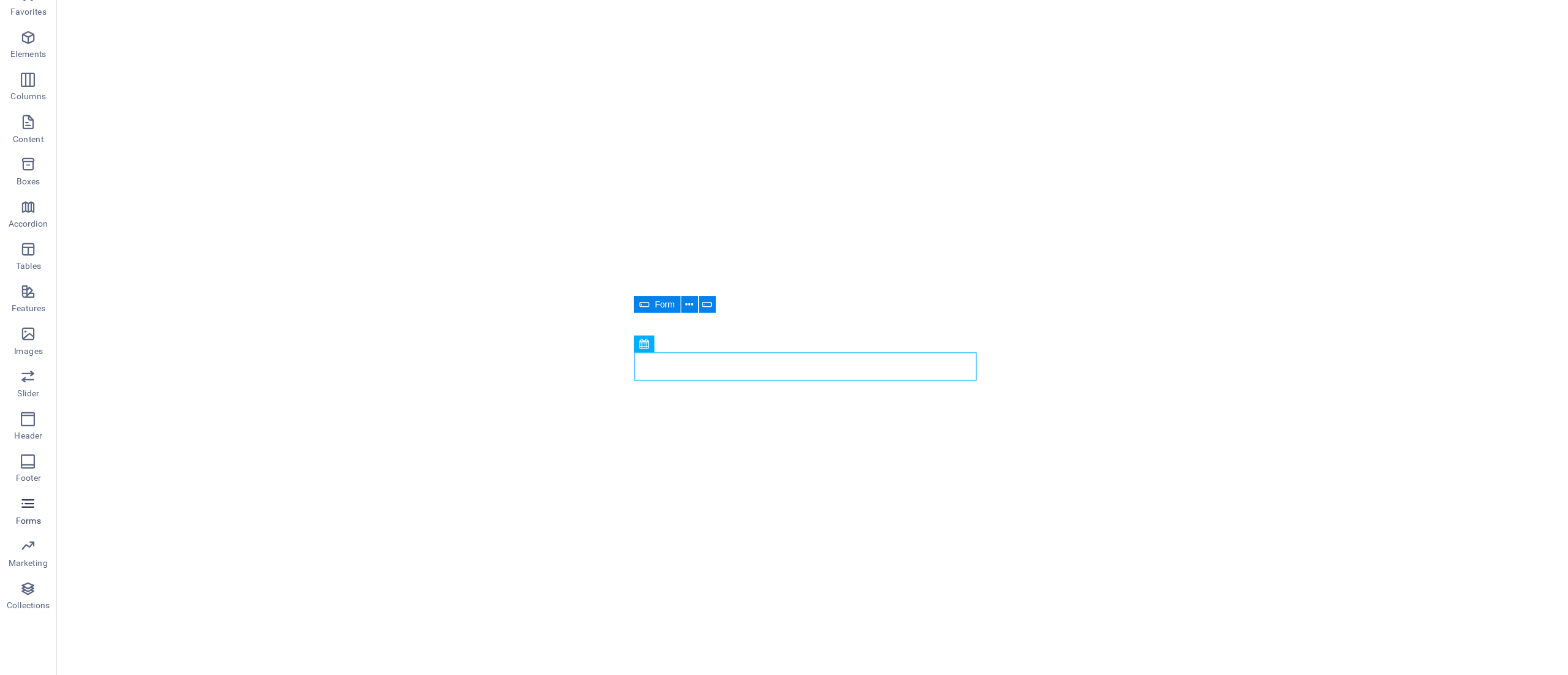
click at [20, 450] on icon "button" at bounding box center [24, 484] width 15 height 15
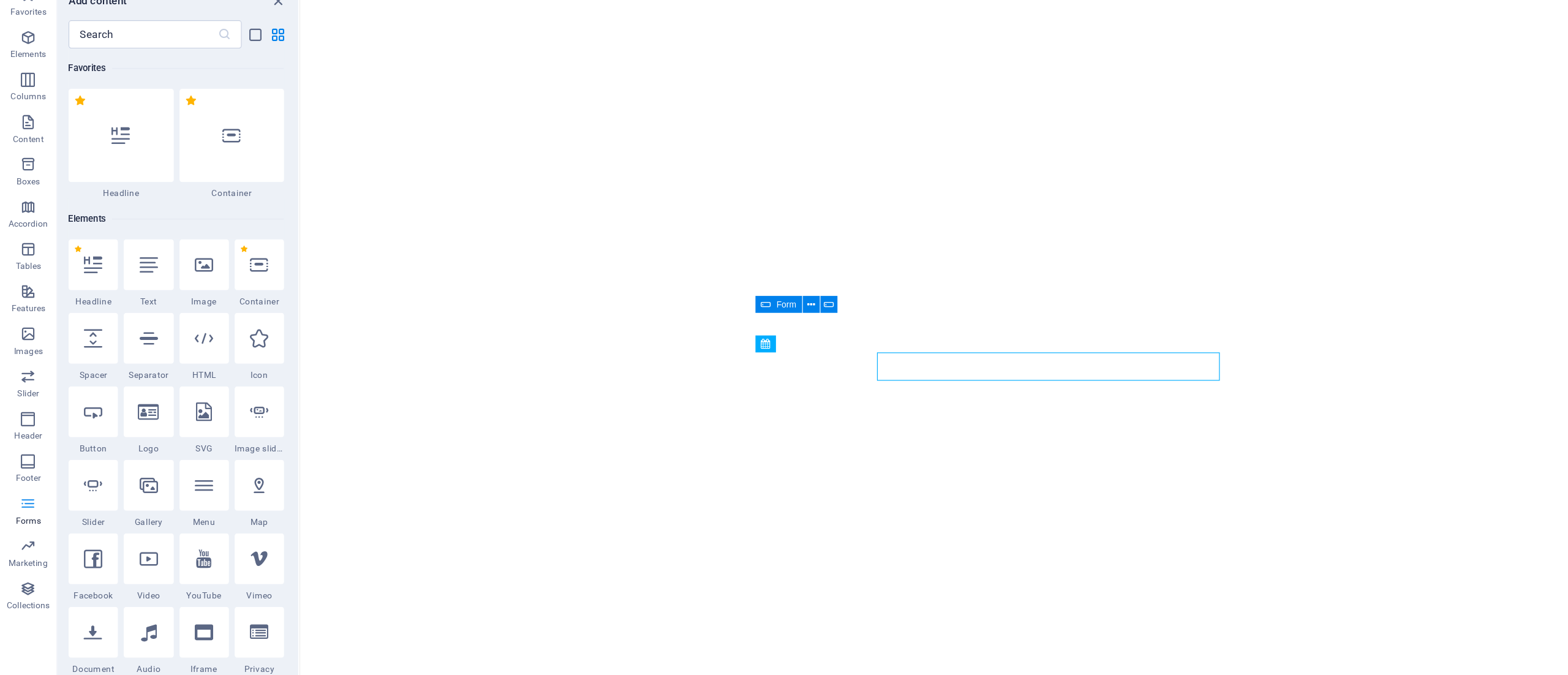
click at [20, 450] on icon "button" at bounding box center [24, 484] width 15 height 15
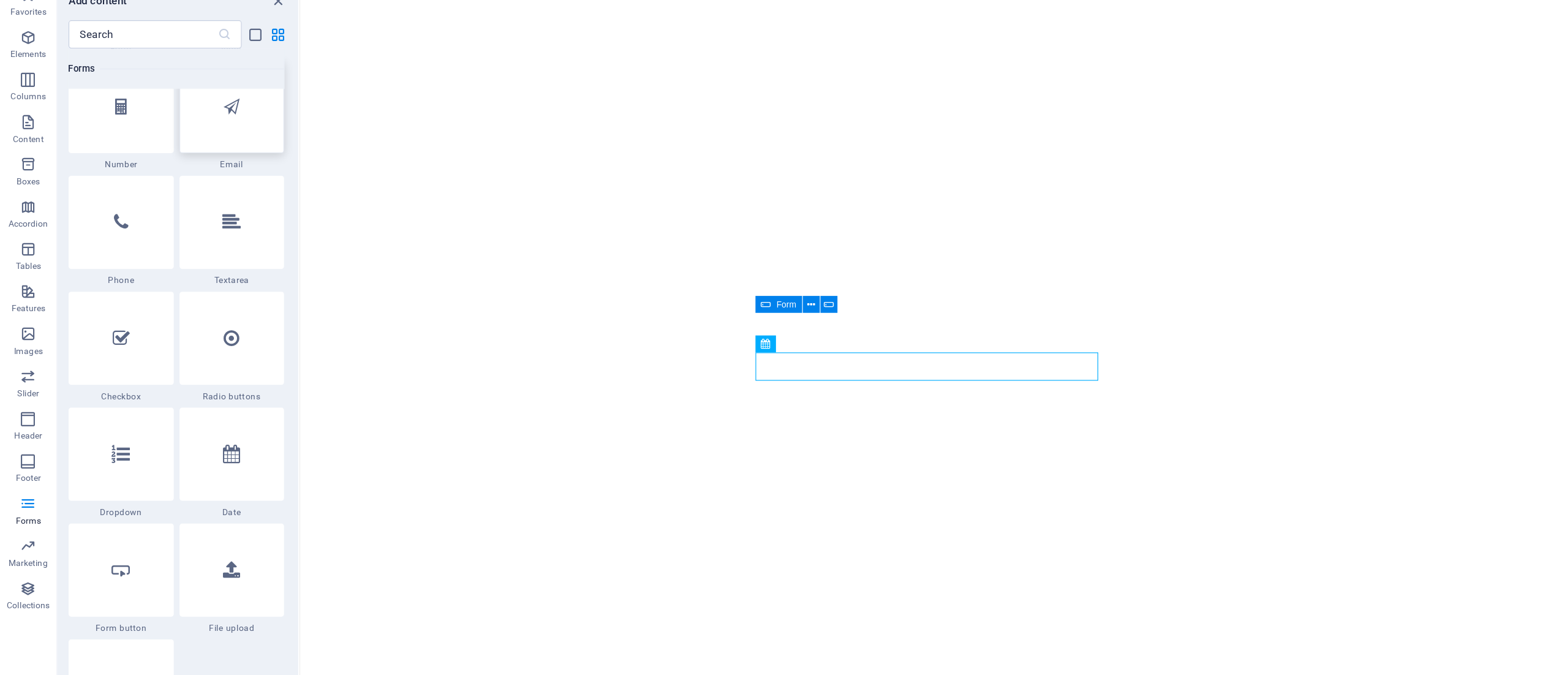
scroll to position [9367, 0]
click at [183, 432] on div at bounding box center [201, 440] width 92 height 81
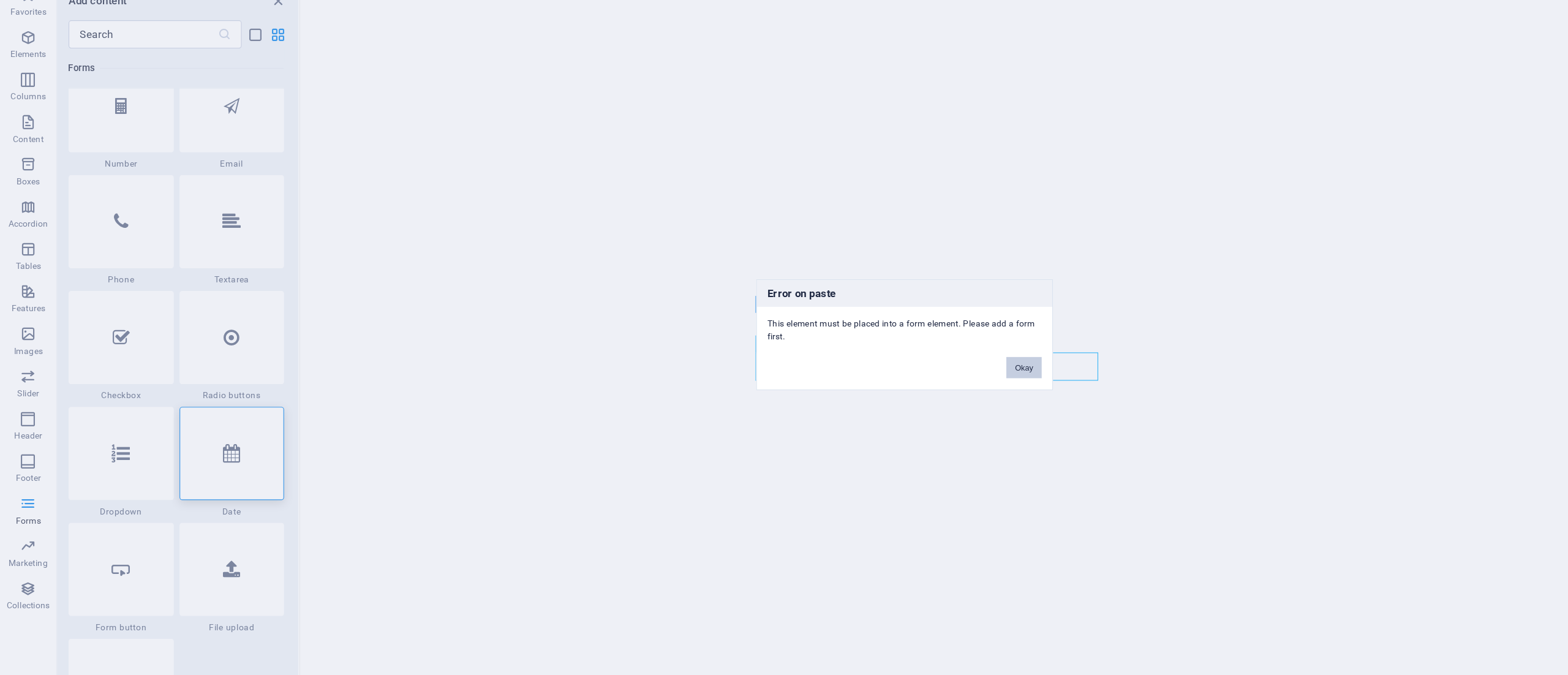
click at [888, 362] on button "Okay" at bounding box center [888, 366] width 31 height 18
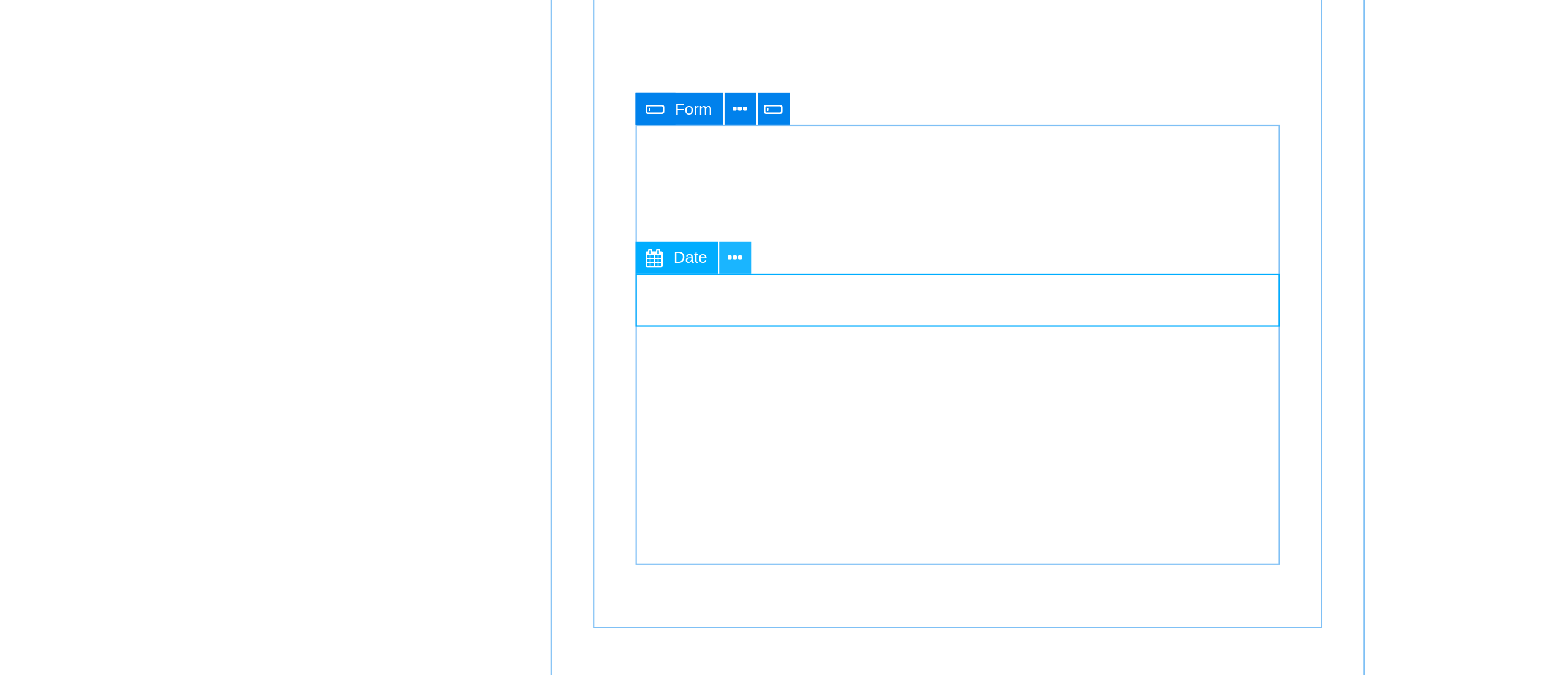
click at [593, 327] on icon at bounding box center [595, 327] width 7 height 13
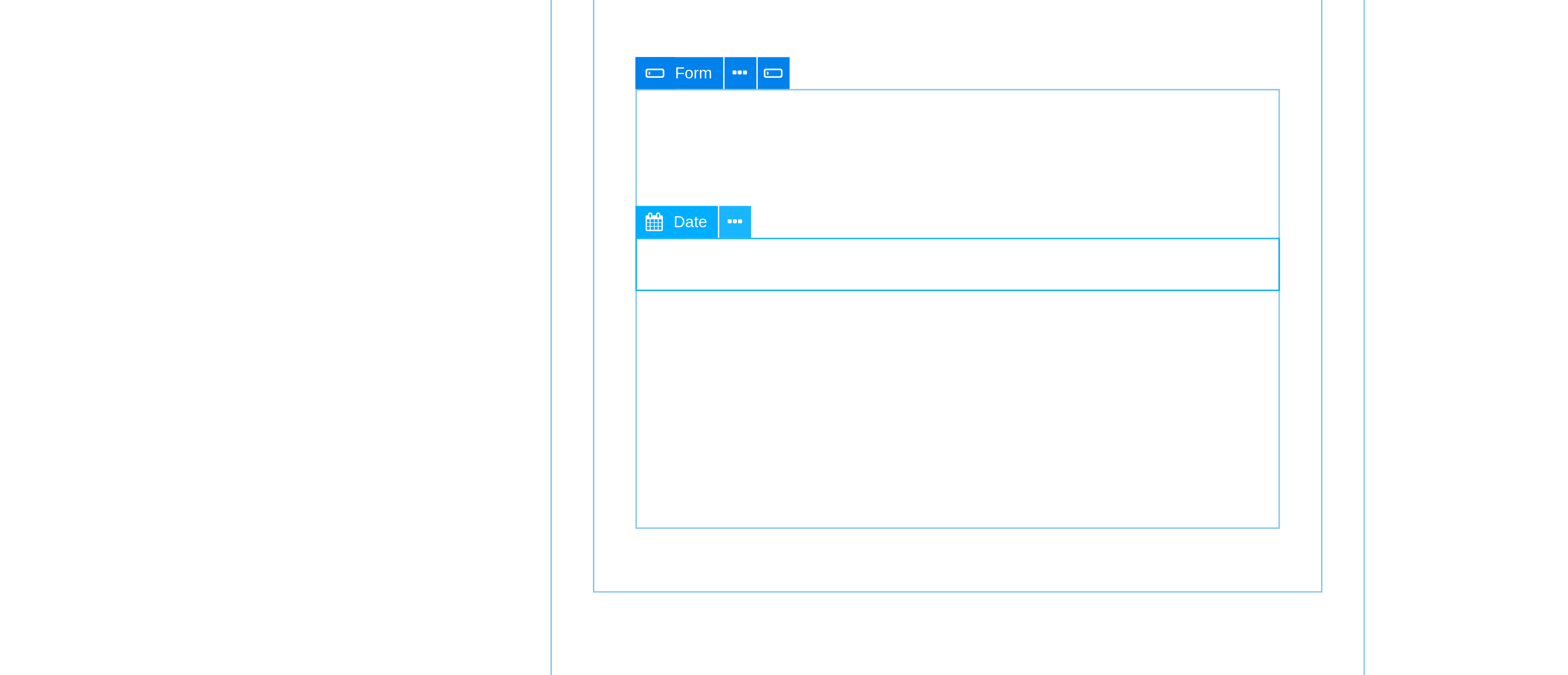
click at [589, 308] on button at bounding box center [595, 310] width 15 height 15
click at [594, 311] on icon at bounding box center [595, 312] width 7 height 13
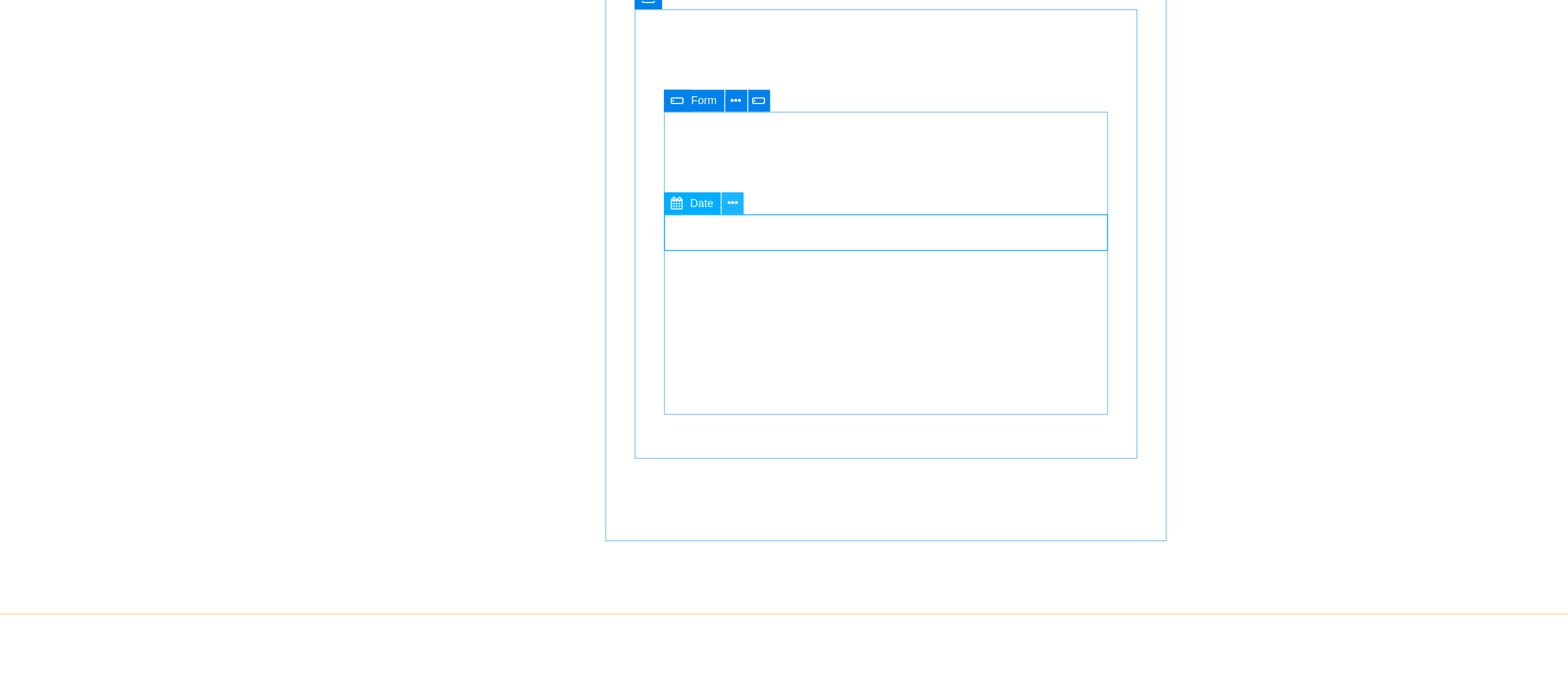
click at [593, 295] on icon at bounding box center [595, 298] width 7 height 13
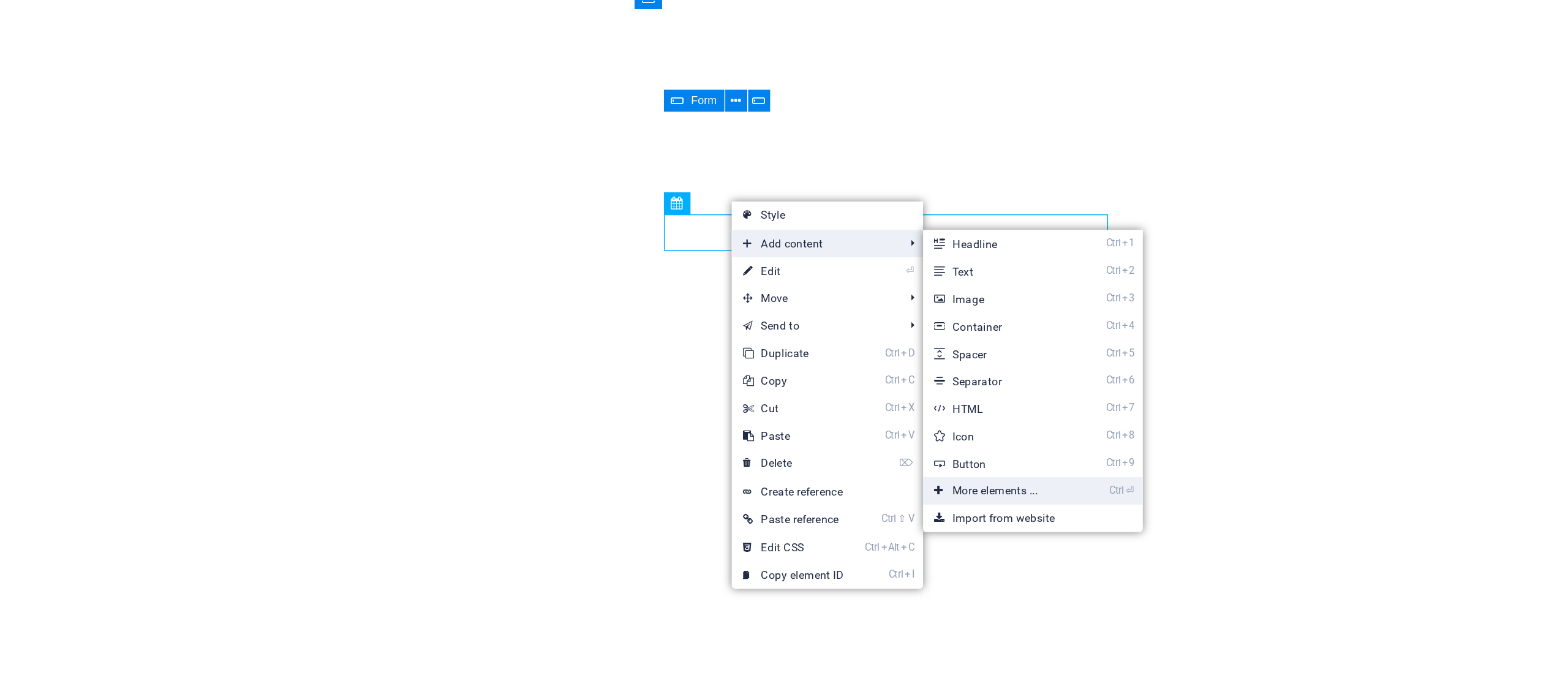
click at [792, 450] on link "Ctrl ⏎ More elements ..." at bounding box center [773, 490] width 101 height 18
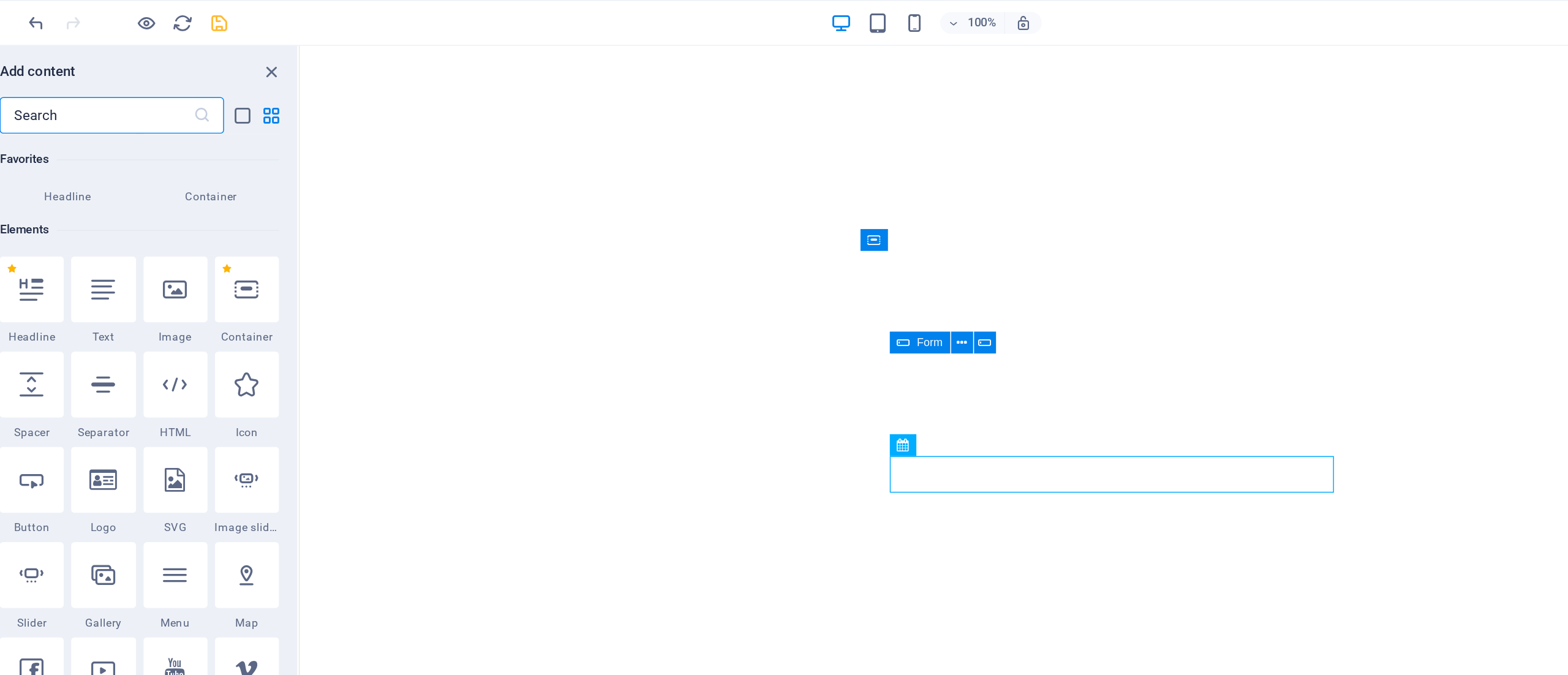
scroll to position [0, 0]
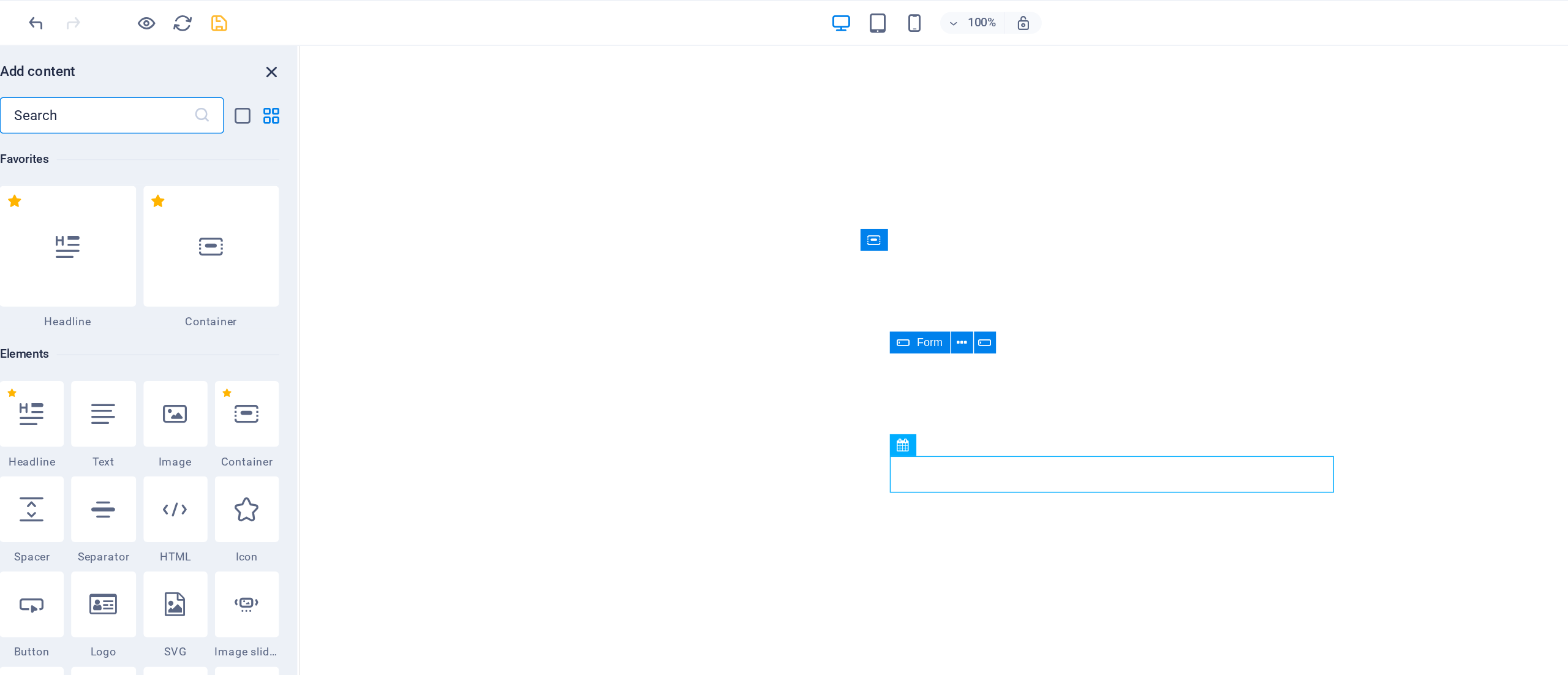
click at [242, 48] on icon "close panel" at bounding box center [241, 48] width 14 height 14
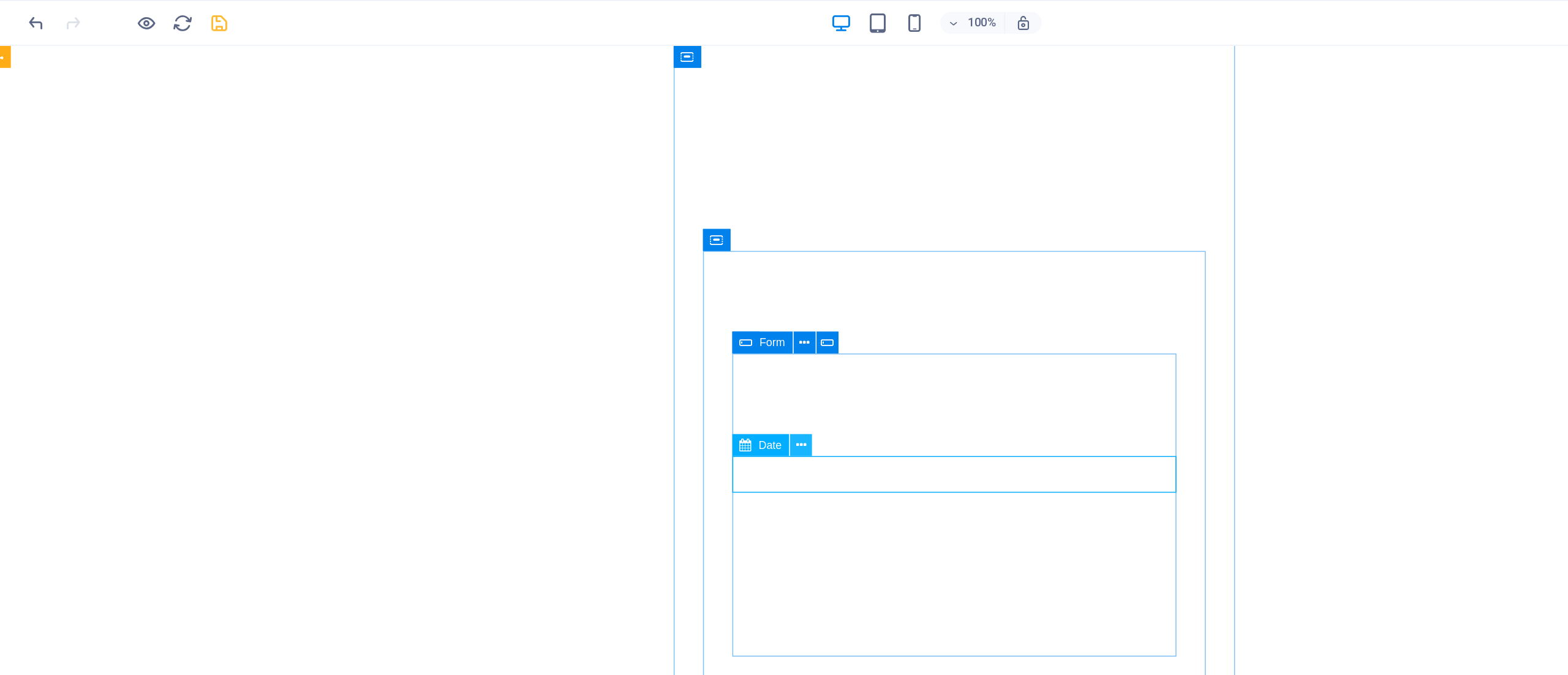
click at [593, 296] on icon at bounding box center [595, 298] width 7 height 13
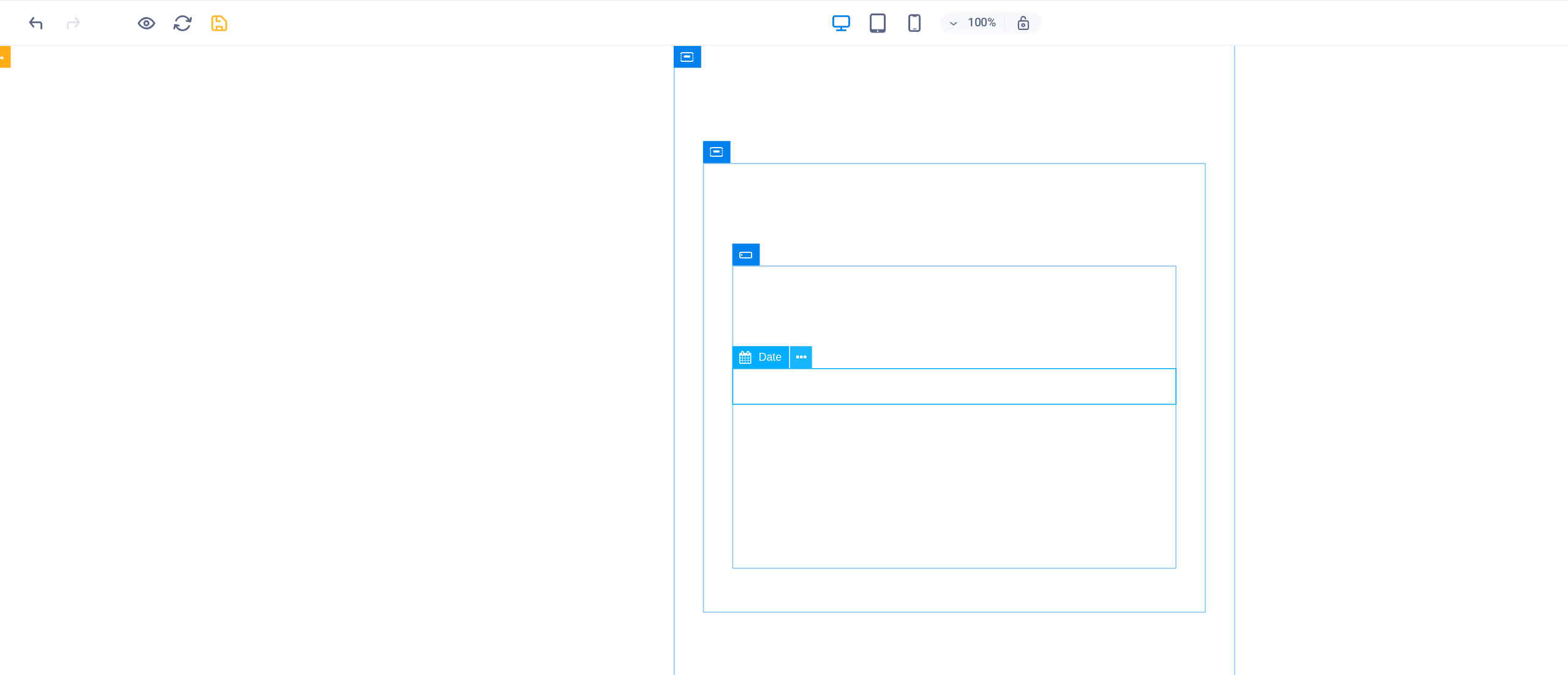
click at [593, 242] on icon at bounding box center [595, 239] width 7 height 13
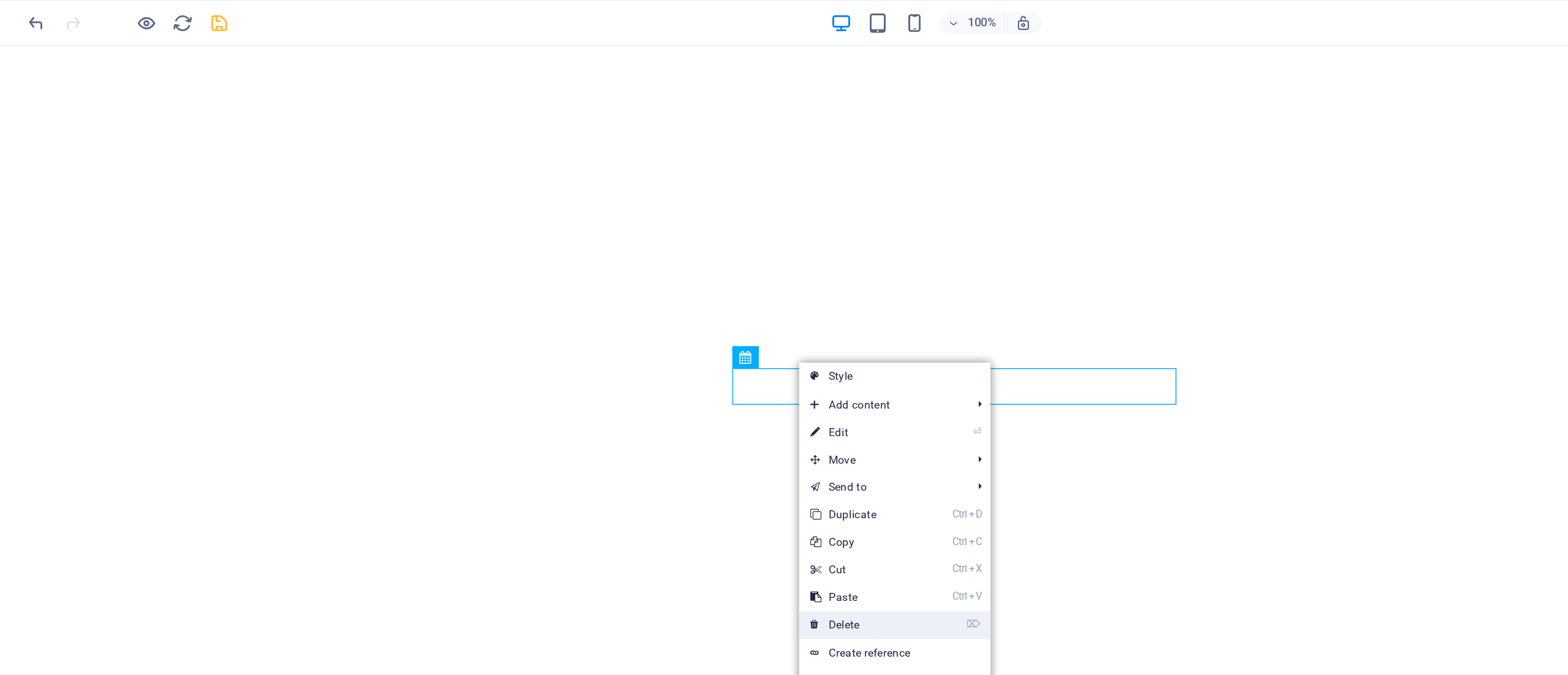
click at [671, 417] on link "⌦ Delete" at bounding box center [635, 417] width 82 height 18
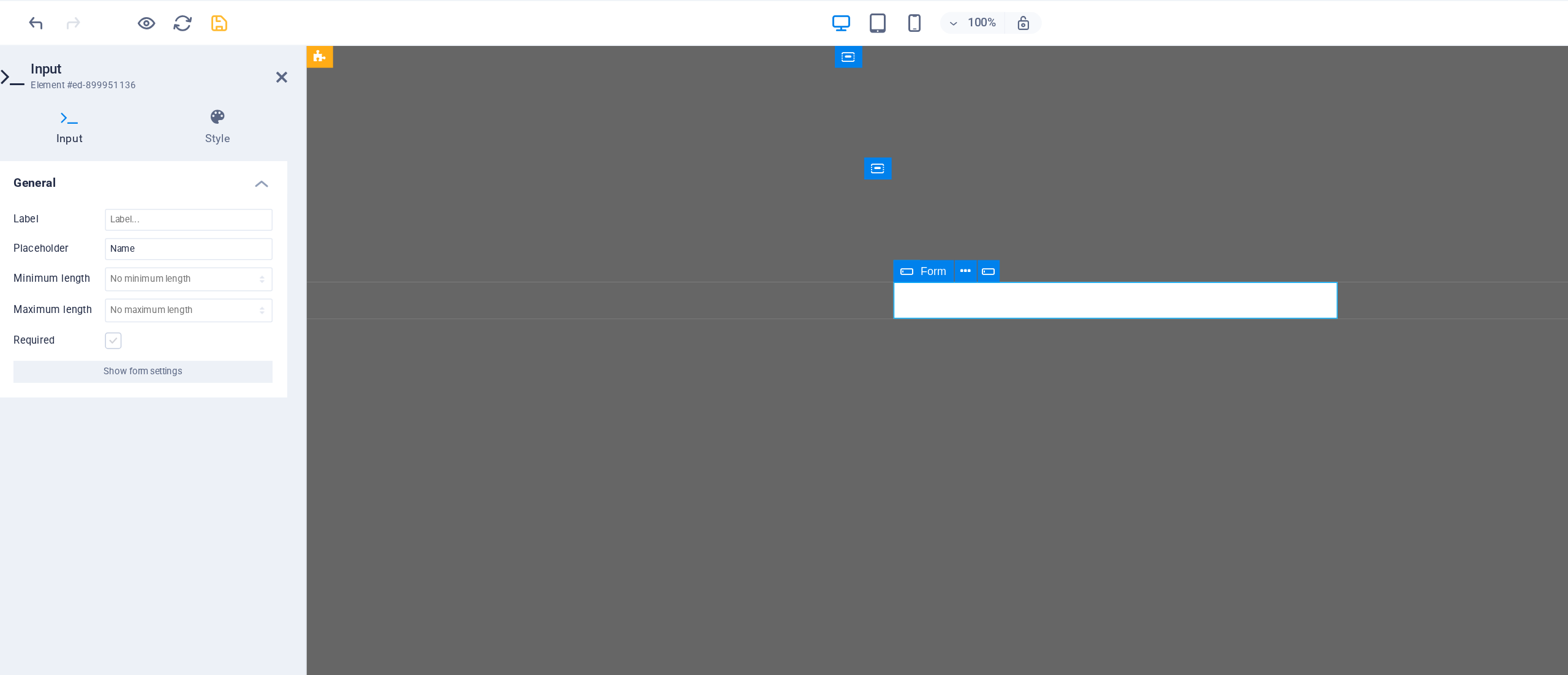
click at [133, 228] on label at bounding box center [135, 228] width 11 height 11
click at [0, 0] on input "Required" at bounding box center [0, 0] width 0 height 0
click at [249, 53] on icon at bounding box center [248, 51] width 7 height 10
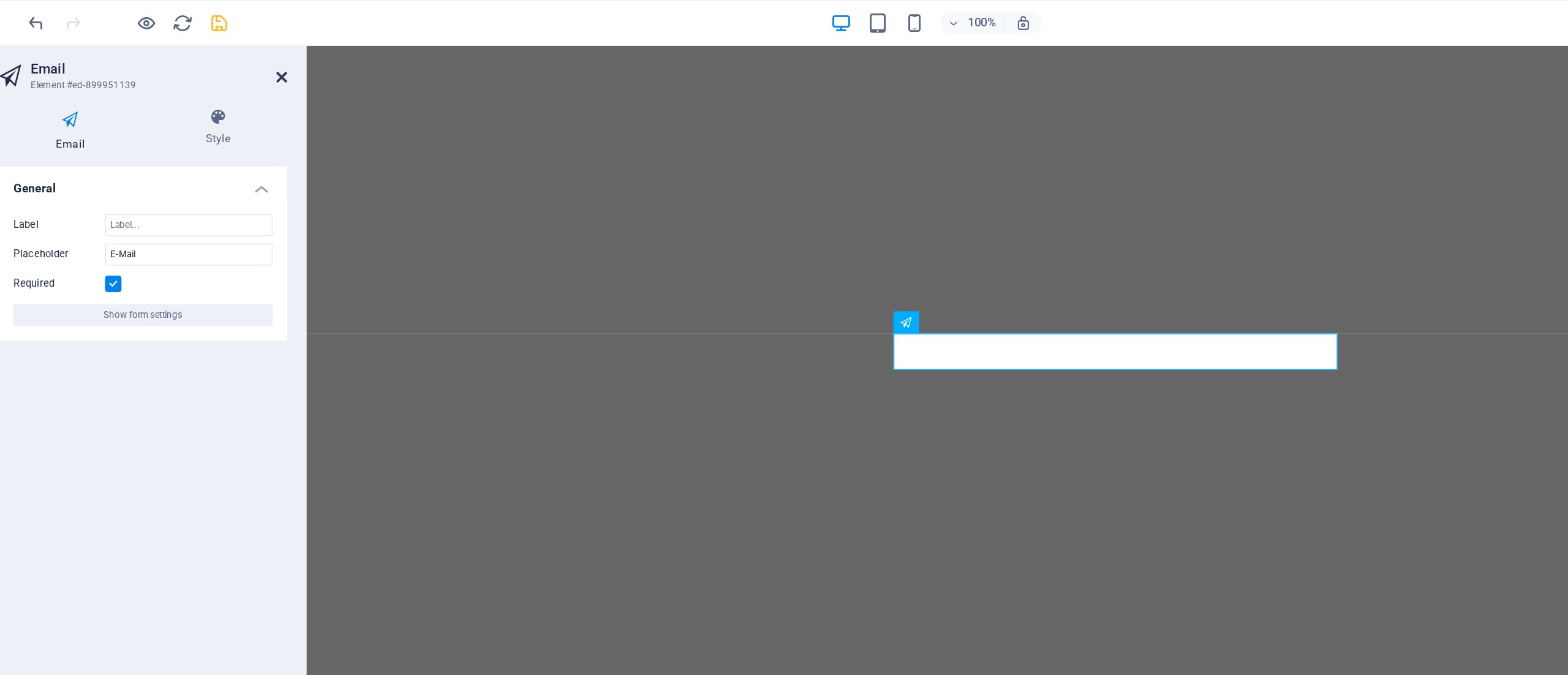
click at [248, 52] on icon at bounding box center [248, 51] width 7 height 10
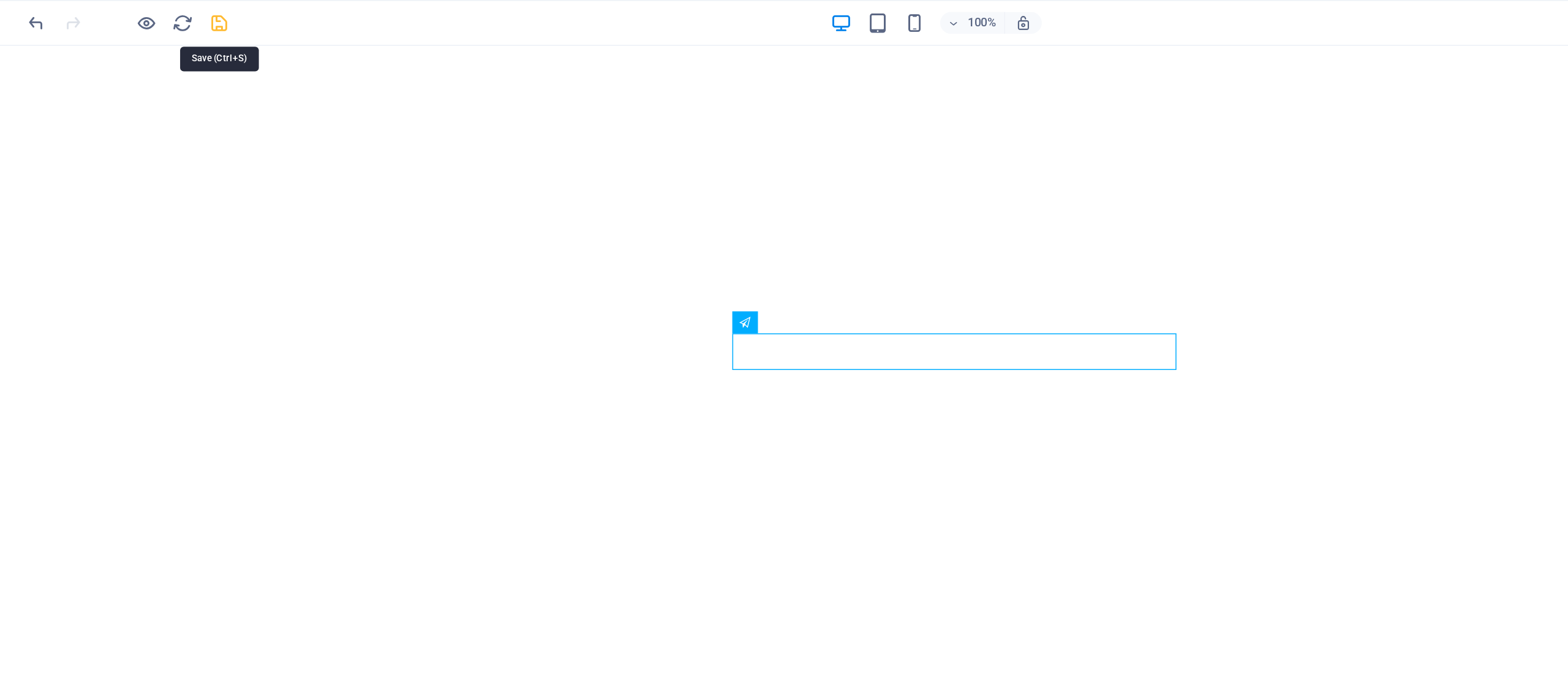
click at [204, 12] on icon "save" at bounding box center [207, 15] width 14 height 14
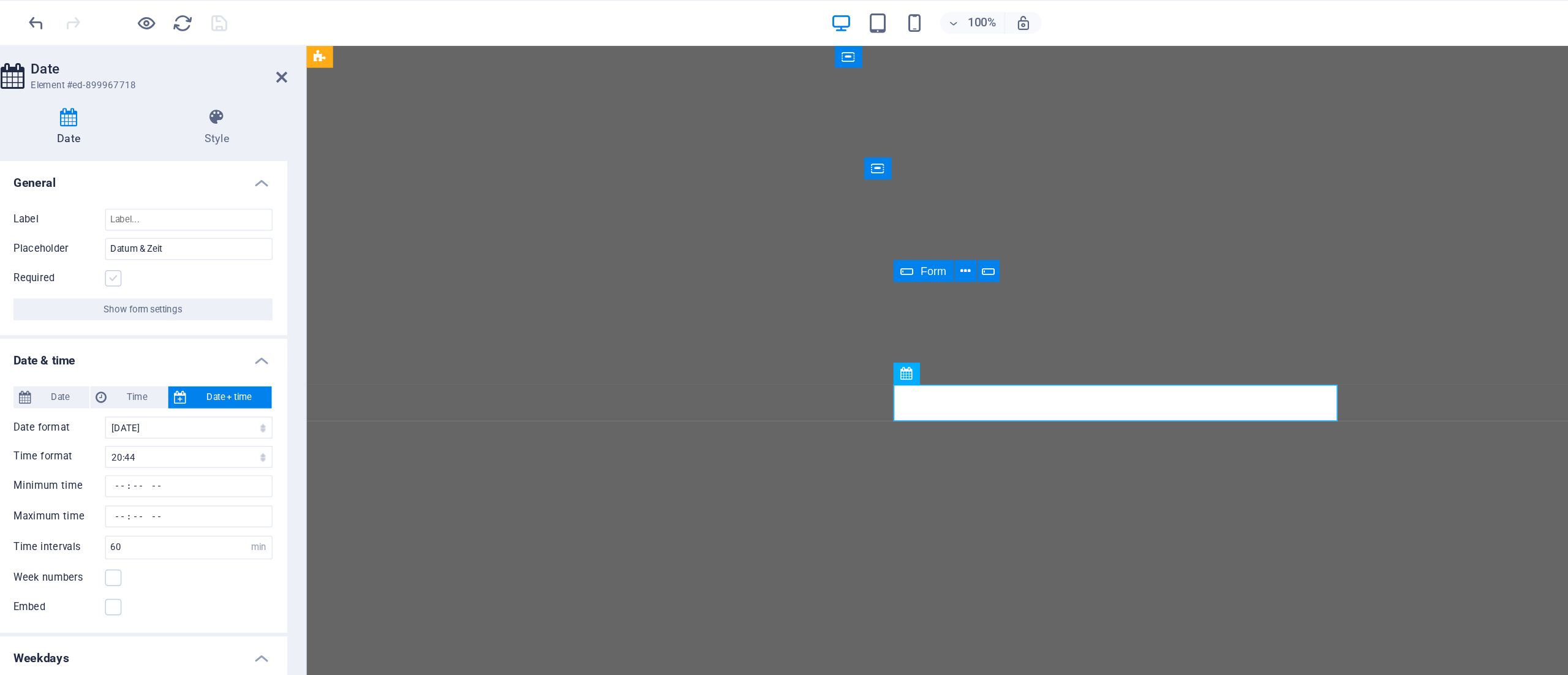
click at [133, 183] on label at bounding box center [135, 186] width 11 height 11
click at [0, 0] on input "Required" at bounding box center [0, 0] width 0 height 0
click at [245, 49] on icon at bounding box center [248, 51] width 7 height 10
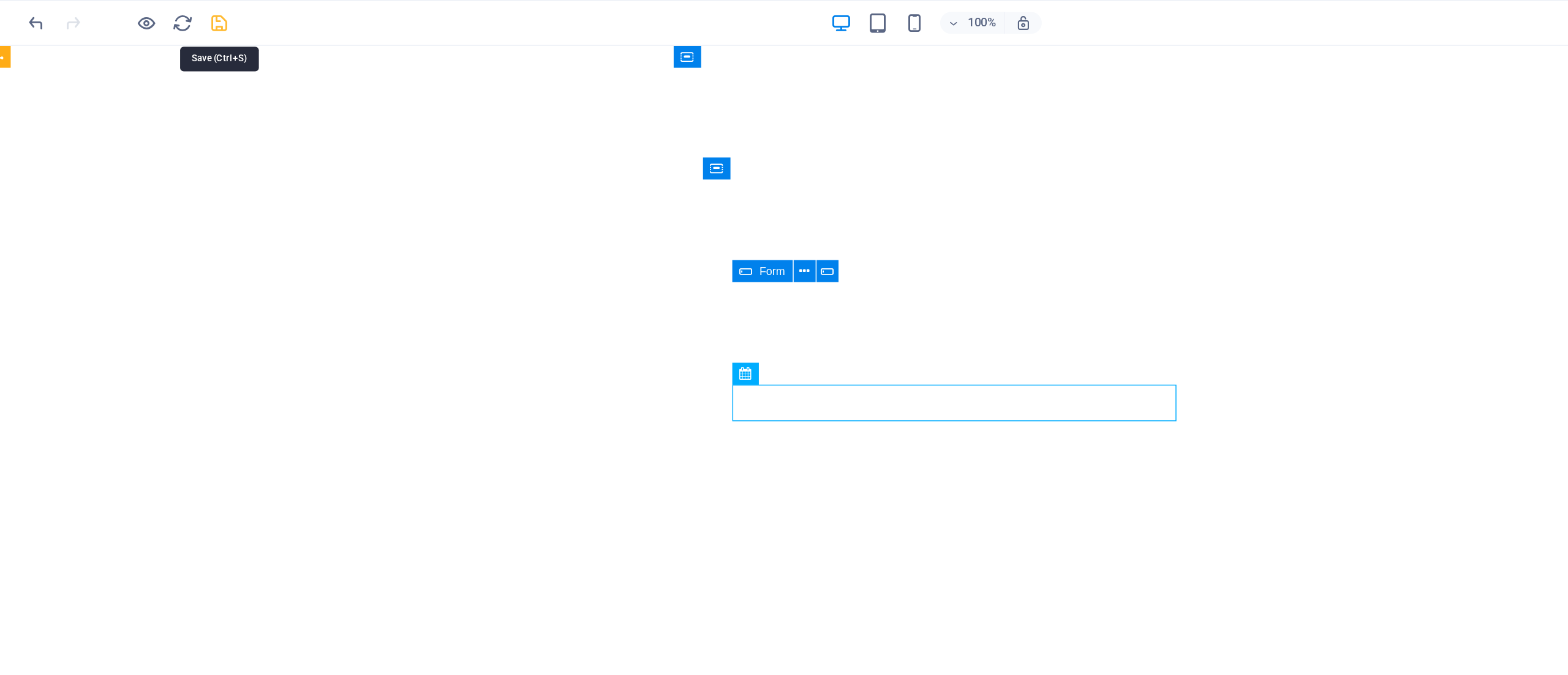
click at [208, 17] on icon "save" at bounding box center [207, 15] width 14 height 14
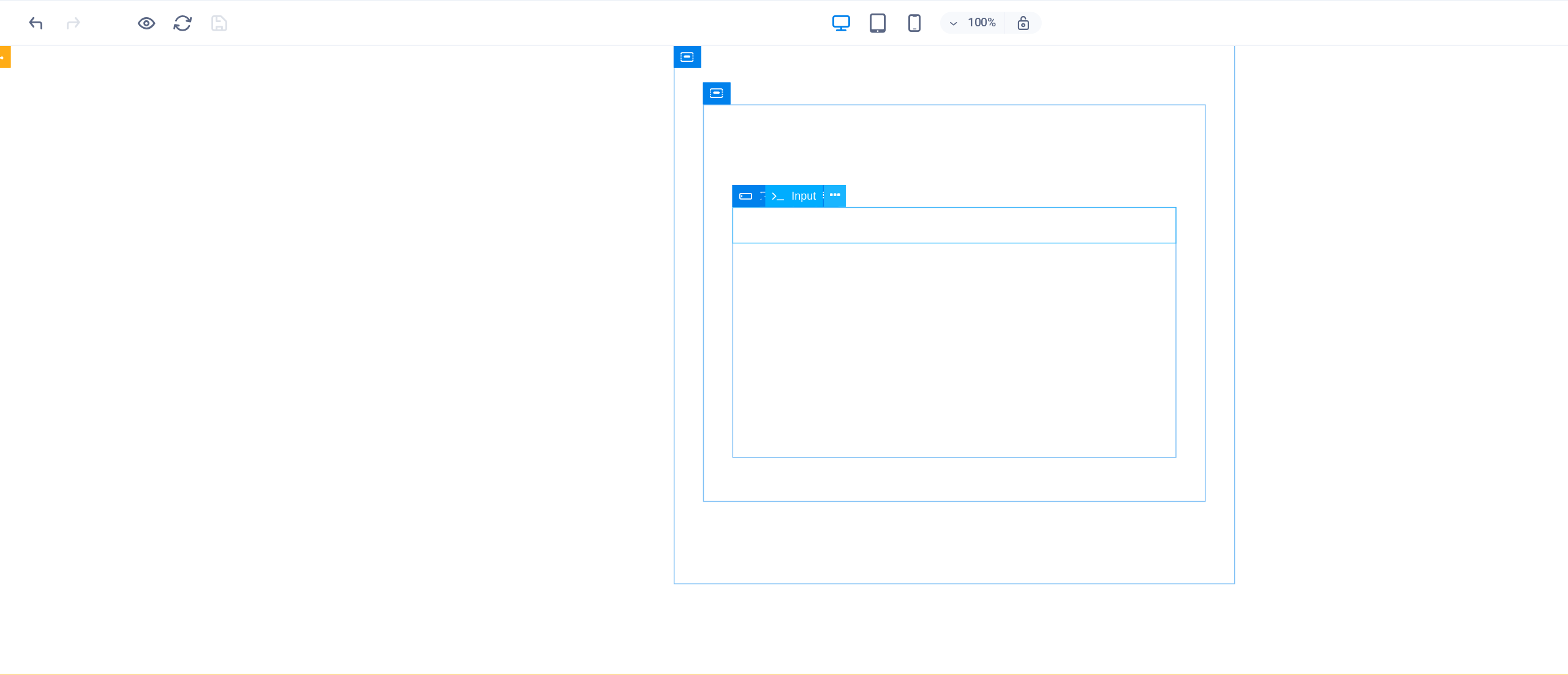
click at [617, 130] on icon at bounding box center [618, 131] width 7 height 13
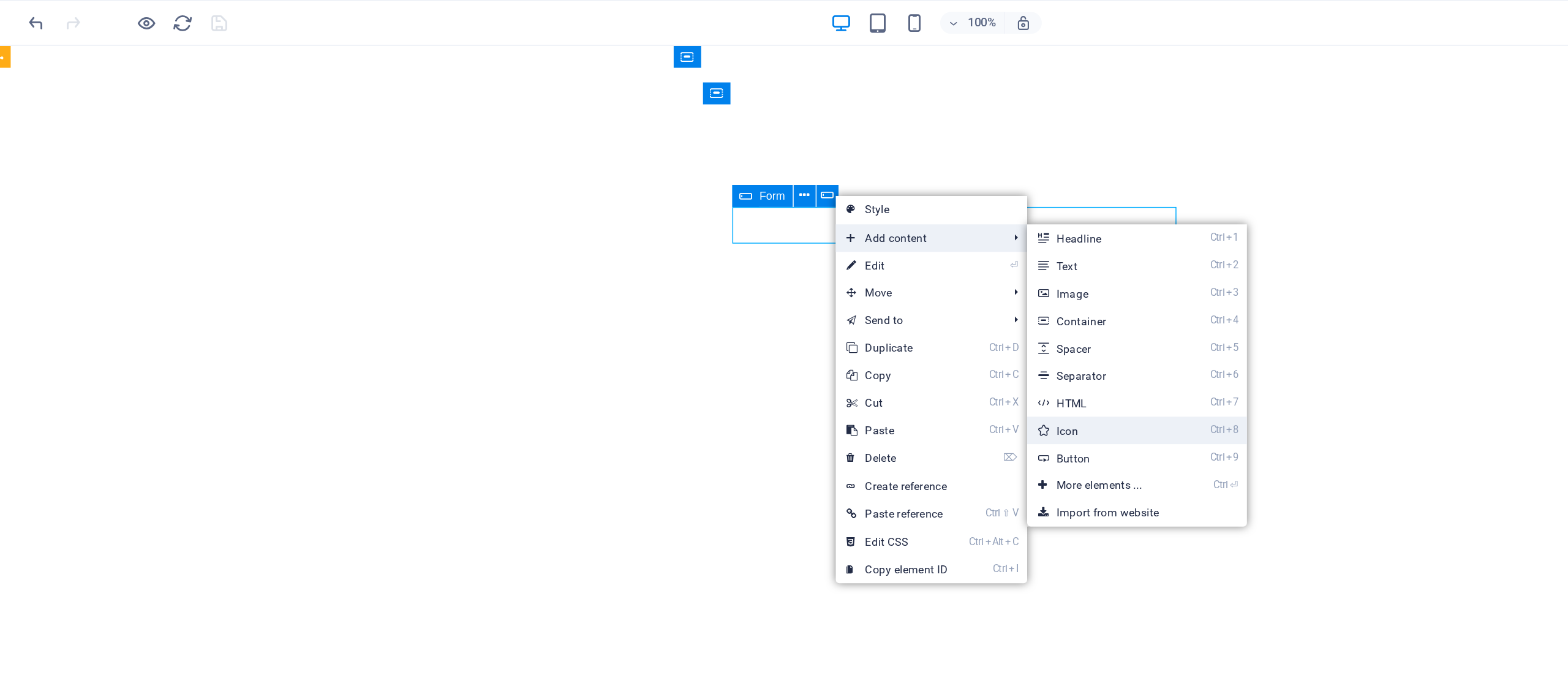
click at [790, 290] on link "Ctrl 8 Icon" at bounding box center [798, 288] width 101 height 18
select select "xMidYMid"
select select "px"
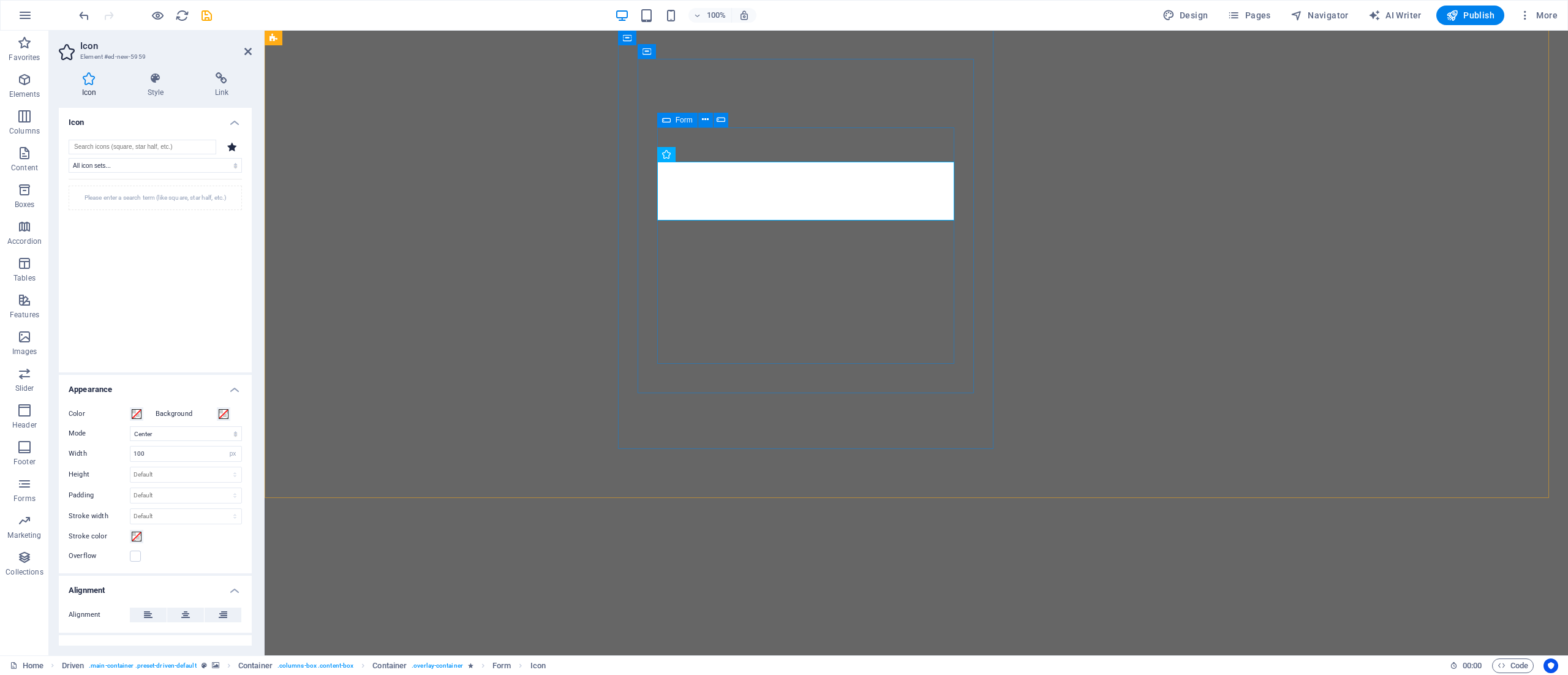
select select "xMidYMid"
select select "px"
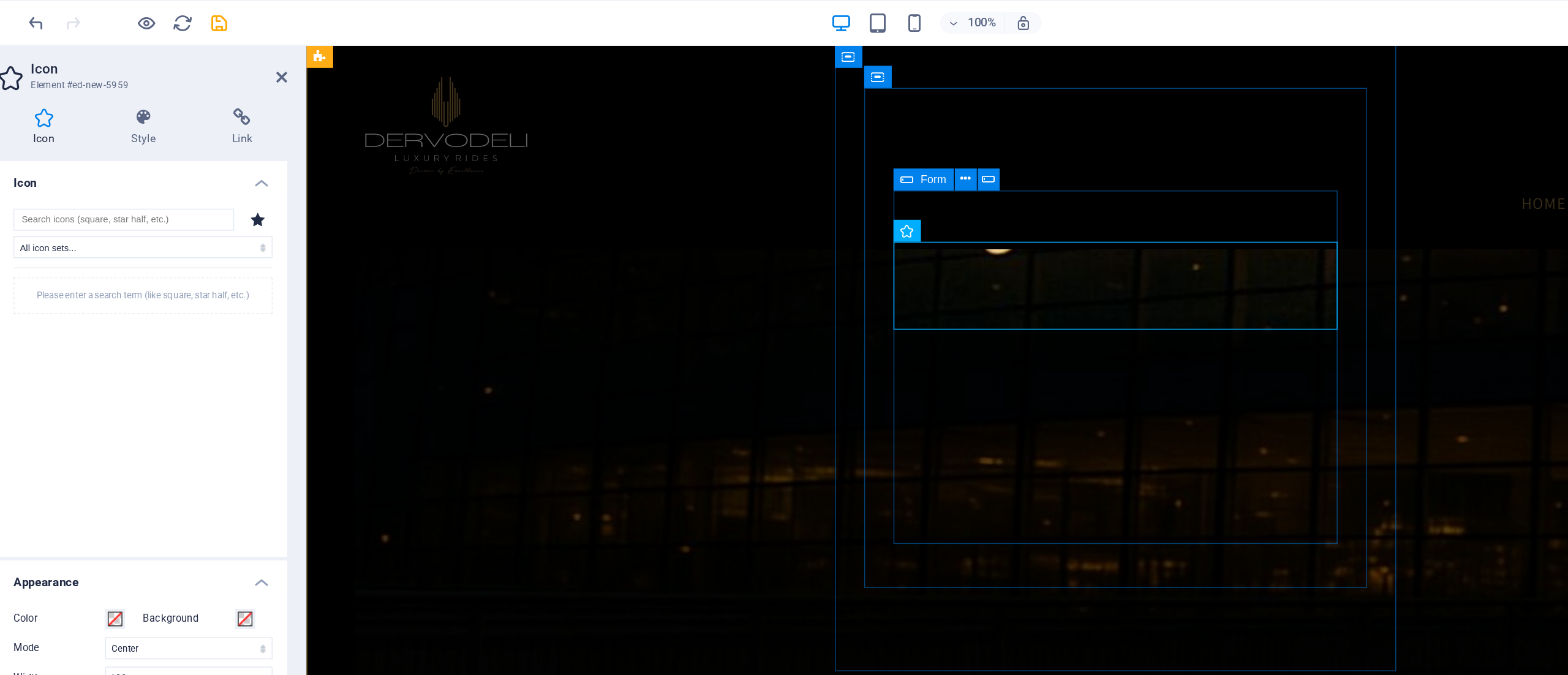
scroll to position [1209, 0]
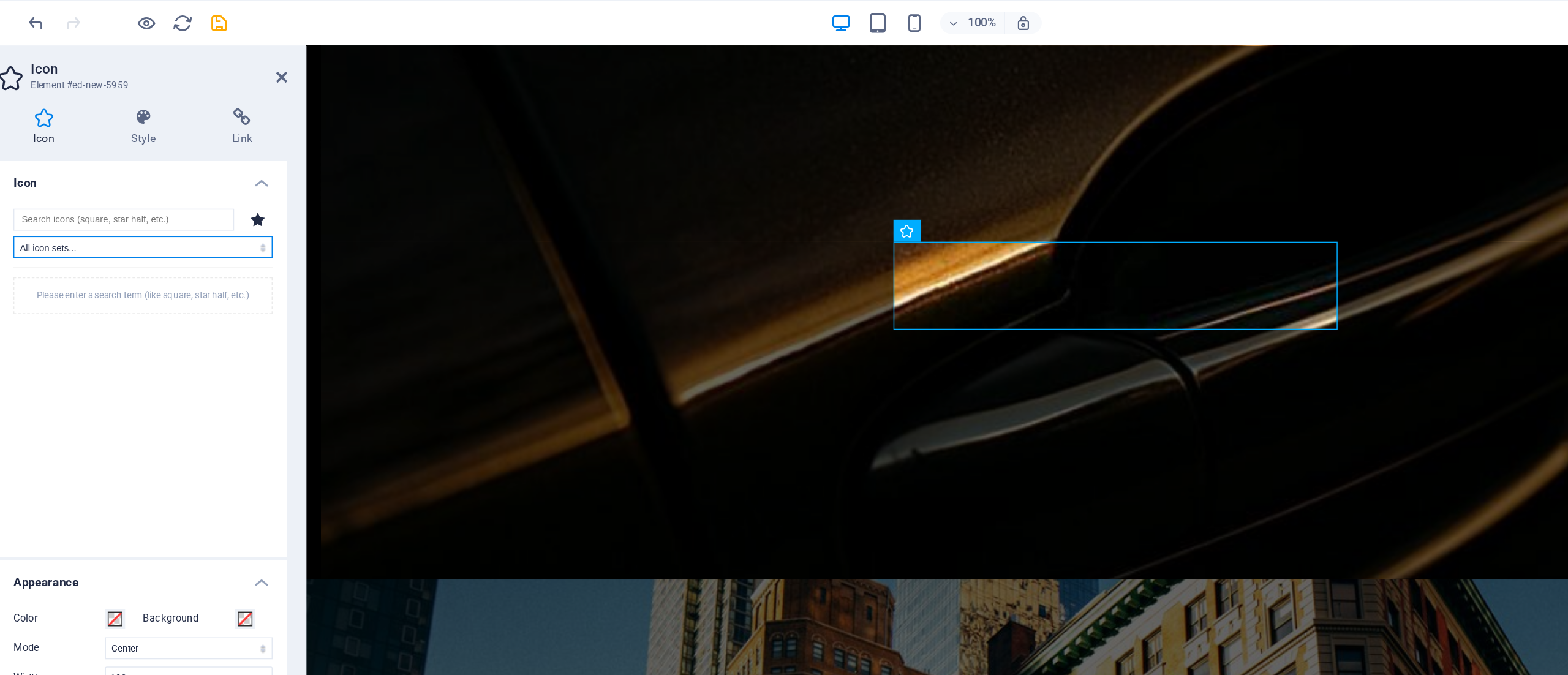
click at [187, 163] on select "All icon sets... IcoFont Ionicons FontAwesome Brands FontAwesome Duotone FontAw…" at bounding box center [155, 165] width 174 height 15
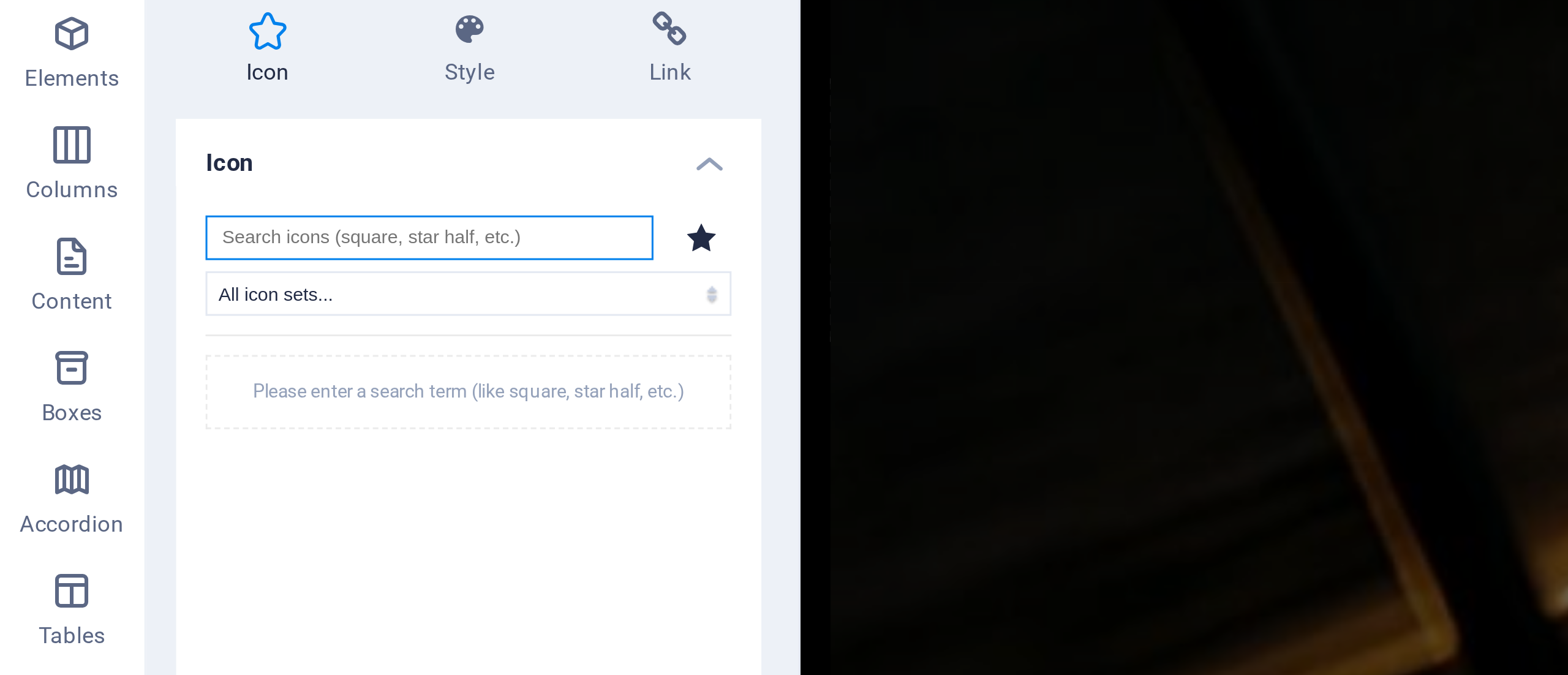
click at [129, 148] on input "search" at bounding box center [143, 147] width 148 height 15
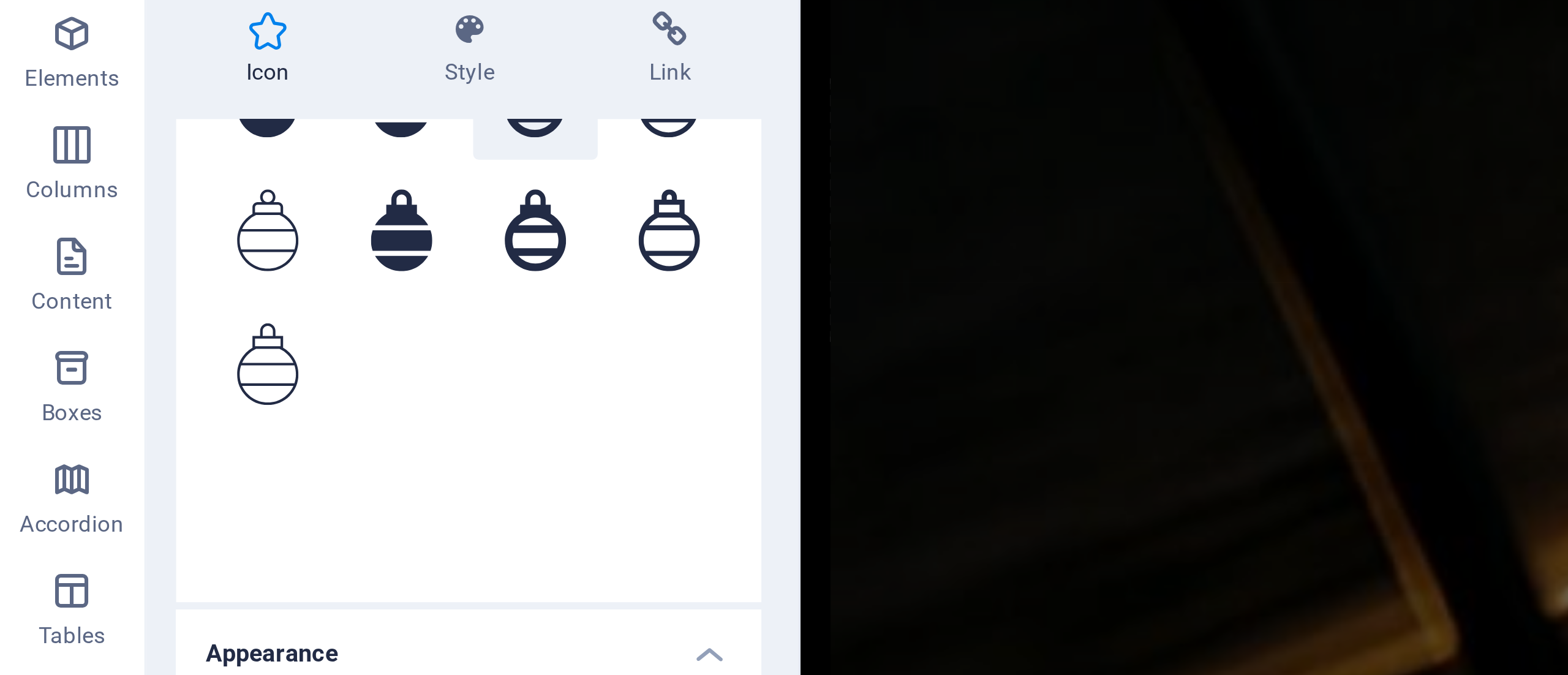
scroll to position [0, 0]
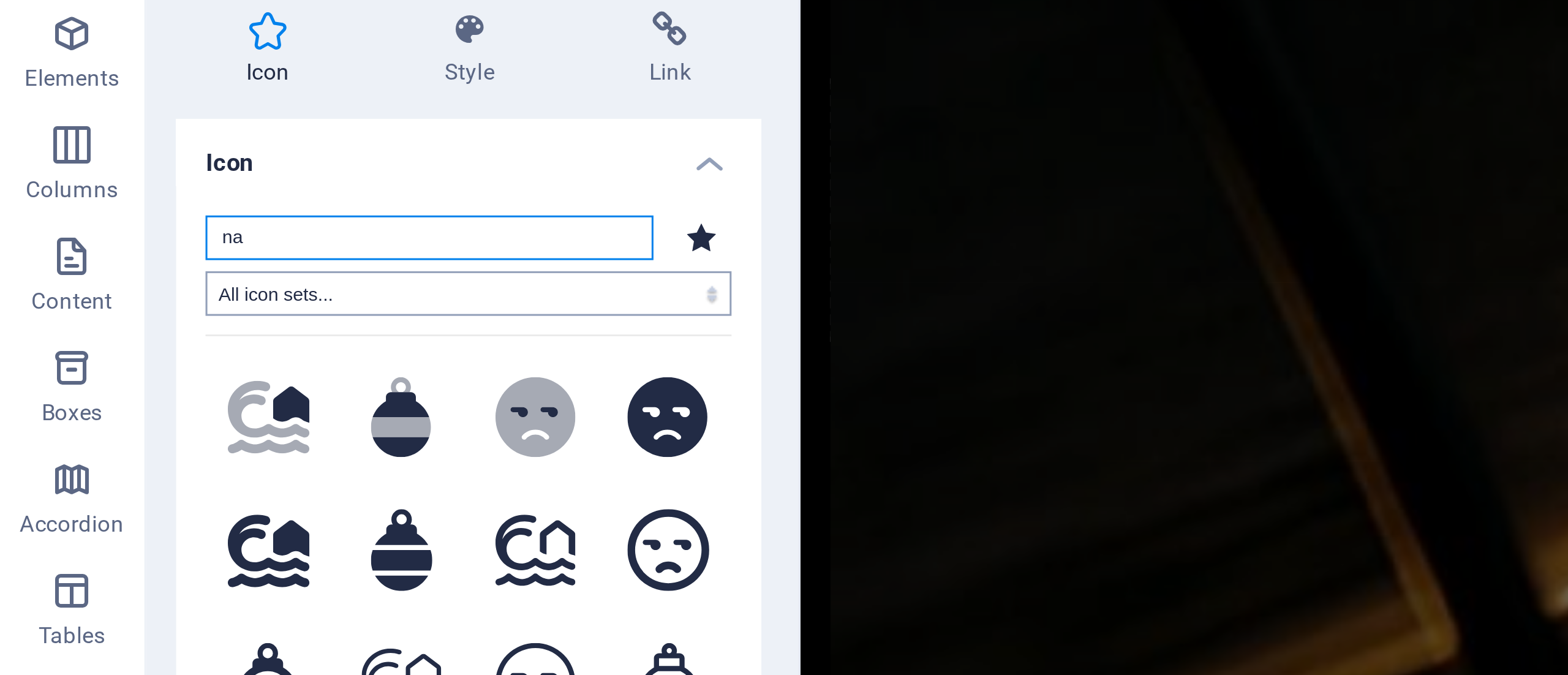
type input "n"
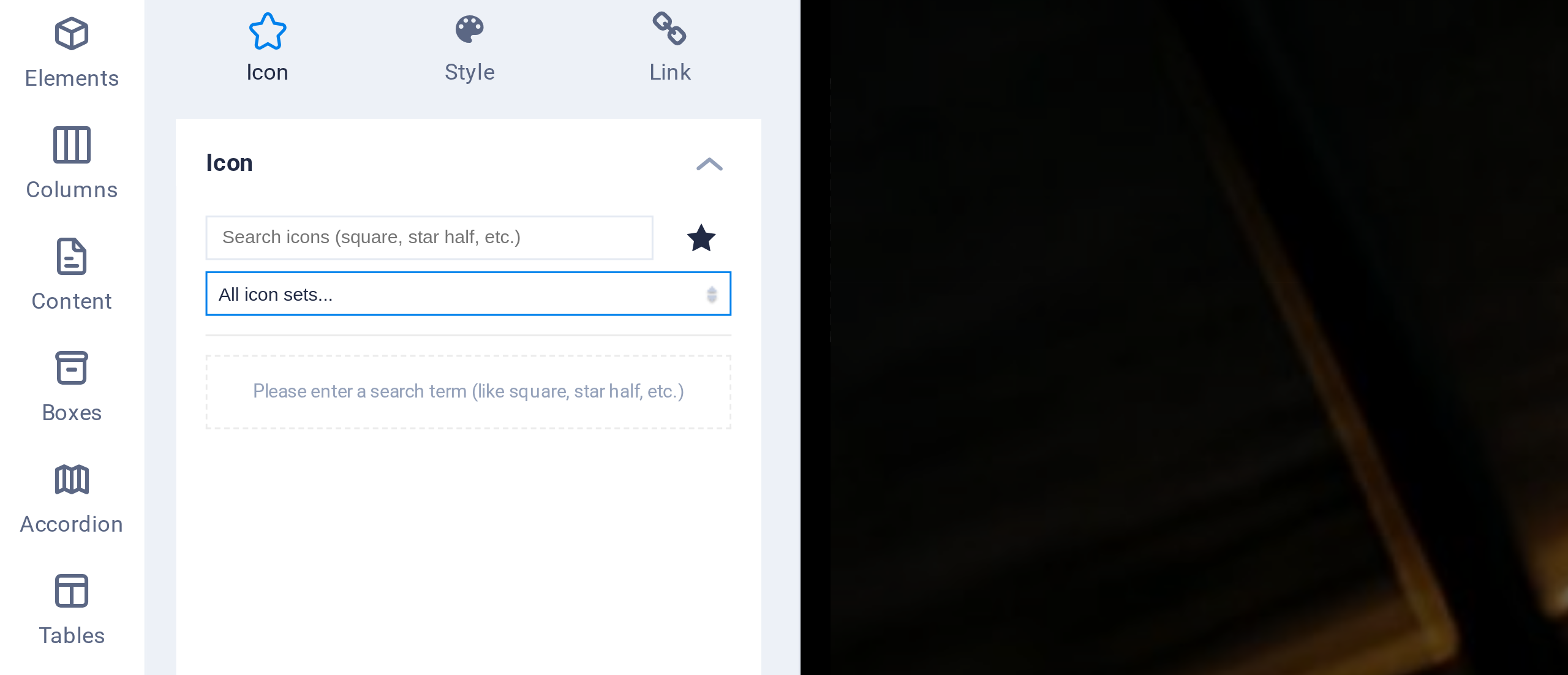
click at [92, 158] on select "All icon sets... IcoFont Ionicons FontAwesome Brands FontAwesome Duotone FontAw…" at bounding box center [155, 165] width 174 height 15
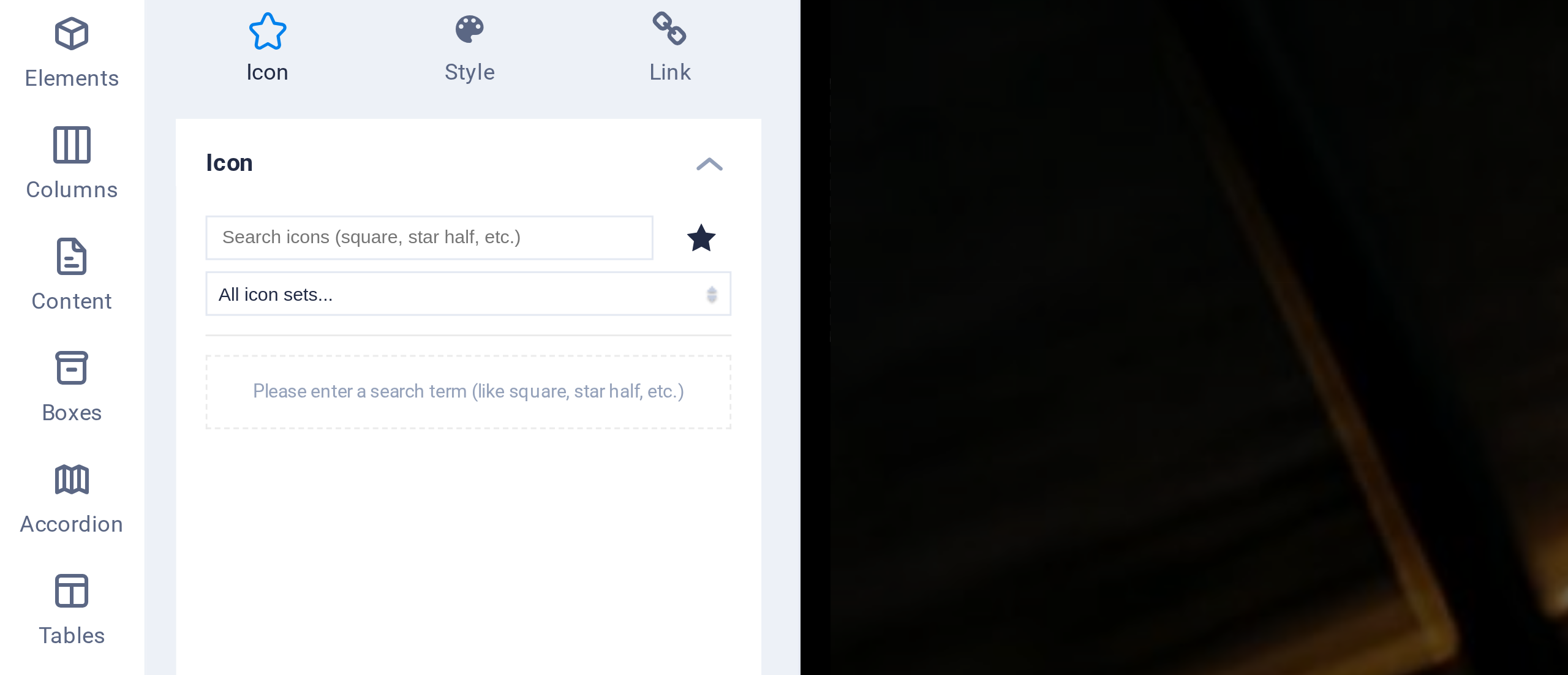
click at [119, 227] on div "Please enter a search term (like square, star half, etc.)" at bounding box center [155, 267] width 174 height 178
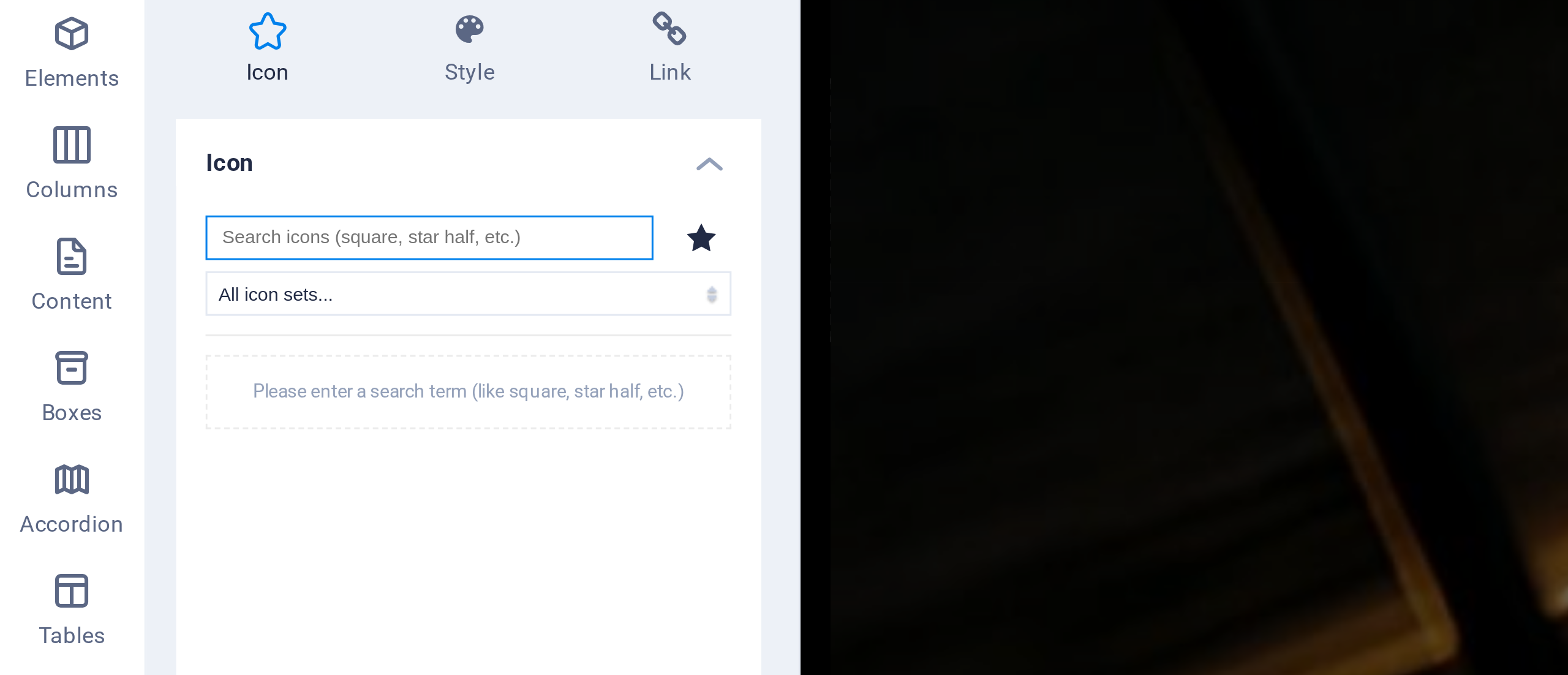
click at [114, 152] on input "search" at bounding box center [143, 147] width 148 height 15
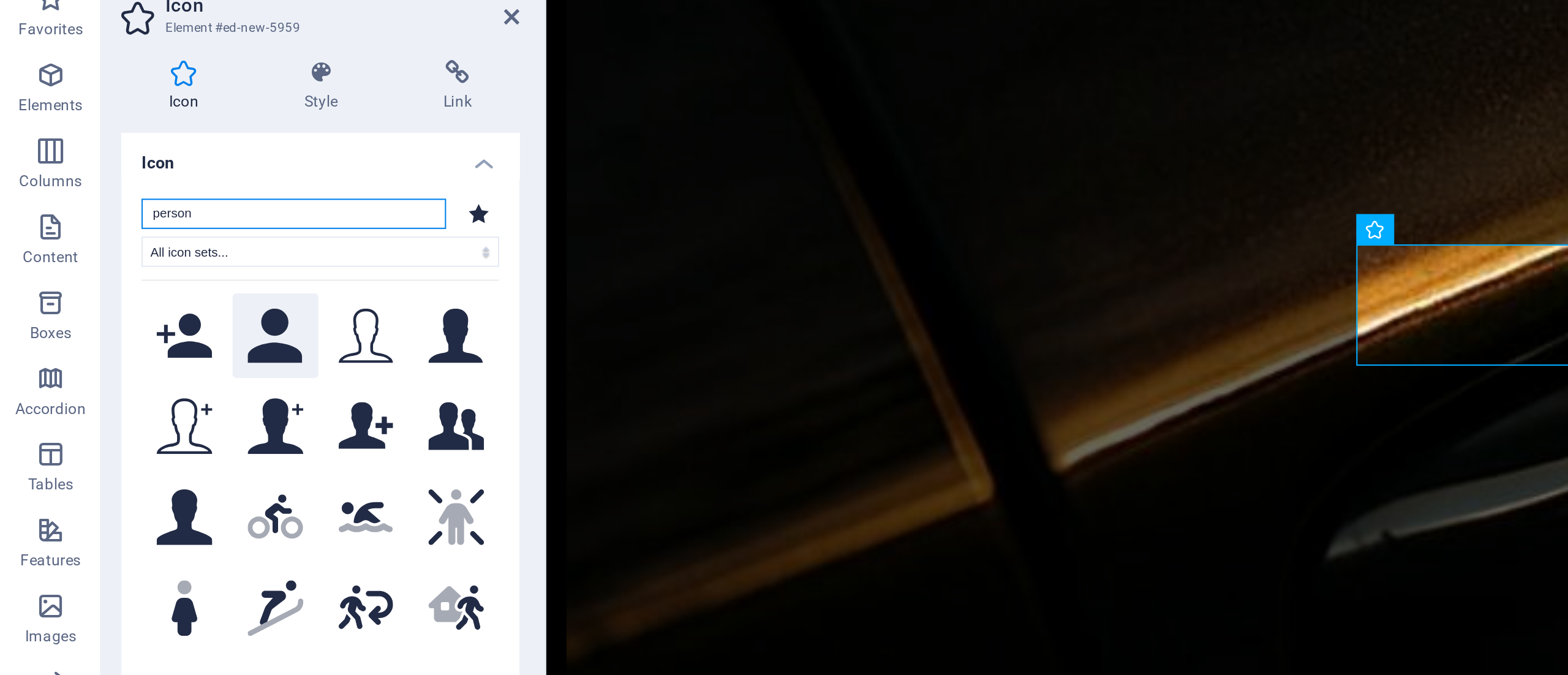
type input "person"
click at [133, 211] on icon at bounding box center [133, 206] width 27 height 27
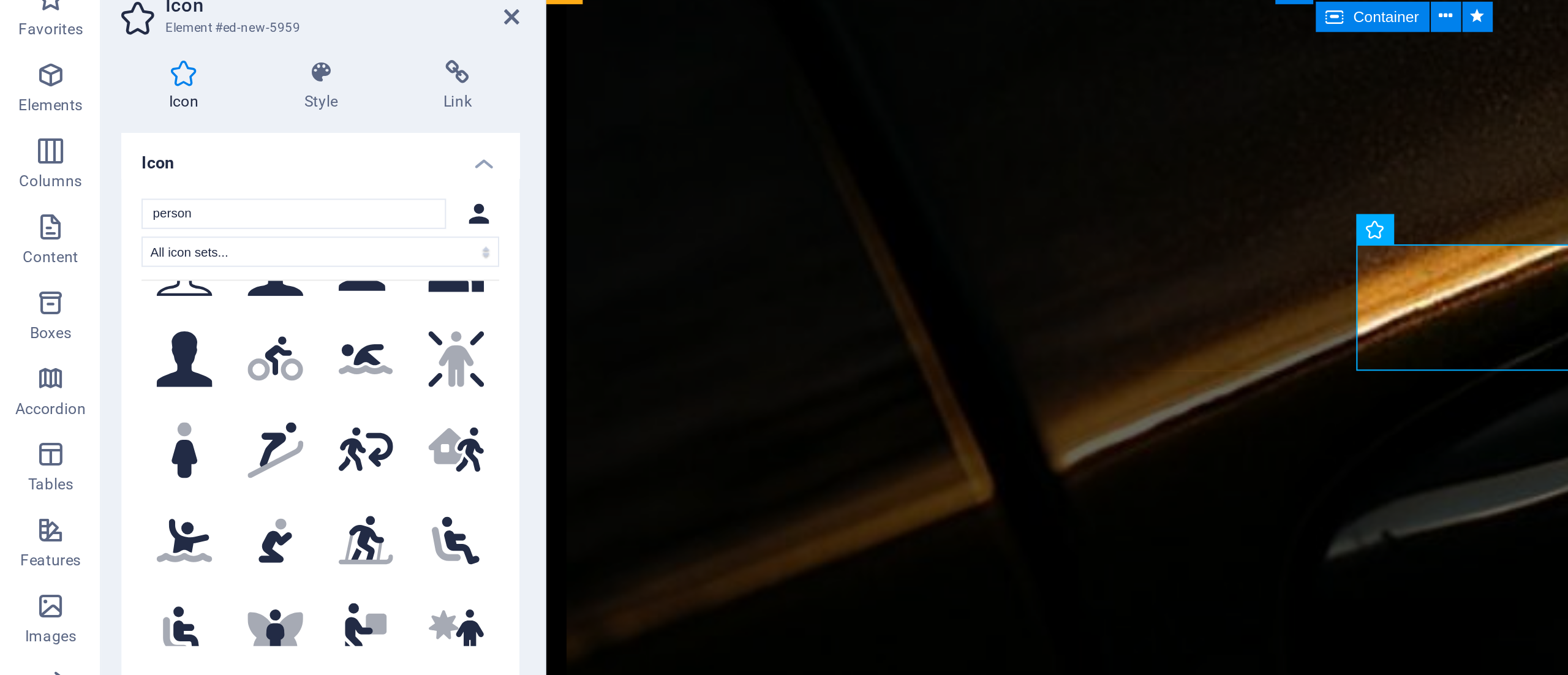
scroll to position [86, 0]
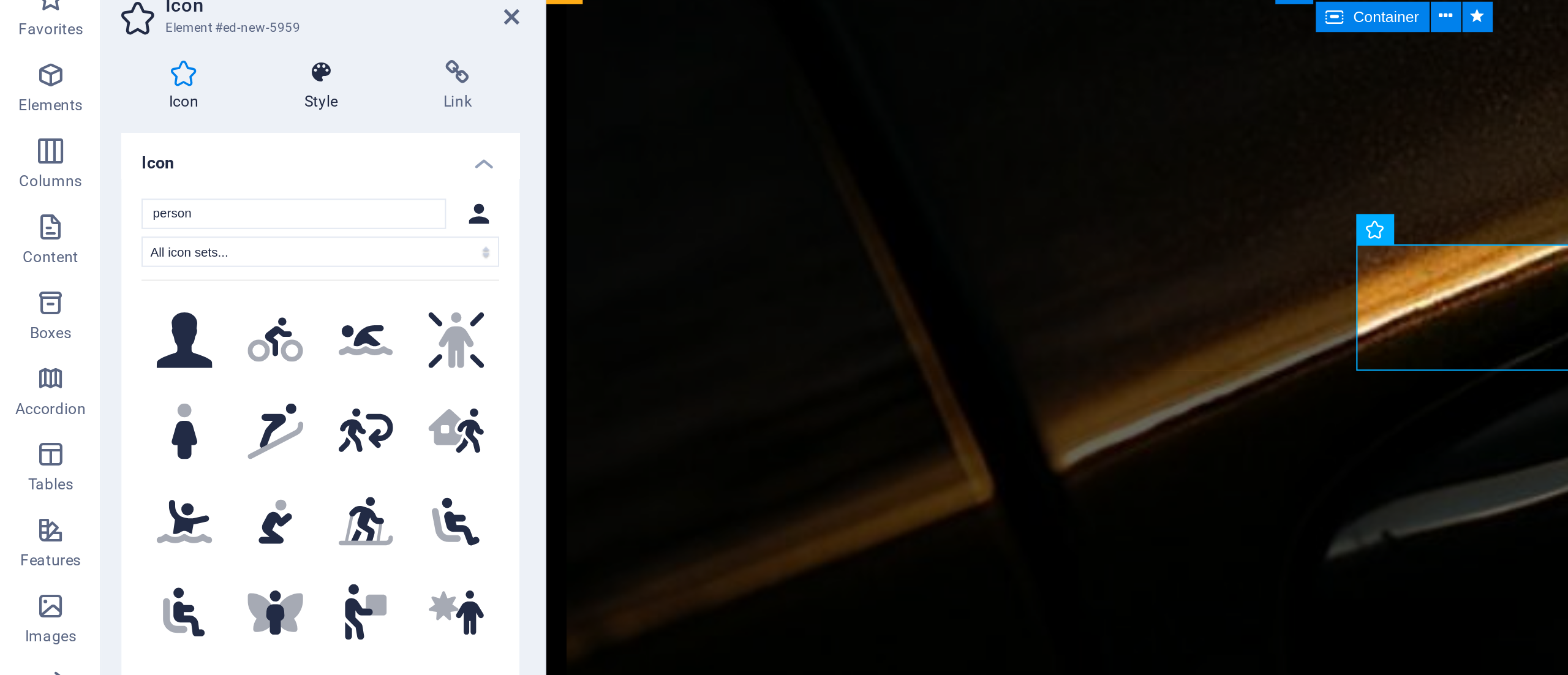
click at [157, 78] on icon at bounding box center [155, 78] width 62 height 12
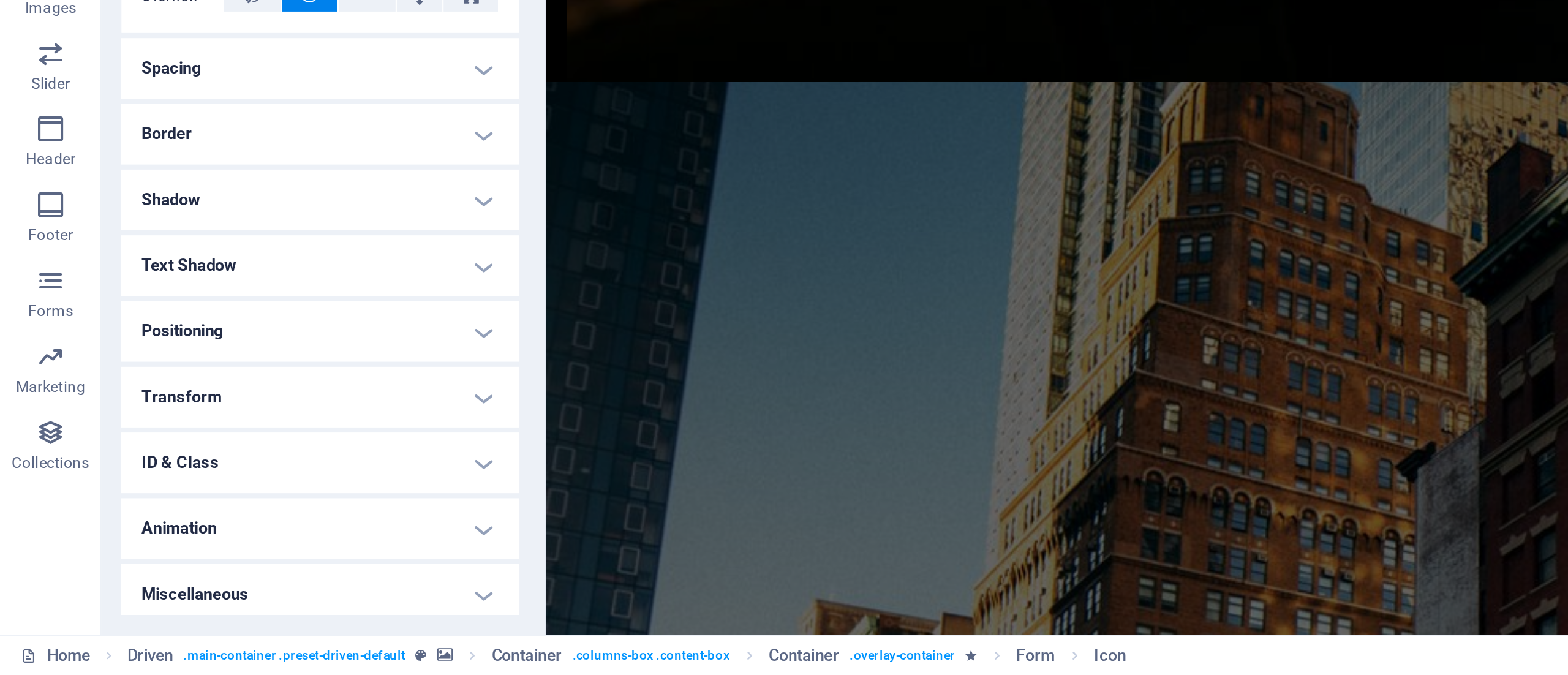
scroll to position [0, 0]
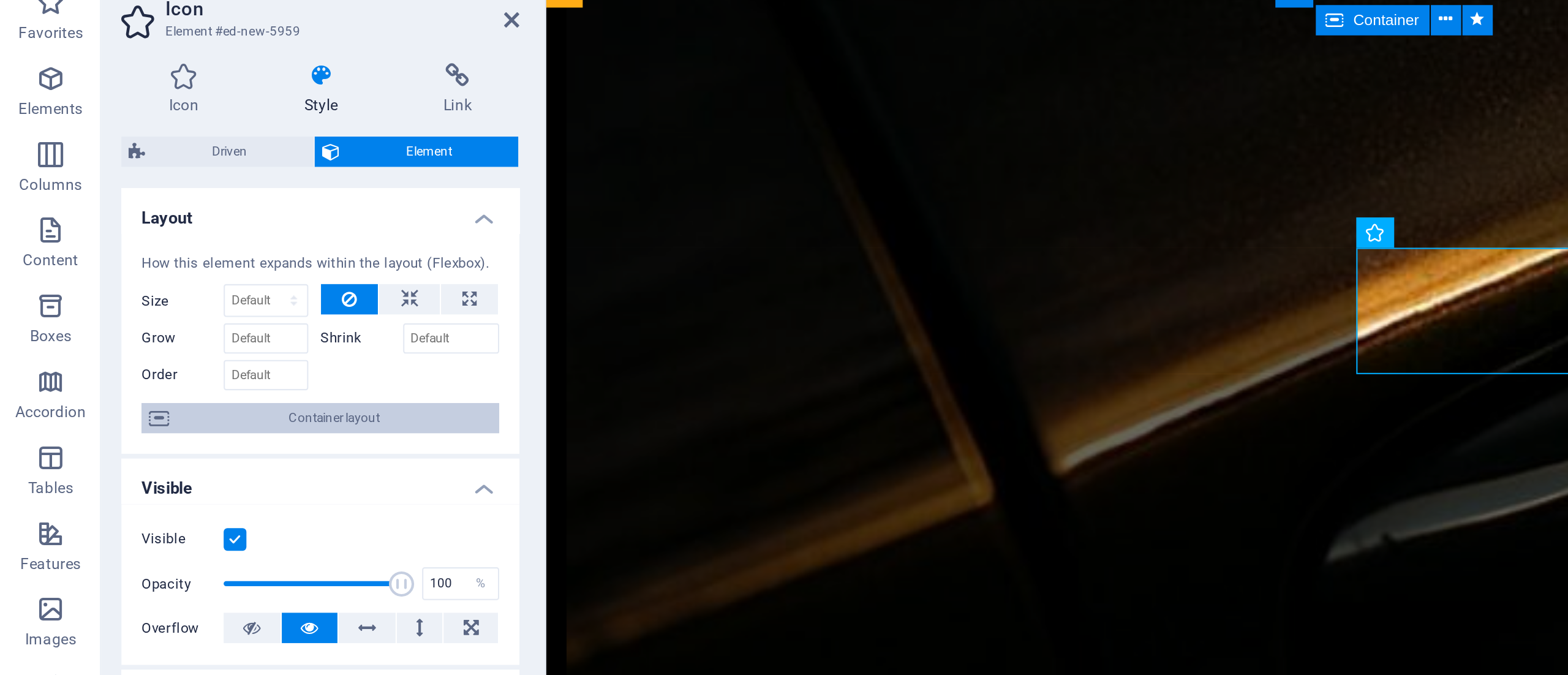
click at [143, 243] on span "Container layout" at bounding box center [162, 245] width 152 height 15
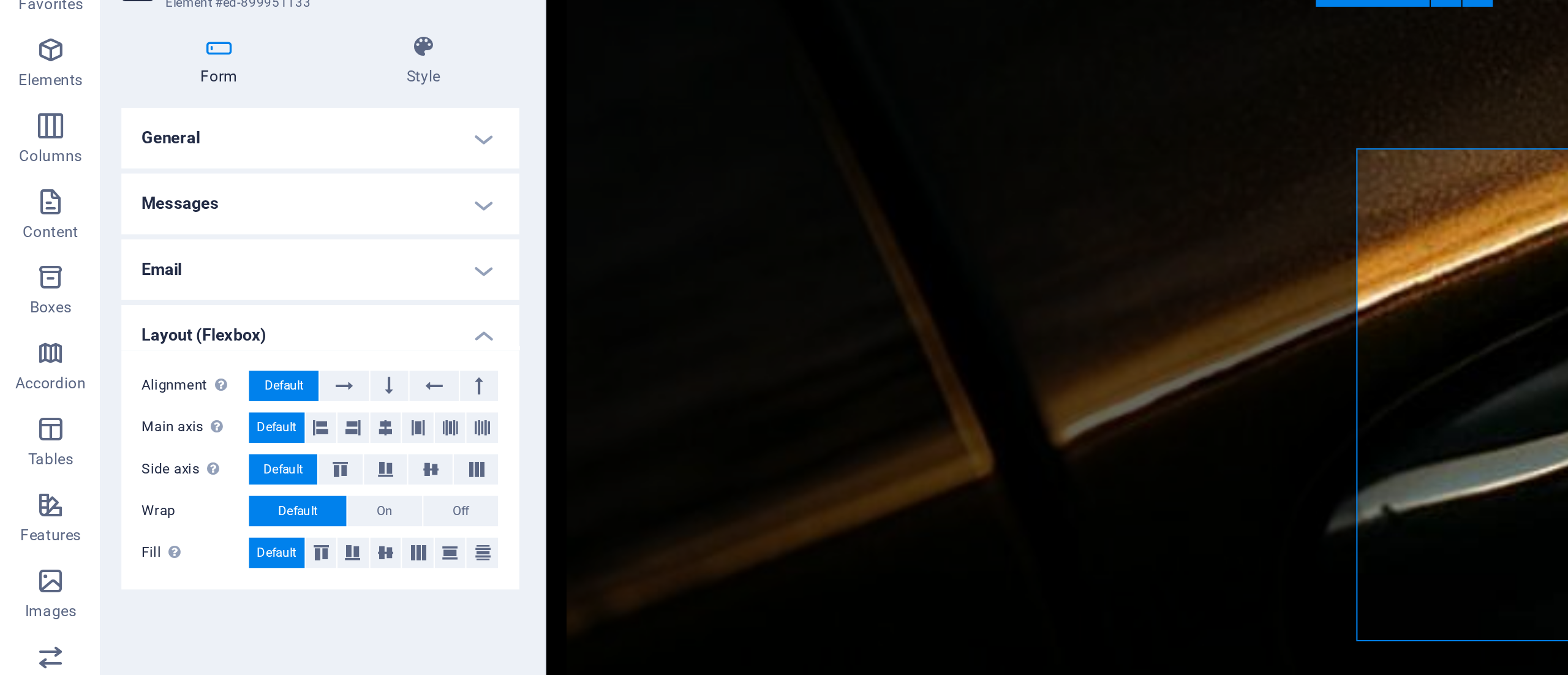
click at [213, 152] on h4 "Messages" at bounding box center [155, 154] width 193 height 29
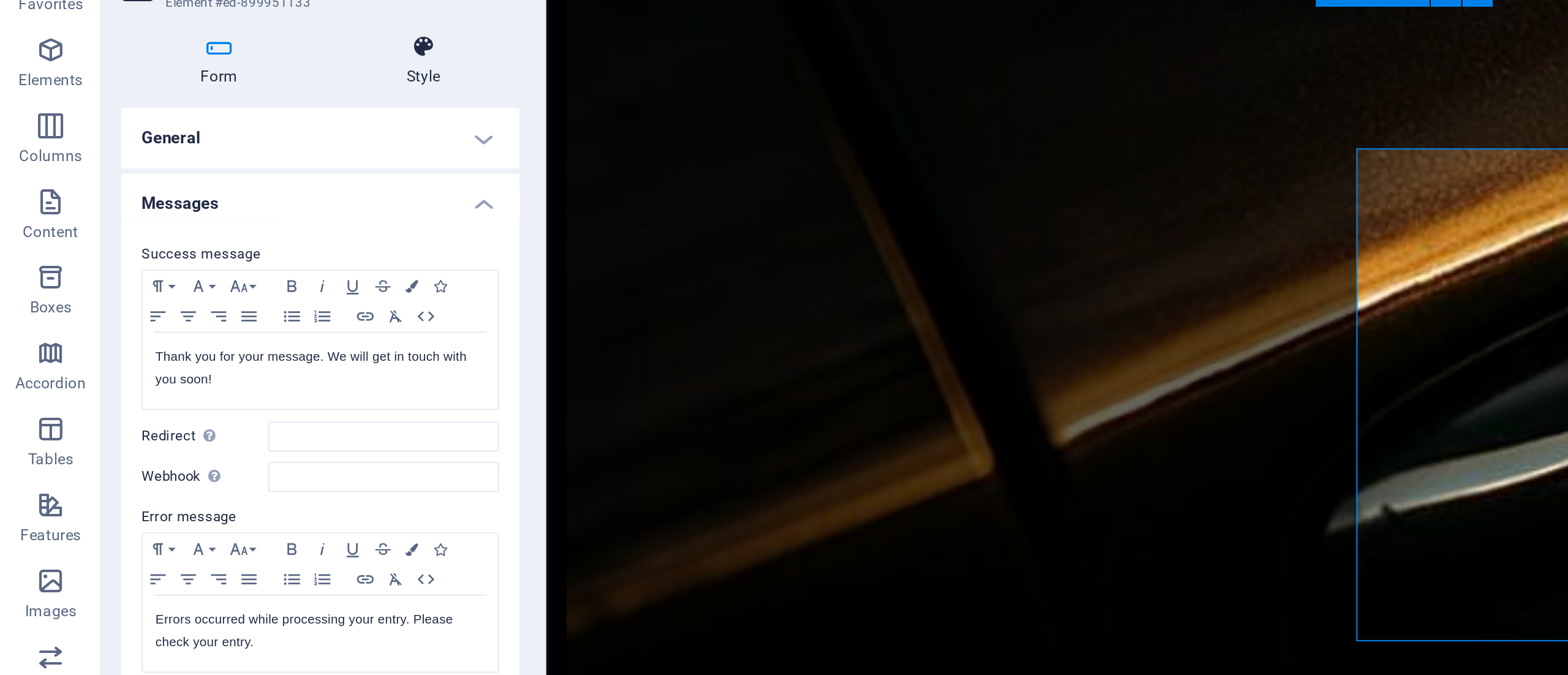
click at [199, 86] on h4 "Style" at bounding box center [205, 85] width 93 height 26
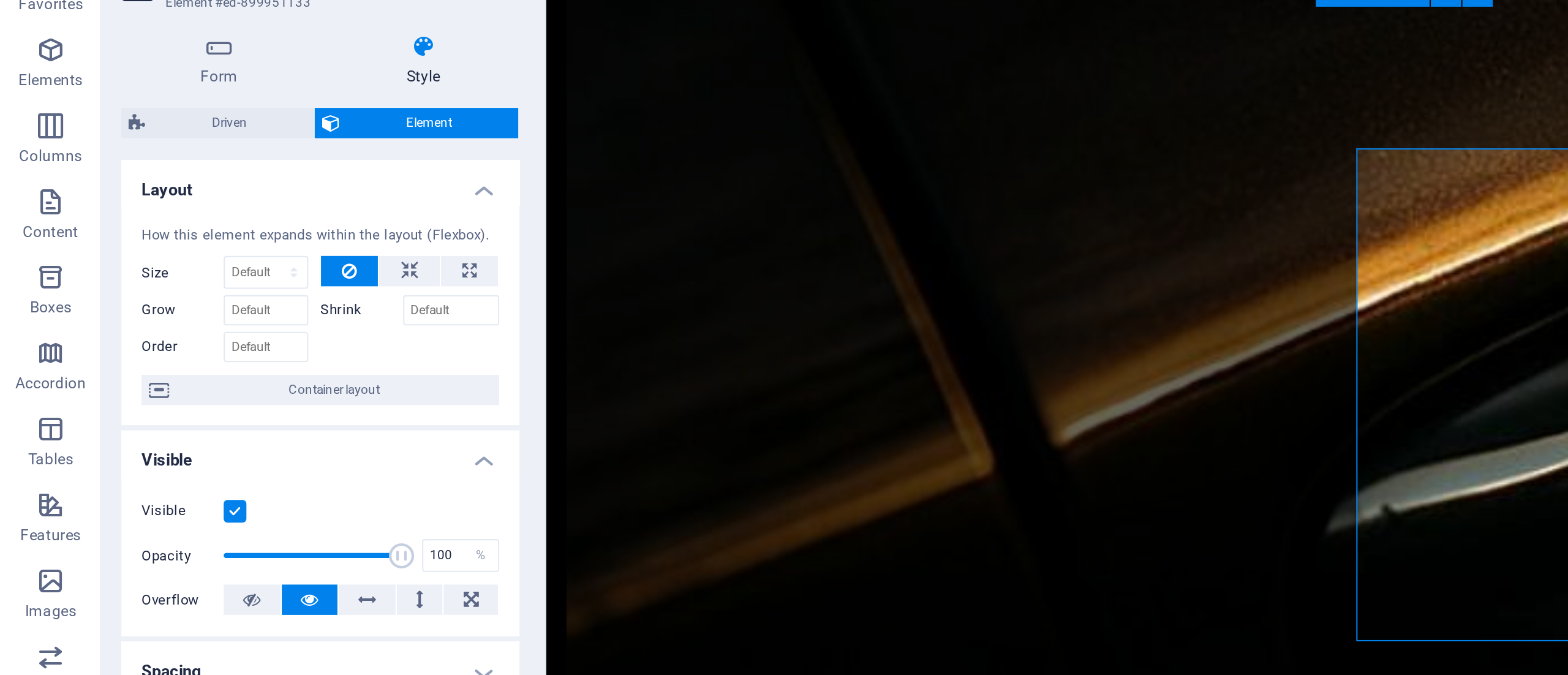
scroll to position [5, 0]
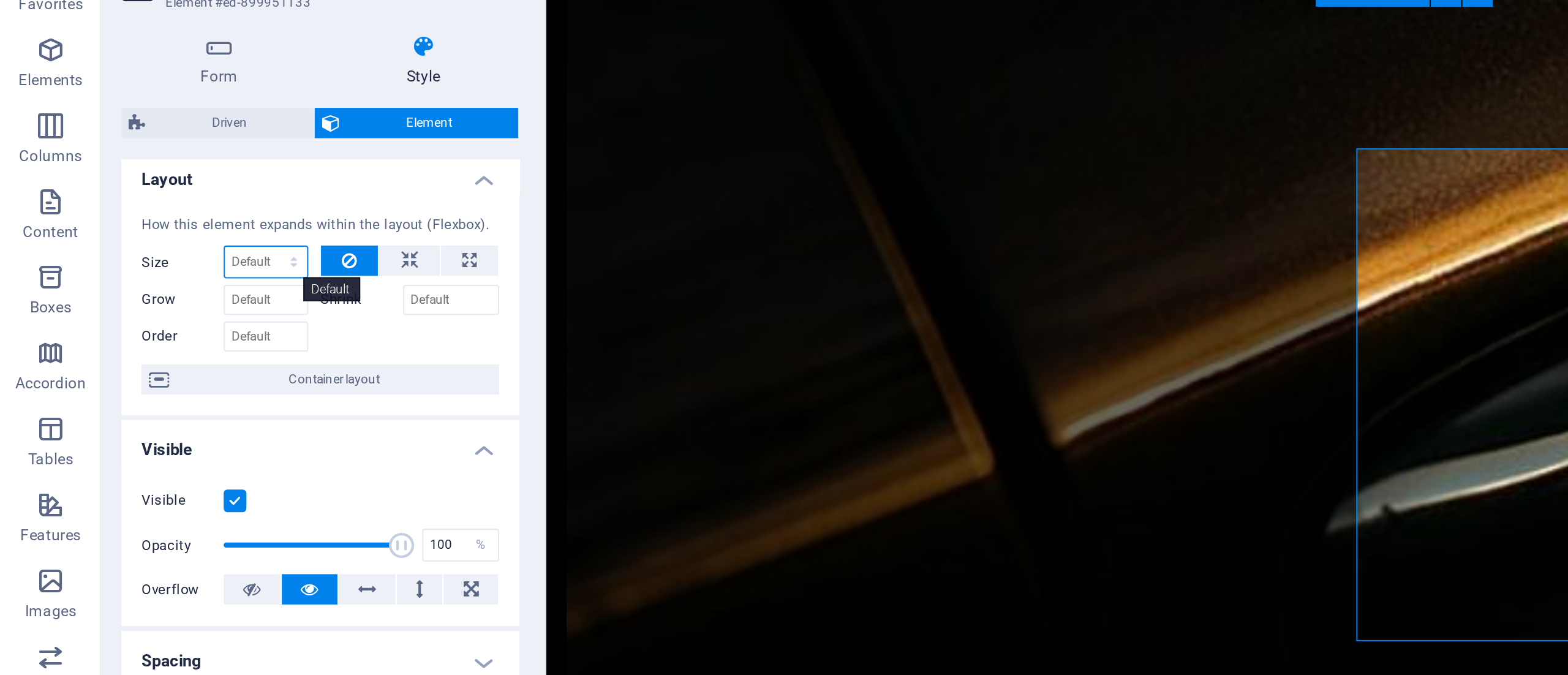
click at [138, 185] on select "Default auto px % 1/1 1/2 1/3 1/4 1/5 1/6 1/7 1/8 1/9 1/10" at bounding box center [129, 182] width 40 height 15
click at [109, 175] on select "Default auto px % 1/1 1/2 1/3 1/4 1/5 1/6 1/7 1/8 1/9 1/10" at bounding box center [129, 182] width 40 height 15
select select "DISABLED_OPTION_VALUE"
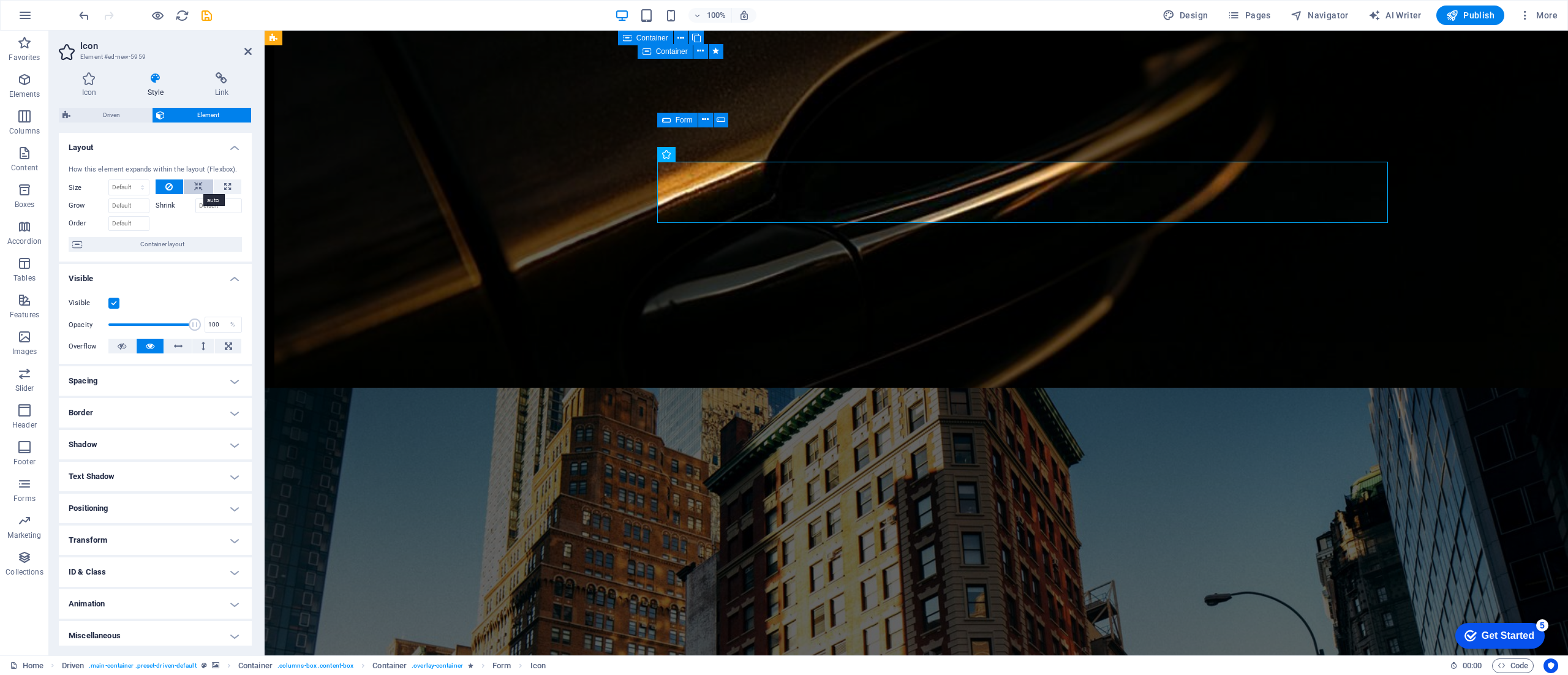
click at [194, 190] on icon at bounding box center [198, 187] width 9 height 15
click at [229, 186] on button at bounding box center [228, 187] width 28 height 15
click at [175, 191] on button at bounding box center [169, 187] width 28 height 15
click at [141, 193] on select "Default auto px % 1/1 1/2 1/3 1/4 1/5 1/6 1/7 1/8 1/9 1/10" at bounding box center [129, 187] width 40 height 15
select select "px"
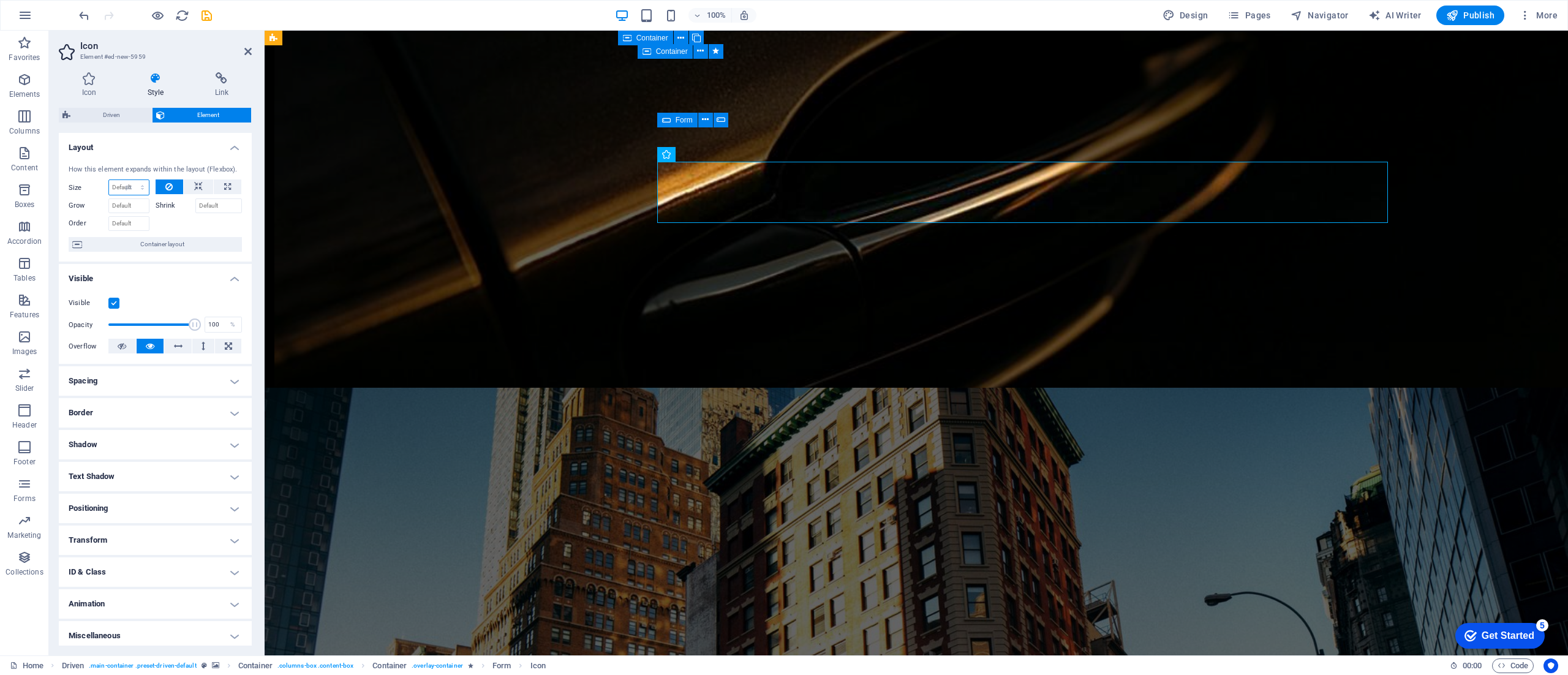
click at [130, 180] on select "Default auto px % 1/1 1/2 1/3 1/4 1/5 1/6 1/7 1/8 1/9 1/10" at bounding box center [129, 187] width 40 height 15
type input "5"
click at [195, 220] on div at bounding box center [198, 222] width 87 height 18
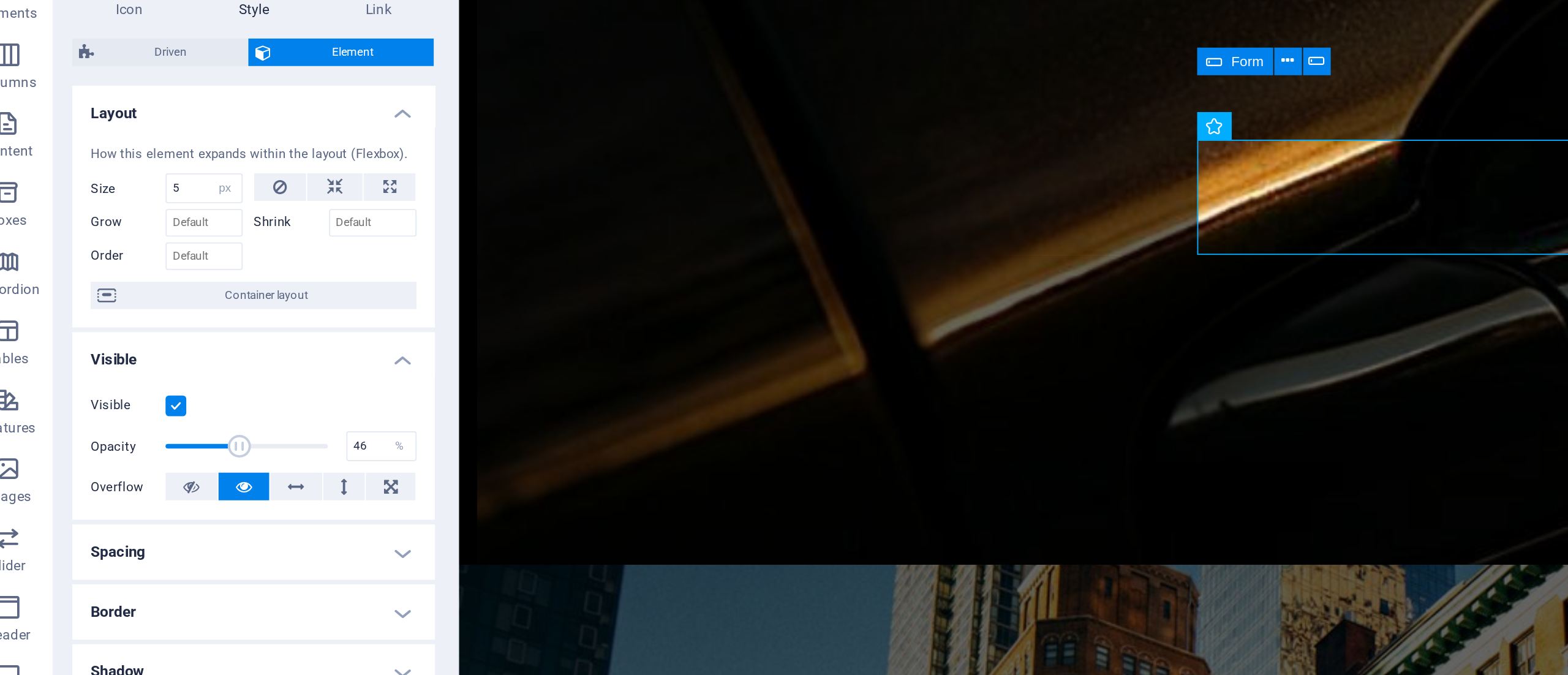
click at [146, 324] on span at bounding box center [152, 324] width 86 height 18
click at [189, 327] on span at bounding box center [152, 324] width 86 height 18
drag, startPoint x: 189, startPoint y: 327, endPoint x: 196, endPoint y: 327, distance: 7.0
click at [196, 327] on span at bounding box center [195, 324] width 12 height 12
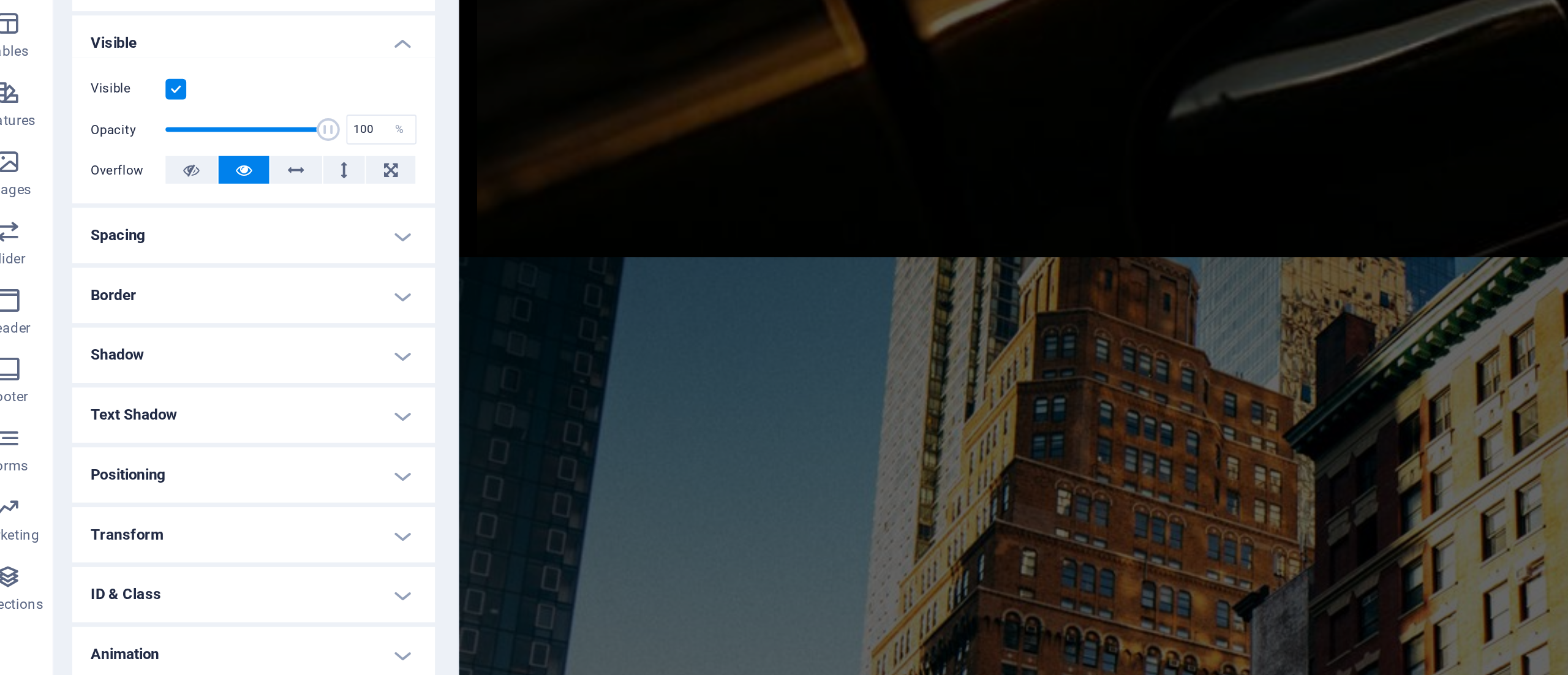
scroll to position [0, 0]
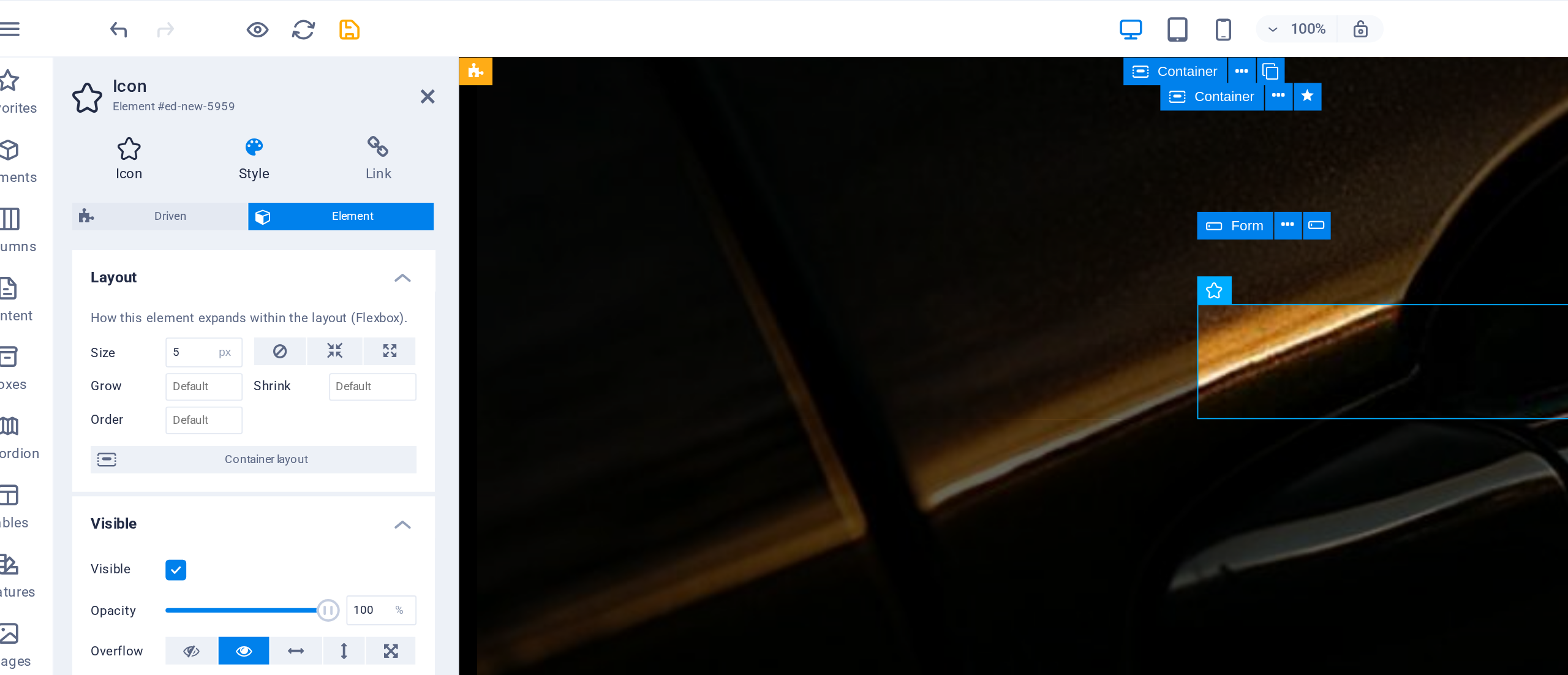
click at [98, 81] on icon at bounding box center [89, 78] width 61 height 12
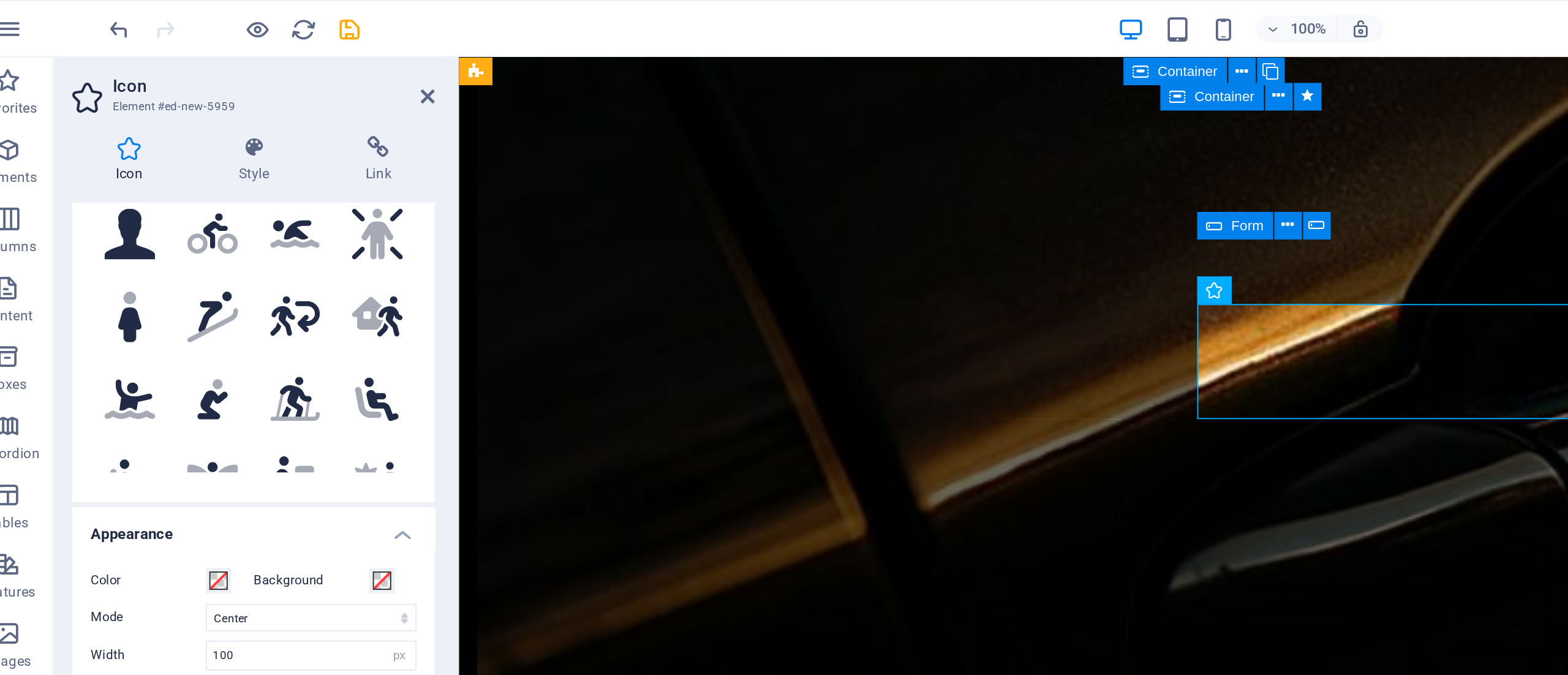
scroll to position [72, 0]
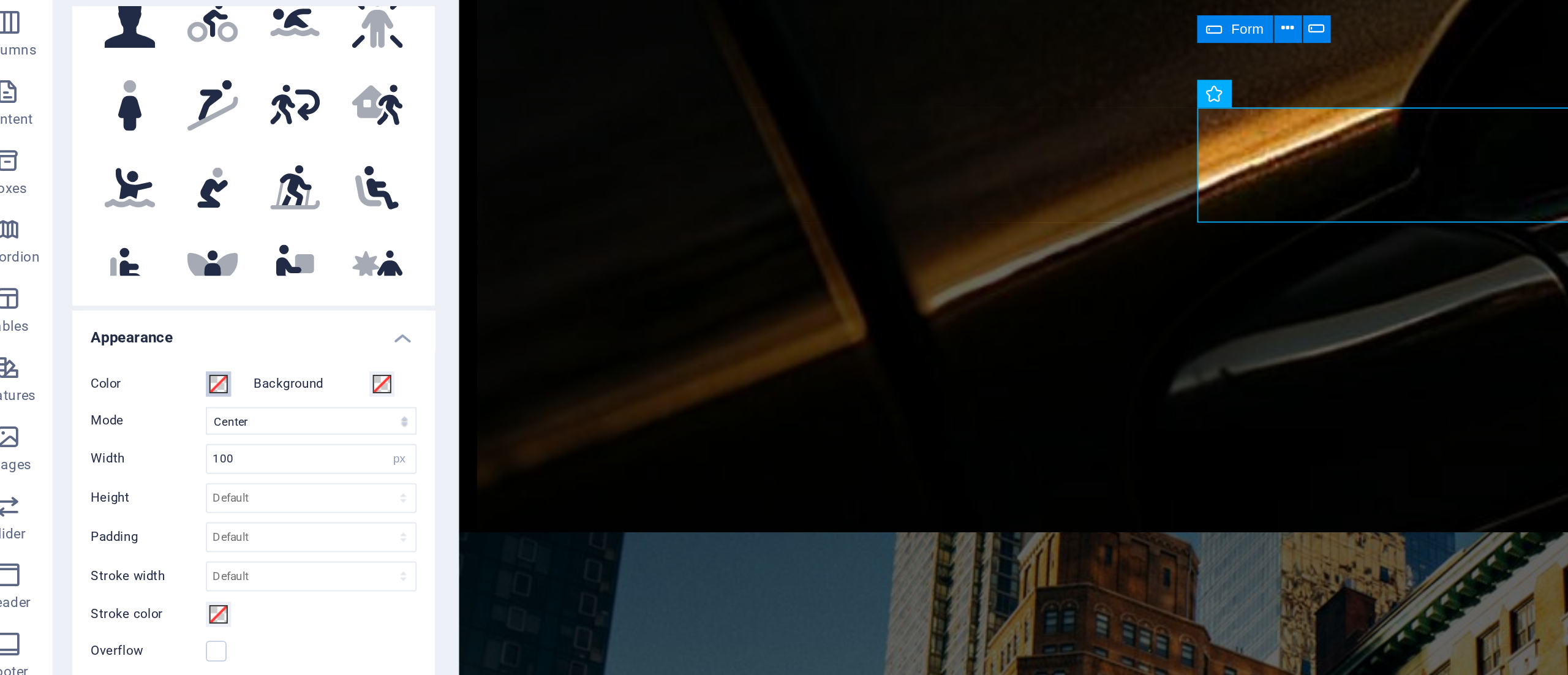
click at [135, 304] on span at bounding box center [136, 308] width 10 height 10
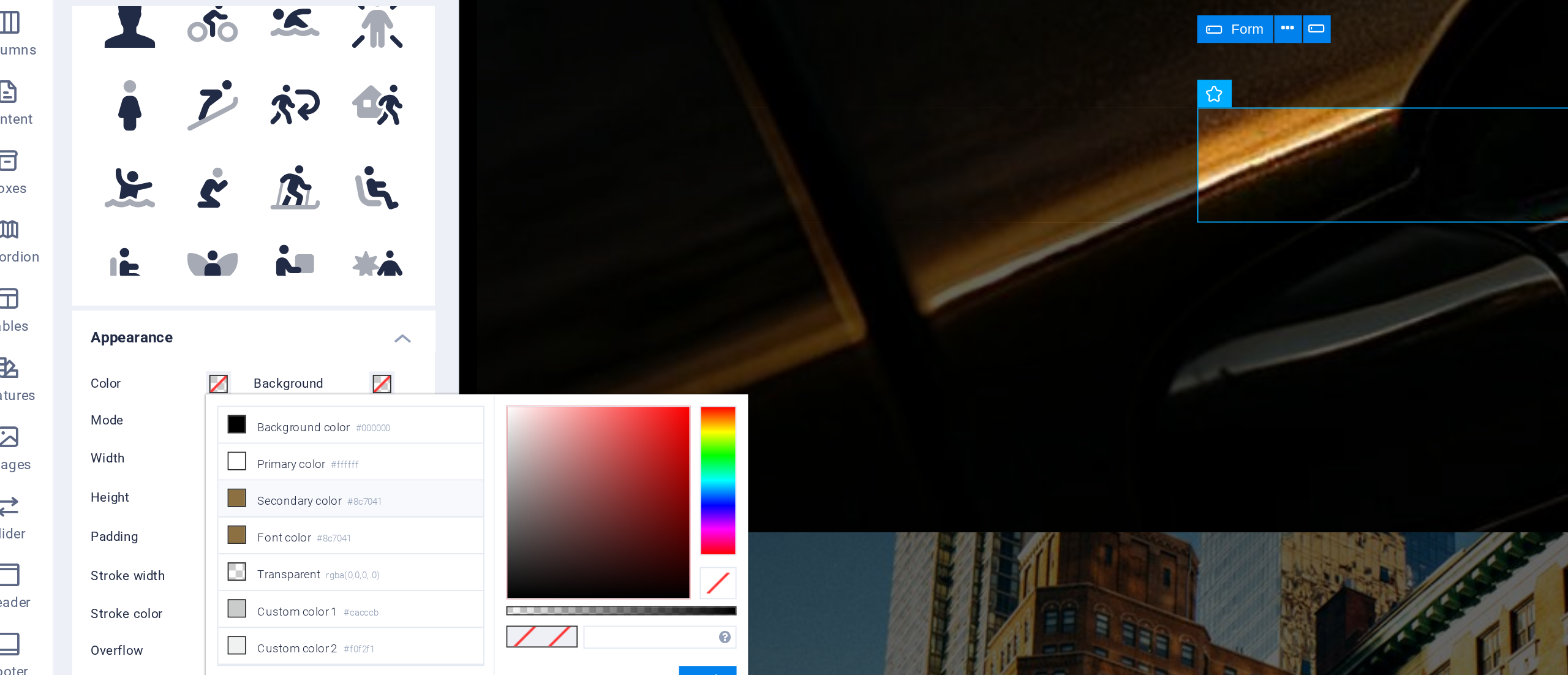
click at [186, 371] on li "Secondary color #8c7041" at bounding box center [207, 370] width 141 height 20
type input "#8c7041"
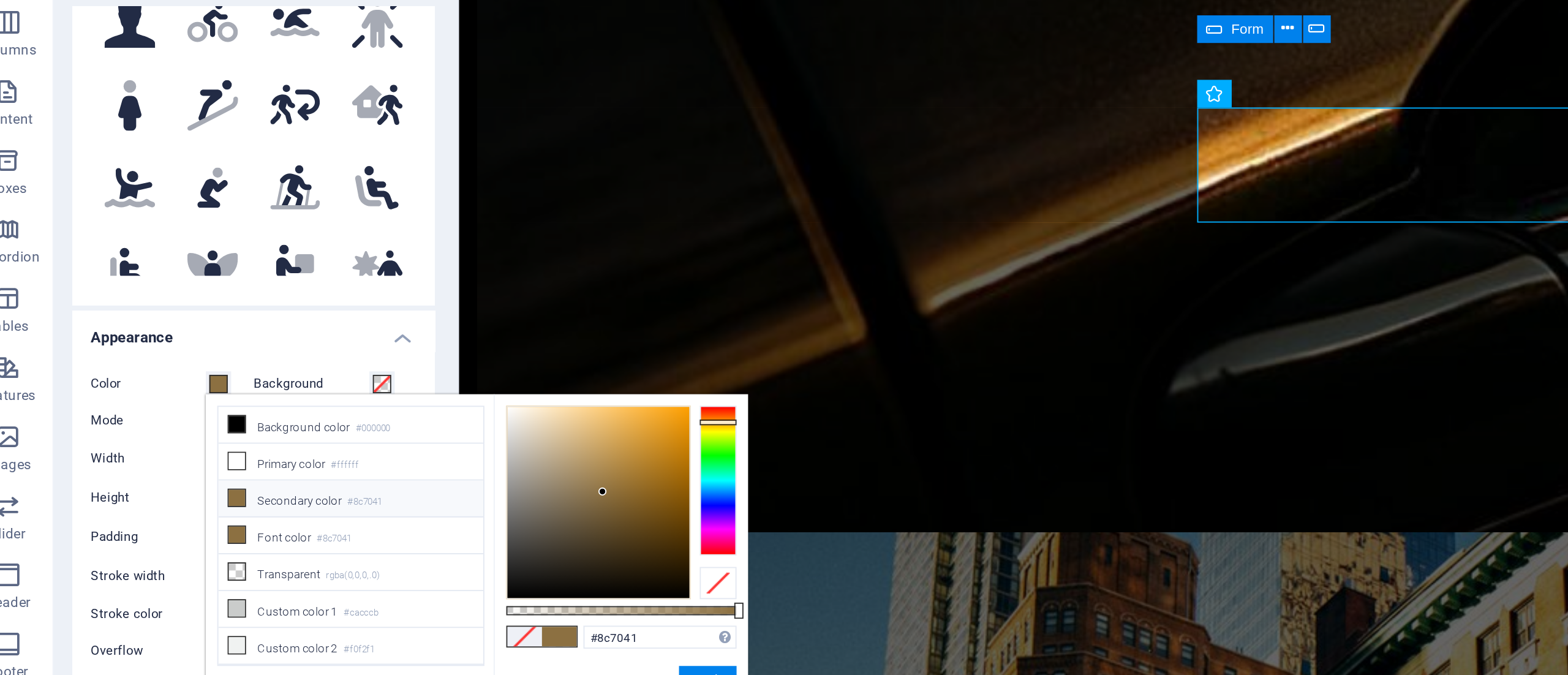
click at [184, 280] on h4 "Appearance" at bounding box center [155, 280] width 193 height 22
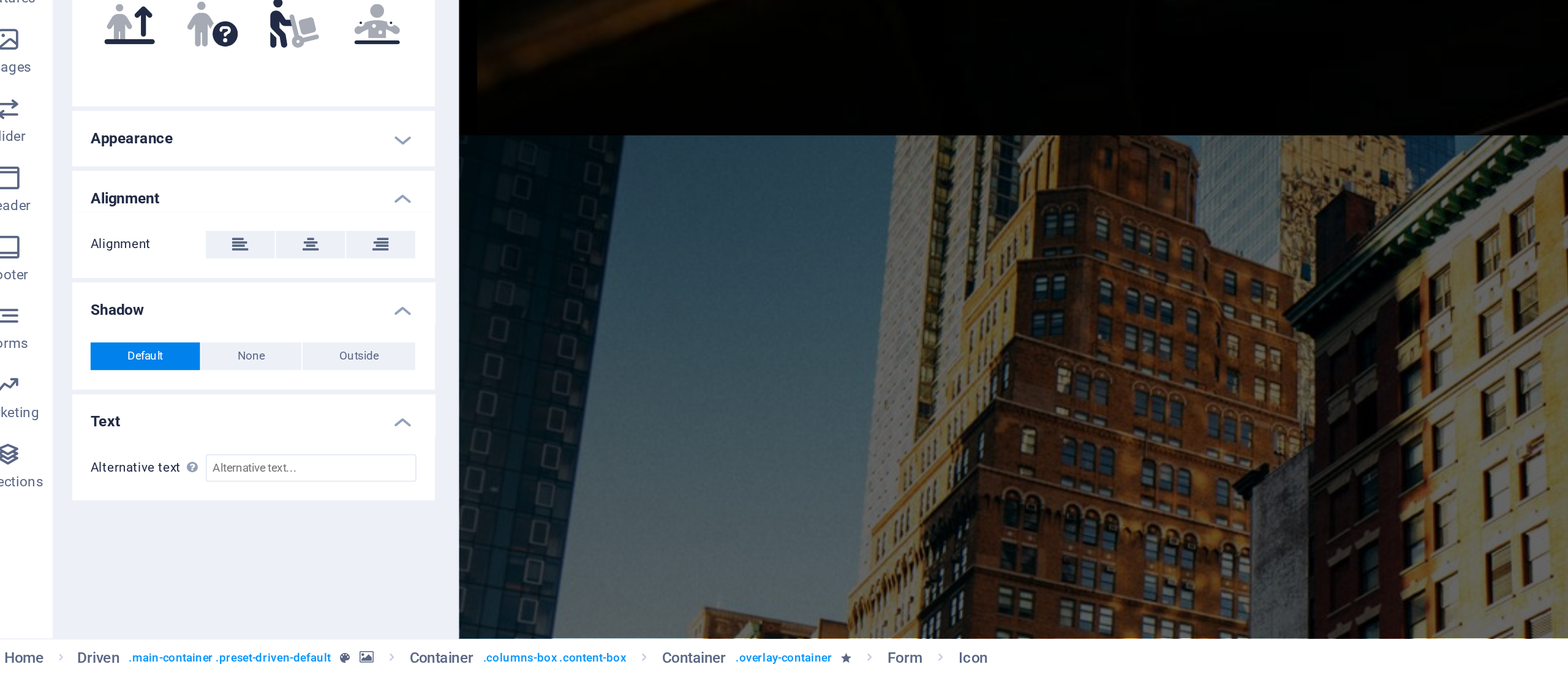
scroll to position [0, 0]
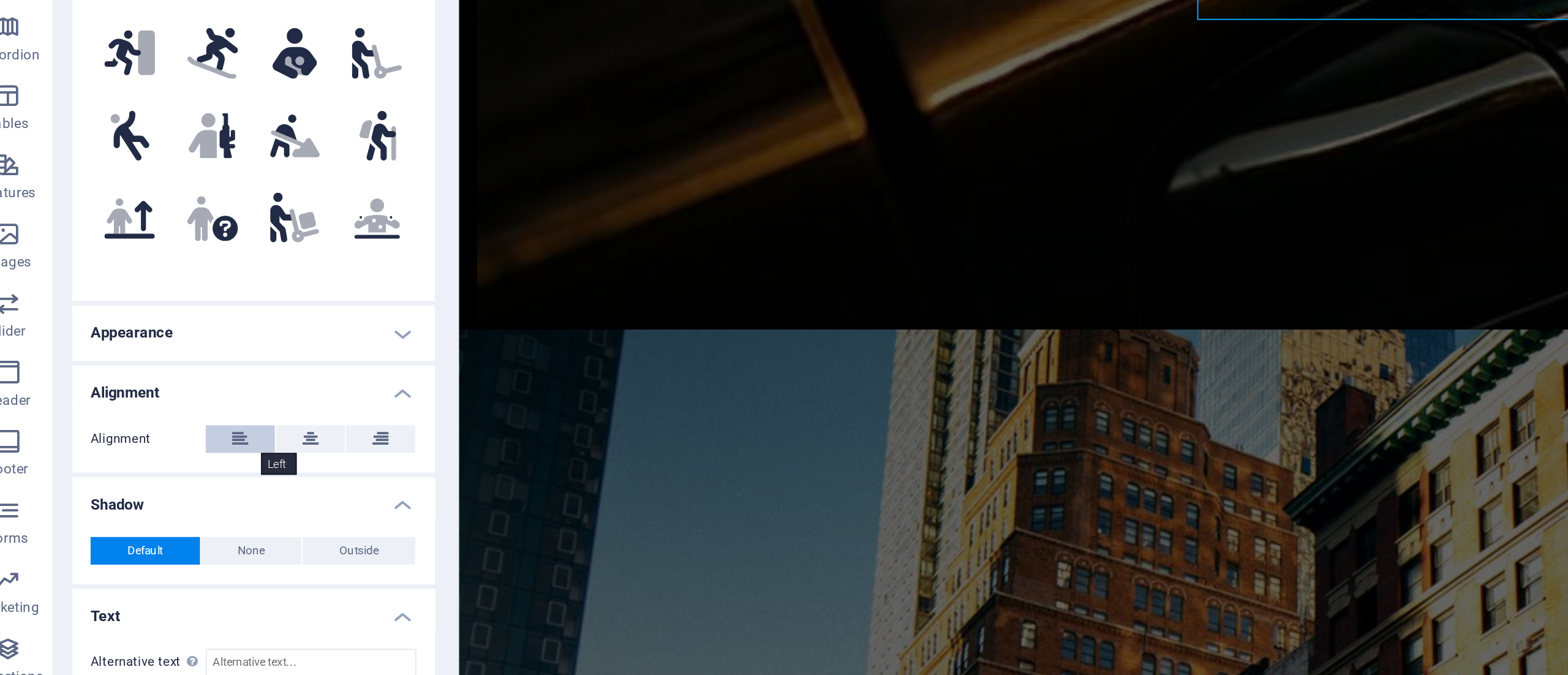
click at [148, 440] on icon at bounding box center [149, 446] width 9 height 15
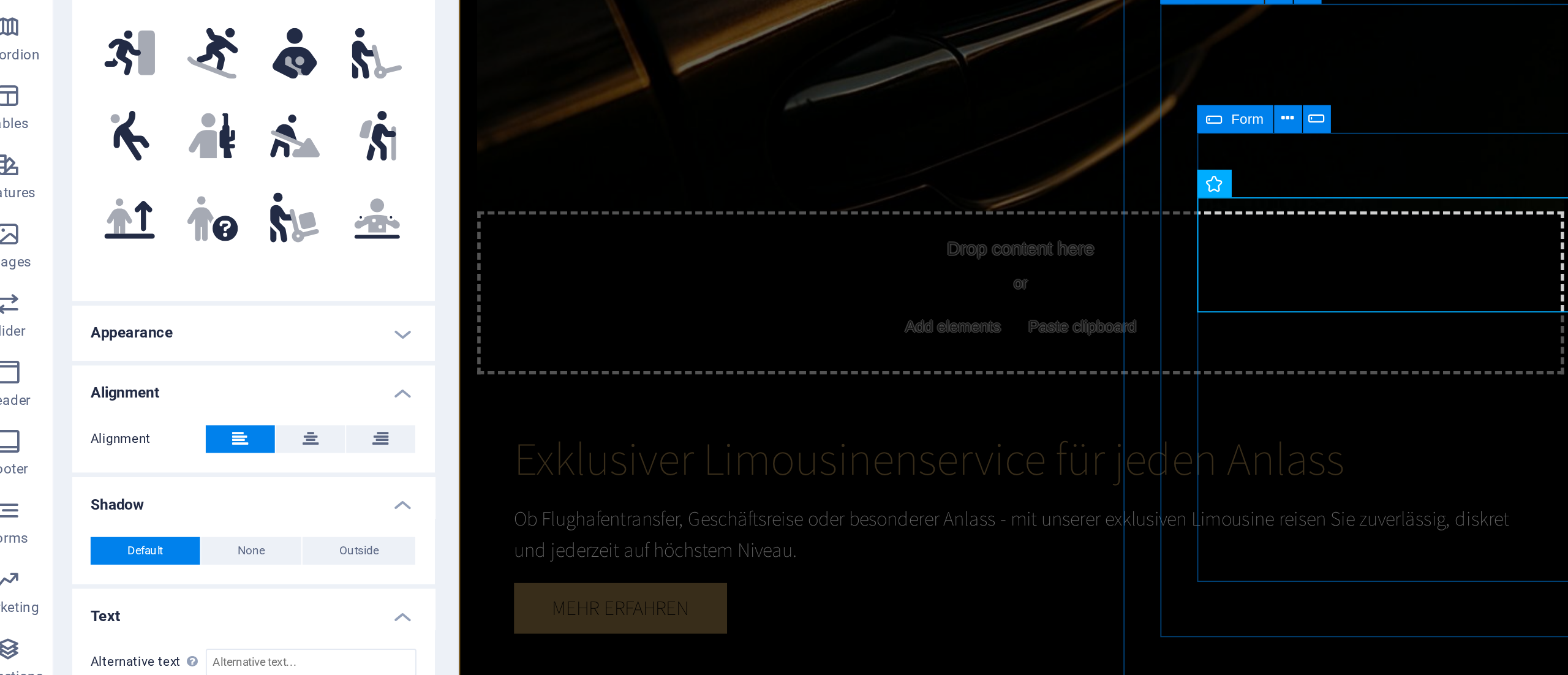
scroll to position [909, 0]
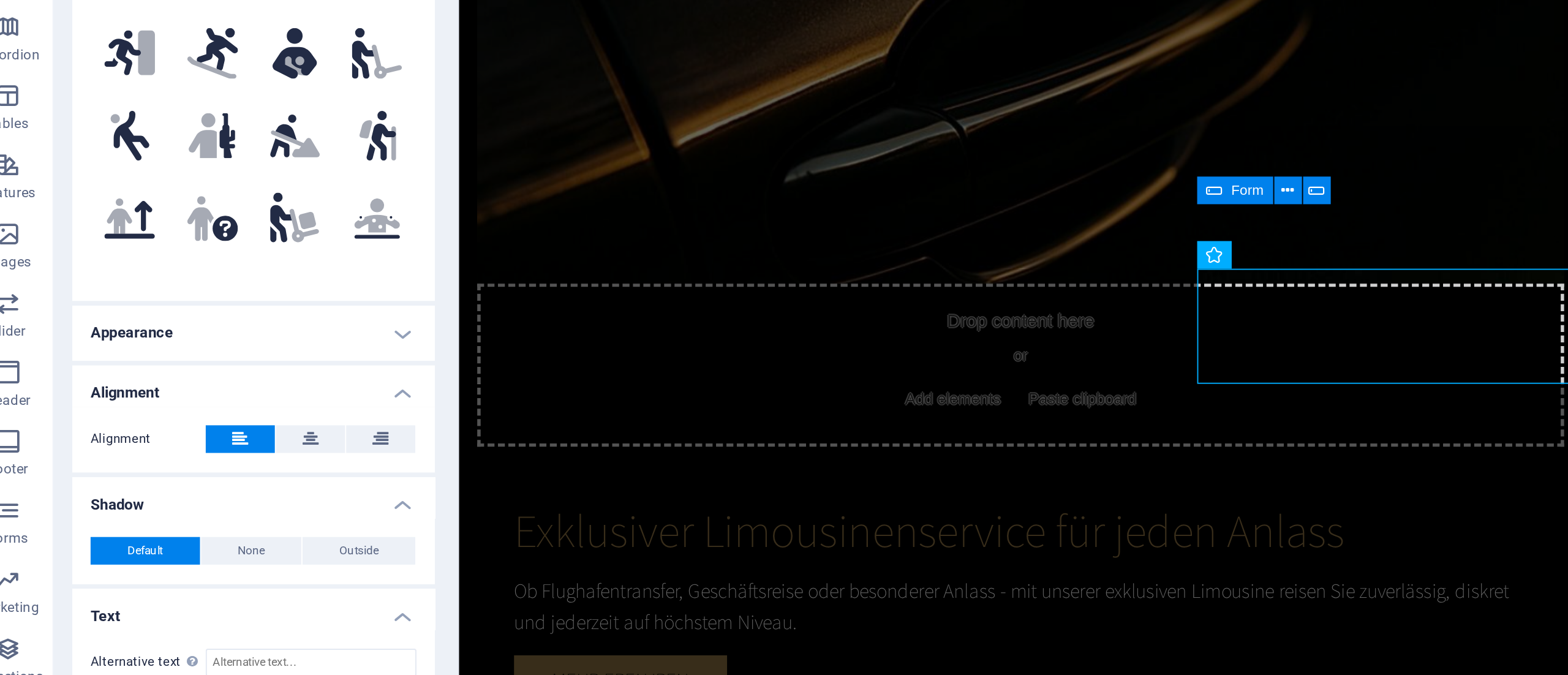
click at [232, 479] on h4 "Shadow" at bounding box center [155, 477] width 193 height 22
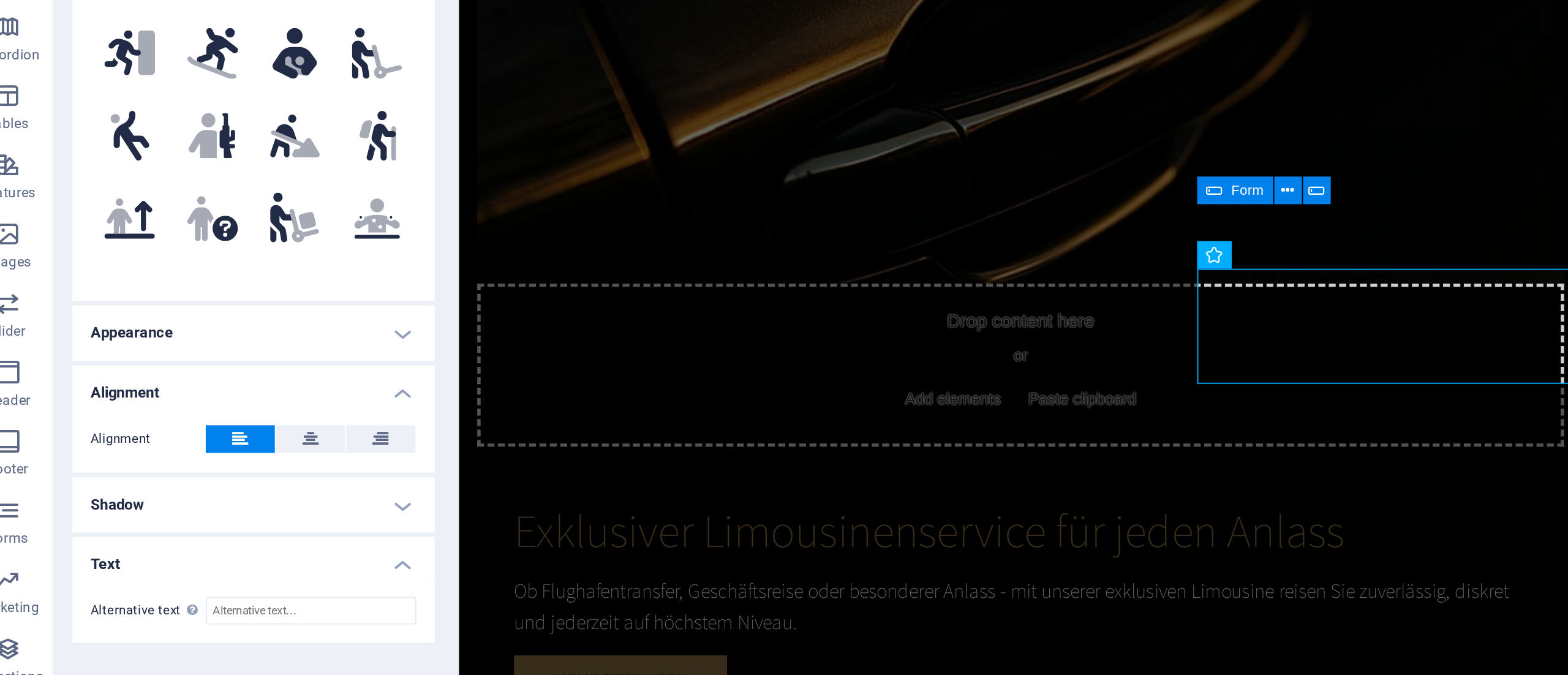
click at [176, 481] on h4 "Shadow" at bounding box center [155, 480] width 193 height 29
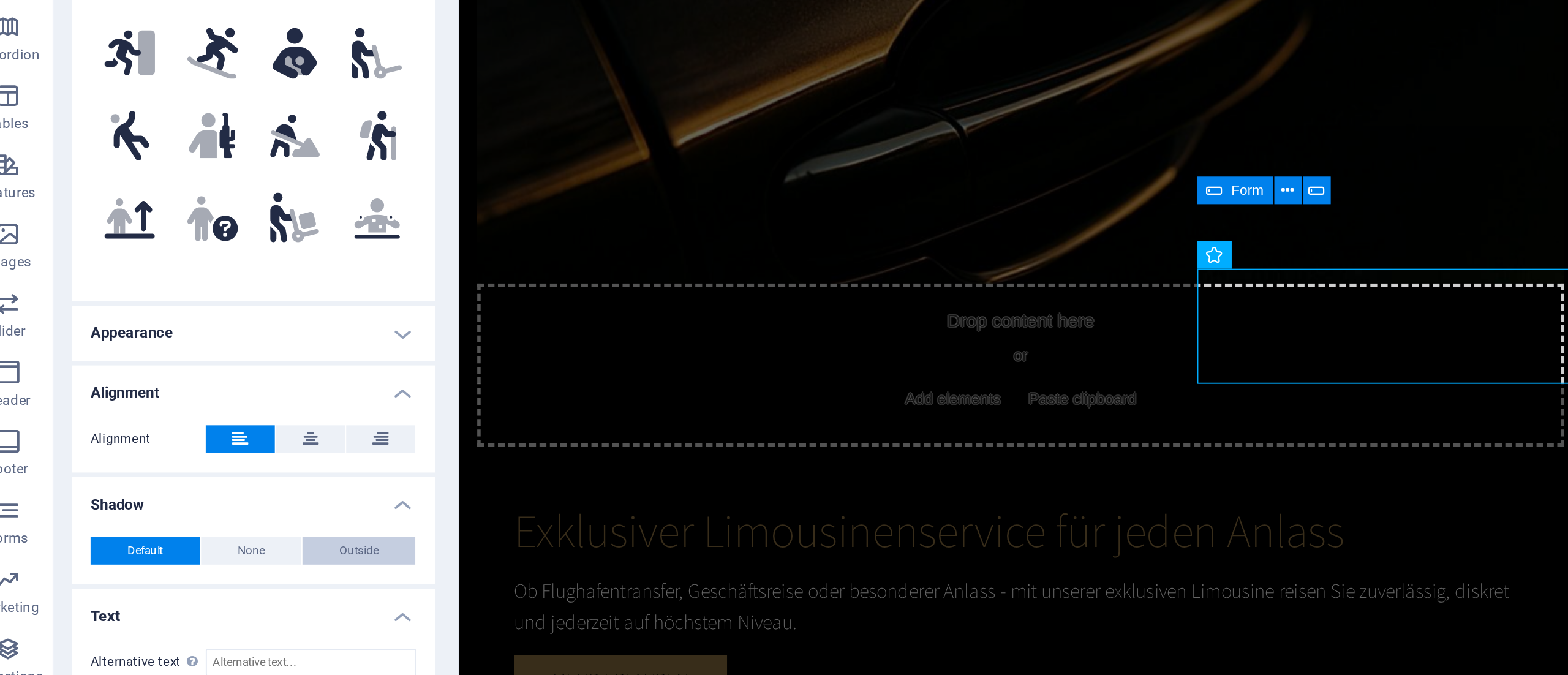
click at [209, 504] on span "Outside" at bounding box center [211, 505] width 21 height 15
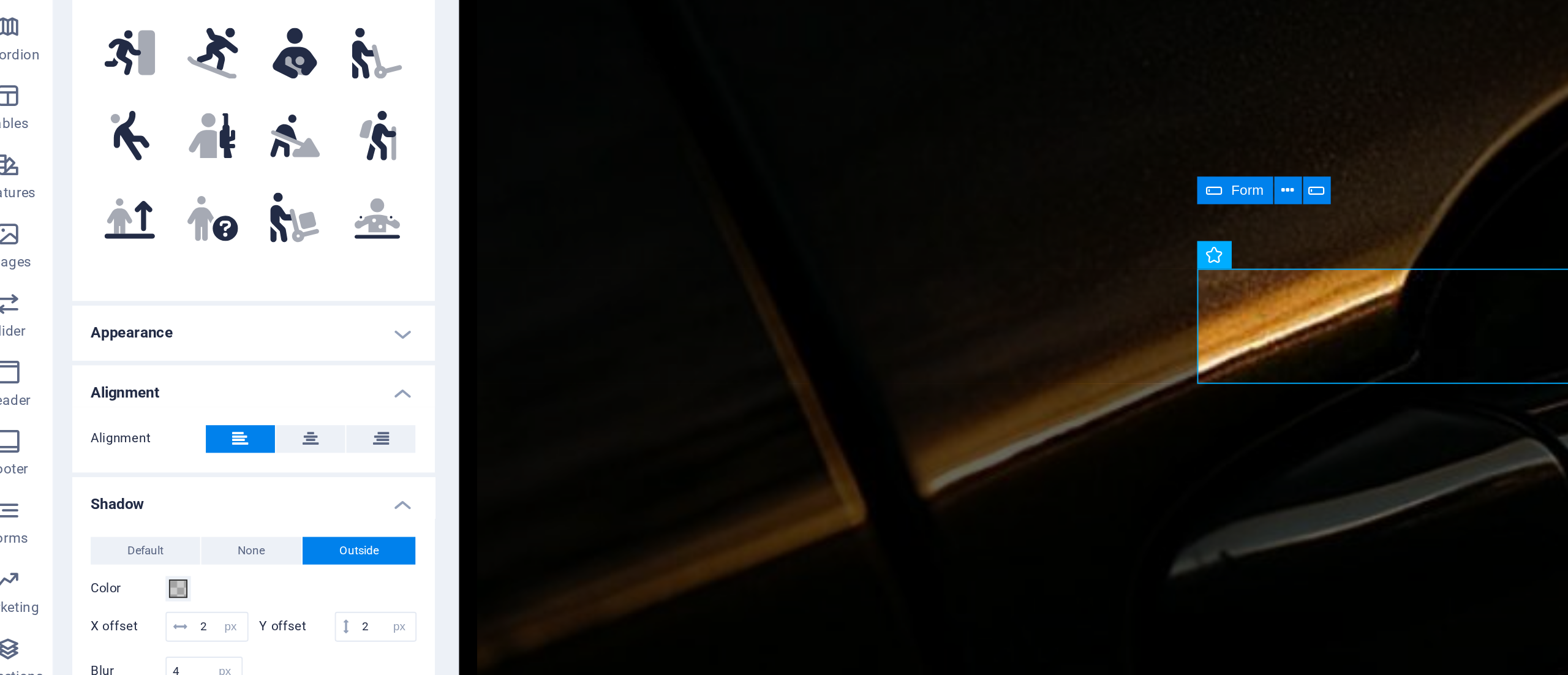
scroll to position [270, 0]
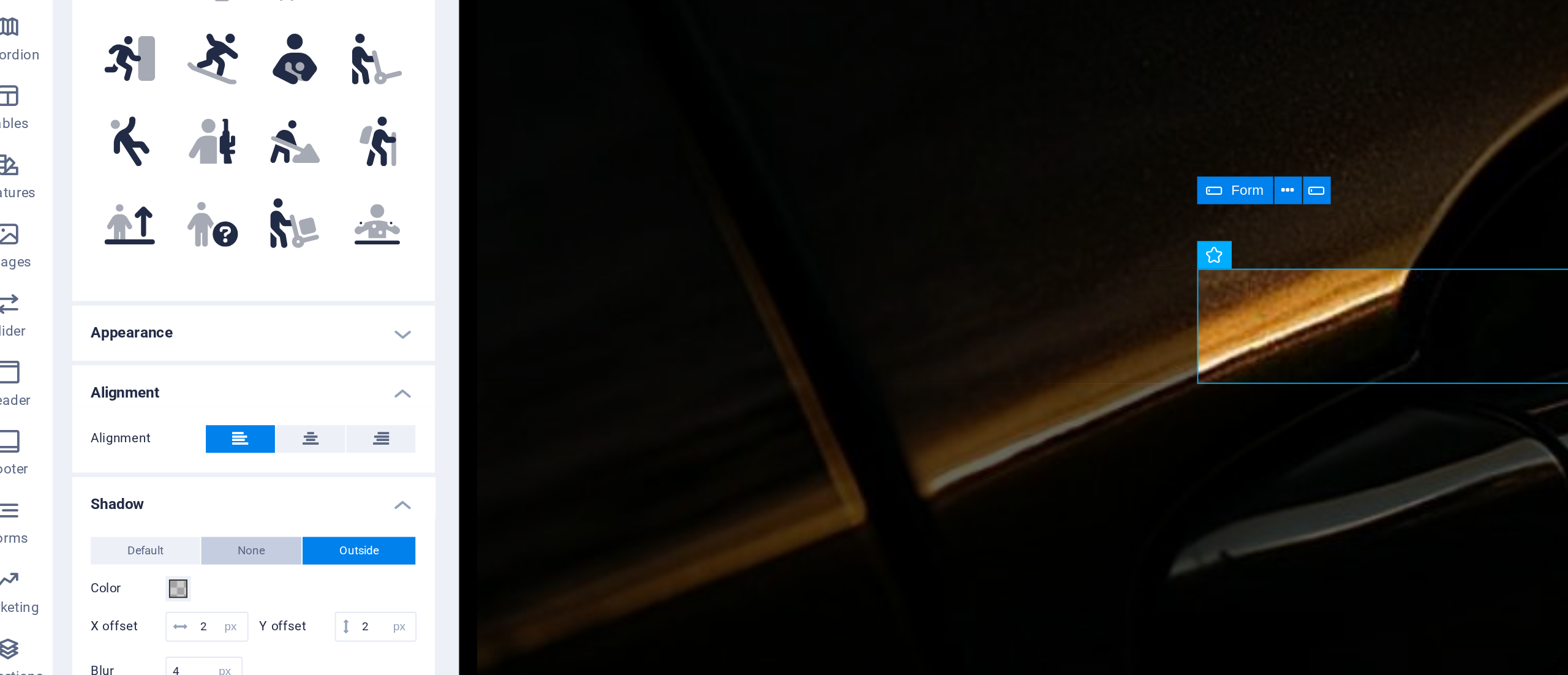
click at [158, 504] on span "None" at bounding box center [155, 505] width 15 height 15
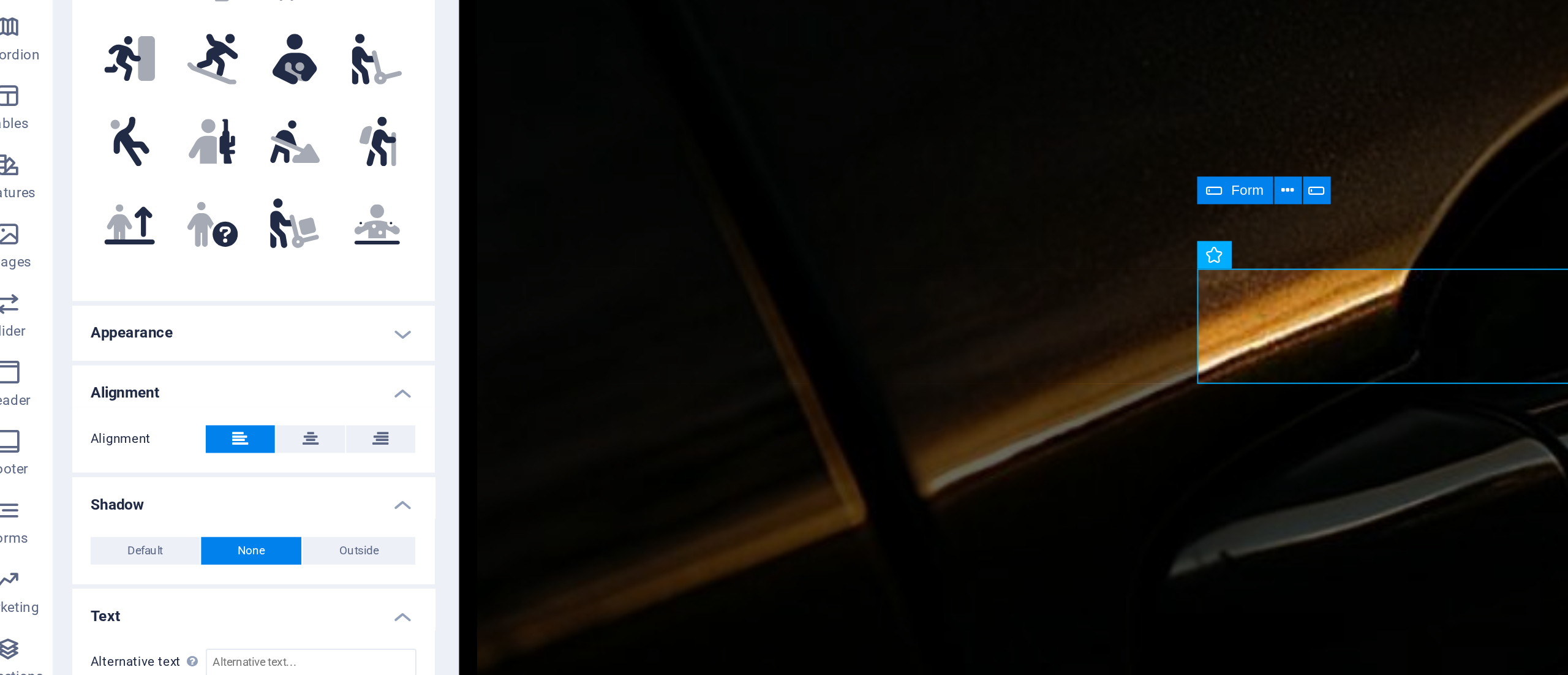
scroll to position [273, 0]
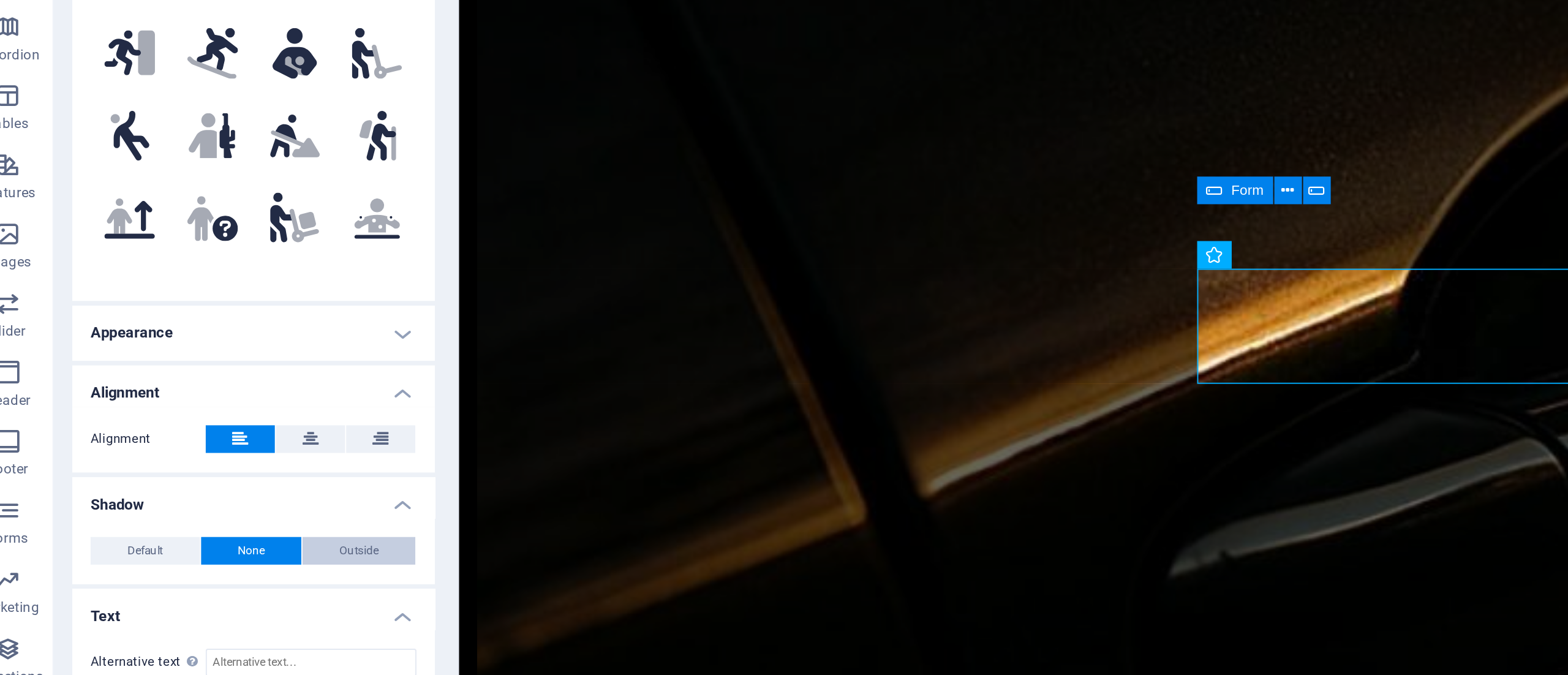
click at [194, 501] on button "Outside" at bounding box center [212, 505] width 60 height 15
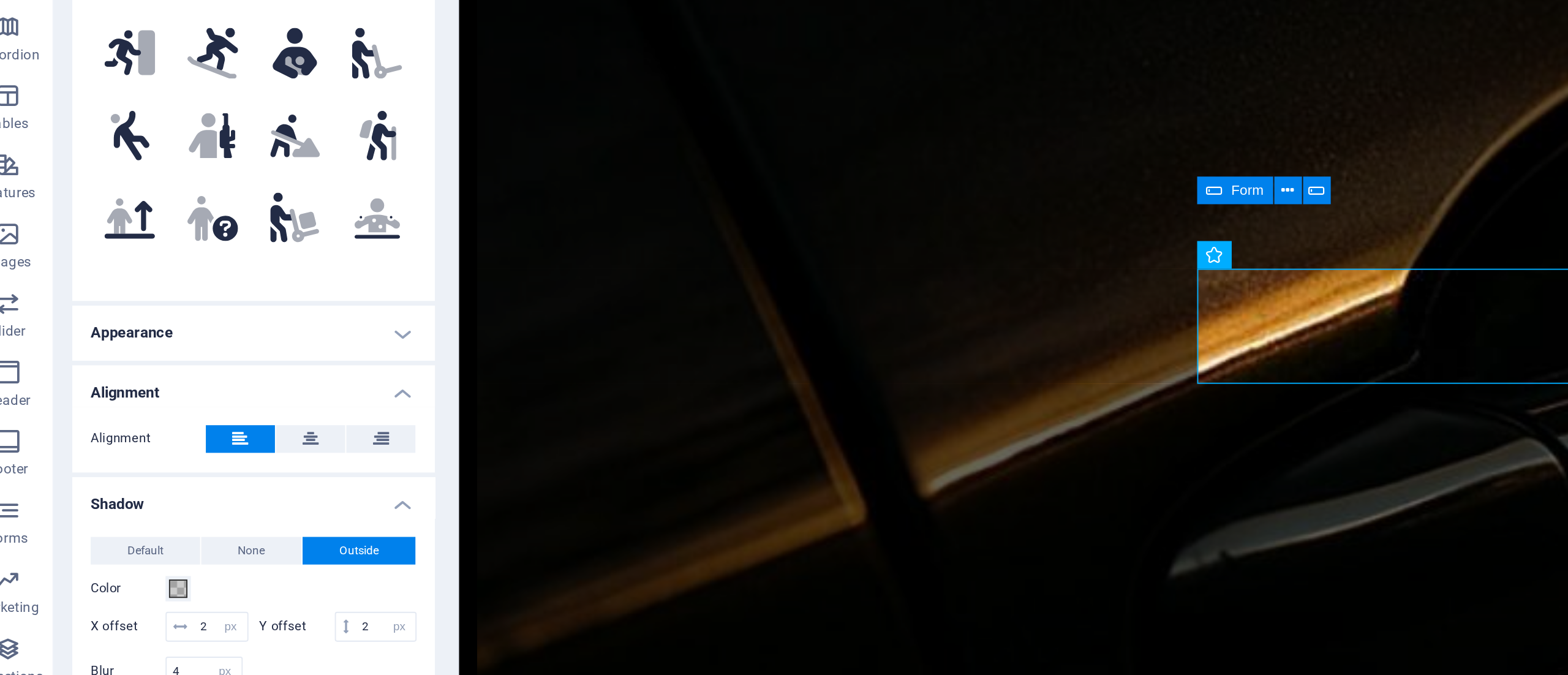
scroll to position [270, 0]
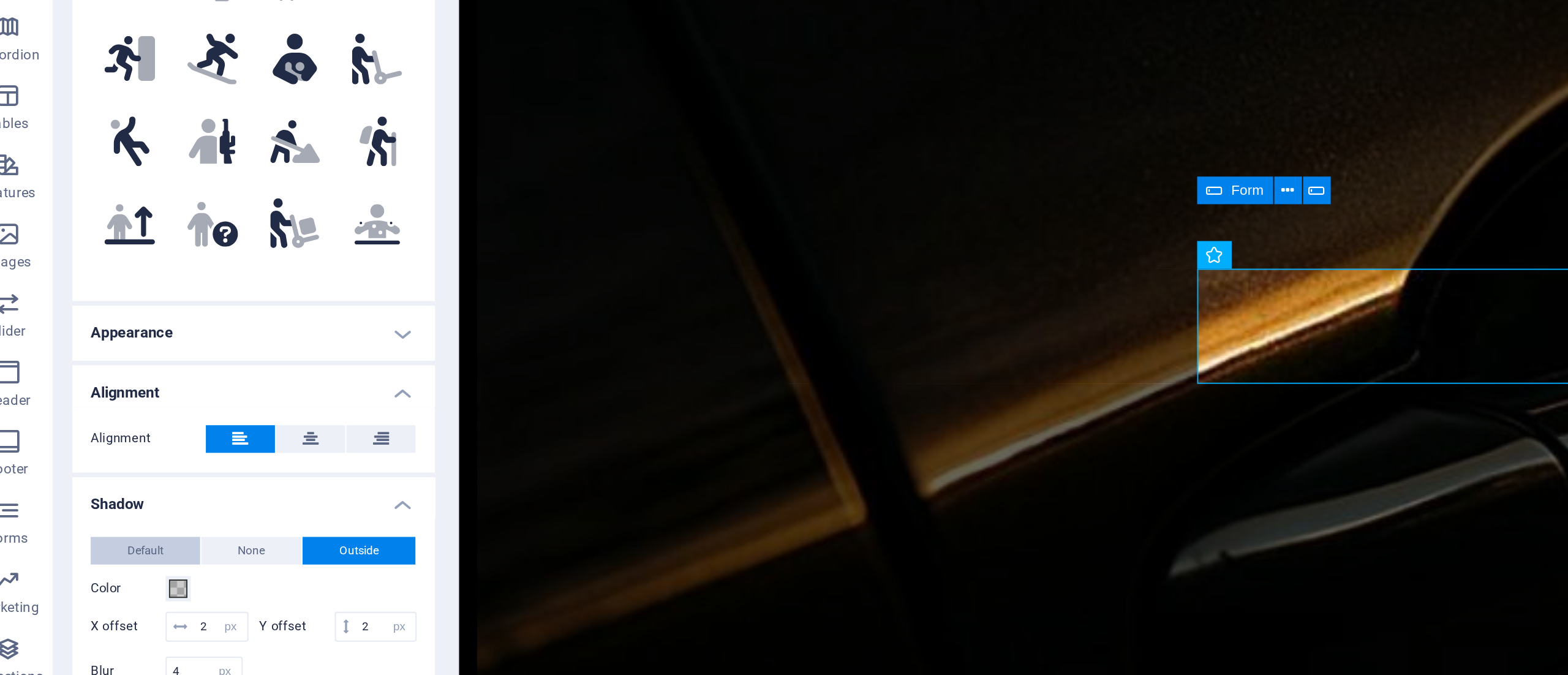
click at [83, 502] on button "Default" at bounding box center [97, 505] width 58 height 15
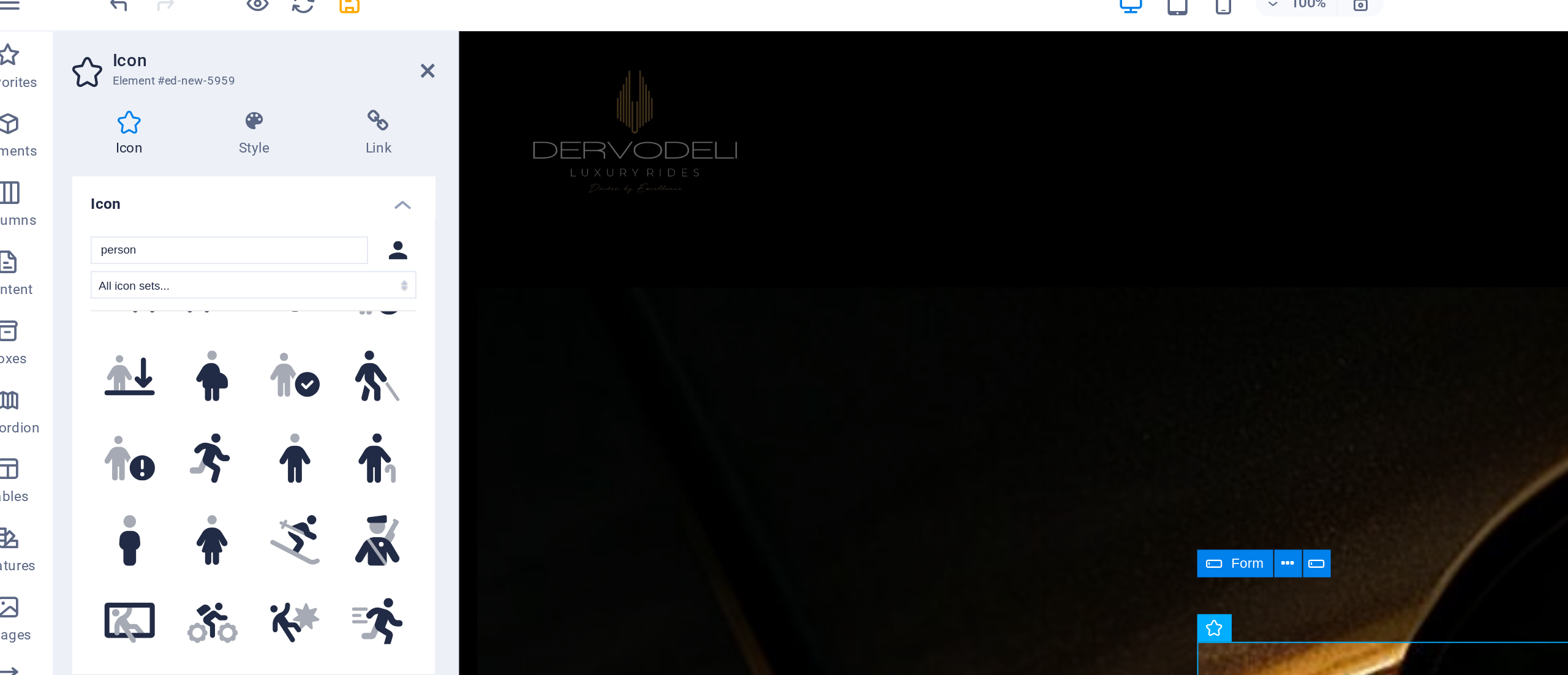
scroll to position [653, 0]
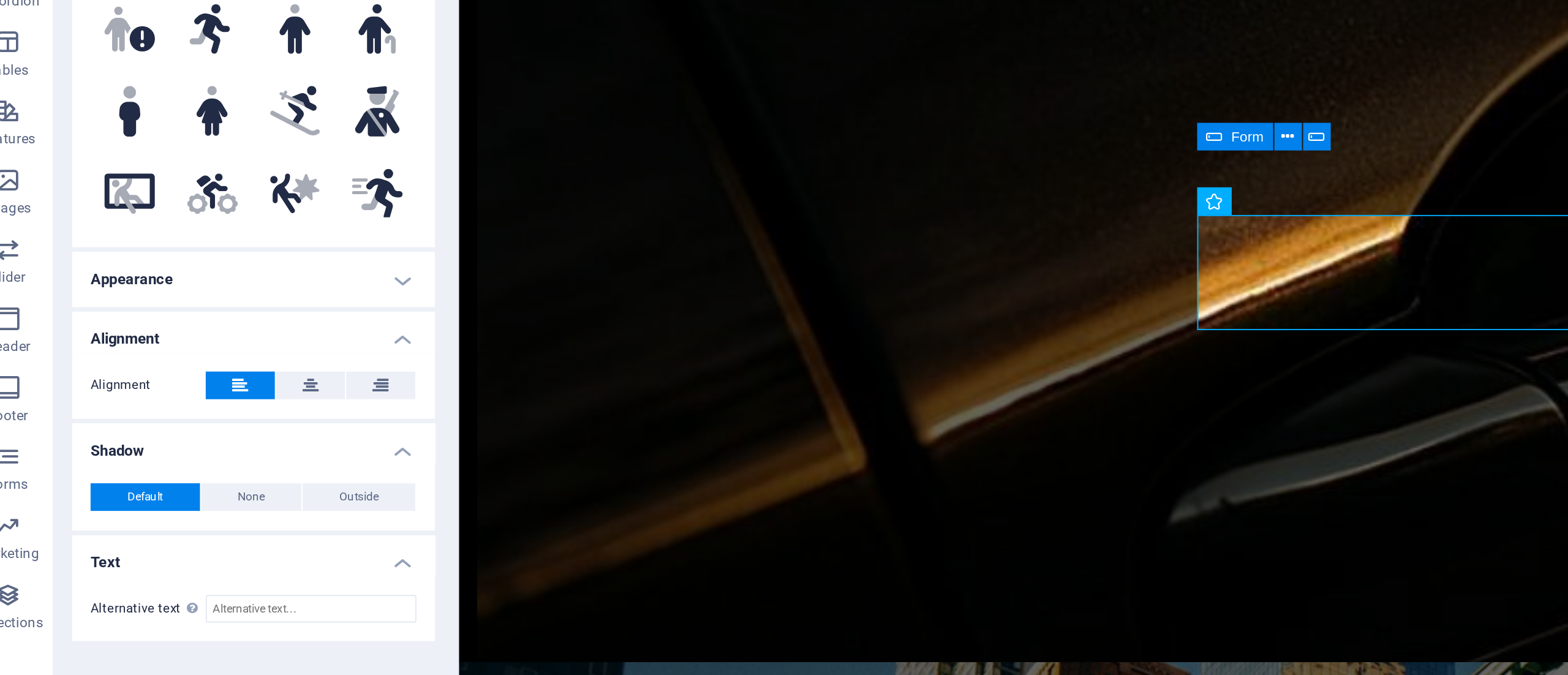
click at [158, 390] on h4 "Appearance" at bounding box center [155, 389] width 193 height 29
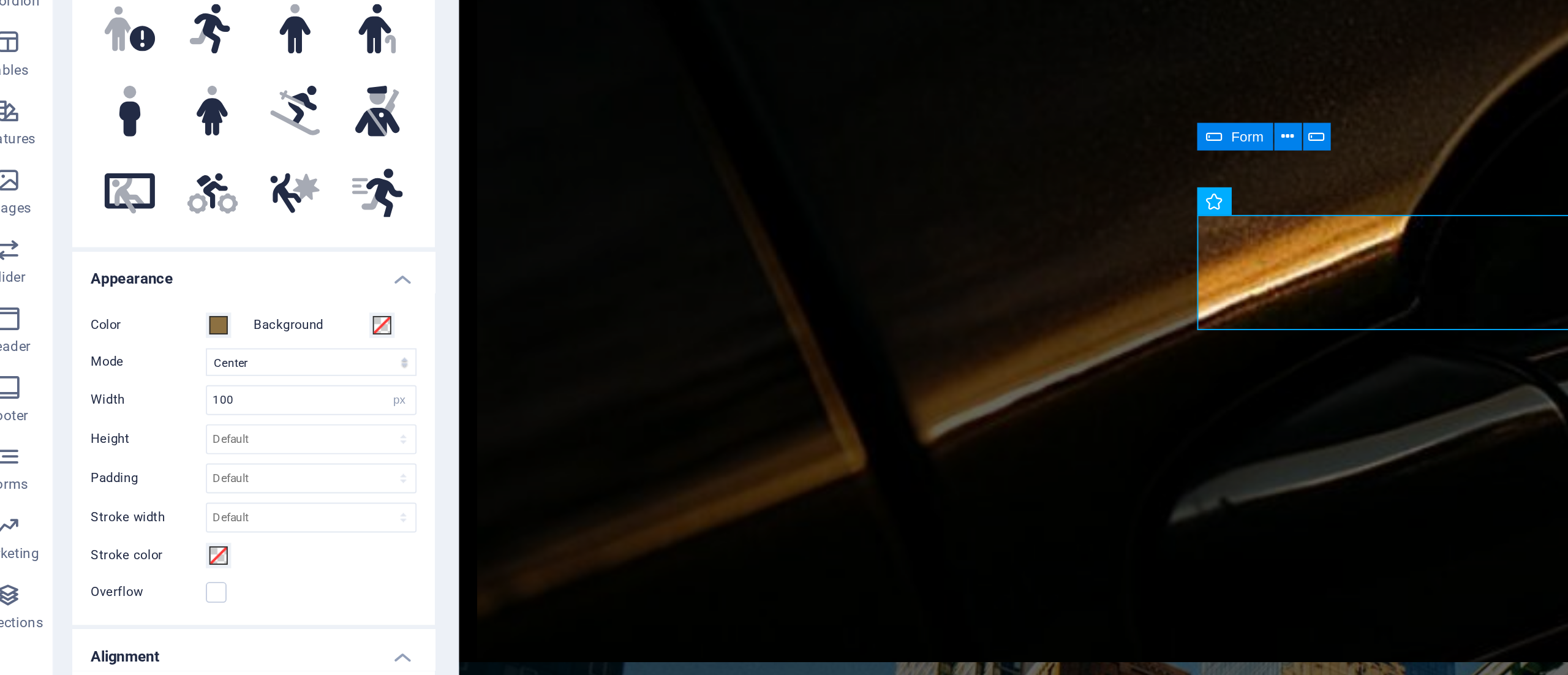
scroll to position [643, 0]
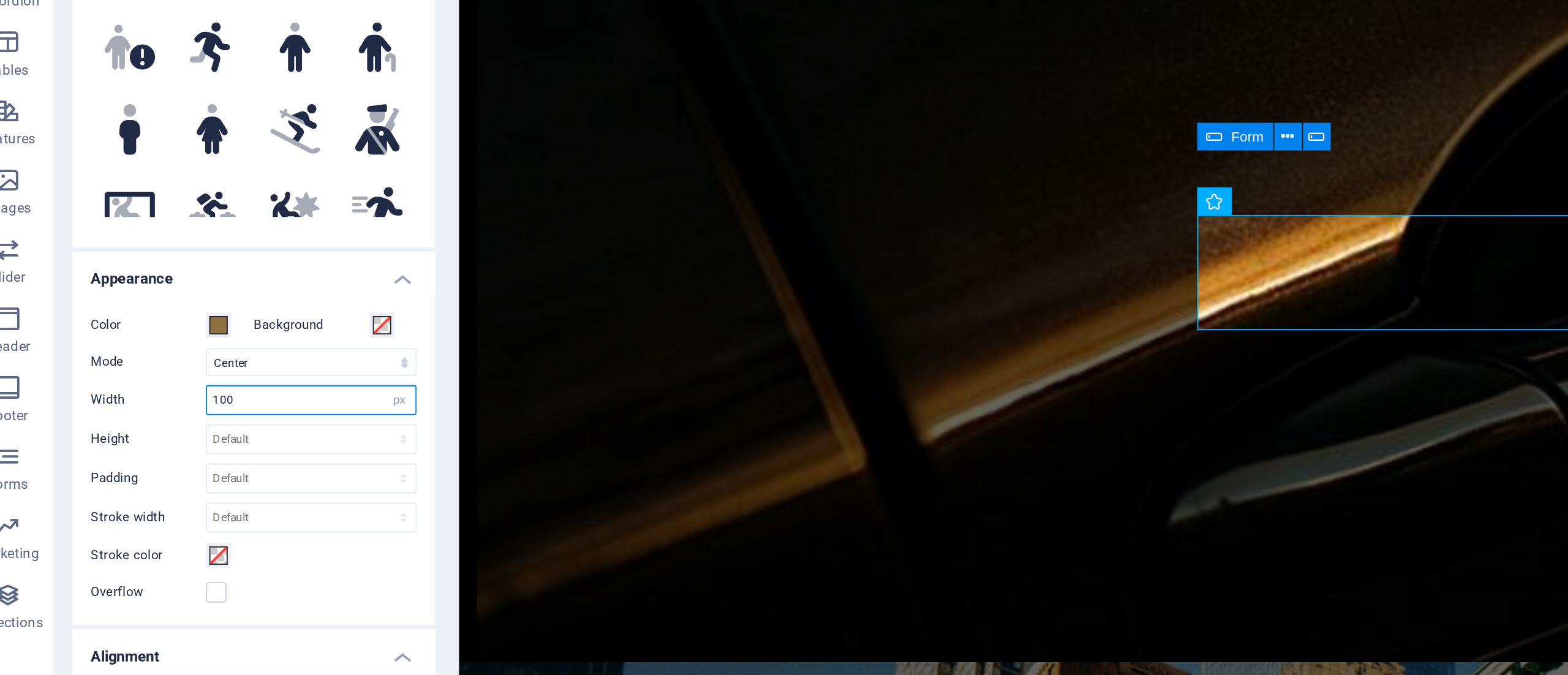
click at [163, 452] on input "100" at bounding box center [185, 454] width 111 height 15
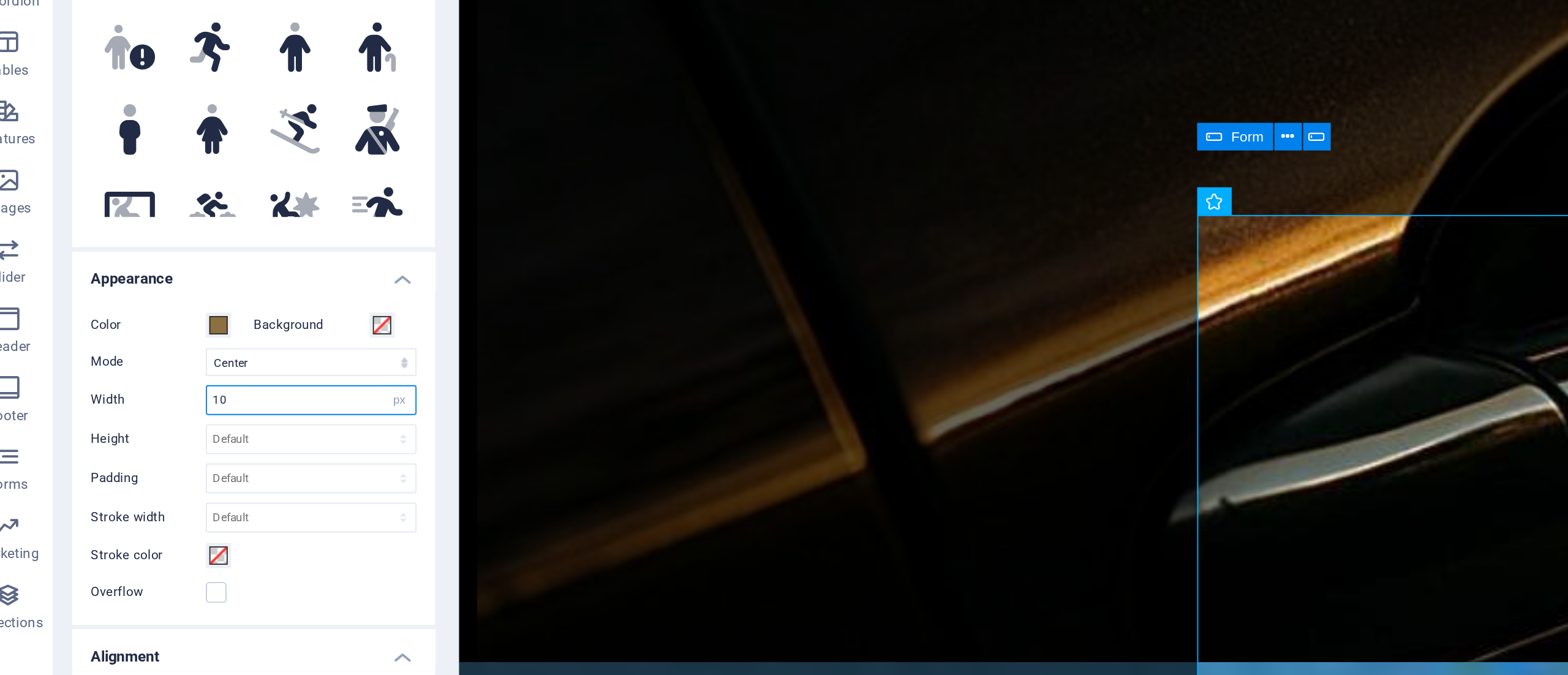
type input "1"
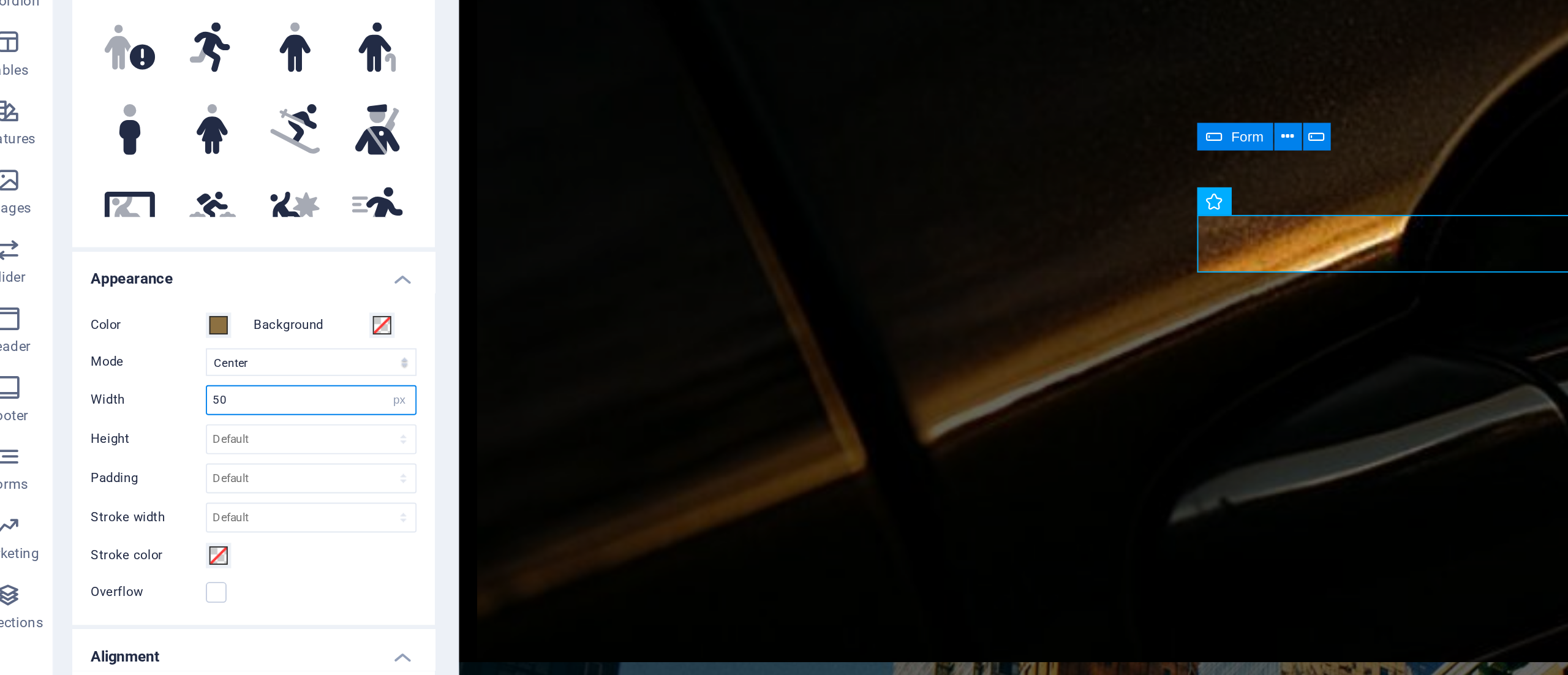
click at [146, 453] on input "50" at bounding box center [185, 454] width 111 height 15
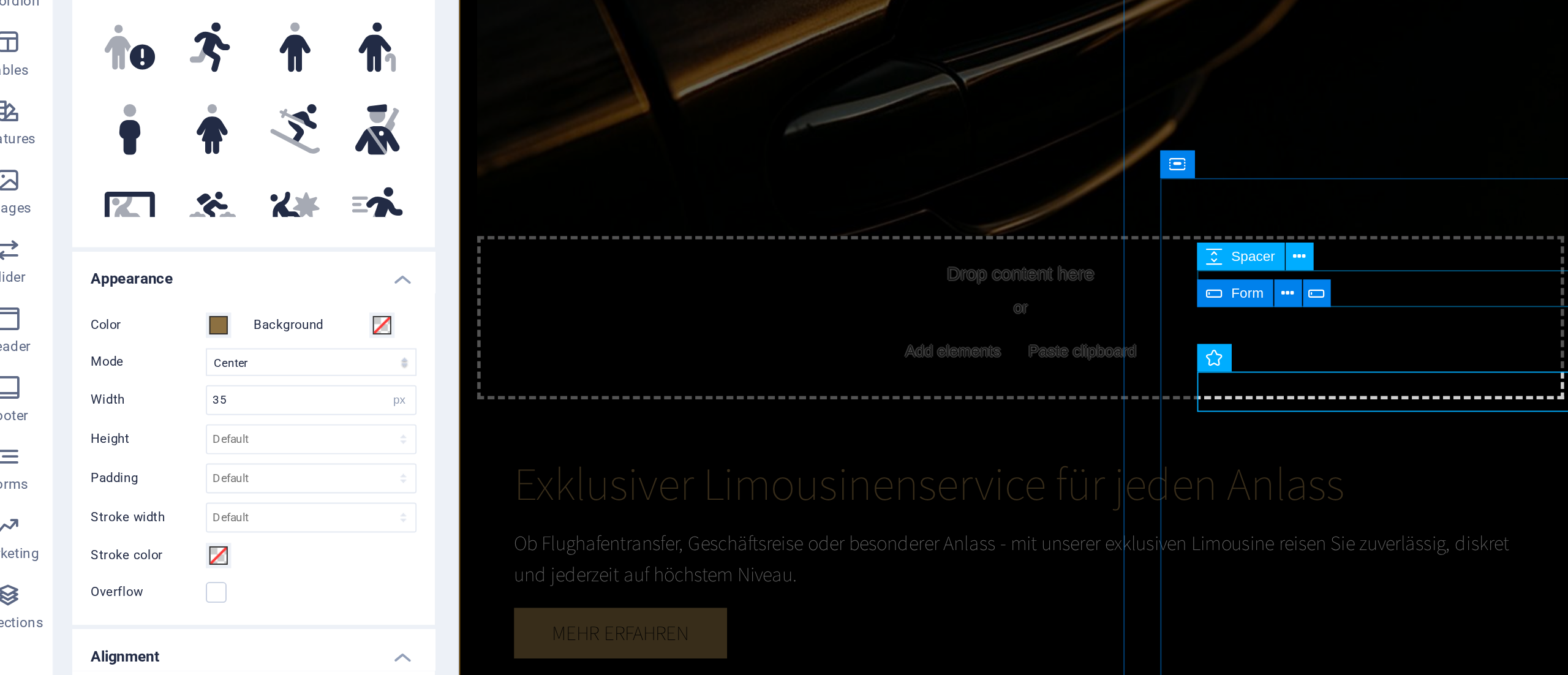
scroll to position [814, 0]
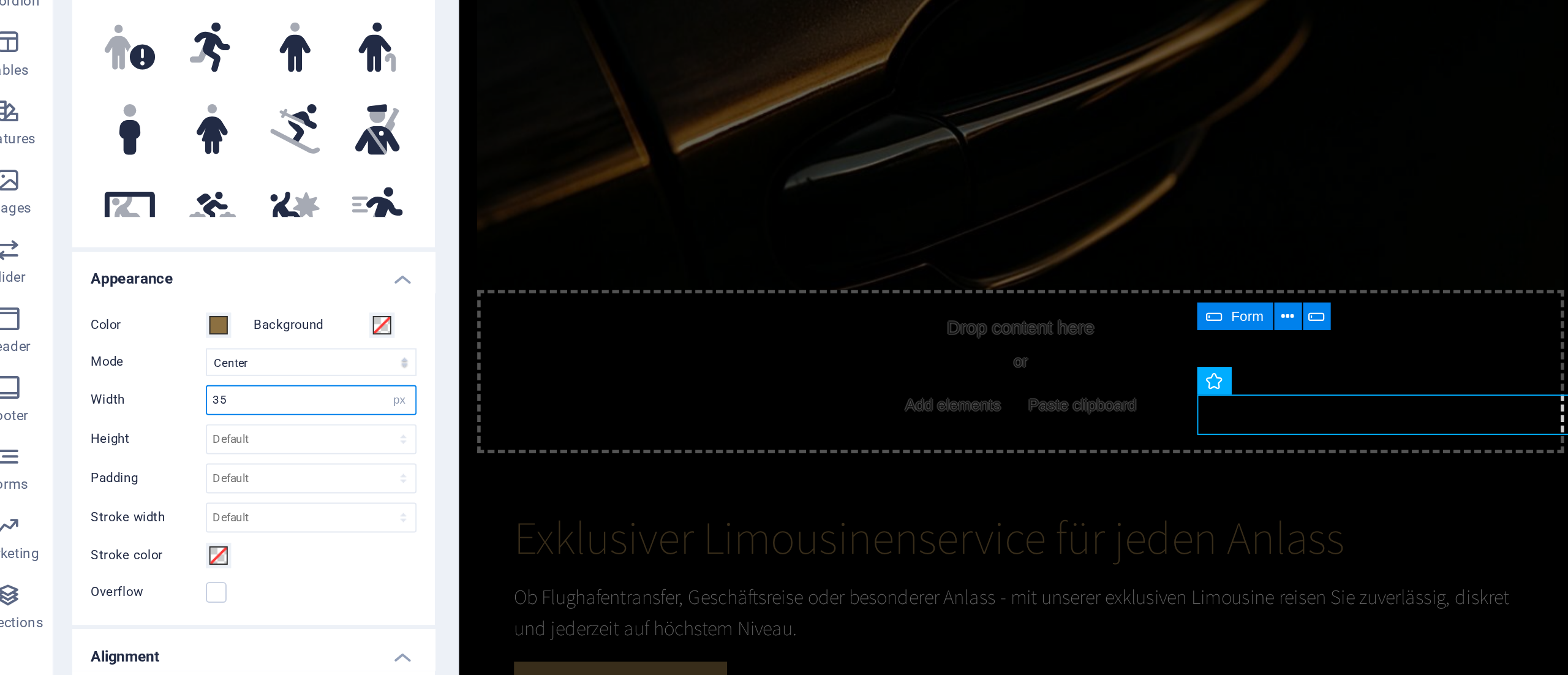
click at [174, 447] on input "35" at bounding box center [185, 454] width 111 height 15
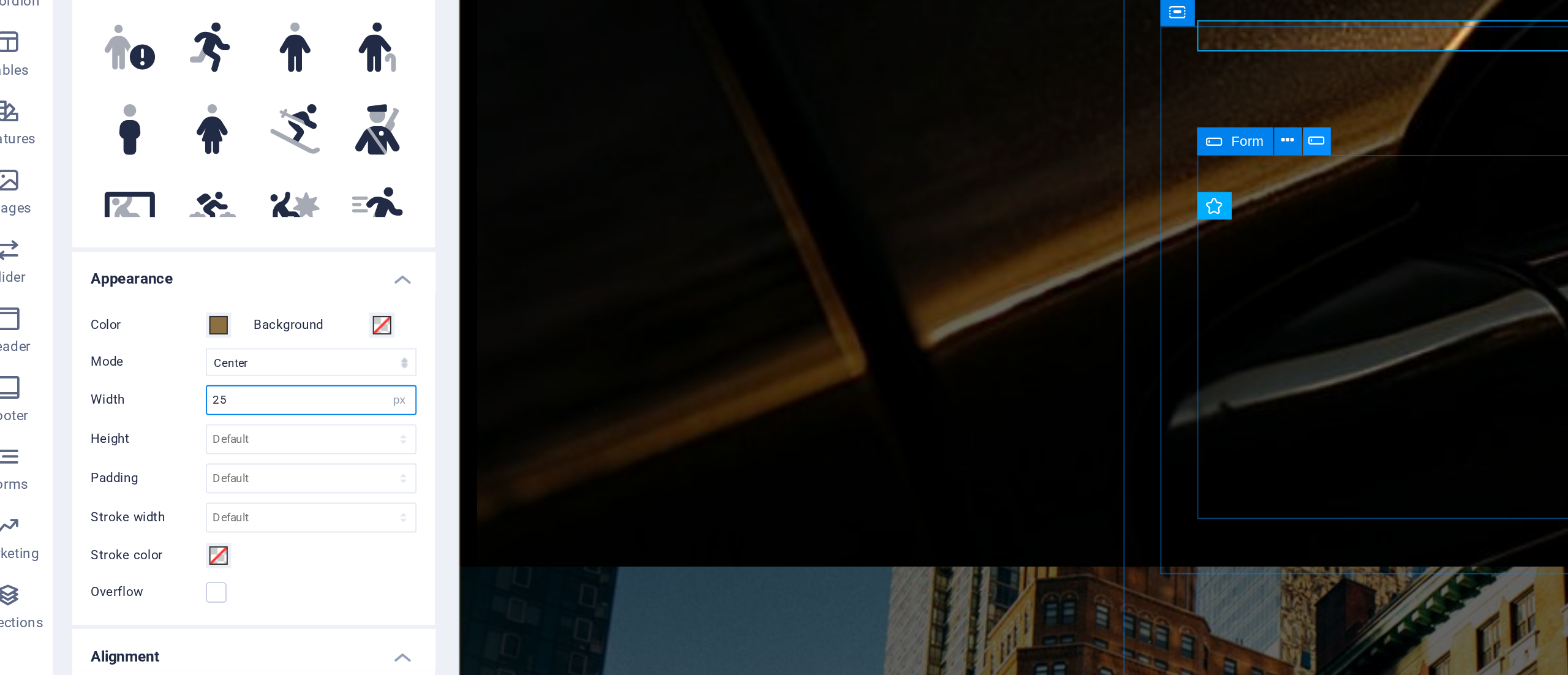
scroll to position [1014, 0]
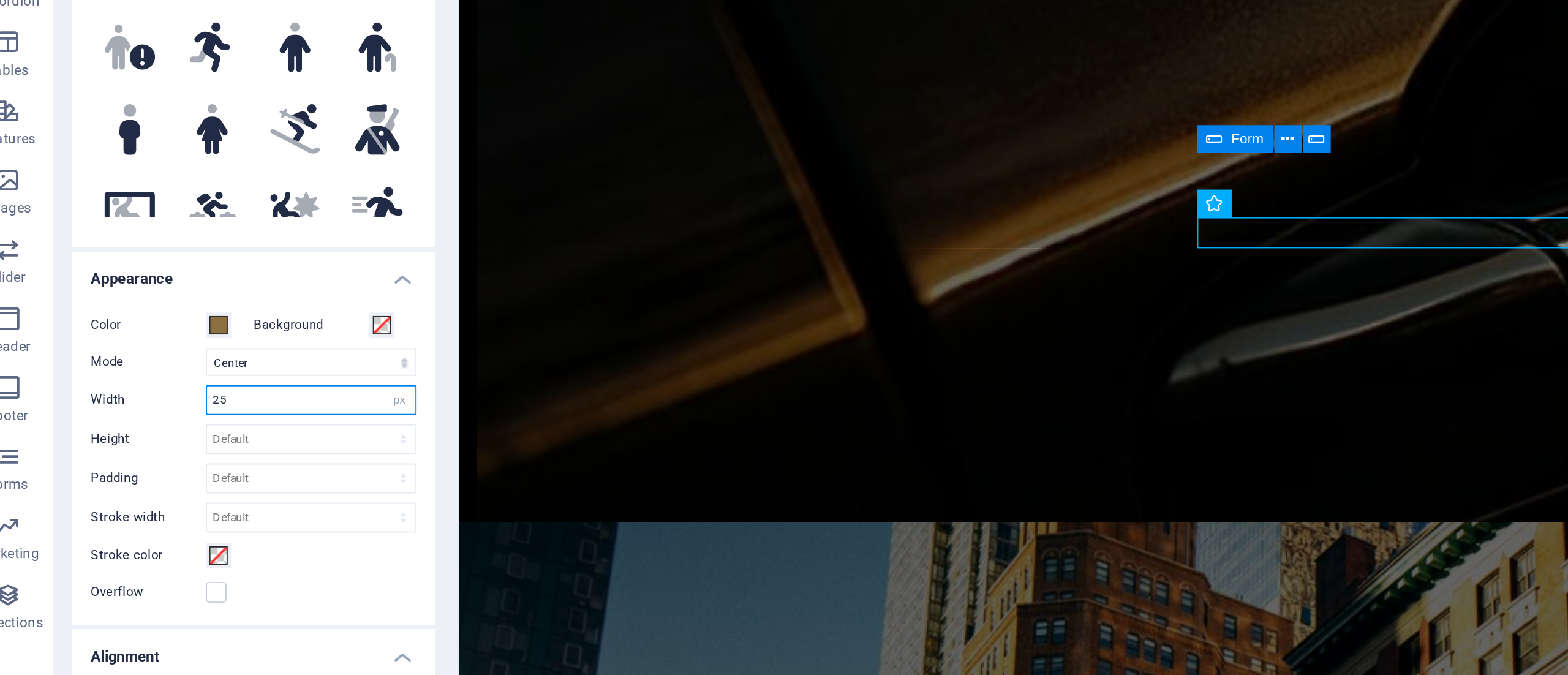
type input "25"
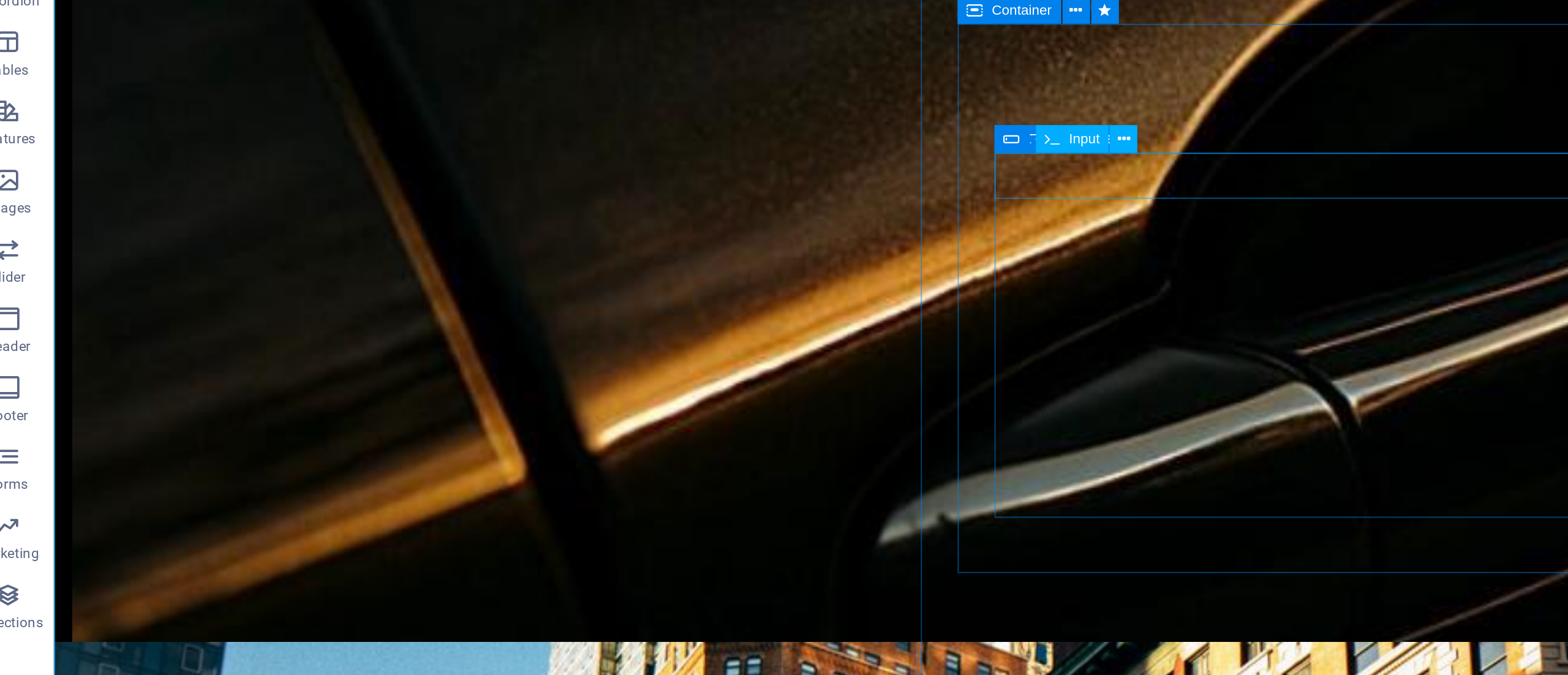
drag, startPoint x: 649, startPoint y: -45, endPoint x: 587, endPoint y: -102, distance: 84.2
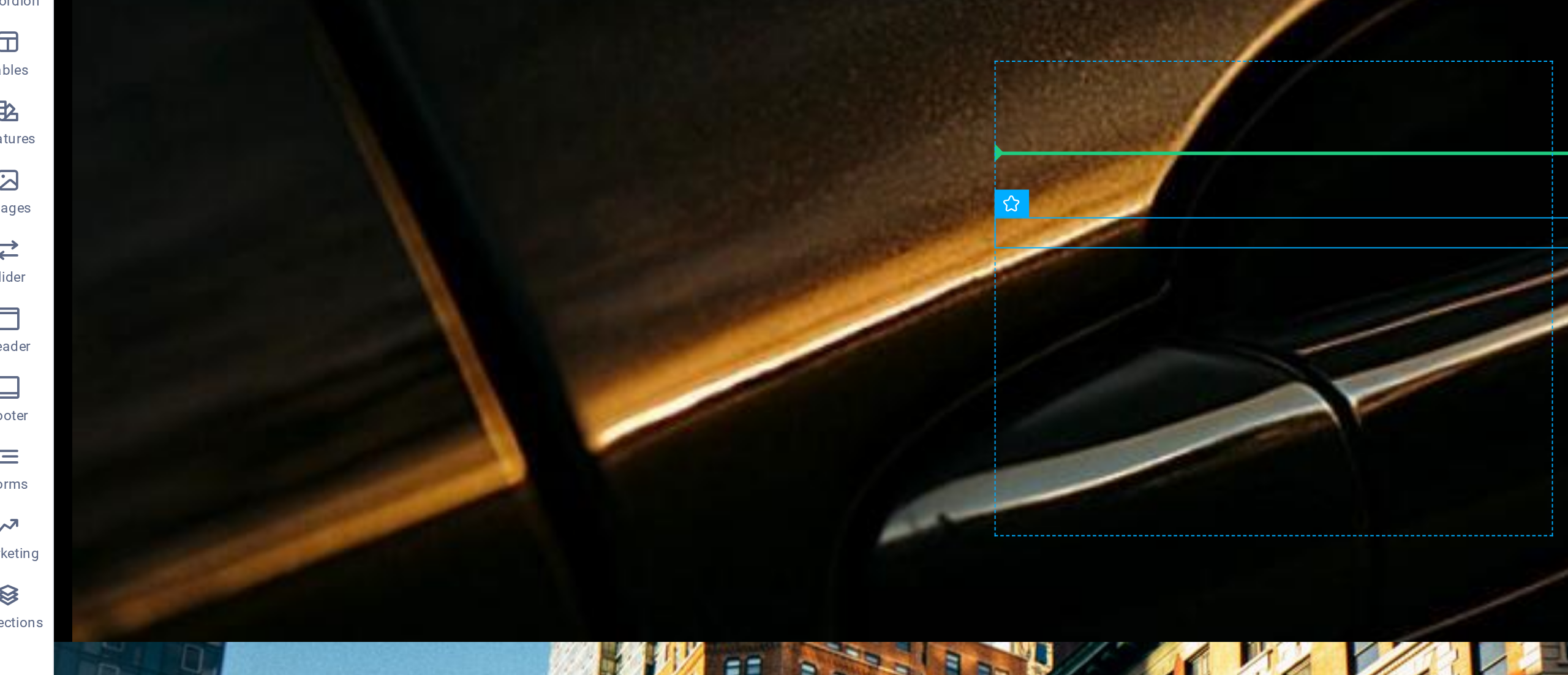
drag, startPoint x: 560, startPoint y: -61, endPoint x: 574, endPoint y: -79, distance: 22.8
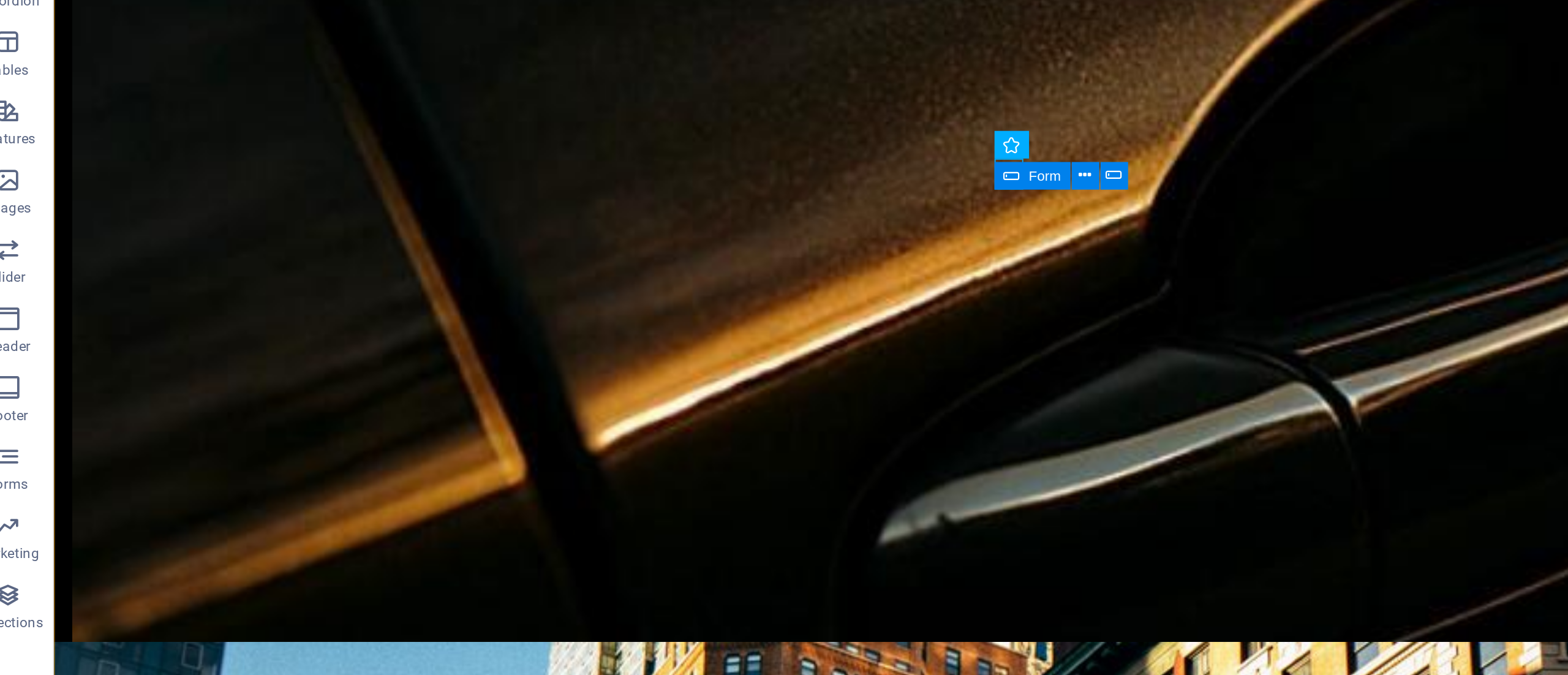
click at [417, 157] on figure at bounding box center [813, 469] width 1519 height 625
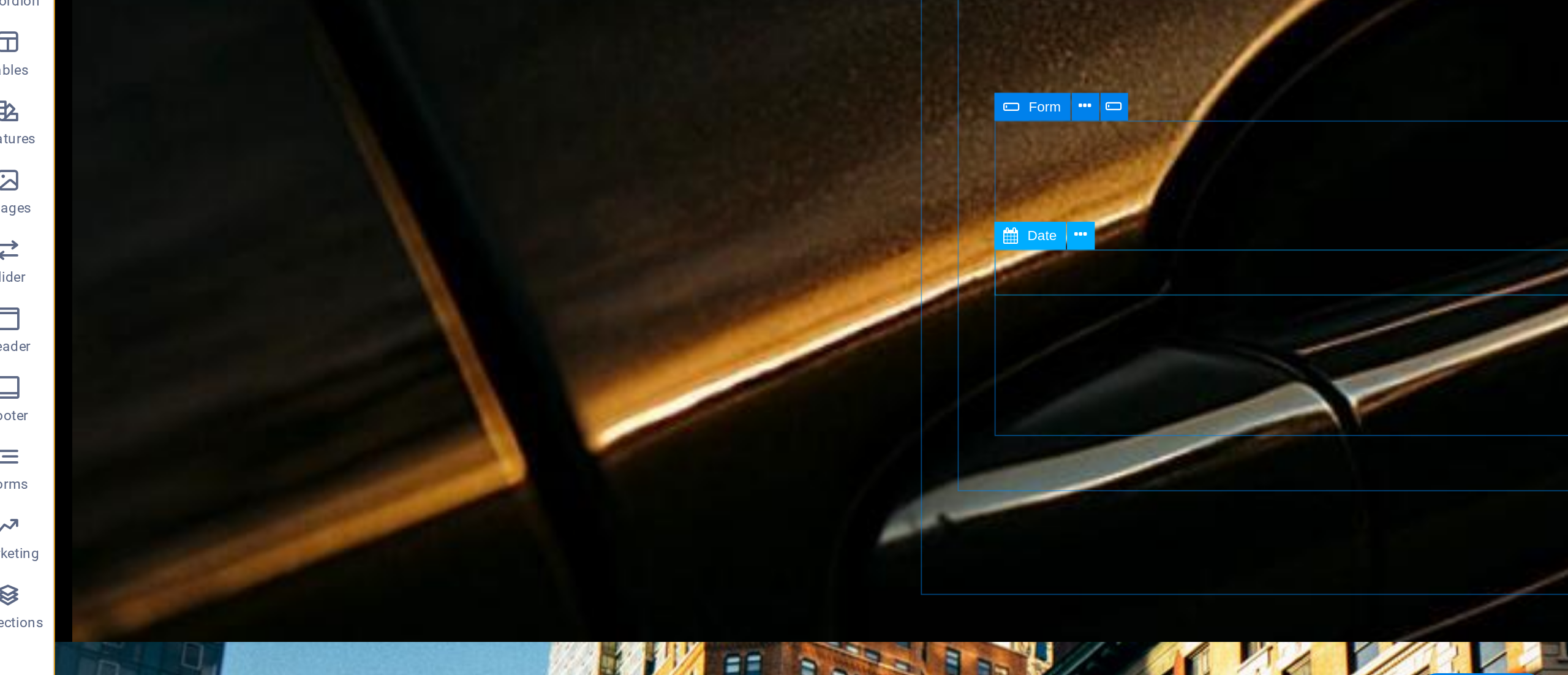
scroll to position [1081, 0]
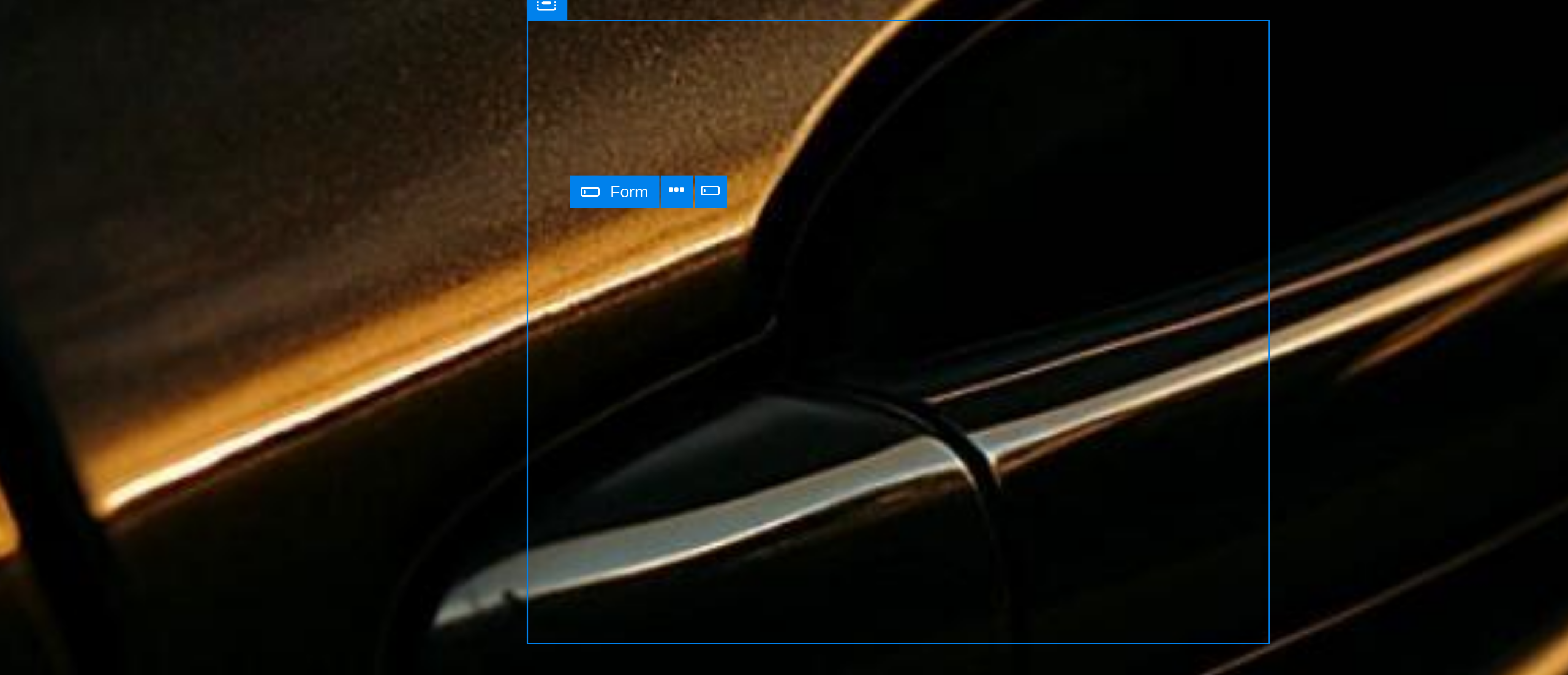
click at [0, 155] on figure at bounding box center [223, 468] width 1519 height 625
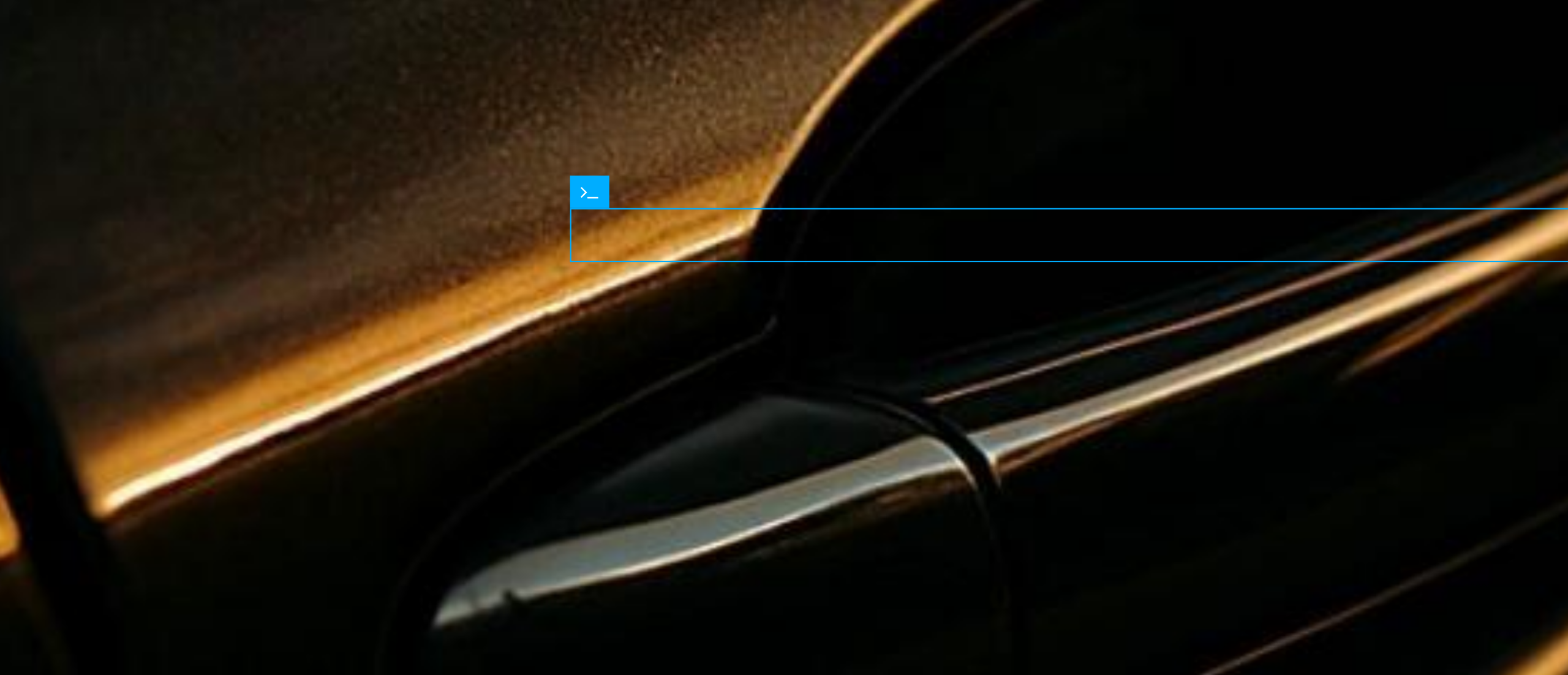
click at [0, 155] on figure at bounding box center [223, 468] width 1519 height 625
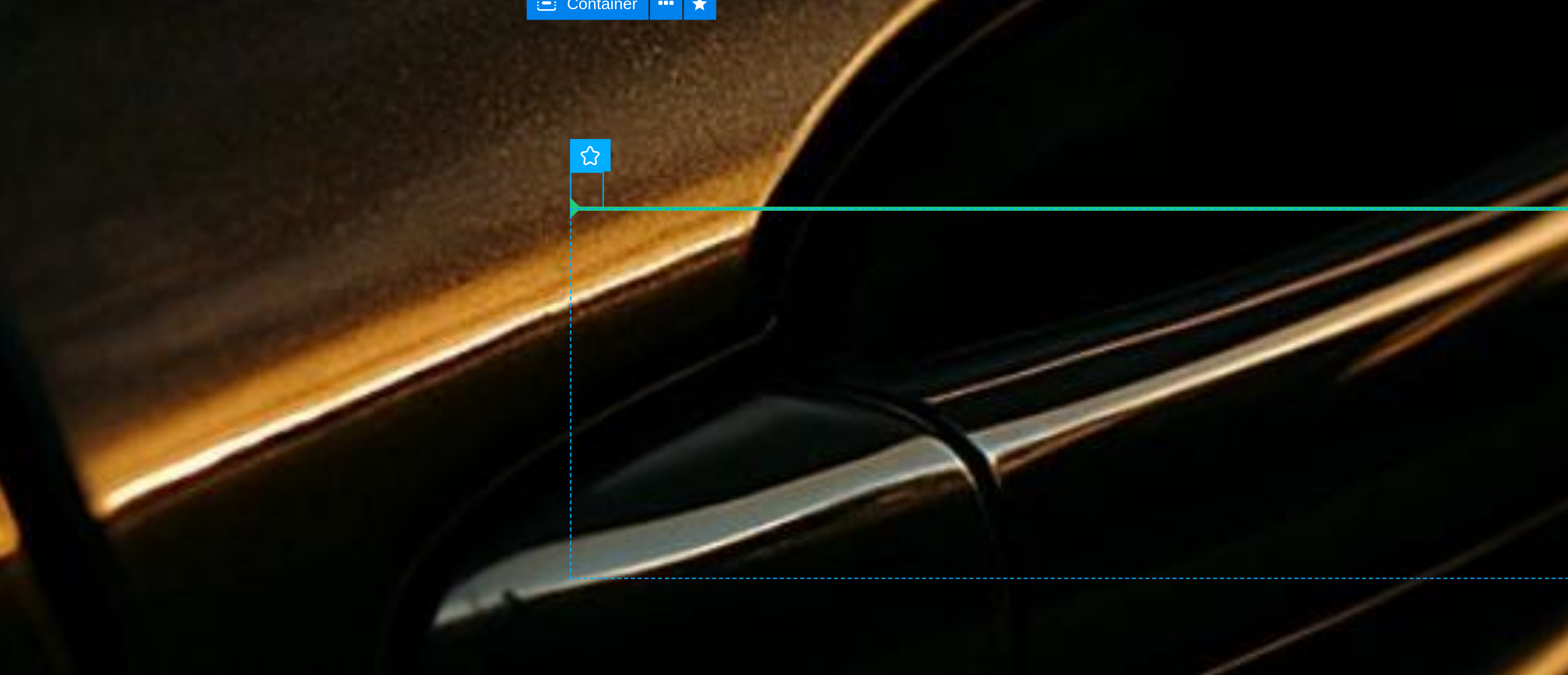
drag, startPoint x: -28, startPoint y: -97, endPoint x: -26, endPoint y: -85, distance: 12.2
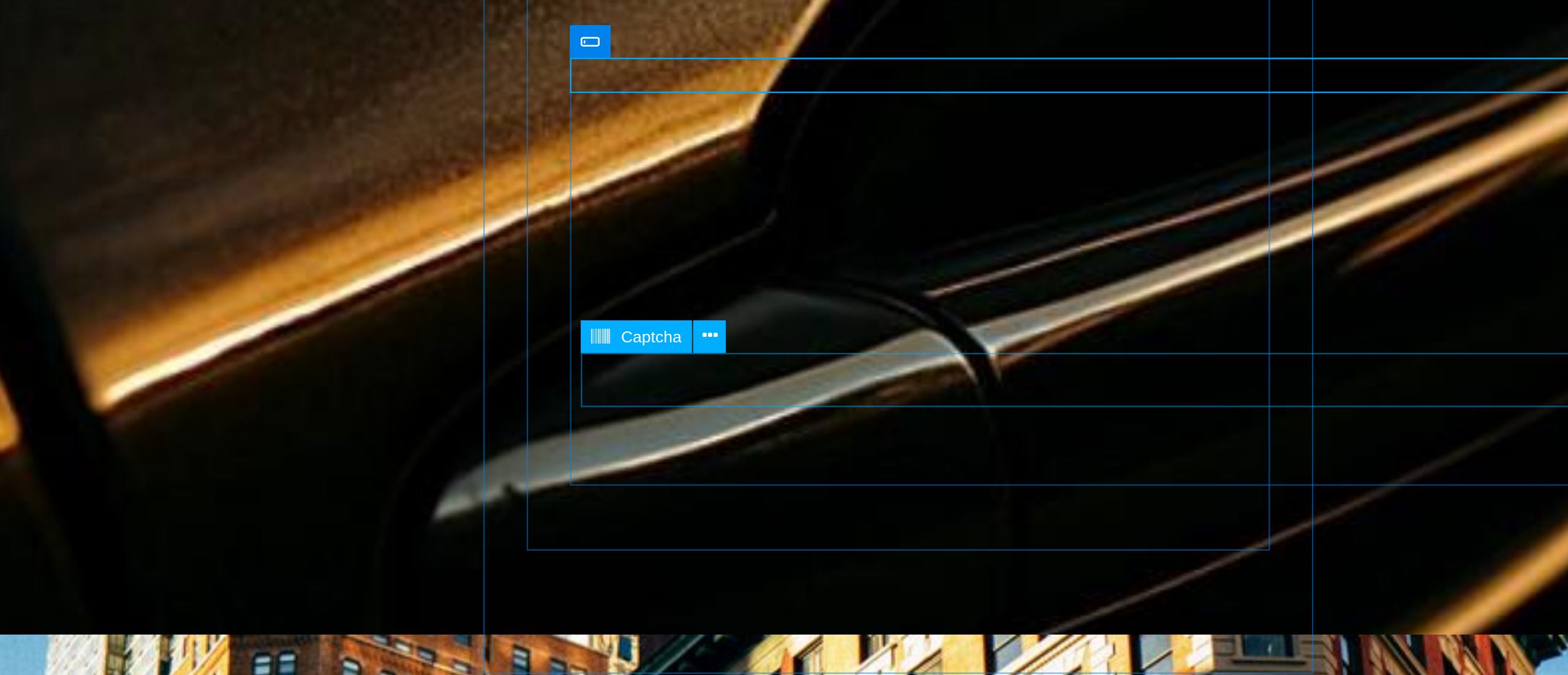
scroll to position [1130, 0]
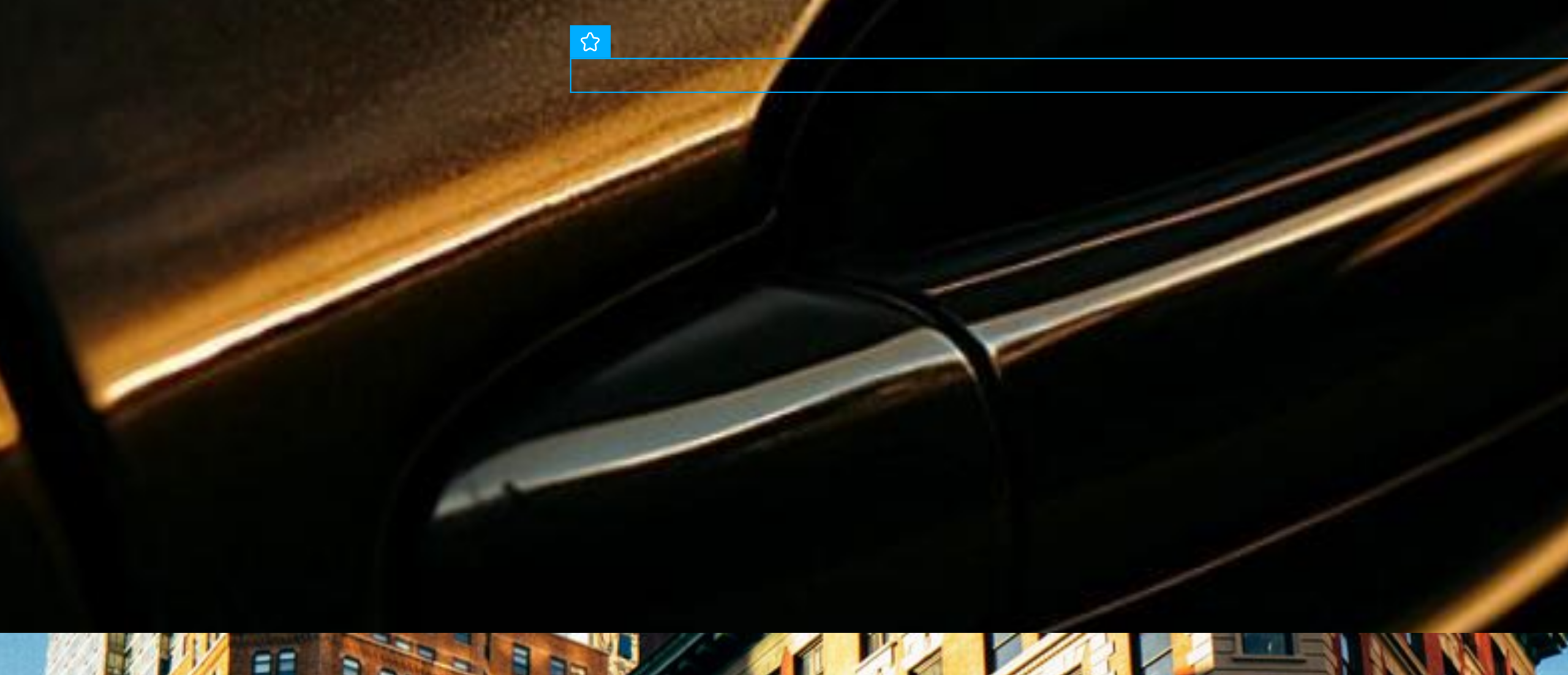
click at [0, 107] on figure at bounding box center [223, 421] width 1519 height 629
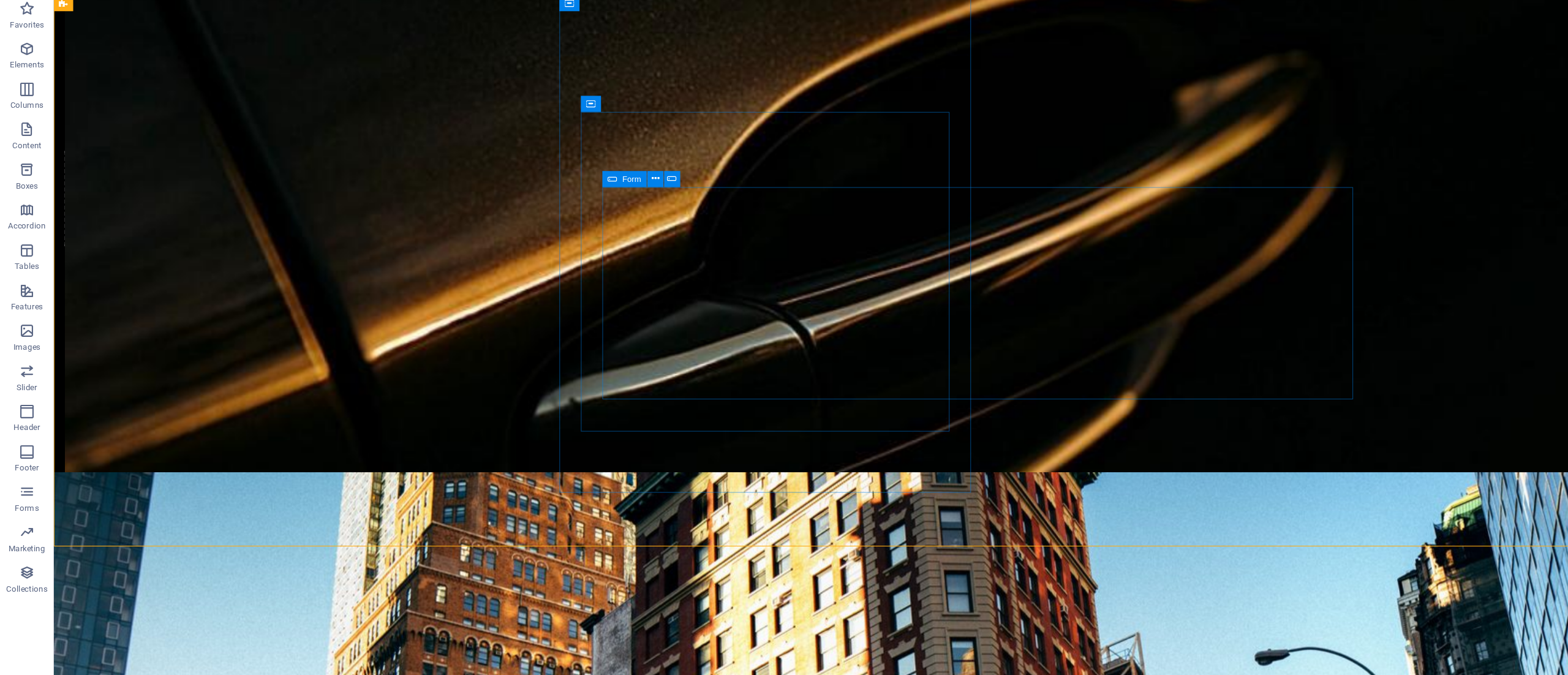
click at [559, 195] on icon at bounding box center [559, 198] width 9 height 15
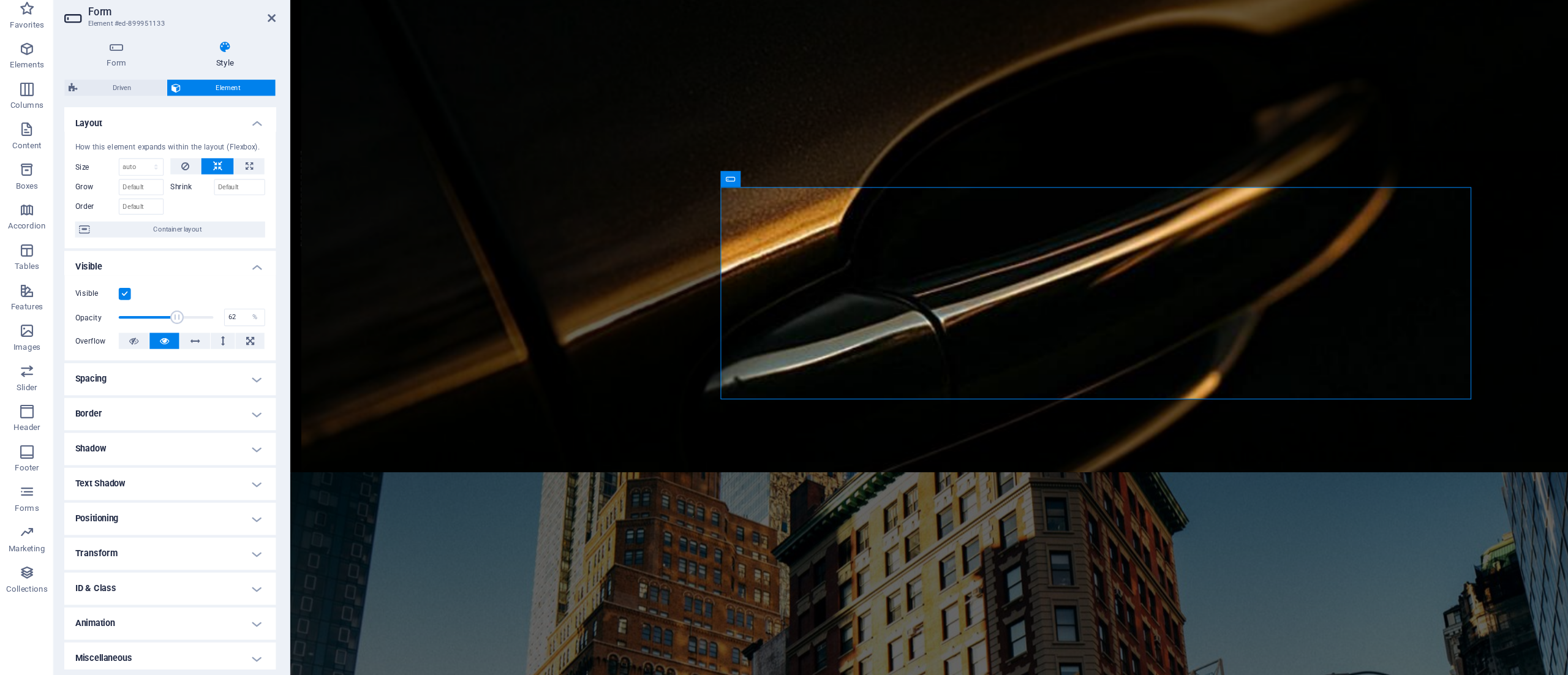
click at [160, 327] on span at bounding box center [152, 324] width 86 height 18
type input "100"
drag, startPoint x: 160, startPoint y: 324, endPoint x: 208, endPoint y: 332, distance: 48.7
click at [208, 332] on div "Opacity 100 %" at bounding box center [155, 324] width 174 height 18
click at [143, 191] on select "Default auto px % 1/1 1/2 1/3 1/4 1/5 1/6 1/7 1/8 1/9 1/10" at bounding box center [129, 187] width 40 height 15
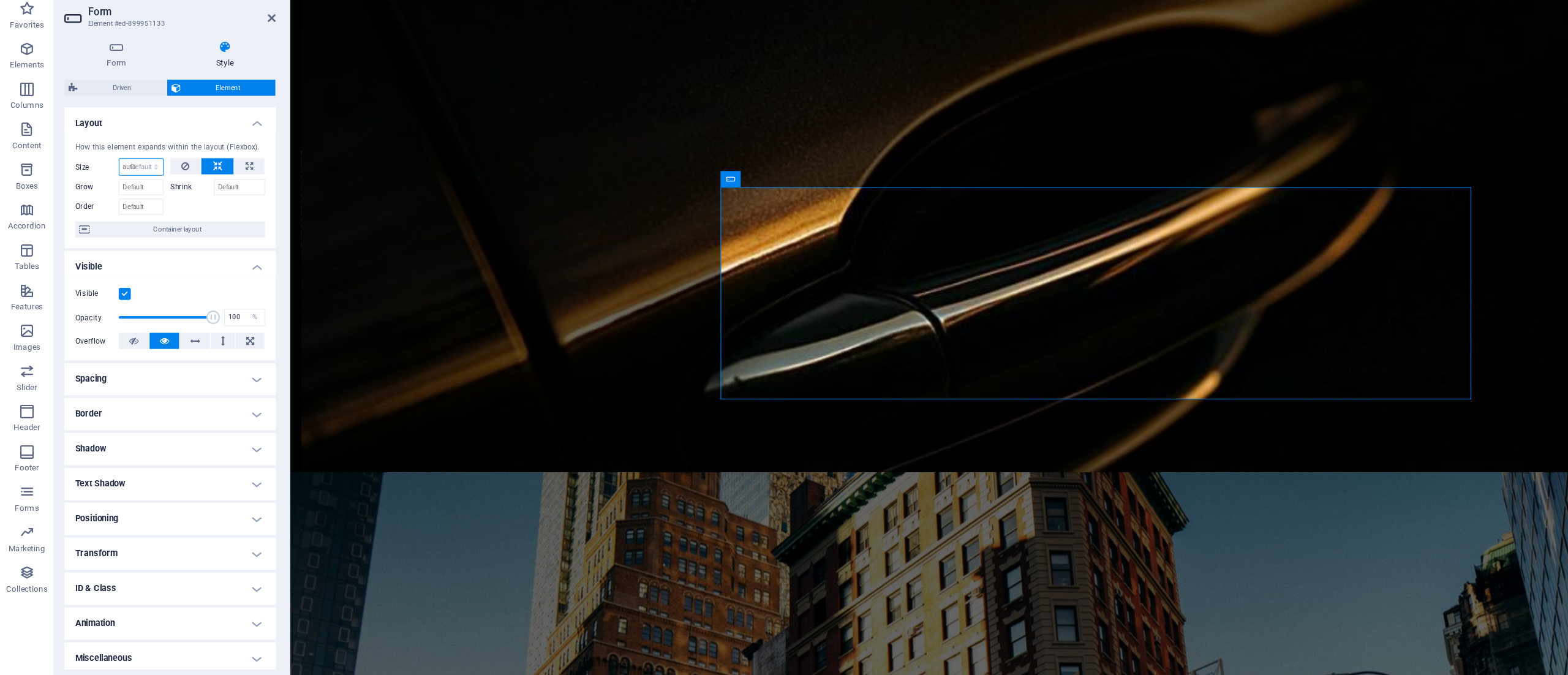
click at [109, 180] on select "Default auto px % 1/1 1/2 1/3 1/4 1/5 1/6 1/7 1/8 1/9 1/10" at bounding box center [129, 187] width 40 height 15
select select "DISABLED_OPTION_VALUE"
click at [171, 185] on icon at bounding box center [169, 187] width 7 height 15
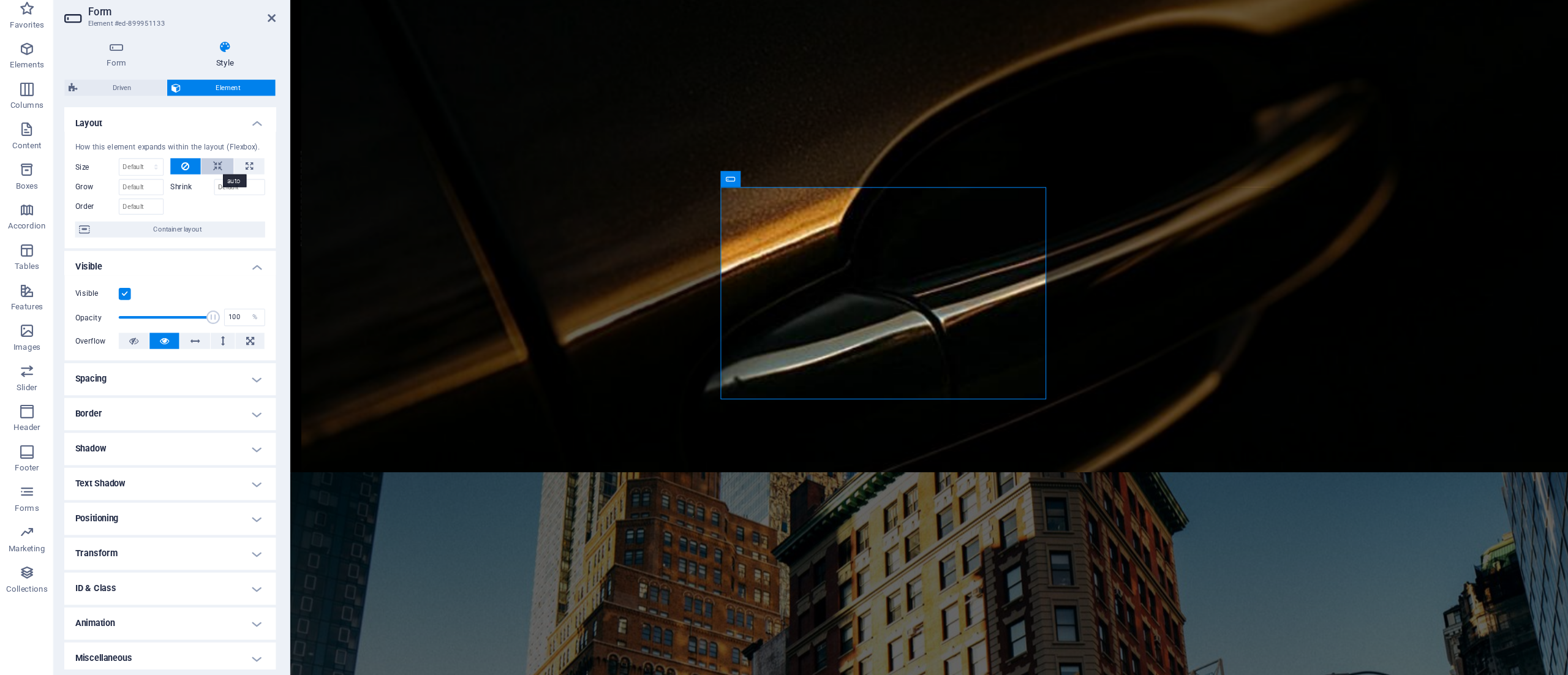
click at [194, 187] on icon at bounding box center [198, 187] width 9 height 15
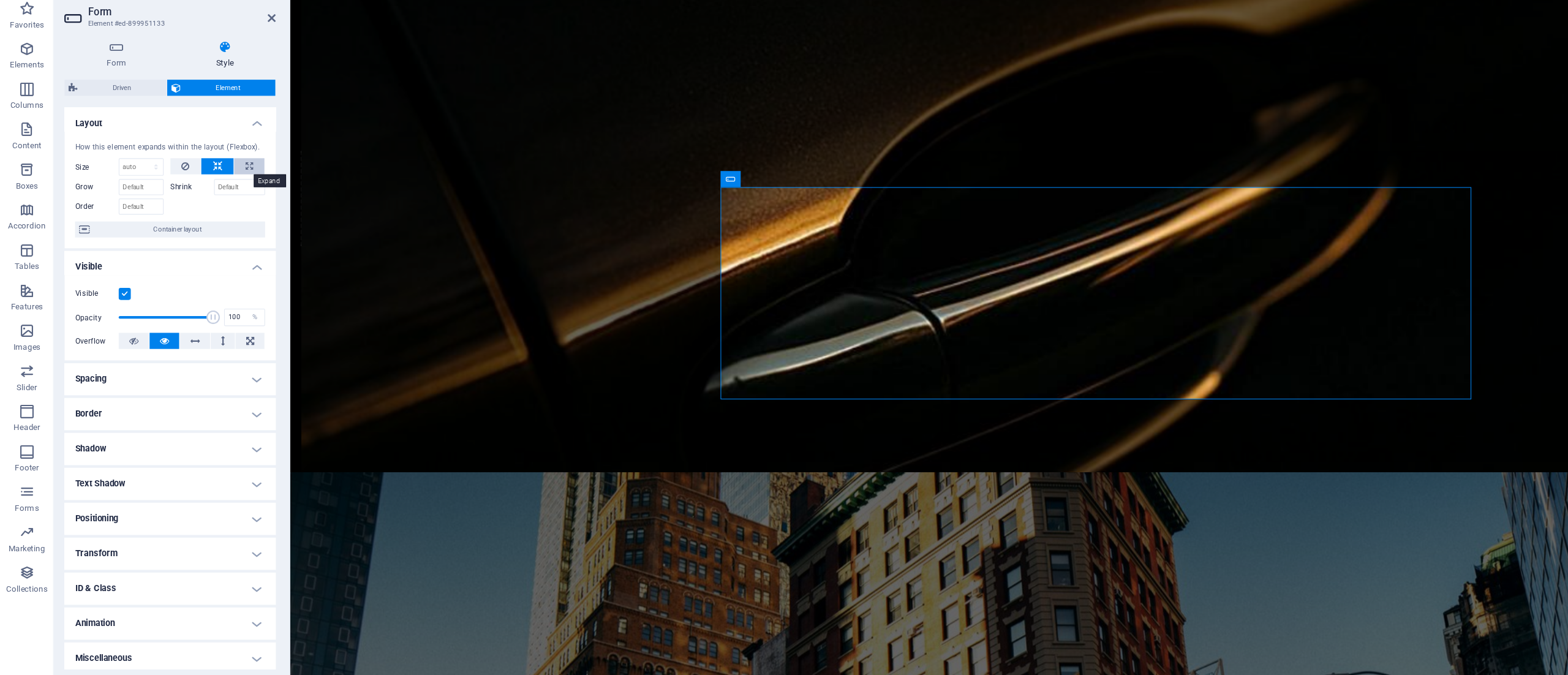
click at [225, 189] on icon at bounding box center [227, 187] width 7 height 15
type input "100"
select select "%"
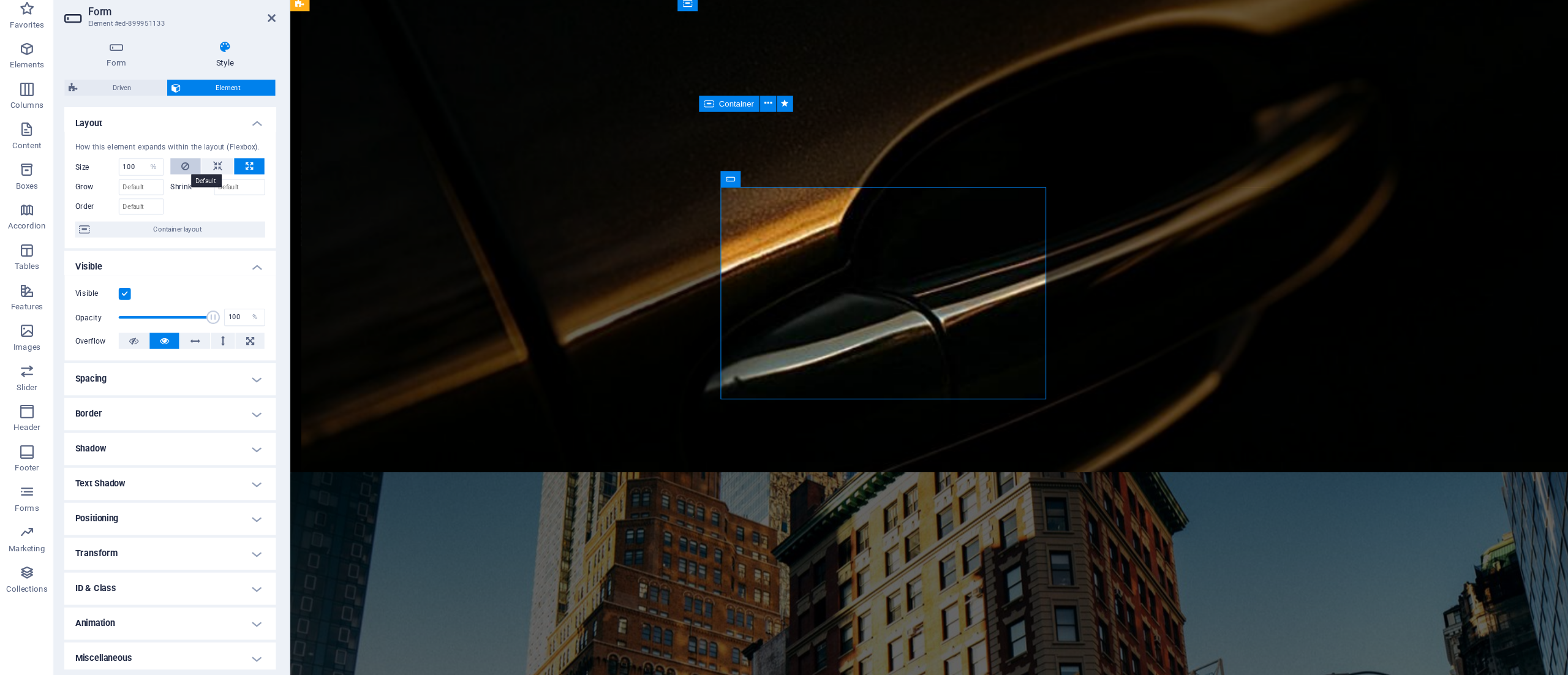
click at [166, 186] on icon at bounding box center [169, 187] width 7 height 15
select select "DISABLED_OPTION_VALUE"
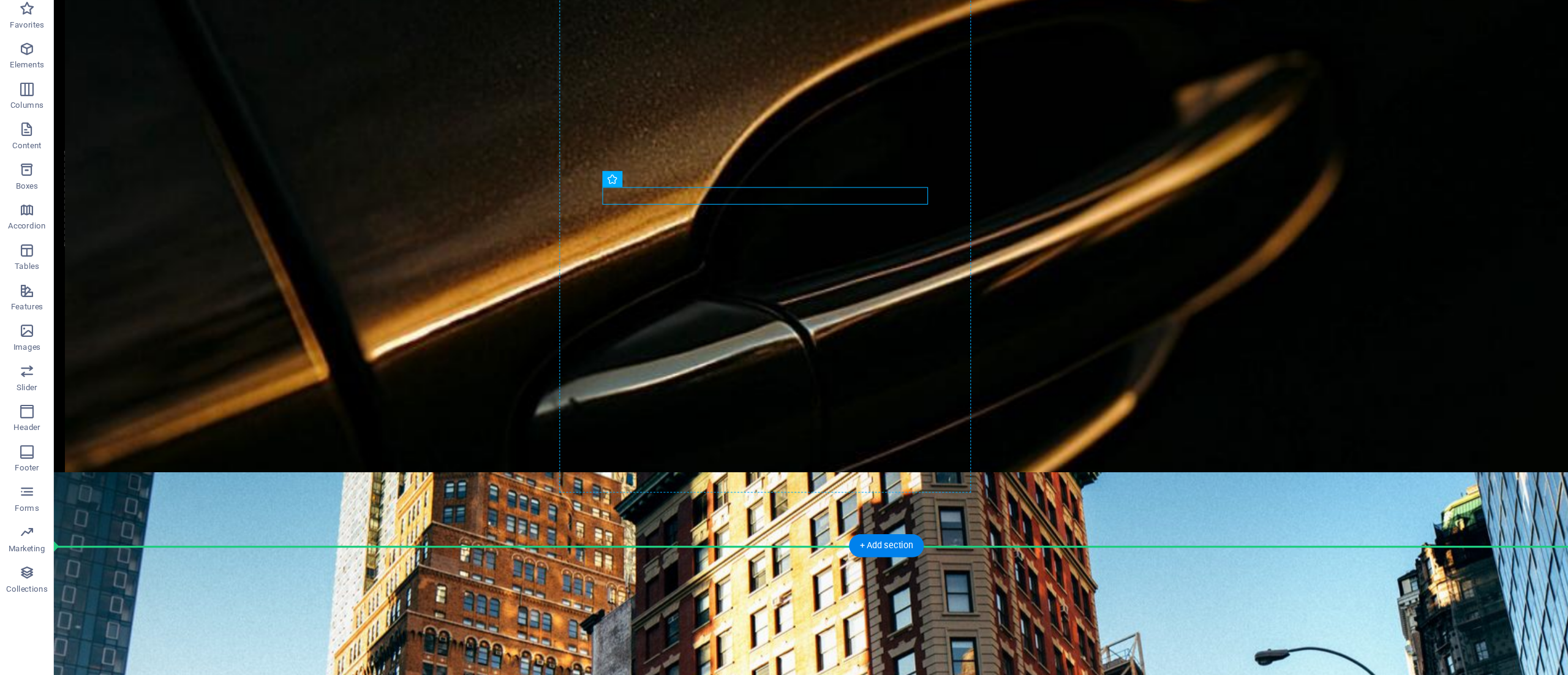
drag, startPoint x: 565, startPoint y: 178, endPoint x: 627, endPoint y: 234, distance: 83.5
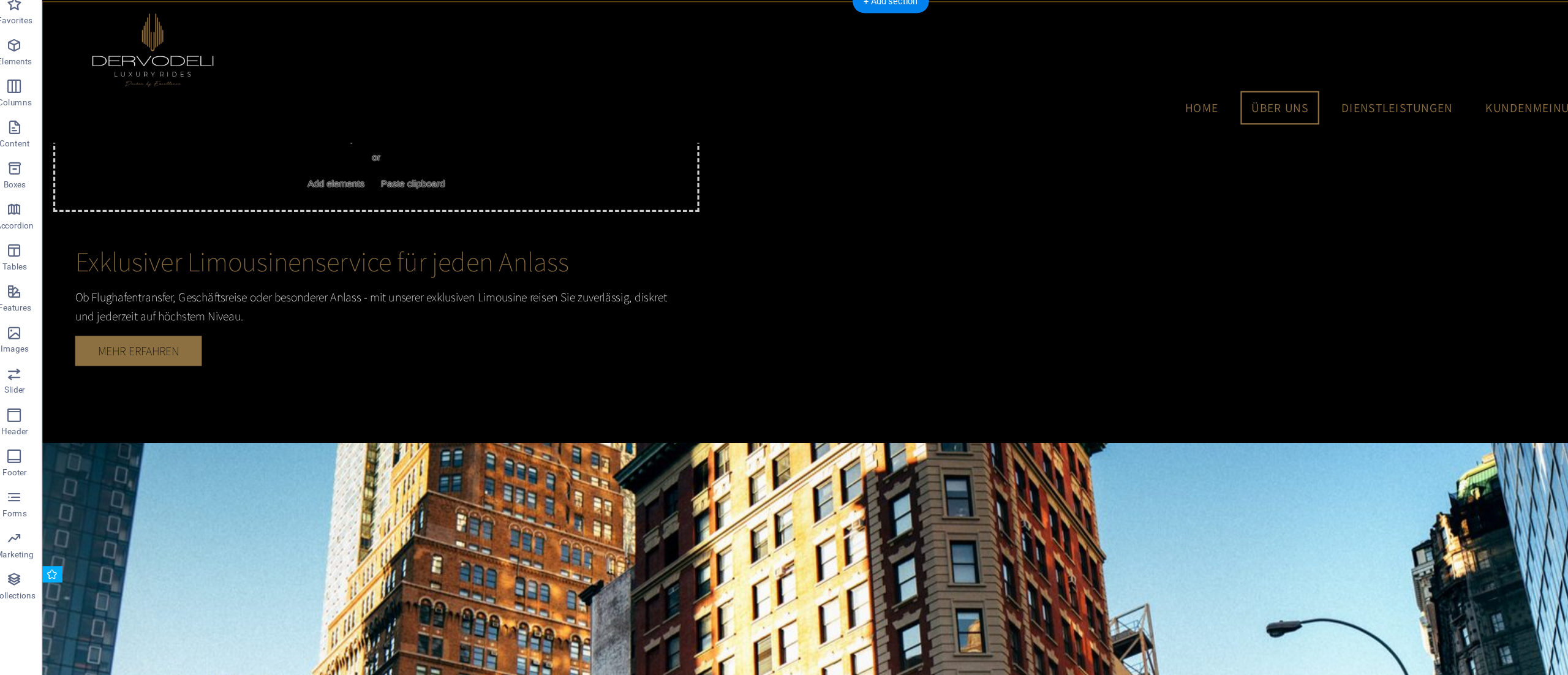
scroll to position [654, 0]
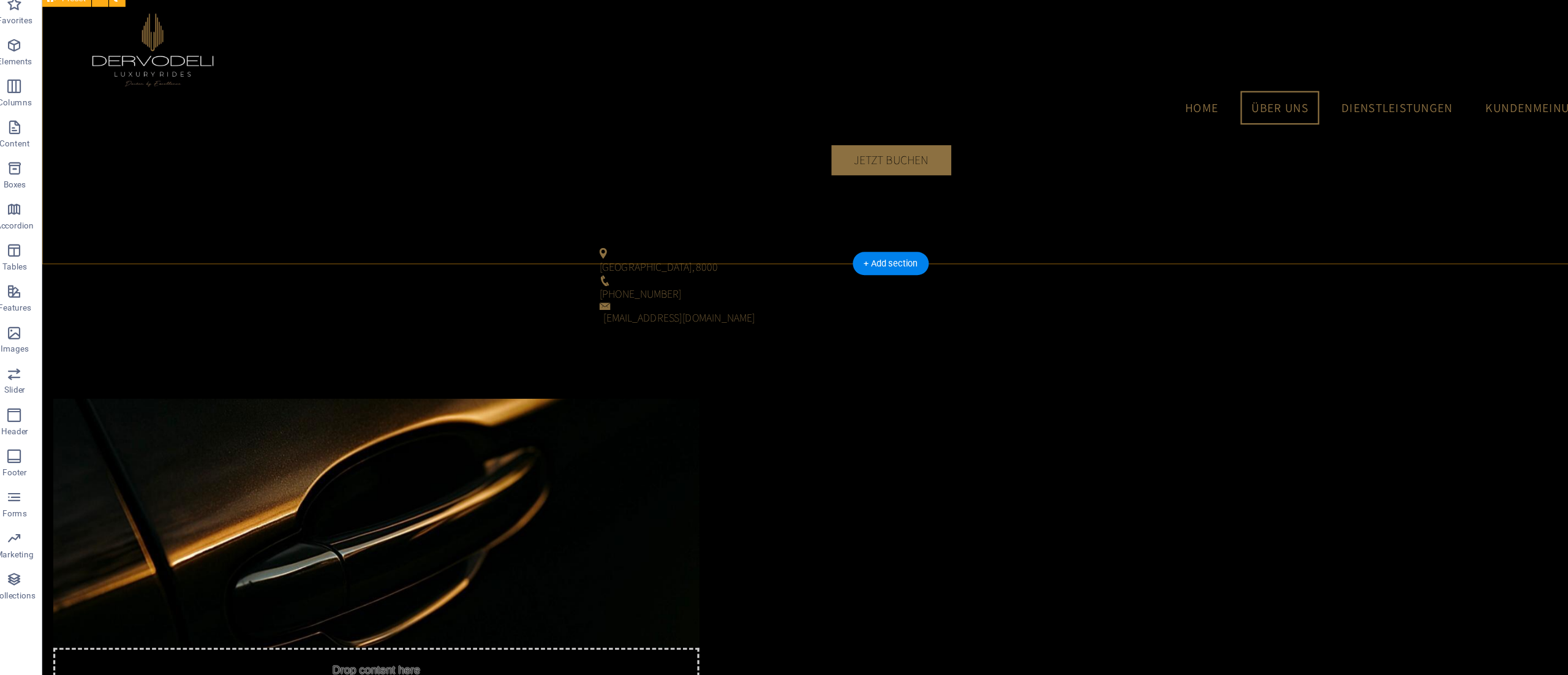
click at [178, 307] on div "Drop content here or Add elements Paste clipboard Exklusiver Limousinenservice …" at bounding box center [801, 589] width 1519 height 565
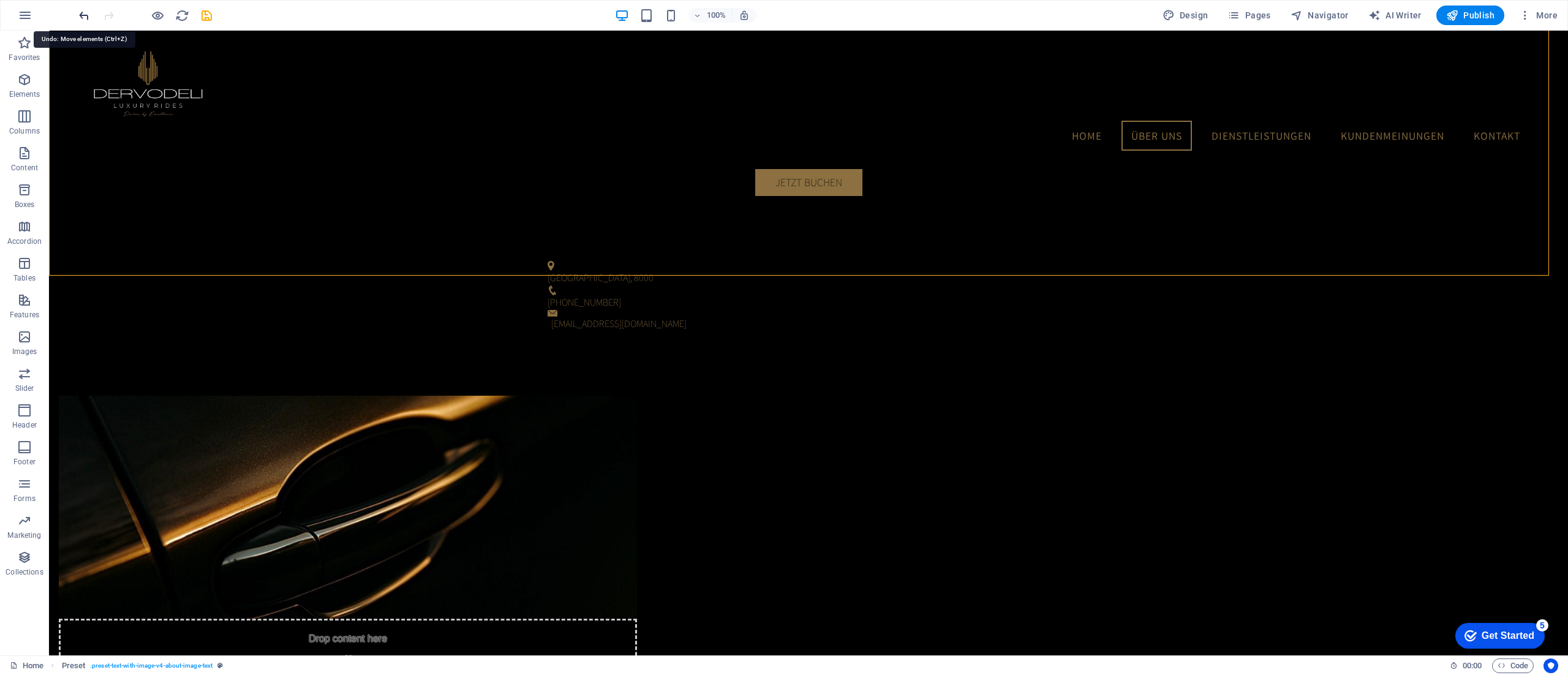
click at [86, 17] on icon "undo" at bounding box center [83, 15] width 14 height 14
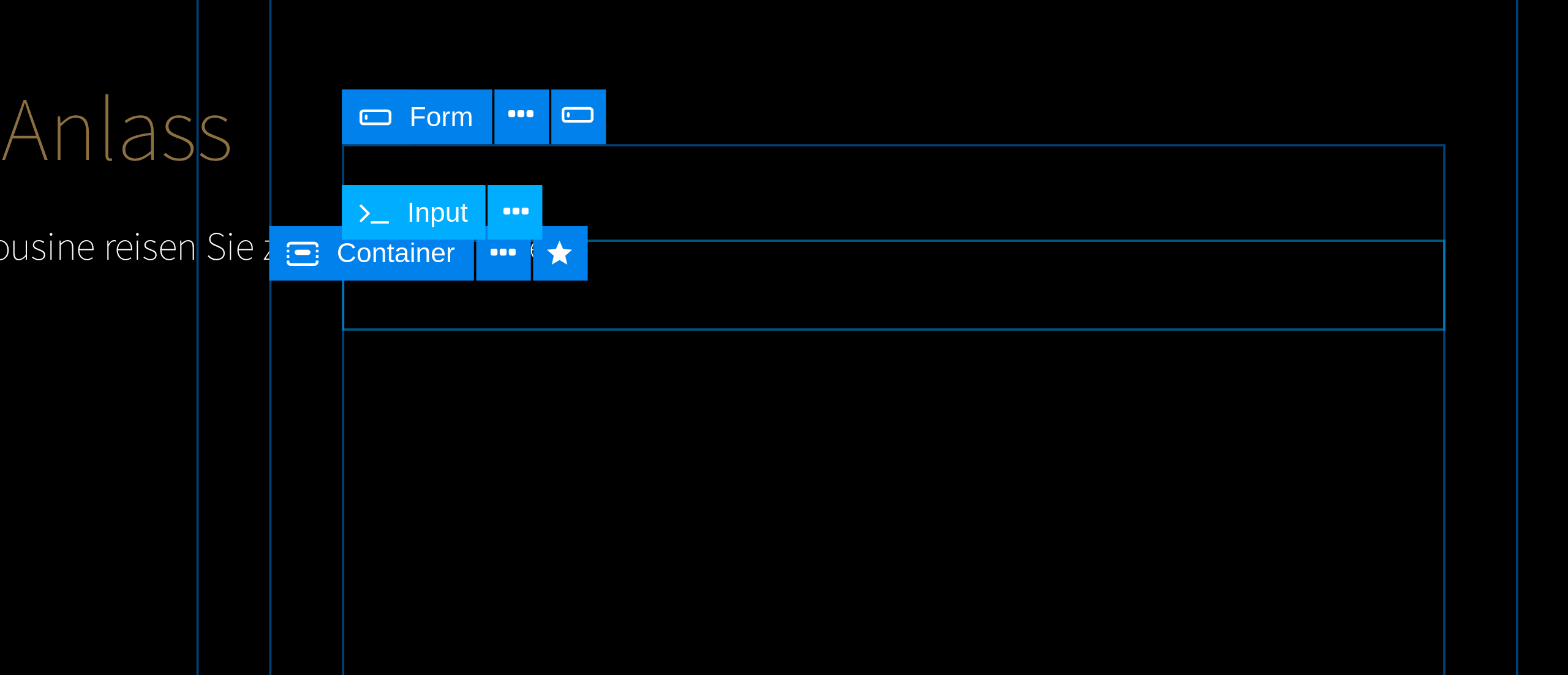
scroll to position [900, 0]
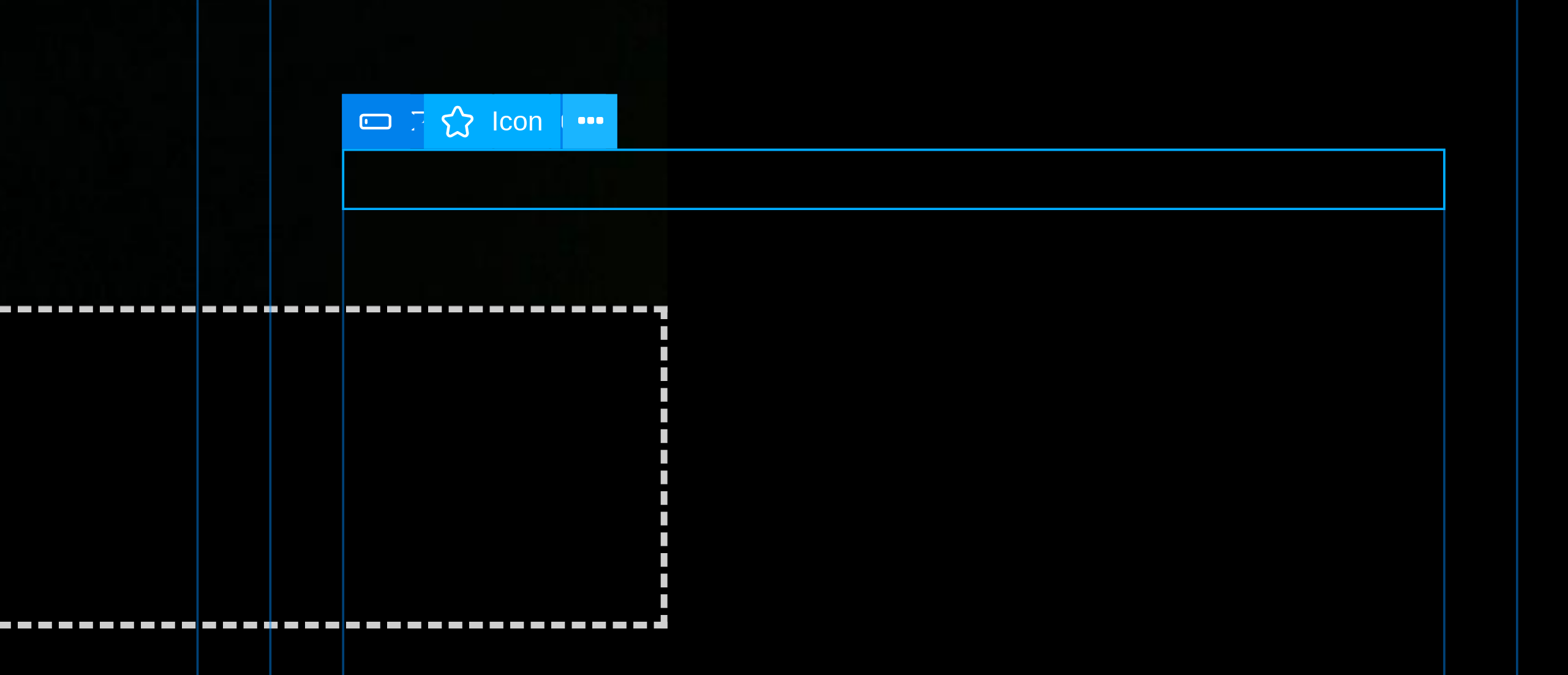
click at [614, 320] on icon at bounding box center [616, 324] width 7 height 13
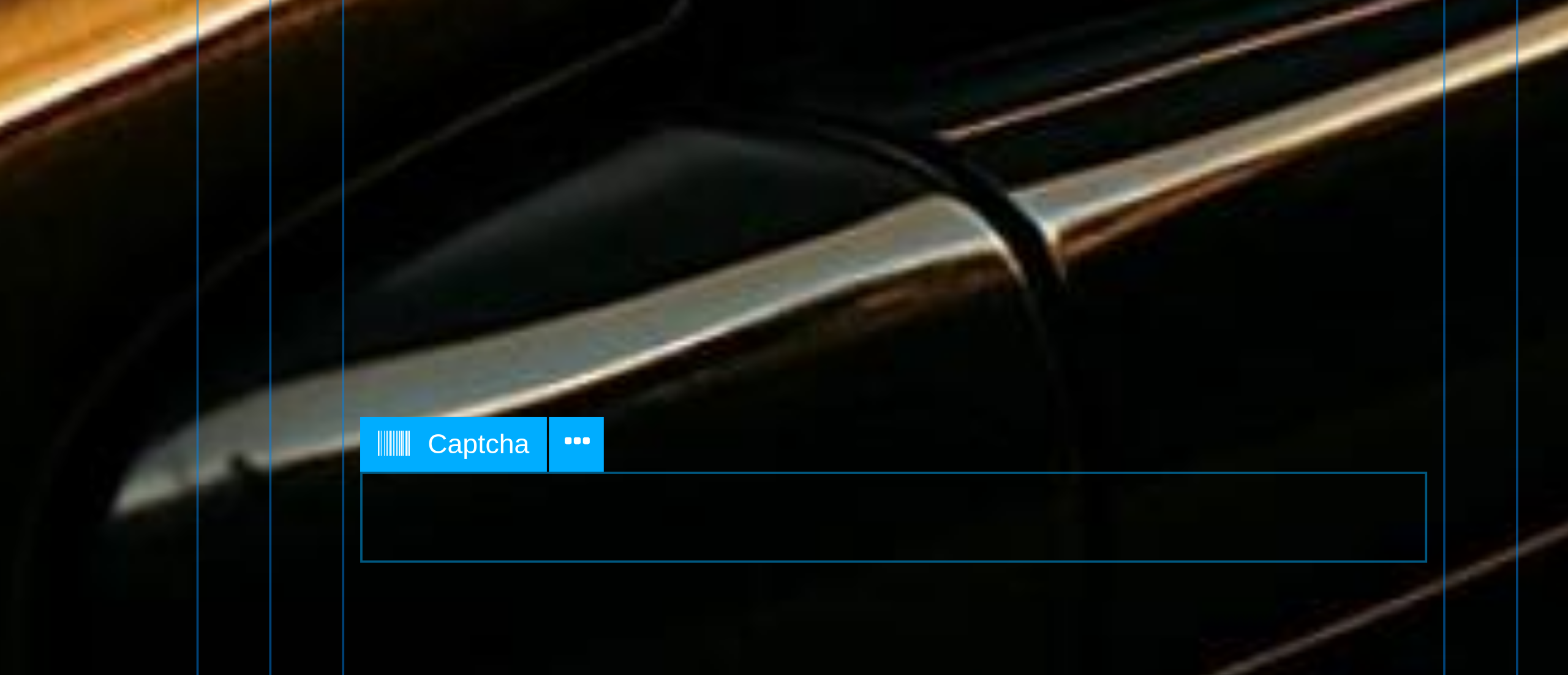
scroll to position [1052, 0]
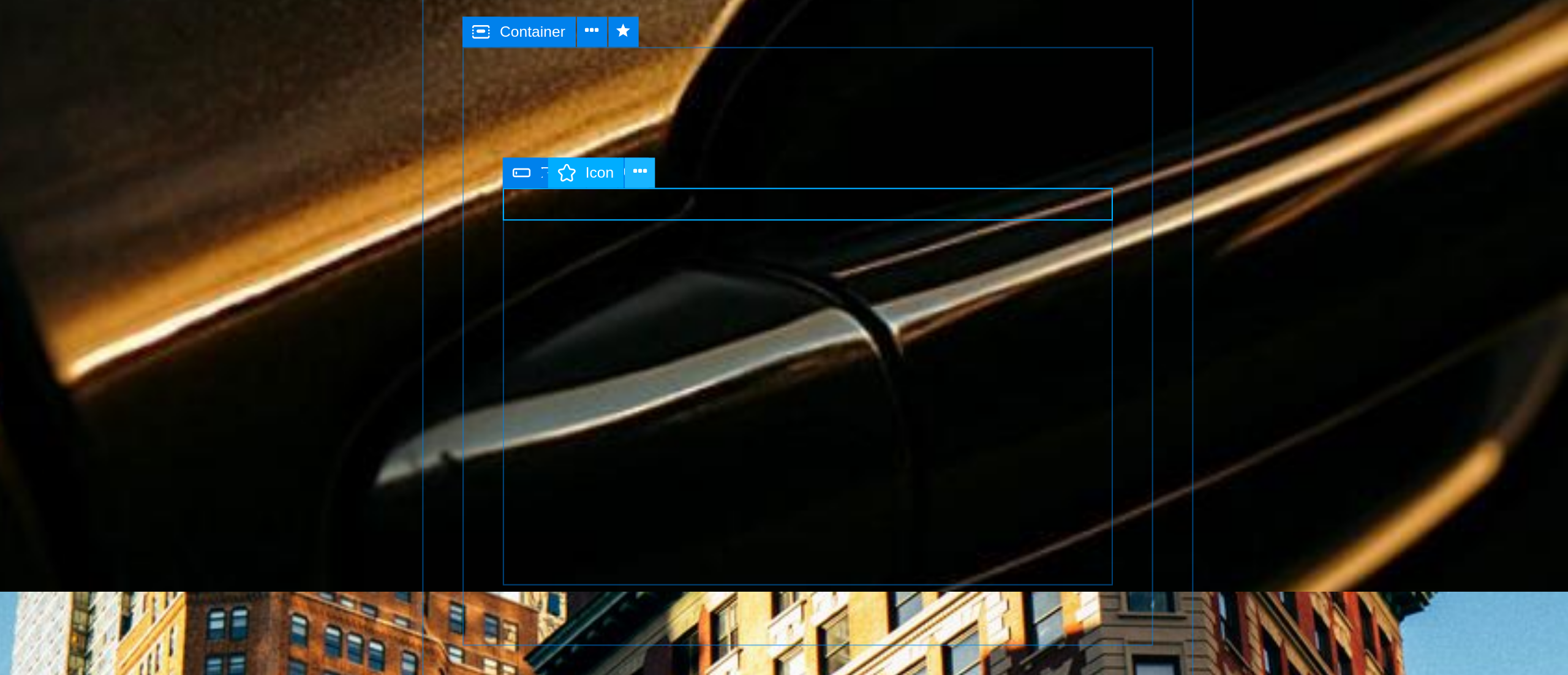
click at [615, 276] on icon at bounding box center [616, 277] width 7 height 13
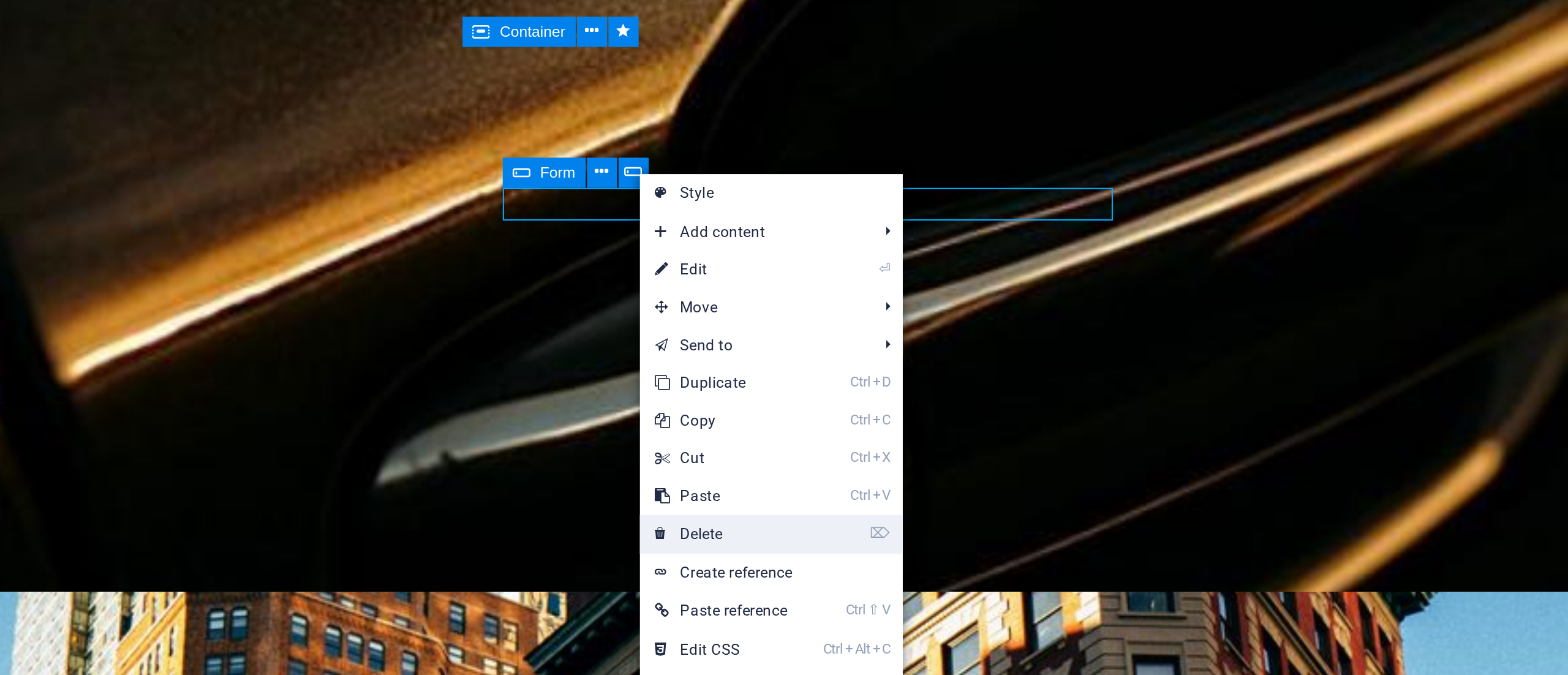
click at [669, 453] on link "⌦ Delete" at bounding box center [657, 452] width 82 height 18
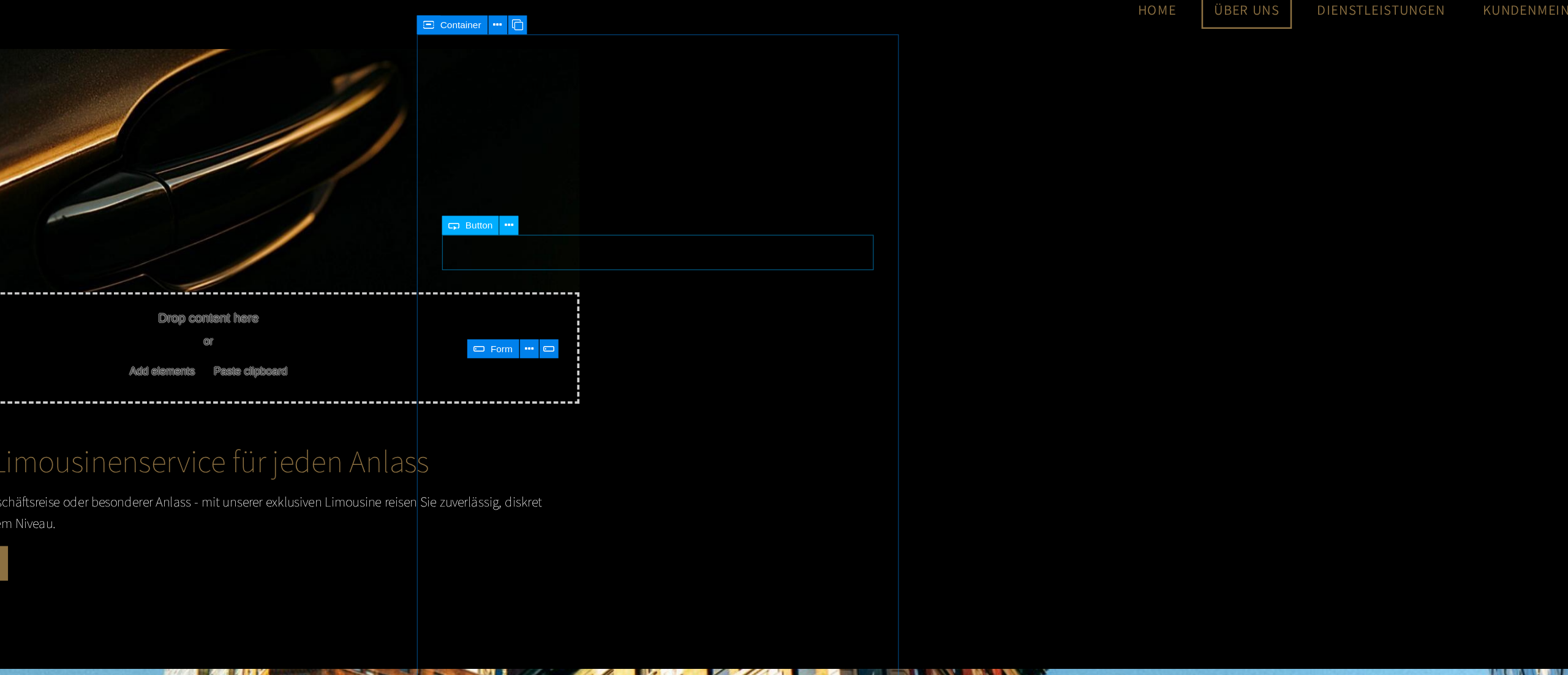
scroll to position [834, 0]
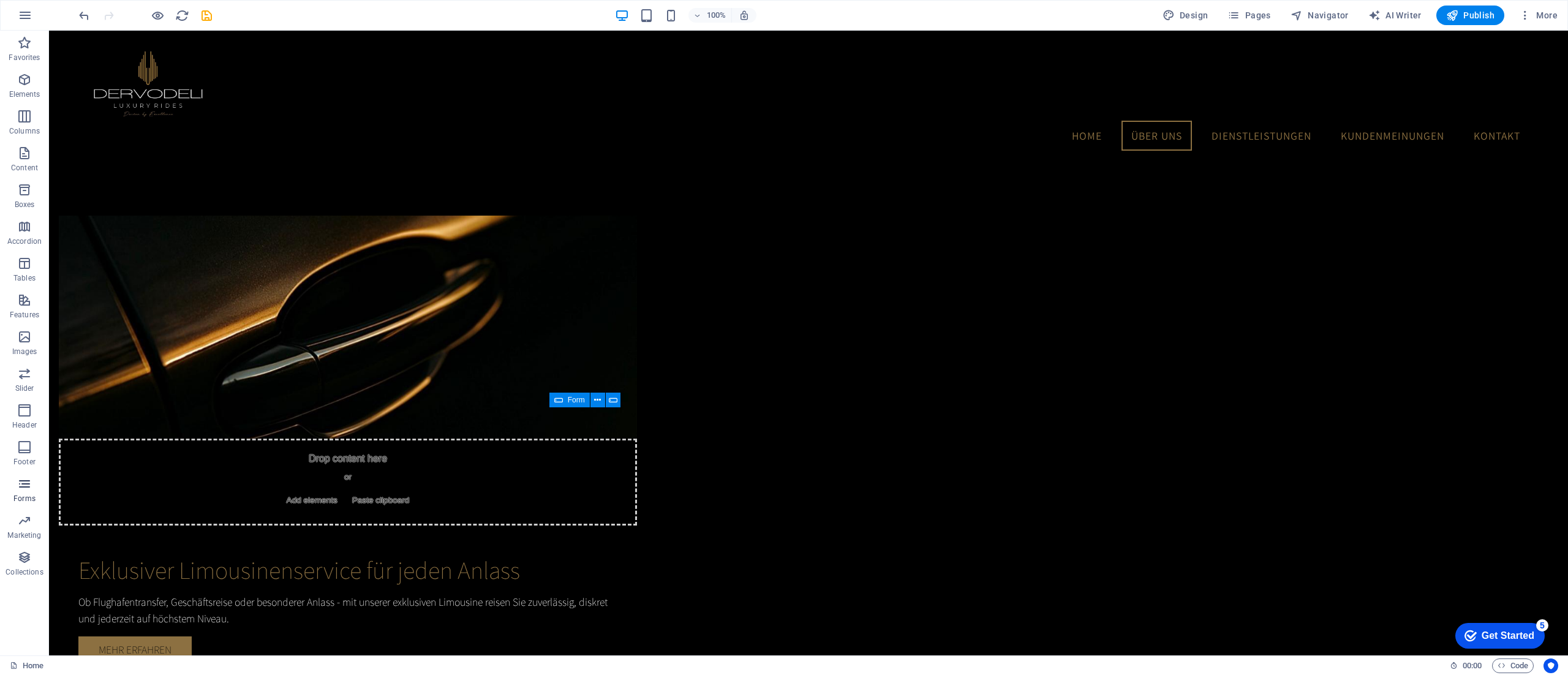
click at [23, 482] on icon "button" at bounding box center [24, 484] width 15 height 15
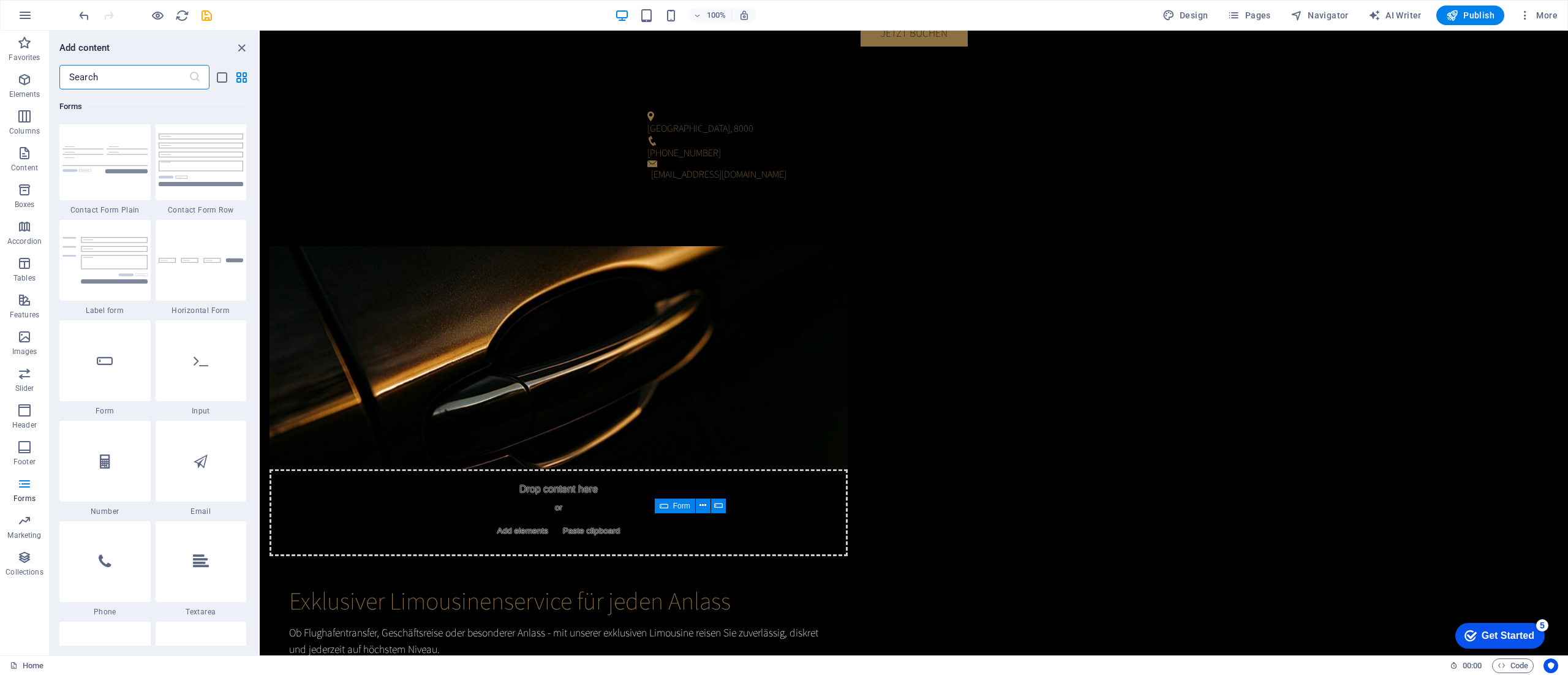
scroll to position [9050, 0]
click at [209, 370] on div at bounding box center [201, 356] width 92 height 81
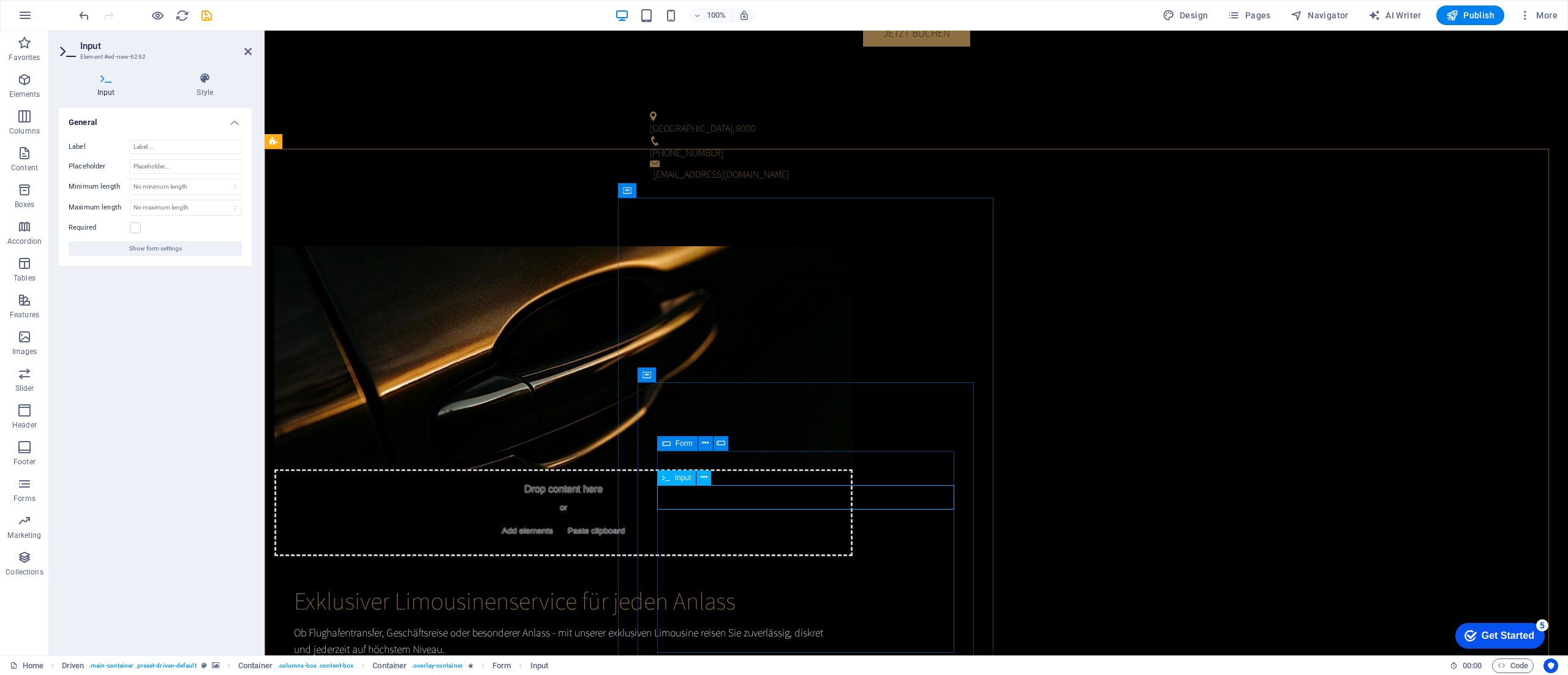
scroll to position [971, 0]
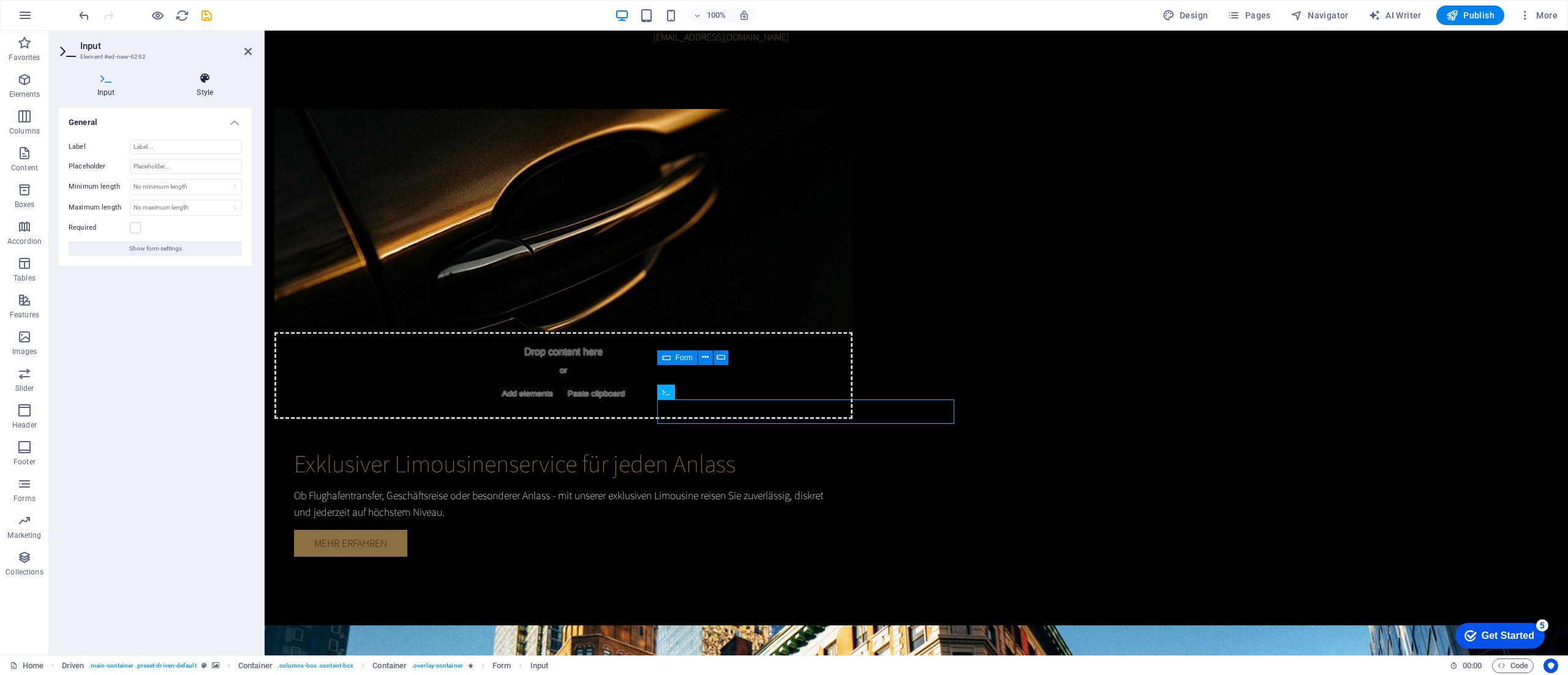
click at [204, 82] on icon at bounding box center [206, 78] width 94 height 12
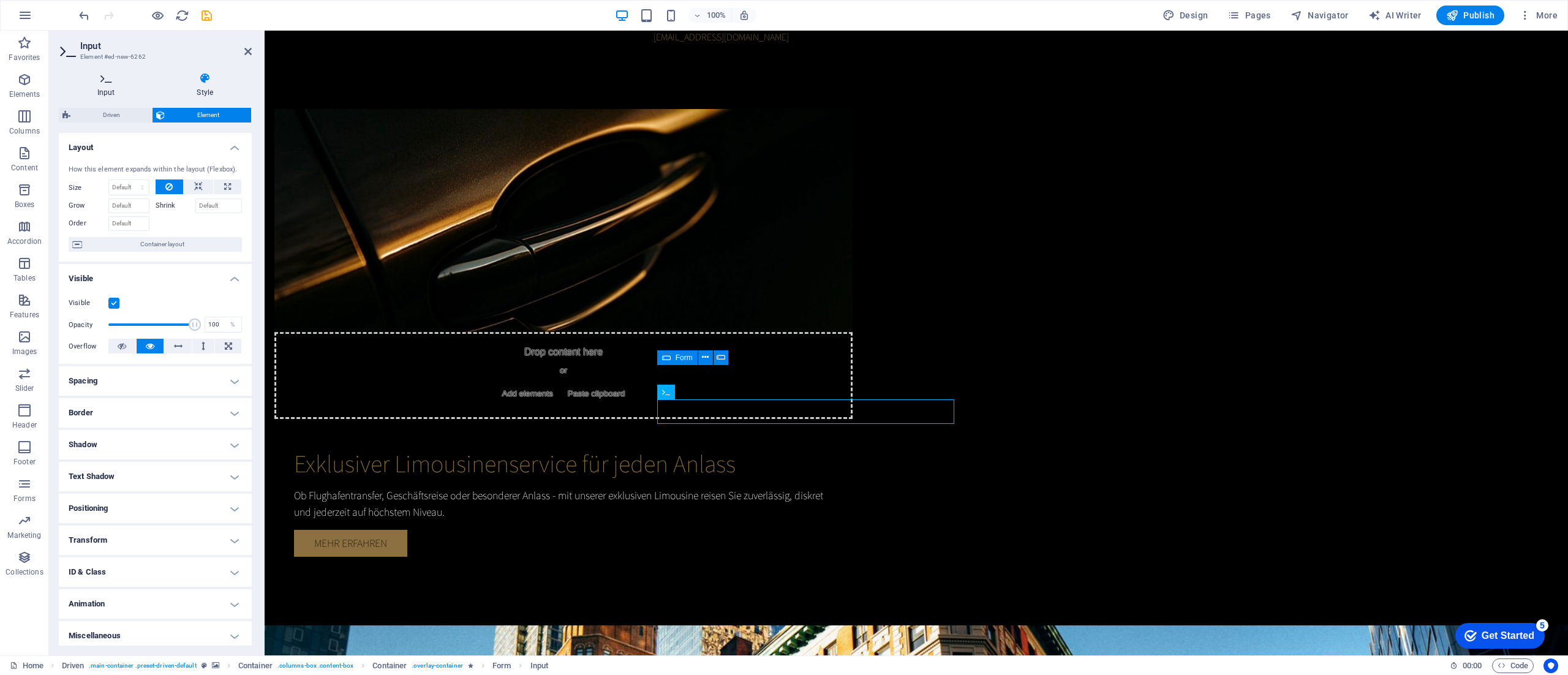
click at [103, 87] on h4 "Input" at bounding box center [108, 85] width 100 height 26
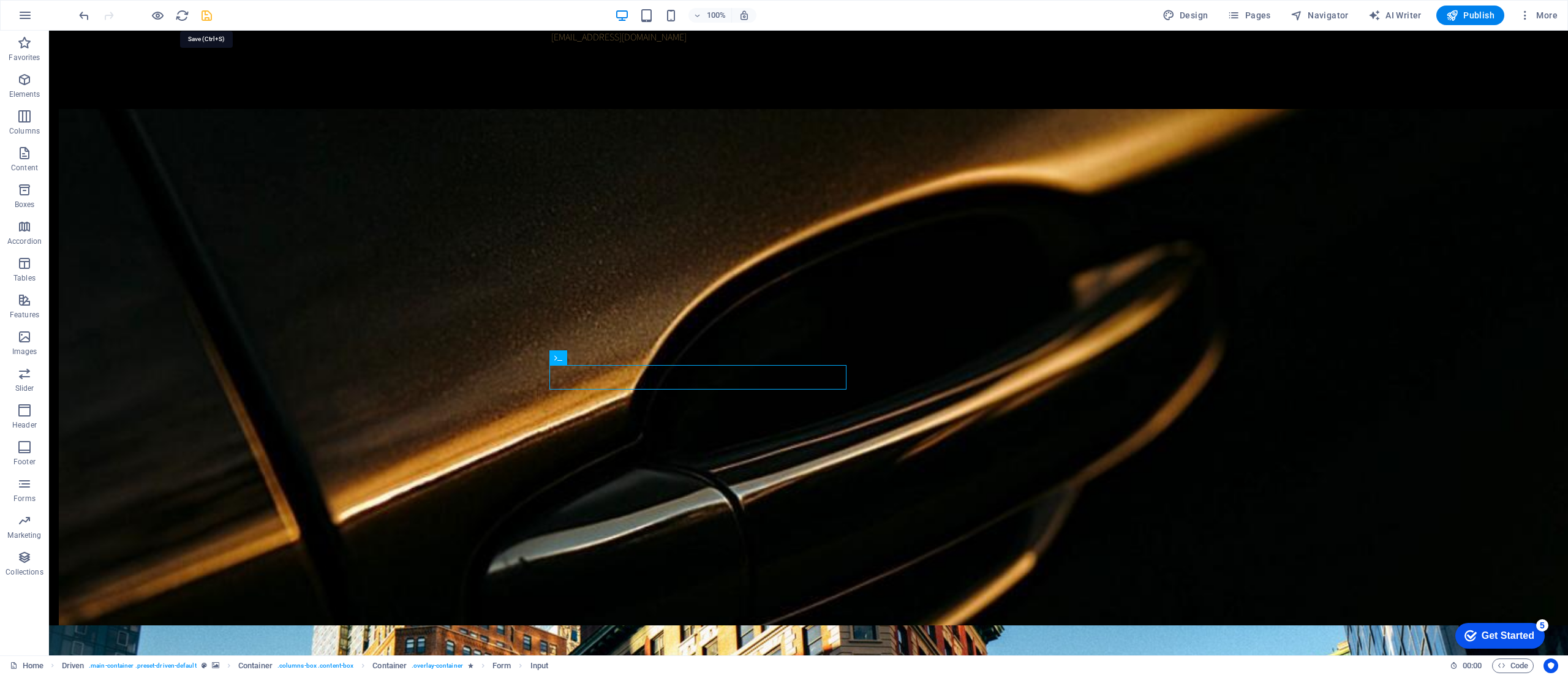
click at [208, 18] on icon "save" at bounding box center [207, 15] width 14 height 14
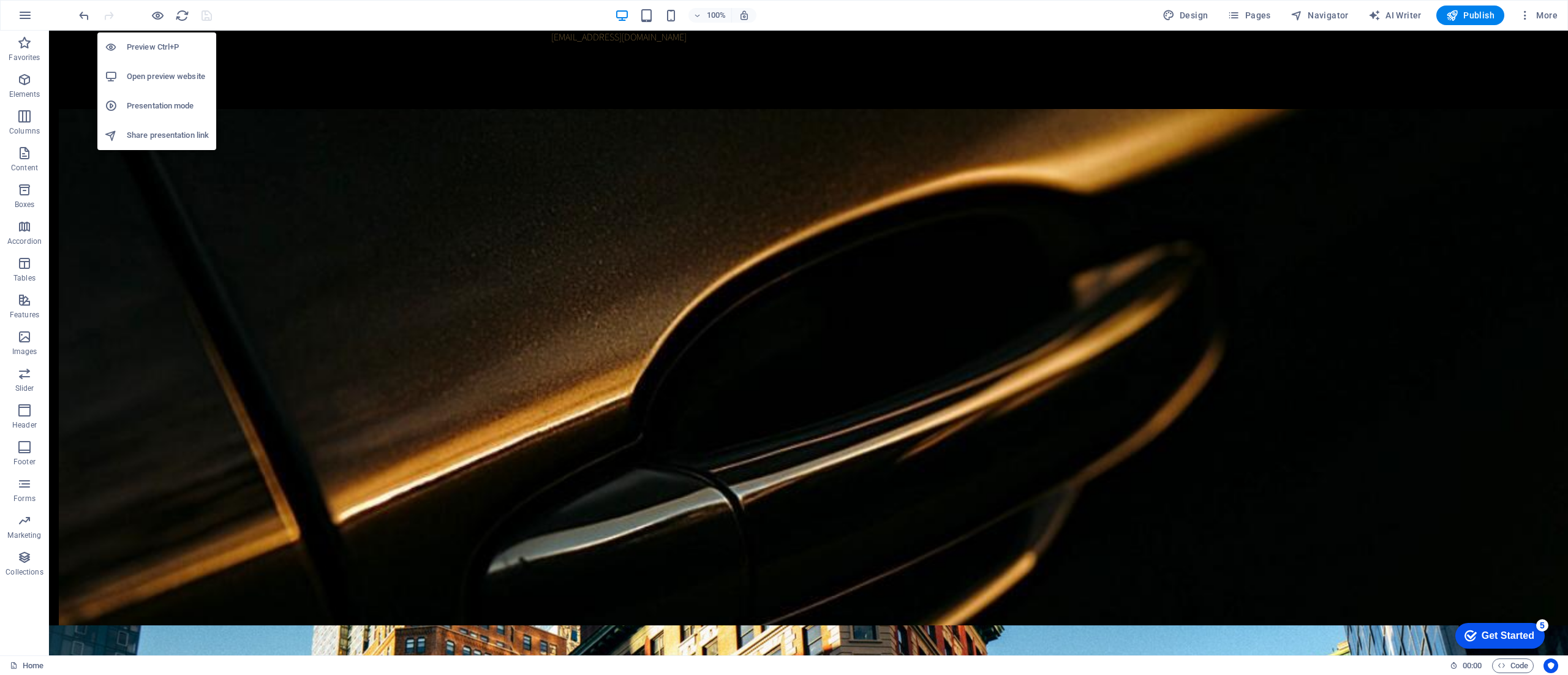
click at [160, 72] on h6 "Open preview website" at bounding box center [168, 77] width 82 height 15
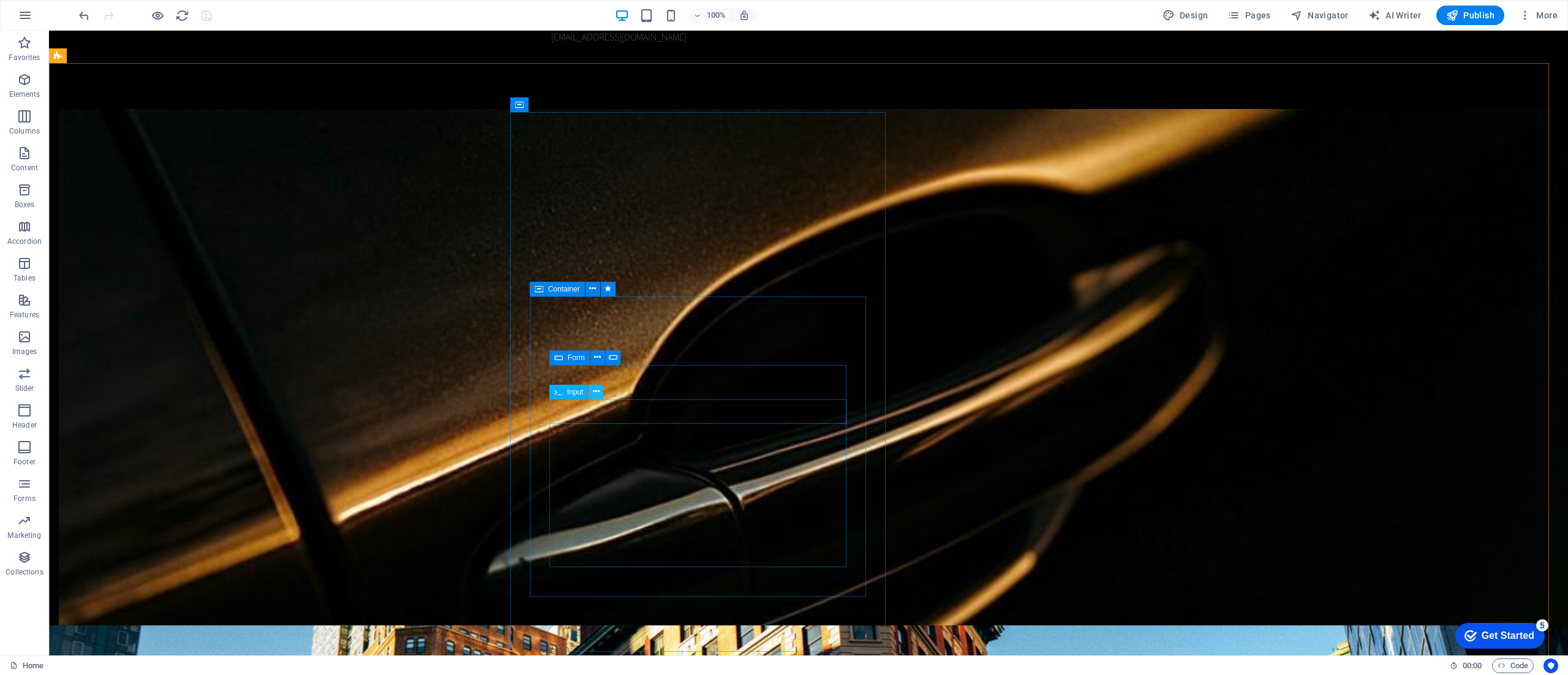
click at [598, 391] on icon at bounding box center [596, 392] width 7 height 13
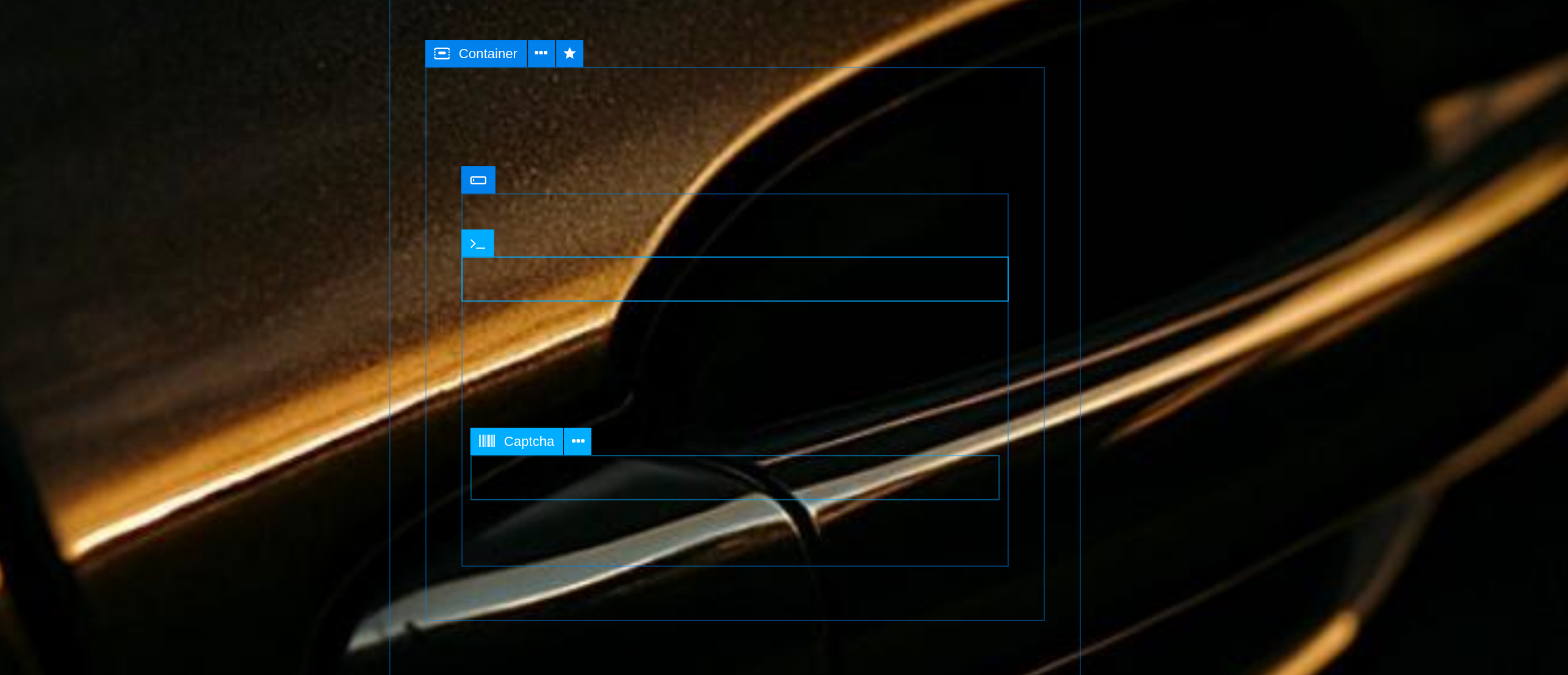
scroll to position [1017, 0]
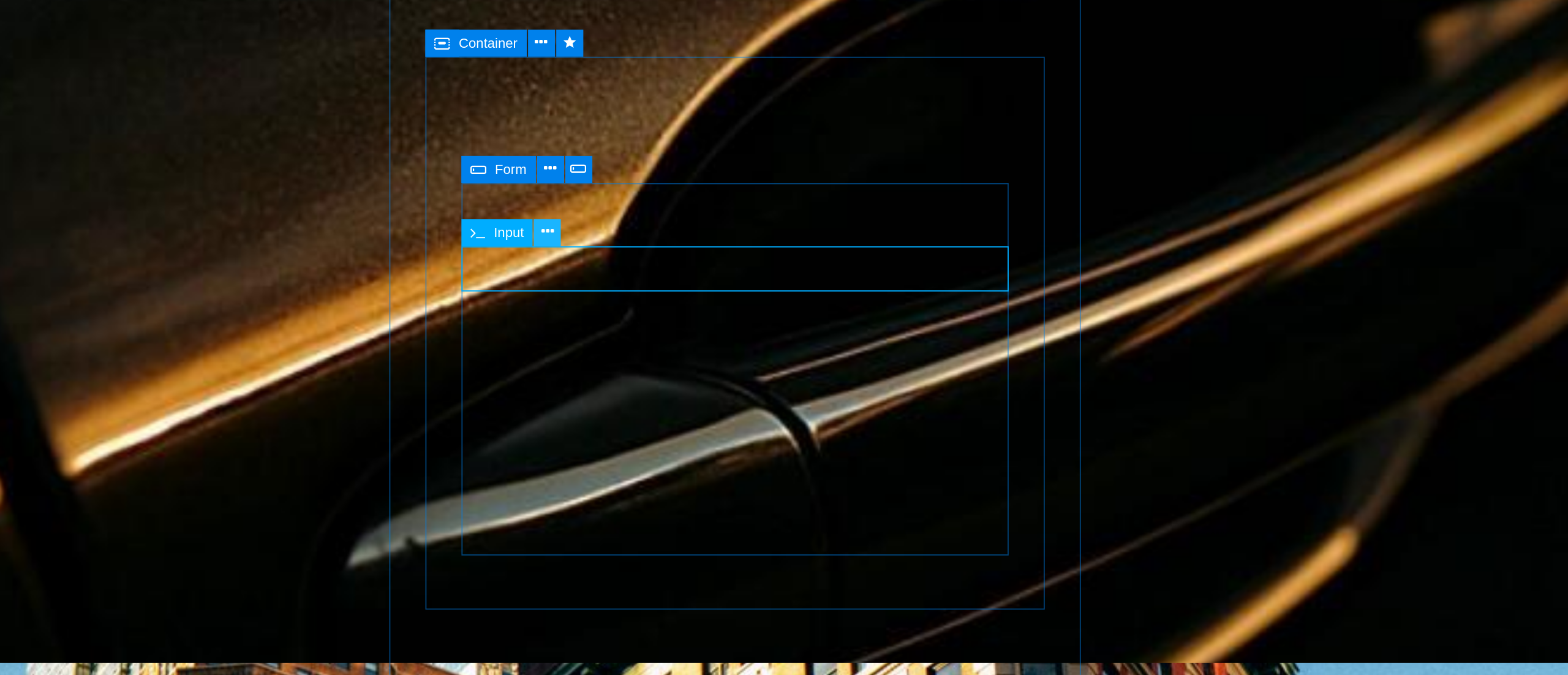
click at [596, 347] on icon at bounding box center [596, 346] width 7 height 13
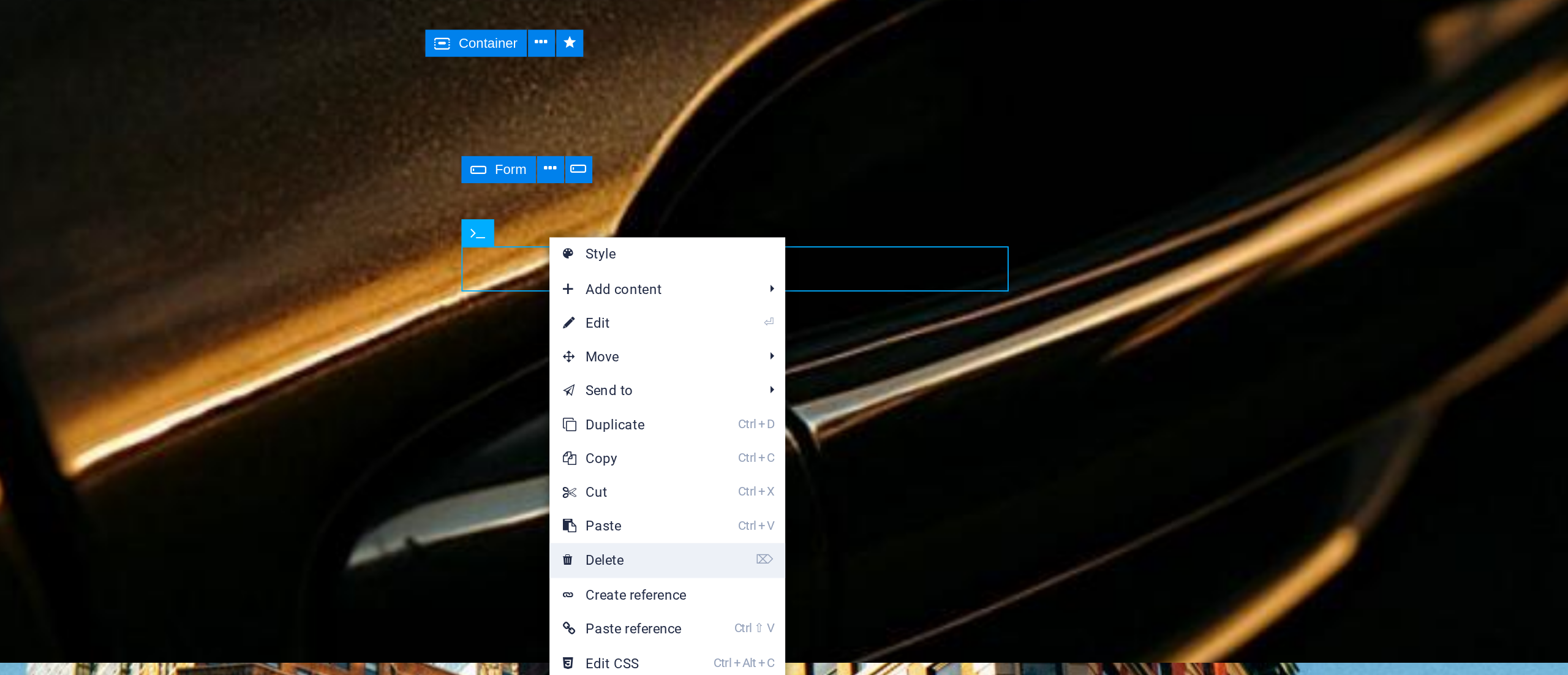
click at [642, 525] on link "⌦ Delete" at bounding box center [638, 523] width 82 height 18
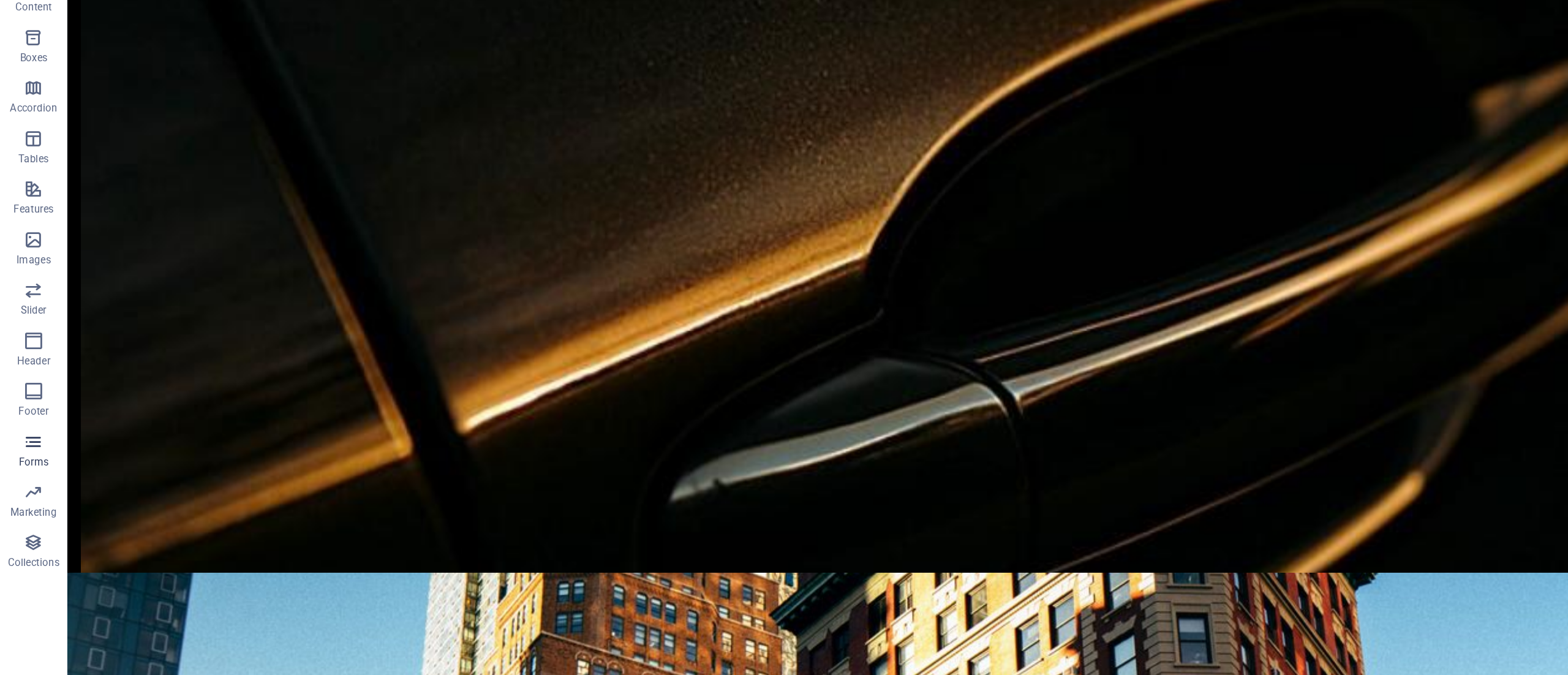
click at [23, 488] on icon "button" at bounding box center [24, 484] width 15 height 15
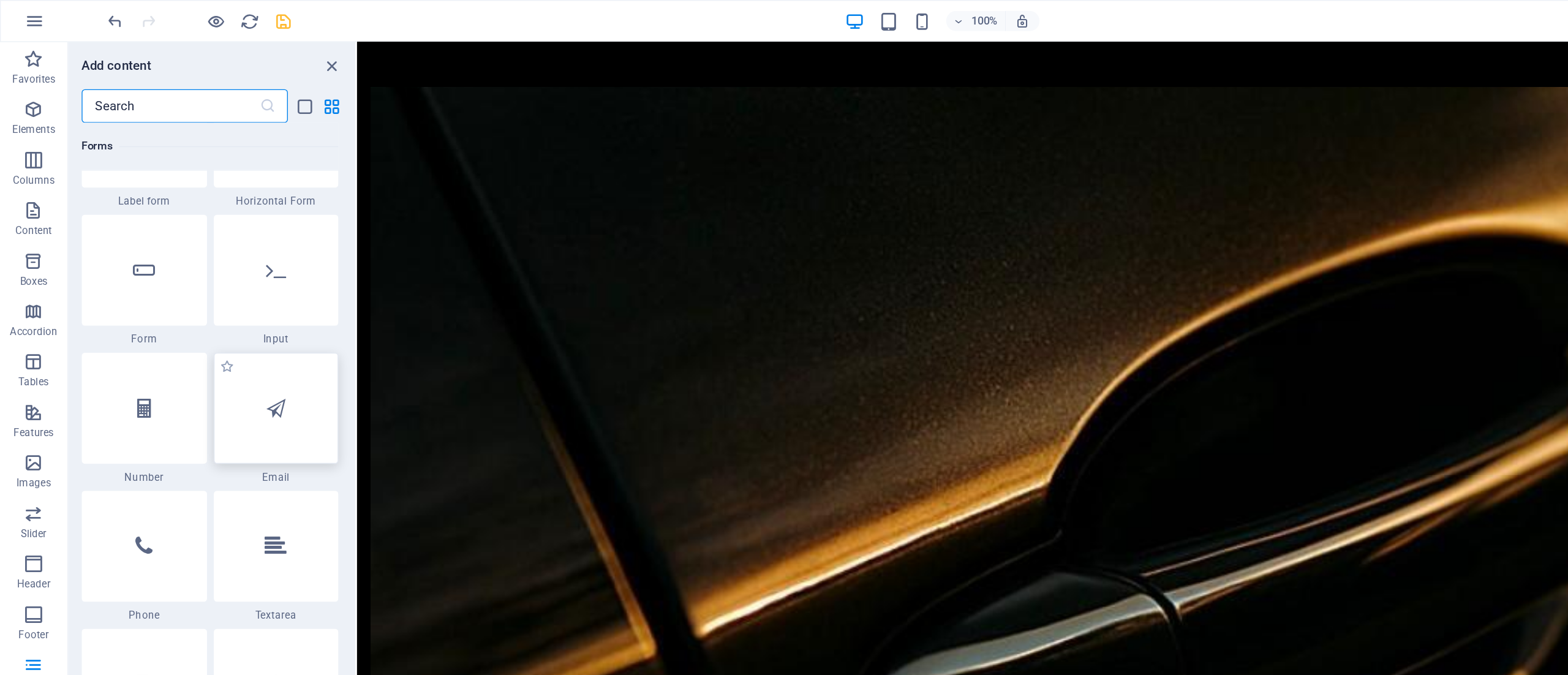
scroll to position [9200, 0]
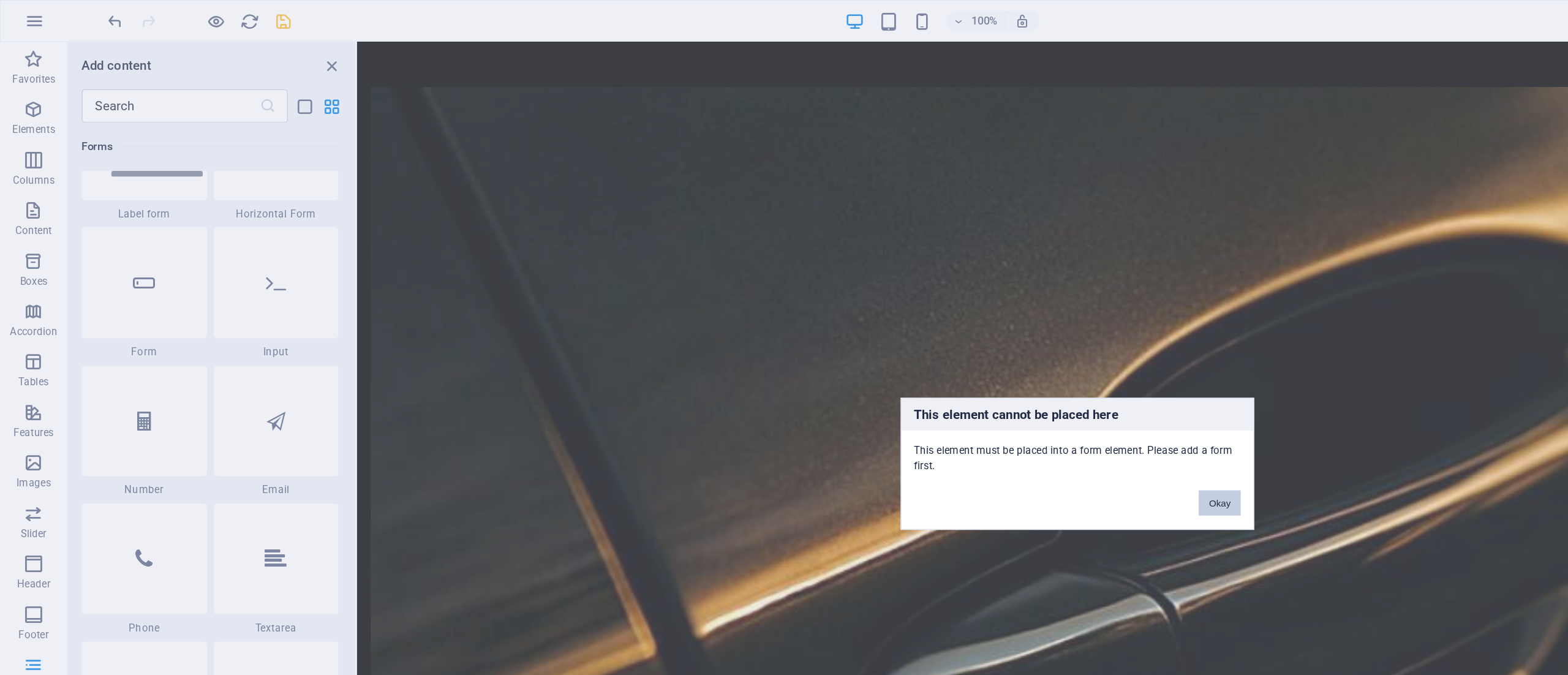
click at [893, 368] on button "Okay" at bounding box center [888, 366] width 31 height 18
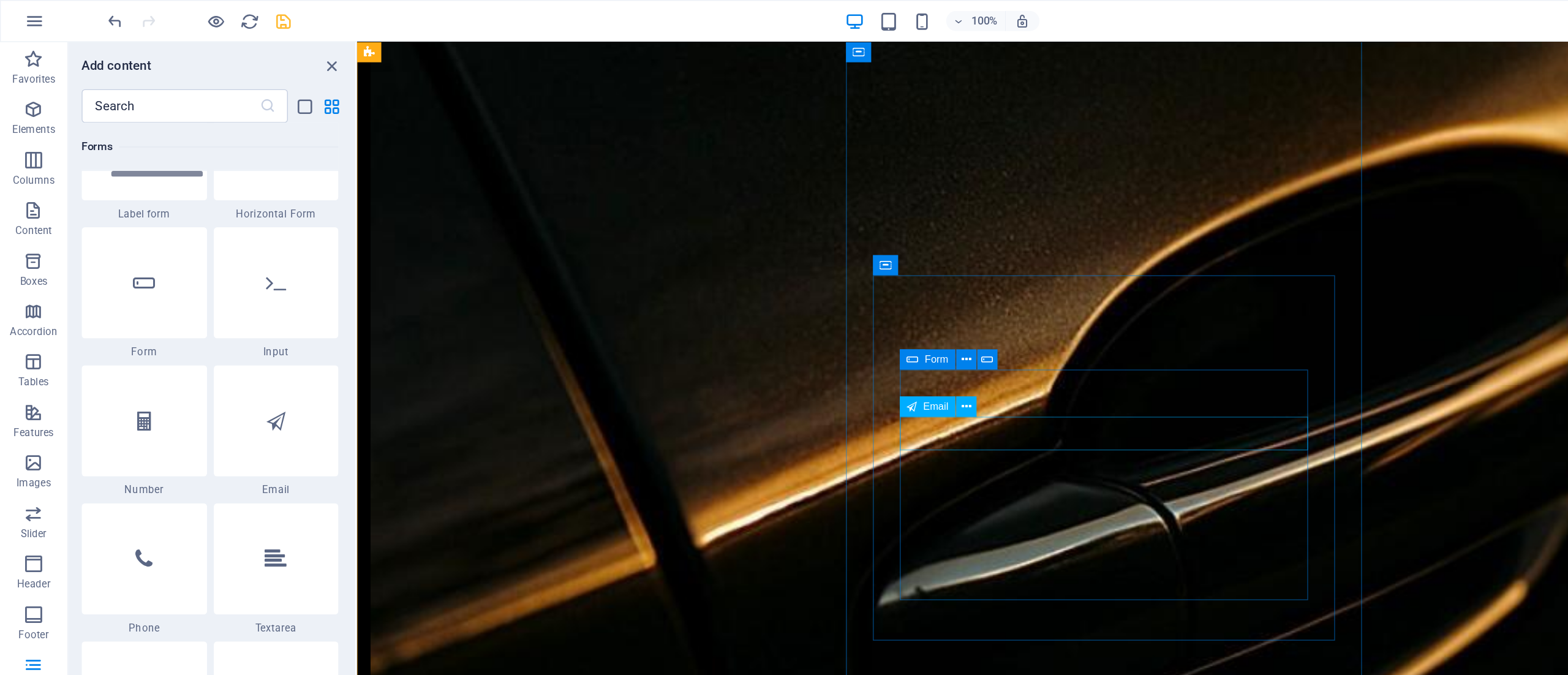
scroll to position [1084, 0]
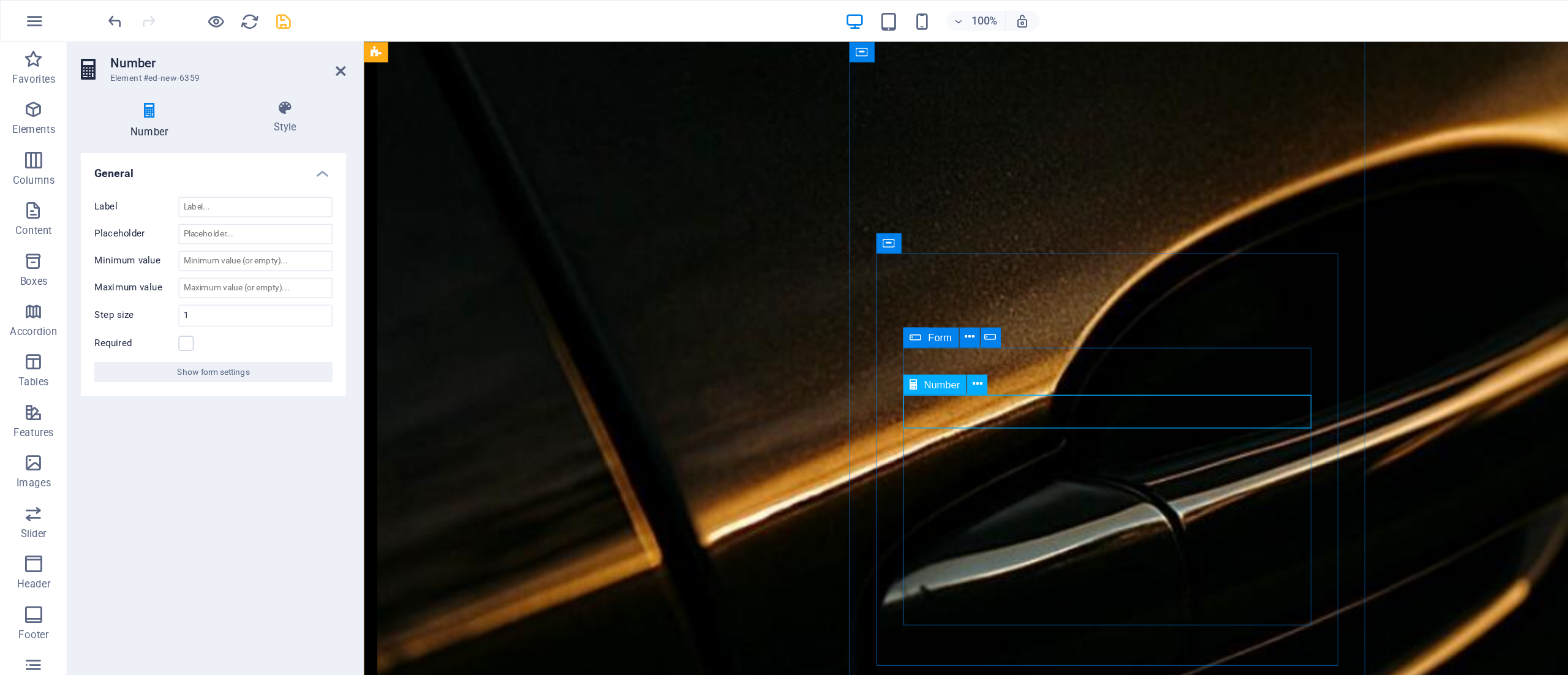
type input "0"
click at [183, 209] on input "Maximum value" at bounding box center [185, 209] width 112 height 15
click at [155, 211] on input "1" at bounding box center [185, 209] width 112 height 15
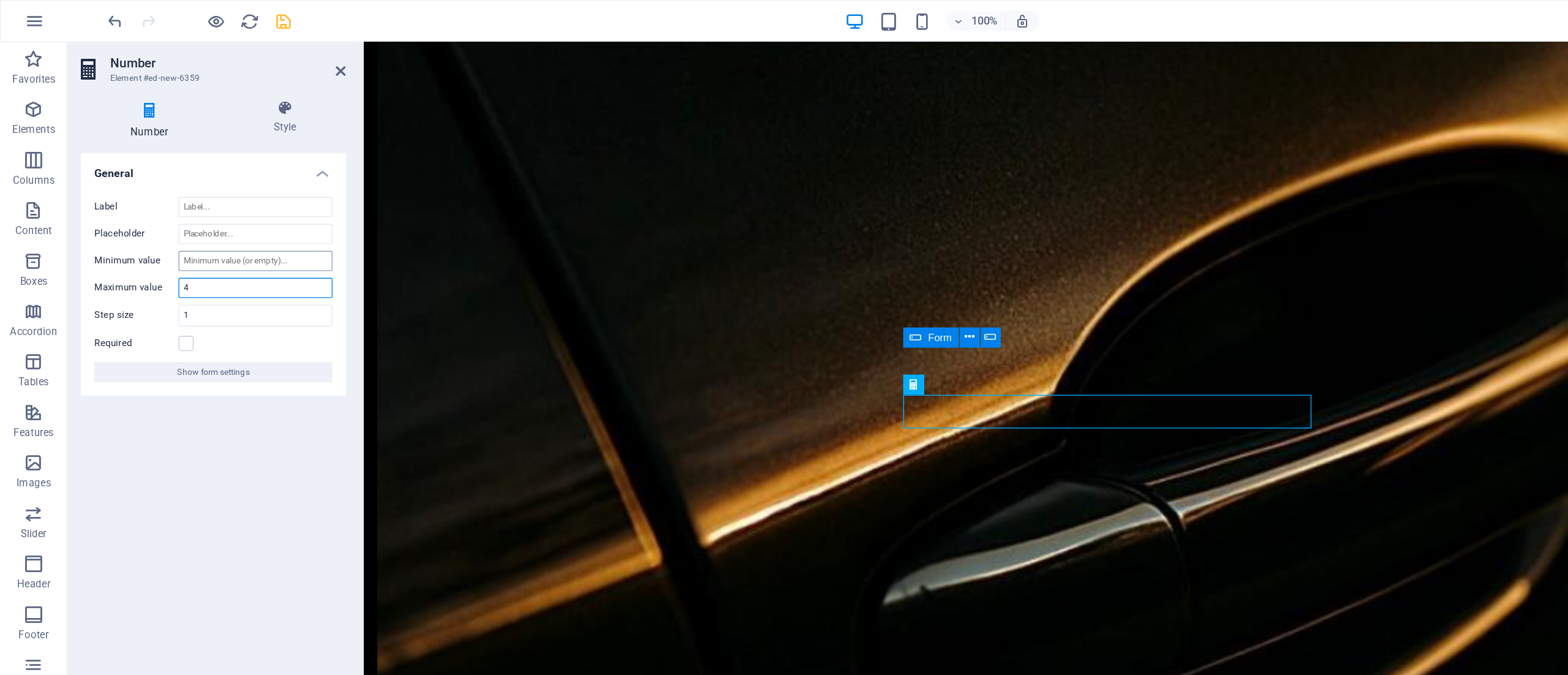
type input "4"
click at [160, 189] on input "Minimum value" at bounding box center [185, 190] width 112 height 15
type input "1"
click at [162, 165] on input "Placeholder" at bounding box center [185, 170] width 112 height 15
click at [160, 171] on input "Anzahl personen" at bounding box center [185, 170] width 112 height 15
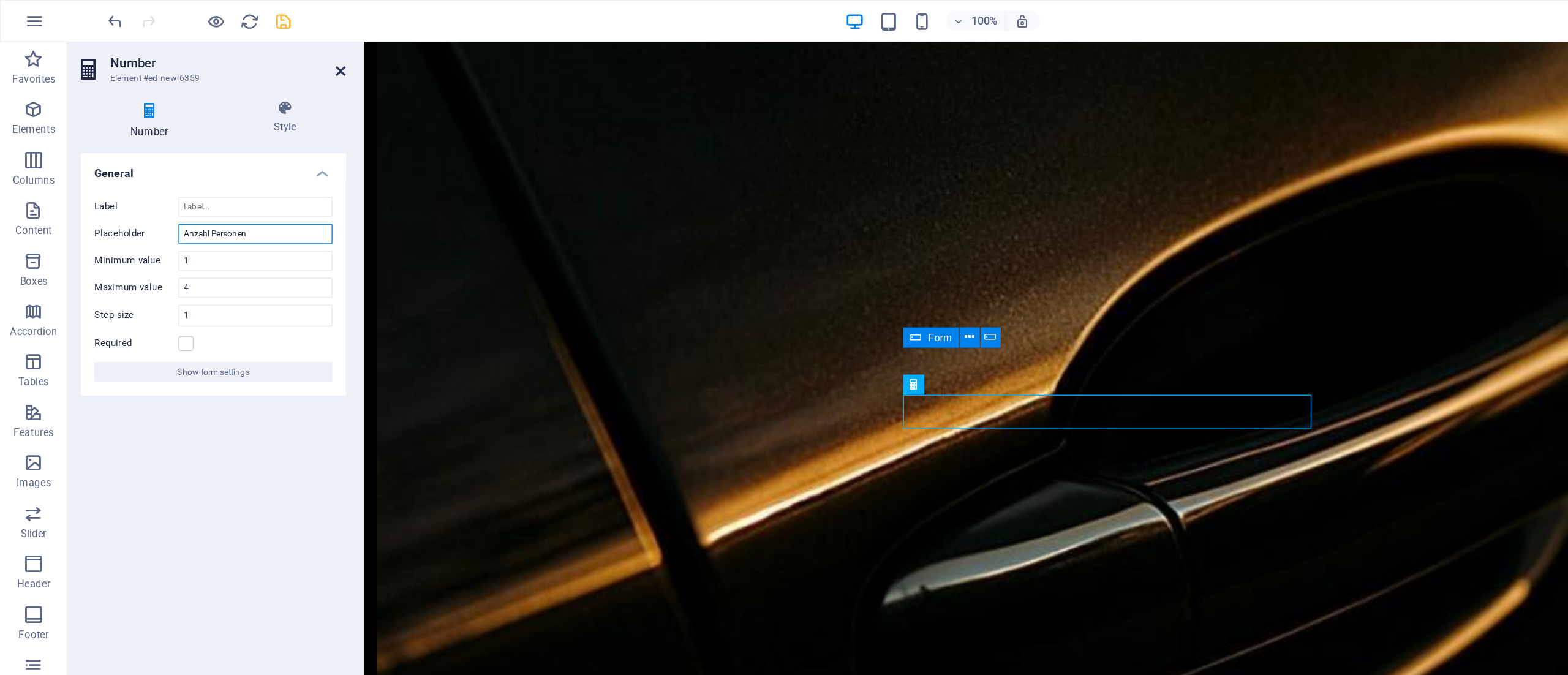
type input "Anzahl Personen"
click at [249, 49] on icon at bounding box center [248, 51] width 7 height 10
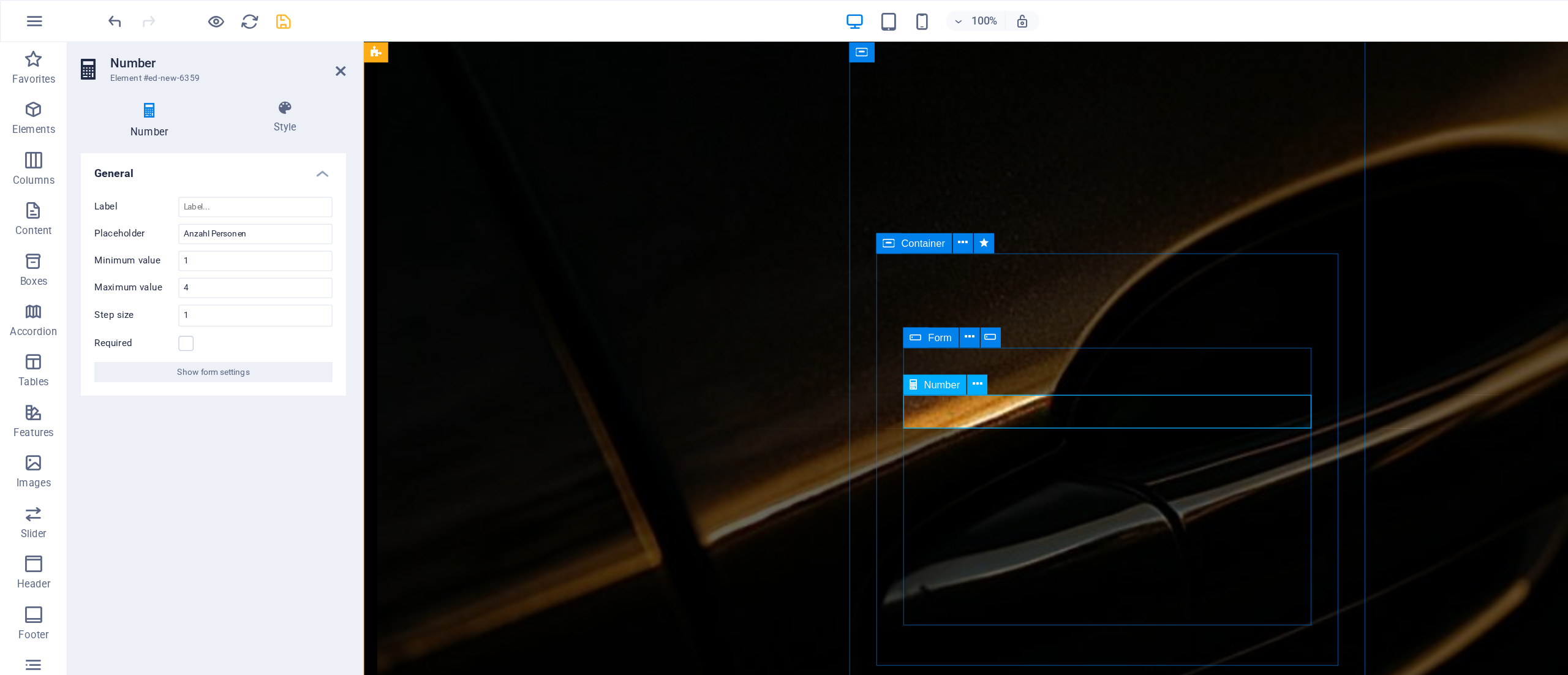
type input "1"
click at [133, 250] on label at bounding box center [135, 250] width 11 height 11
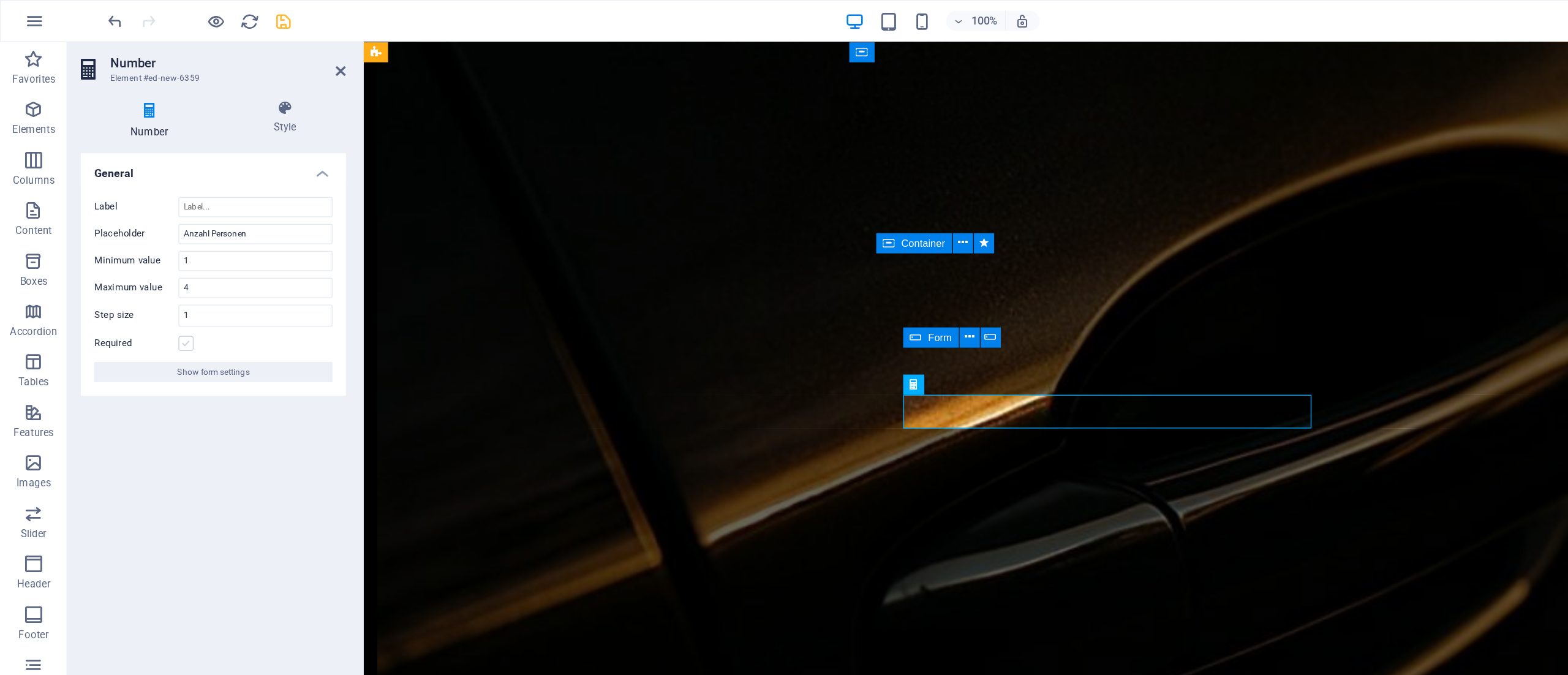
click at [0, 0] on input "Required" at bounding box center [0, 0] width 0 height 0
click at [249, 51] on icon at bounding box center [248, 51] width 7 height 10
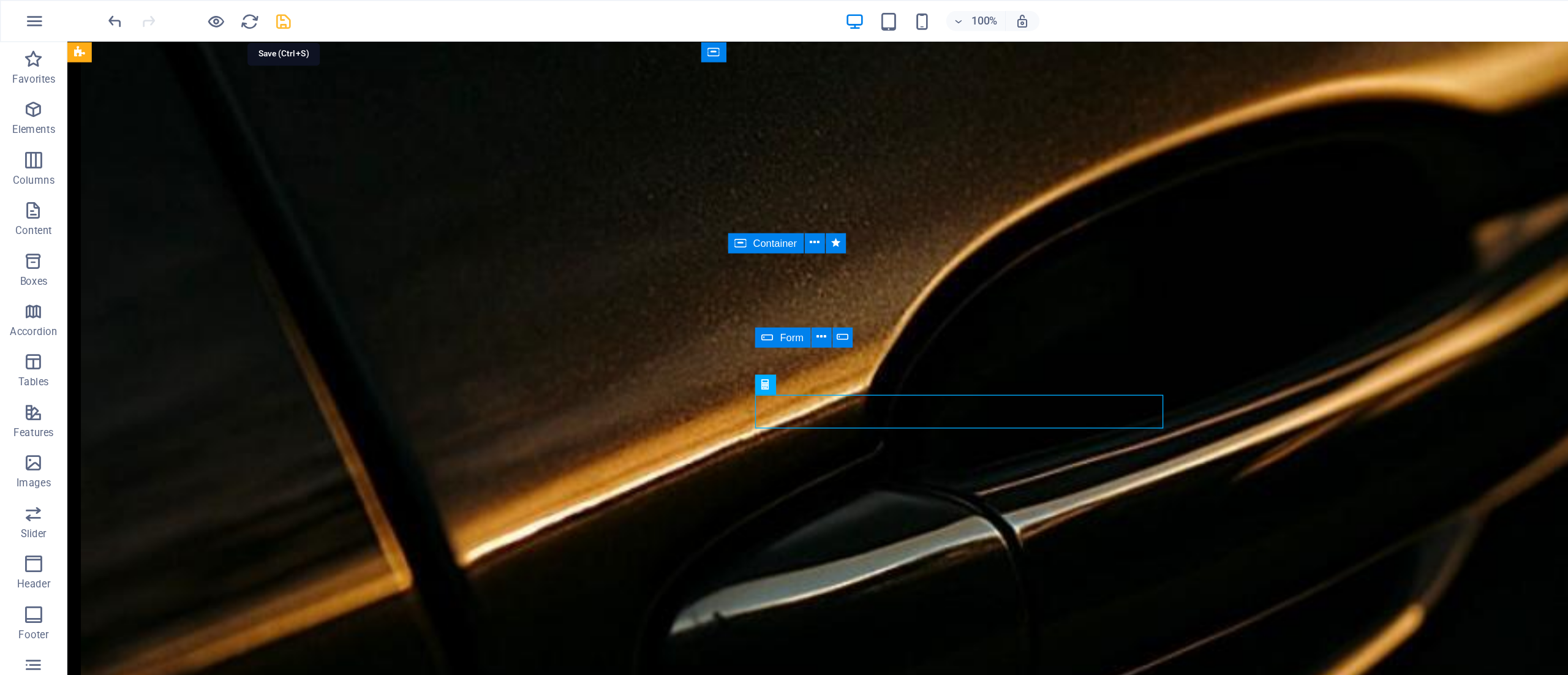
click at [206, 12] on icon "save" at bounding box center [207, 15] width 14 height 14
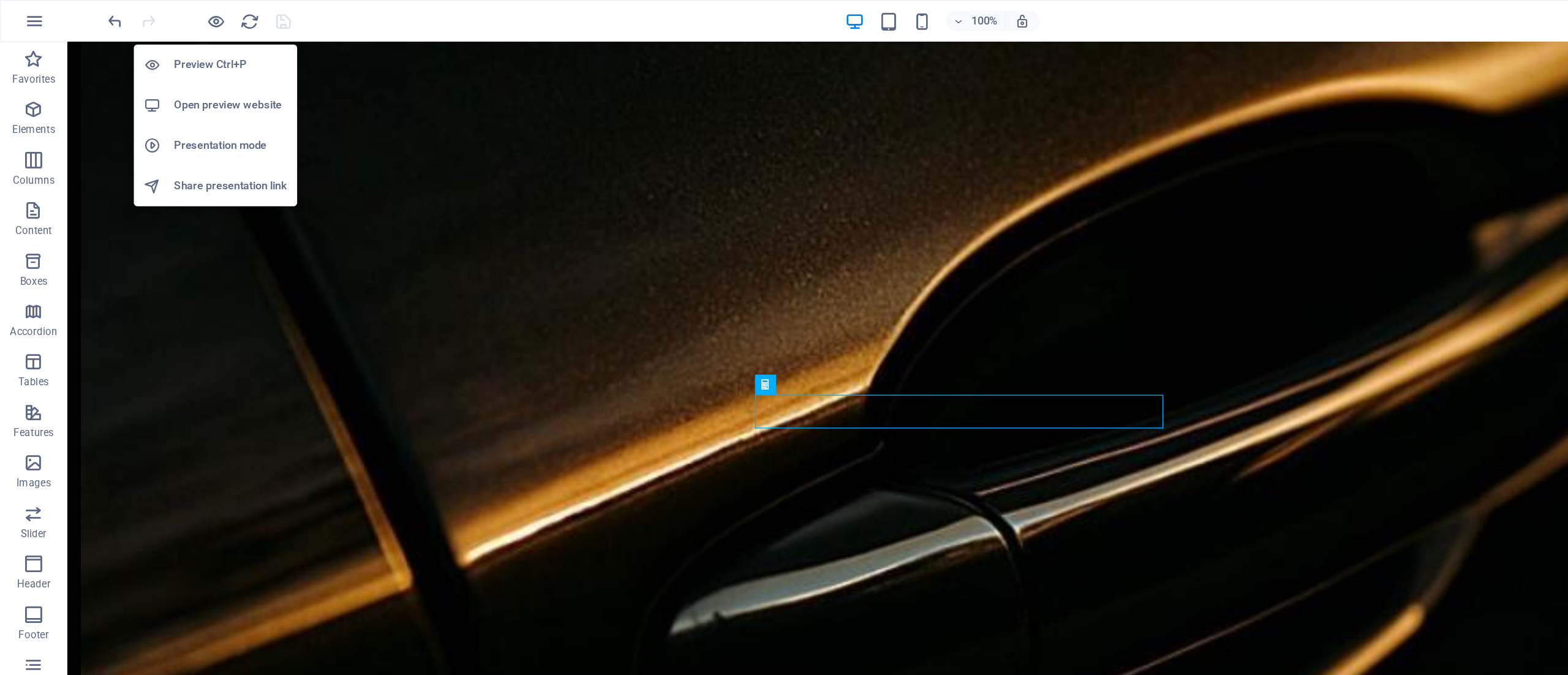
click at [155, 81] on h6 "Open preview website" at bounding box center [168, 77] width 82 height 15
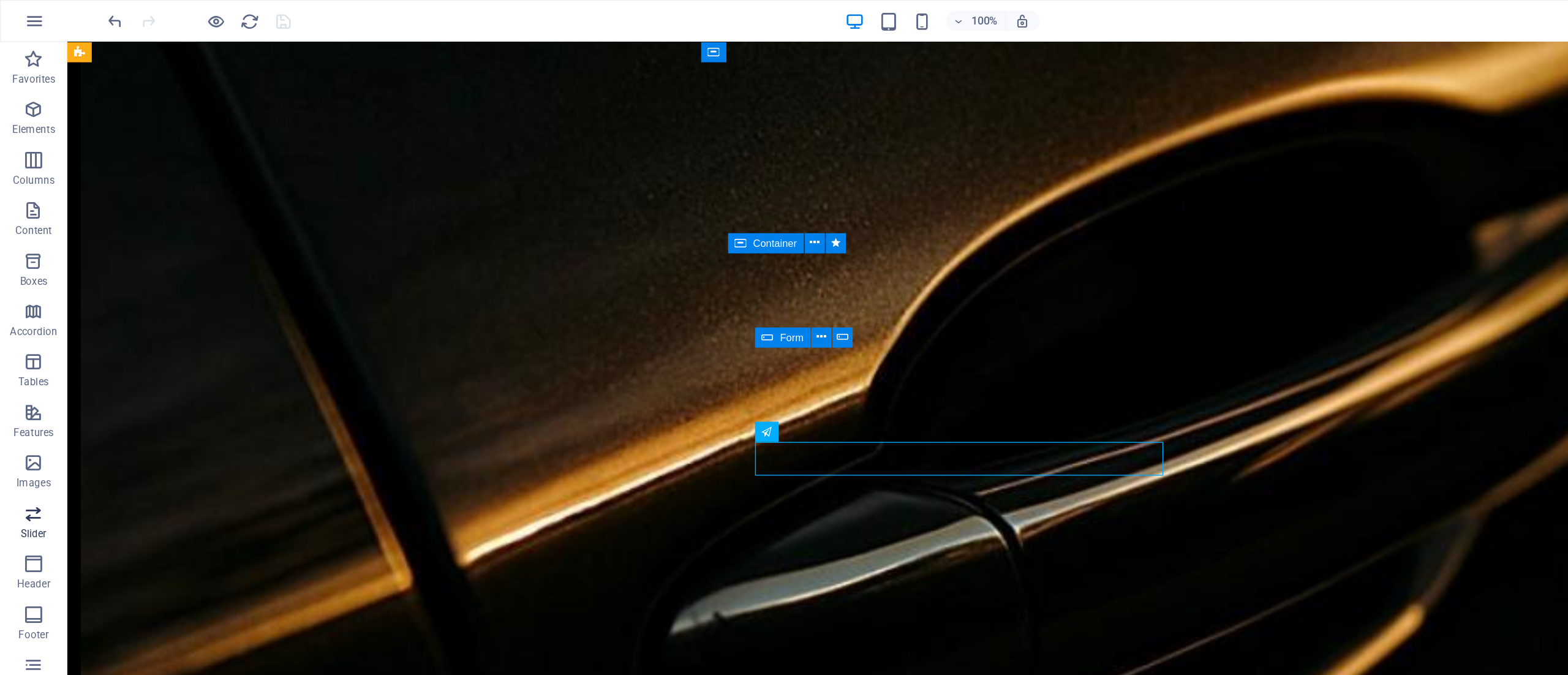
click at [24, 380] on icon "button" at bounding box center [24, 373] width 15 height 15
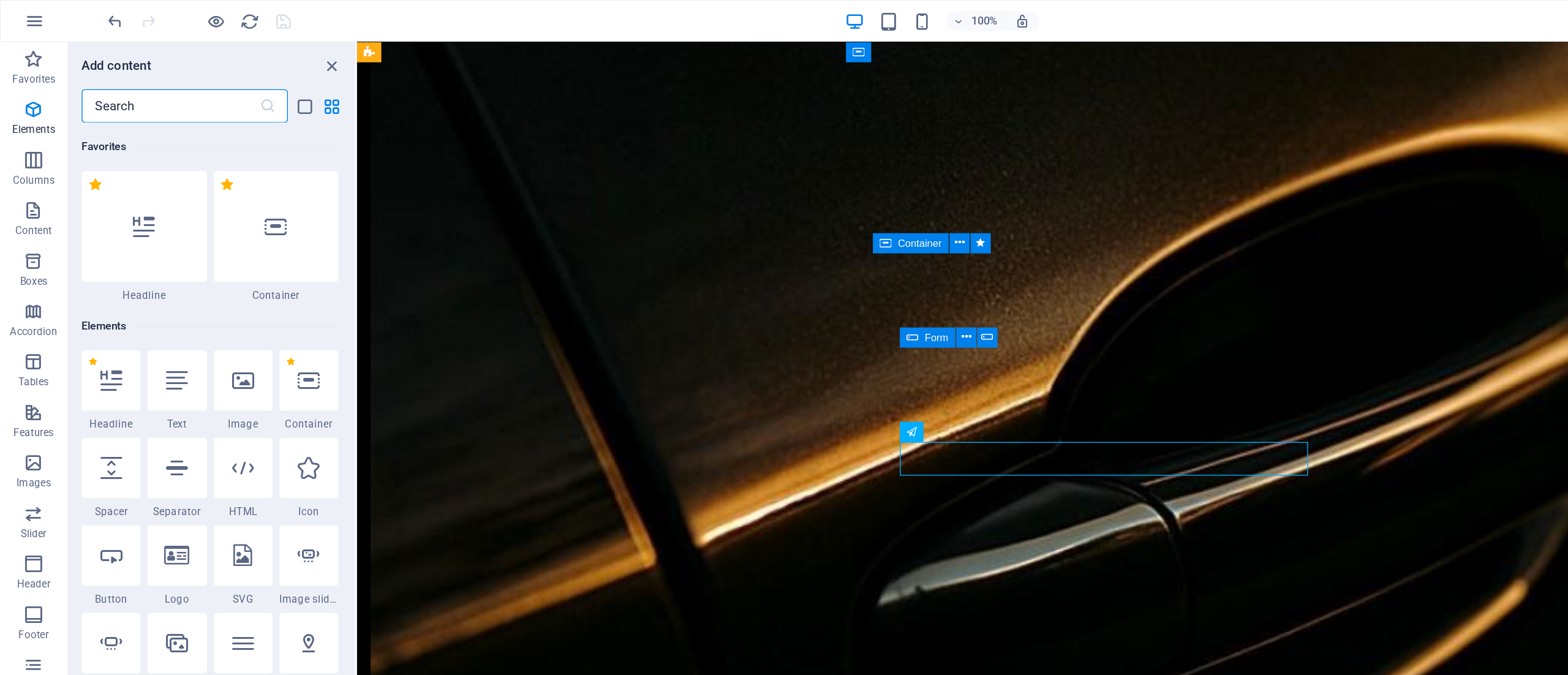
scroll to position [6942, 0]
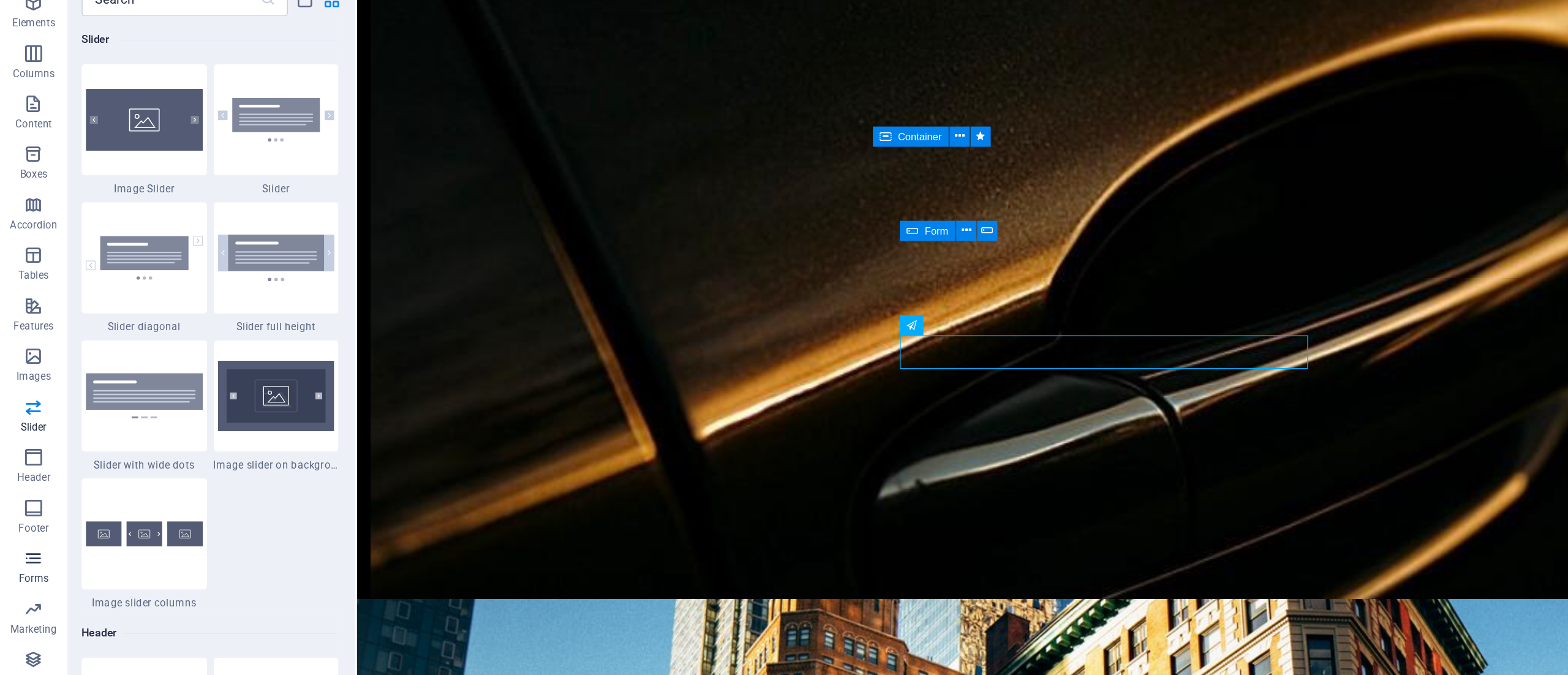
click at [24, 488] on icon "button" at bounding box center [24, 484] width 15 height 15
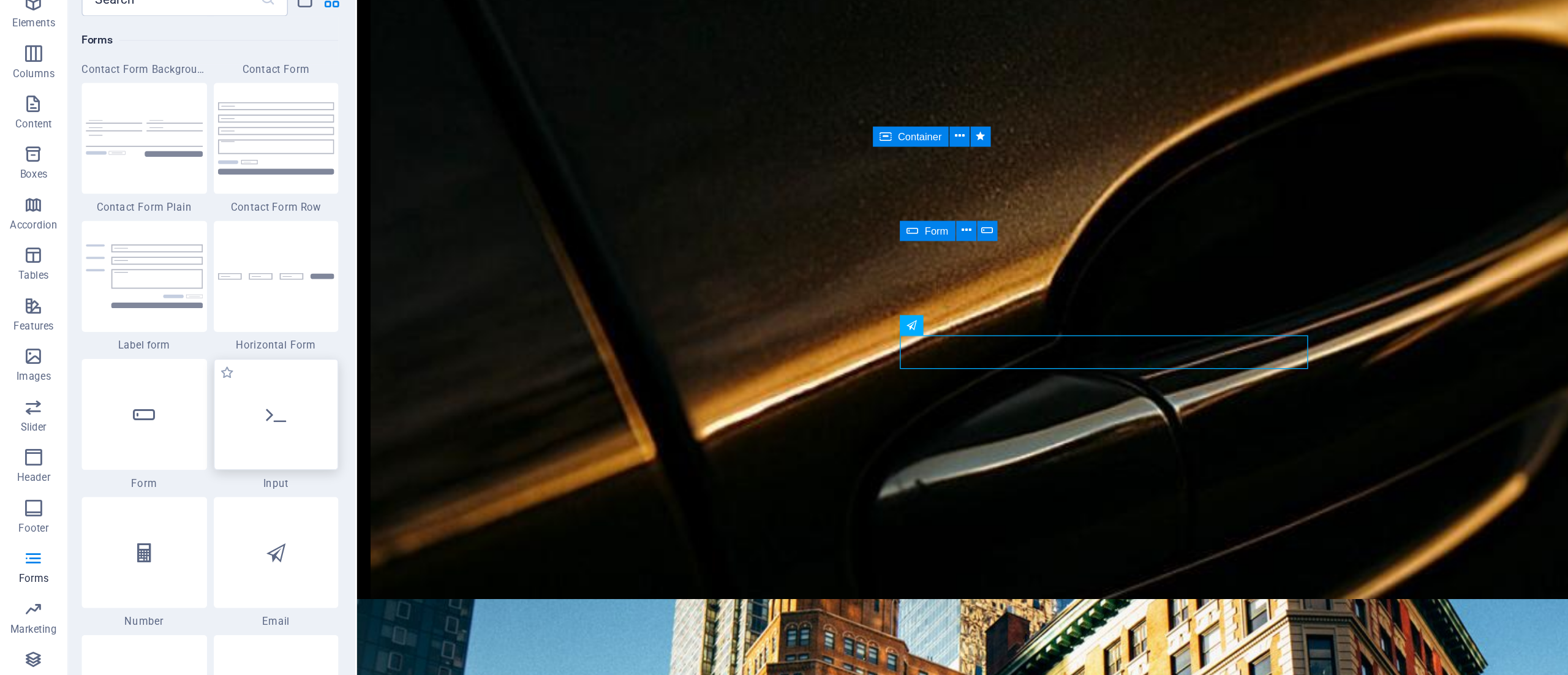
scroll to position [9038, 0]
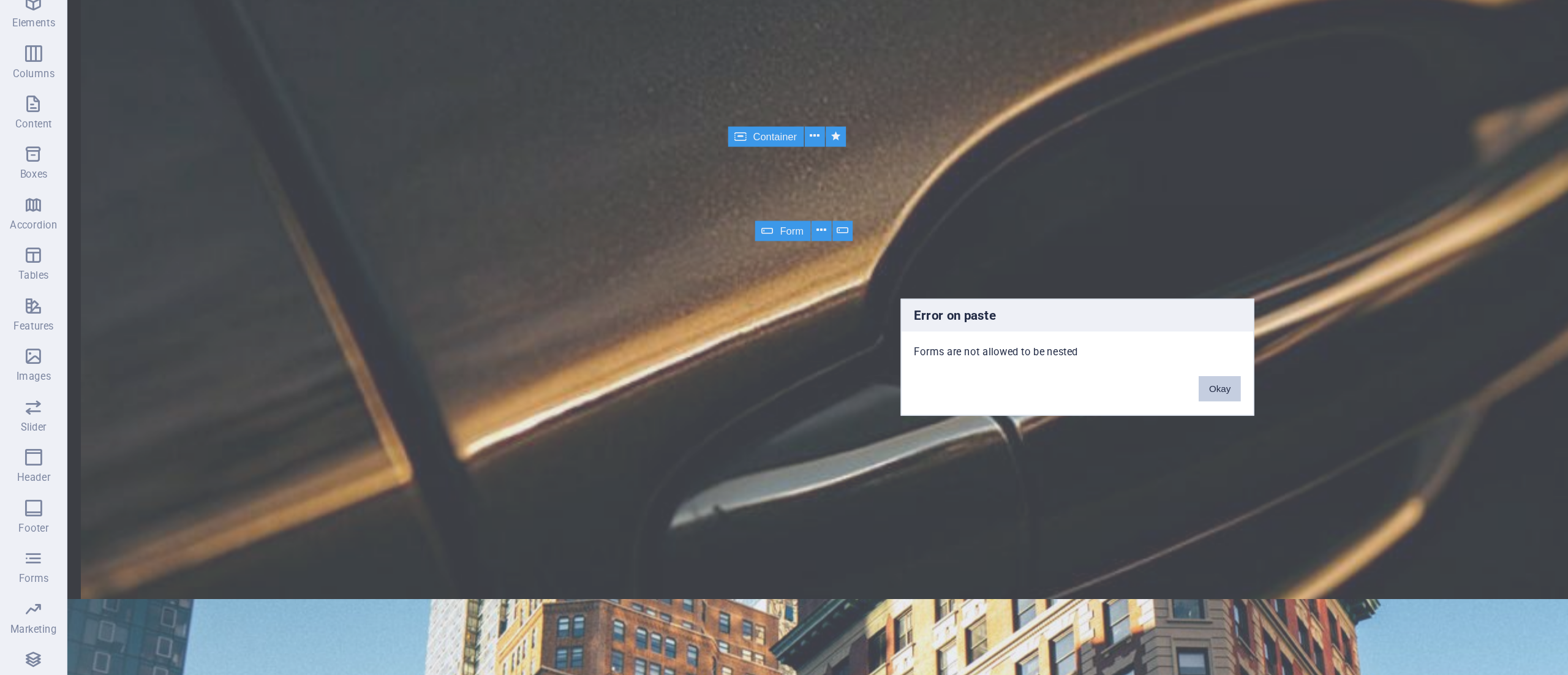
click at [880, 360] on button "Okay" at bounding box center [888, 360] width 31 height 18
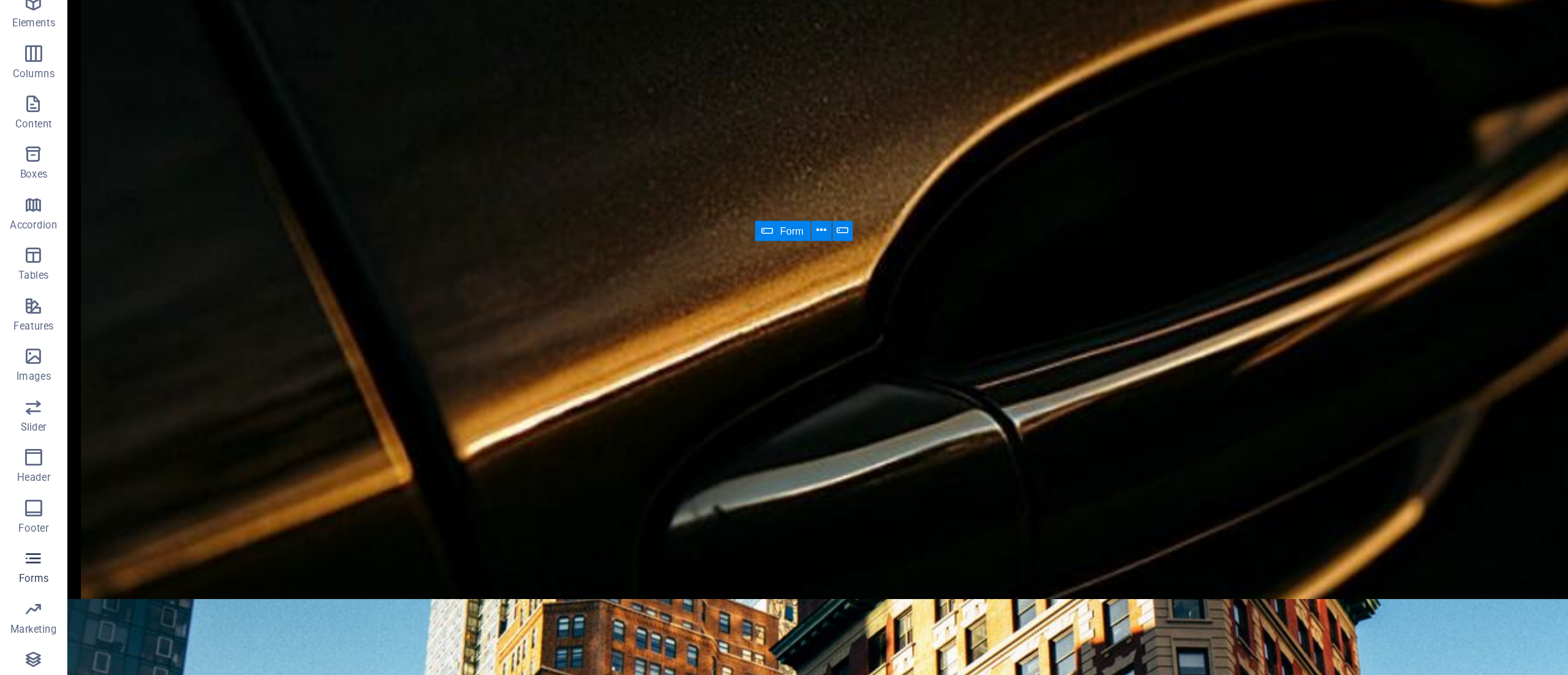
click at [28, 490] on icon "button" at bounding box center [24, 484] width 15 height 15
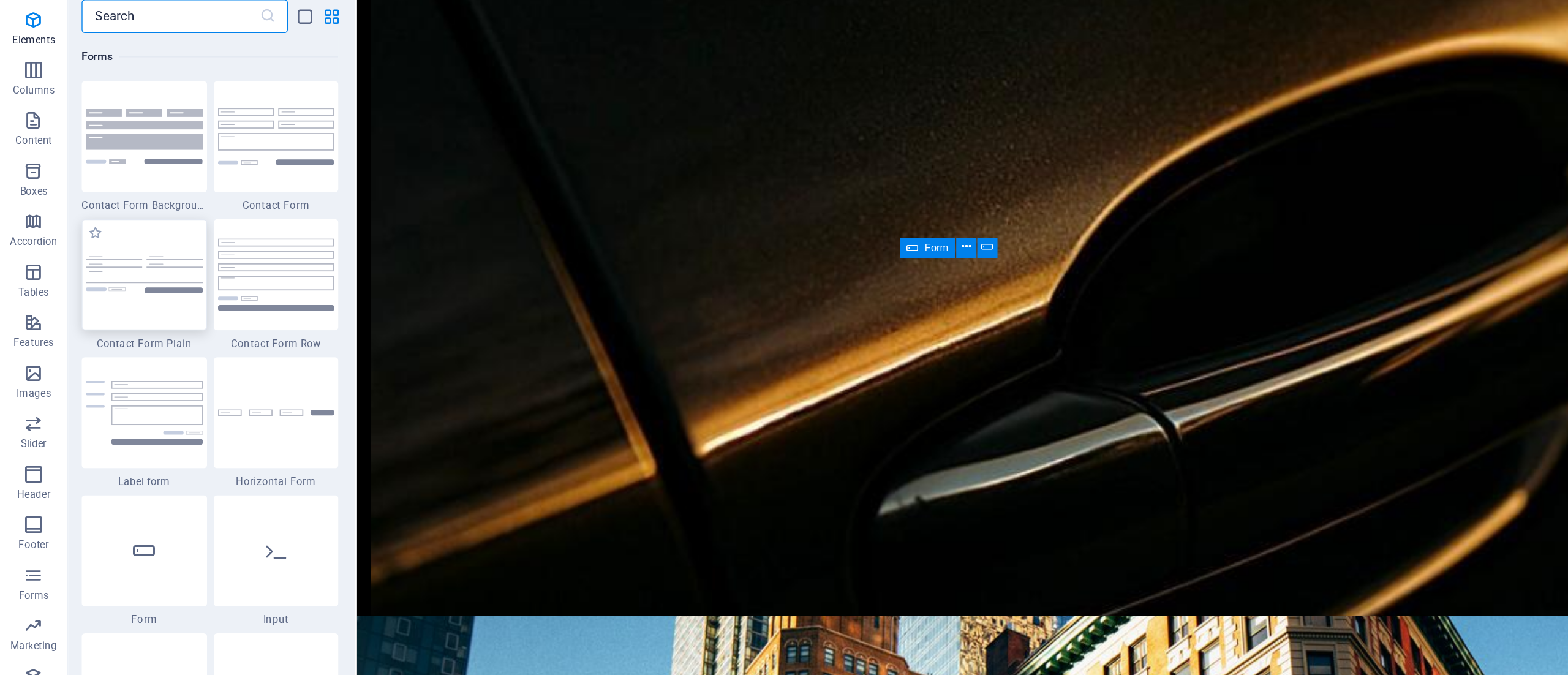
scroll to position [9137, 0]
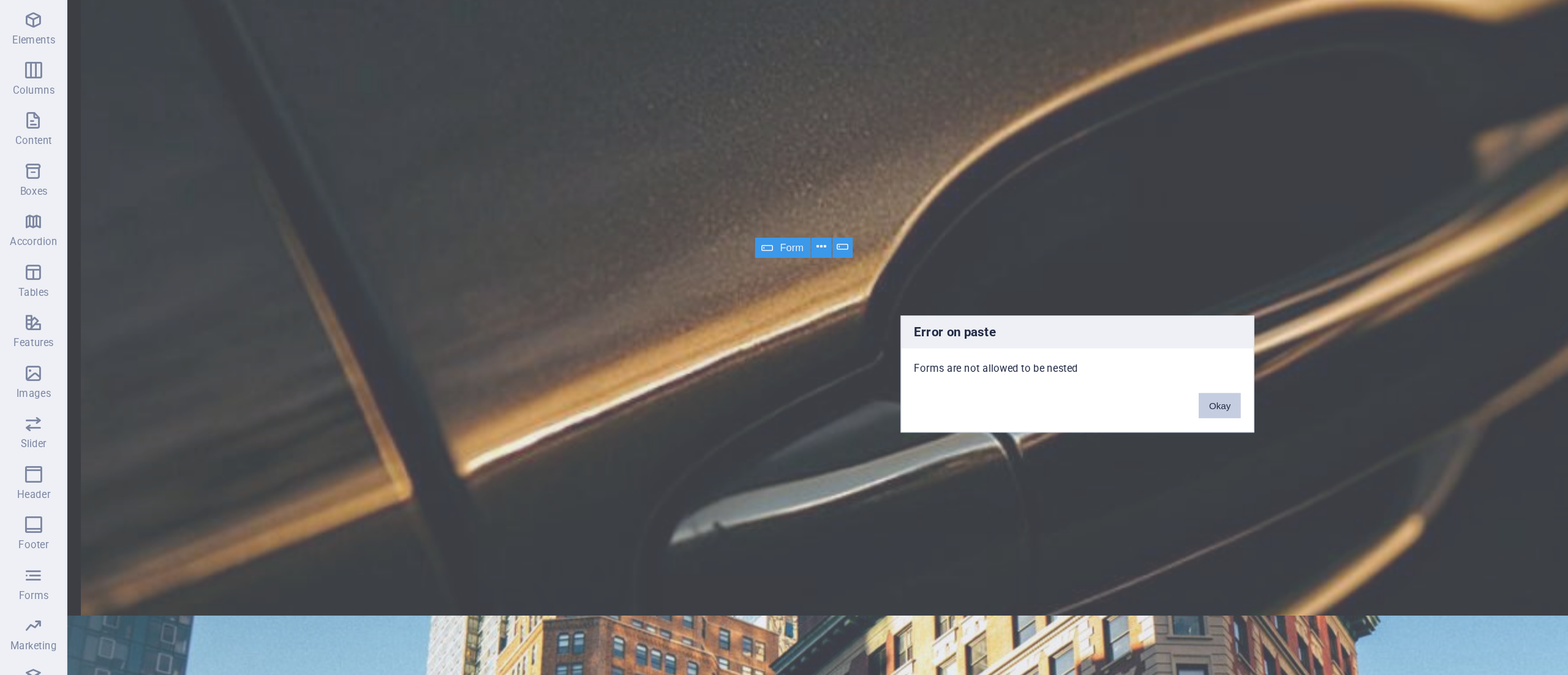
click at [890, 365] on button "Okay" at bounding box center [888, 360] width 31 height 18
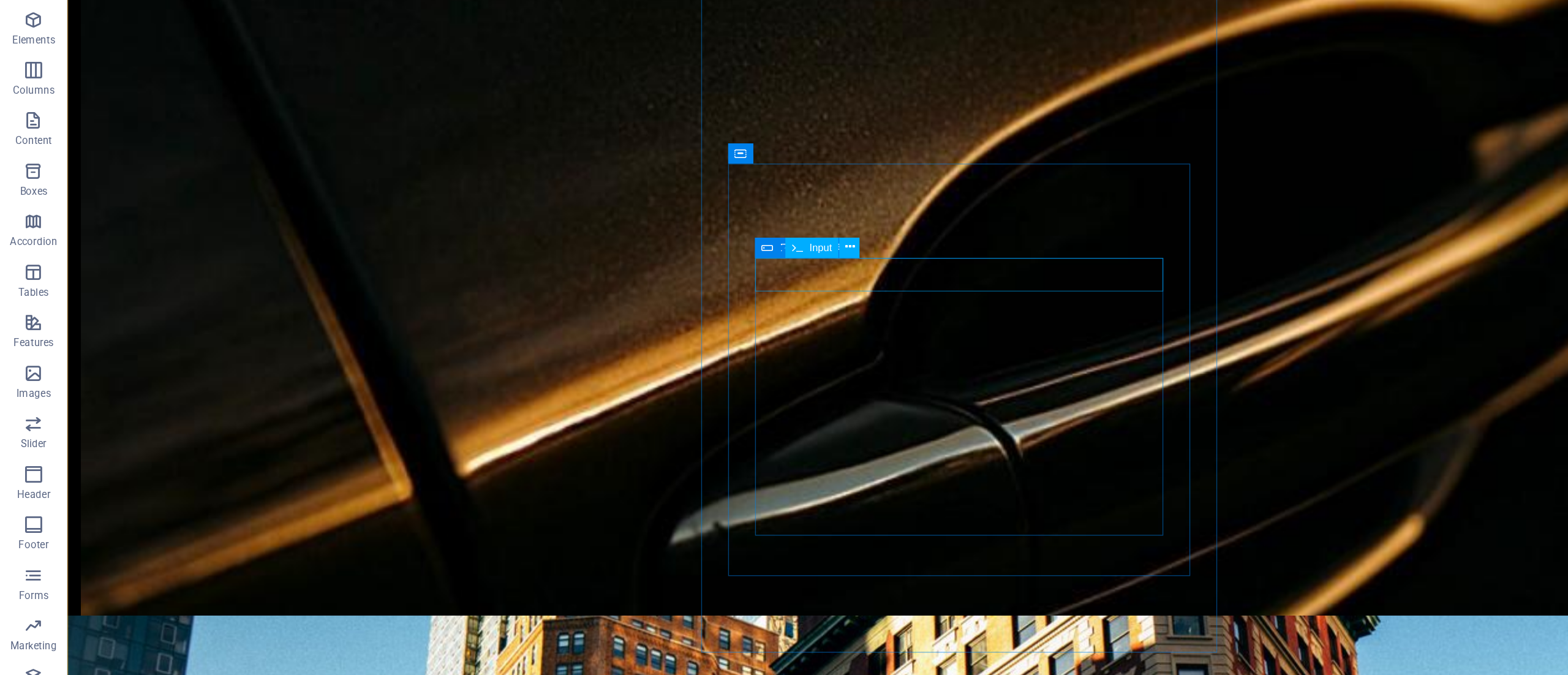
click at [23, 495] on p "Forms" at bounding box center [24, 498] width 22 height 10
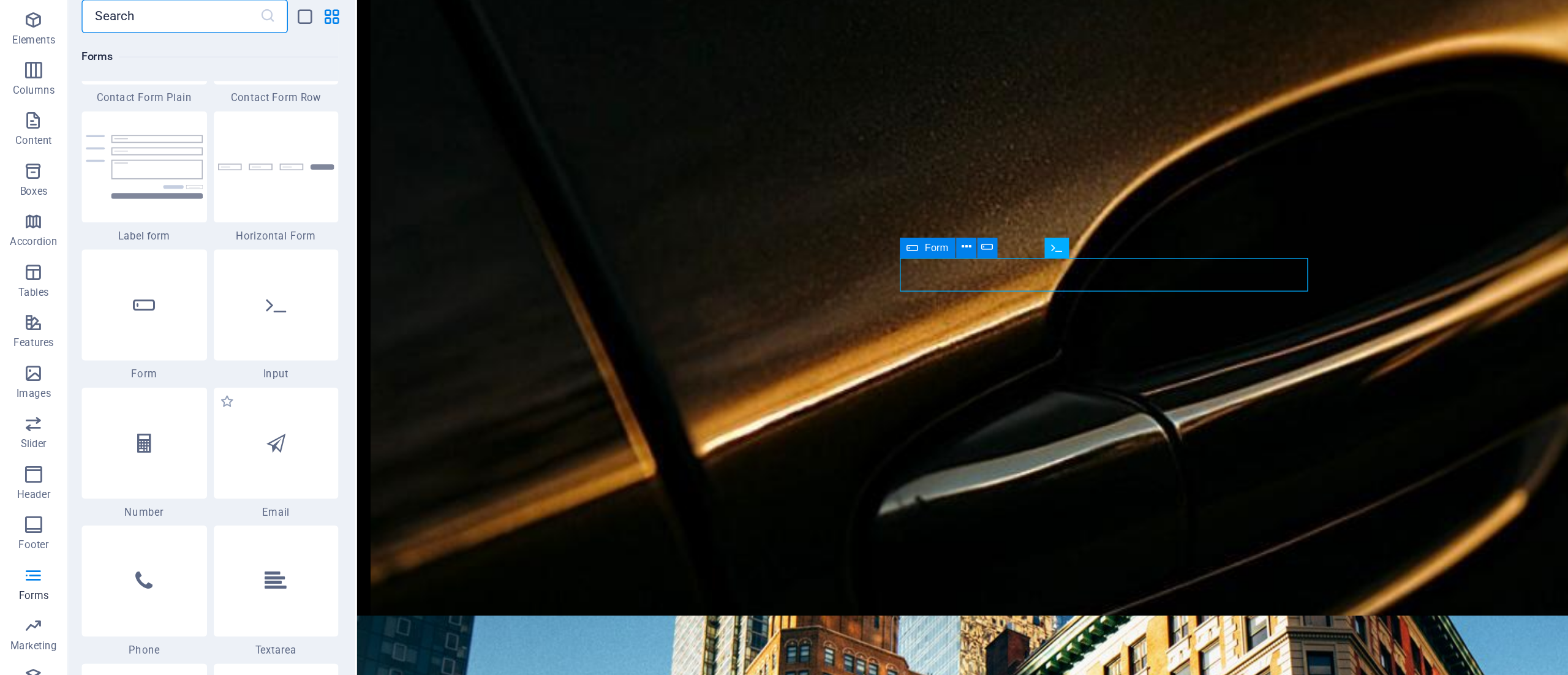
scroll to position [9117, 0]
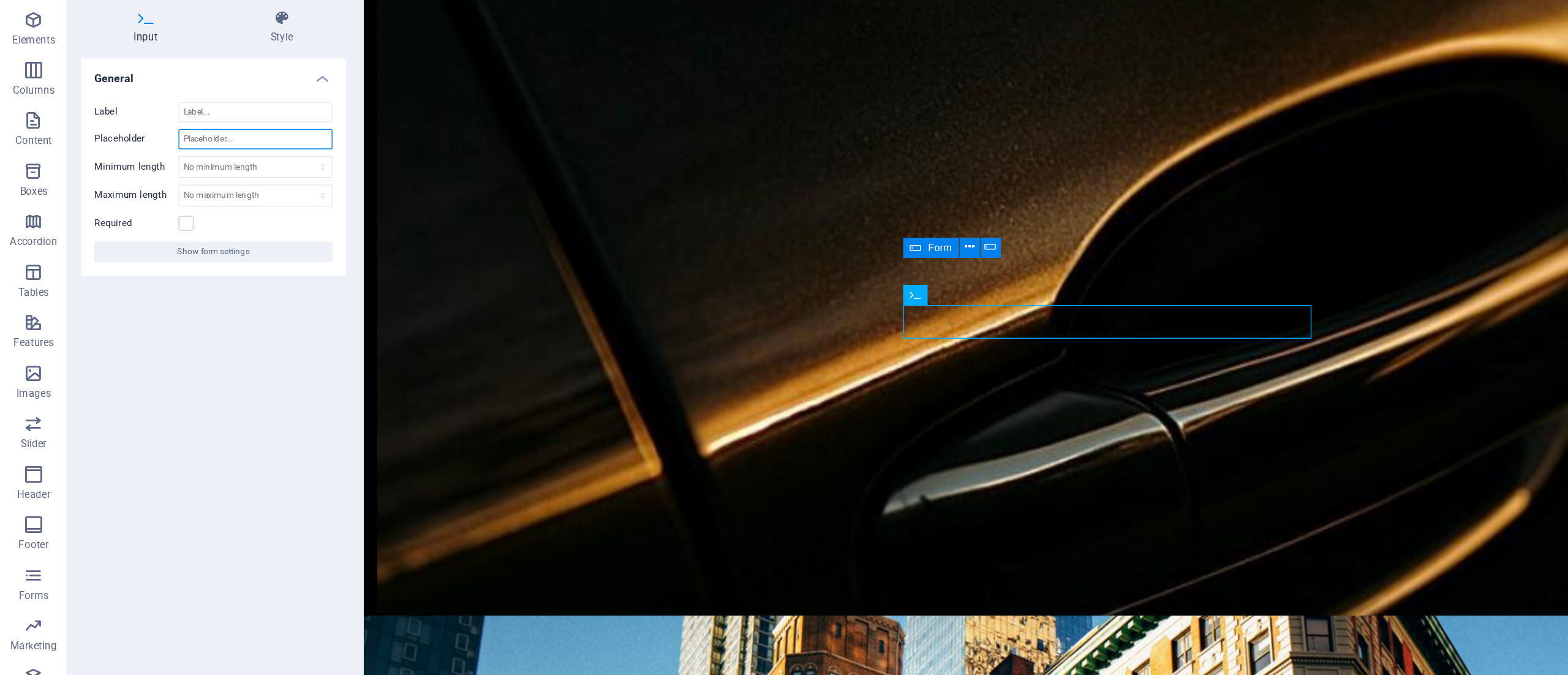
click at [171, 164] on input "Placeholder" at bounding box center [185, 166] width 112 height 15
click at [20, 484] on icon "button" at bounding box center [24, 484] width 15 height 15
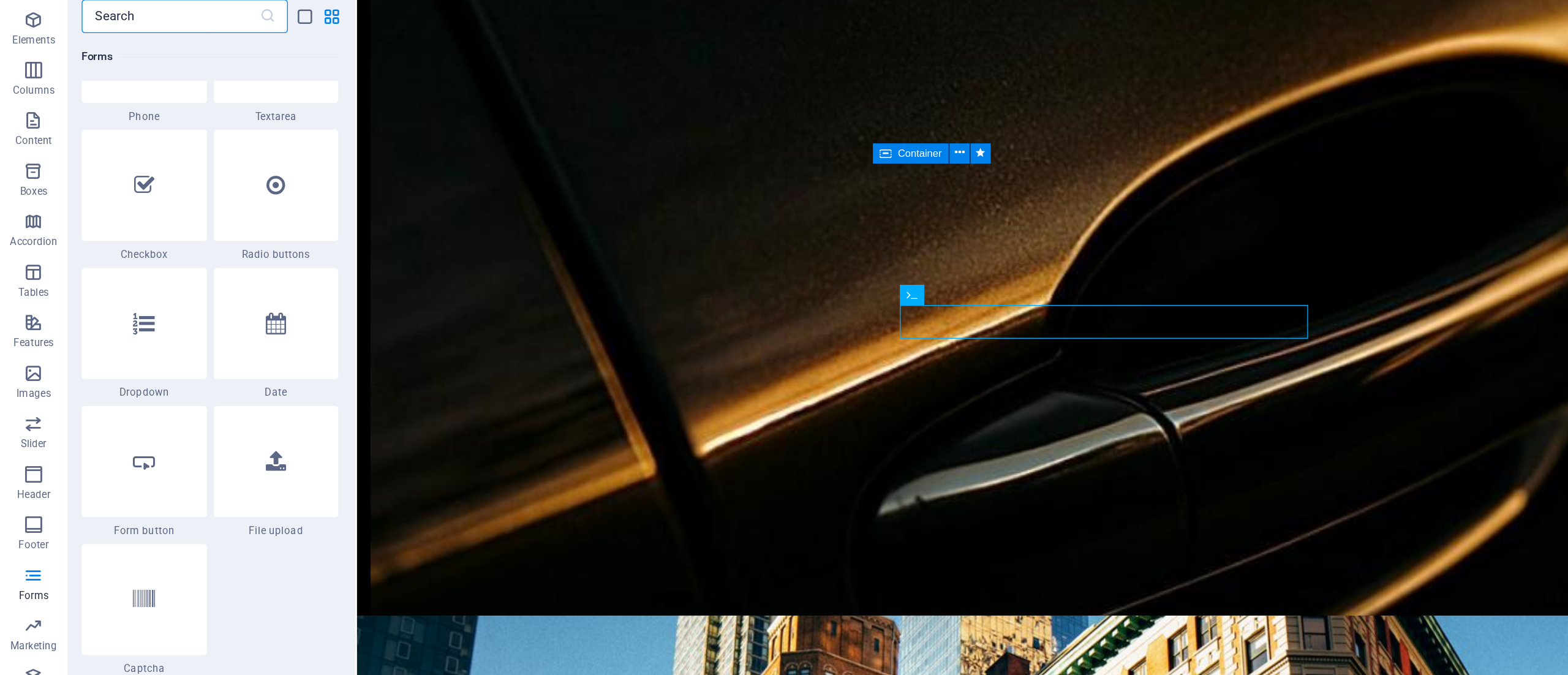
scroll to position [9520, 0]
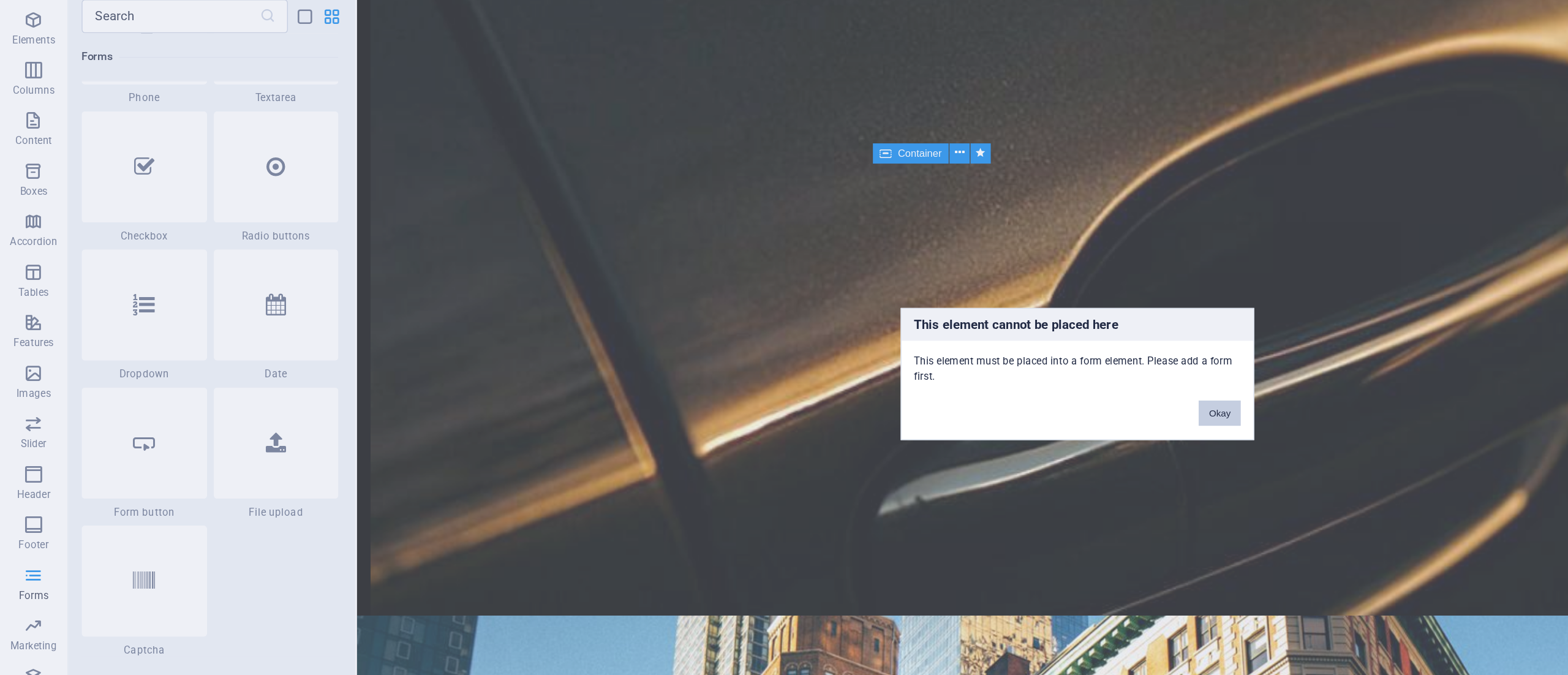
drag, startPoint x: 77, startPoint y: 273, endPoint x: 750, endPoint y: 249, distance: 673.4
click at [889, 365] on button "Okay" at bounding box center [888, 366] width 31 height 18
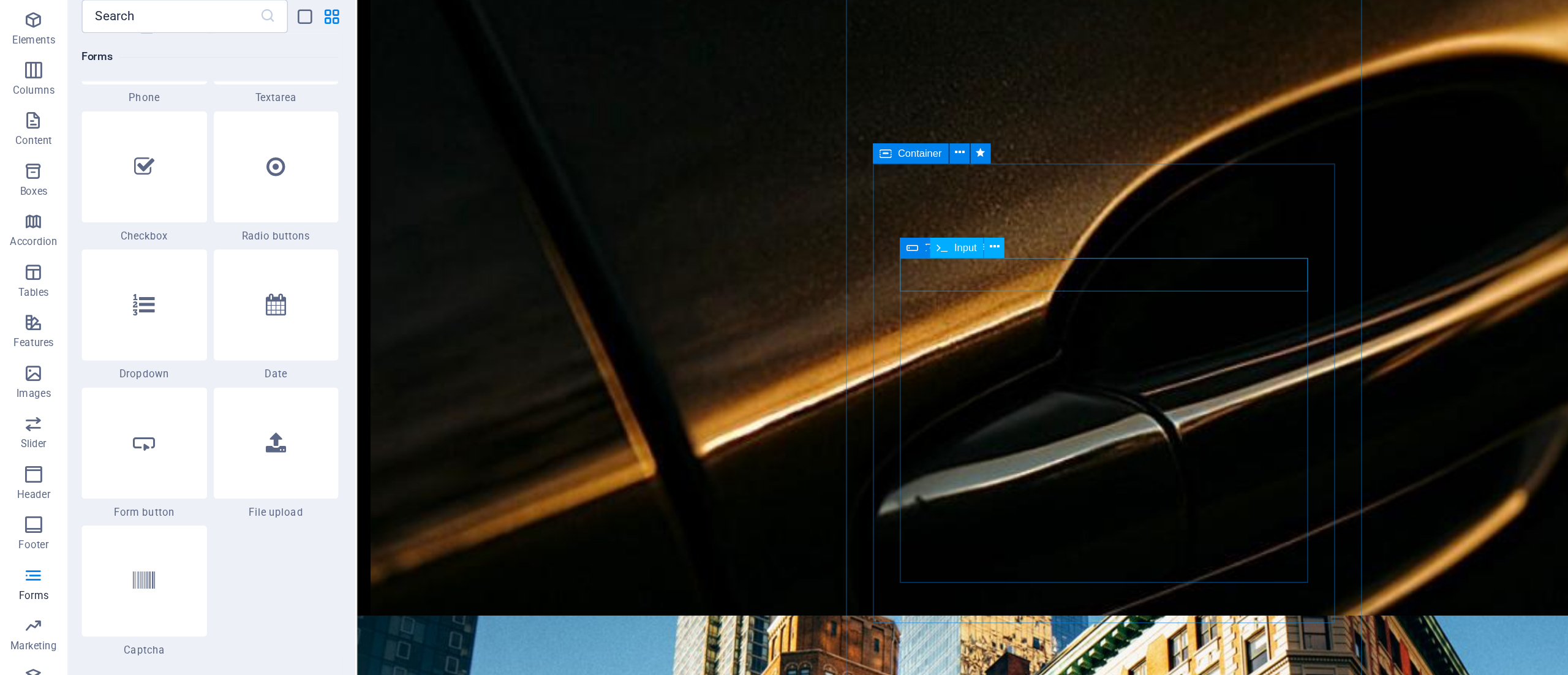
drag, startPoint x: 647, startPoint y: 227, endPoint x: 792, endPoint y: 173, distance: 154.7
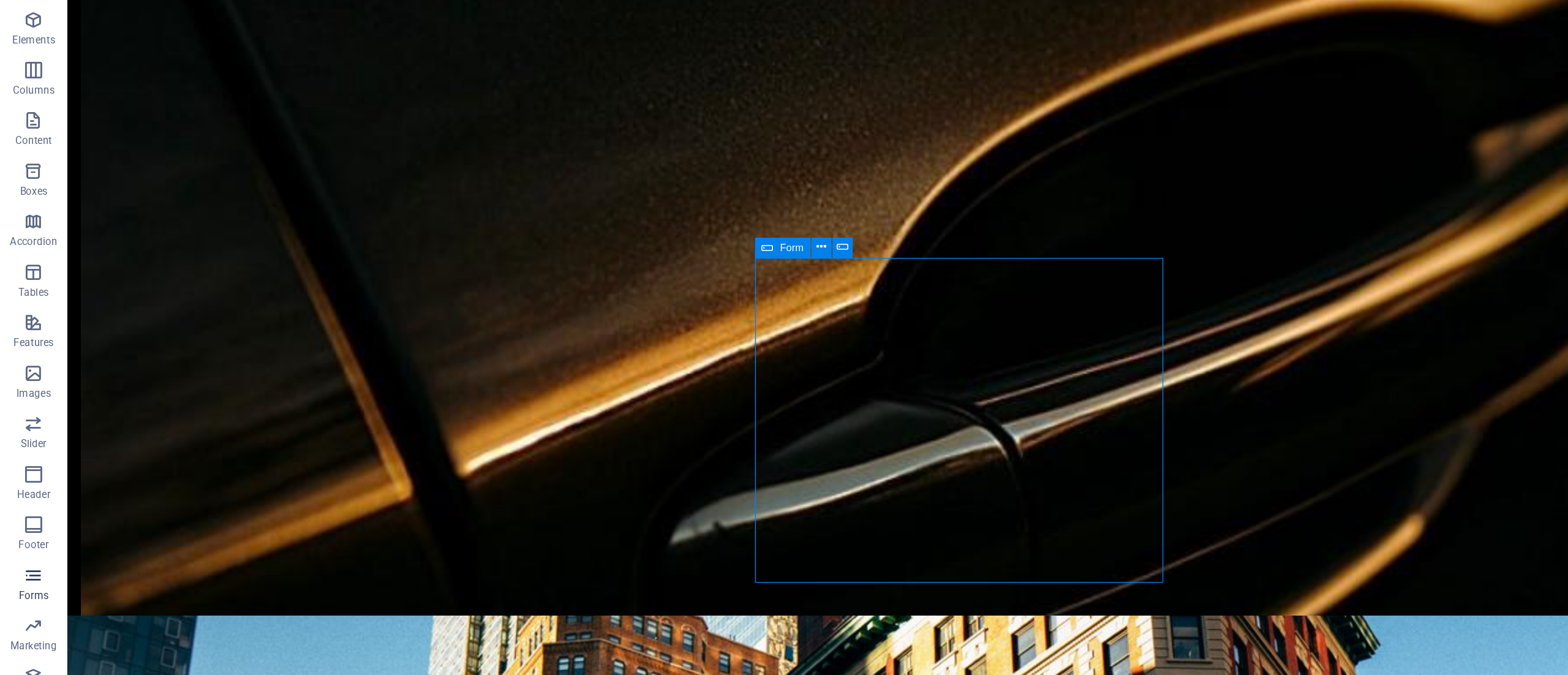
click at [25, 486] on icon "button" at bounding box center [24, 484] width 15 height 15
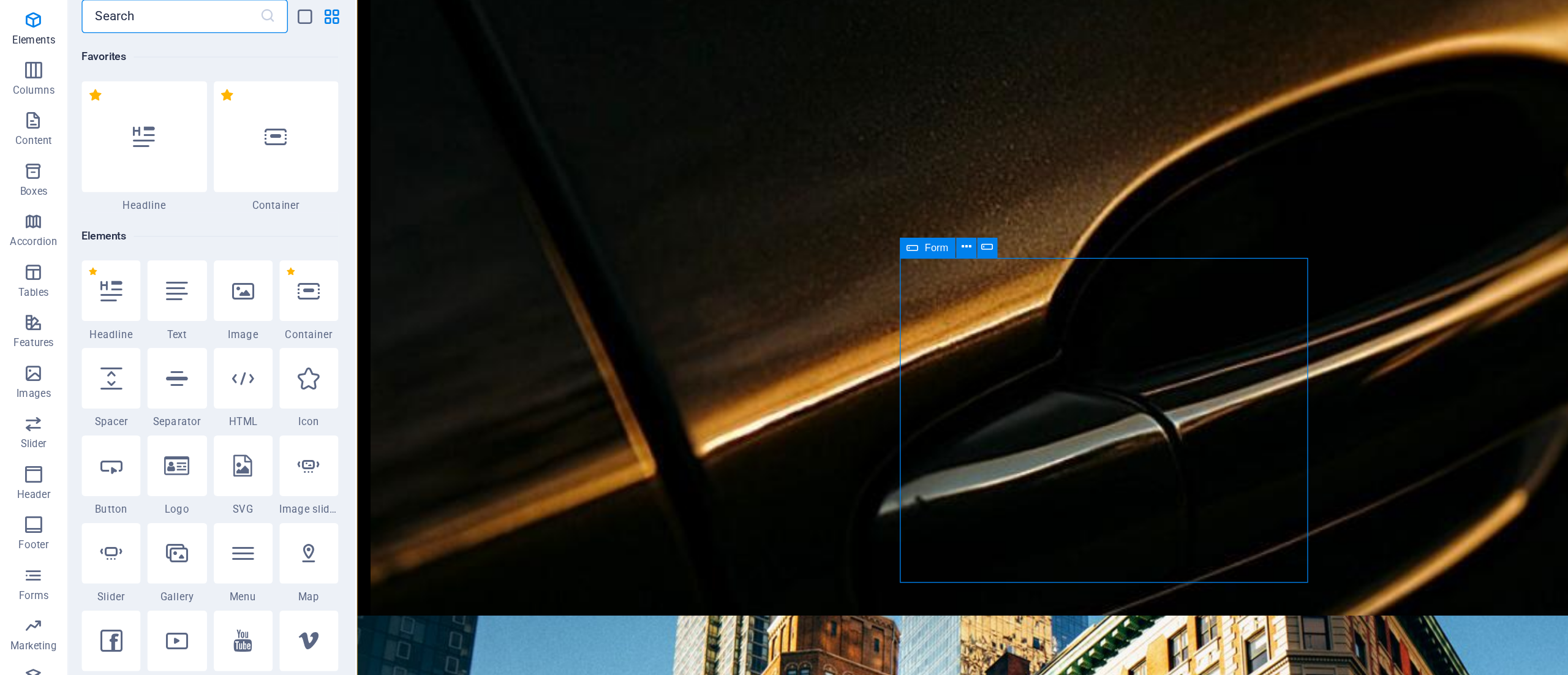
scroll to position [8940, 0]
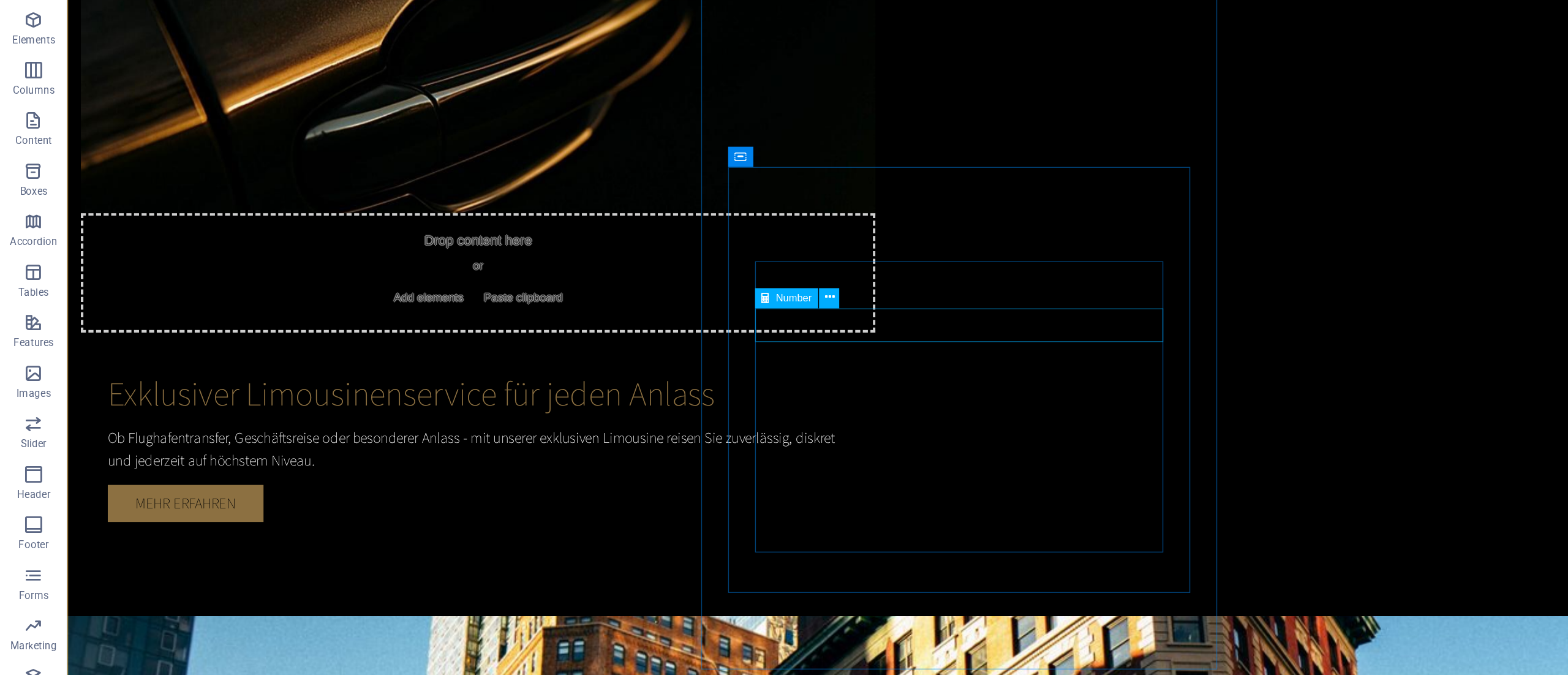
scroll to position [1084, 0]
click at [28, 491] on icon "button" at bounding box center [24, 484] width 15 height 15
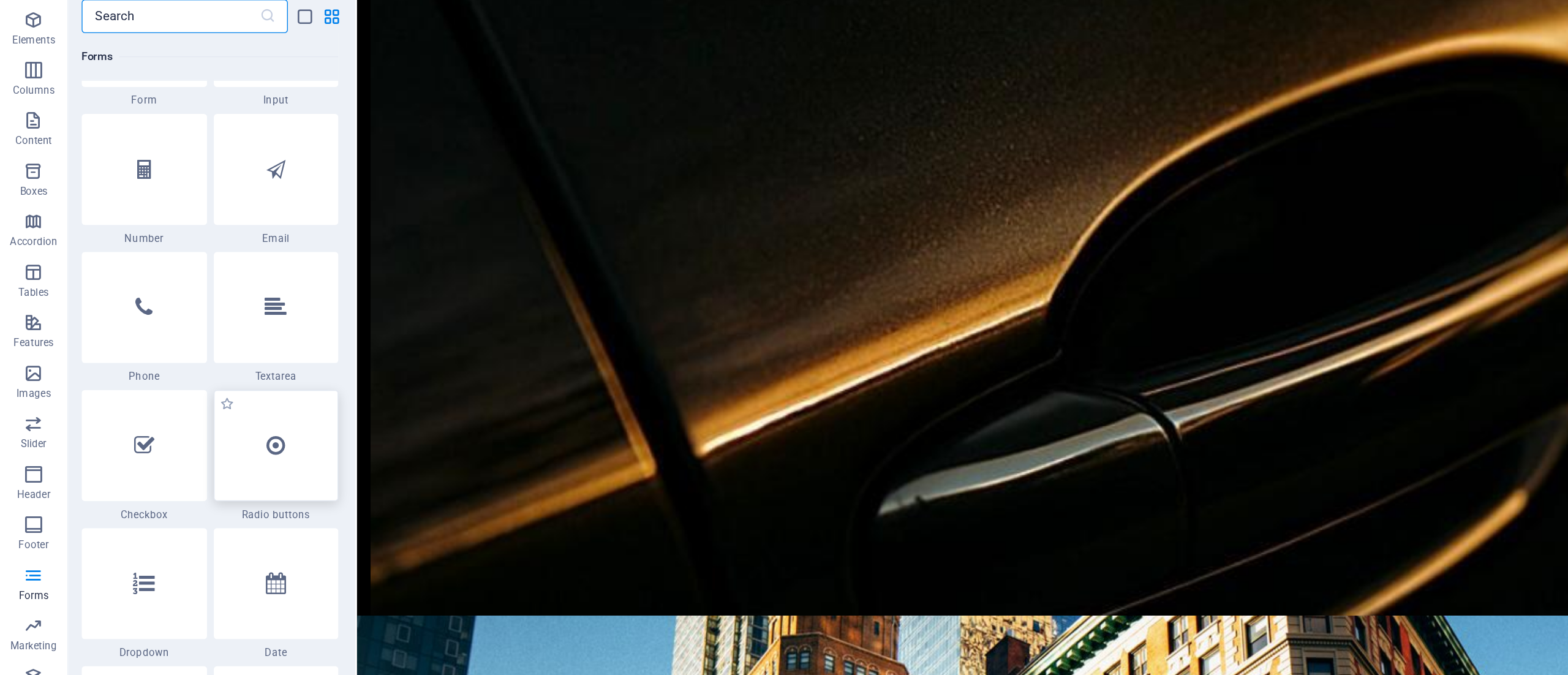
scroll to position [9451, 0]
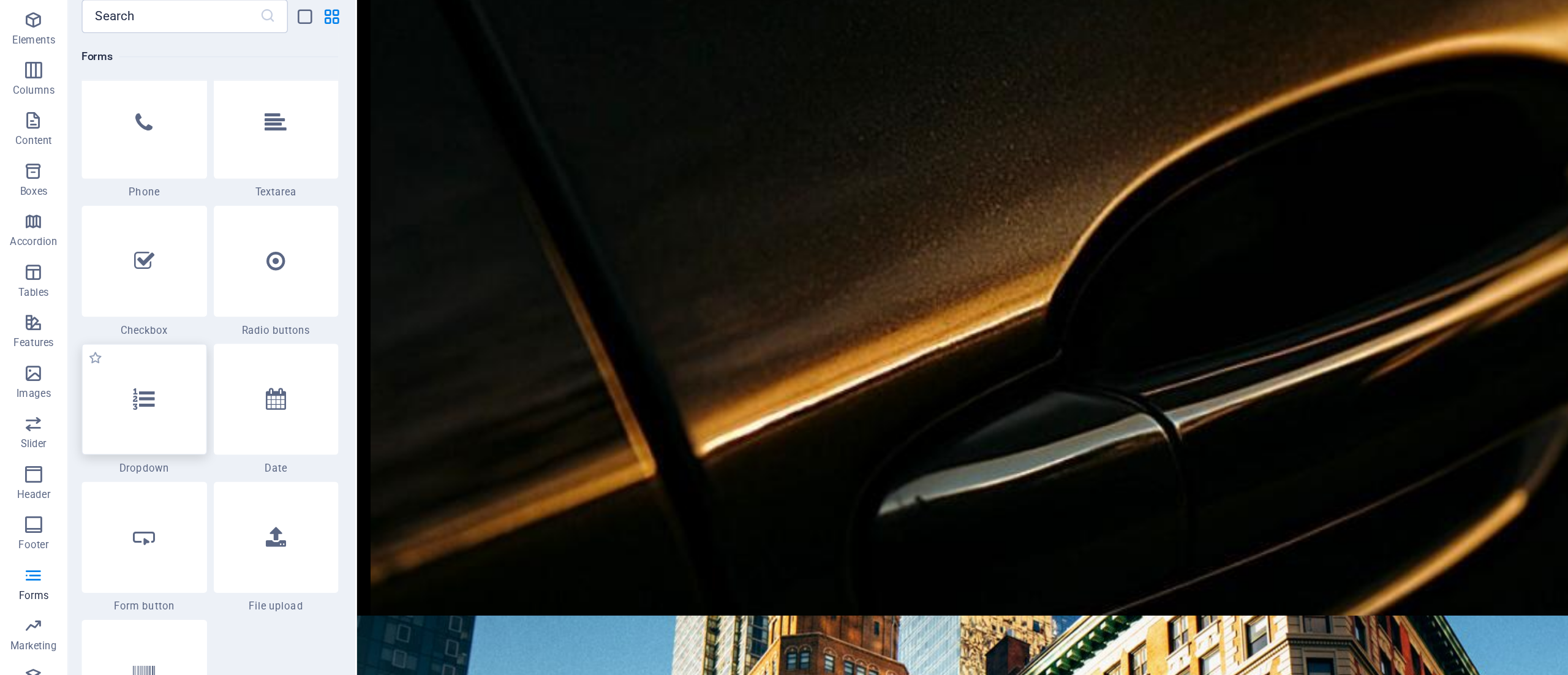
click at [106, 358] on icon at bounding box center [105, 356] width 16 height 16
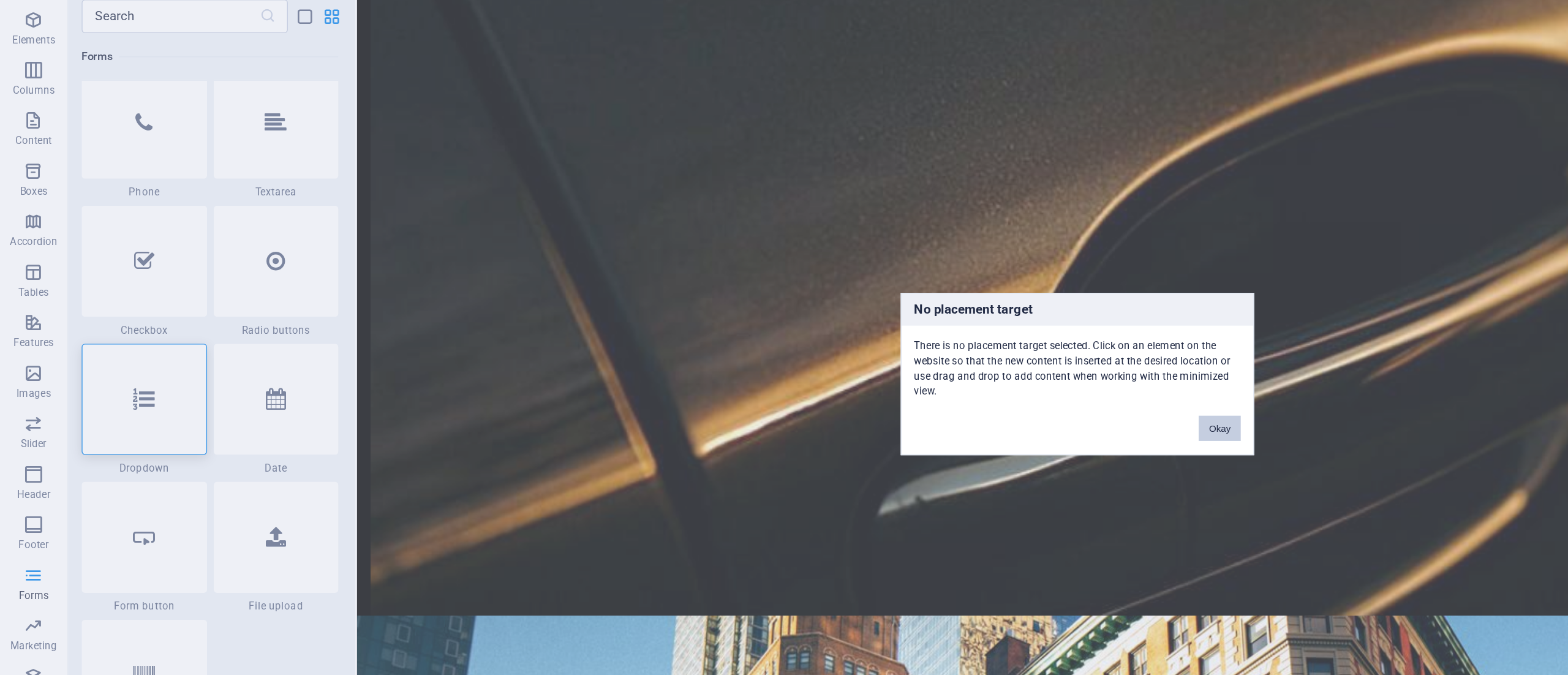
click at [887, 373] on button "Okay" at bounding box center [888, 377] width 31 height 18
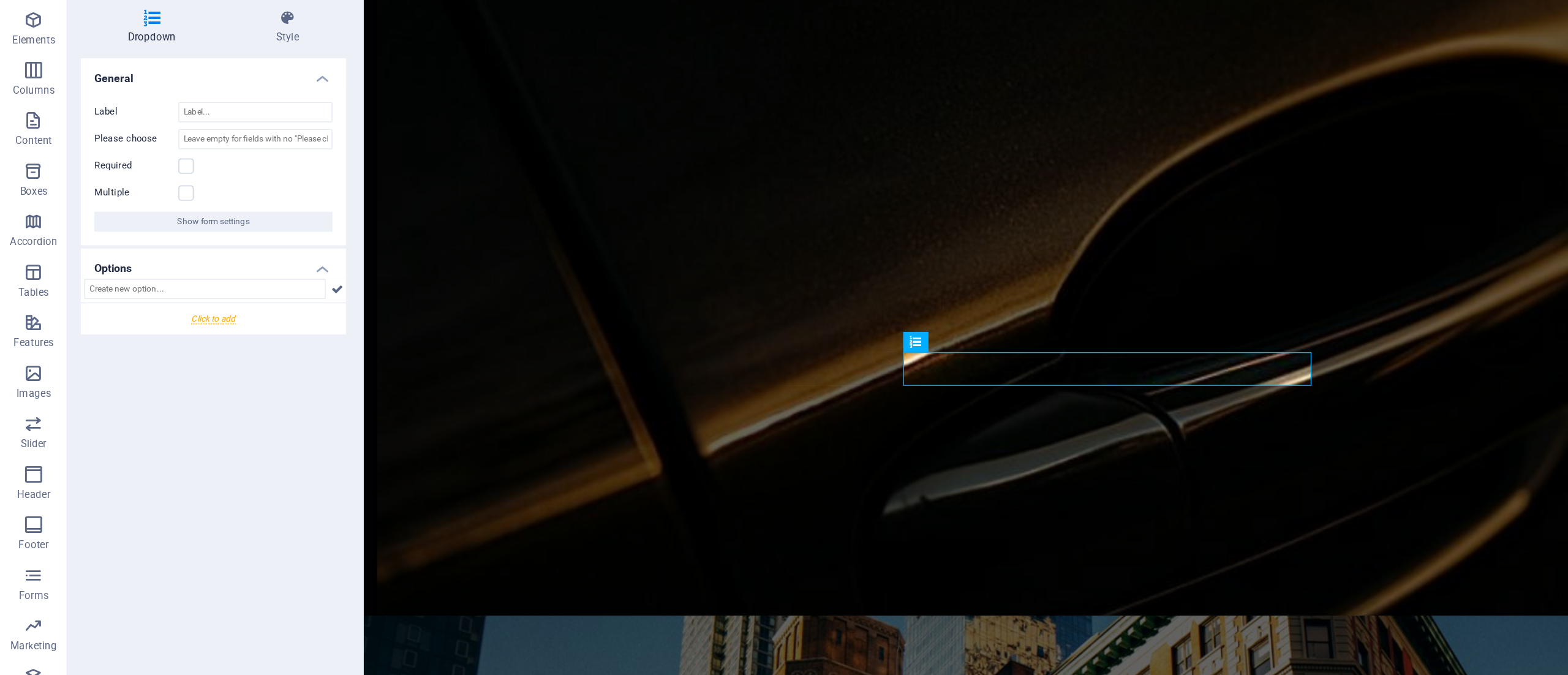
drag, startPoint x: 457, startPoint y: 305, endPoint x: 469, endPoint y: 307, distance: 12.2
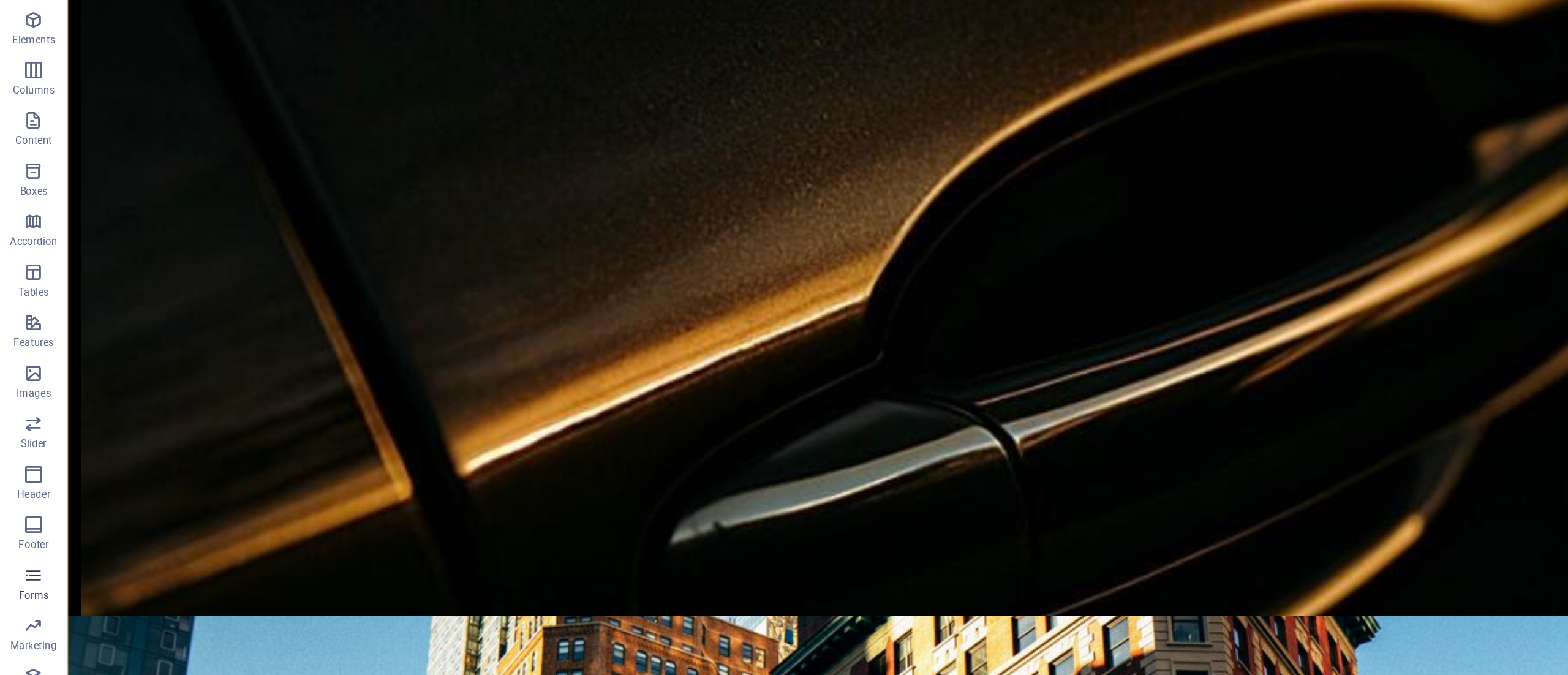
click at [20, 498] on p "Forms" at bounding box center [24, 498] width 22 height 10
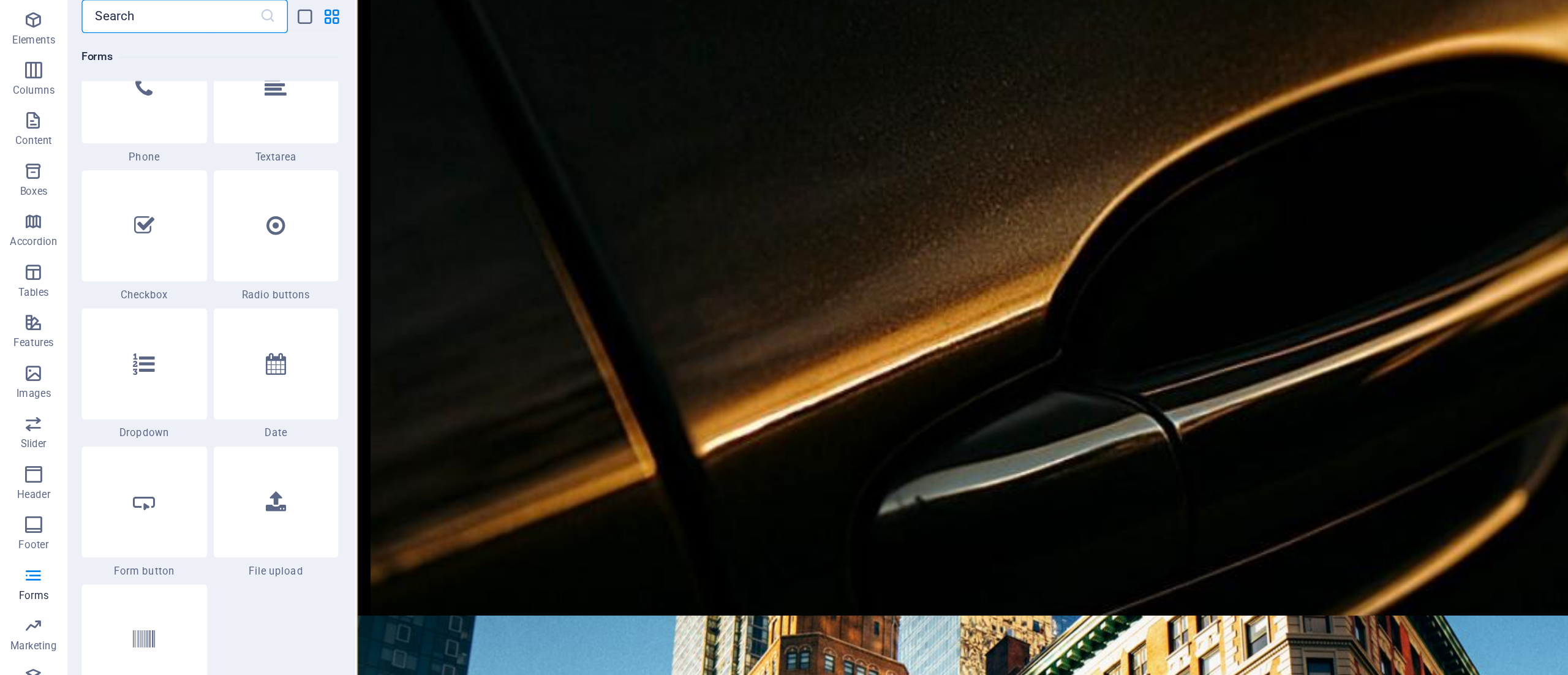
scroll to position [9479, 0]
drag, startPoint x: 531, startPoint y: 190, endPoint x: 854, endPoint y: 167, distance: 323.8
click at [86, 331] on div at bounding box center [105, 329] width 92 height 81
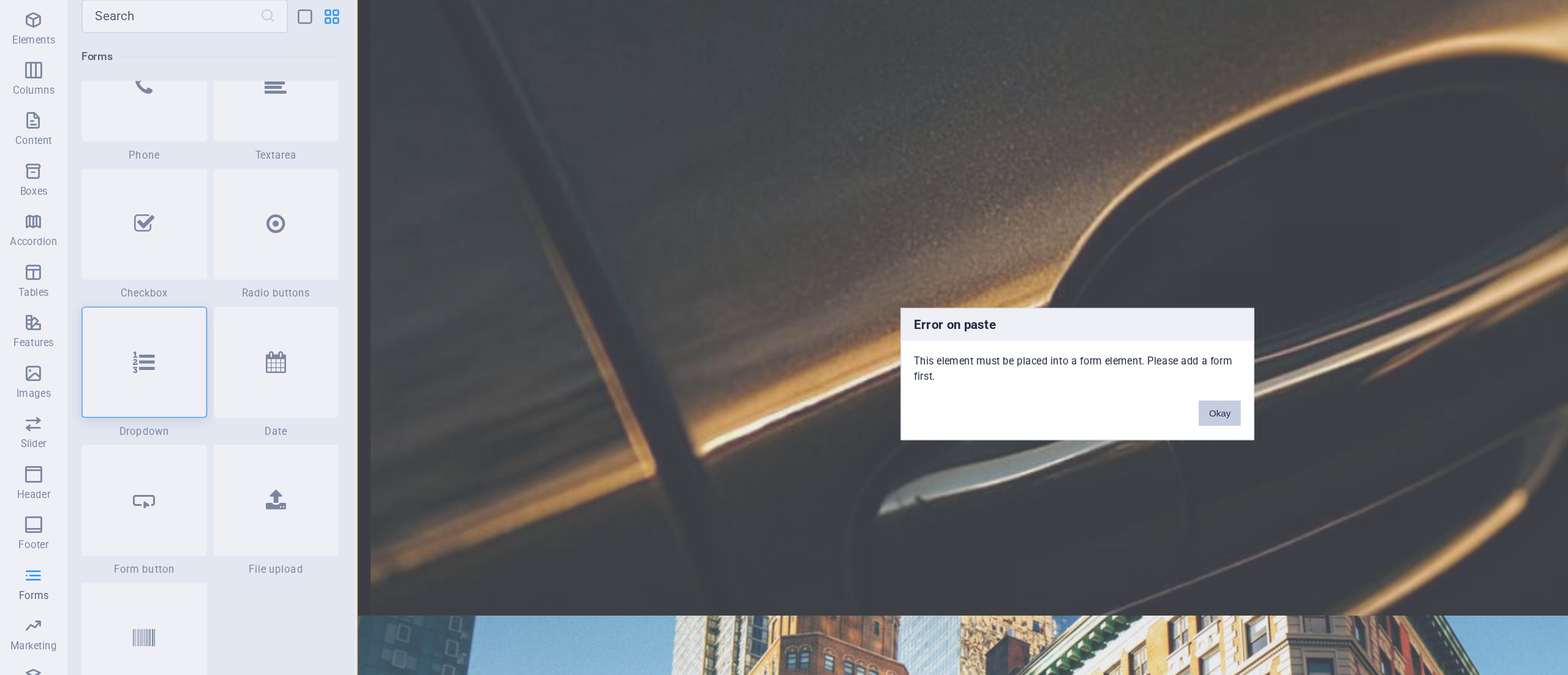
click at [881, 362] on button "Okay" at bounding box center [888, 366] width 31 height 18
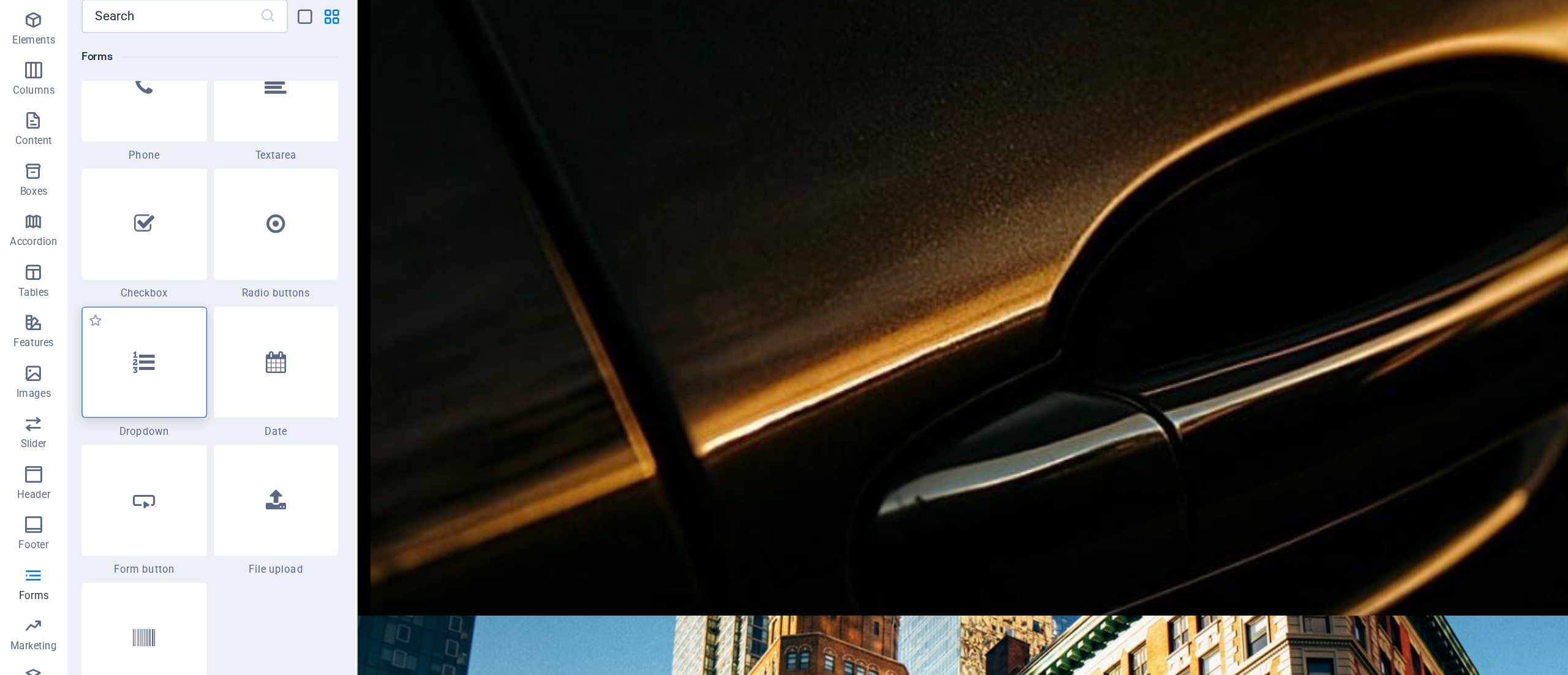
click at [113, 329] on div at bounding box center [105, 329] width 92 height 81
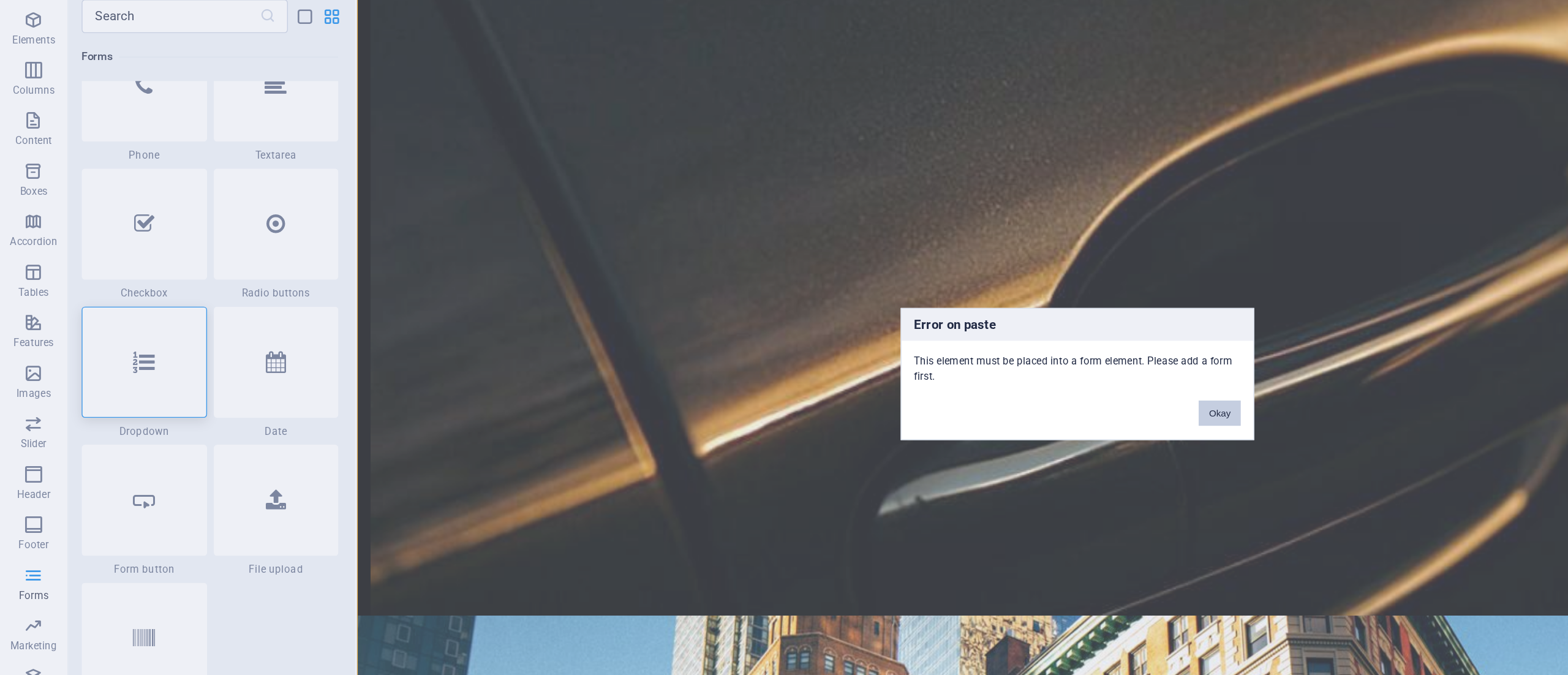
click at [886, 365] on button "Okay" at bounding box center [888, 366] width 31 height 18
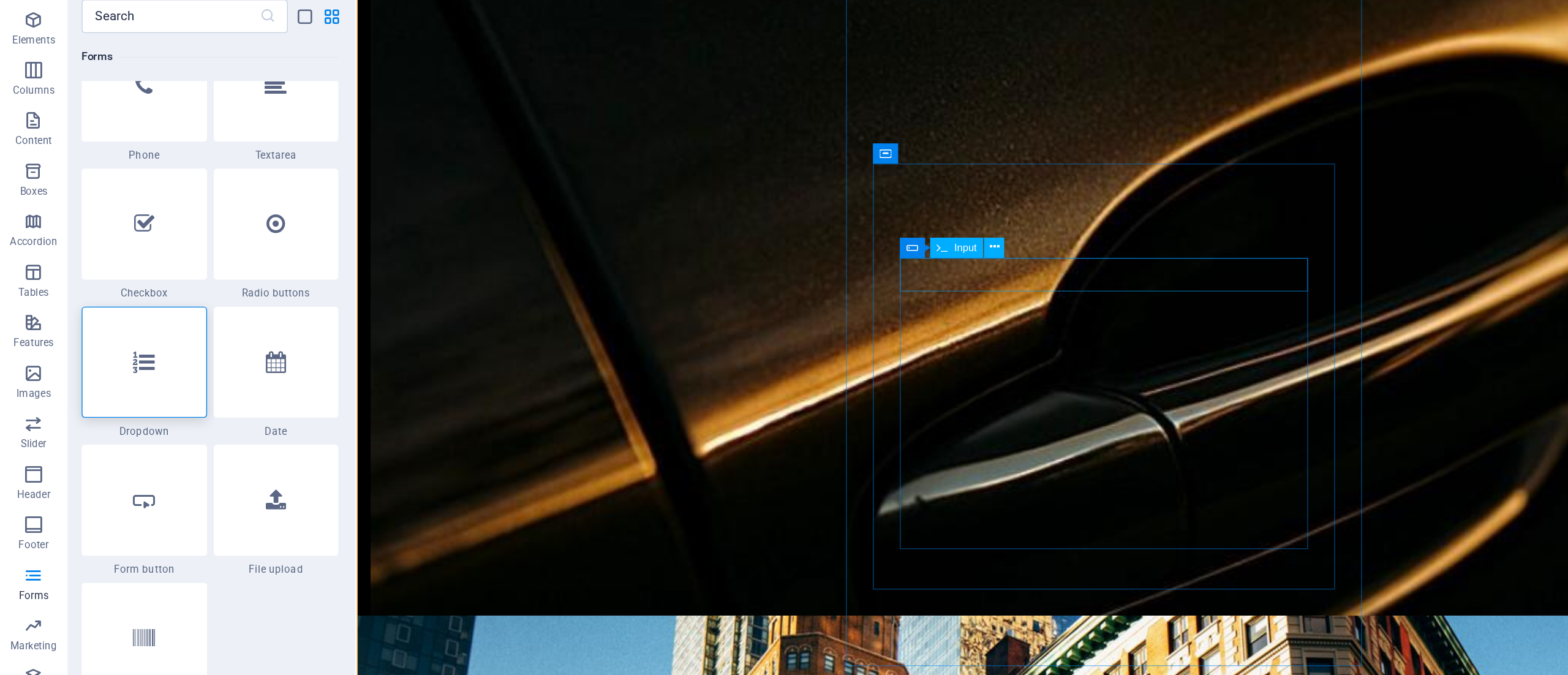
click at [105, 330] on icon at bounding box center [105, 329] width 16 height 16
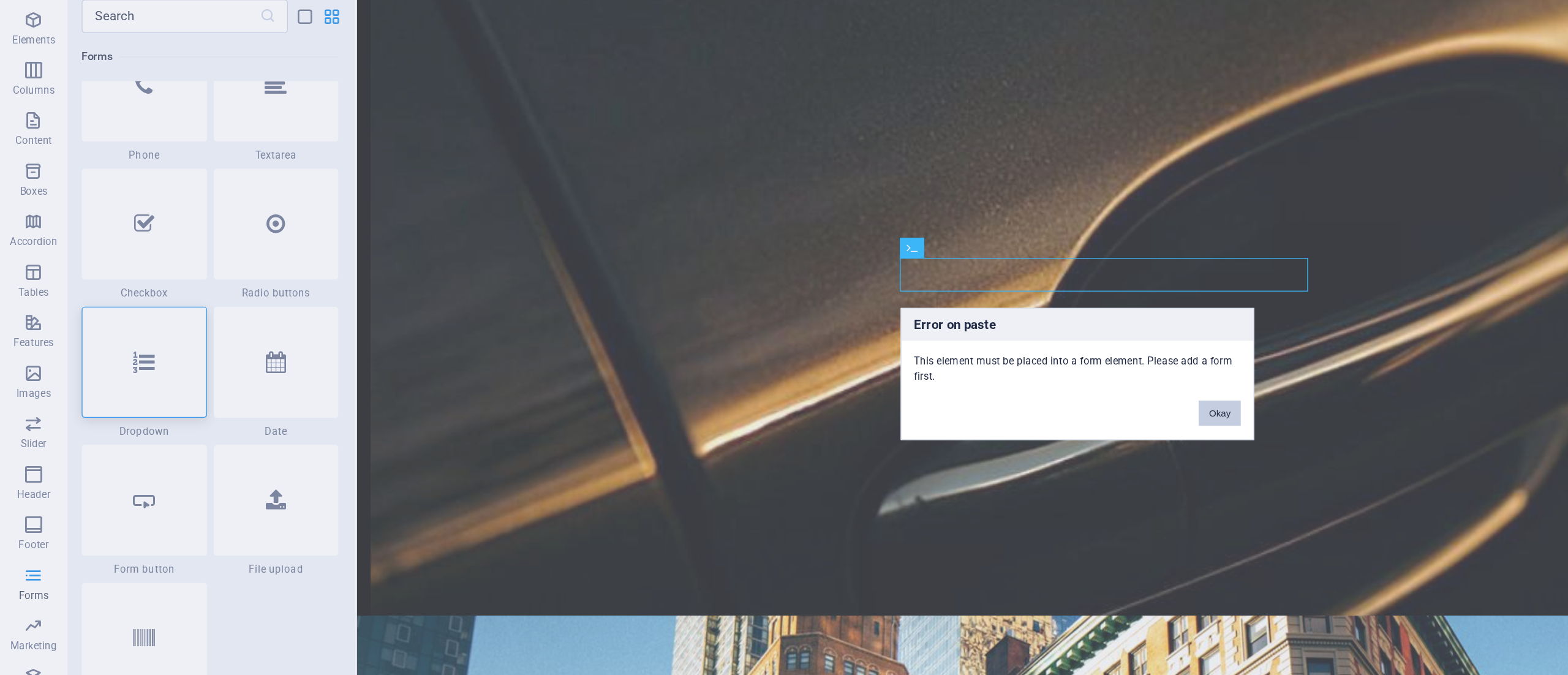
click at [885, 365] on button "Okay" at bounding box center [888, 366] width 31 height 18
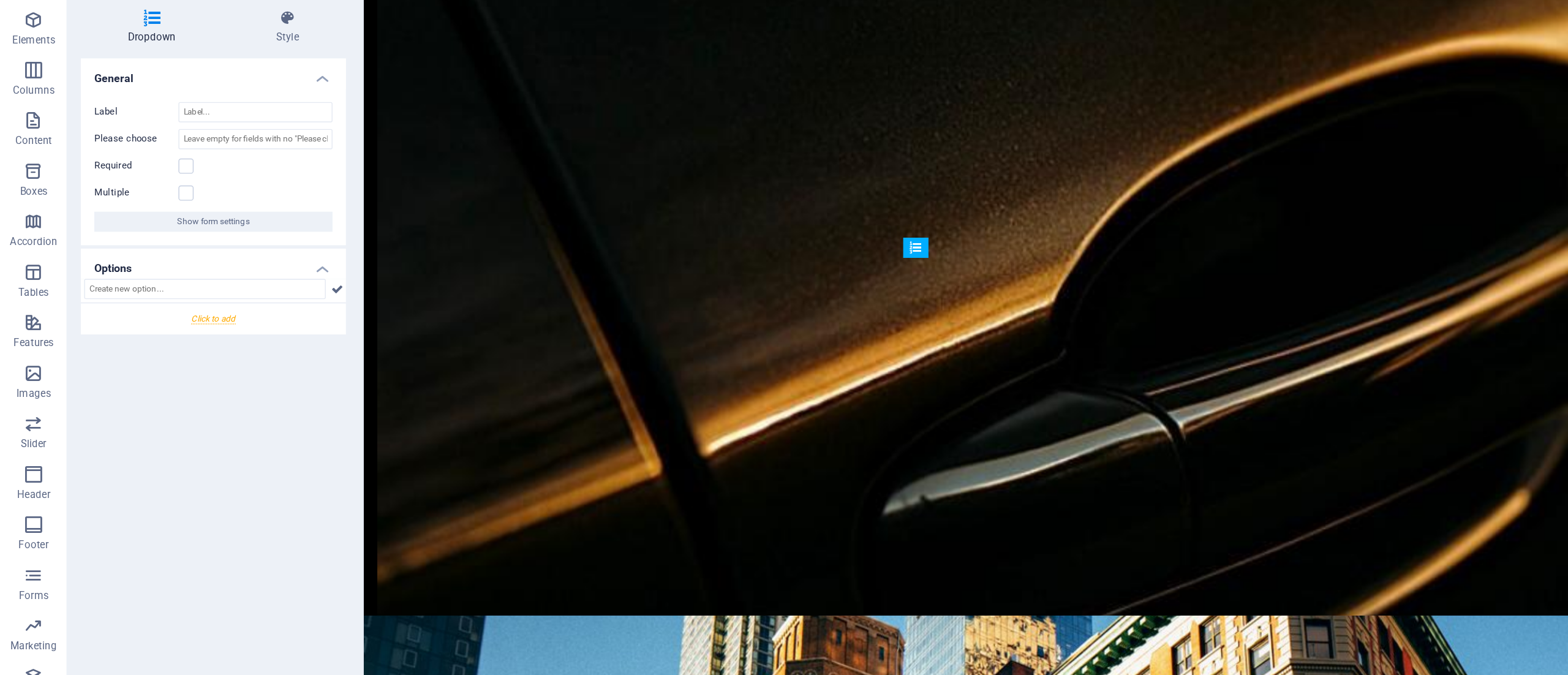
drag, startPoint x: 668, startPoint y: 279, endPoint x: 666, endPoint y: 253, distance: 26.1
click at [666, 253] on div "Dropdown" at bounding box center [670, 245] width 27 height 15
click at [697, 279] on span "Dropdown" at bounding box center [693, 280] width 34 height 7
click at [155, 272] on input "text" at bounding box center [149, 275] width 176 height 15
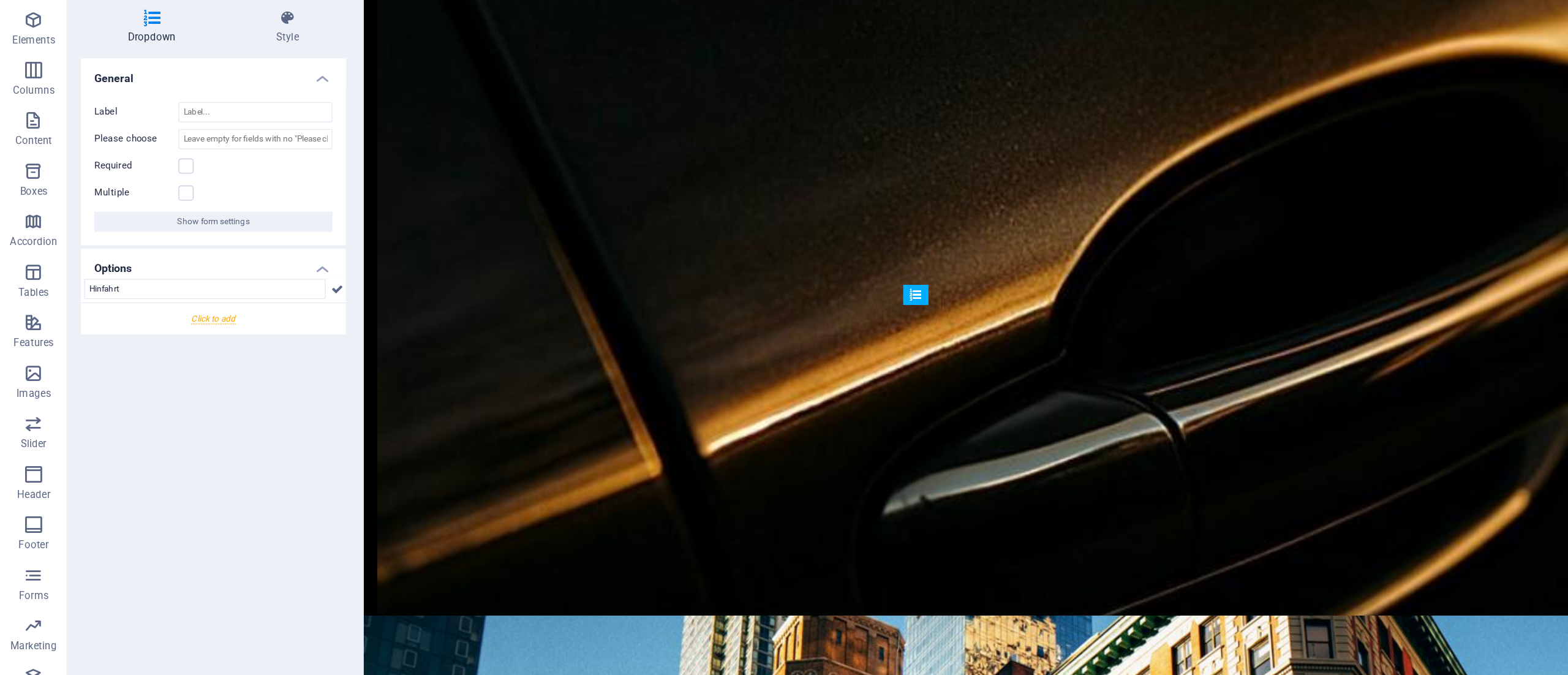
click at [153, 295] on div at bounding box center [155, 297] width 193 height 23
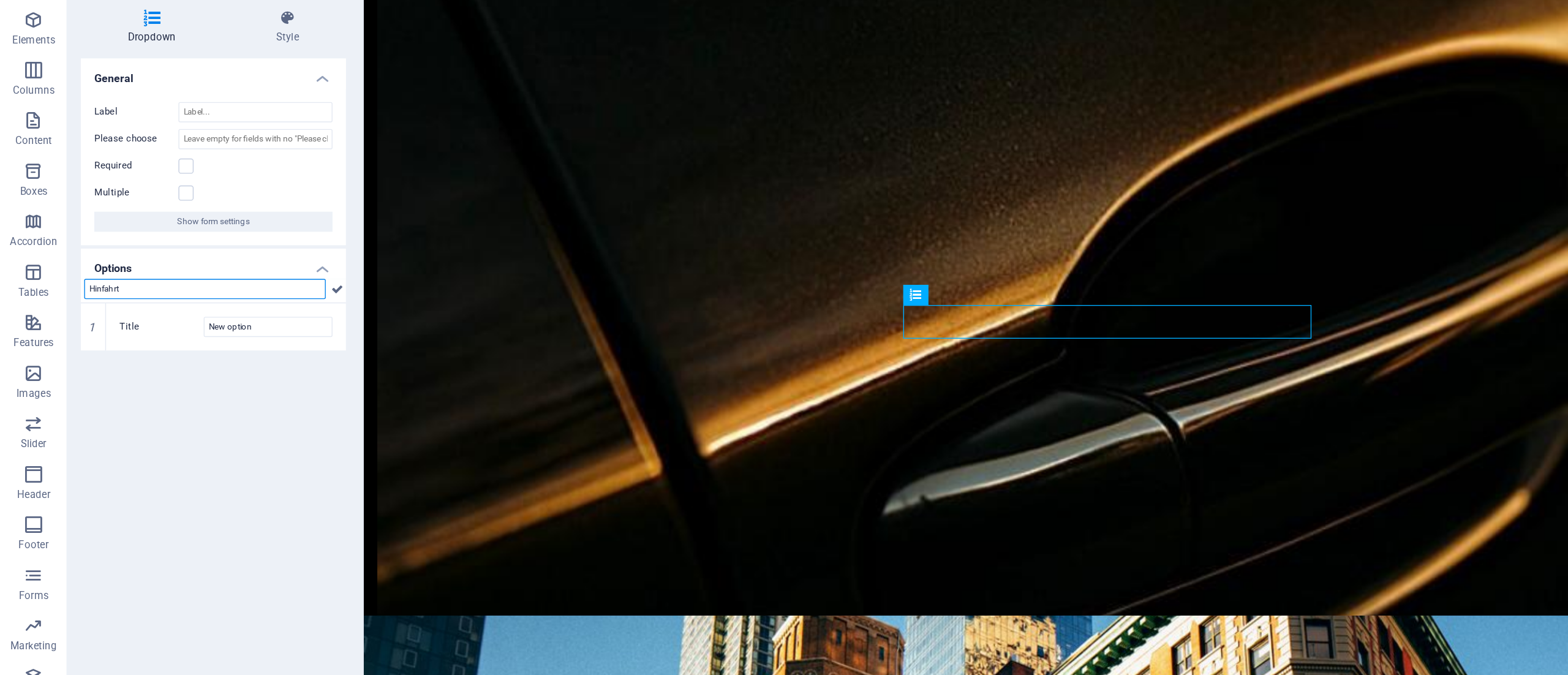
click at [65, 272] on input "Hinfahrt" at bounding box center [149, 275] width 176 height 15
type input "Nur Hinfahrt"
click at [182, 301] on input "New option" at bounding box center [195, 303] width 94 height 15
click at [198, 301] on input "New option" at bounding box center [195, 303] width 94 height 15
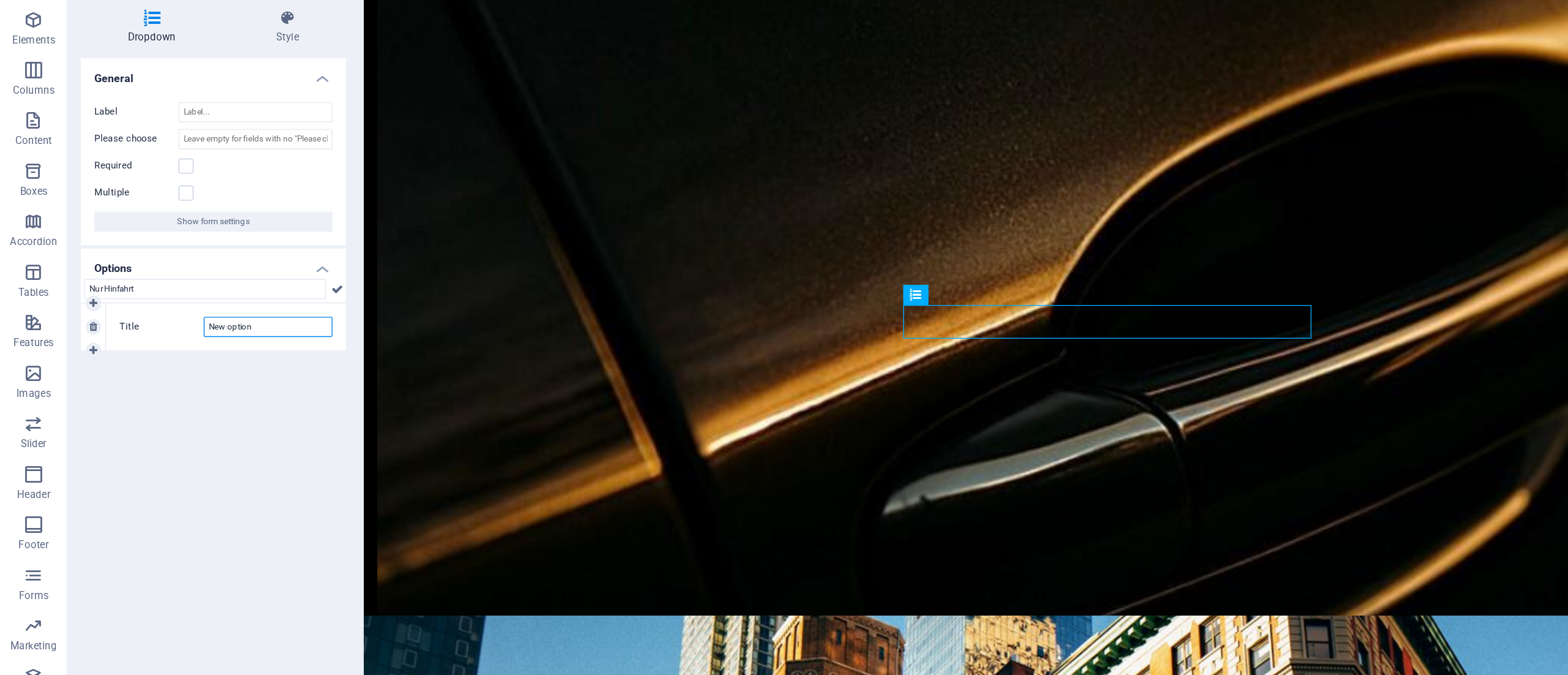
click at [198, 301] on input "New option" at bounding box center [195, 303] width 94 height 15
click at [67, 320] on icon at bounding box center [68, 320] width 6 height 7
type input "Hin- und Rückfahrt"
click at [193, 338] on input "New option" at bounding box center [195, 338] width 94 height 15
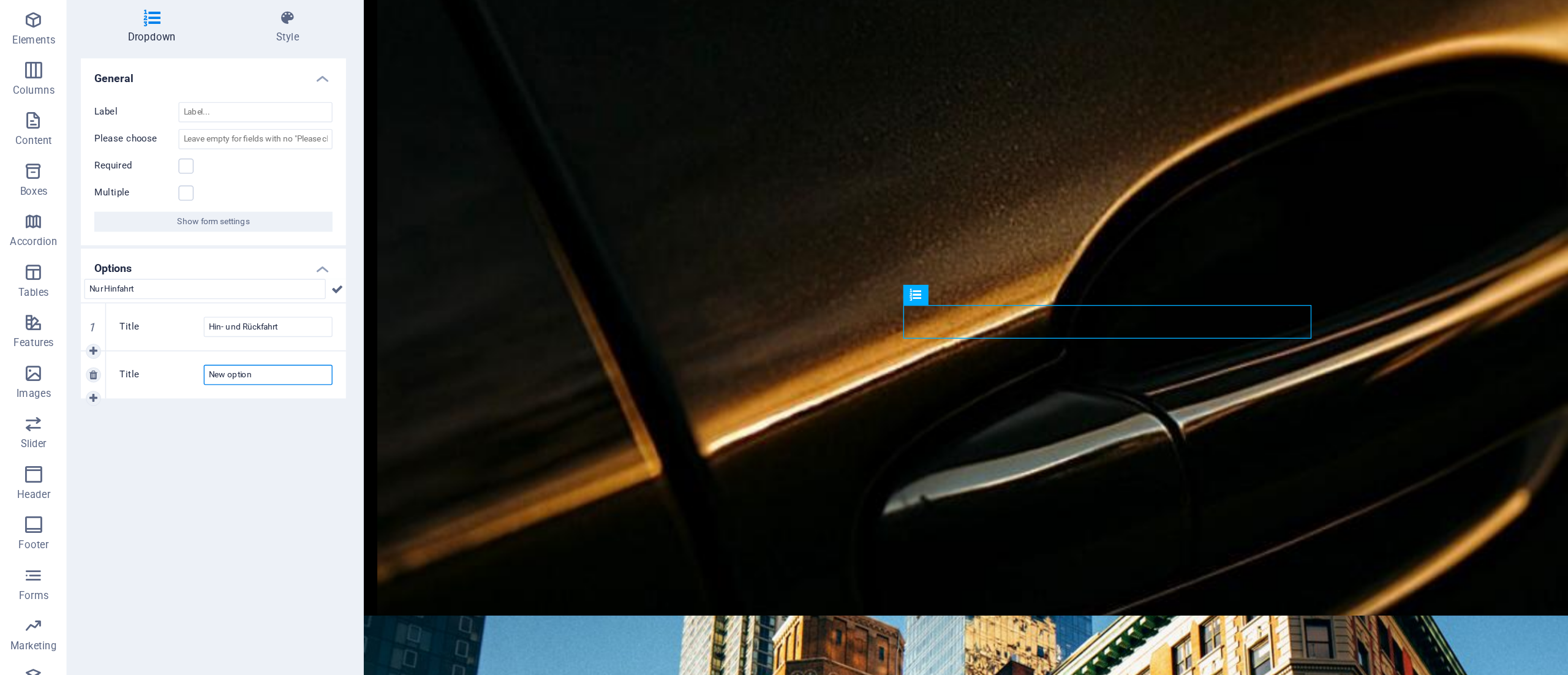
click at [193, 338] on input "New option" at bounding box center [195, 338] width 94 height 15
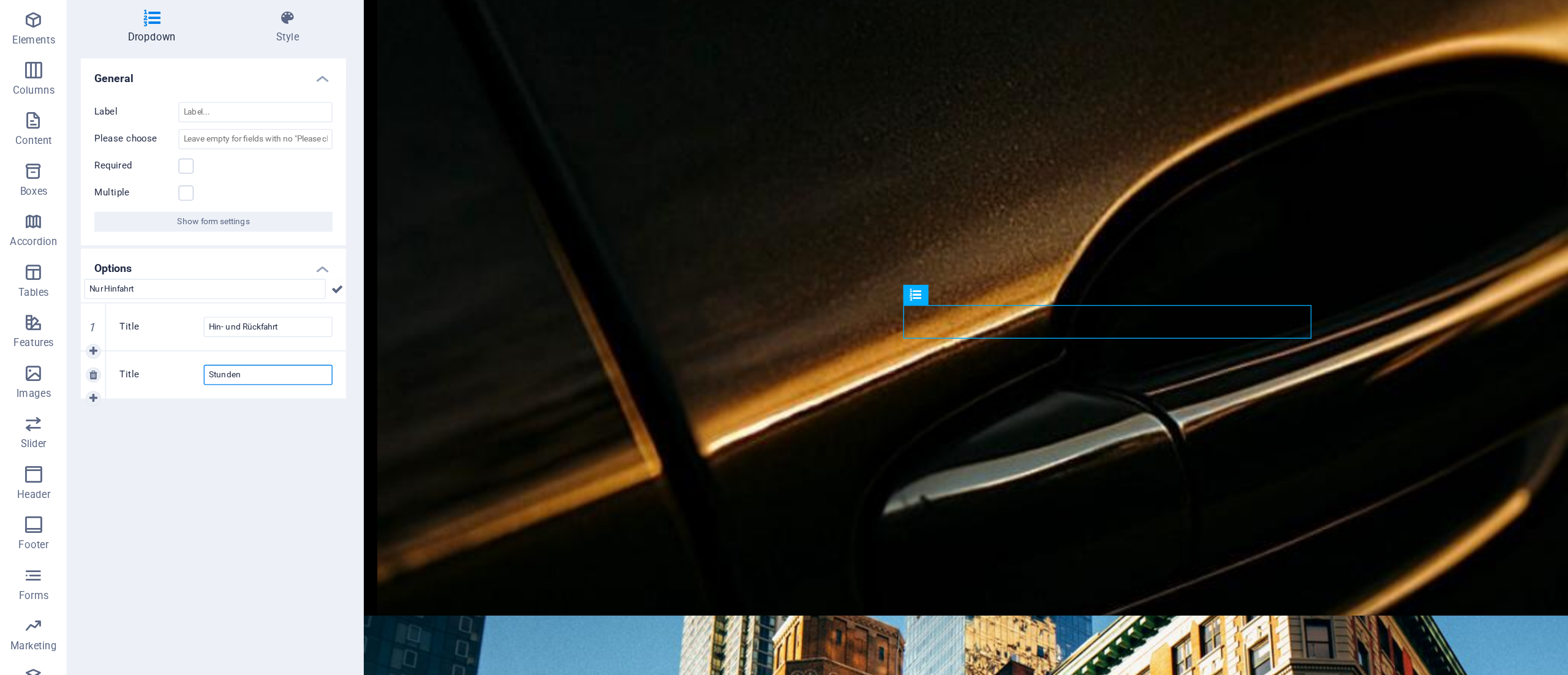
click at [193, 337] on input "Stunden" at bounding box center [195, 338] width 94 height 15
click at [173, 347] on div "Title Stundenweise" at bounding box center [164, 338] width 174 height 34
click at [199, 335] on input "Stundenweise" at bounding box center [195, 338] width 94 height 15
click at [237, 337] on input "Stundenweise (Details in der Beschreibung" at bounding box center [195, 338] width 94 height 15
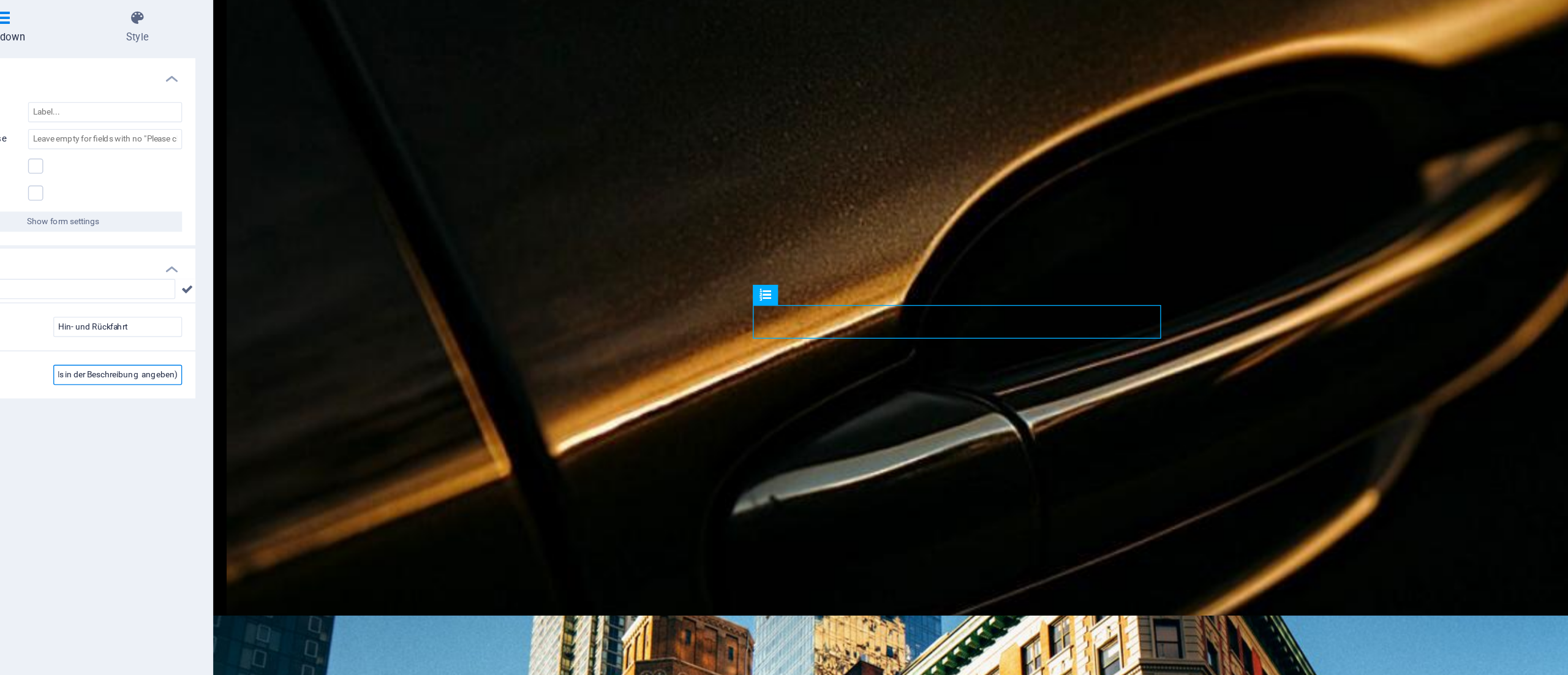
scroll to position [0, 59]
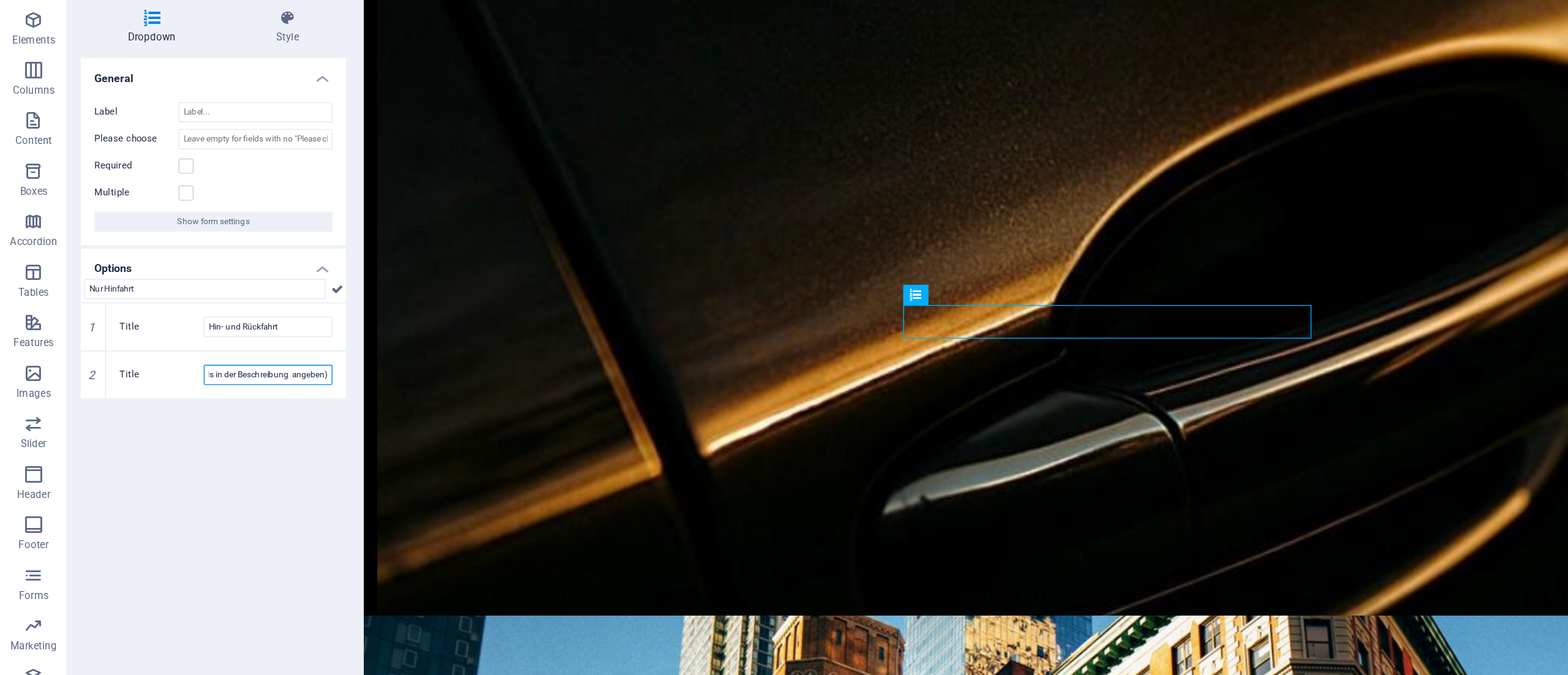
type input "Stundenweise (Details in der Beschreibung angeben)"
click at [175, 387] on div "General Label Please choose Required Multiple Show form settings Options Nur Hi…" at bounding box center [155, 376] width 193 height 537
click at [245, 272] on icon at bounding box center [246, 275] width 9 height 15
click at [137, 204] on label at bounding box center [135, 205] width 11 height 11
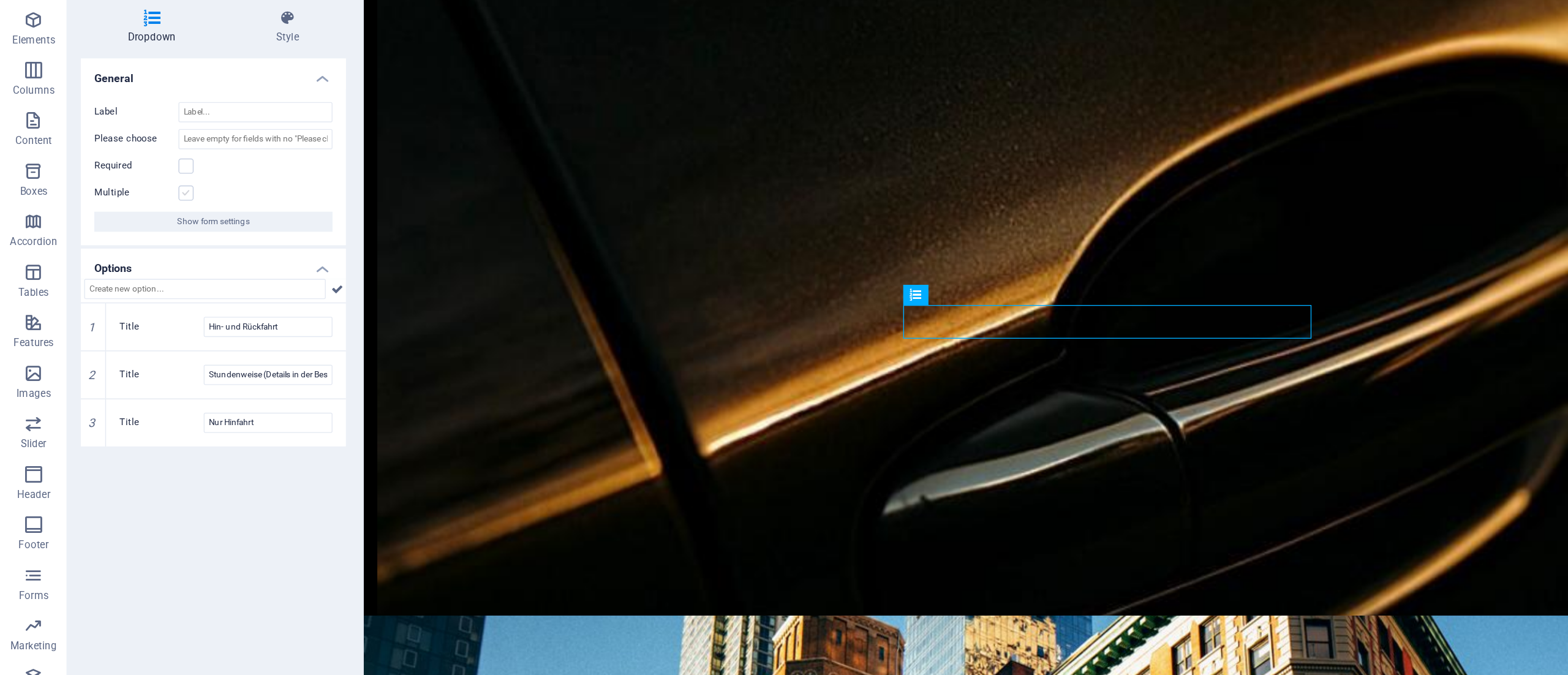
click at [0, 0] on input "Multiple" at bounding box center [0, 0] width 0 height 0
click at [161, 161] on input "Please choose" at bounding box center [185, 166] width 112 height 15
type input "Nur Hinfahrt"
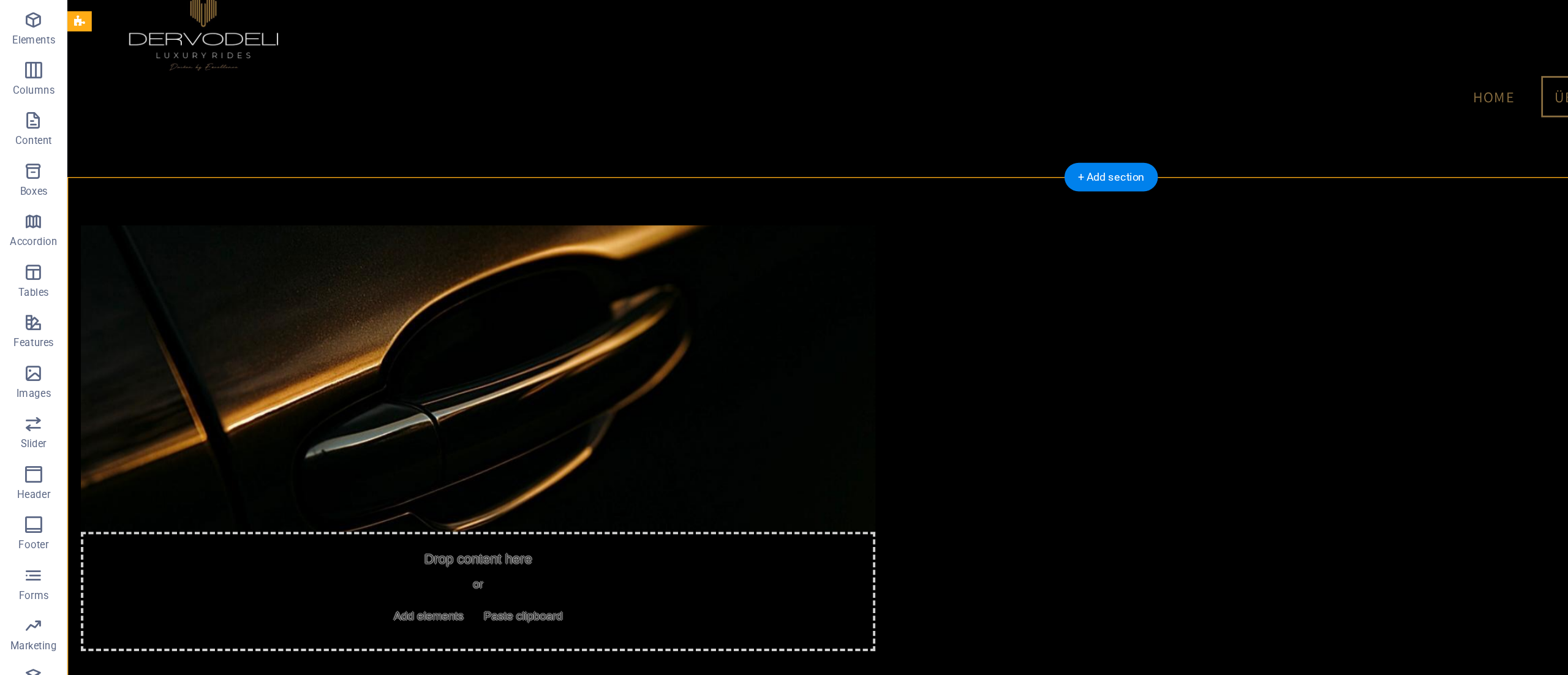
scroll to position [819, 0]
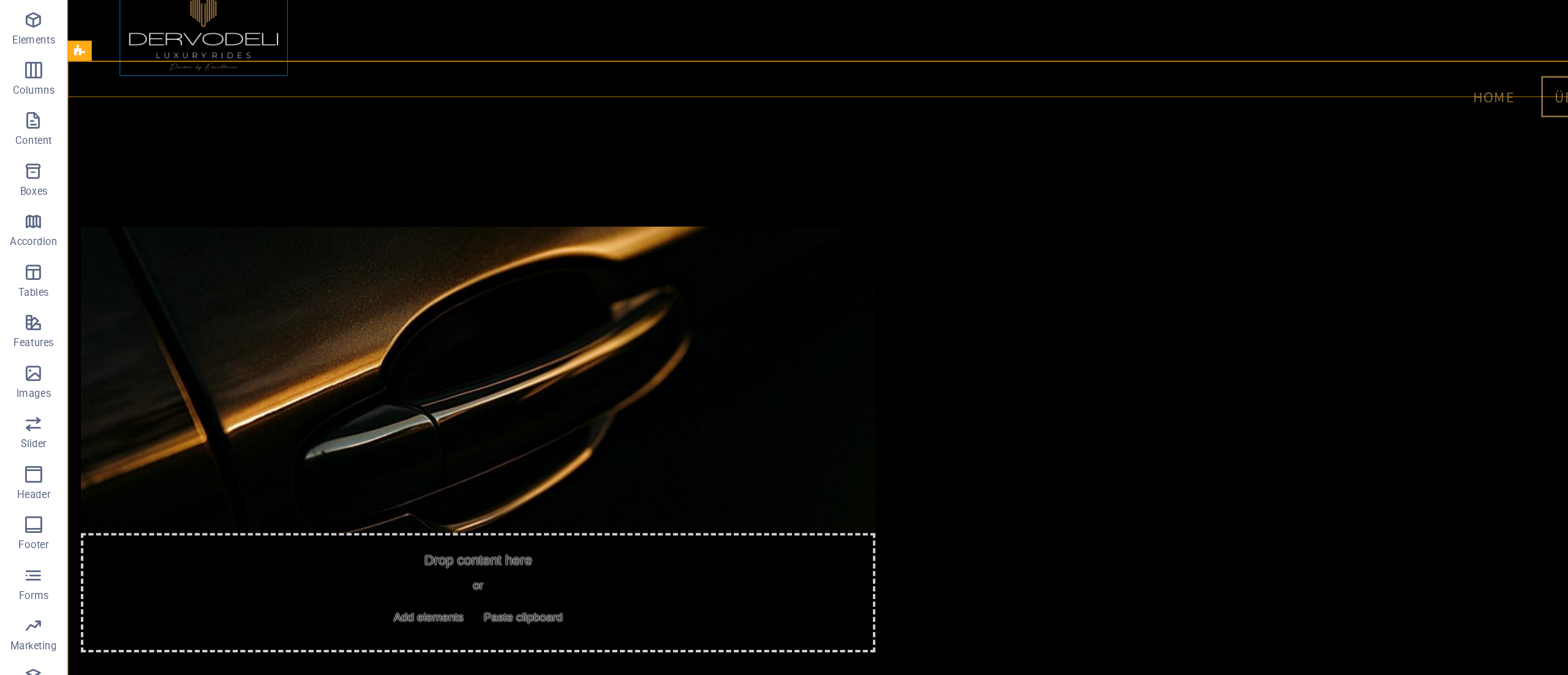
click at [108, 40] on div at bounding box center [826, 5] width 1443 height 74
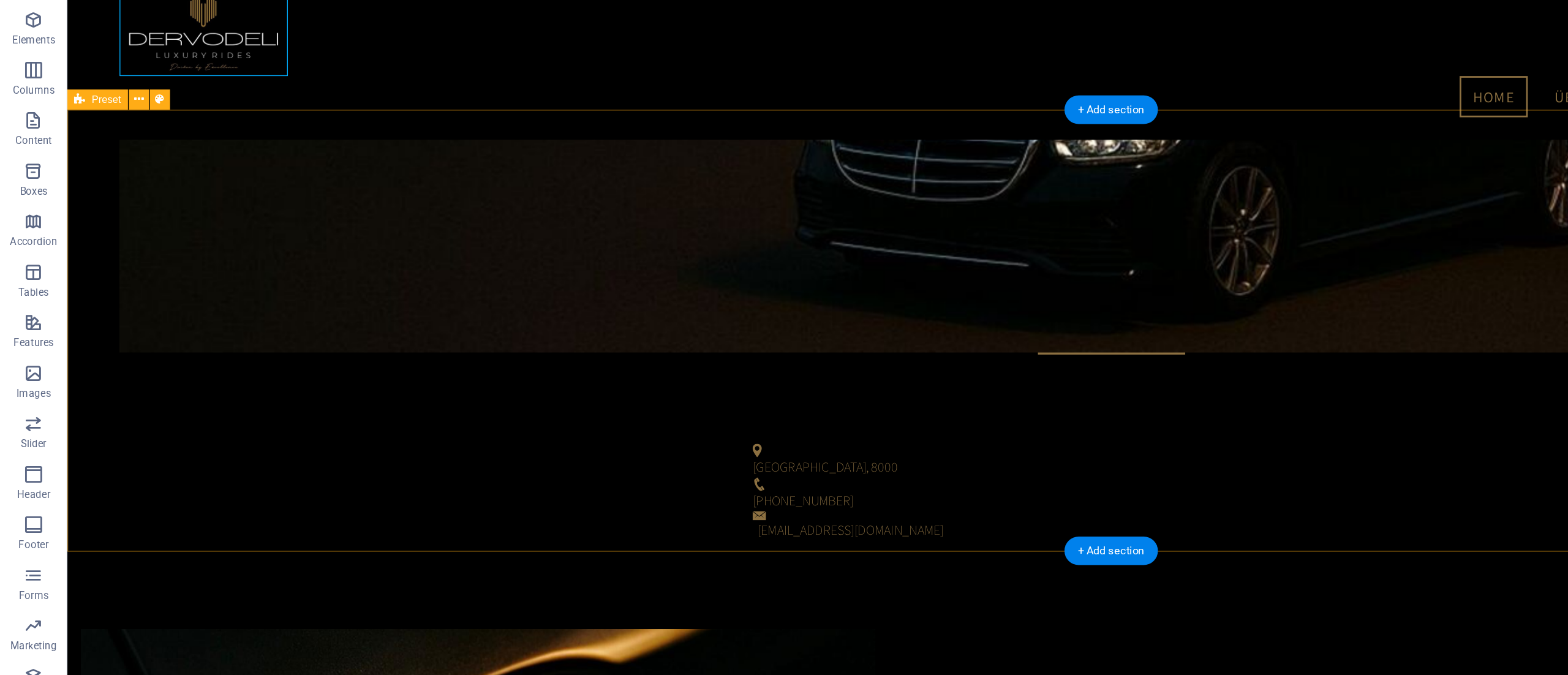
scroll to position [0, 0]
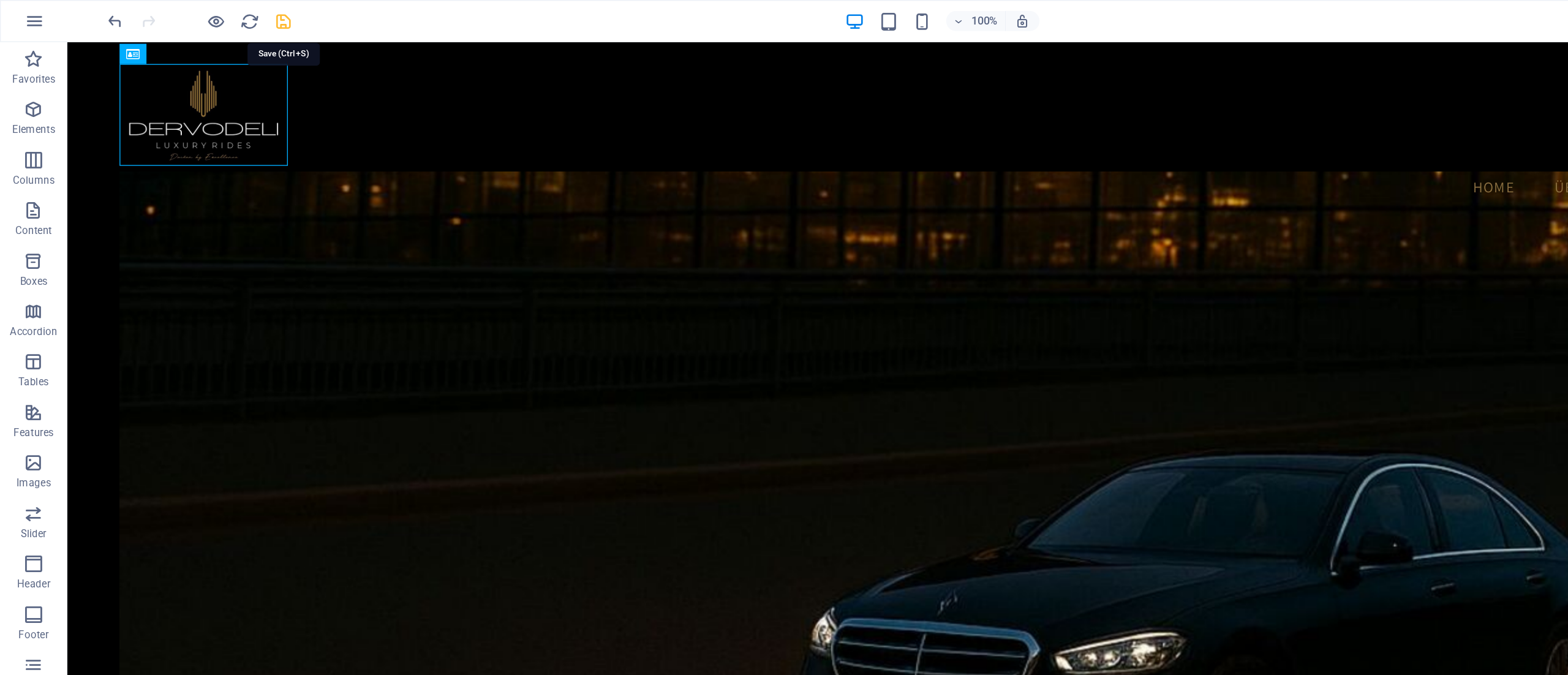
click at [208, 12] on icon "save" at bounding box center [207, 15] width 14 height 14
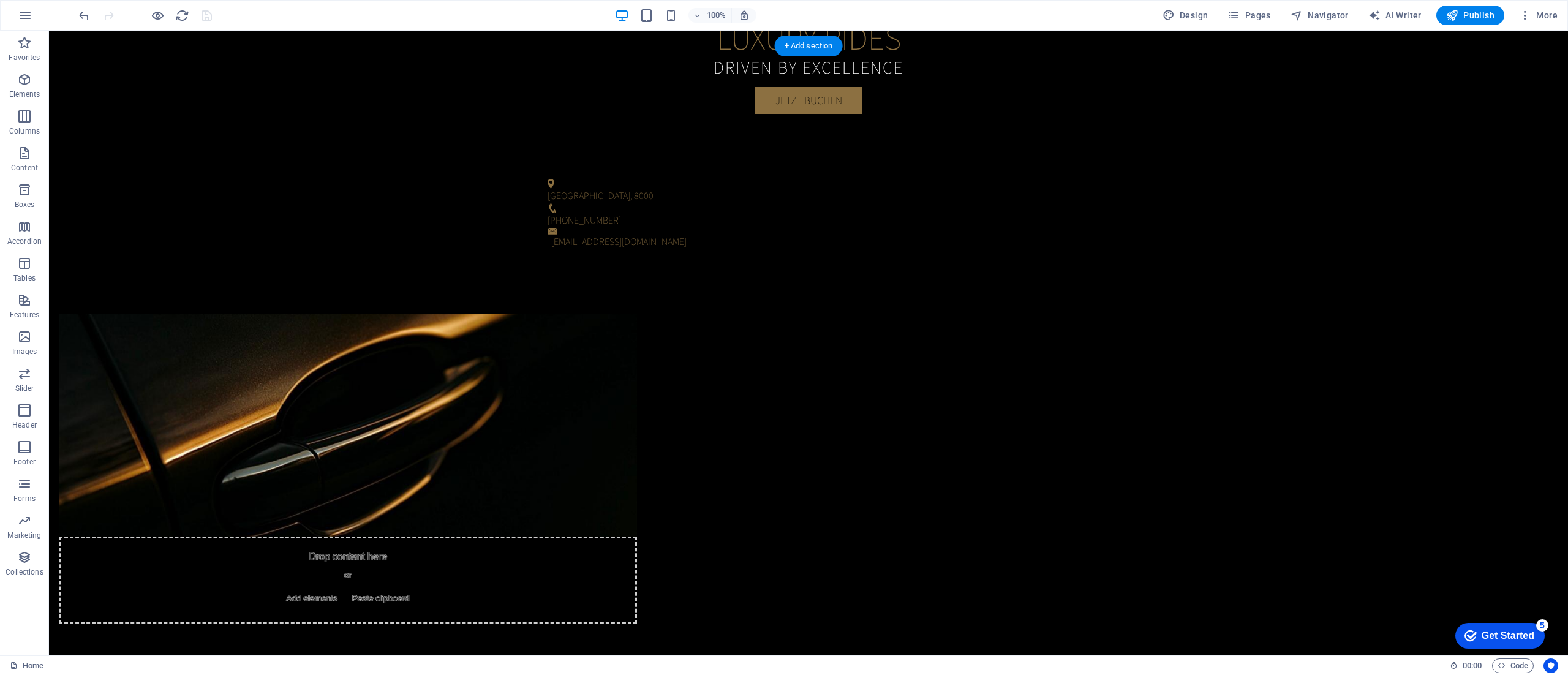
scroll to position [1063, 0]
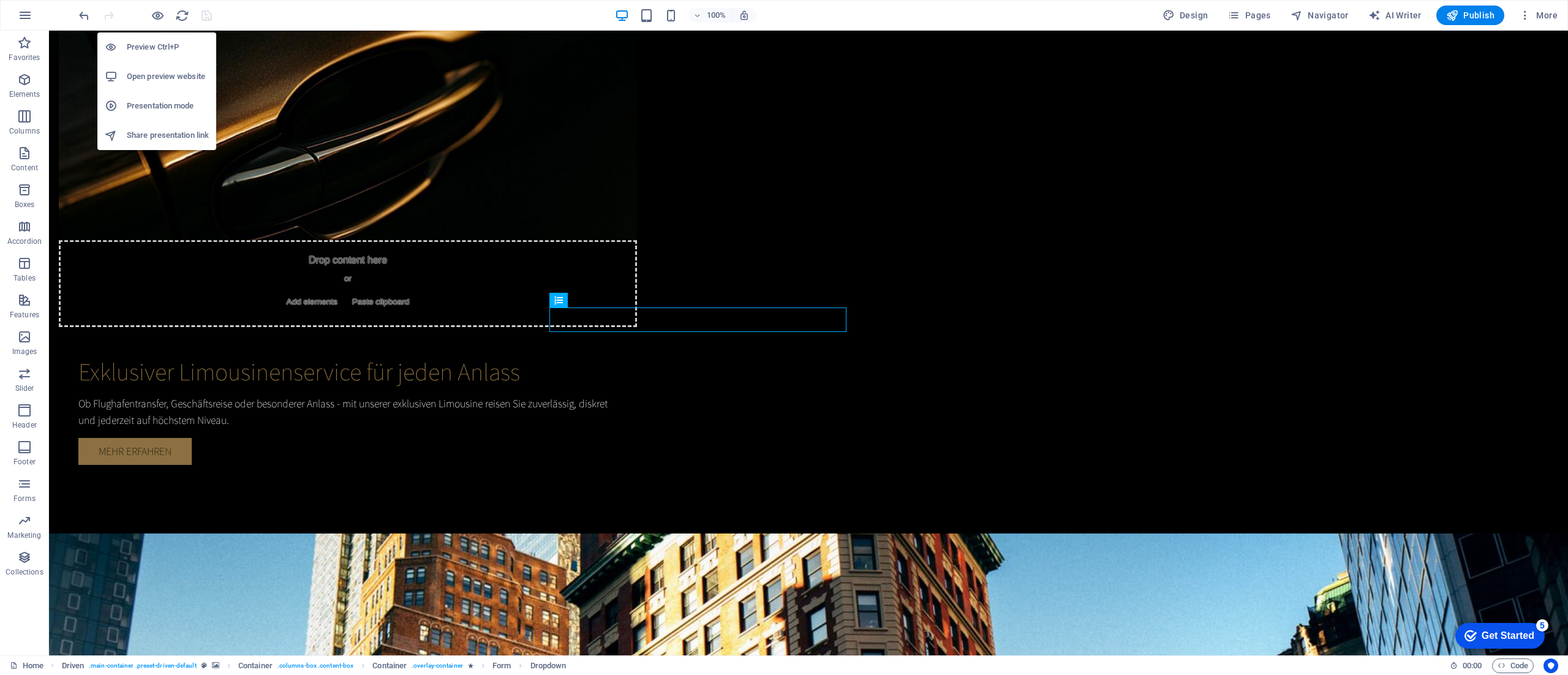
click at [171, 73] on h6 "Open preview website" at bounding box center [168, 77] width 82 height 15
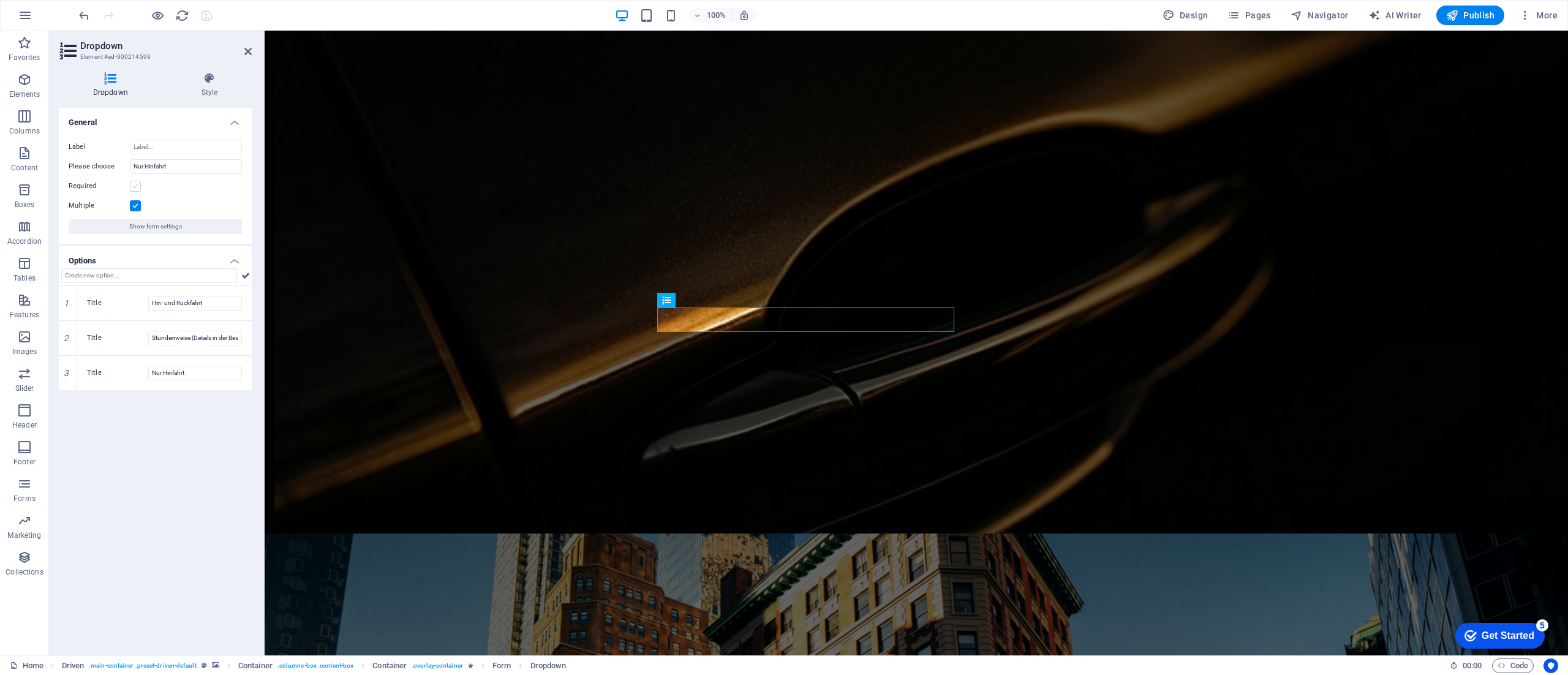
click at [135, 185] on label at bounding box center [135, 186] width 11 height 11
click at [0, 0] on input "Required" at bounding box center [0, 0] width 0 height 0
click at [147, 225] on span "Show form settings" at bounding box center [155, 226] width 53 height 15
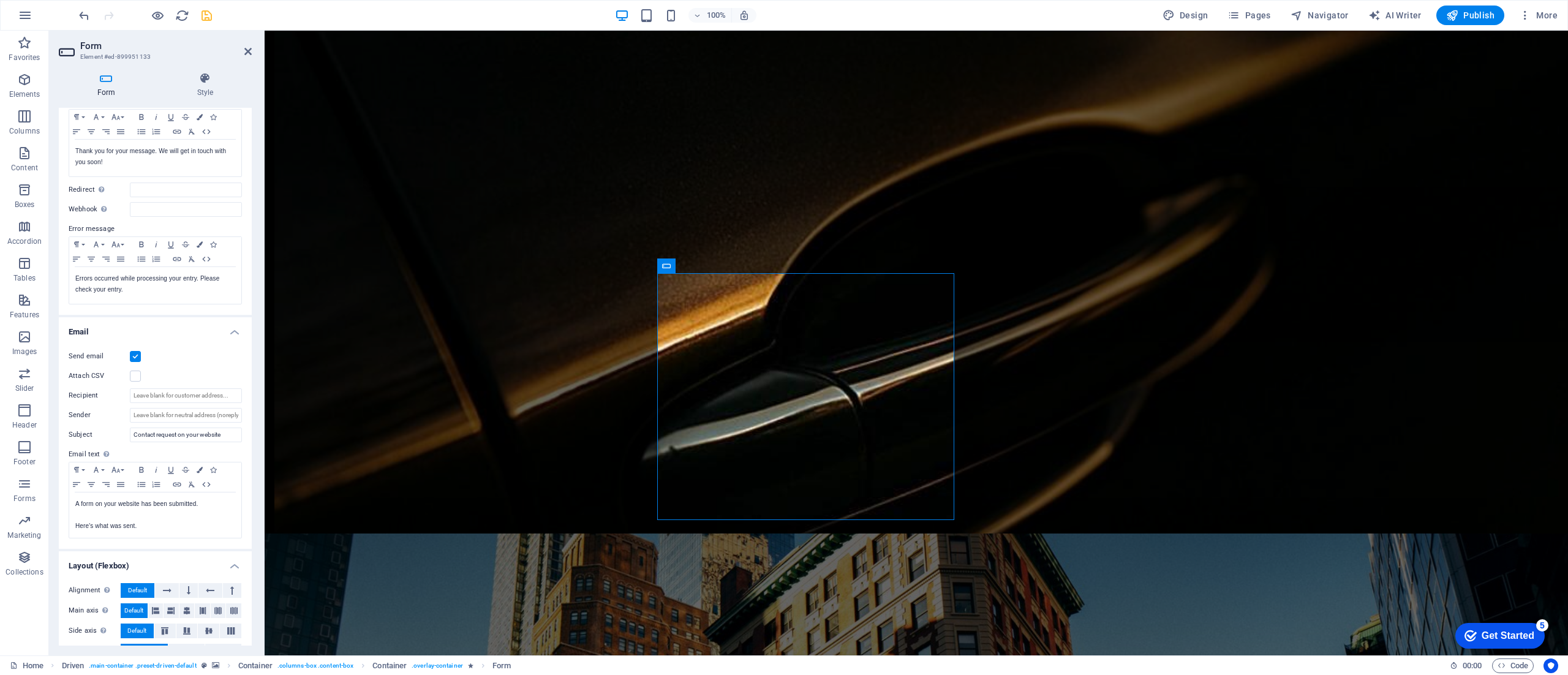
scroll to position [148, 0]
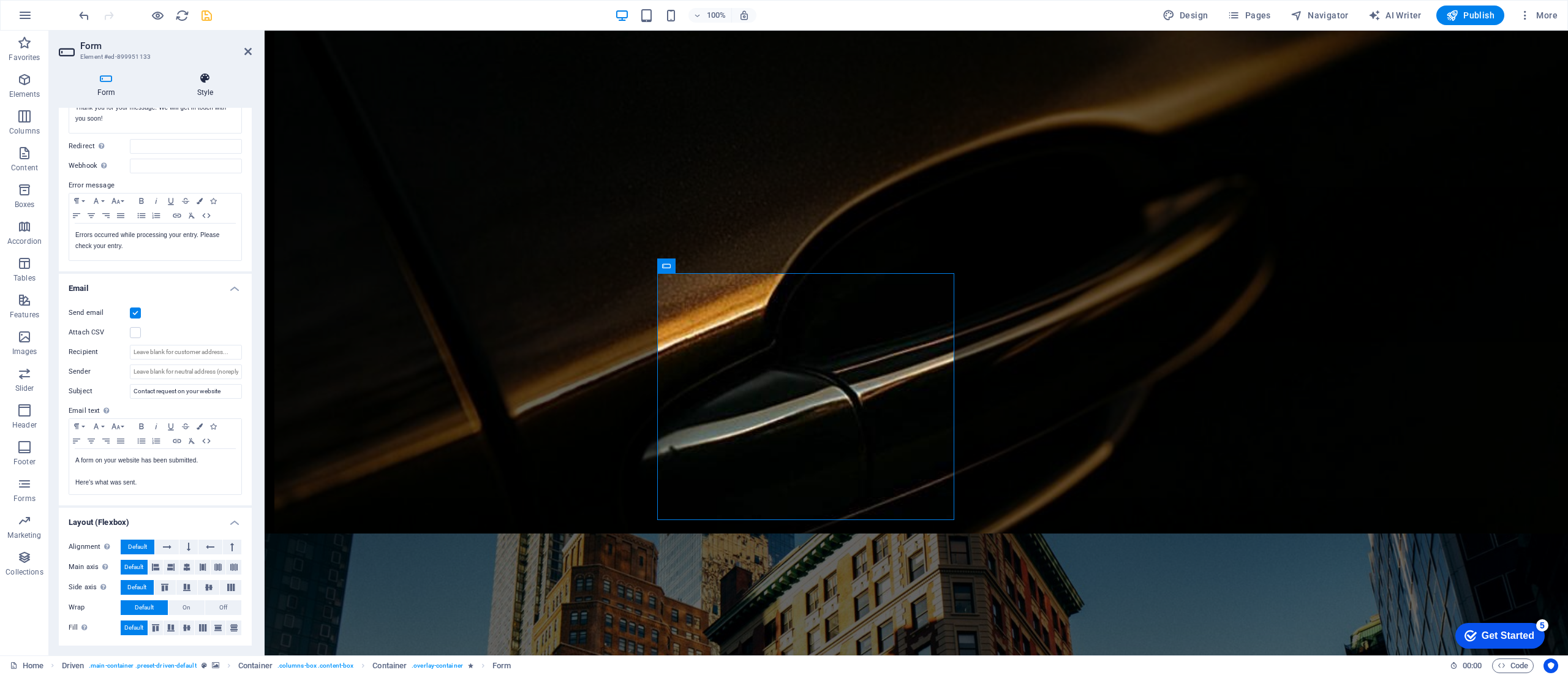
click at [214, 84] on h4 "Style" at bounding box center [205, 85] width 93 height 26
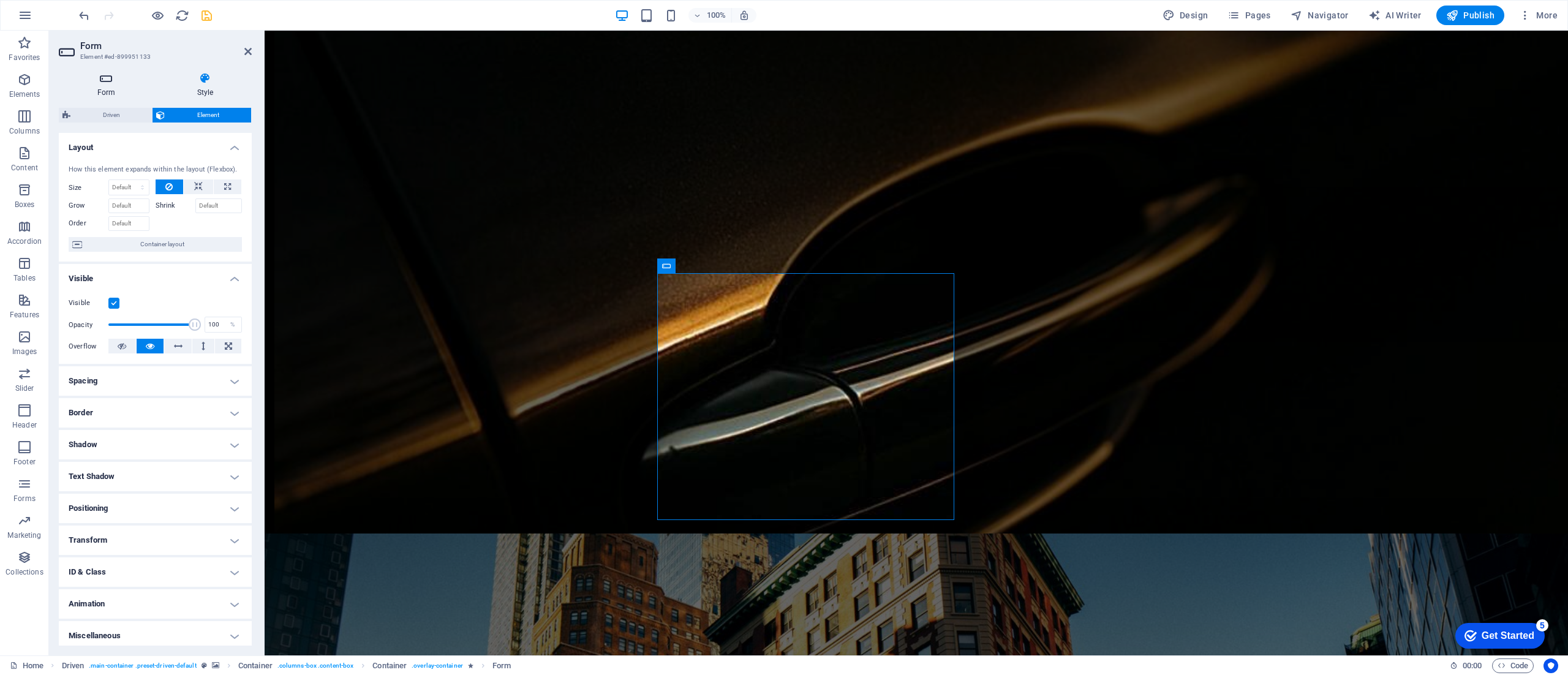
click at [114, 81] on icon at bounding box center [106, 78] width 95 height 12
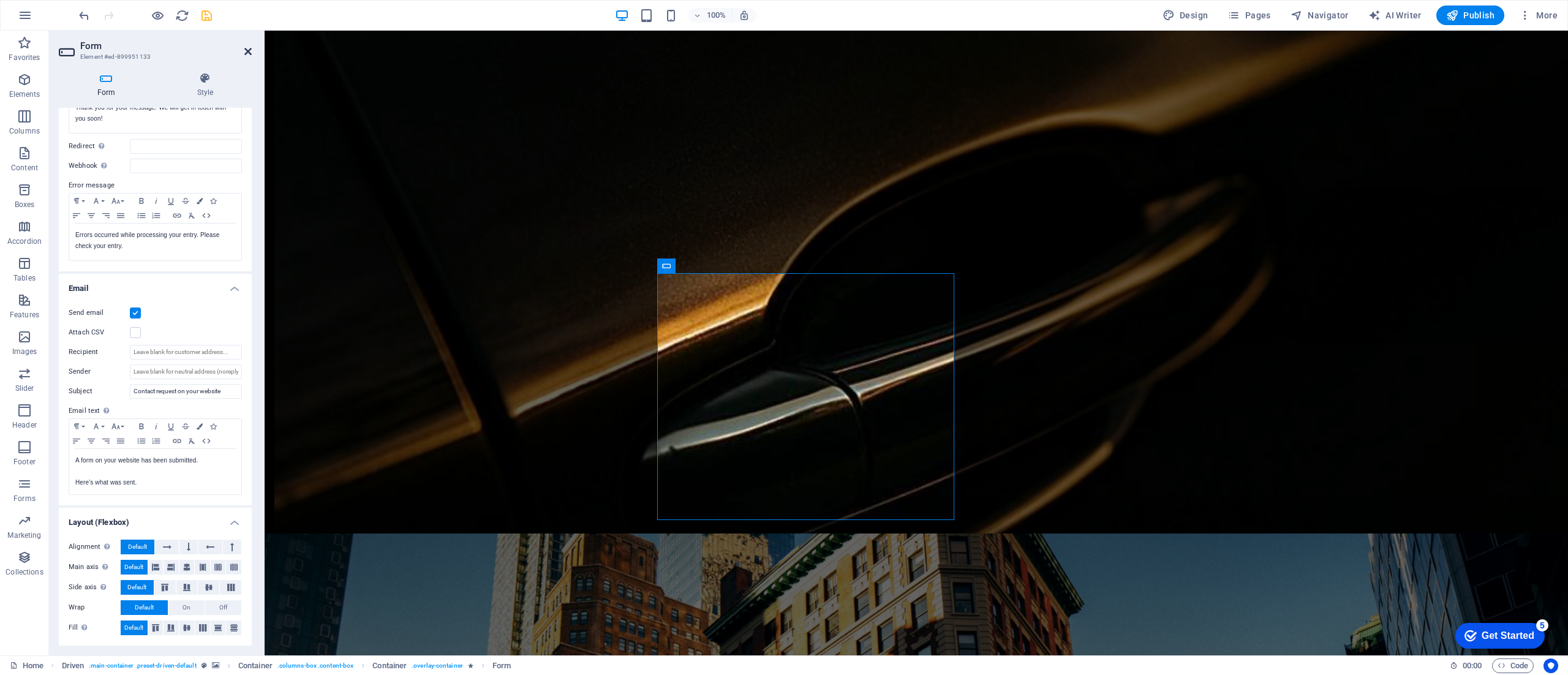
click at [250, 51] on icon at bounding box center [248, 51] width 7 height 10
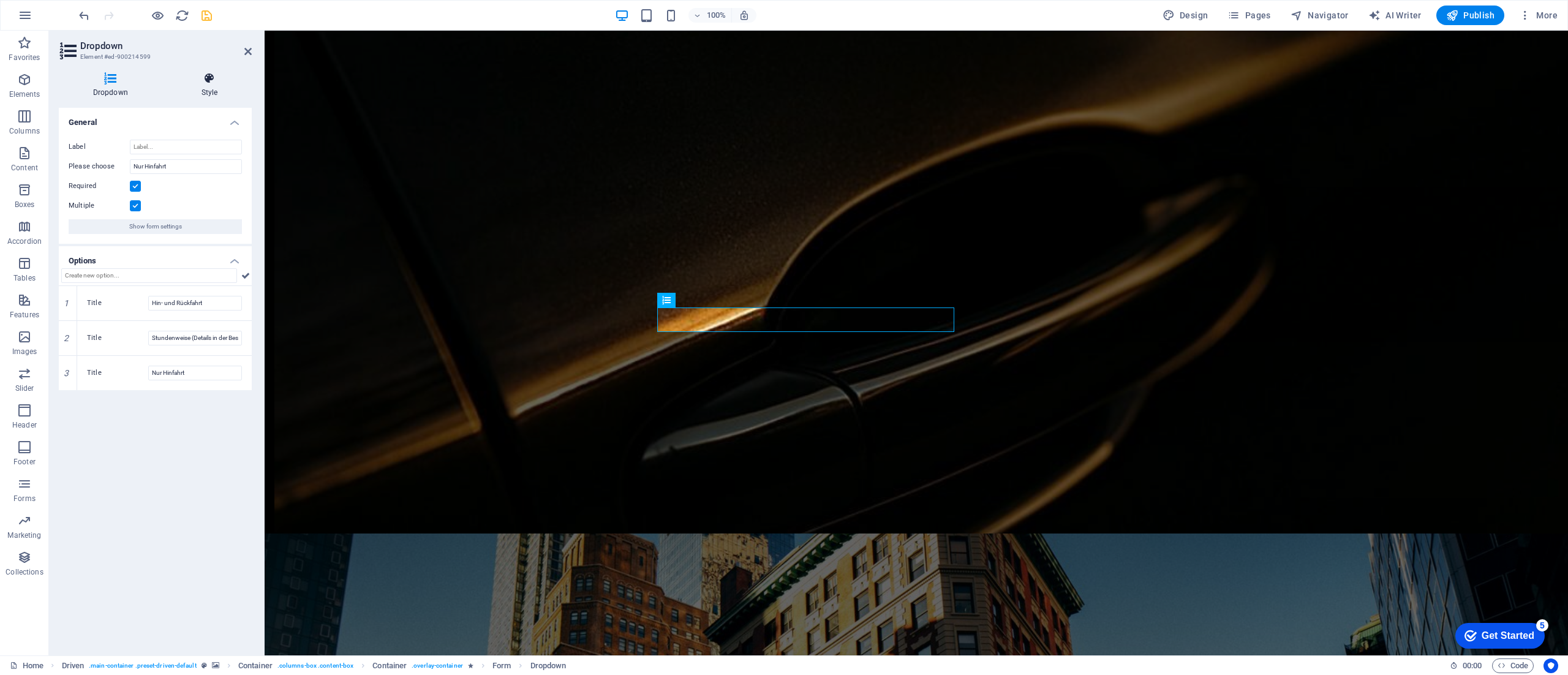
click at [216, 73] on icon at bounding box center [209, 78] width 84 height 12
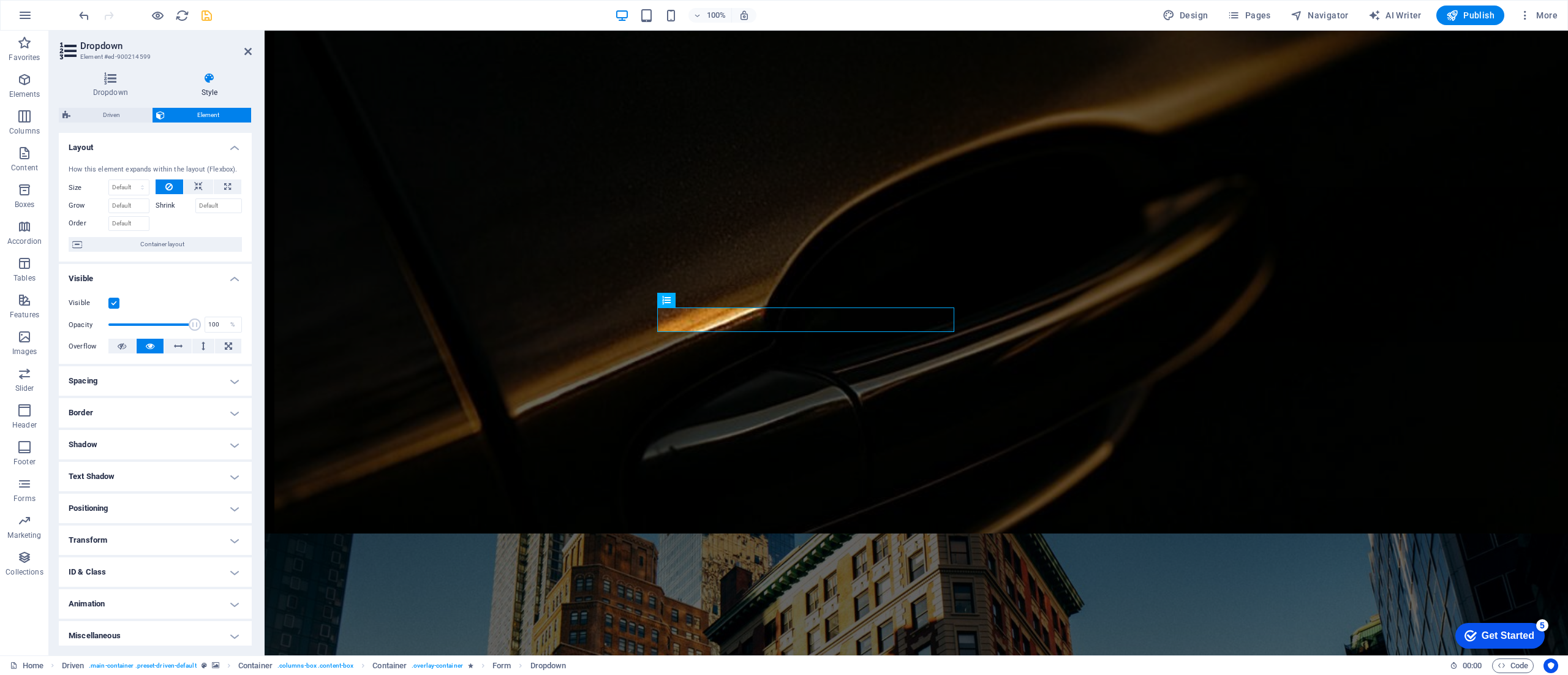
click at [168, 204] on label "Shrink" at bounding box center [175, 206] width 40 height 15
click at [196, 204] on input "Shrink" at bounding box center [219, 206] width 47 height 15
click at [148, 444] on h4 "Shadow" at bounding box center [155, 444] width 193 height 29
click at [177, 466] on span "Outside" at bounding box center [177, 469] width 21 height 15
type input "2"
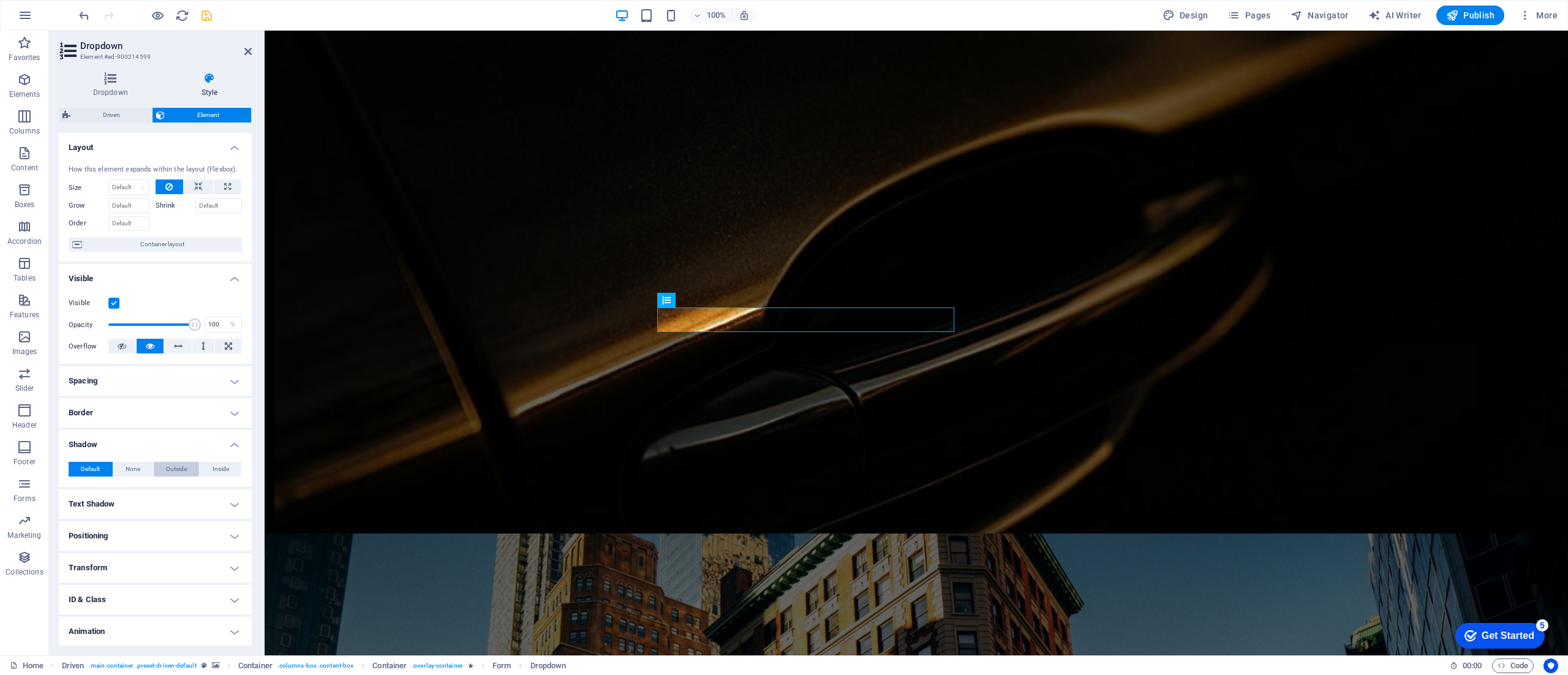
type input "2"
type input "4"
click at [234, 470] on button "Inside" at bounding box center [220, 469] width 42 height 15
click at [89, 471] on span "Default" at bounding box center [90, 469] width 19 height 15
click at [160, 411] on h4 "Border" at bounding box center [155, 413] width 193 height 29
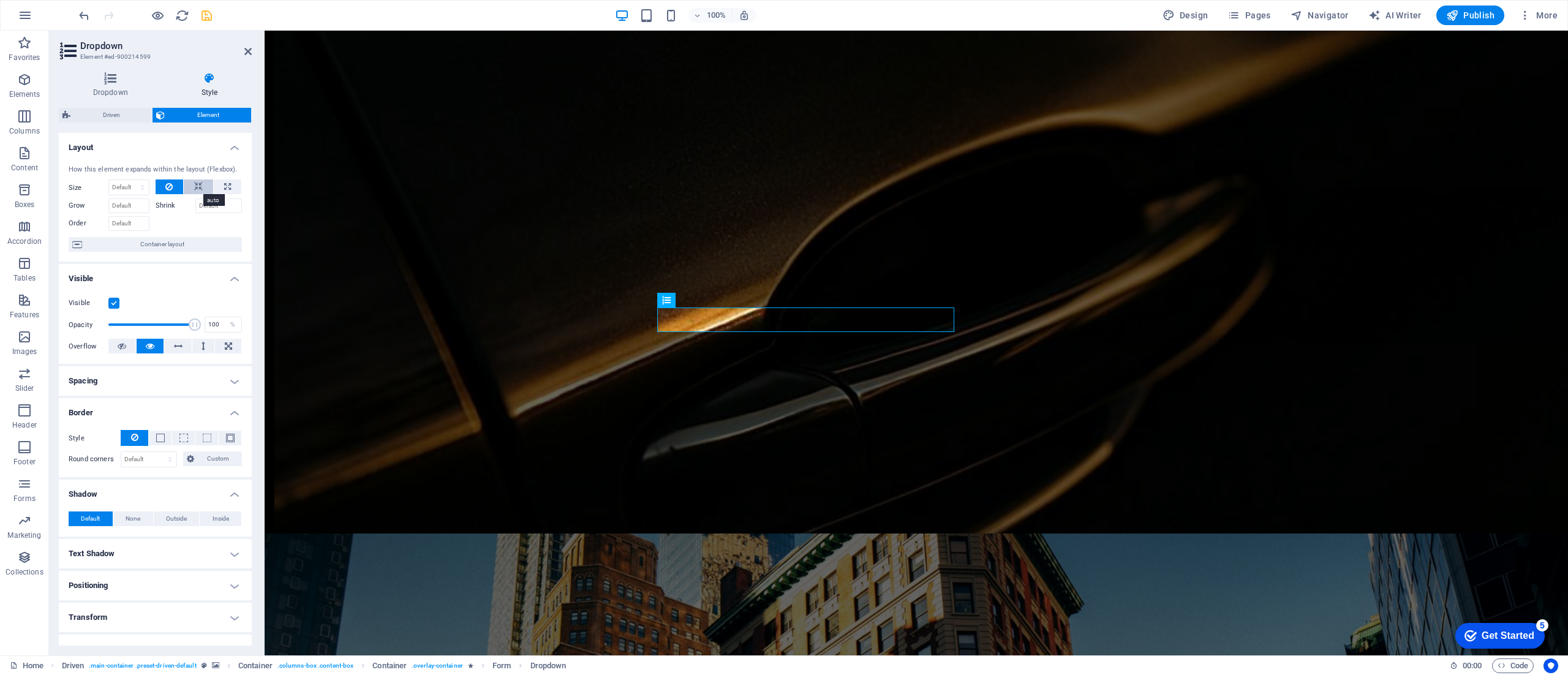
click at [196, 181] on icon at bounding box center [198, 187] width 9 height 15
click at [224, 182] on icon at bounding box center [227, 187] width 7 height 15
type input "100"
select select "%"
click at [166, 187] on icon at bounding box center [169, 187] width 7 height 15
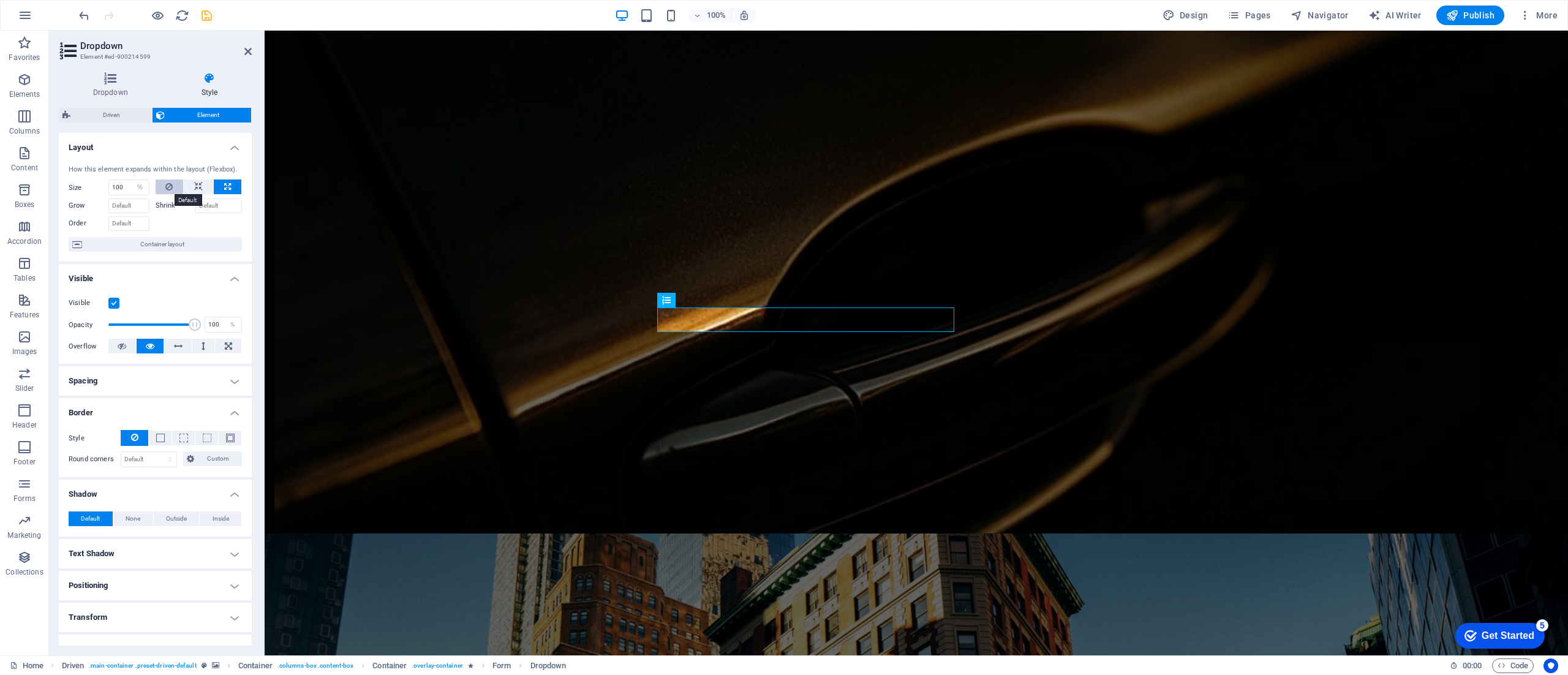
select select "DISABLED_OPTION_VALUE"
click at [195, 190] on icon at bounding box center [198, 187] width 9 height 15
click at [228, 182] on button at bounding box center [228, 187] width 28 height 15
type input "100"
select select "%"
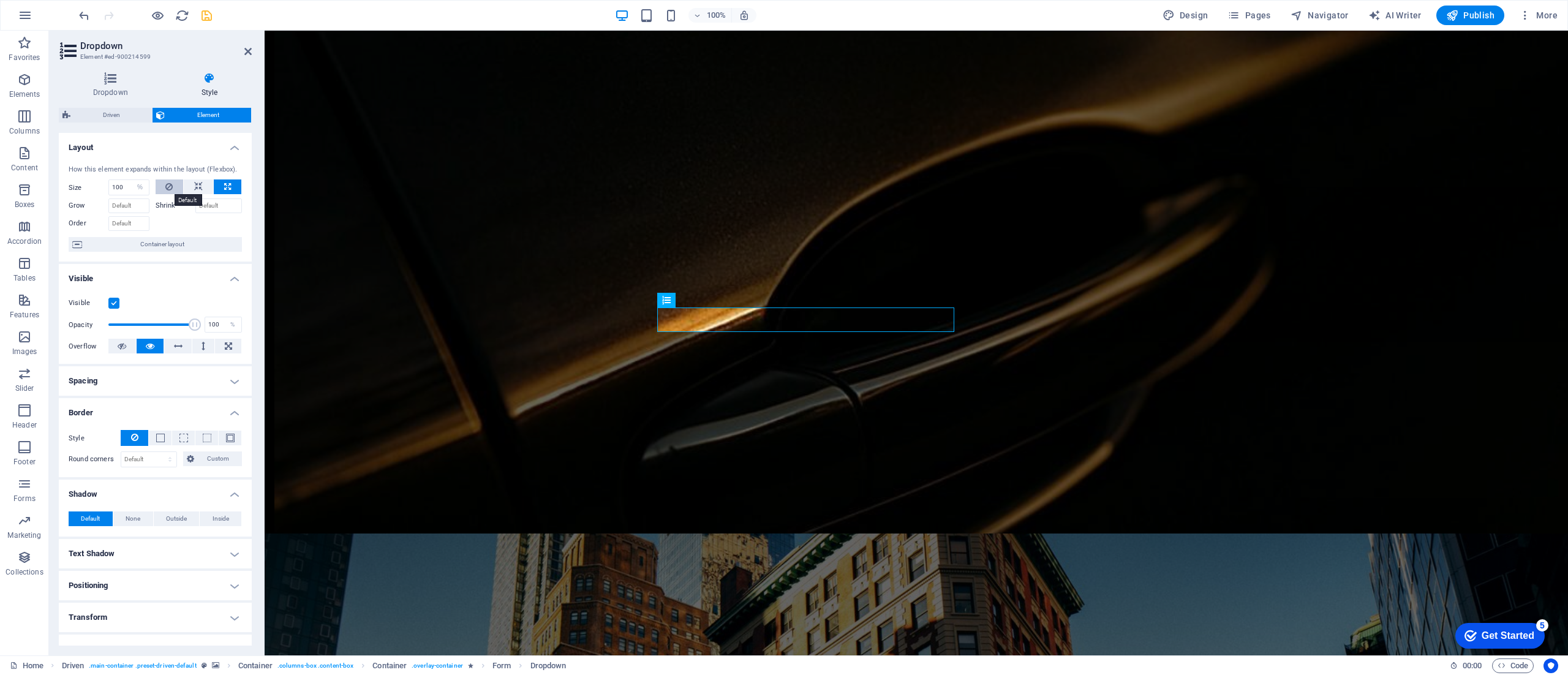
click at [173, 182] on button at bounding box center [169, 187] width 28 height 15
select select "DISABLED_OPTION_VALUE"
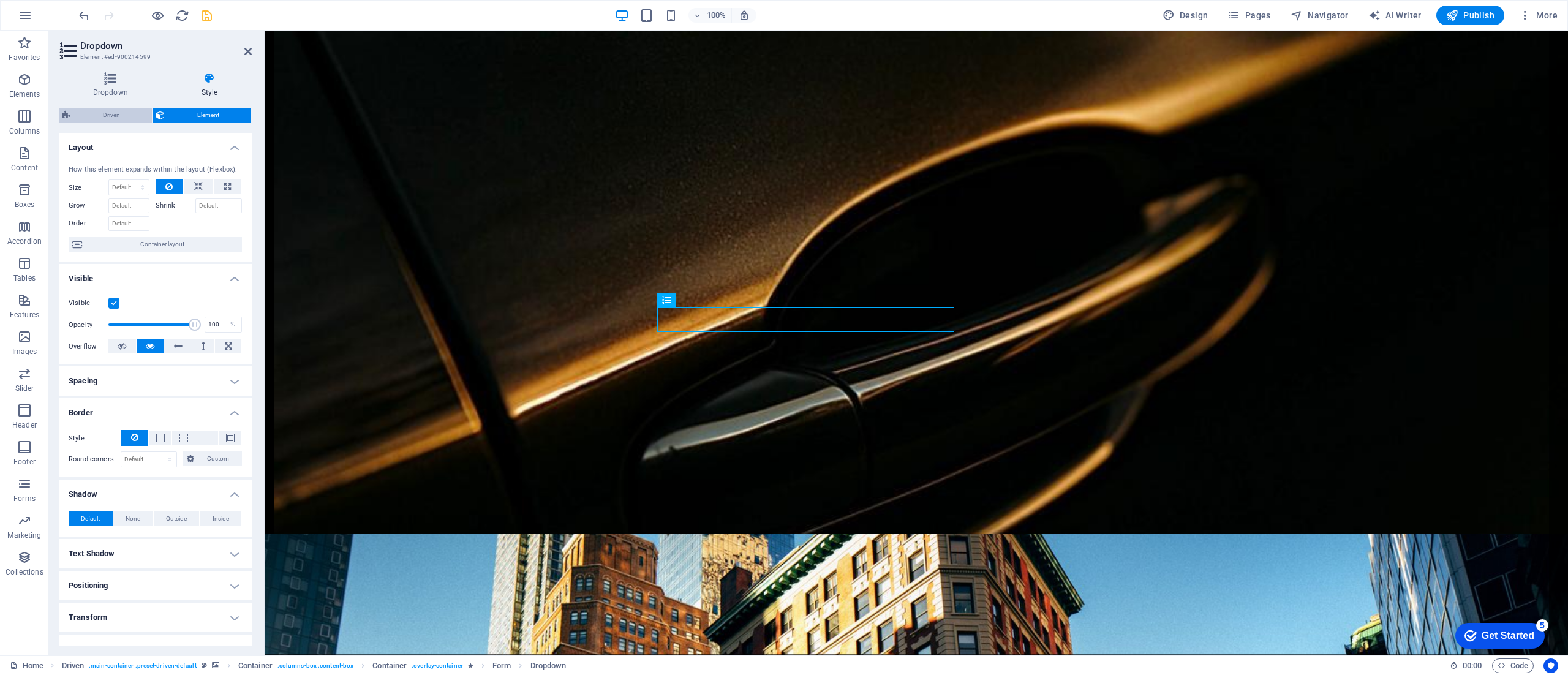
click at [127, 111] on span "Driven" at bounding box center [111, 115] width 74 height 15
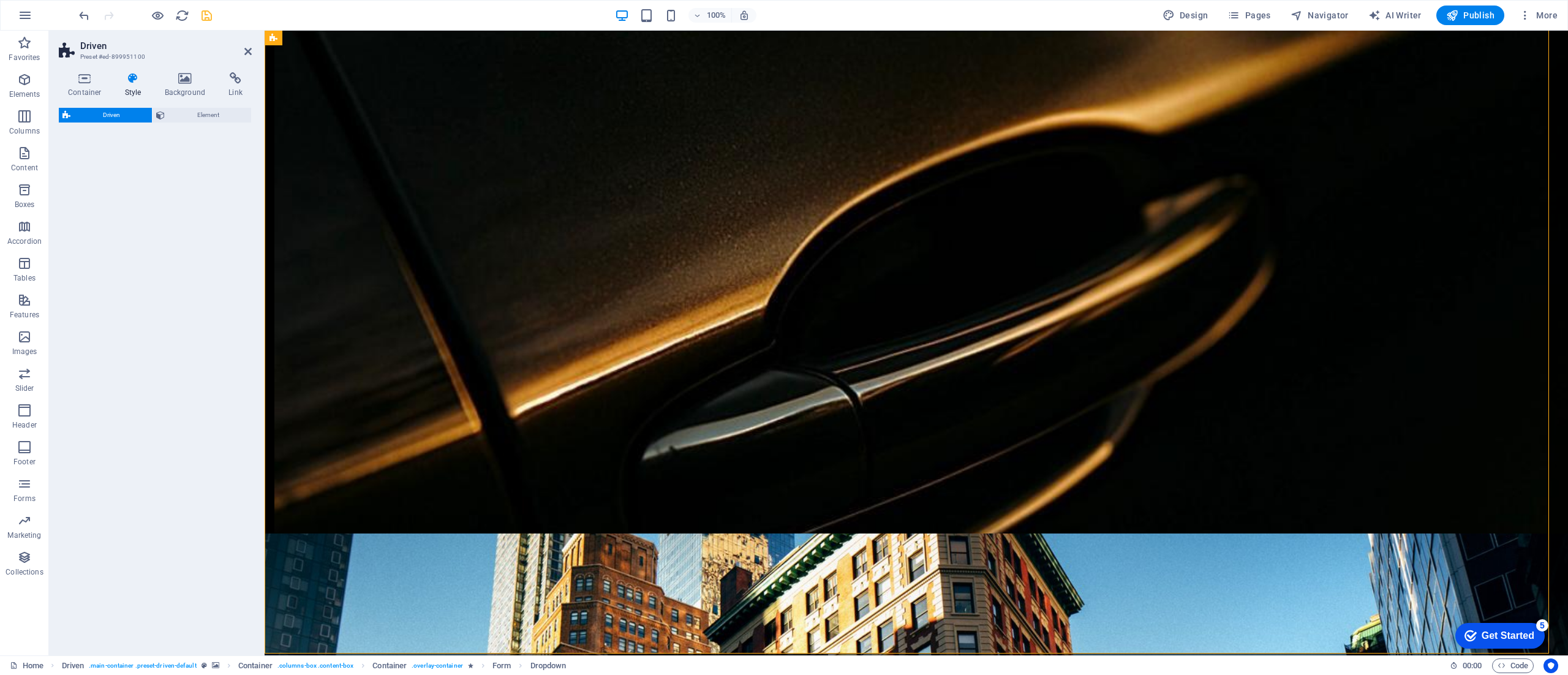
select select "%"
select select "rem"
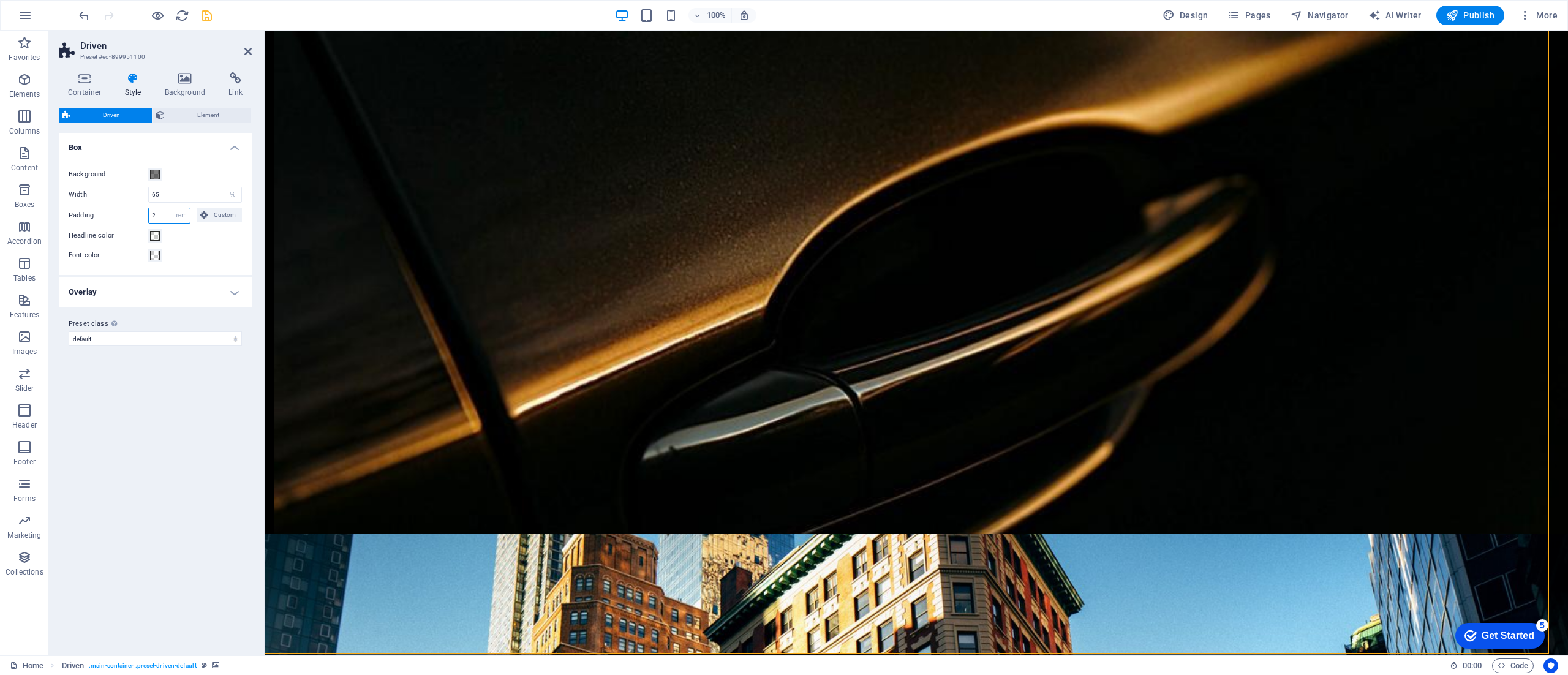
click at [166, 217] on input "2" at bounding box center [169, 215] width 41 height 15
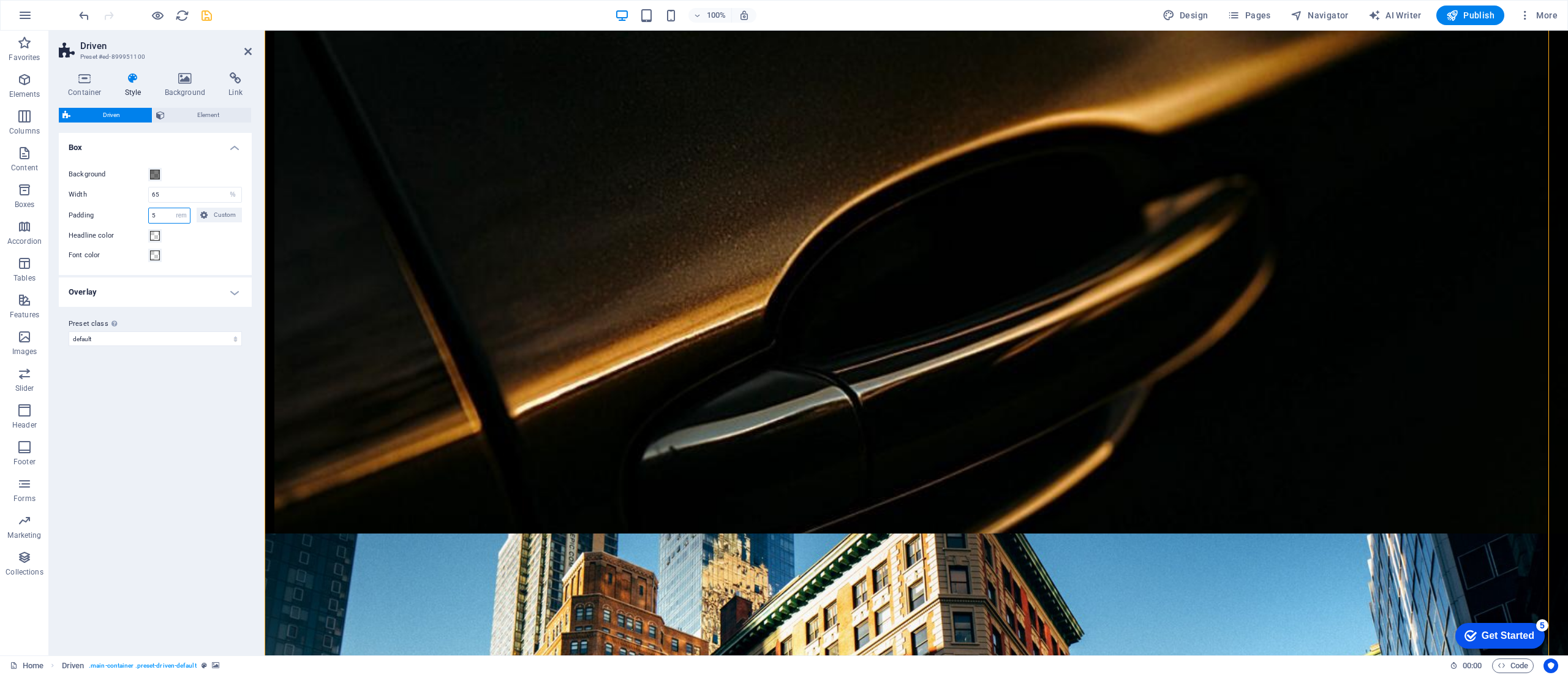
click at [168, 212] on input "5" at bounding box center [169, 215] width 41 height 15
type input "2"
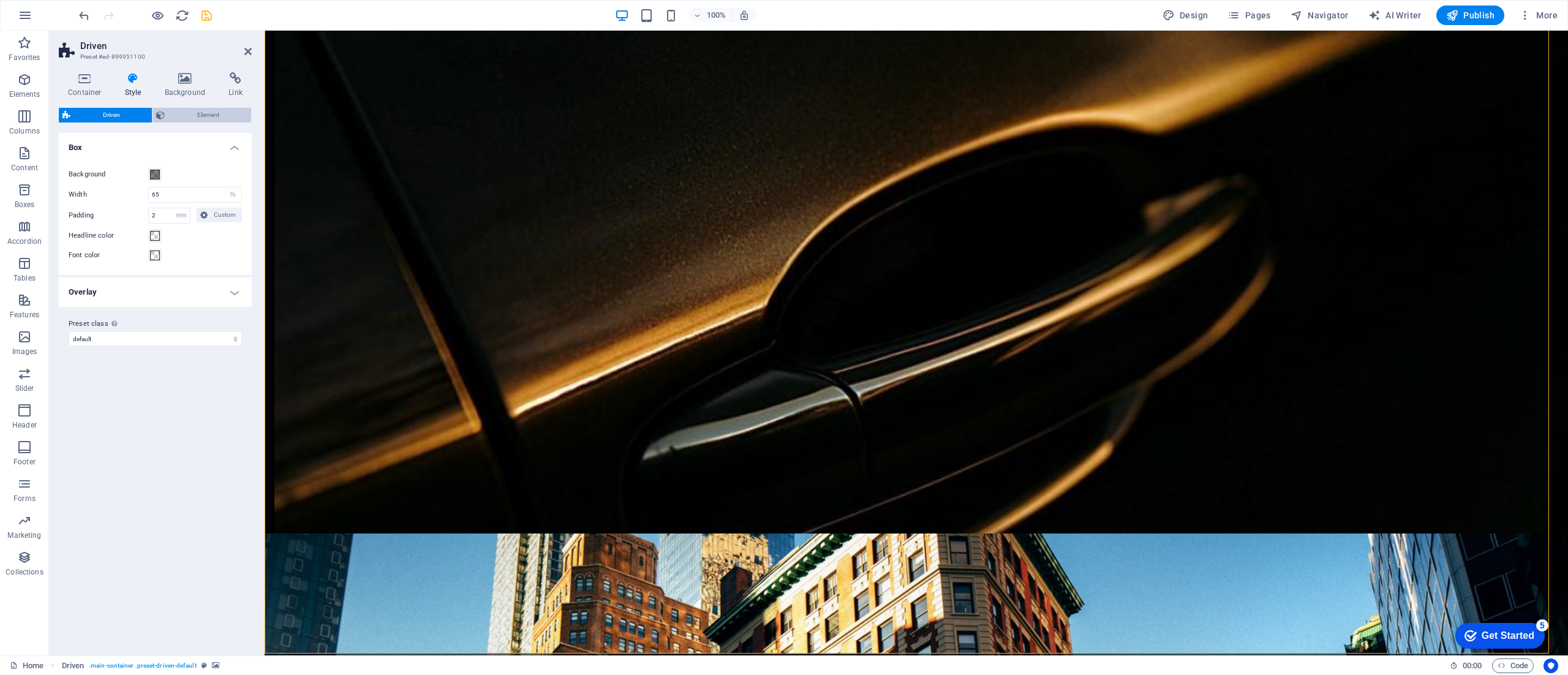
click at [186, 117] on span "Element" at bounding box center [208, 115] width 79 height 15
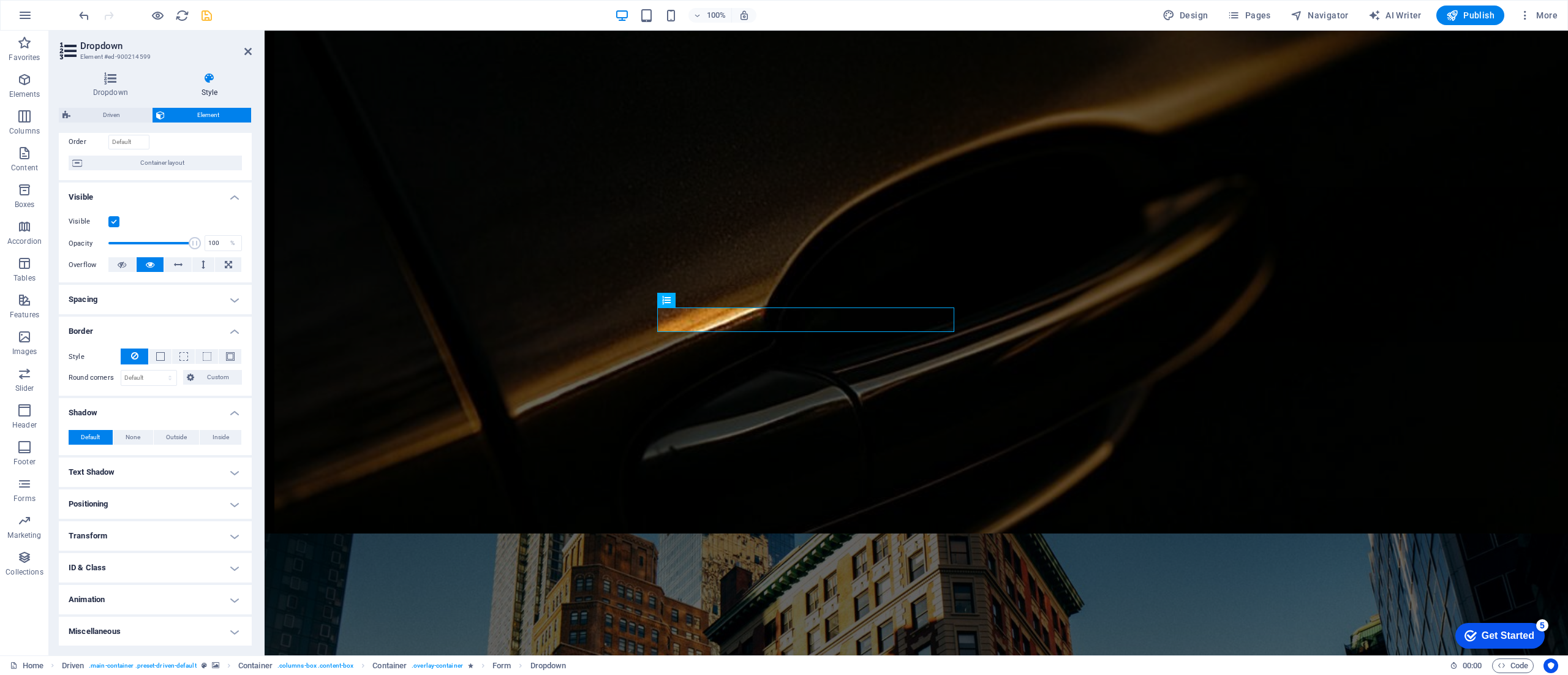
click at [223, 297] on h4 "Spacing" at bounding box center [155, 299] width 193 height 29
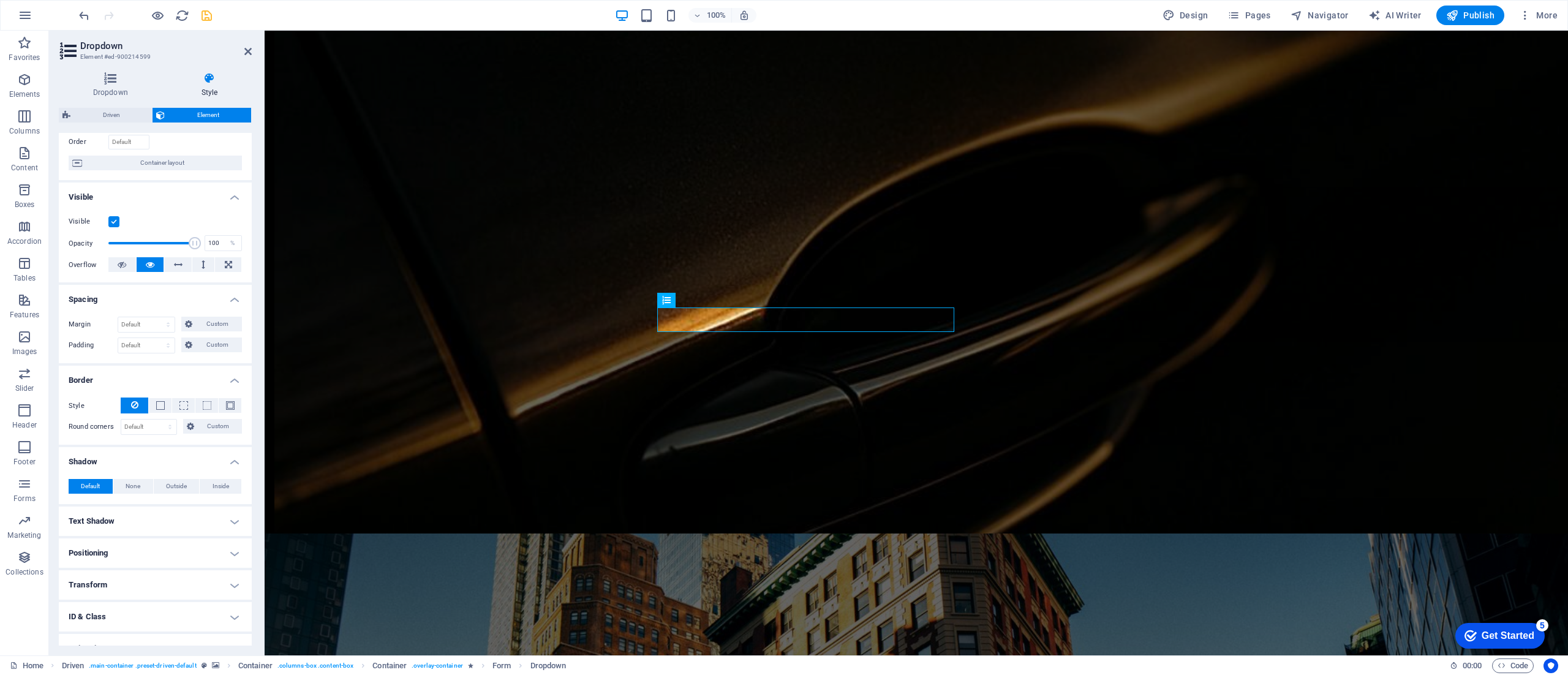
scroll to position [131, 0]
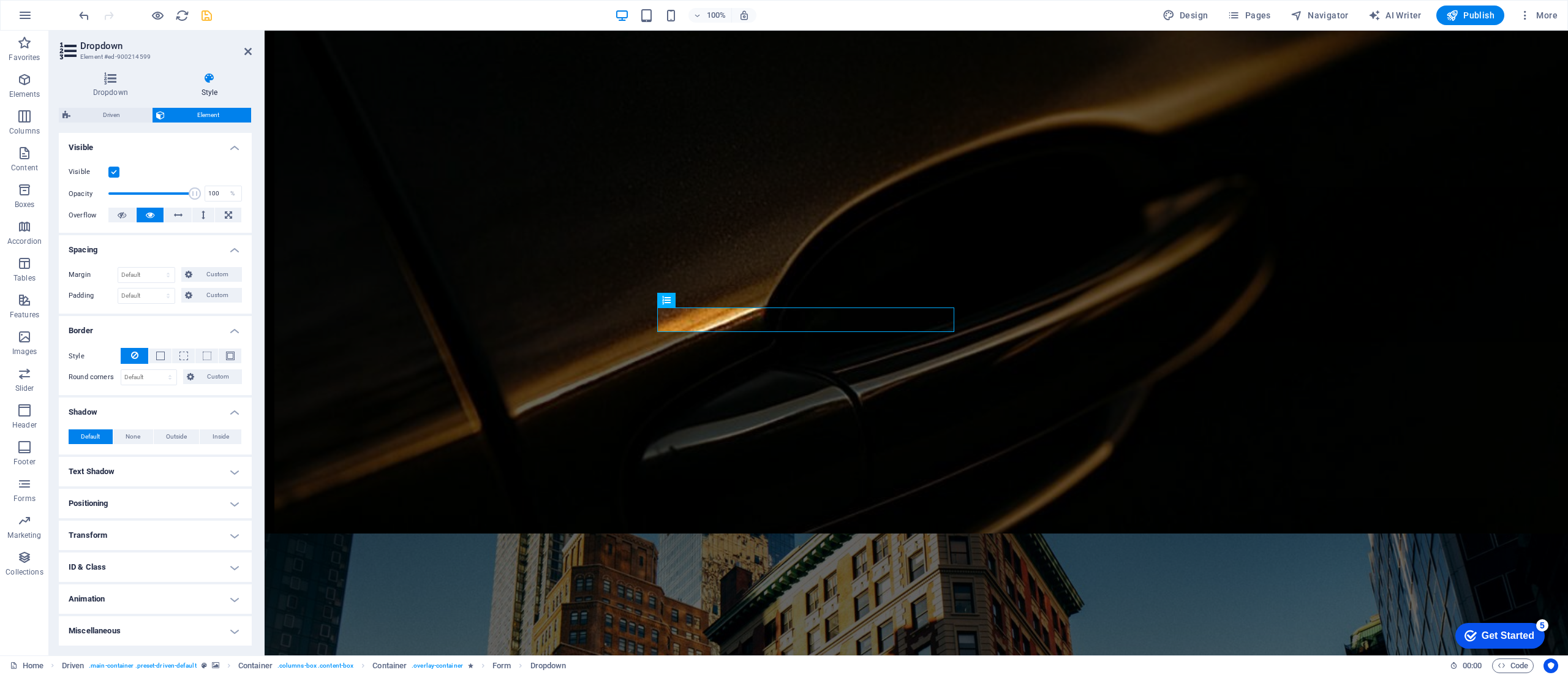
click at [185, 499] on h4 "Positioning" at bounding box center [155, 503] width 193 height 29
click at [103, 531] on span "Static" at bounding box center [111, 528] width 15 height 15
click at [141, 526] on span "Relative" at bounding box center [139, 528] width 21 height 15
click at [172, 526] on span "Absolute" at bounding box center [171, 528] width 24 height 15
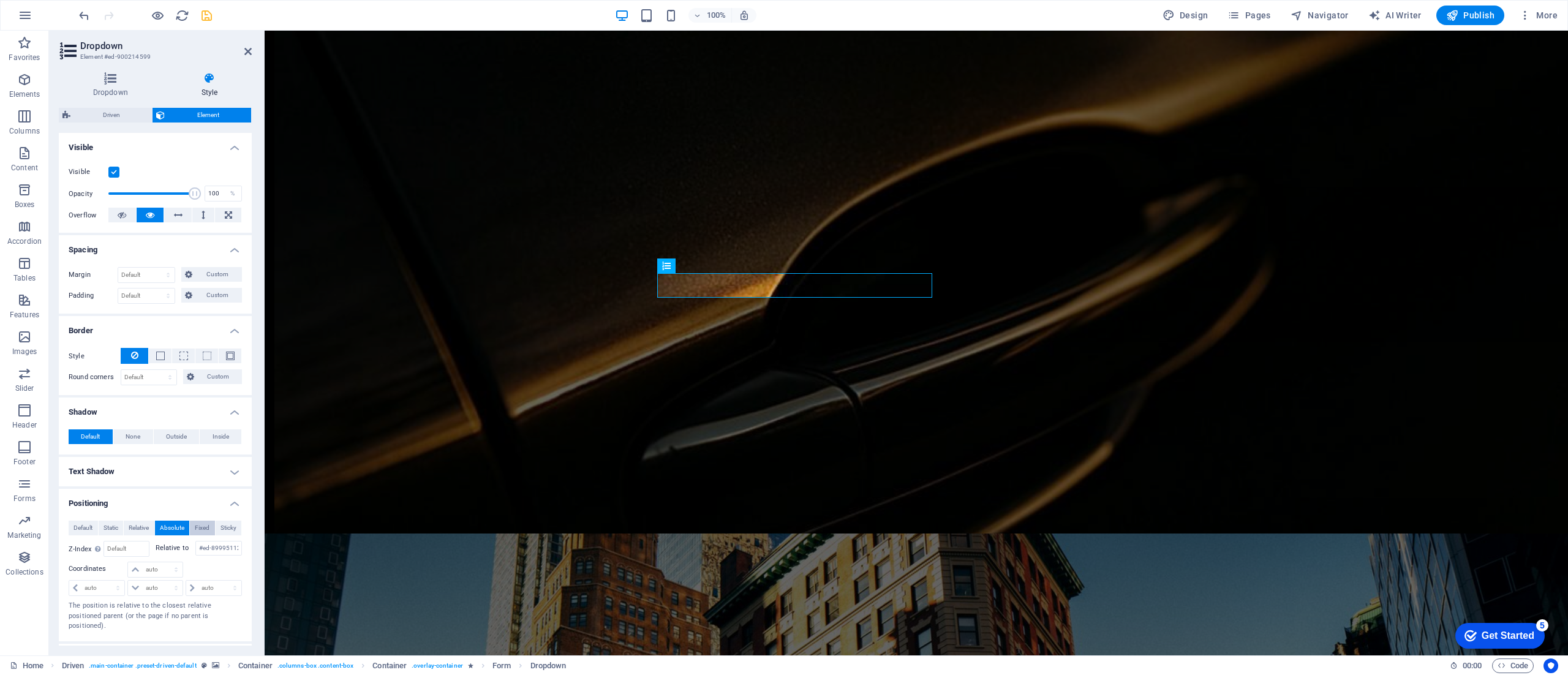
click at [204, 526] on span "Fixed" at bounding box center [202, 528] width 15 height 15
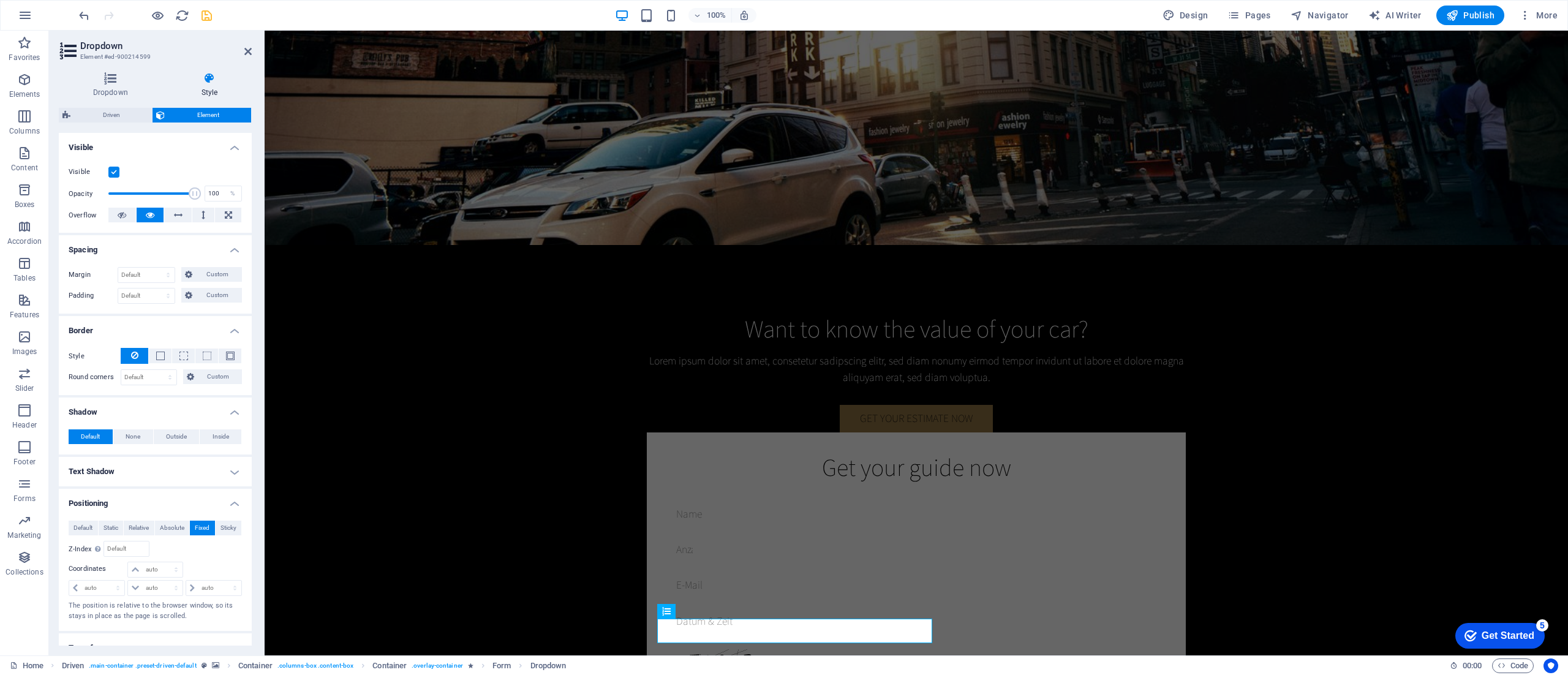
scroll to position [3073, 0]
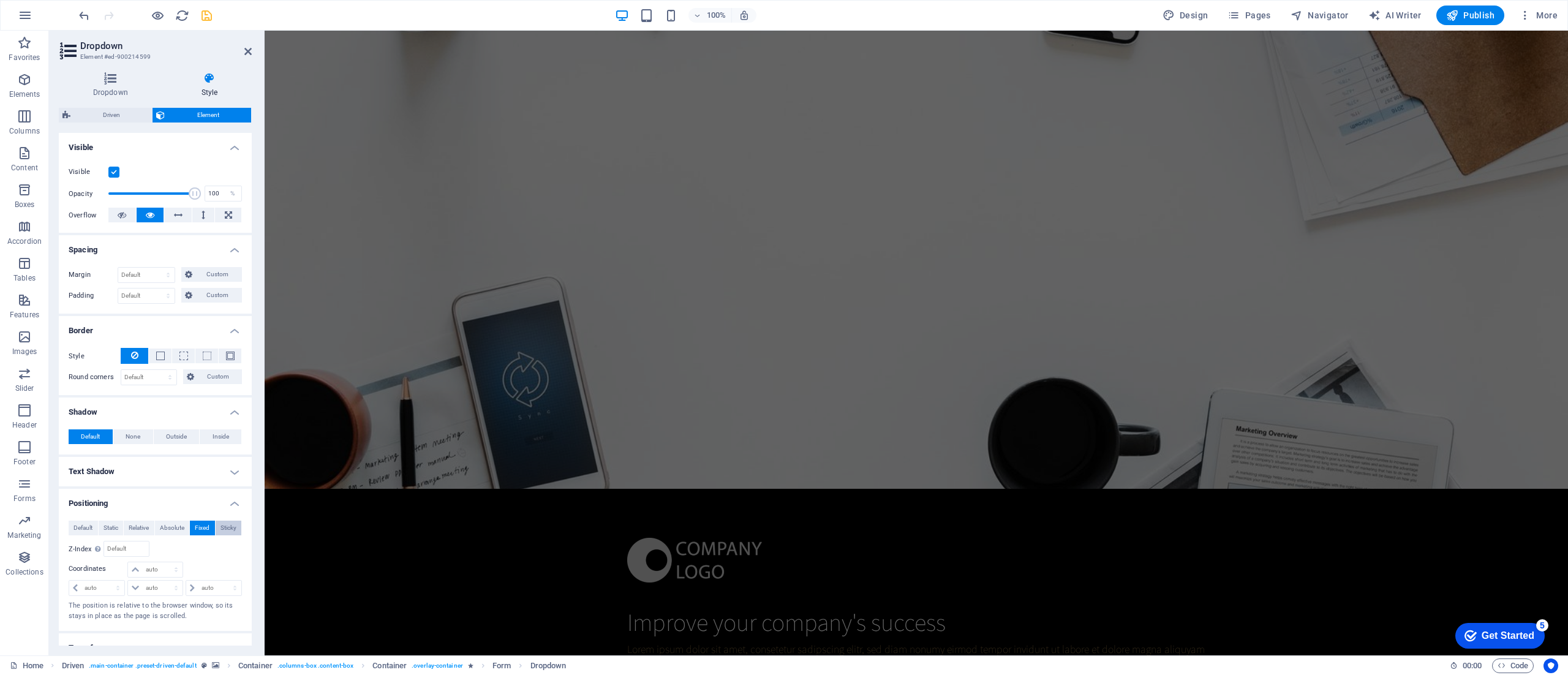
click at [222, 529] on span "Sticky" at bounding box center [228, 528] width 16 height 15
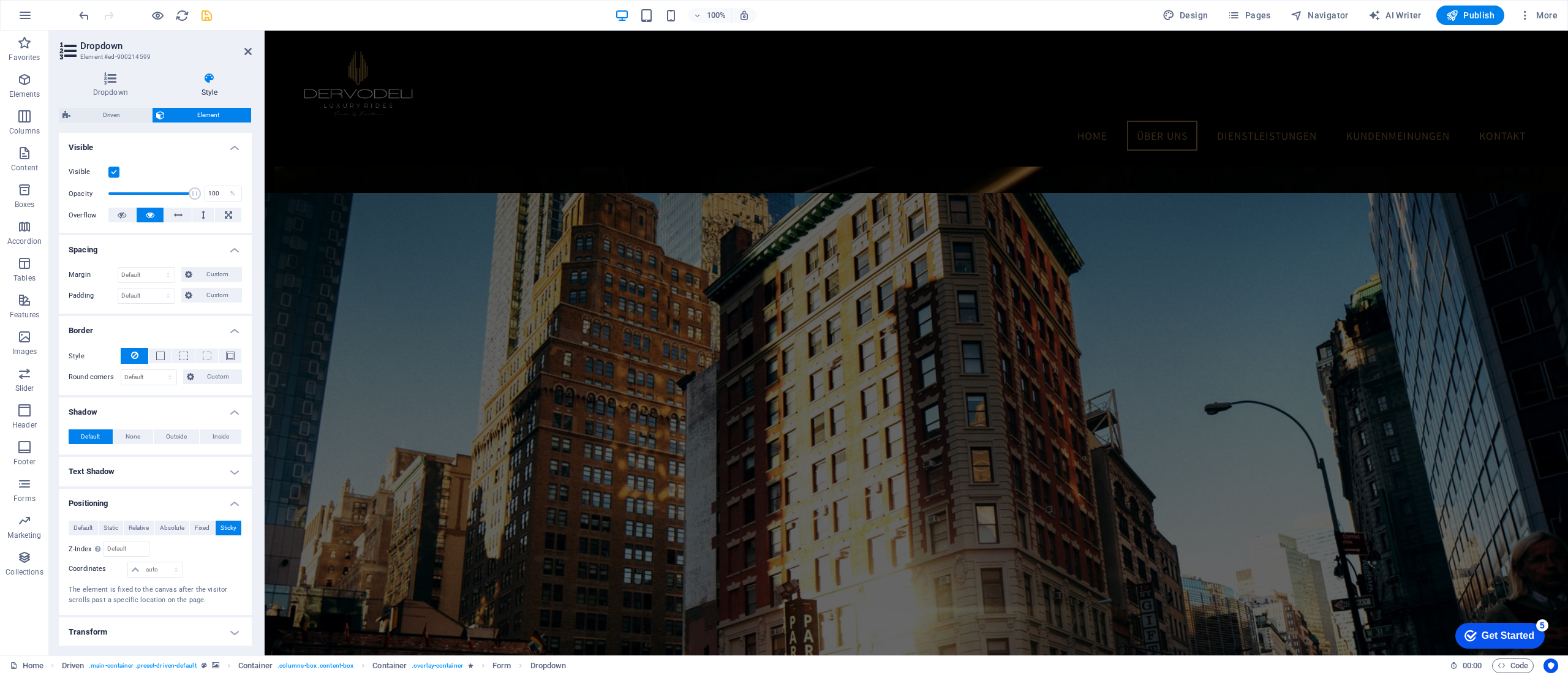
scroll to position [933, 0]
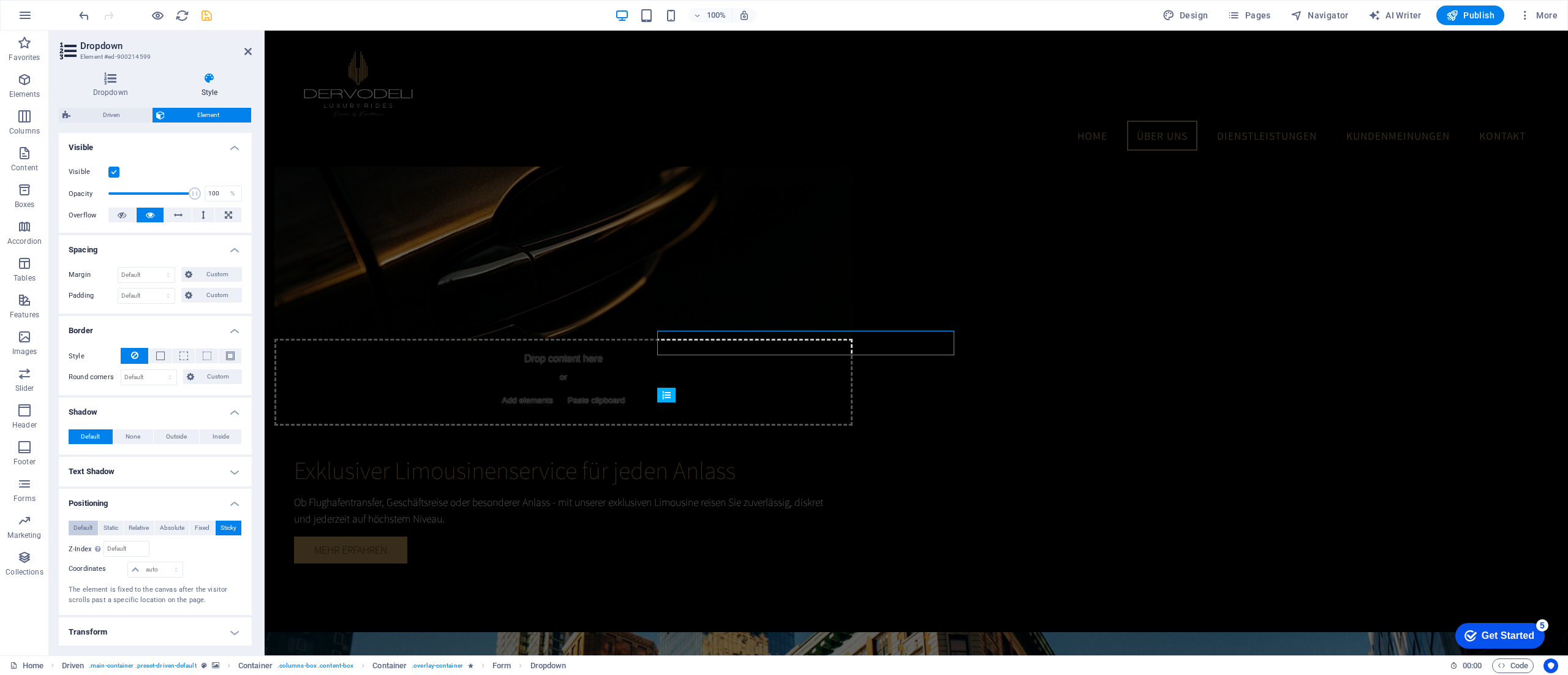
click at [81, 524] on span "Default" at bounding box center [83, 528] width 19 height 15
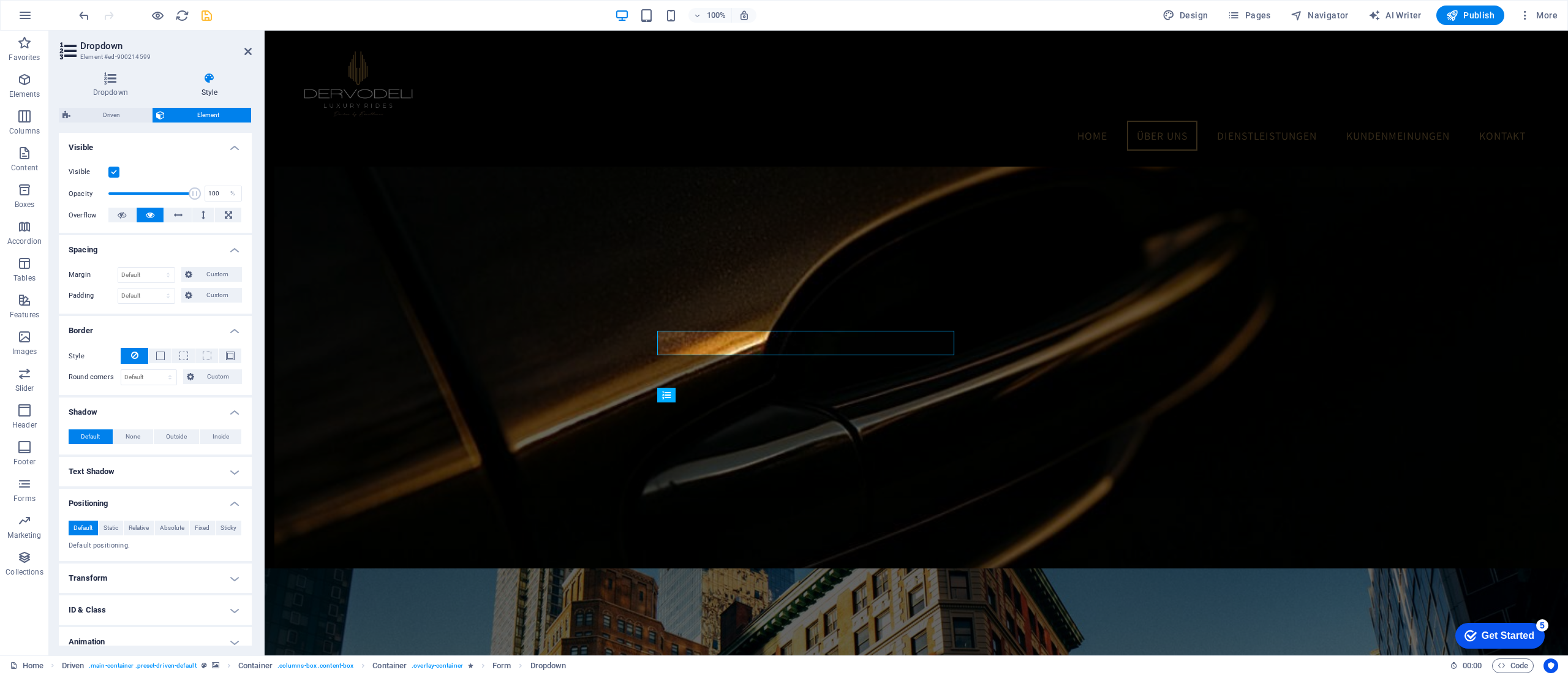
click at [81, 524] on span "Default" at bounding box center [83, 528] width 19 height 15
click at [114, 80] on icon at bounding box center [110, 78] width 103 height 12
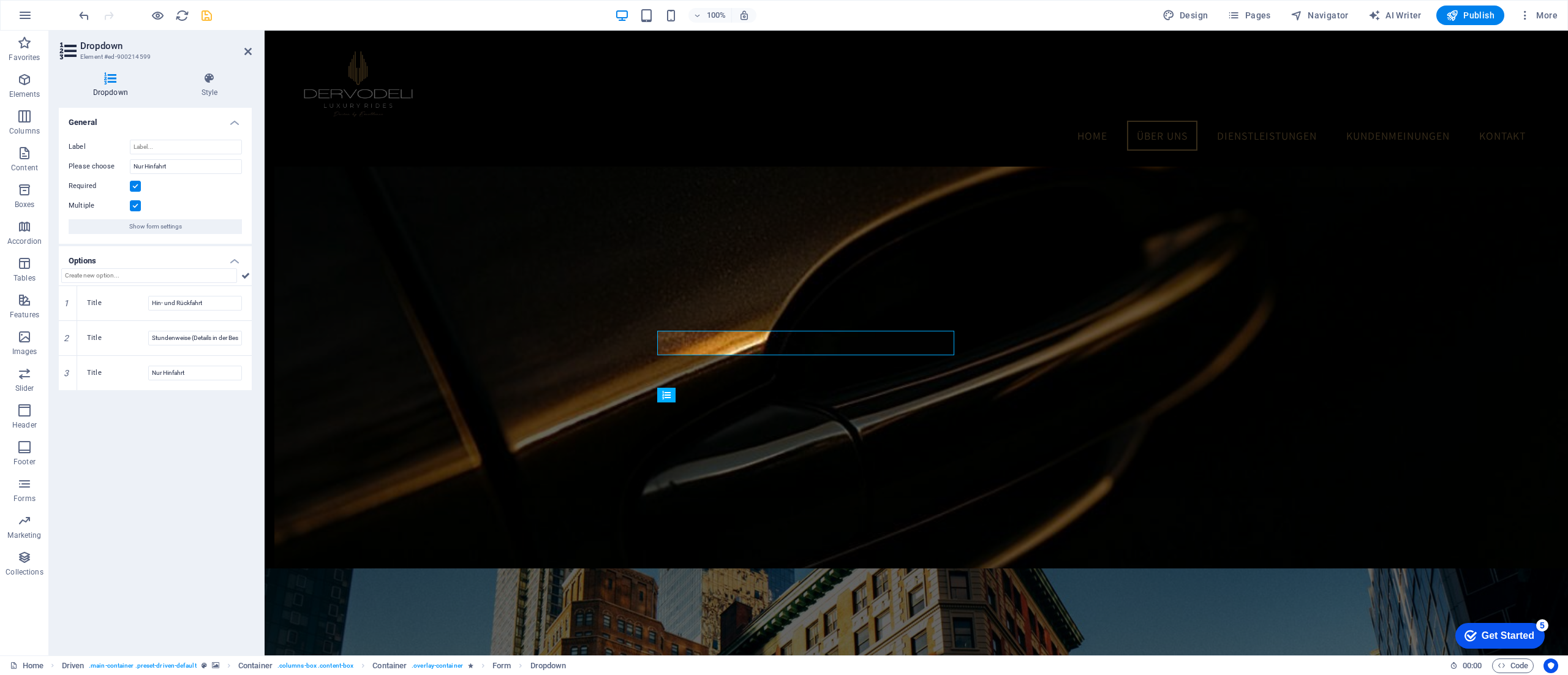
click at [135, 185] on label at bounding box center [135, 186] width 11 height 11
click at [0, 0] on input "Required" at bounding box center [0, 0] width 0 height 0
click at [148, 227] on span "Show form settings" at bounding box center [155, 226] width 53 height 15
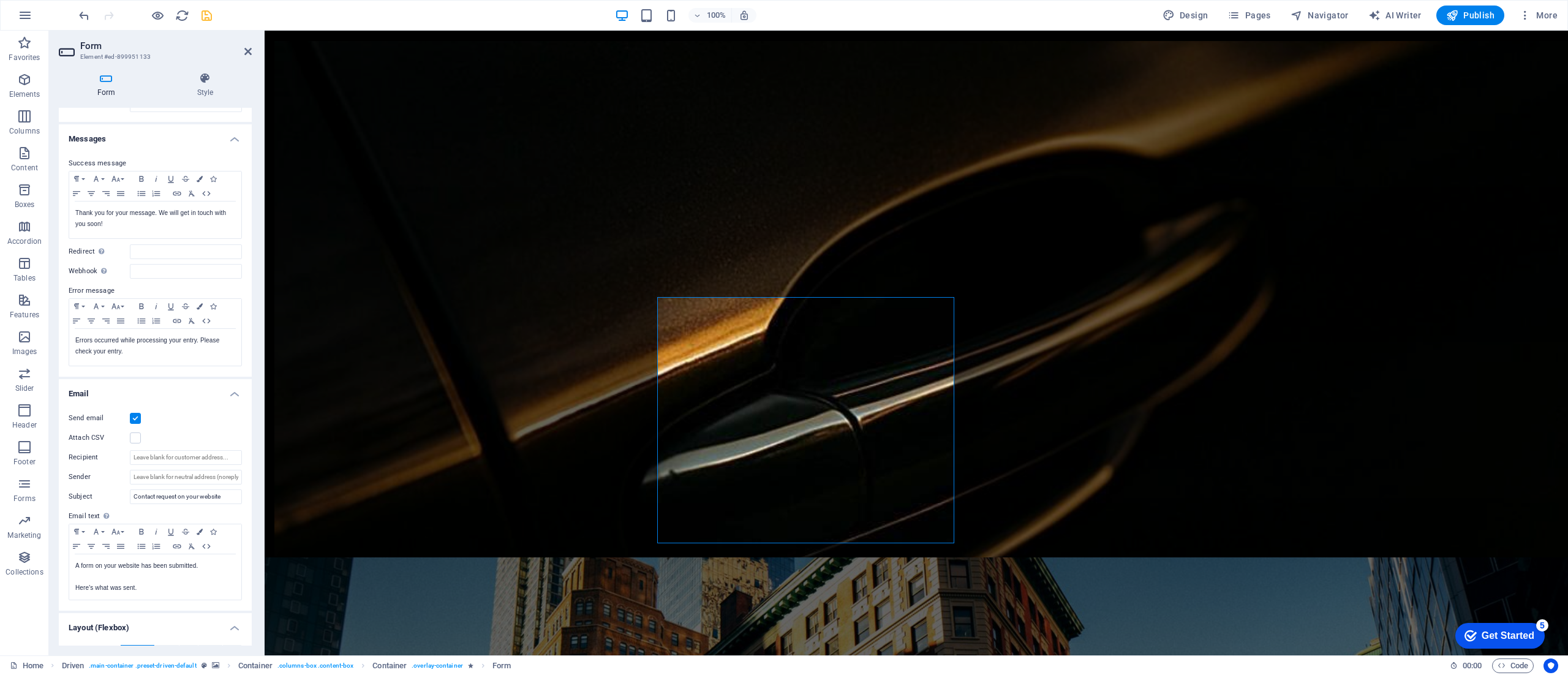
scroll to position [0, 0]
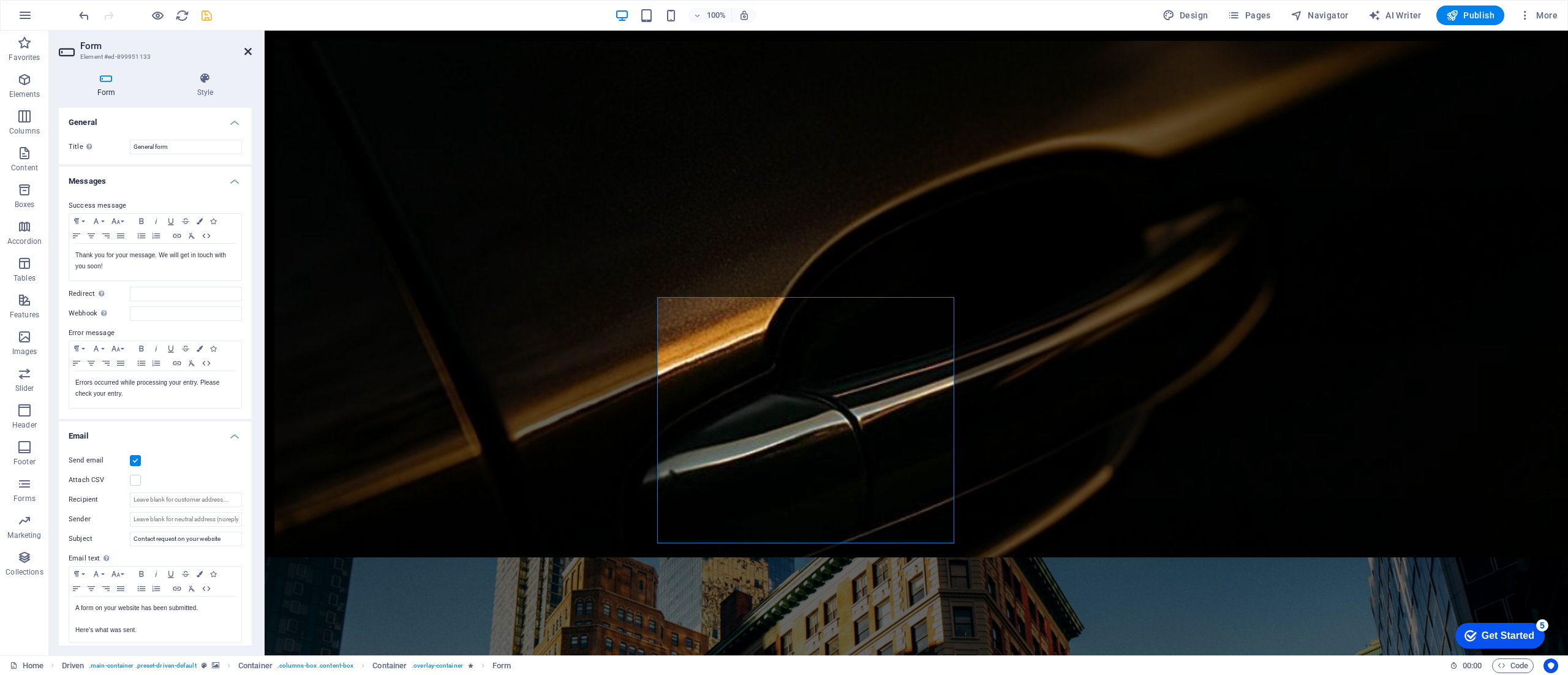
click at [248, 53] on icon at bounding box center [248, 51] width 7 height 10
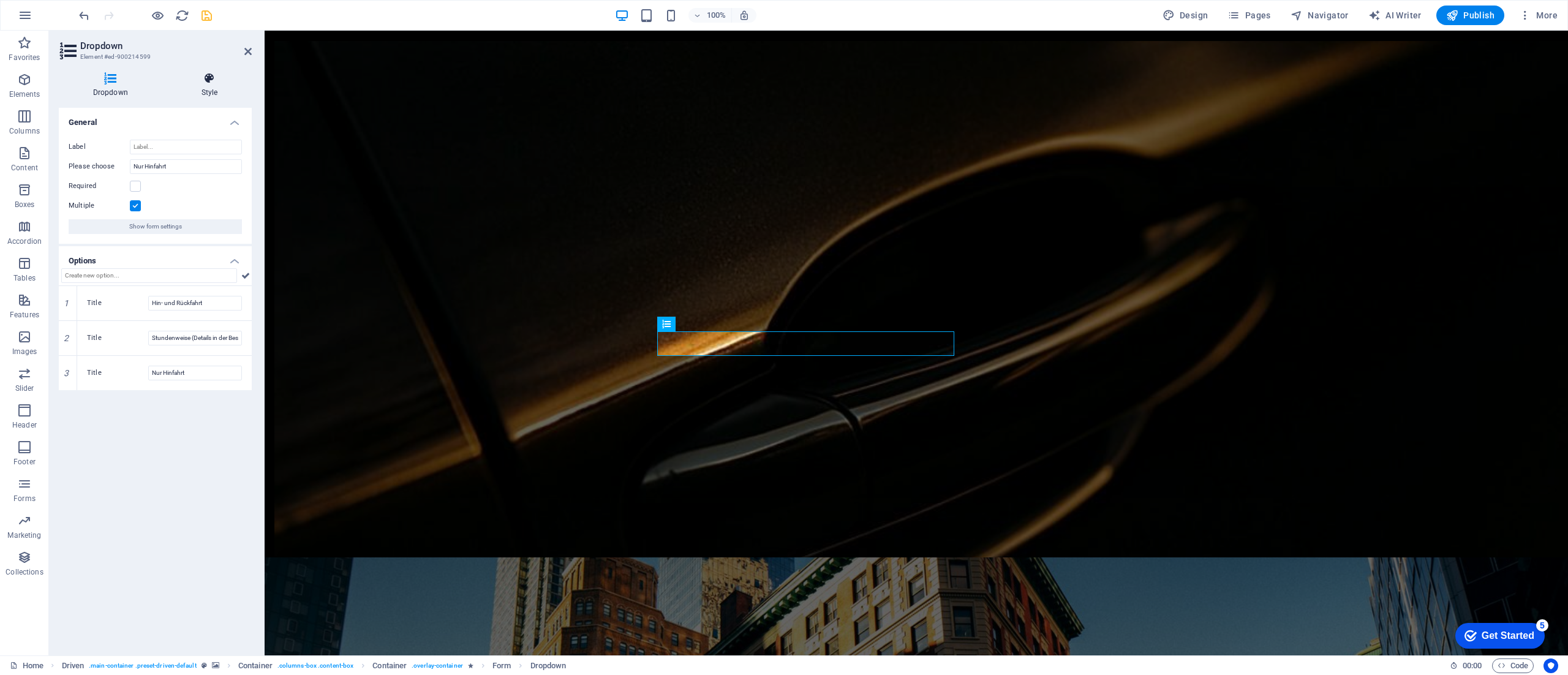
click at [215, 83] on icon at bounding box center [209, 78] width 84 height 12
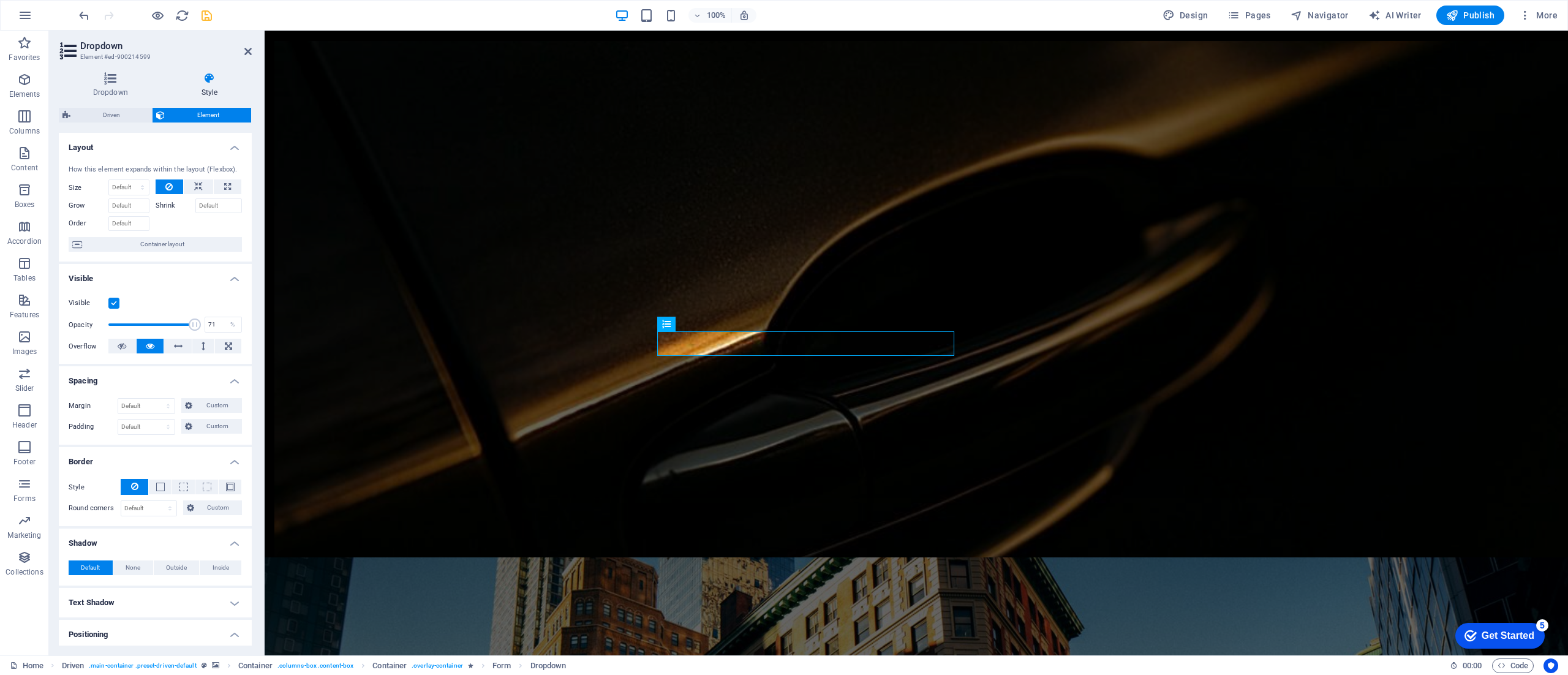
click at [168, 323] on span at bounding box center [152, 324] width 86 height 18
click at [187, 327] on span at bounding box center [152, 324] width 86 height 18
type input "96"
click at [189, 326] on span at bounding box center [191, 324] width 12 height 12
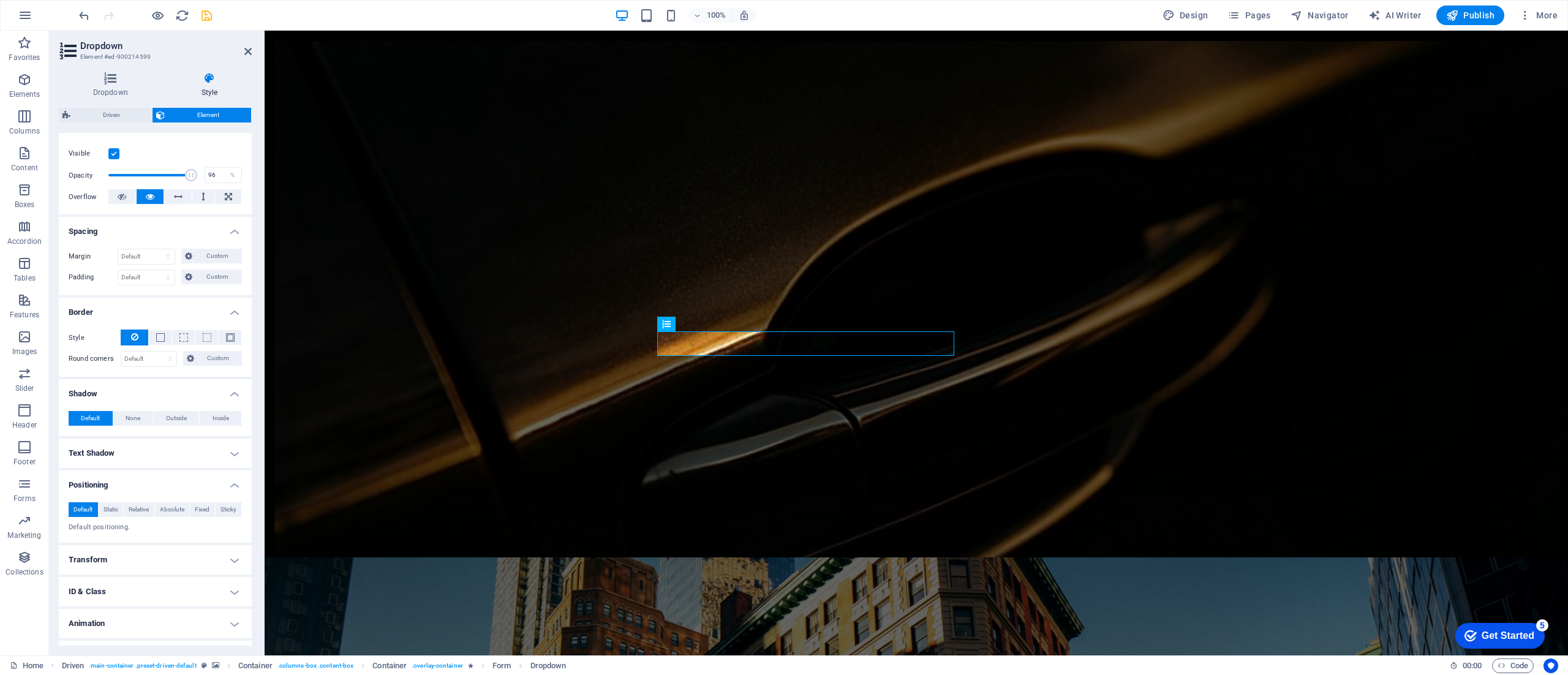
scroll to position [151, 0]
click at [166, 337] on button at bounding box center [160, 336] width 23 height 15
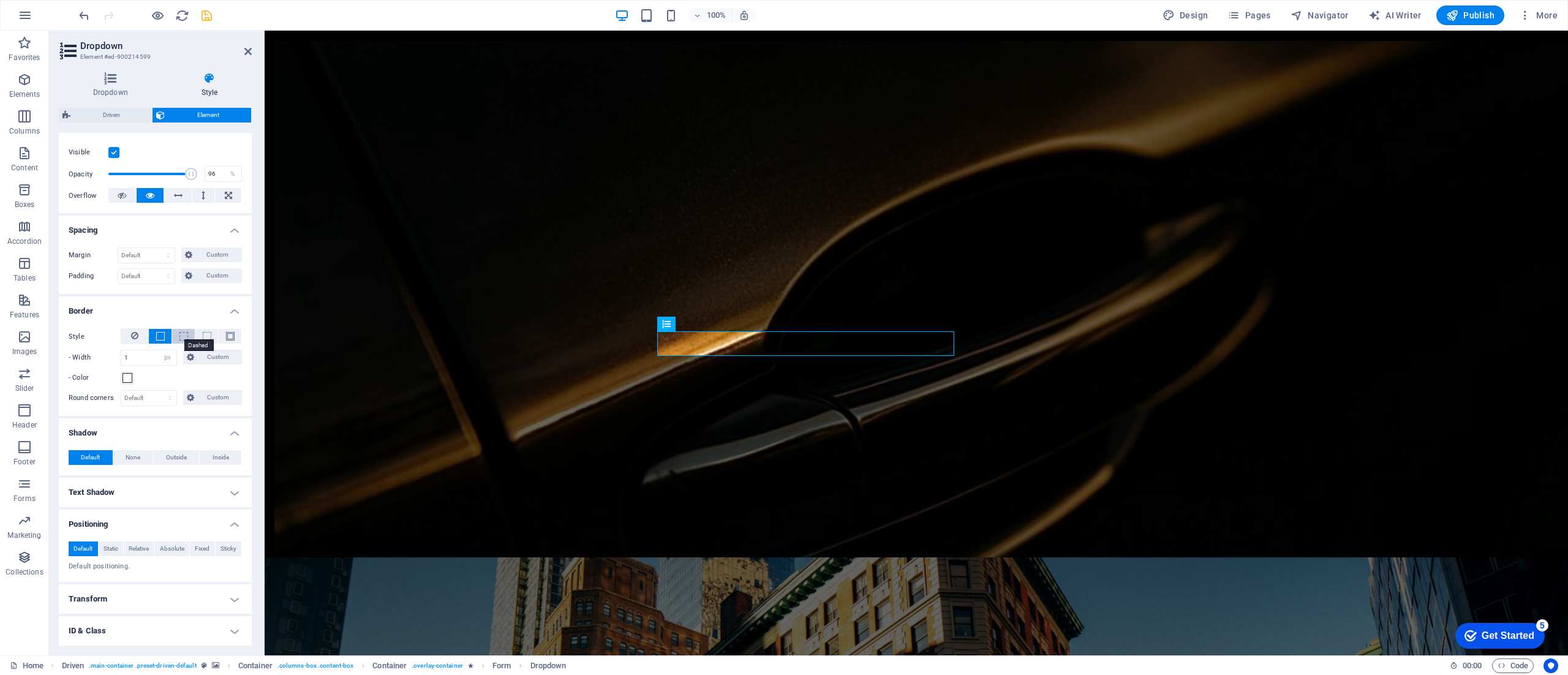
click at [182, 339] on span at bounding box center [184, 336] width 9 height 9
click at [137, 335] on icon at bounding box center [135, 335] width 7 height 15
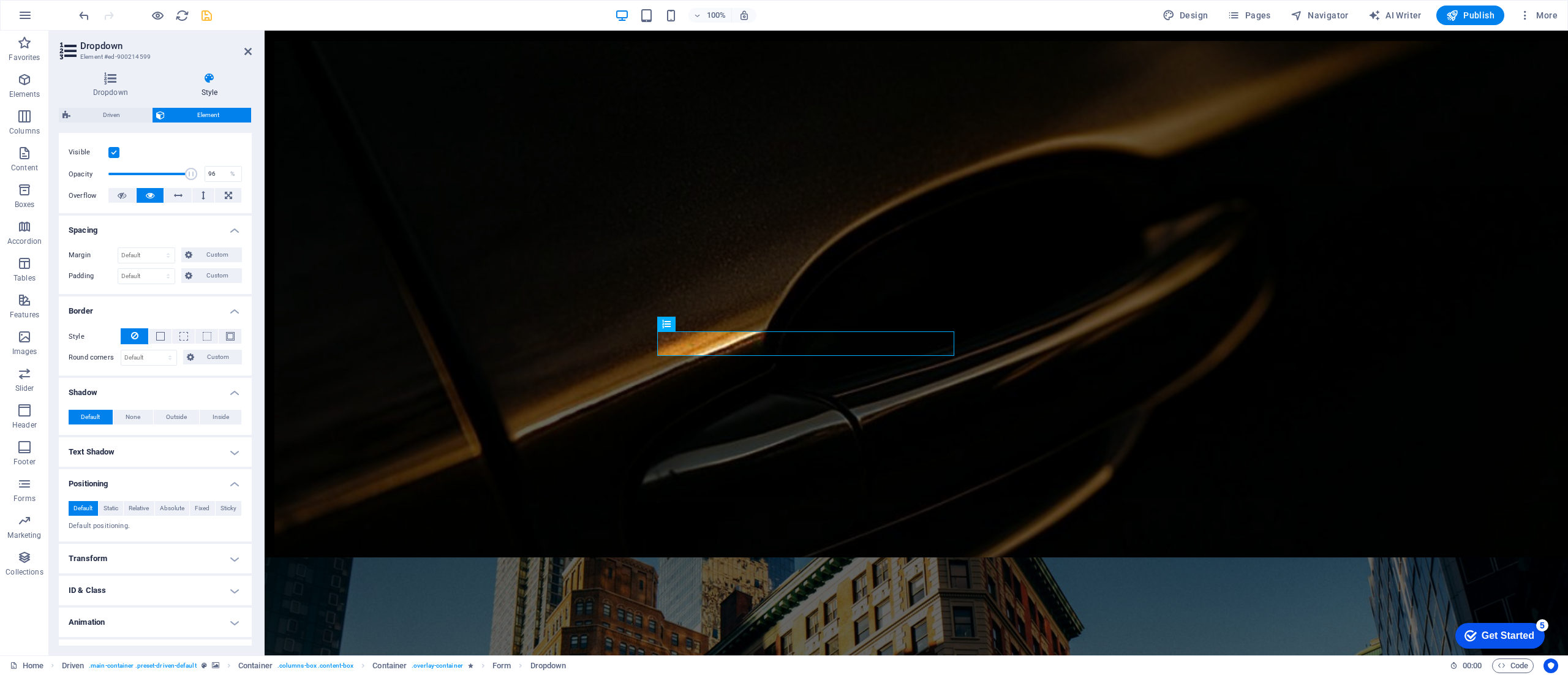
scroll to position [174, 0]
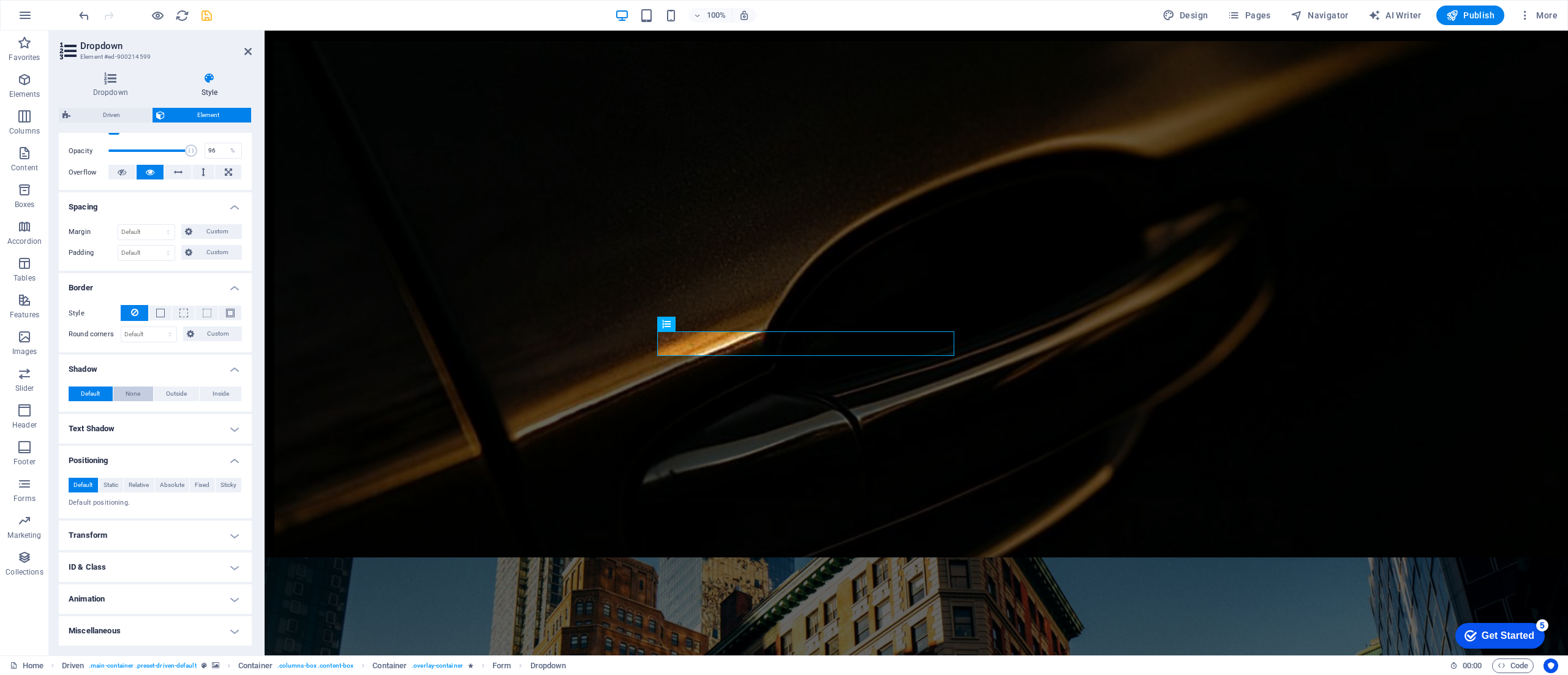
click at [133, 392] on span "None" at bounding box center [133, 394] width 15 height 15
click at [171, 392] on span "Outside" at bounding box center [177, 394] width 21 height 15
type input "2"
type input "4"
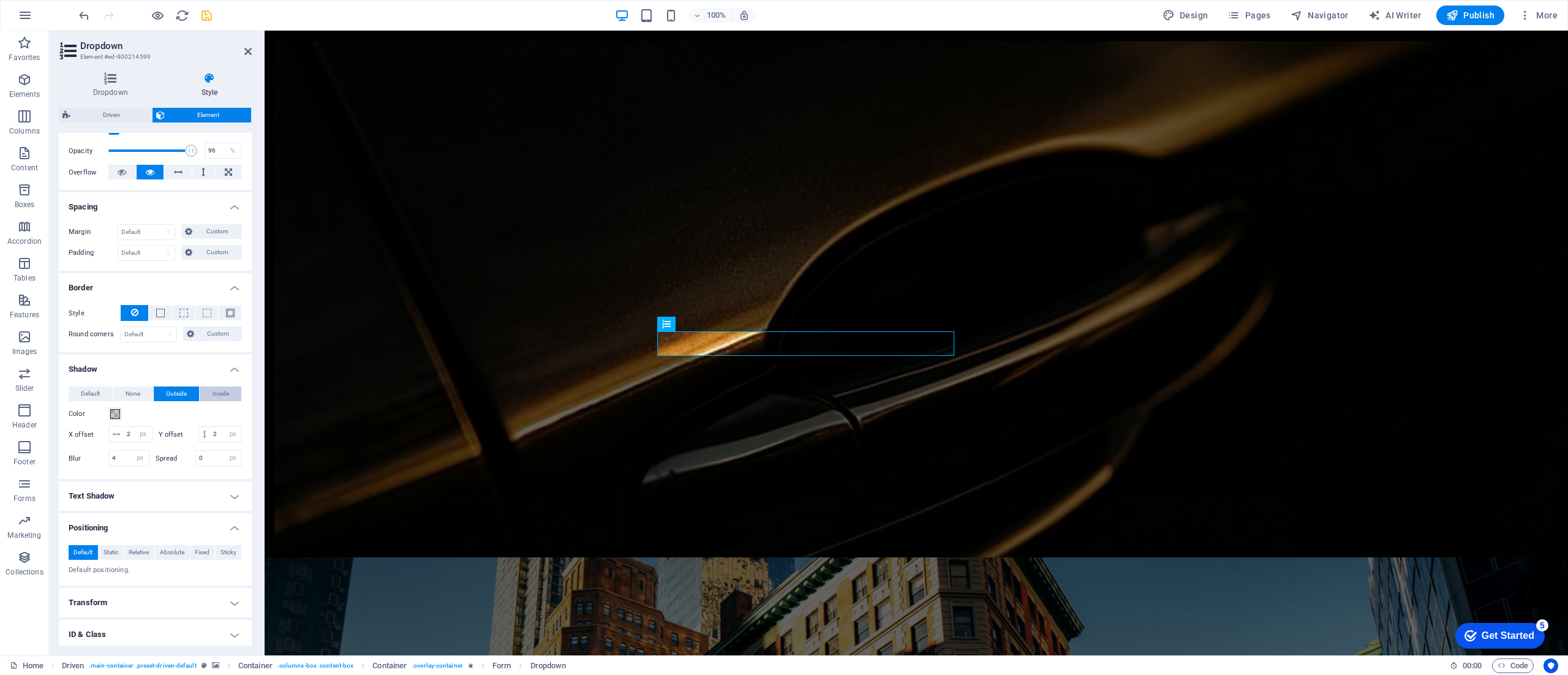
click at [212, 389] on span "Inside" at bounding box center [220, 394] width 17 height 15
click at [93, 394] on span "Default" at bounding box center [90, 394] width 19 height 15
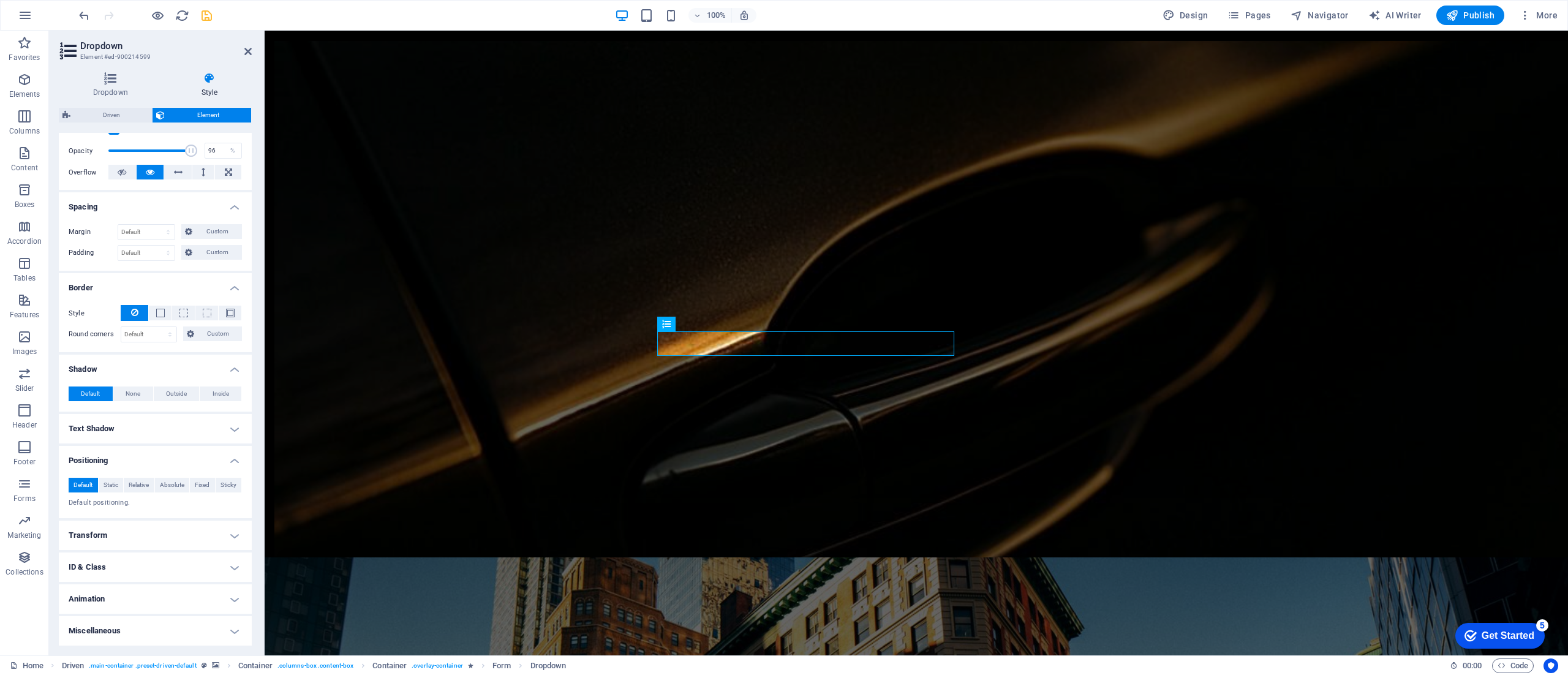
click at [204, 428] on h4 "Text Shadow" at bounding box center [155, 428] width 193 height 29
click at [202, 455] on span "Outside" at bounding box center [211, 453] width 21 height 15
type input "2"
type input "4"
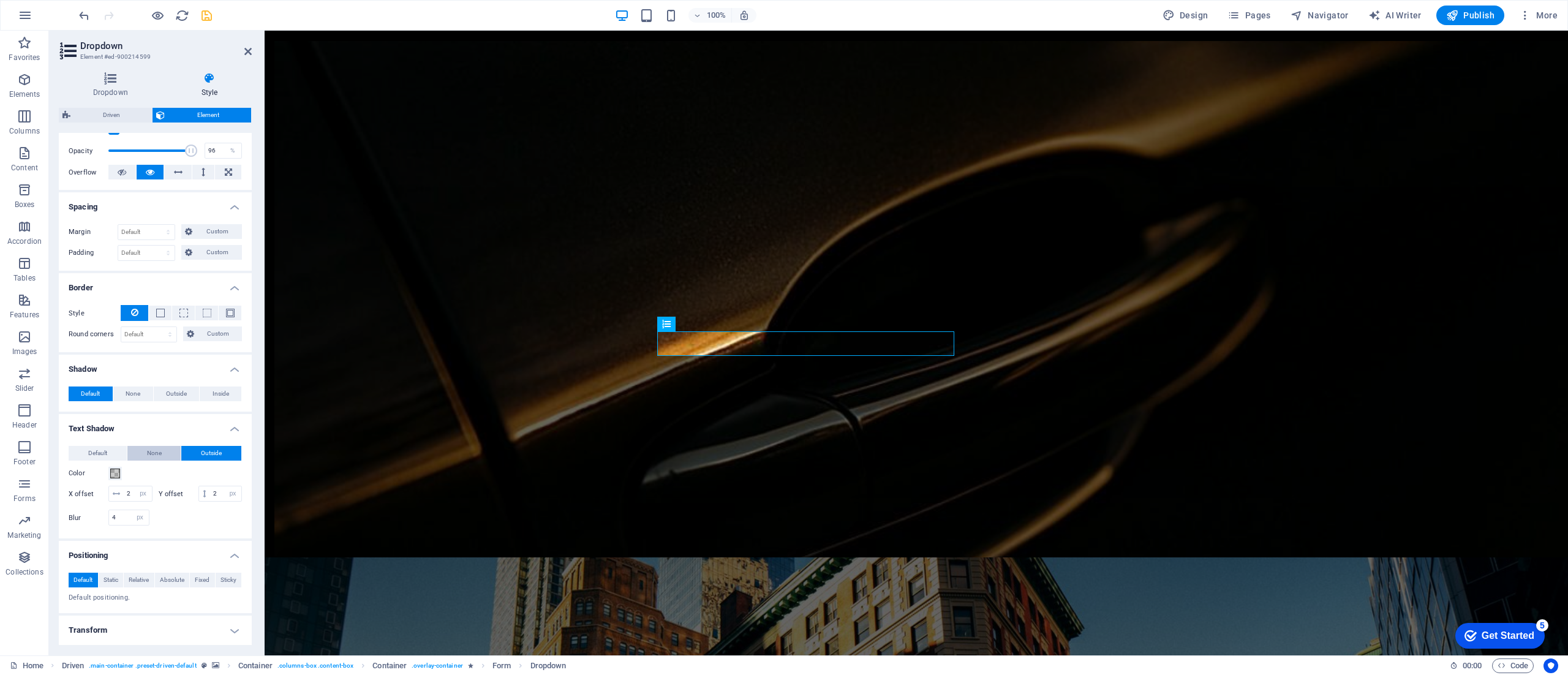
click at [164, 455] on button "None" at bounding box center [155, 453] width 54 height 15
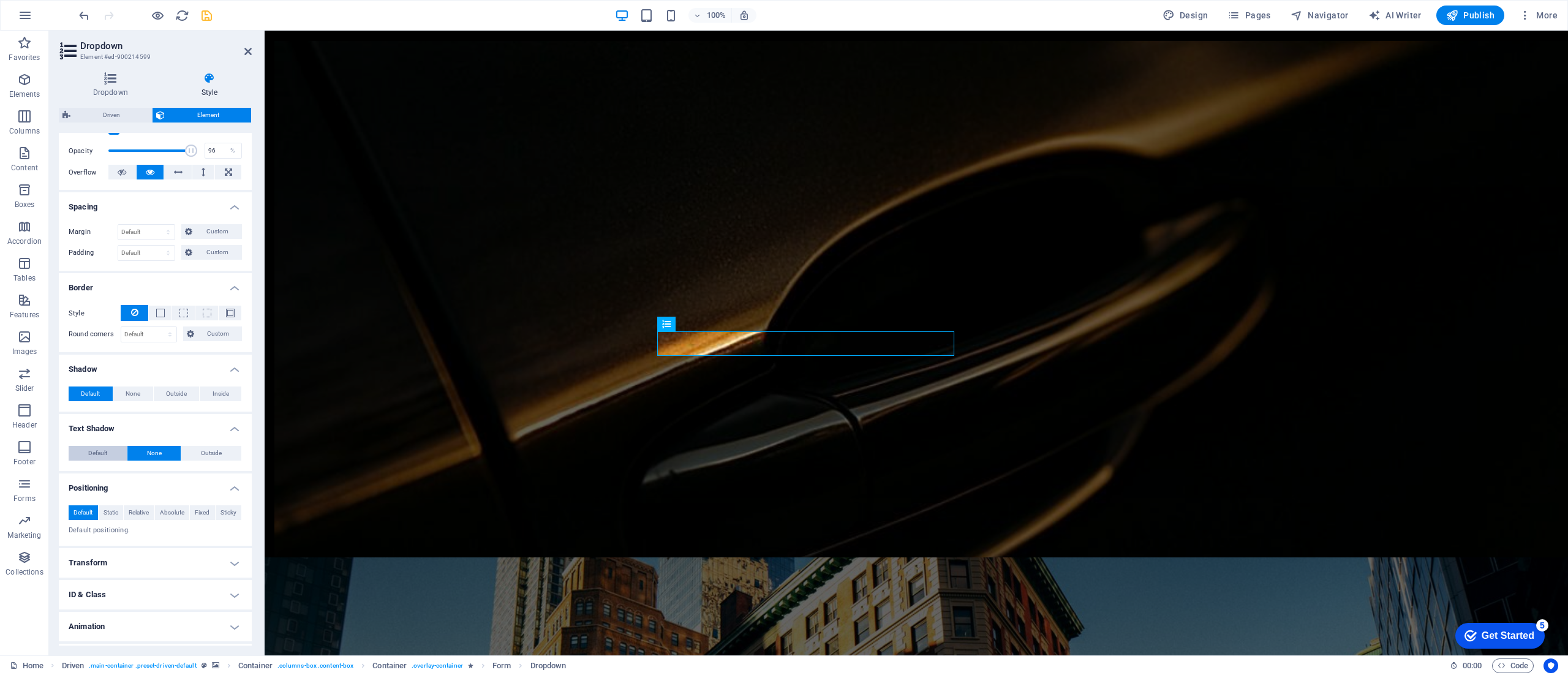
click at [99, 455] on span "Default" at bounding box center [97, 453] width 19 height 15
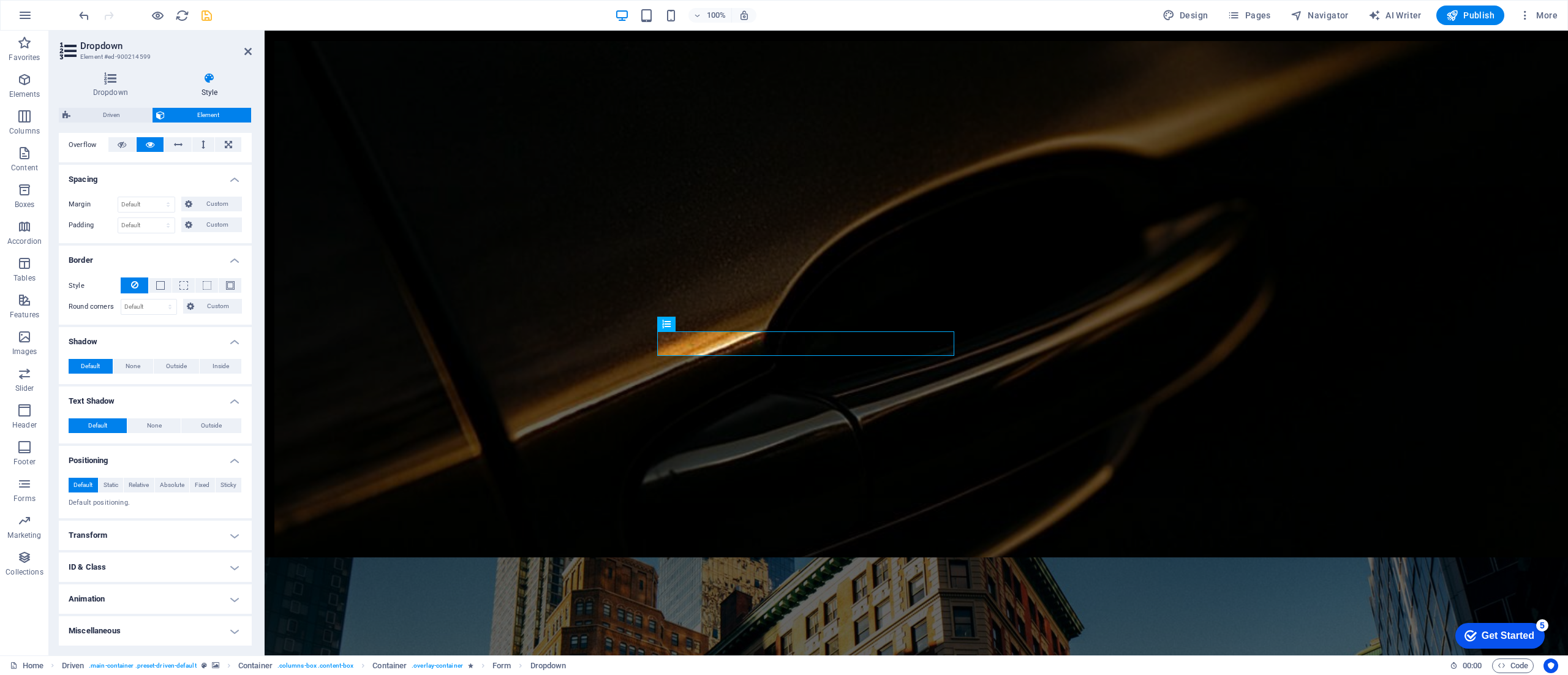
click at [231, 627] on h4 "Miscellaneous" at bounding box center [155, 630] width 193 height 29
click at [228, 594] on h4 "Animation" at bounding box center [155, 599] width 193 height 29
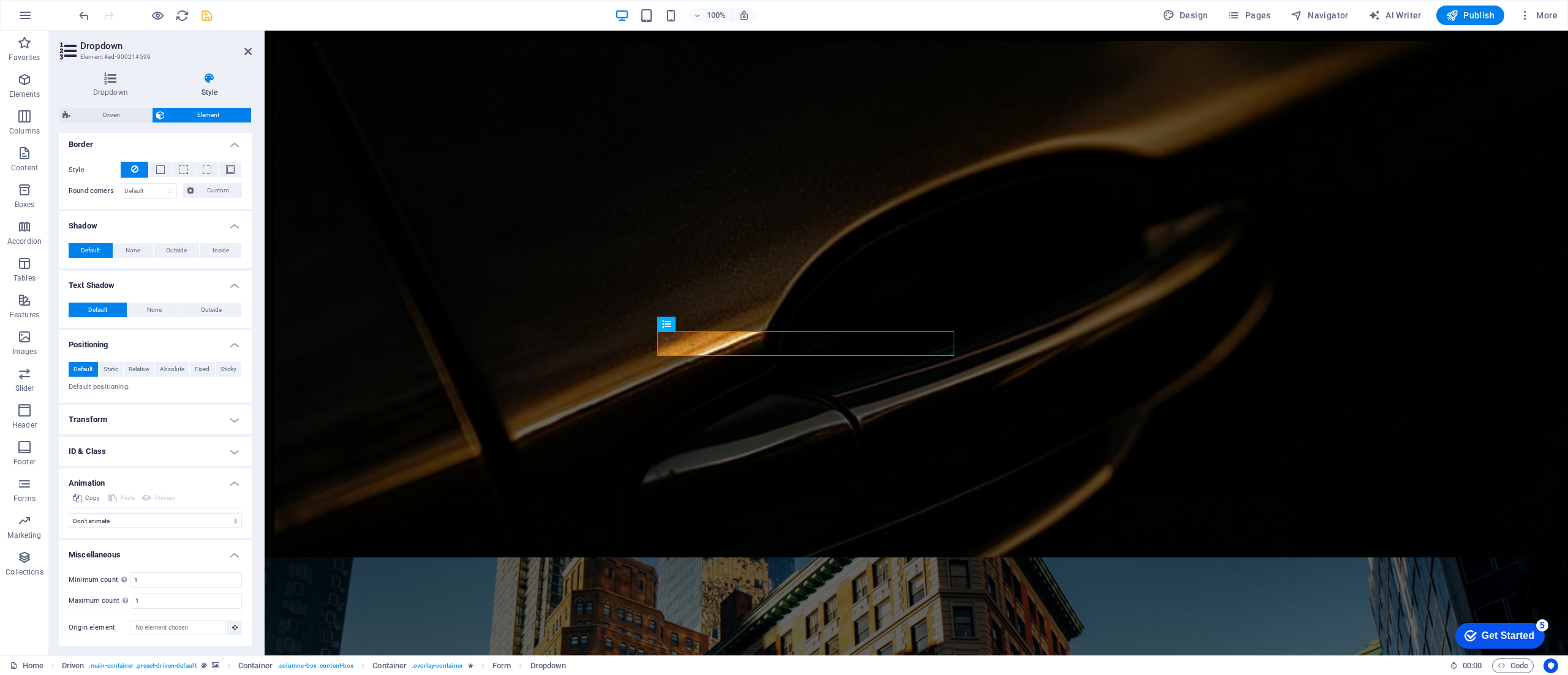
click at [231, 417] on h4 "Transform" at bounding box center [155, 419] width 193 height 29
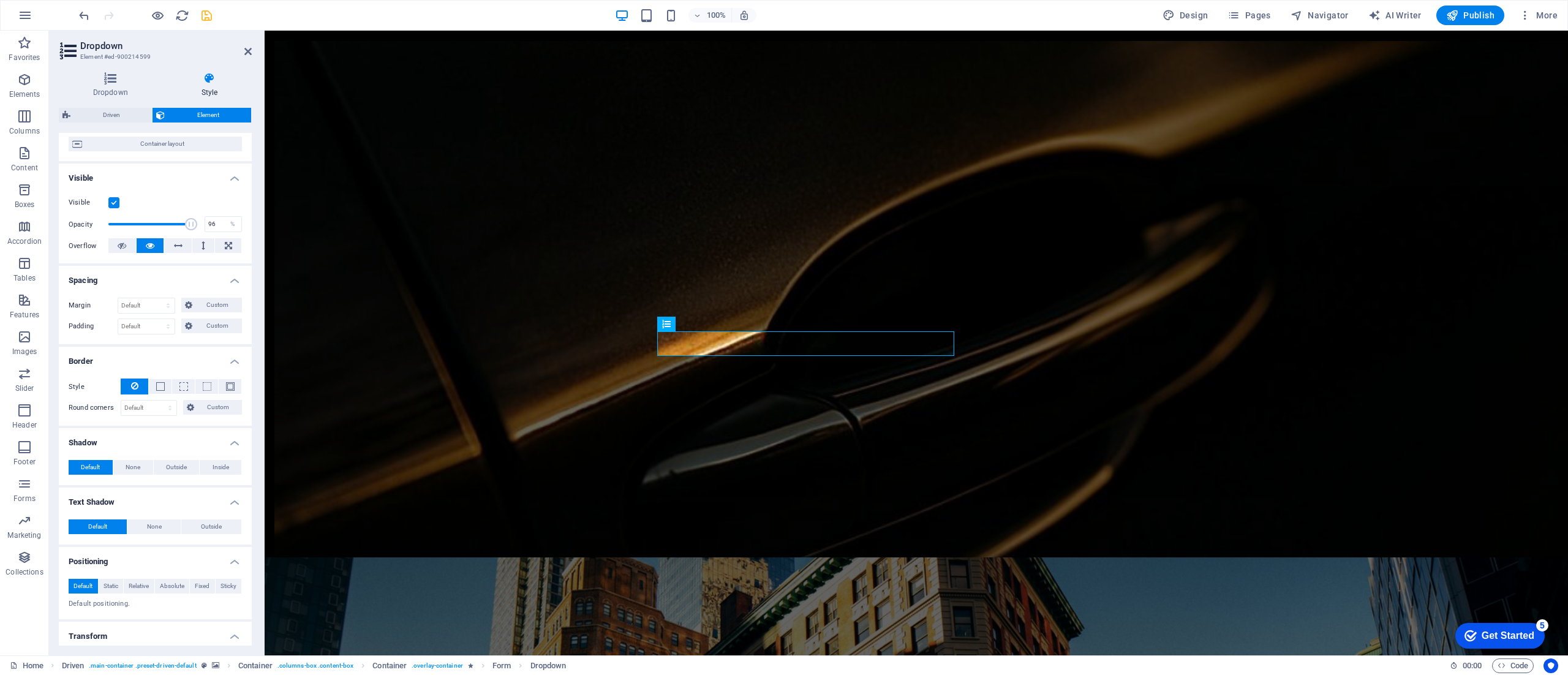
scroll to position [0, 0]
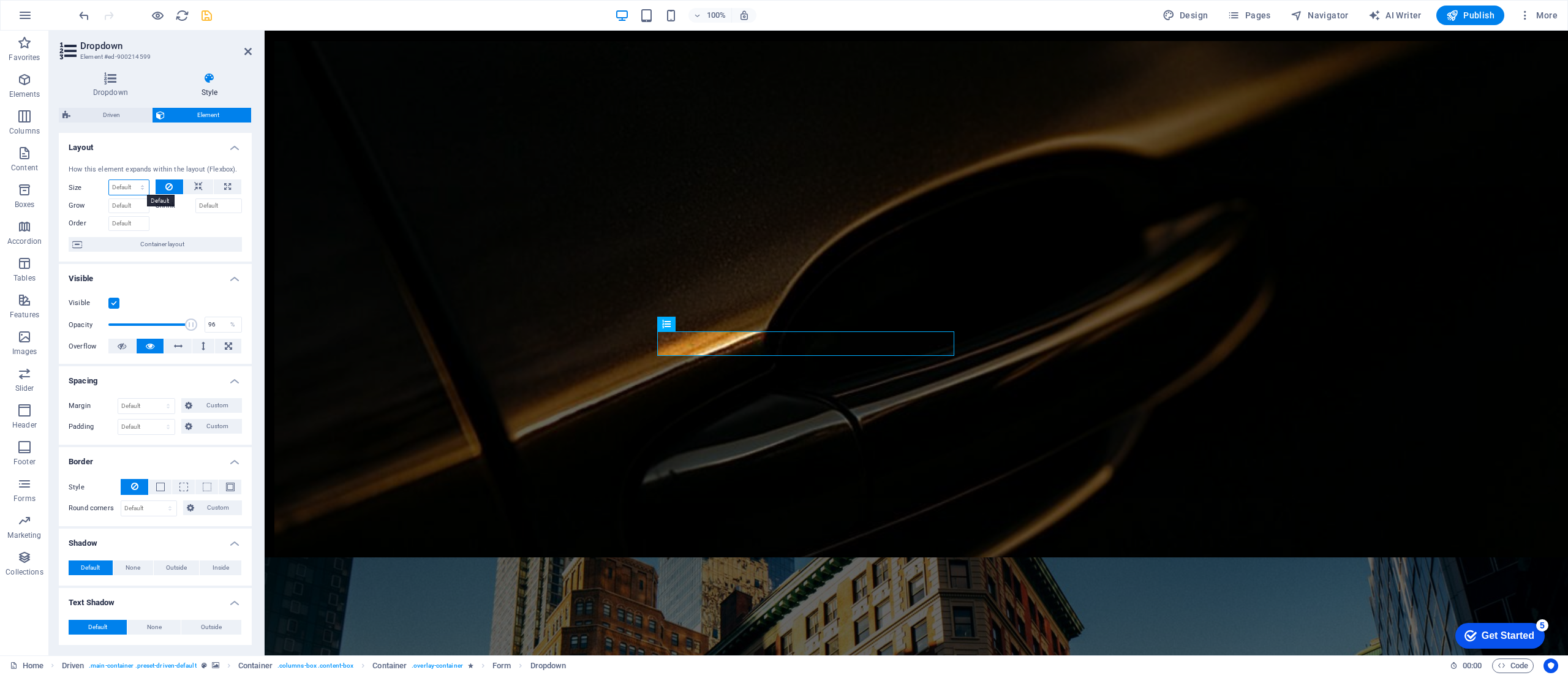
click at [126, 190] on select "Default auto px % 1/1 1/2 1/3 1/4 1/5 1/6 1/7 1/8 1/9 1/10" at bounding box center [129, 187] width 40 height 15
select select "px"
click at [130, 180] on select "Default auto px % 1/1 1/2 1/3 1/4 1/5 1/6 1/7 1/8 1/9 1/10" at bounding box center [129, 187] width 40 height 15
type input "0"
click at [157, 403] on select "Default auto px % rem vw vh Custom" at bounding box center [146, 406] width 56 height 15
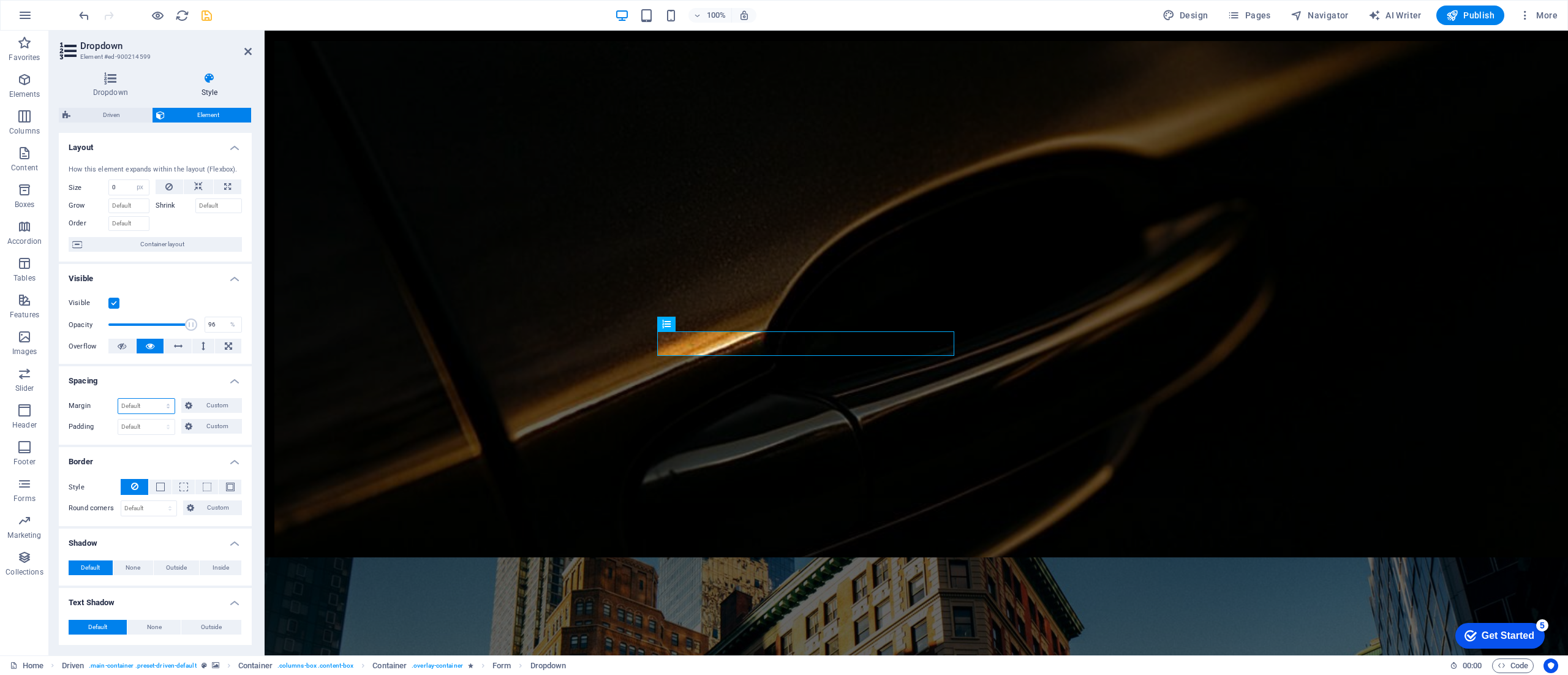
select select "px"
click at [156, 399] on select "Default auto px % rem vw vh Custom" at bounding box center [146, 406] width 56 height 15
type input "0"
click at [83, 17] on icon "undo" at bounding box center [83, 15] width 14 height 14
select select "DISABLED_OPTION_VALUE"
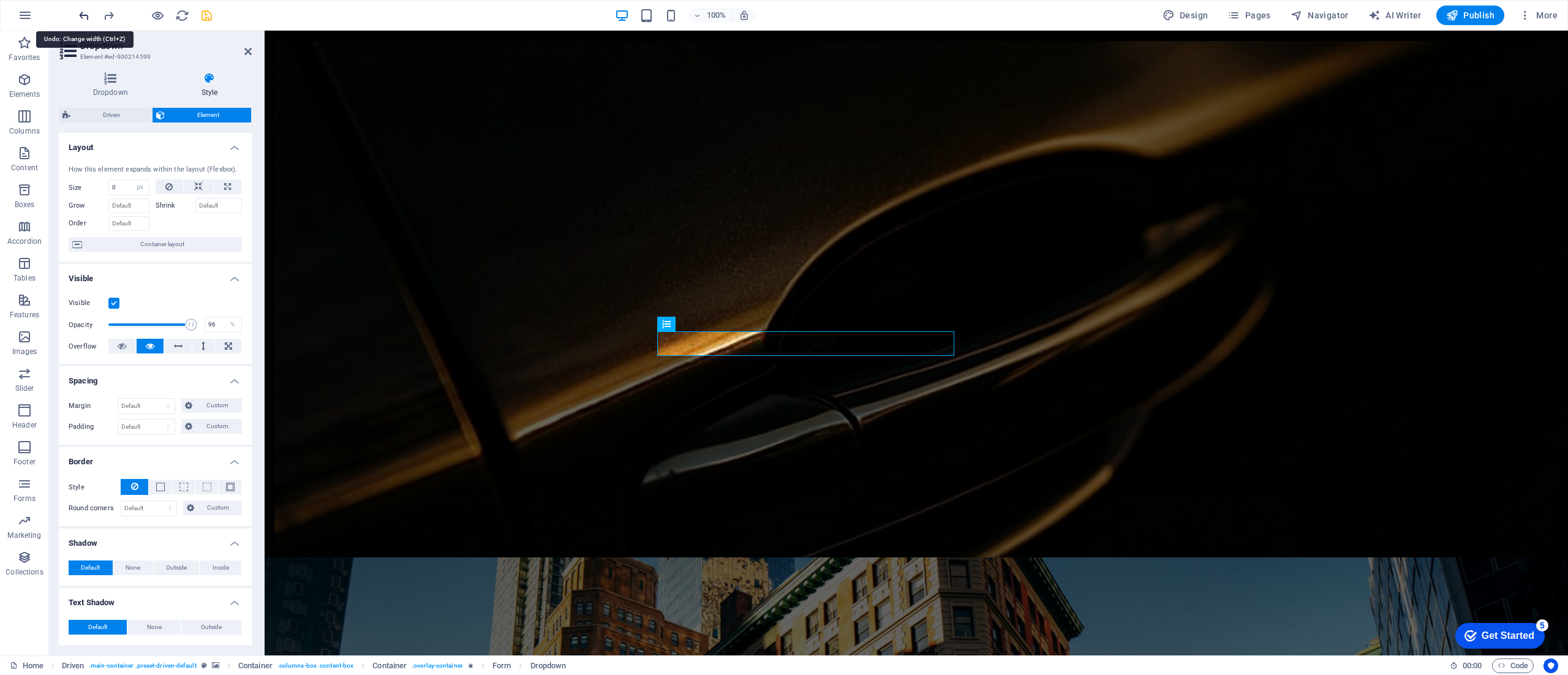
click at [83, 17] on icon "undo" at bounding box center [83, 15] width 14 height 14
select select "DISABLED_OPTION_VALUE"
click at [226, 267] on h4 "Visible" at bounding box center [155, 275] width 193 height 22
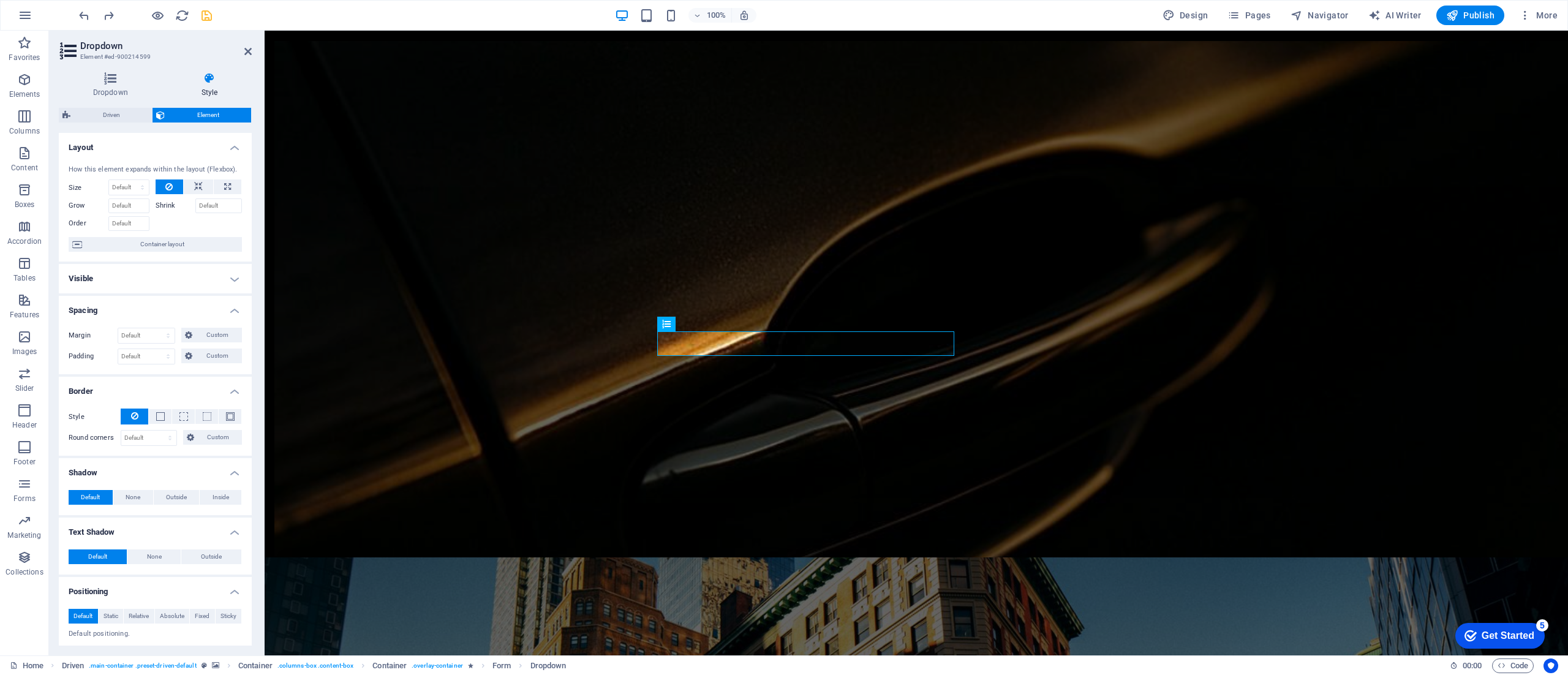
click at [226, 267] on h4 "Visible" at bounding box center [155, 278] width 193 height 29
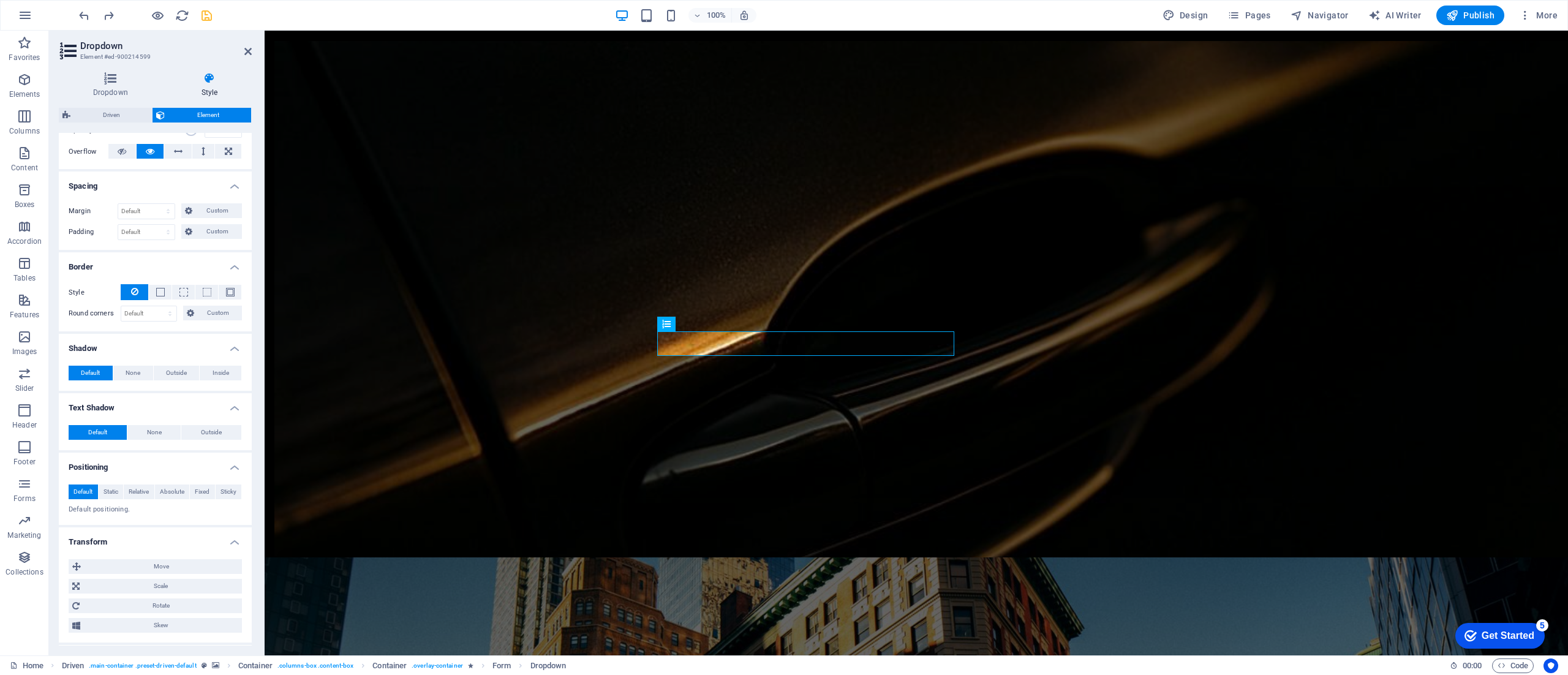
scroll to position [196, 0]
click at [118, 149] on icon at bounding box center [122, 150] width 9 height 15
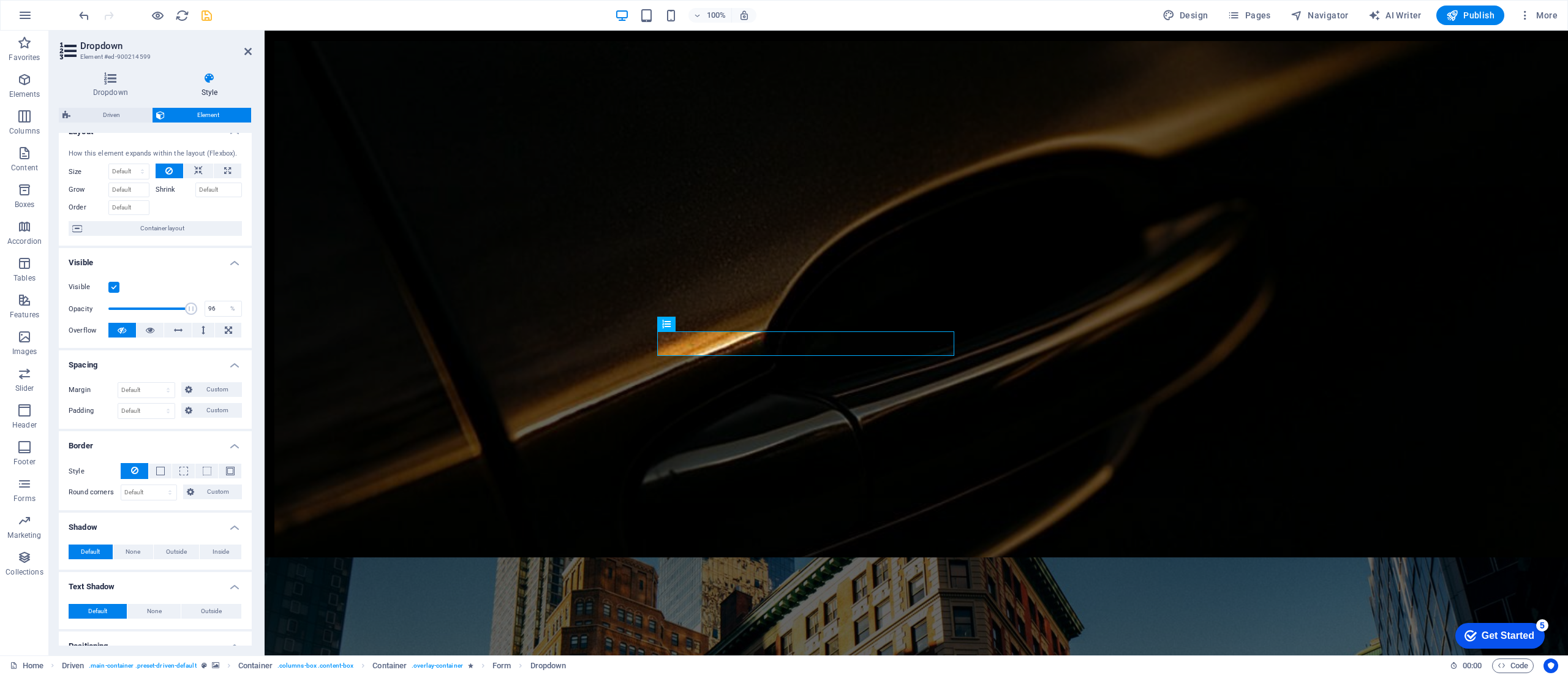
scroll to position [15, 0]
click at [248, 51] on icon at bounding box center [248, 51] width 7 height 10
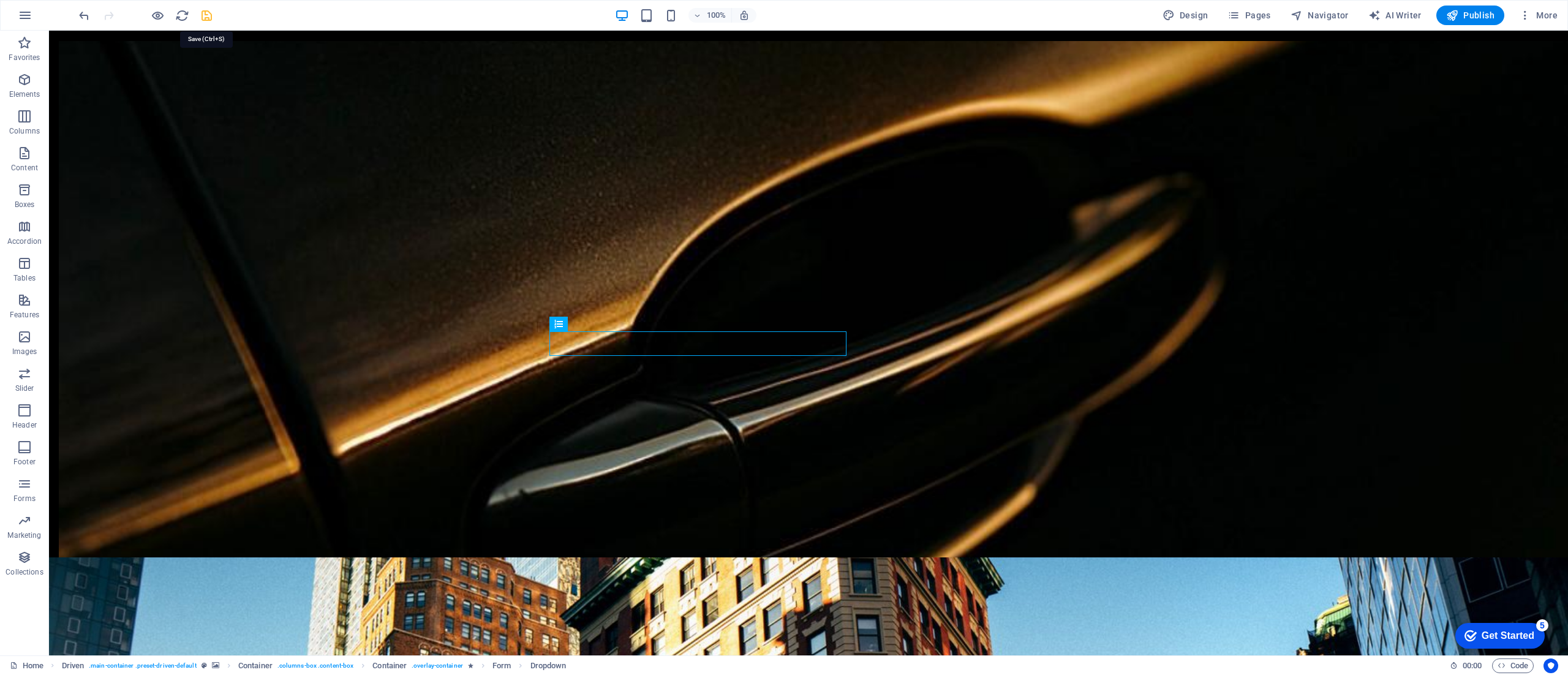
click at [209, 20] on icon "save" at bounding box center [207, 15] width 14 height 14
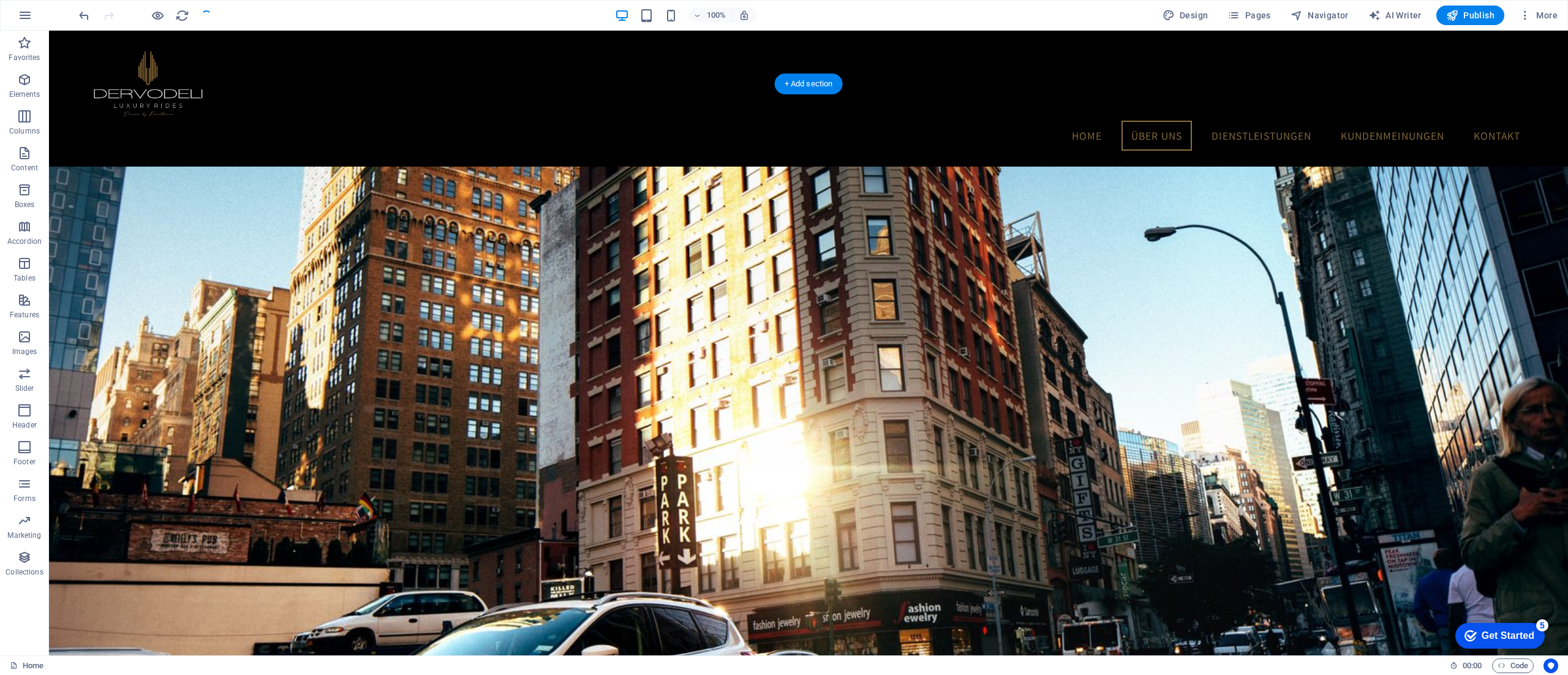
scroll to position [1413, 0]
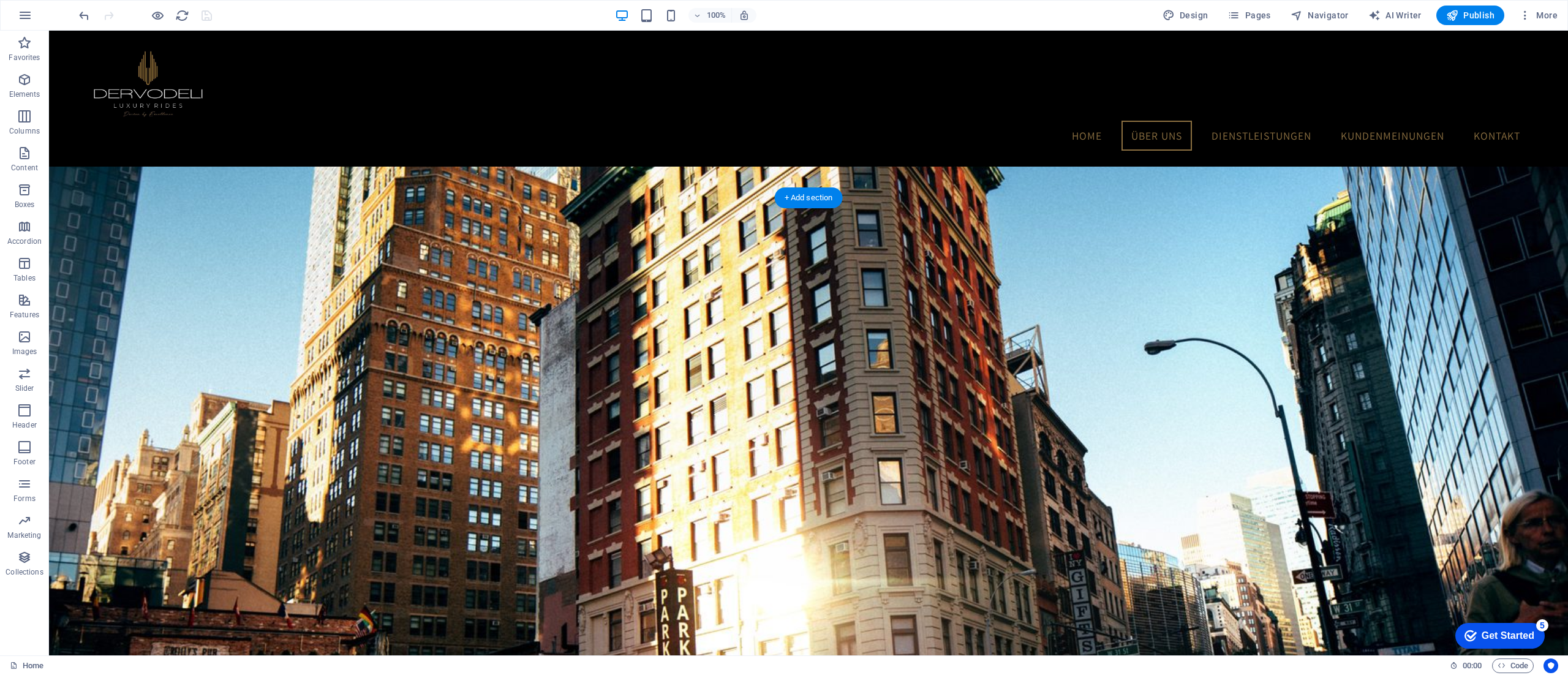
click at [113, 193] on icon at bounding box center [112, 190] width 7 height 13
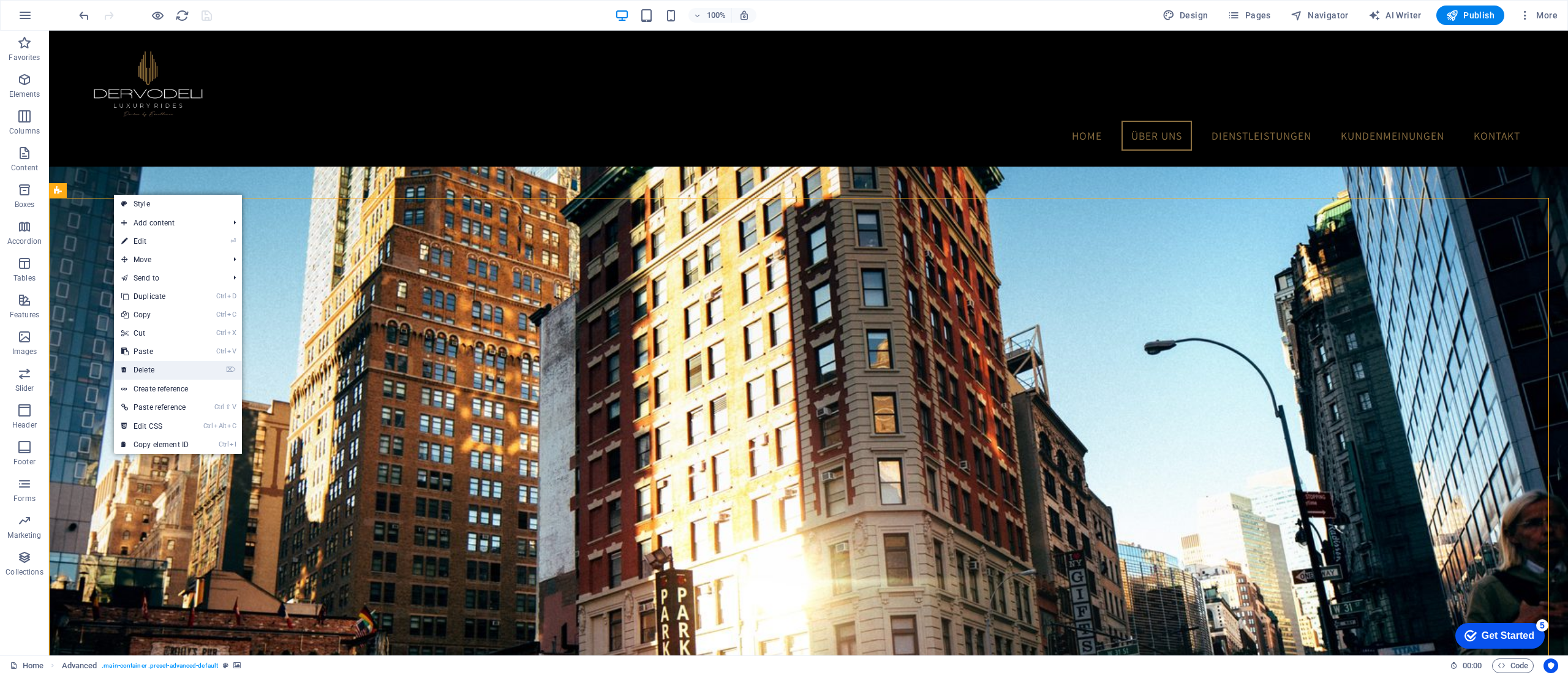
click at [196, 373] on link "⌦ Delete" at bounding box center [155, 370] width 82 height 18
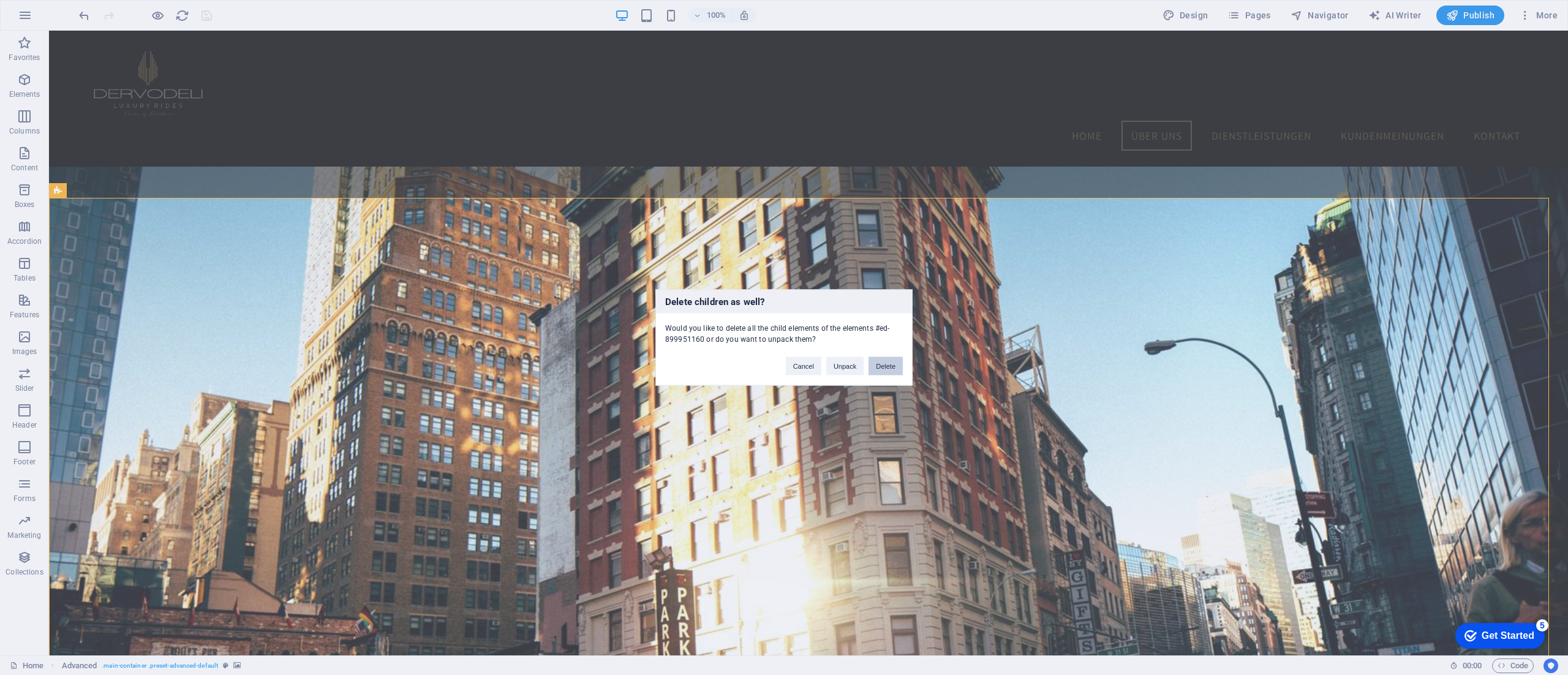
click at [883, 365] on button "Delete" at bounding box center [885, 366] width 34 height 18
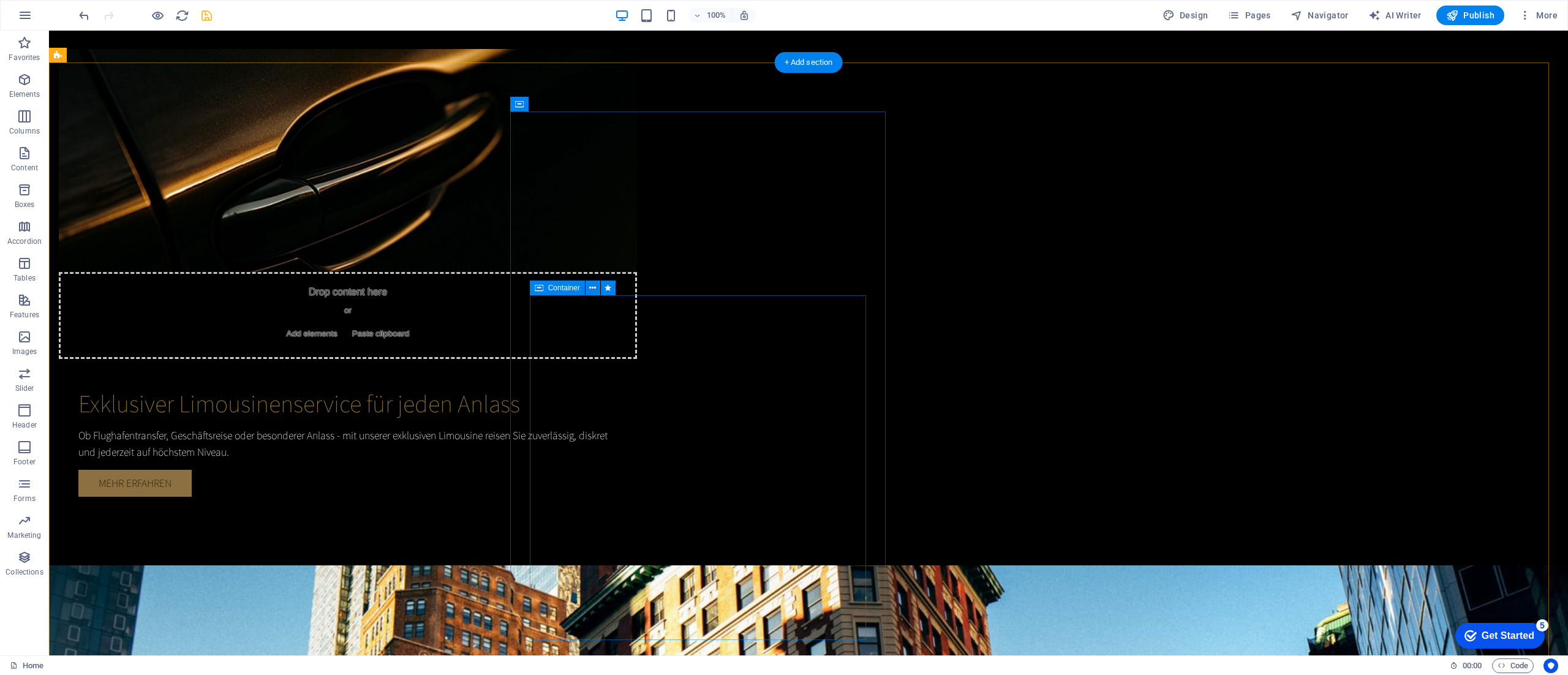
scroll to position [972, 0]
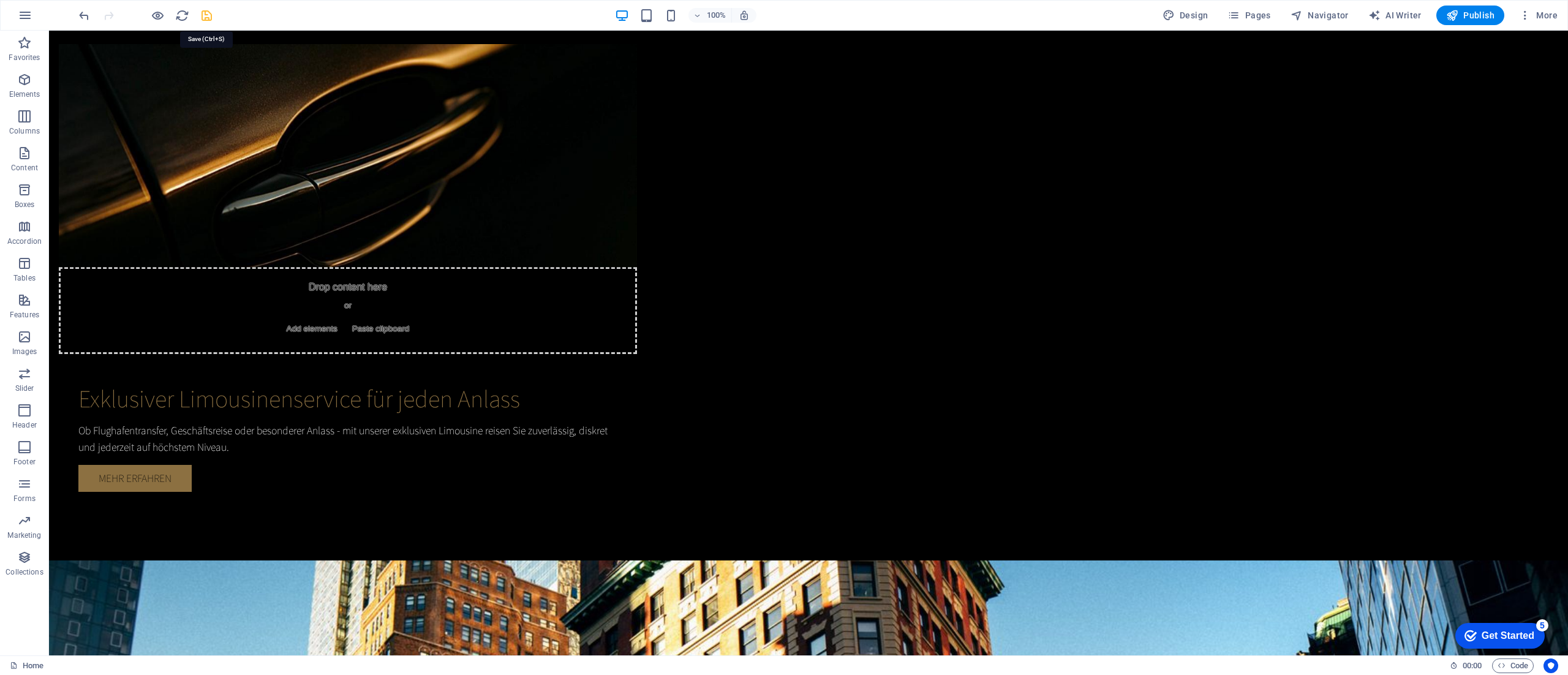
click at [212, 16] on icon "save" at bounding box center [207, 15] width 14 height 14
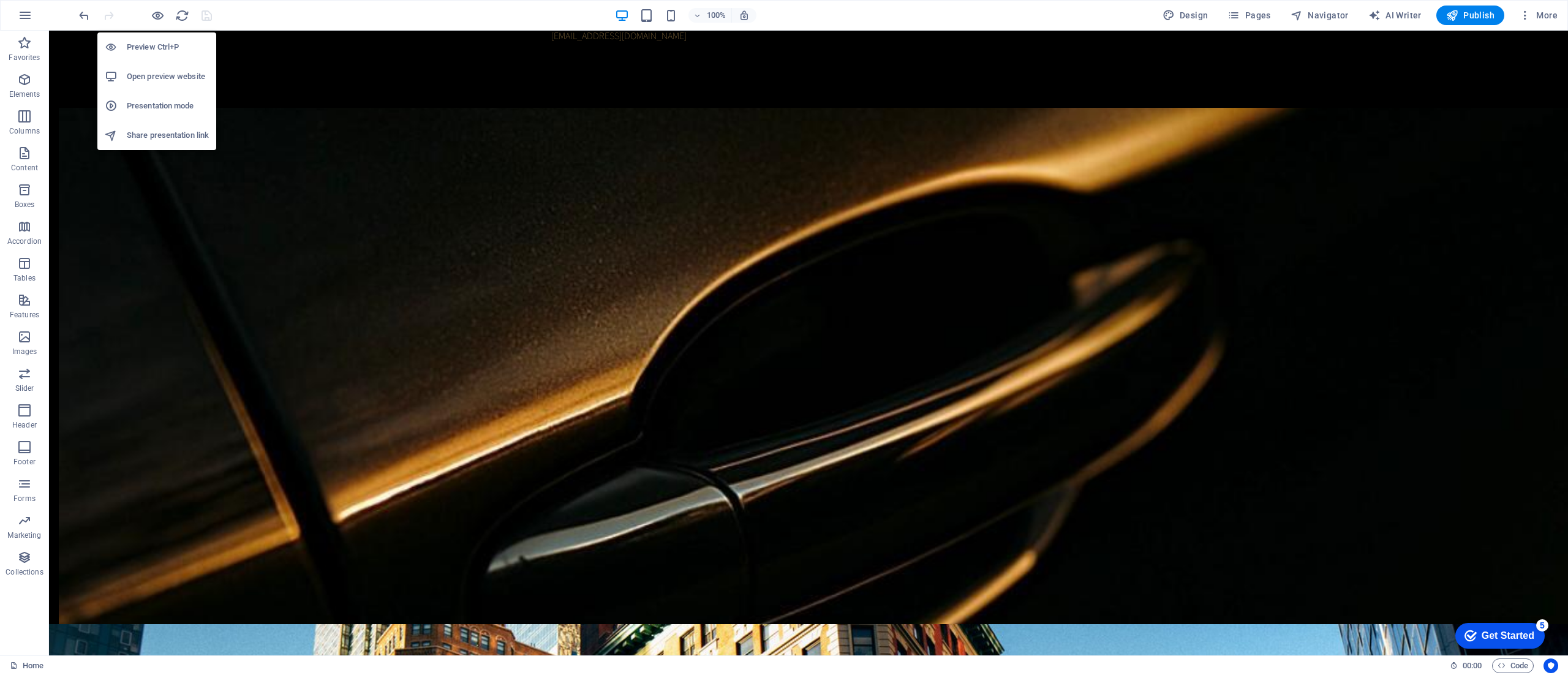
click at [170, 73] on h6 "Open preview website" at bounding box center [168, 77] width 82 height 15
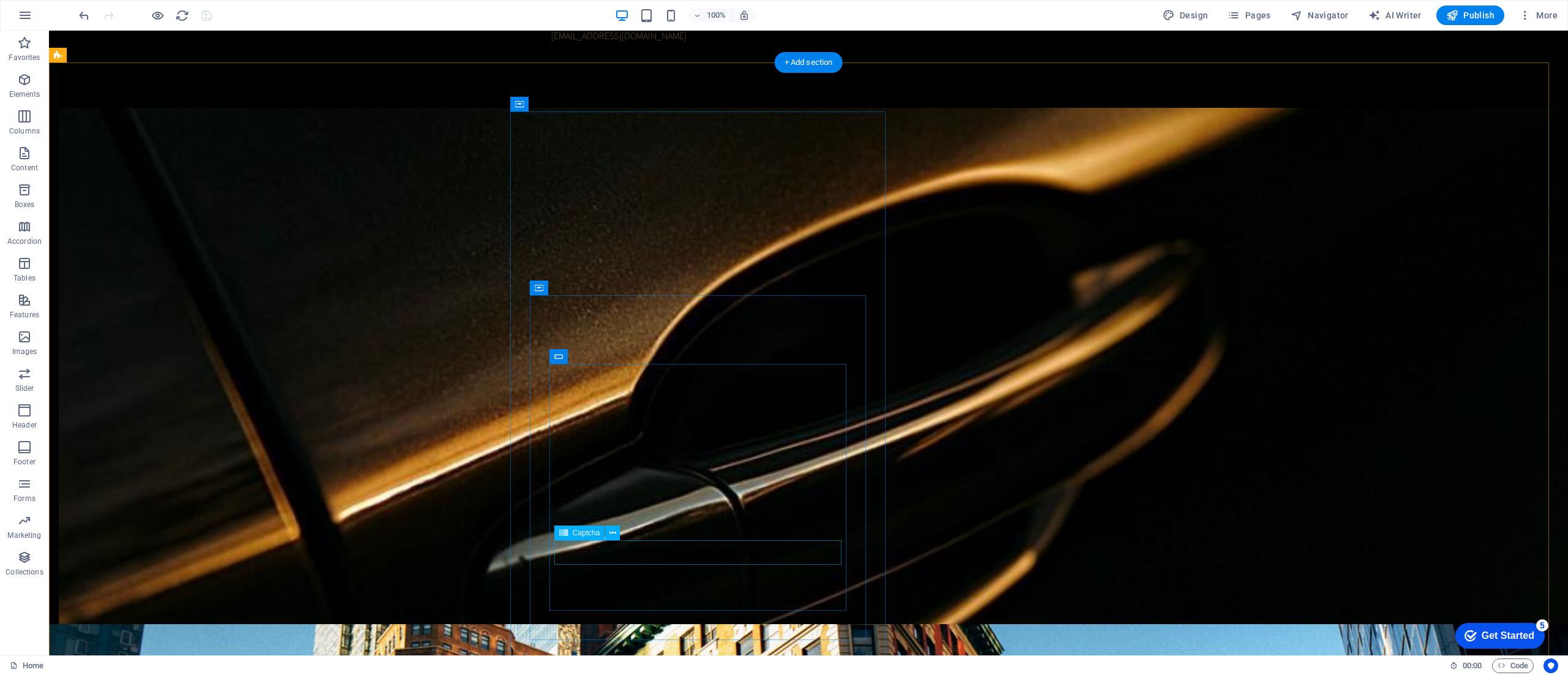
click at [613, 534] on icon at bounding box center [612, 533] width 7 height 13
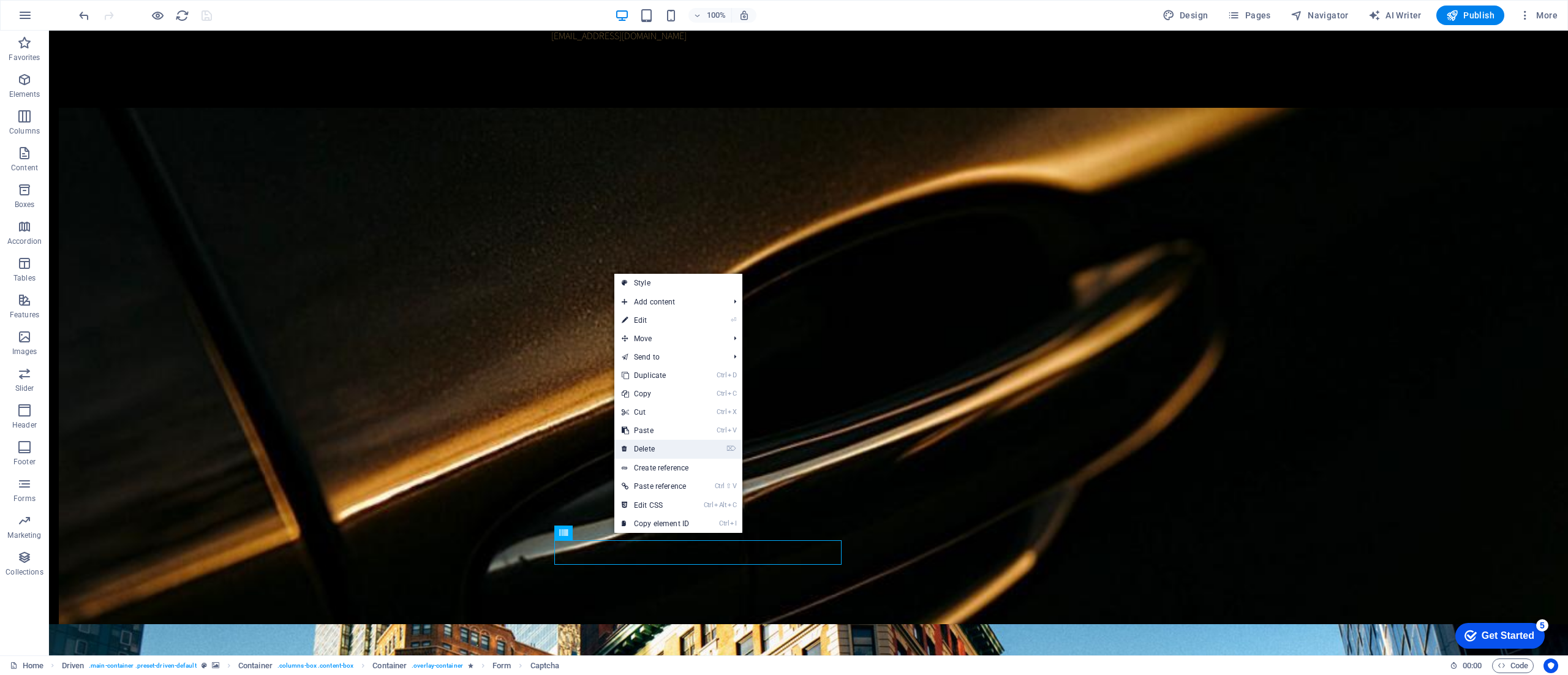
click at [675, 448] on link "⌦ Delete" at bounding box center [655, 449] width 82 height 18
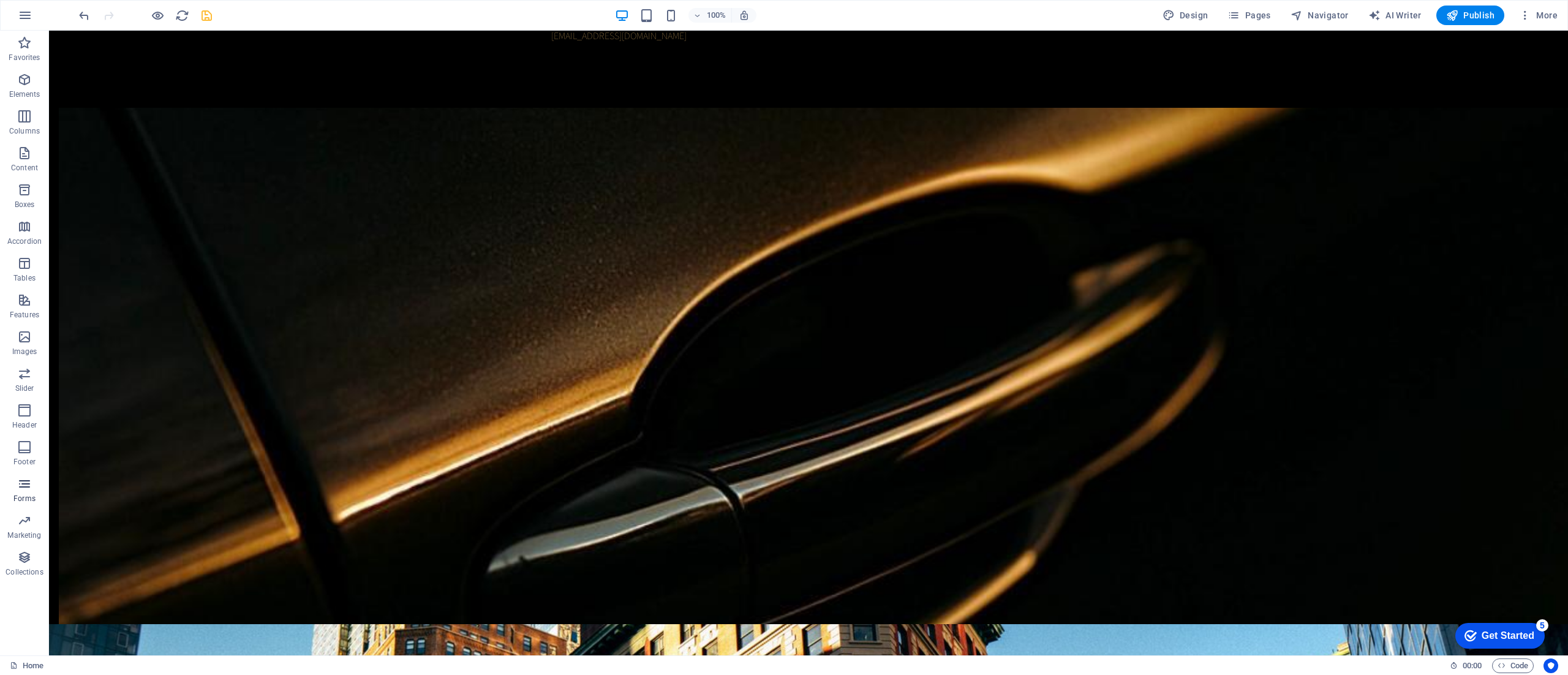
click at [21, 490] on icon "button" at bounding box center [24, 484] width 15 height 15
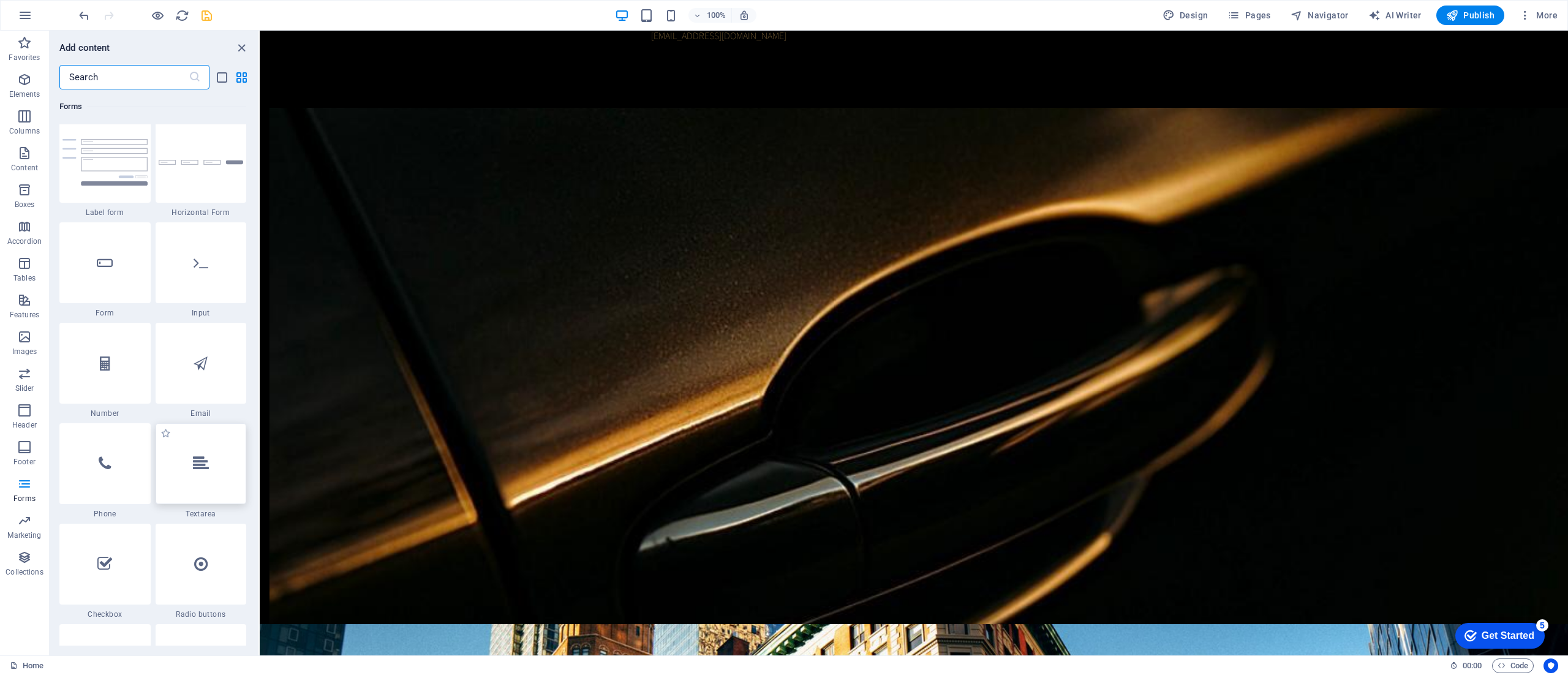
scroll to position [9142, 0]
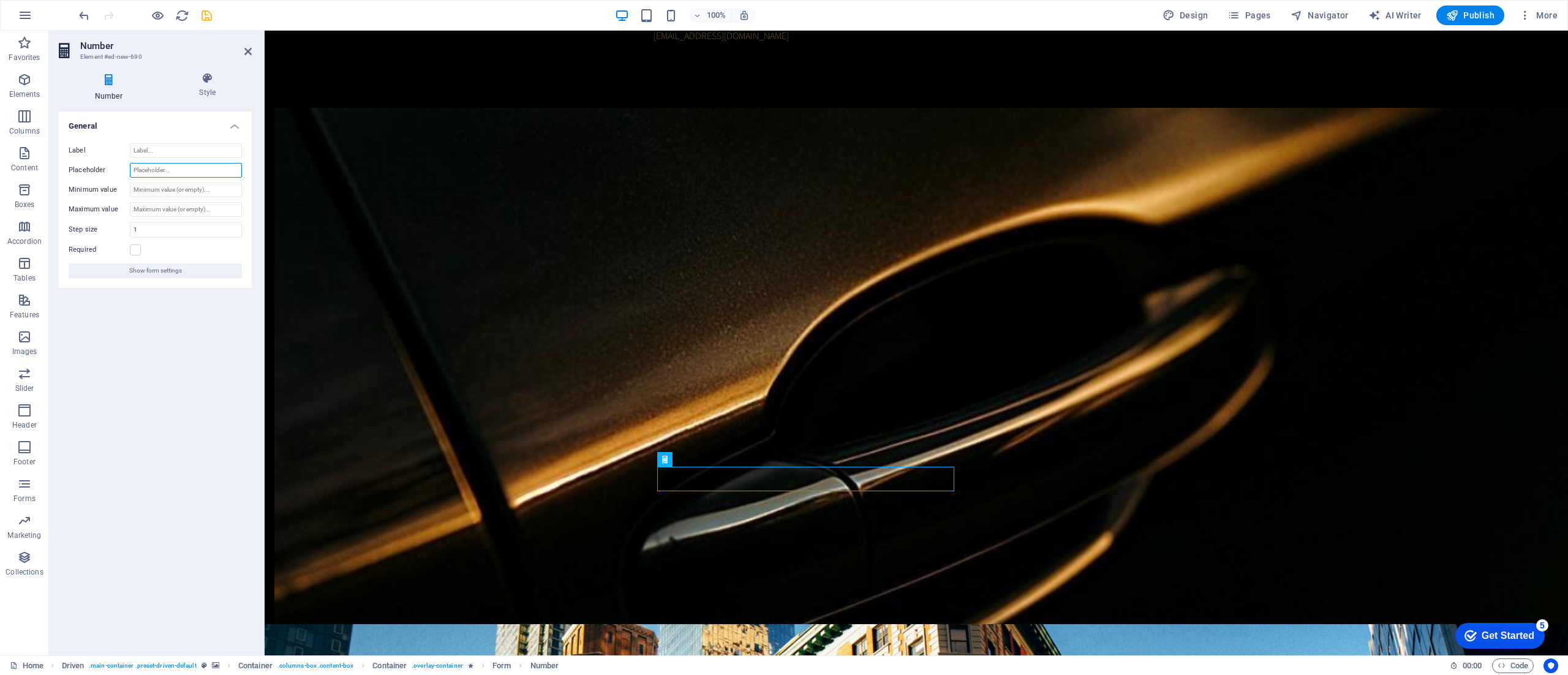
click at [155, 171] on input "Placeholder" at bounding box center [185, 170] width 112 height 15
type input "Anzahl Koffer"
click at [162, 223] on input "1" at bounding box center [185, 230] width 111 height 15
type input "0"
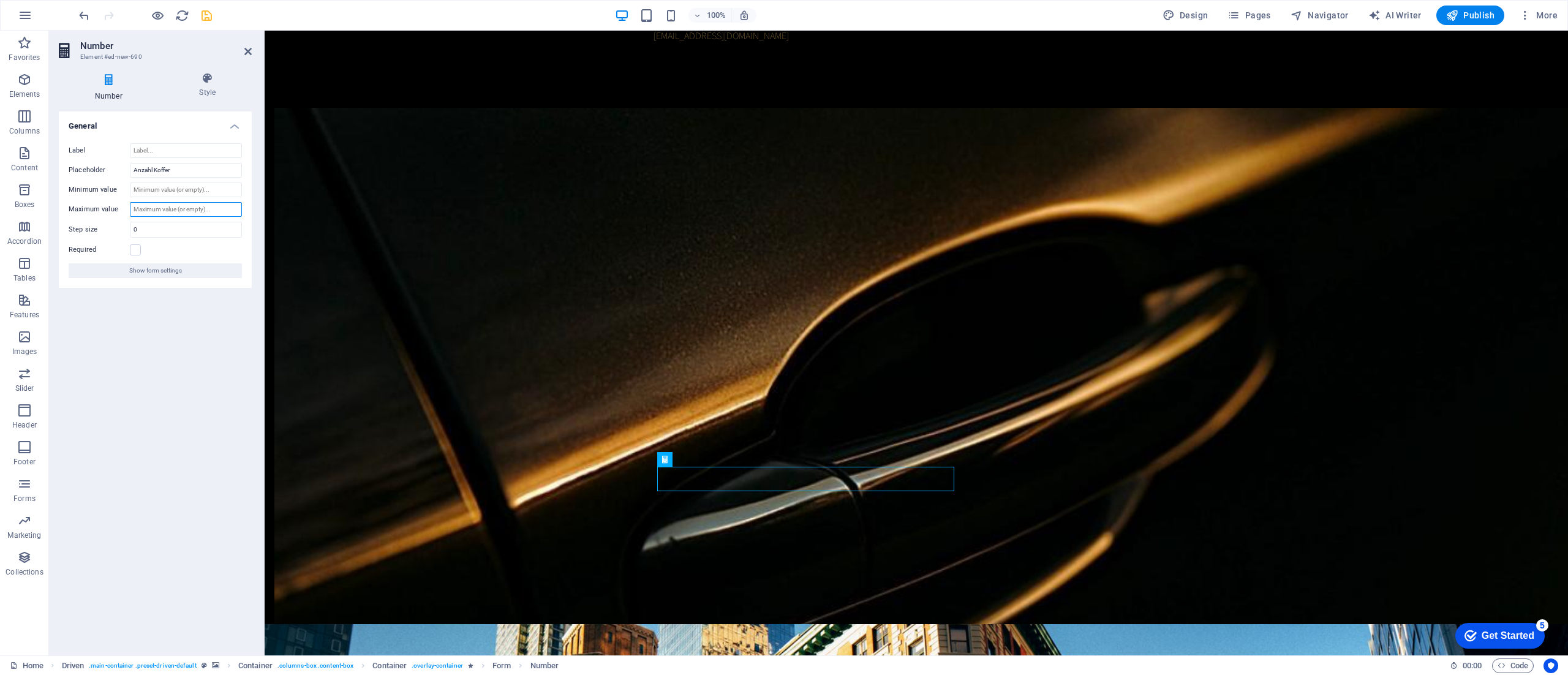
click at [169, 204] on input "Maximum value" at bounding box center [185, 209] width 112 height 15
type input "0"
click at [170, 188] on input "Minimum value" at bounding box center [185, 190] width 112 height 15
type input "0"
click at [166, 206] on input "0" at bounding box center [185, 209] width 112 height 15
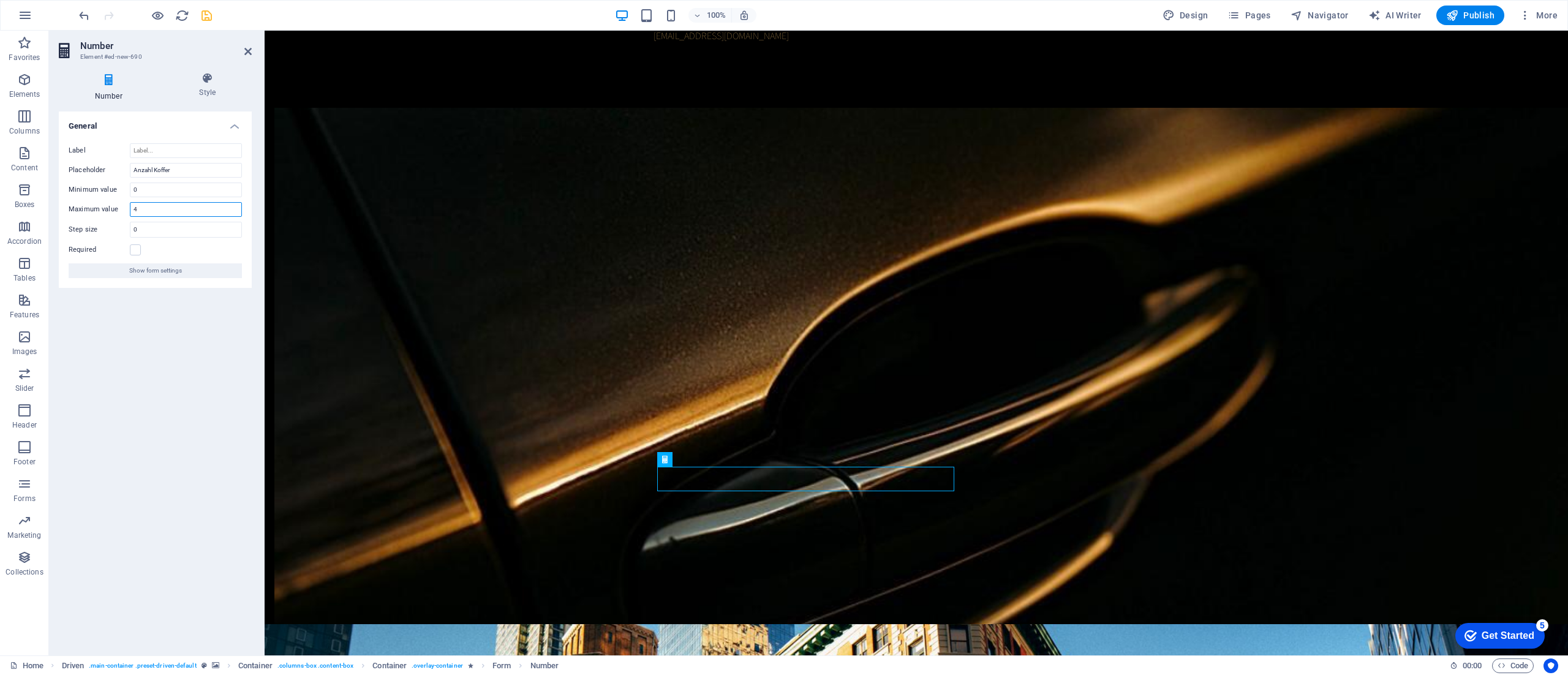
type input "4"
click at [144, 343] on div "General Label Placeholder Anzahl Koffer Minimum value 0 Maximum value 4 Step si…" at bounding box center [155, 378] width 193 height 534
click at [250, 58] on header "Number Element #ed-new-690" at bounding box center [155, 46] width 193 height 31
click at [251, 51] on aside "Number Element #ed-new-690 Number Style General Label Placeholder Anzahl Koffer…" at bounding box center [157, 343] width 215 height 624
click at [248, 53] on icon at bounding box center [248, 51] width 7 height 10
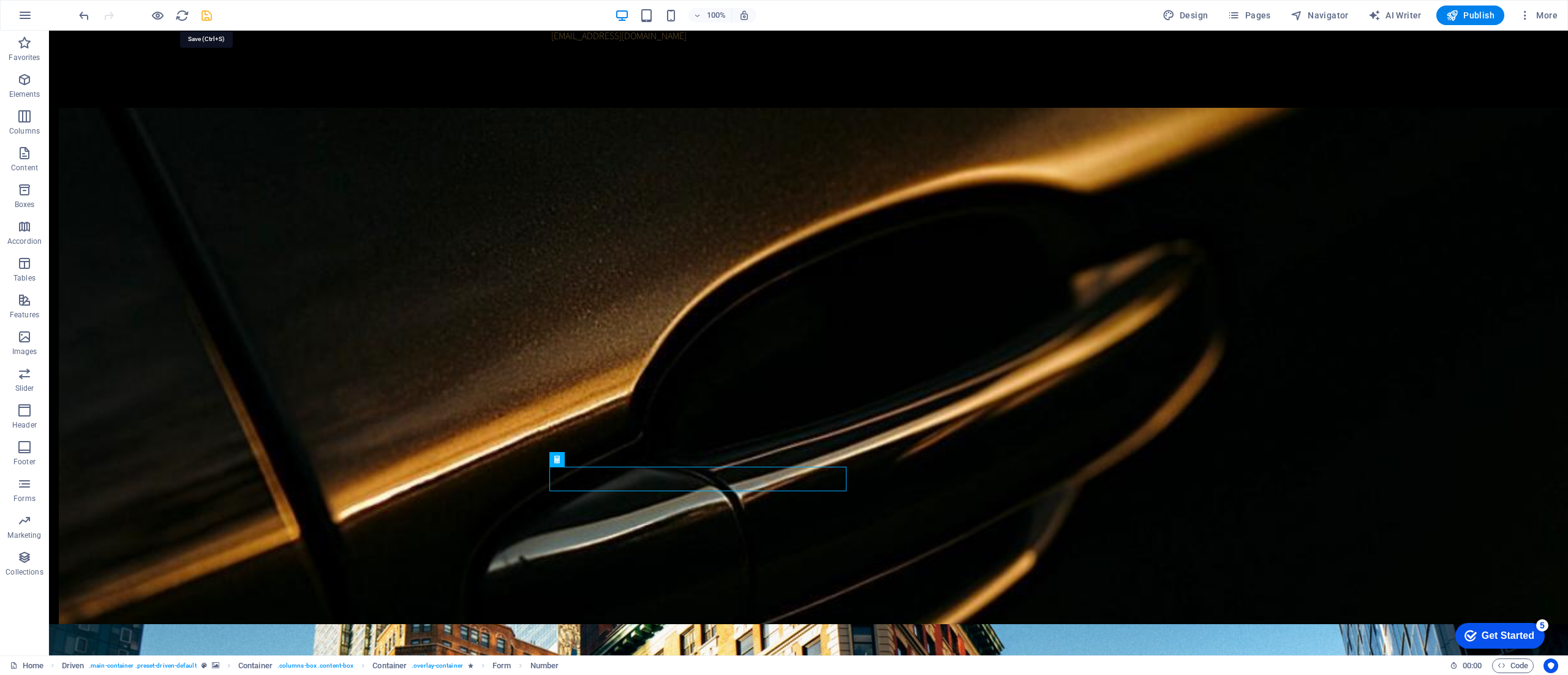
click at [207, 15] on icon "save" at bounding box center [207, 15] width 14 height 14
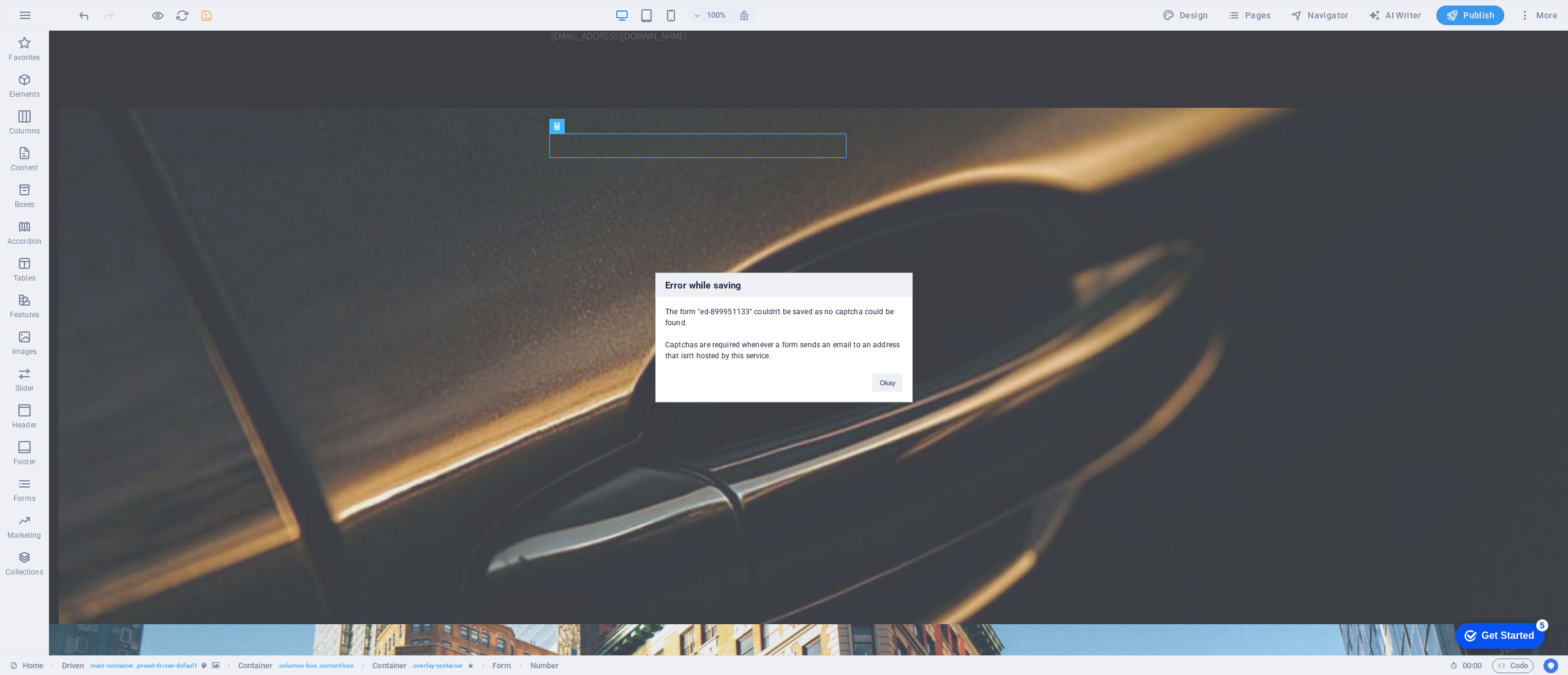
scroll to position [1305, 0]
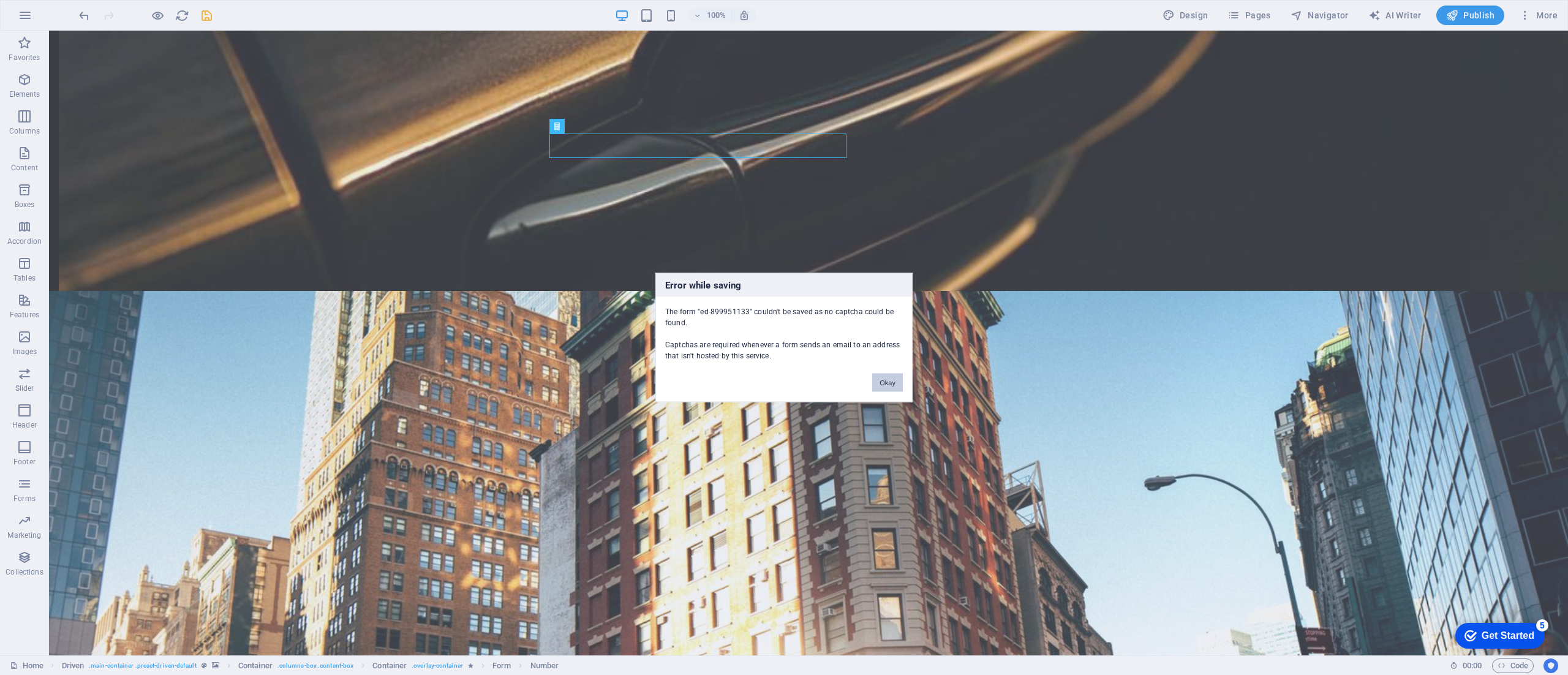
click at [880, 378] on button "Okay" at bounding box center [888, 382] width 31 height 18
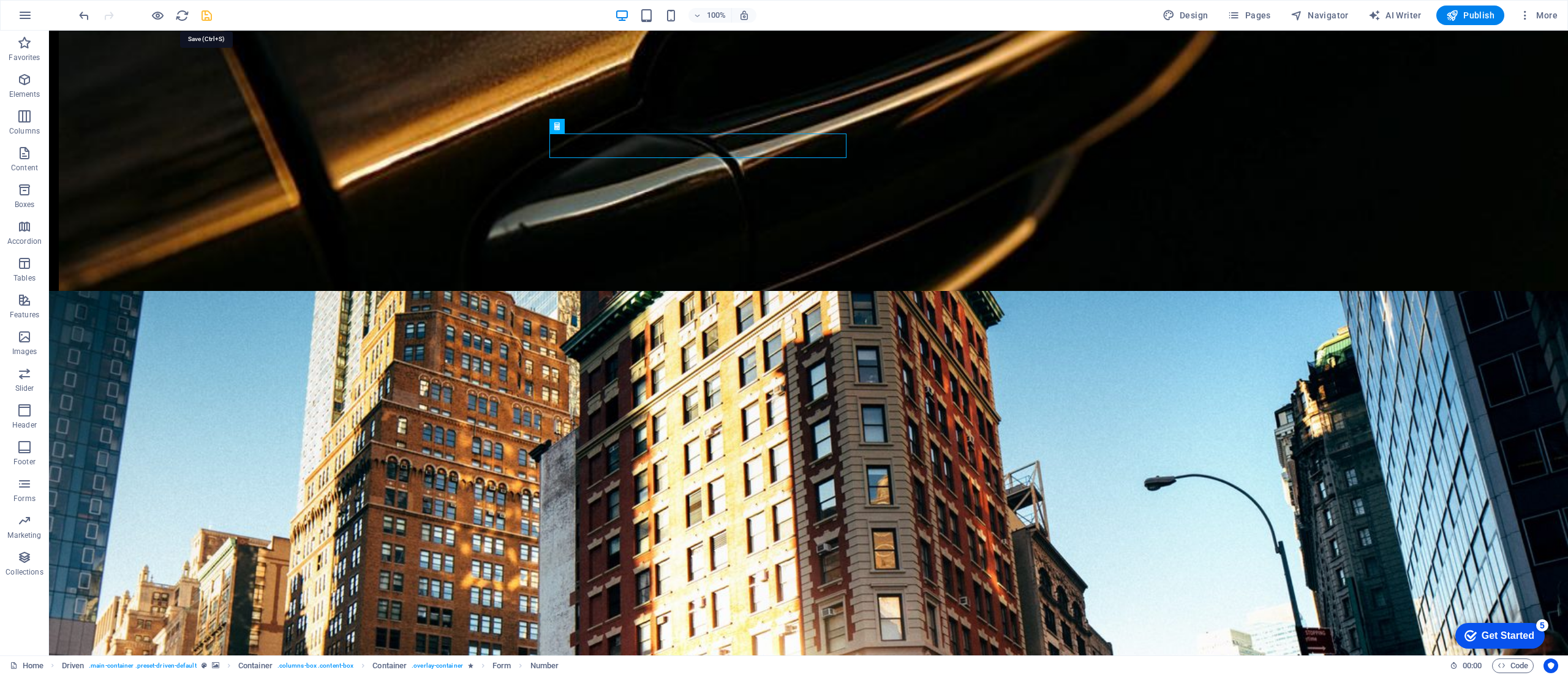
click at [207, 16] on icon "save" at bounding box center [207, 15] width 14 height 14
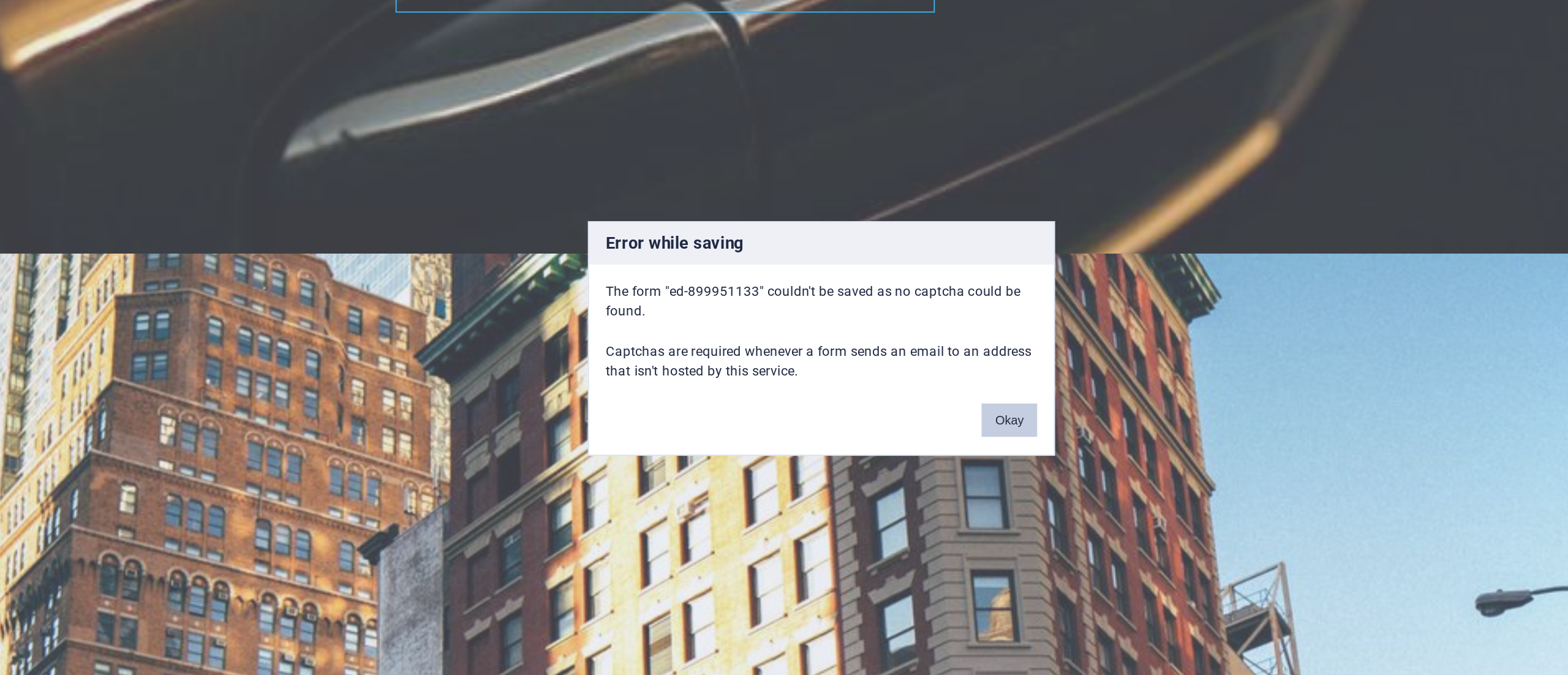
click at [884, 384] on button "Okay" at bounding box center [888, 382] width 31 height 18
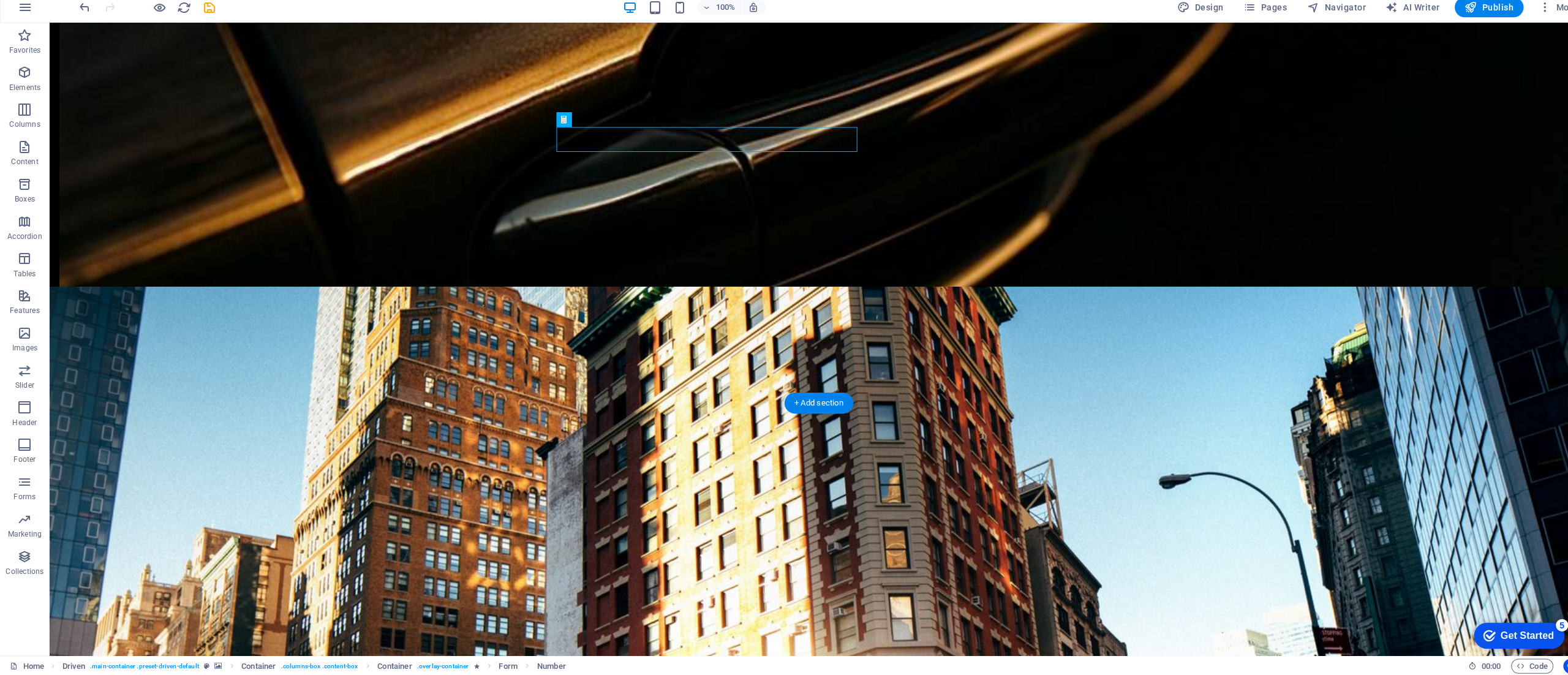
scroll to position [0, 0]
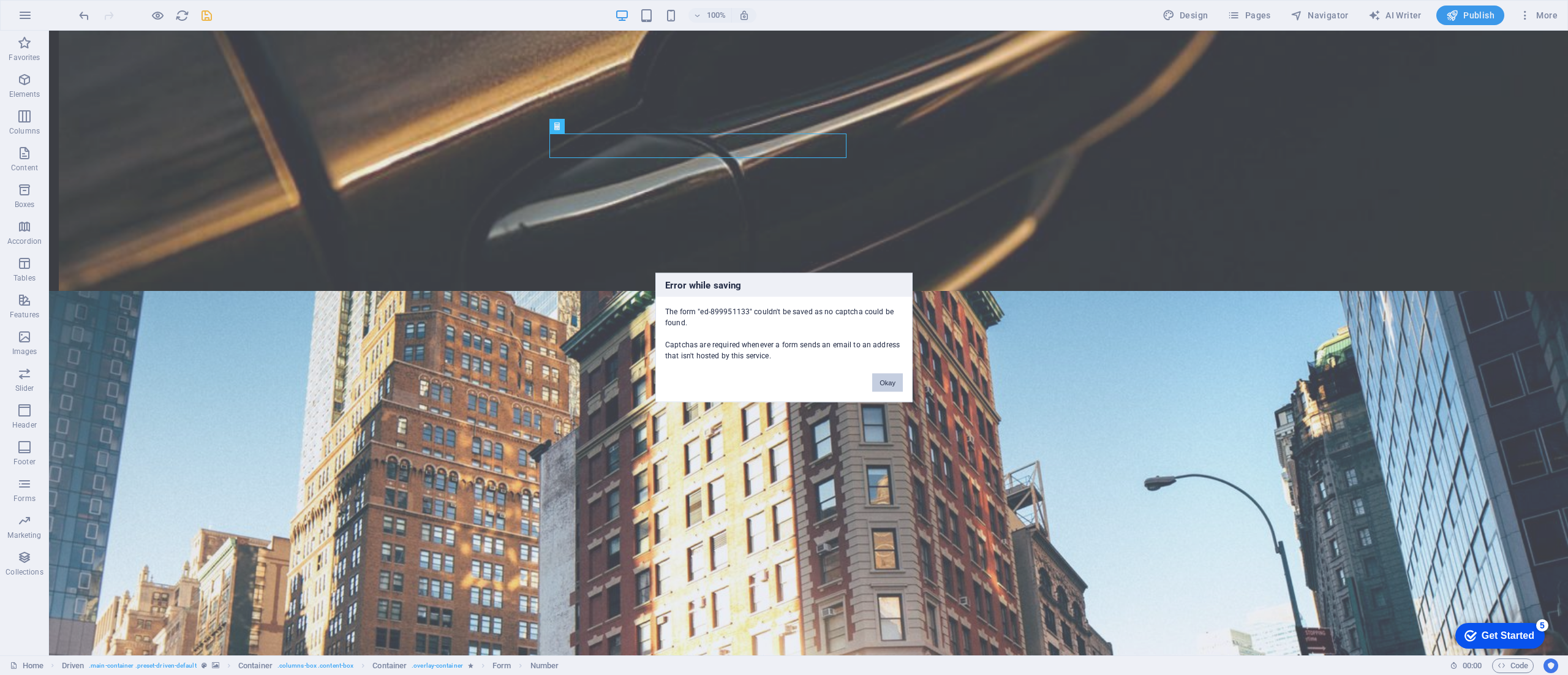
click at [880, 380] on button "Okay" at bounding box center [888, 382] width 31 height 18
